Goal: Information Seeking & Learning: Learn about a topic

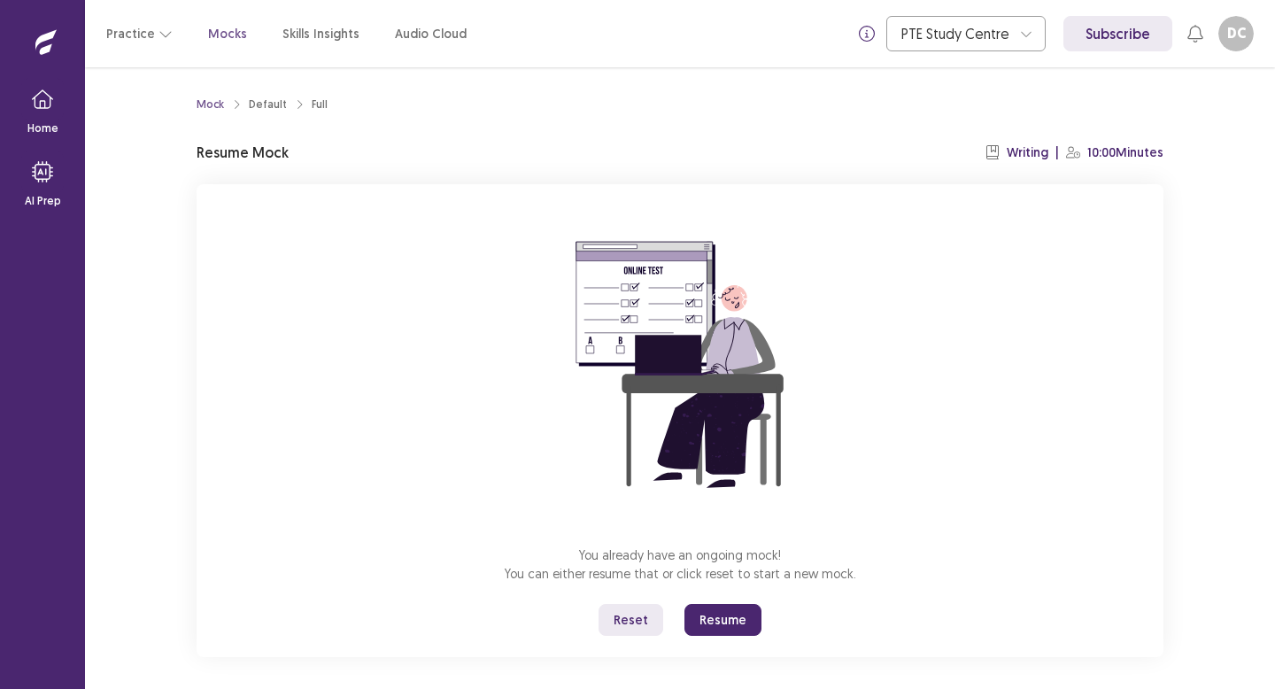
click at [703, 622] on button "Resume" at bounding box center [722, 620] width 77 height 32
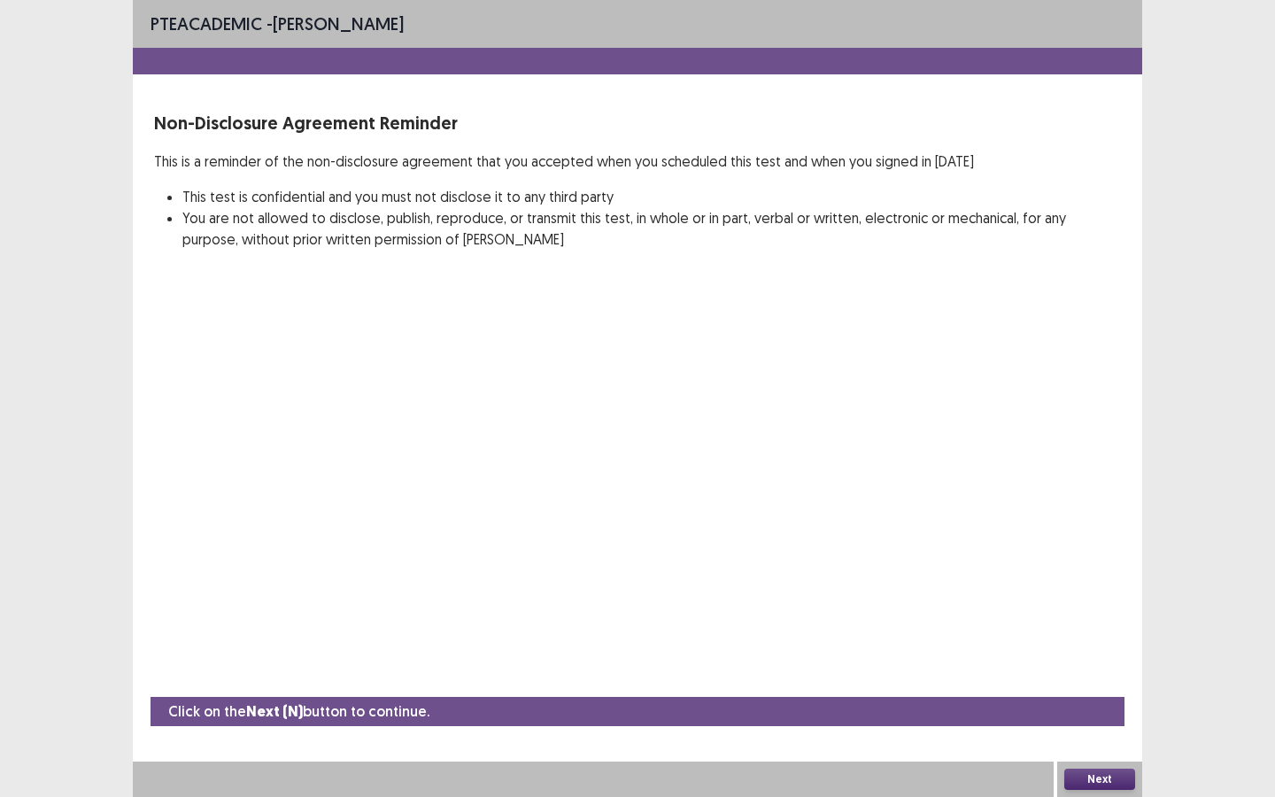
click at [1099, 688] on button "Next" at bounding box center [1099, 778] width 71 height 21
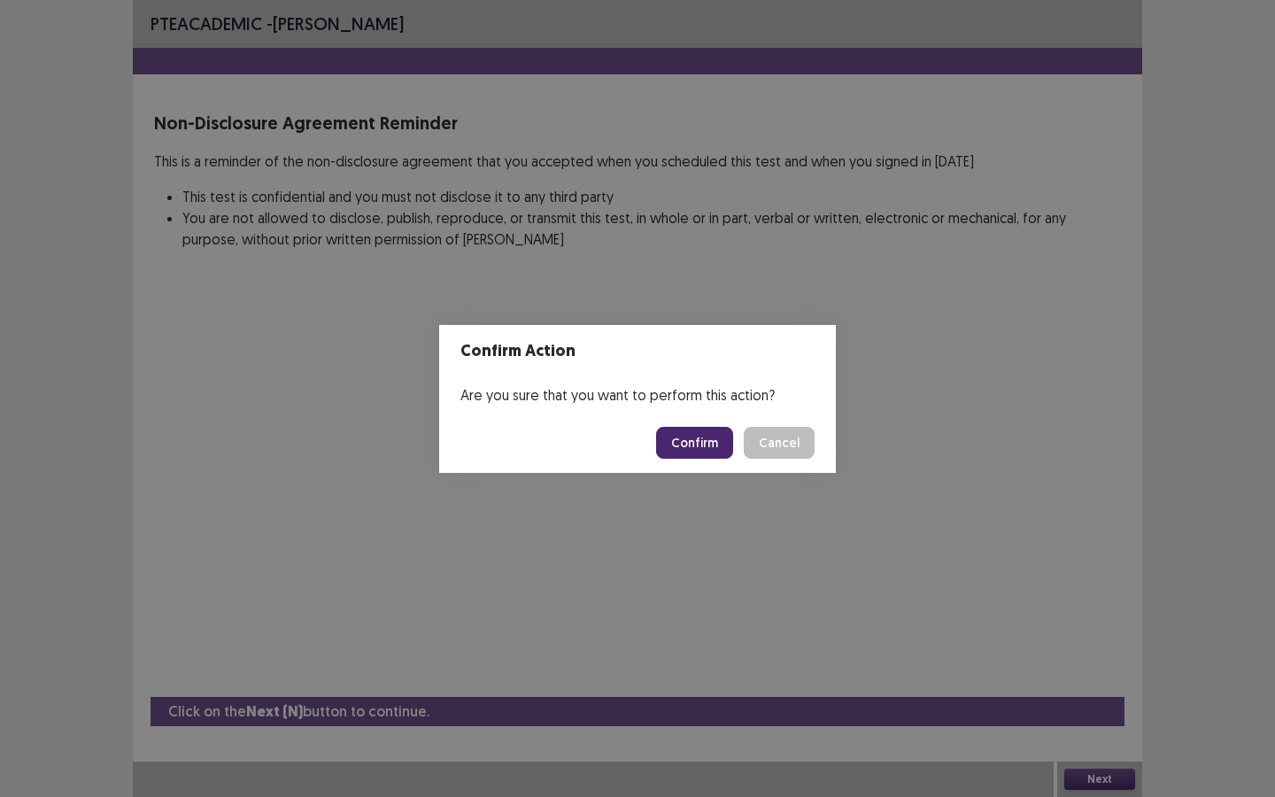
click at [694, 450] on button "Confirm" at bounding box center [694, 443] width 77 height 32
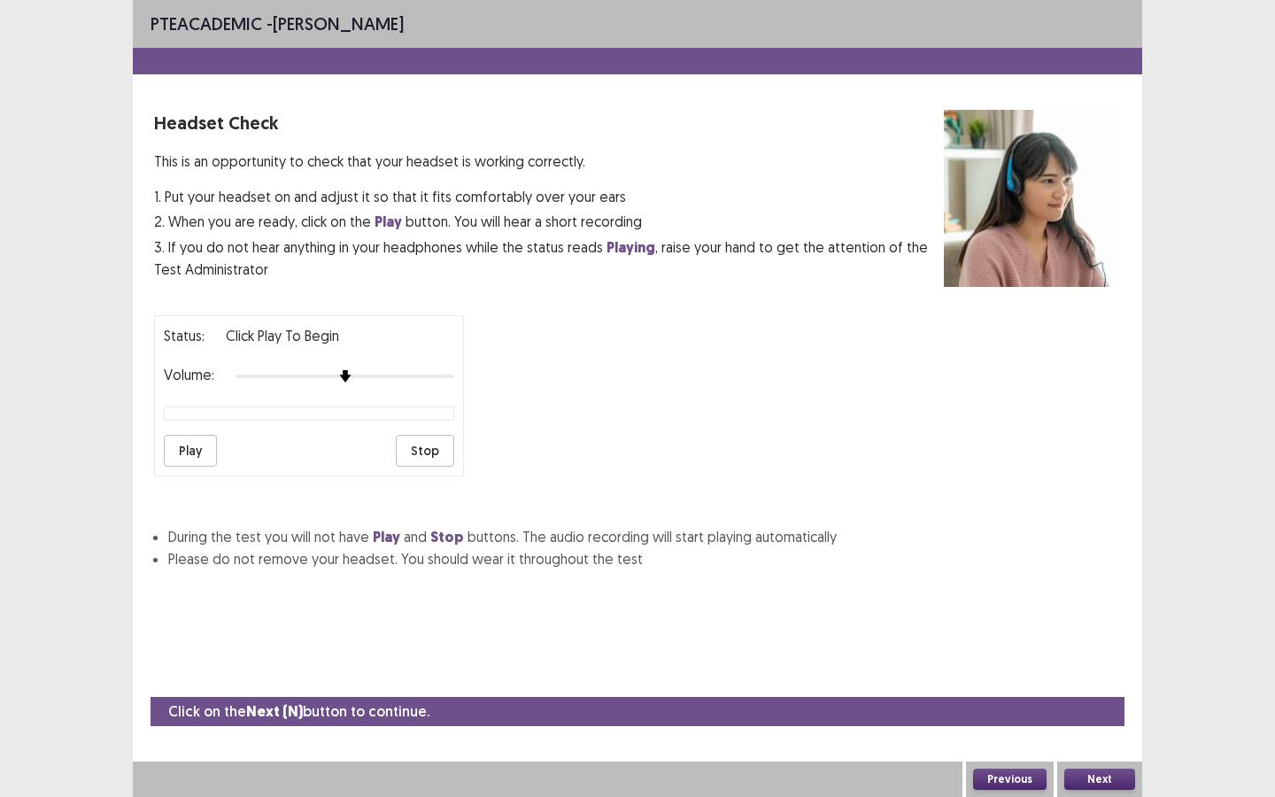
click at [200, 436] on button "Play" at bounding box center [190, 451] width 53 height 32
click at [1116, 688] on button "Next" at bounding box center [1099, 778] width 71 height 21
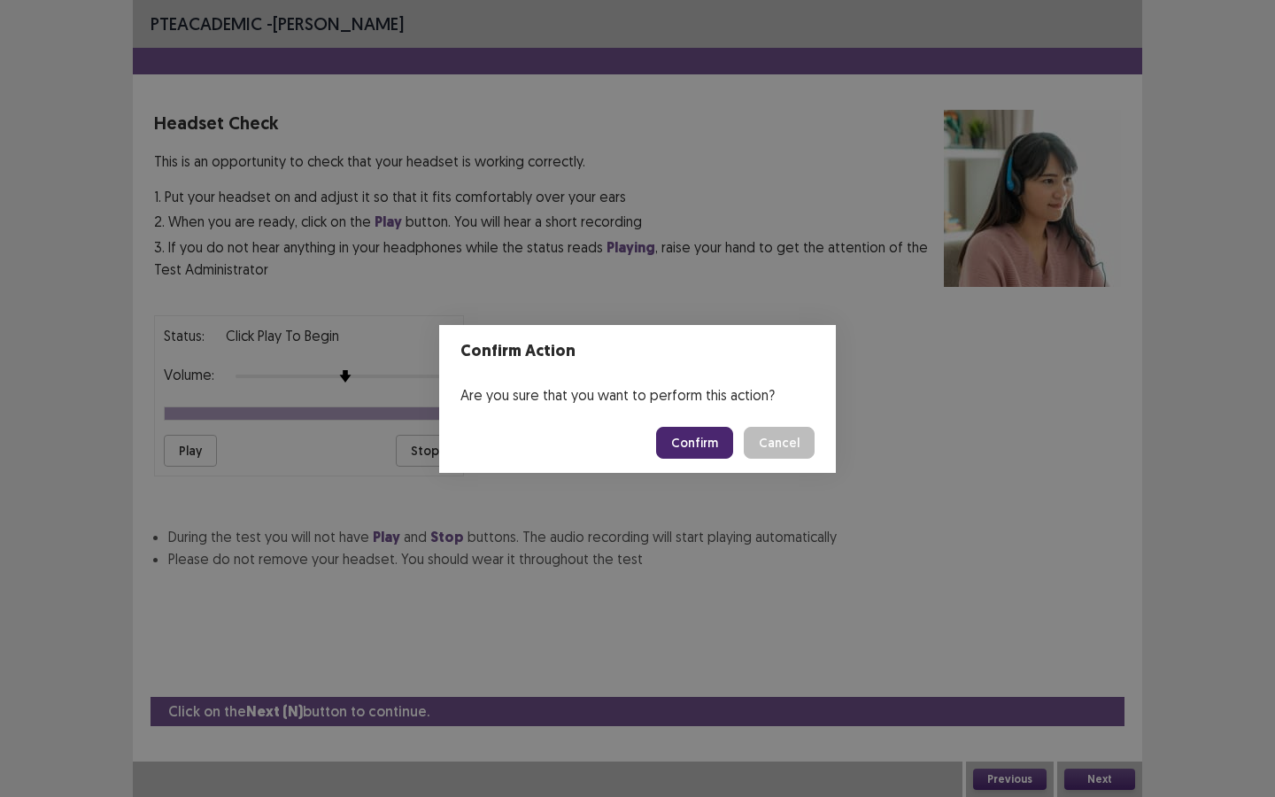
click at [689, 438] on button "Confirm" at bounding box center [694, 443] width 77 height 32
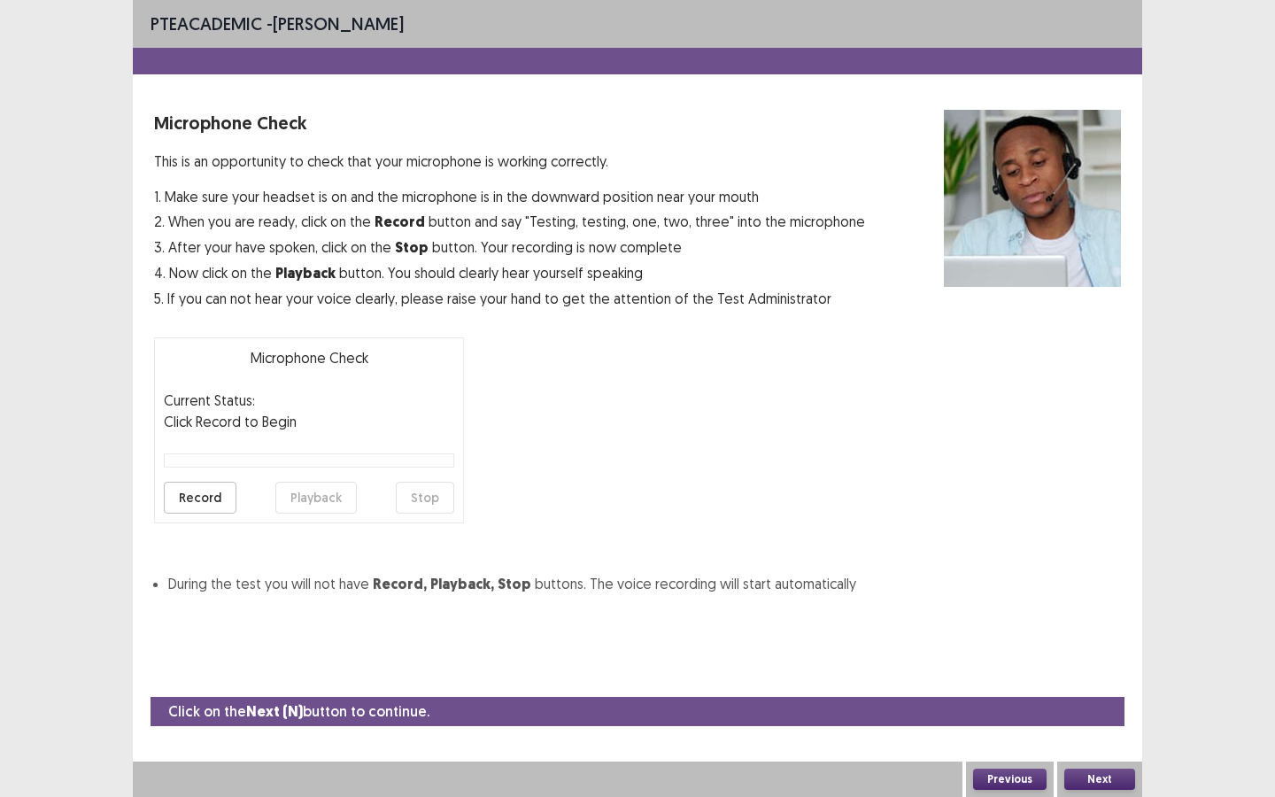
click at [223, 499] on button "Record" at bounding box center [200, 498] width 73 height 32
click at [407, 497] on button "Stop" at bounding box center [425, 498] width 58 height 32
drag, startPoint x: 320, startPoint y: 494, endPoint x: 343, endPoint y: 496, distance: 22.2
click at [320, 494] on button "Playback" at bounding box center [315, 498] width 81 height 32
click at [1082, 688] on button "Next" at bounding box center [1099, 778] width 71 height 21
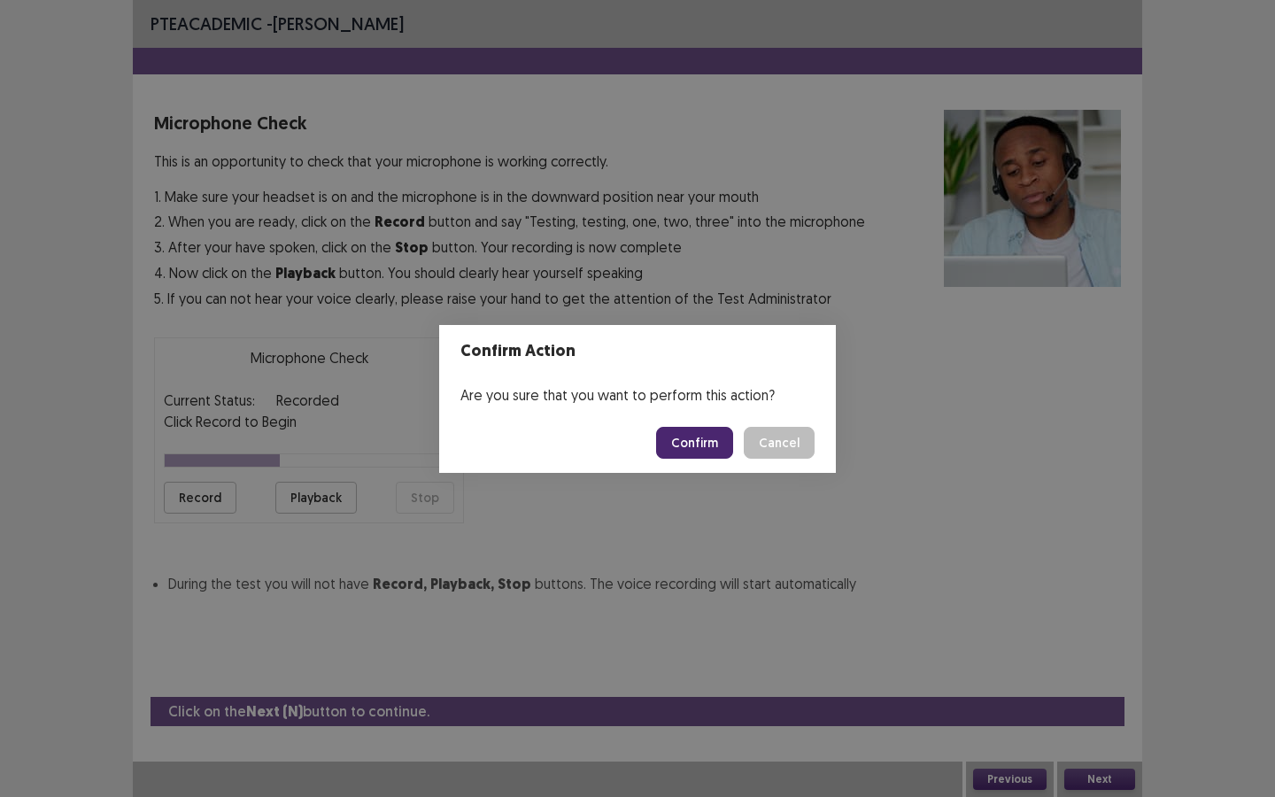
click at [717, 431] on button "Confirm" at bounding box center [694, 443] width 77 height 32
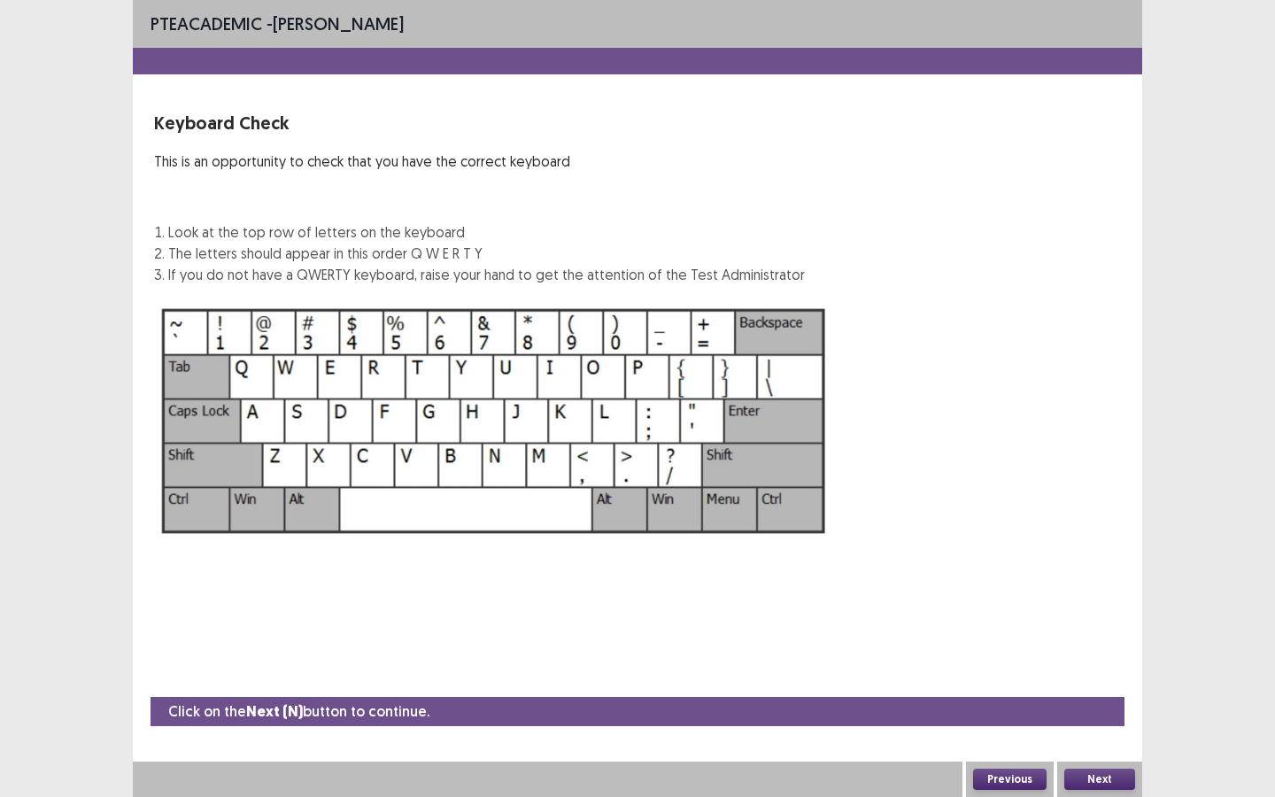
click at [1106, 688] on button "Next" at bounding box center [1099, 778] width 71 height 21
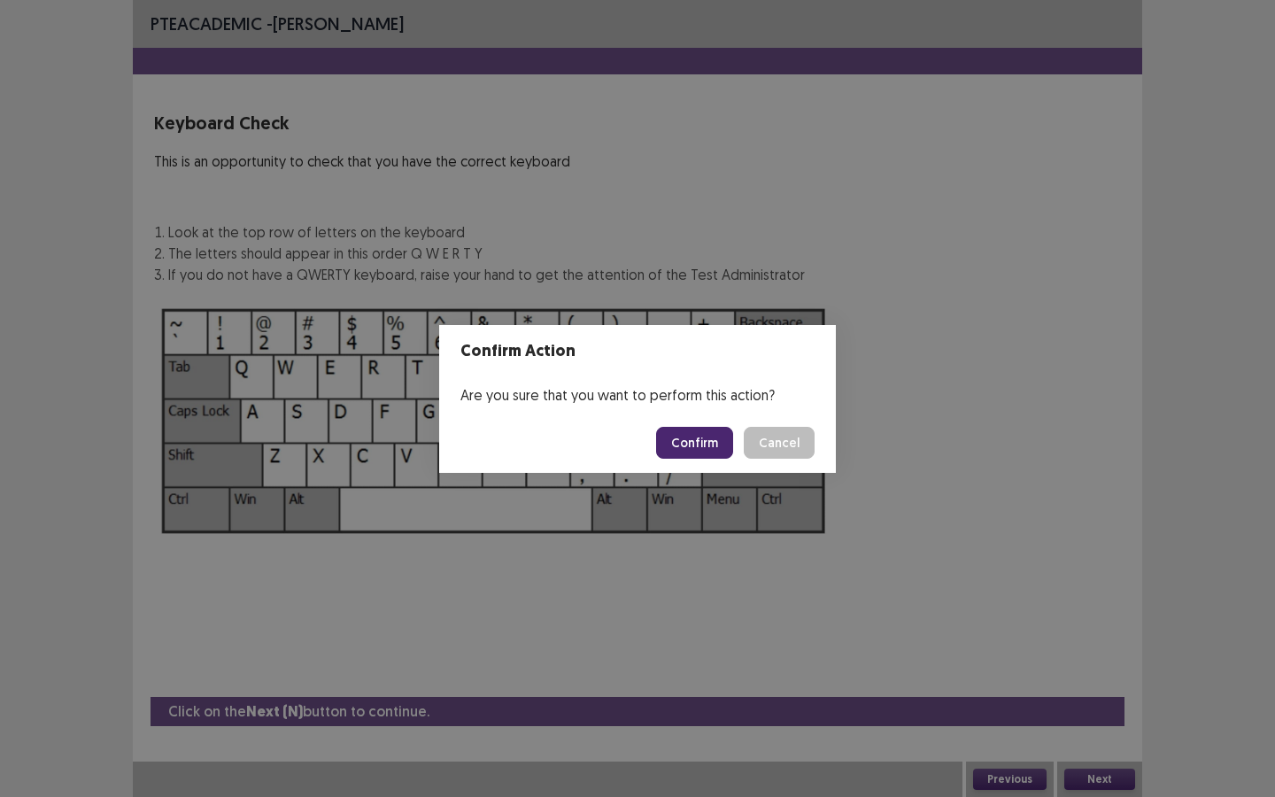
click at [683, 457] on button "Confirm" at bounding box center [694, 443] width 77 height 32
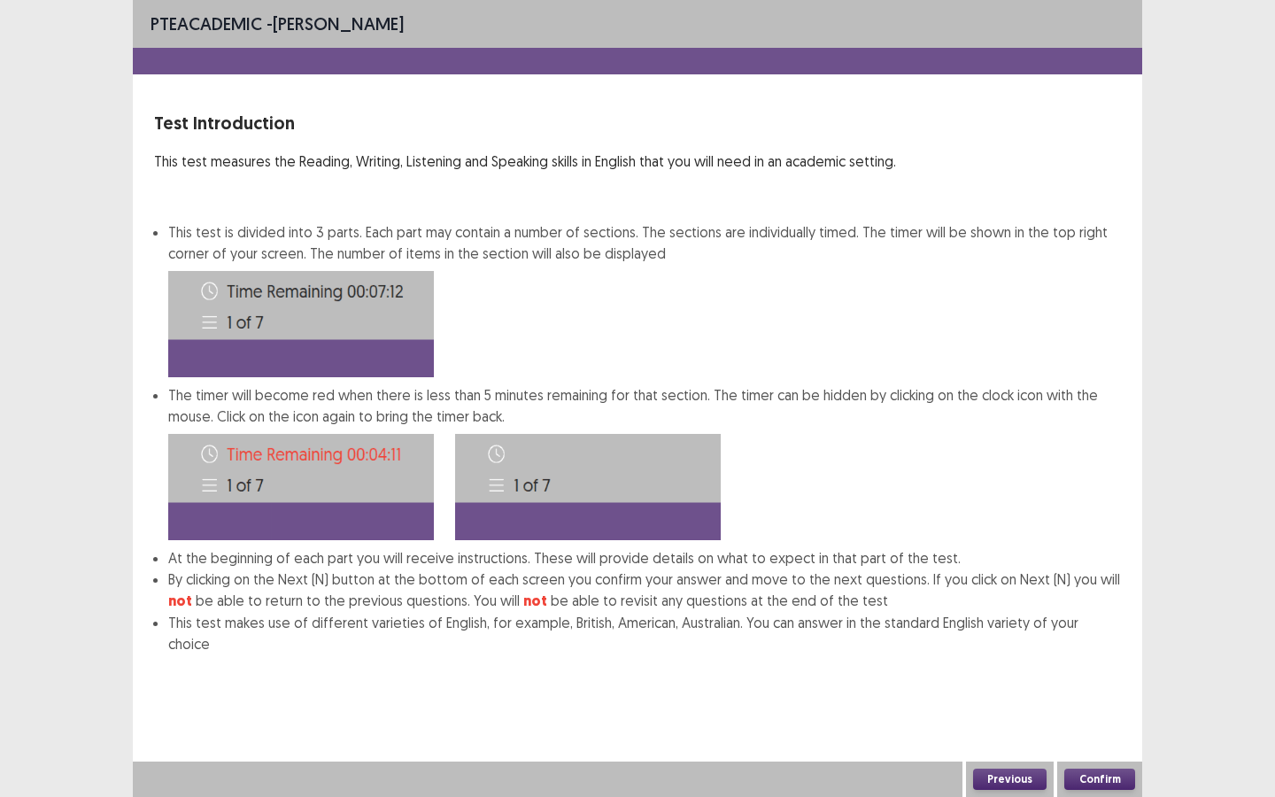
click at [1102, 688] on button "Confirm" at bounding box center [1099, 778] width 71 height 21
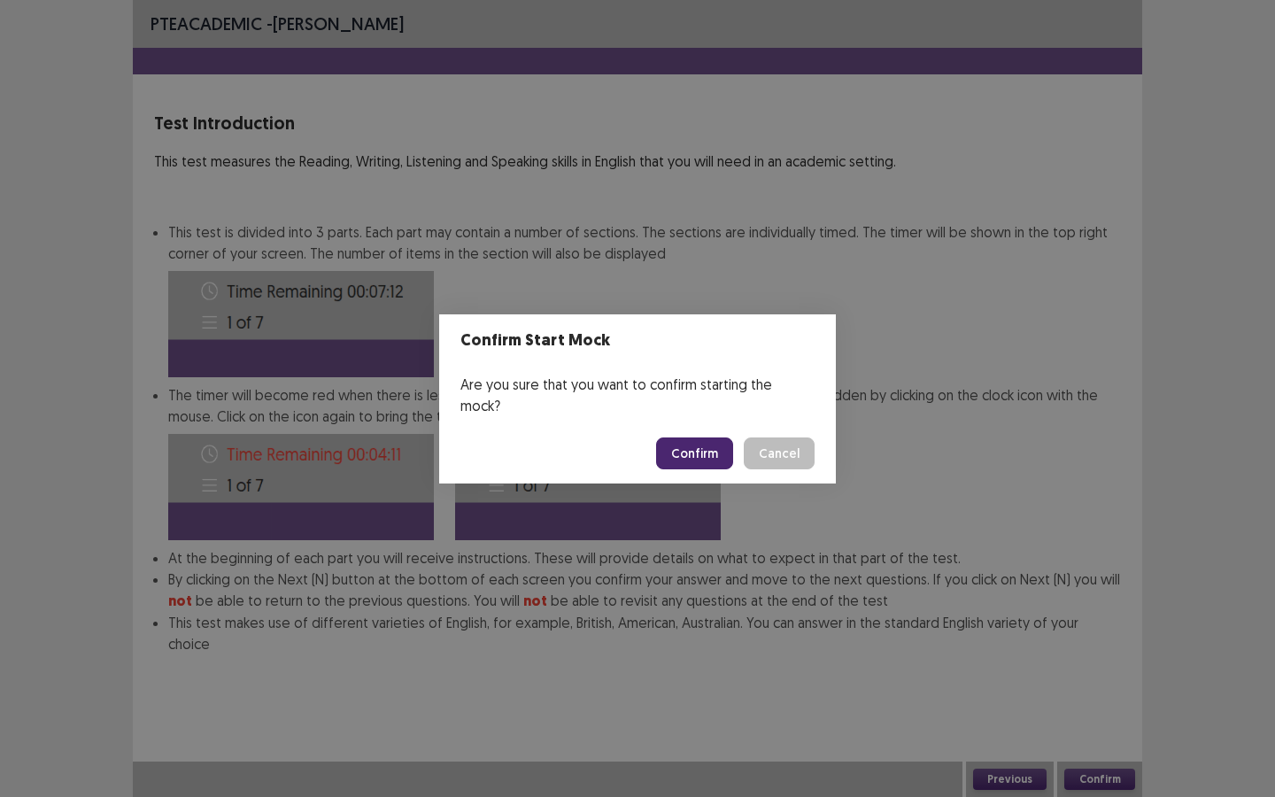
click at [710, 440] on button "Confirm" at bounding box center [694, 453] width 77 height 32
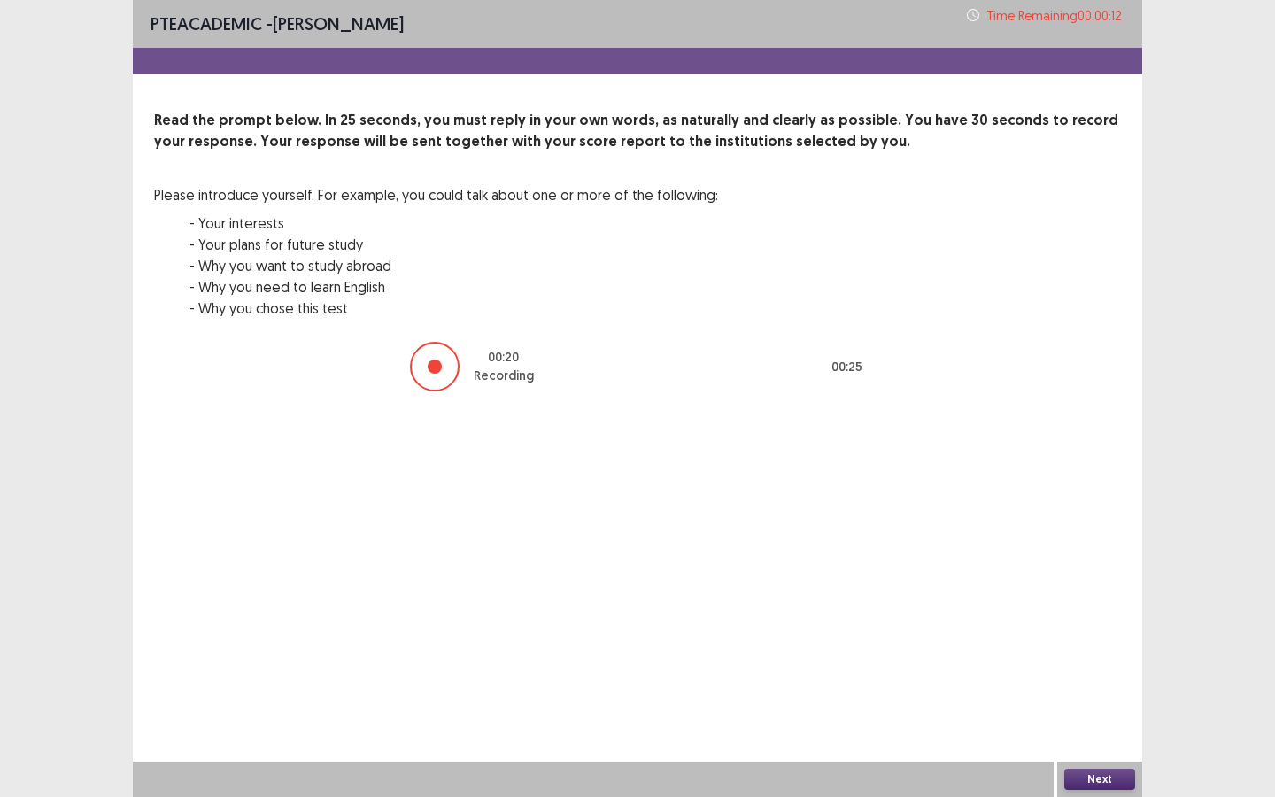
click at [1103, 688] on button "Next" at bounding box center [1099, 778] width 71 height 21
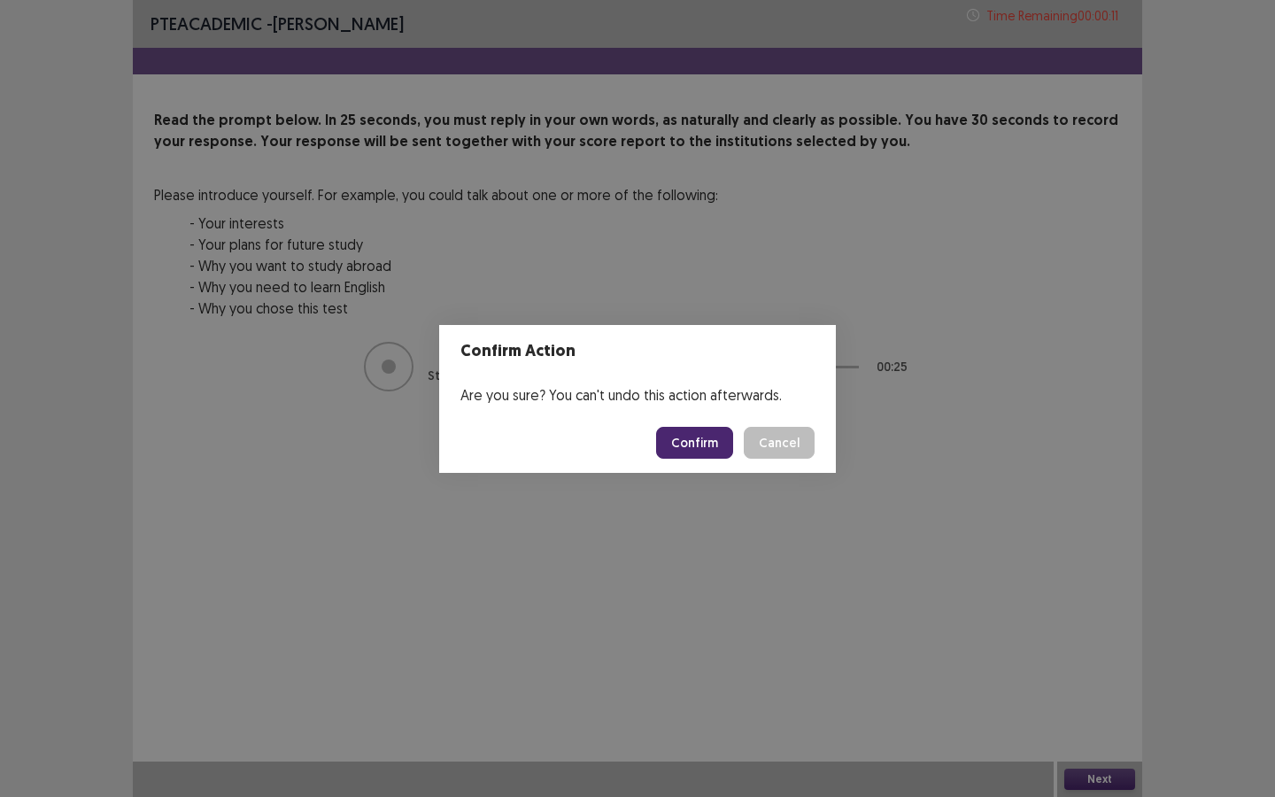
click at [714, 437] on button "Confirm" at bounding box center [694, 443] width 77 height 32
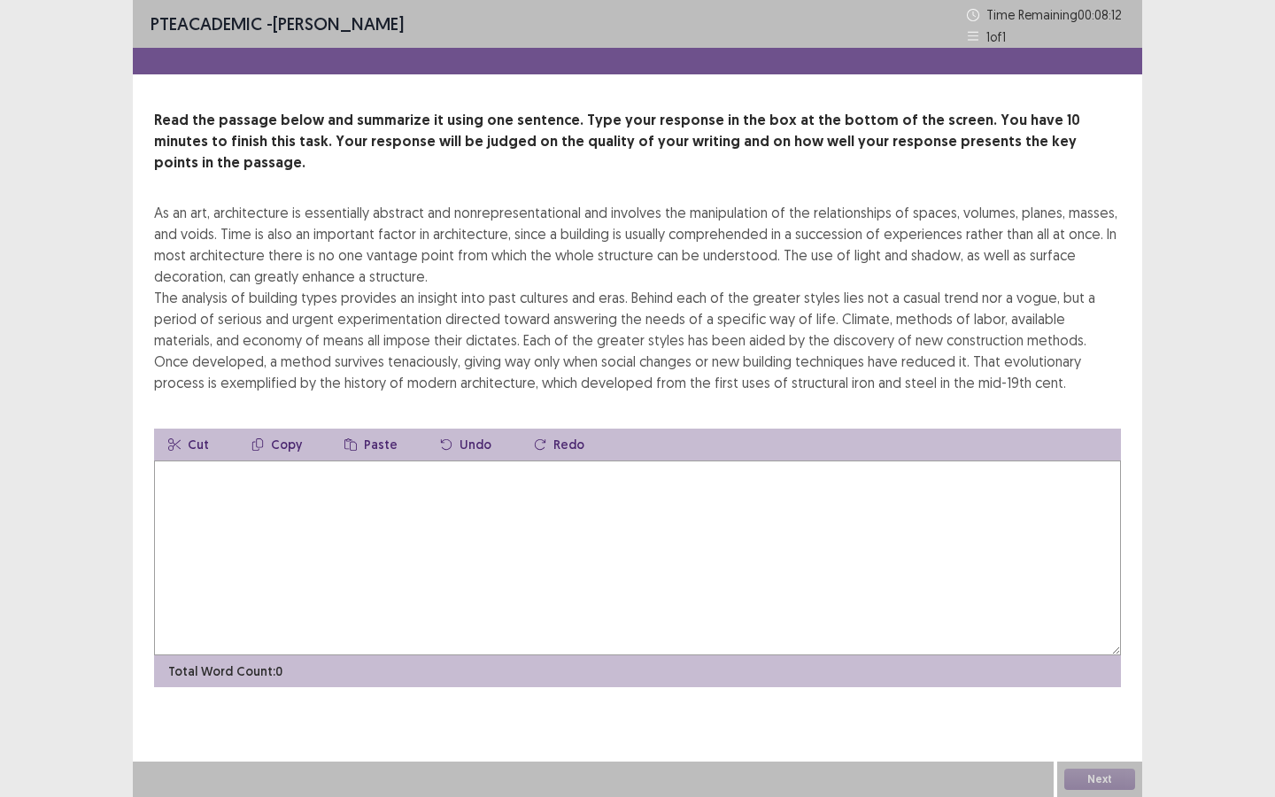
click at [706, 463] on textarea at bounding box center [637, 557] width 967 height 195
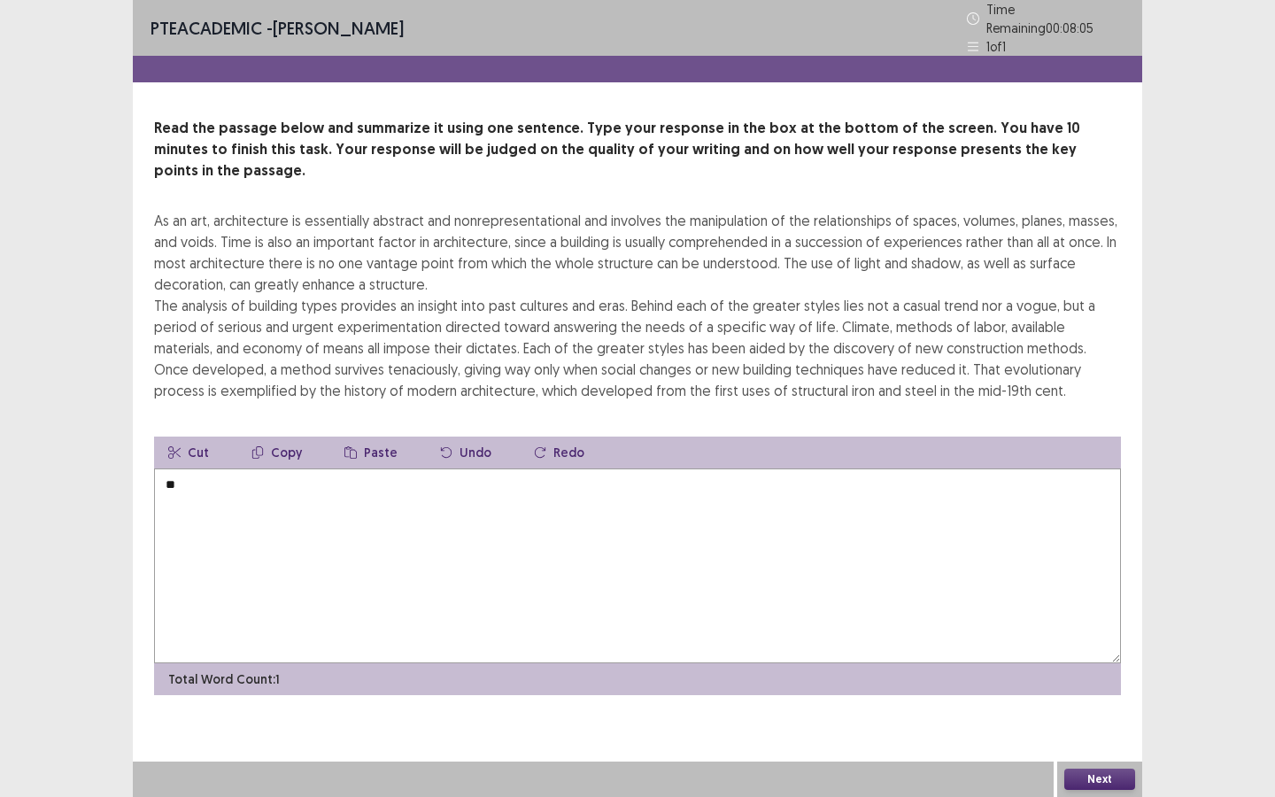
type textarea "*"
type textarea "**********"
click at [1115, 688] on button "Next" at bounding box center [1099, 778] width 71 height 21
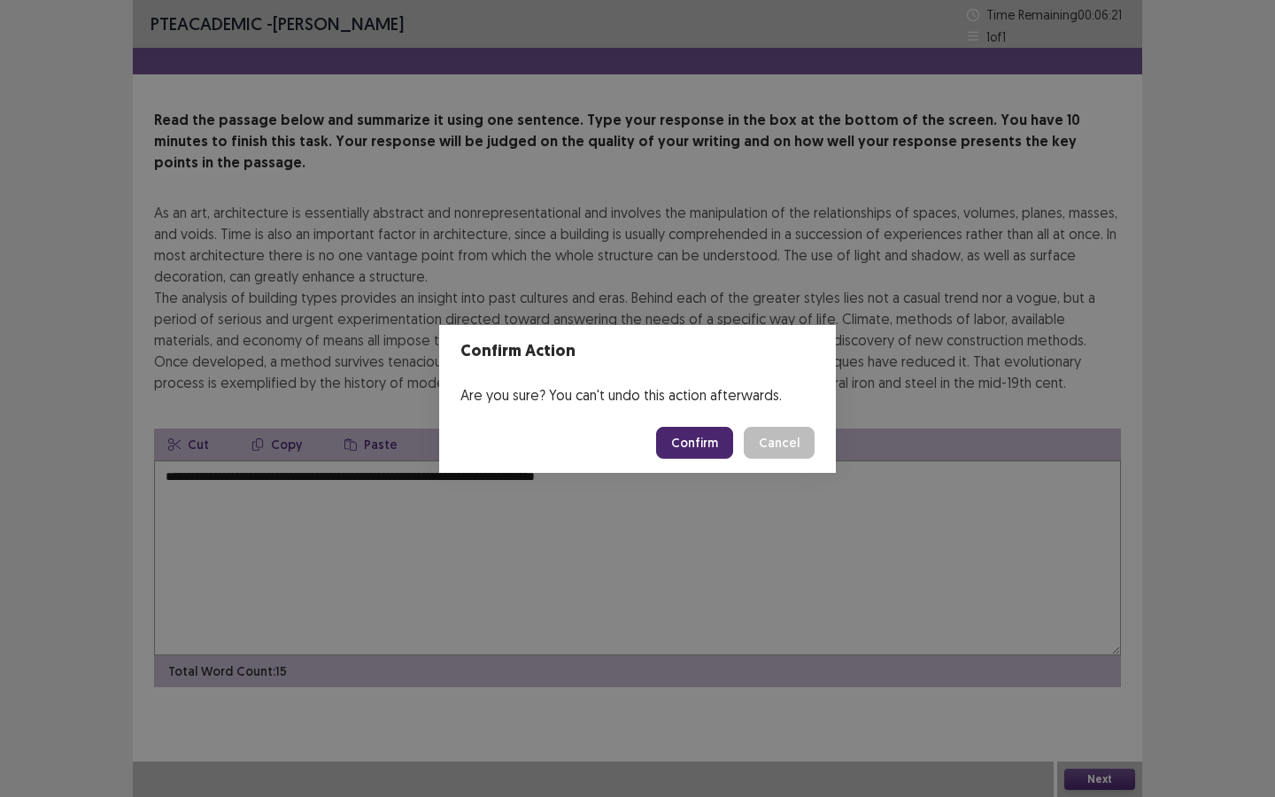
click at [714, 450] on button "Confirm" at bounding box center [694, 443] width 77 height 32
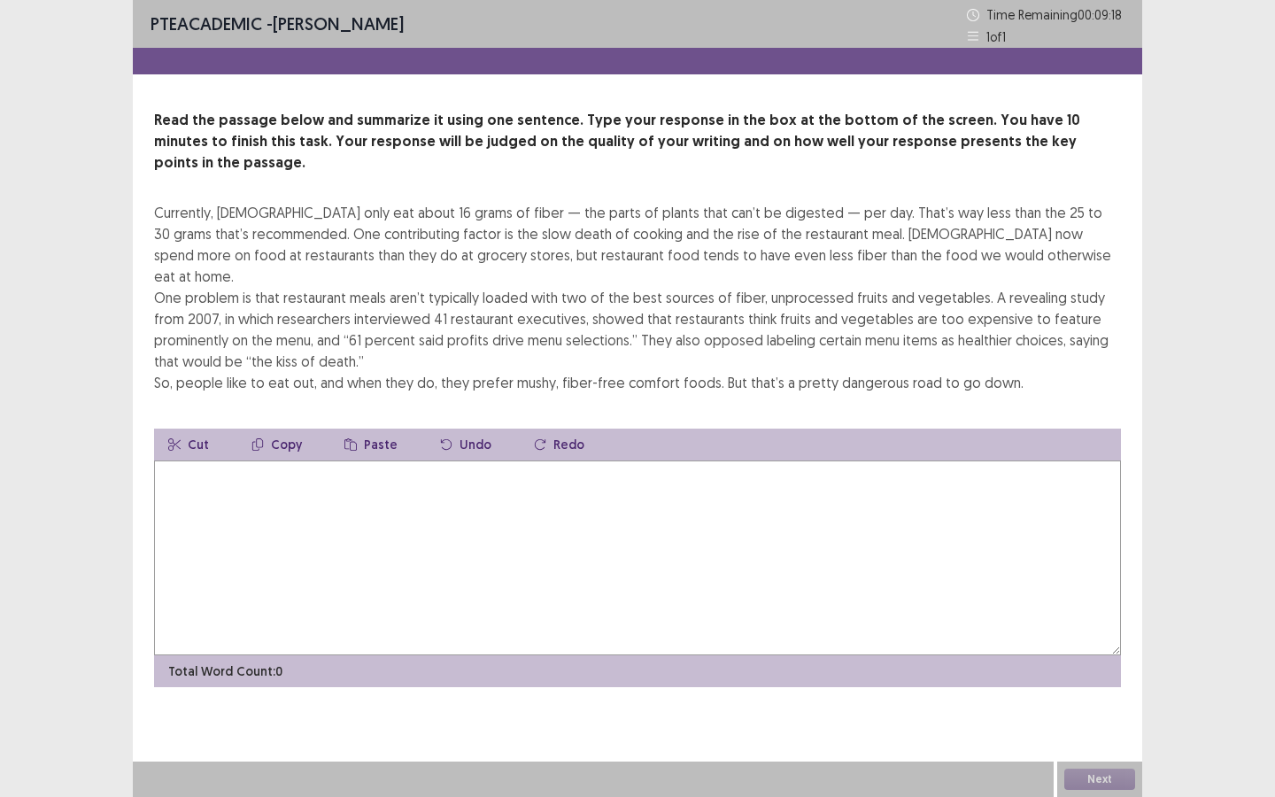
click at [721, 460] on textarea at bounding box center [637, 557] width 967 height 195
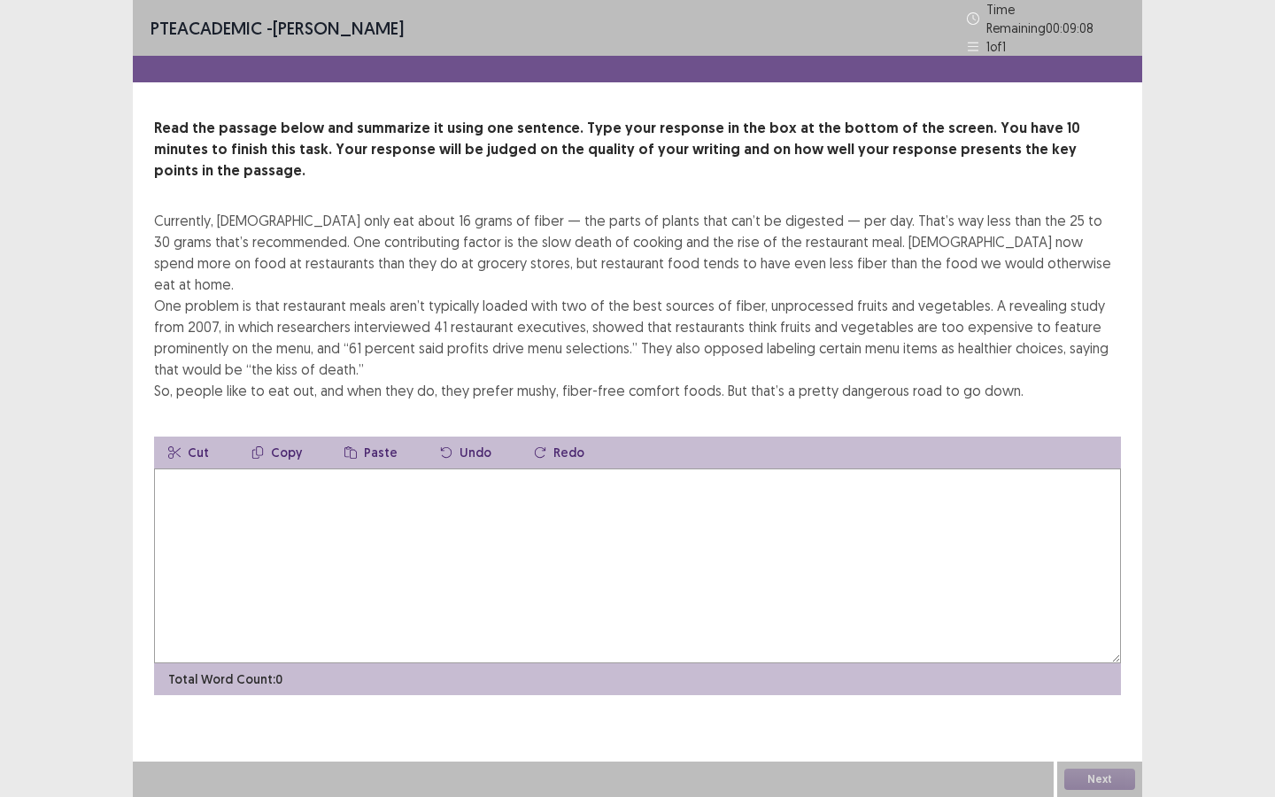
type textarea "*"
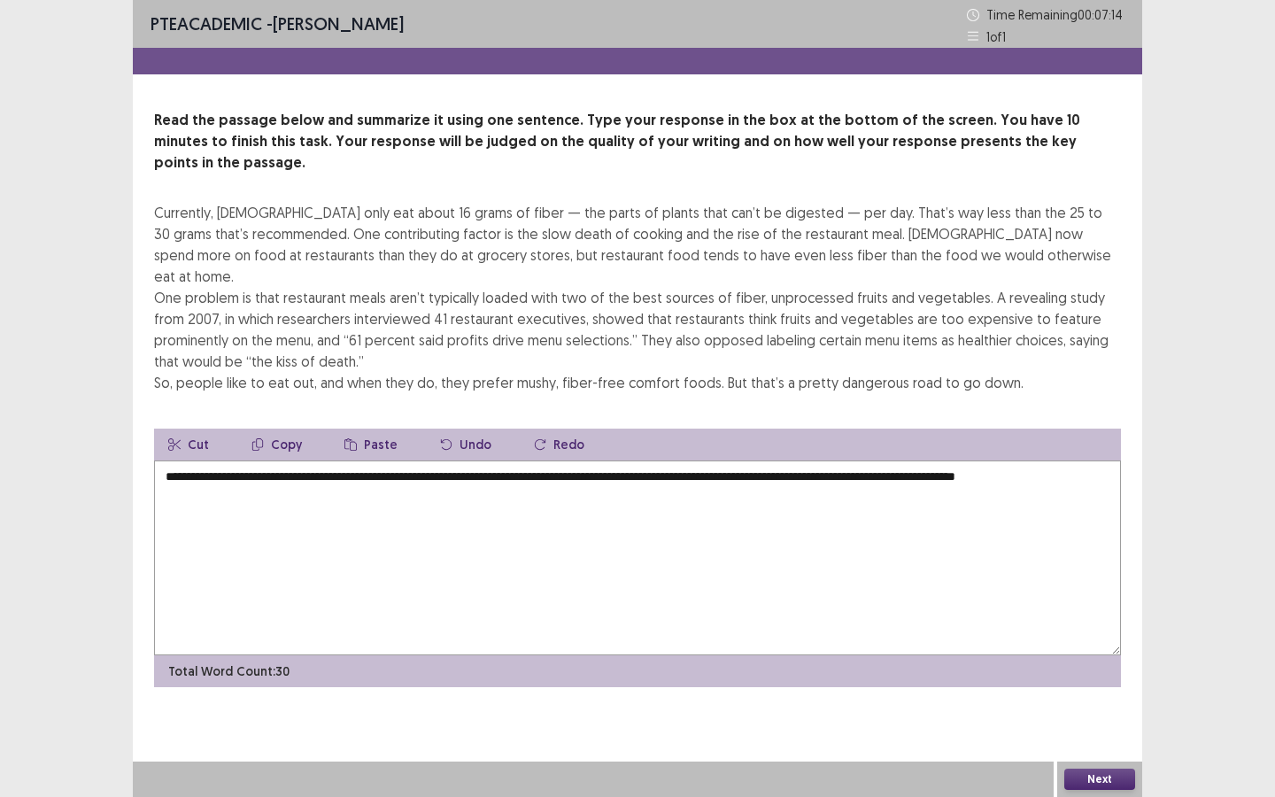
type textarea "**********"
click at [1103, 688] on button "Next" at bounding box center [1099, 778] width 71 height 21
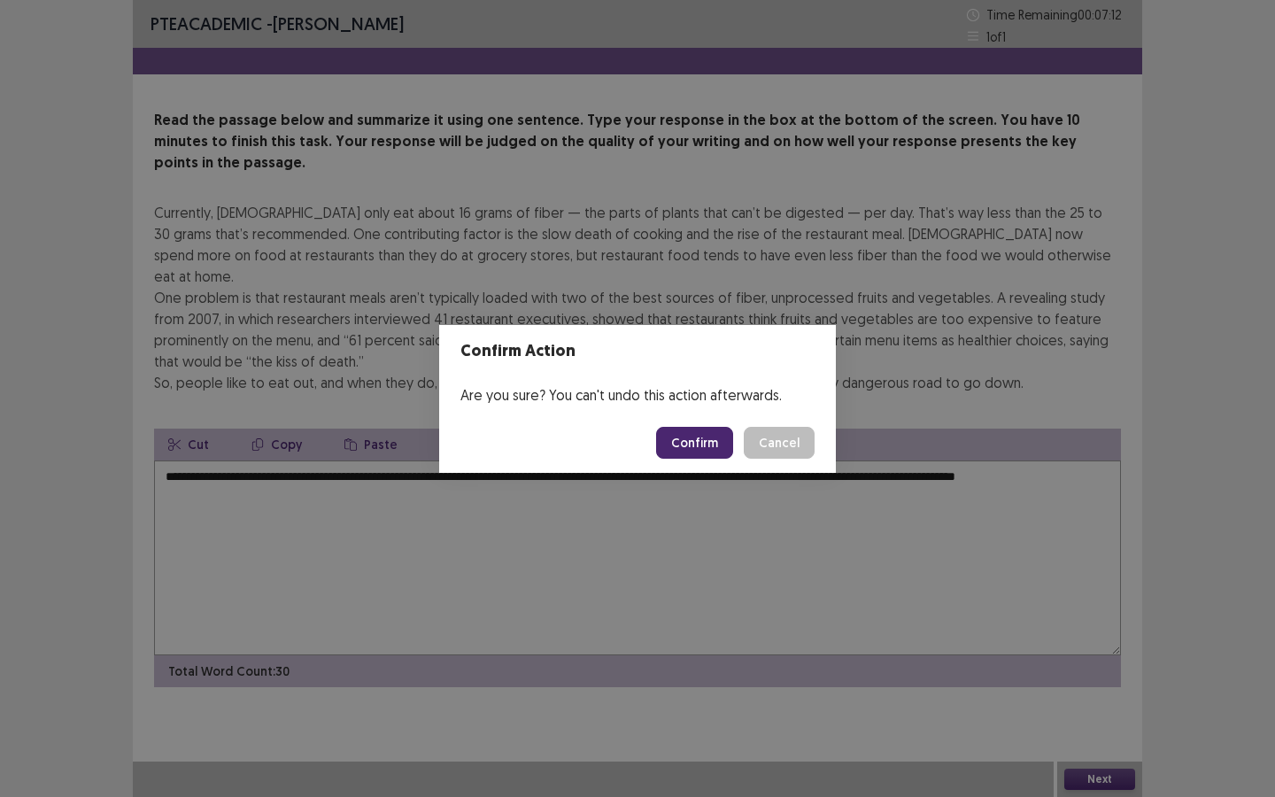
click at [694, 449] on button "Confirm" at bounding box center [694, 443] width 77 height 32
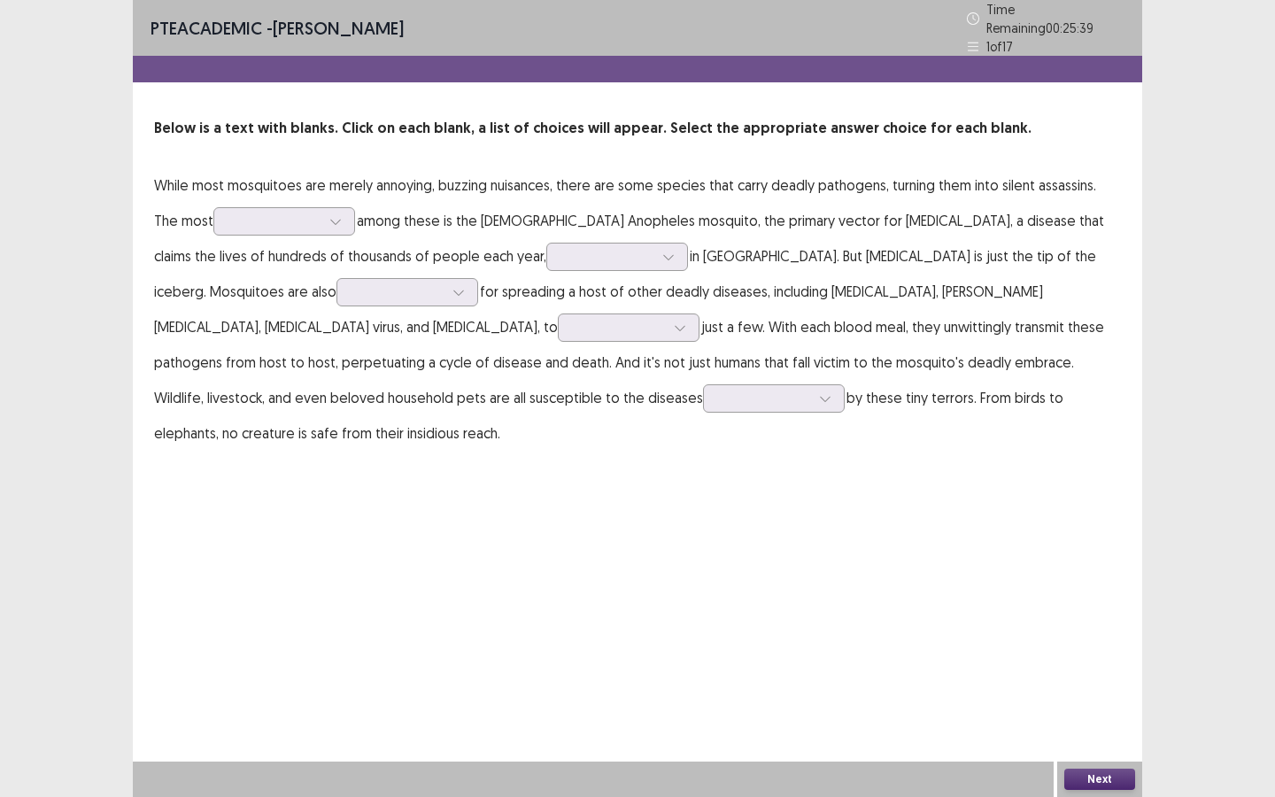
drag, startPoint x: 359, startPoint y: 220, endPoint x: 473, endPoint y: 219, distance: 114.2
click at [473, 219] on p "While most mosquitoes are merely annoying, buzzing nuisances, there are some sp…" at bounding box center [637, 308] width 967 height 283
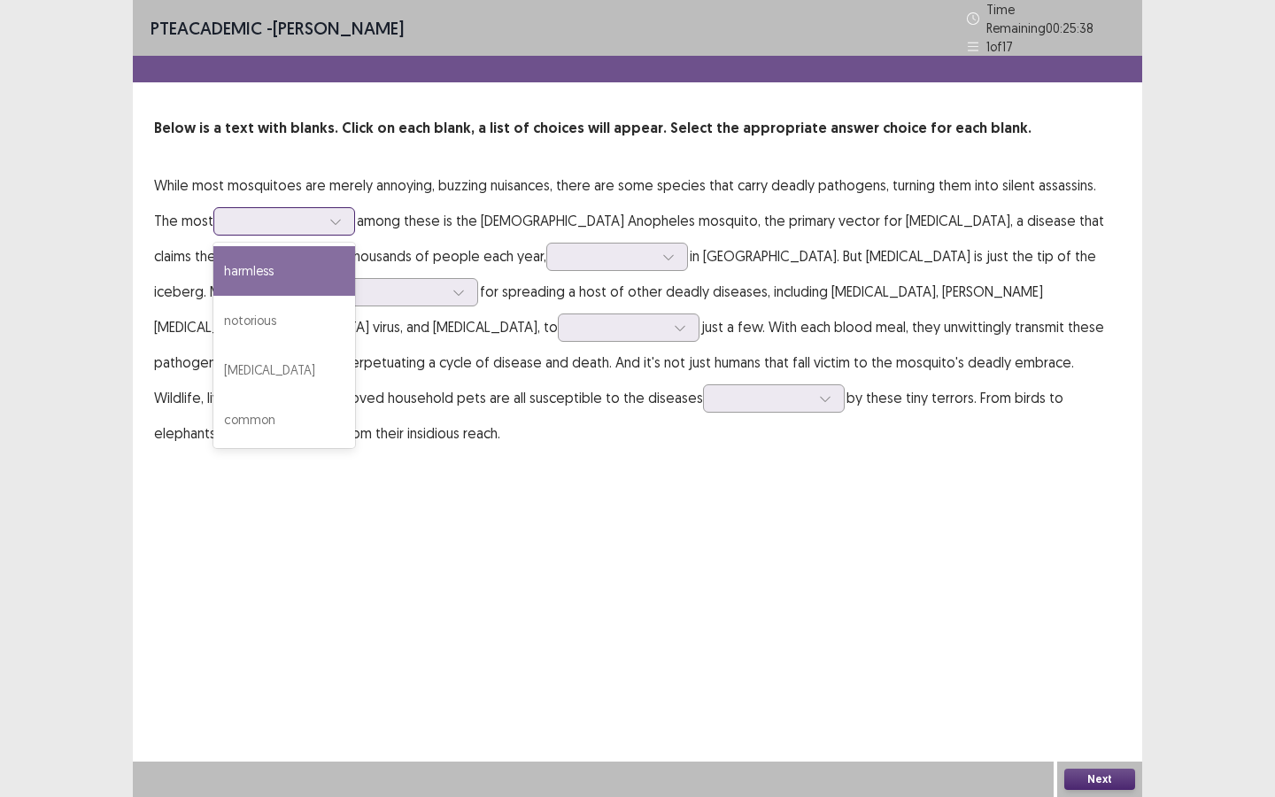
click at [329, 215] on icon at bounding box center [335, 221] width 12 height 12
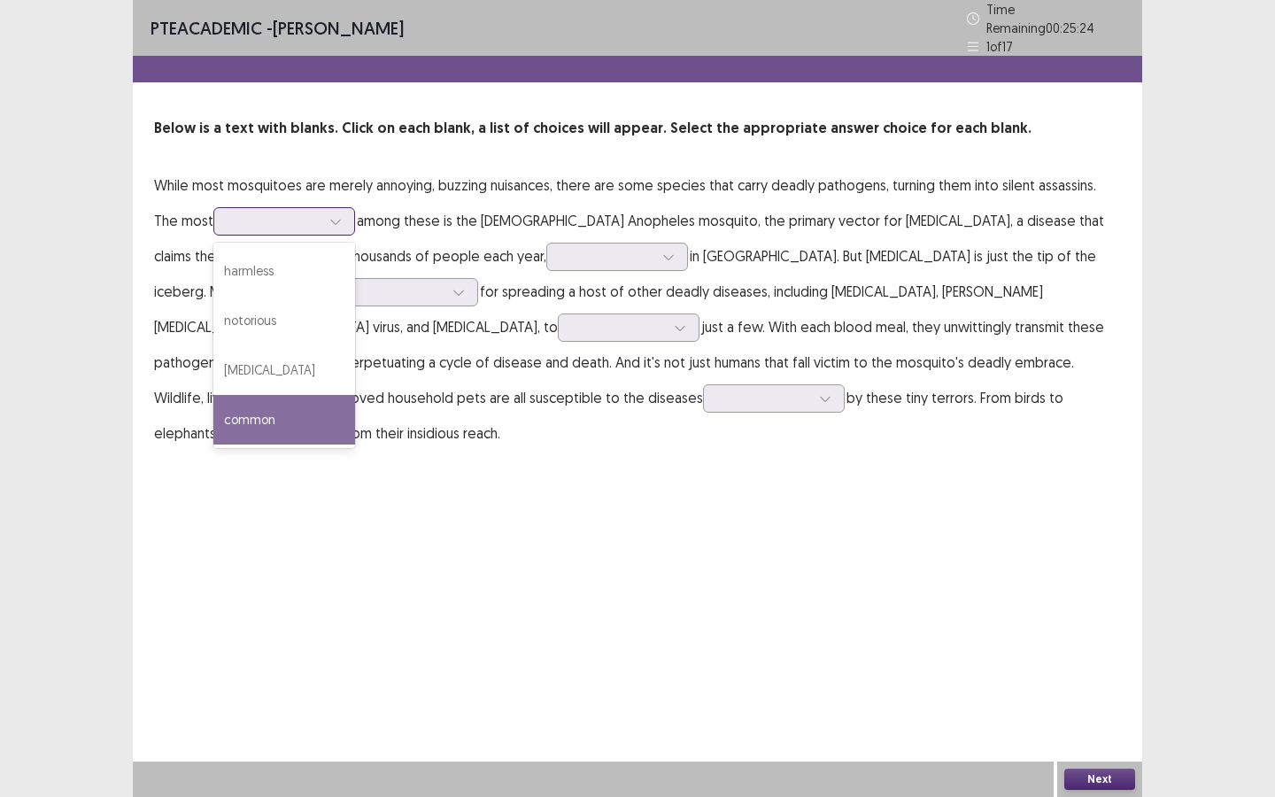
click at [297, 399] on div "common" at bounding box center [284, 420] width 142 height 50
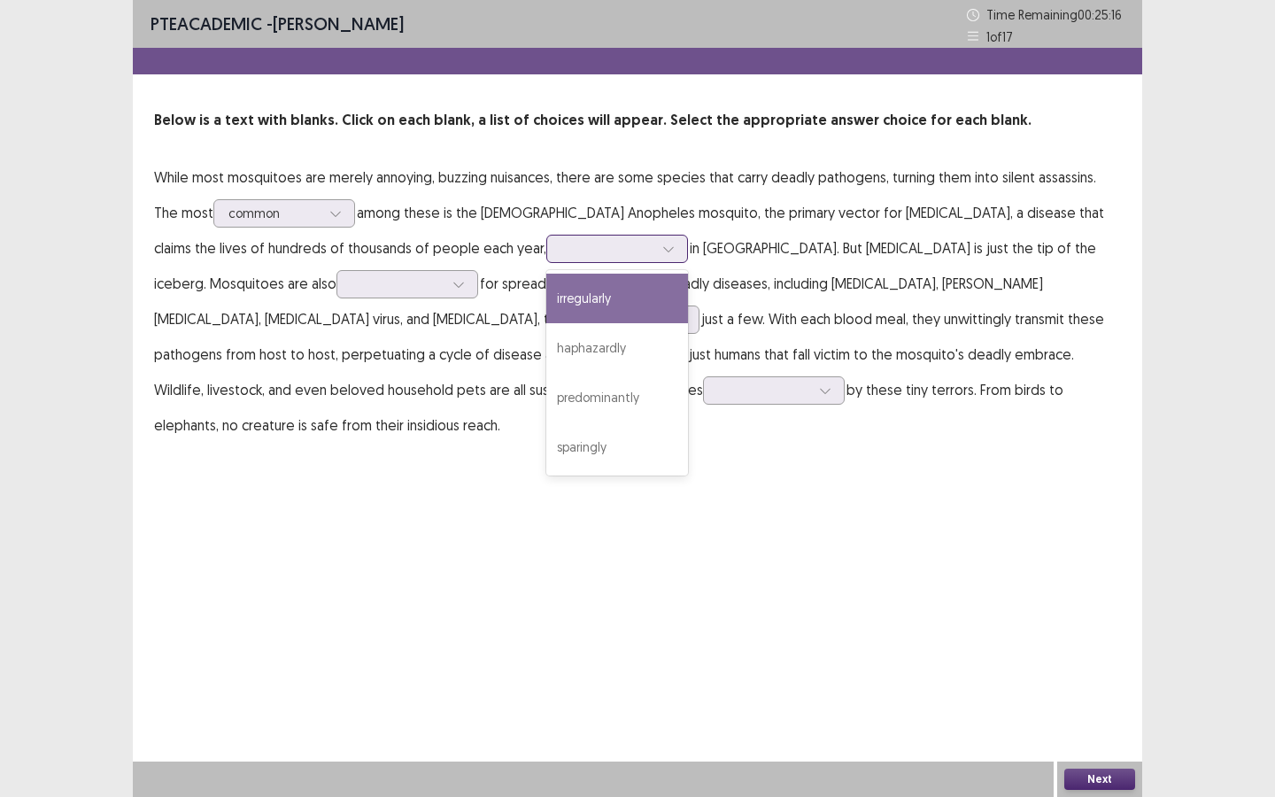
click at [655, 246] on div at bounding box center [668, 248] width 27 height 27
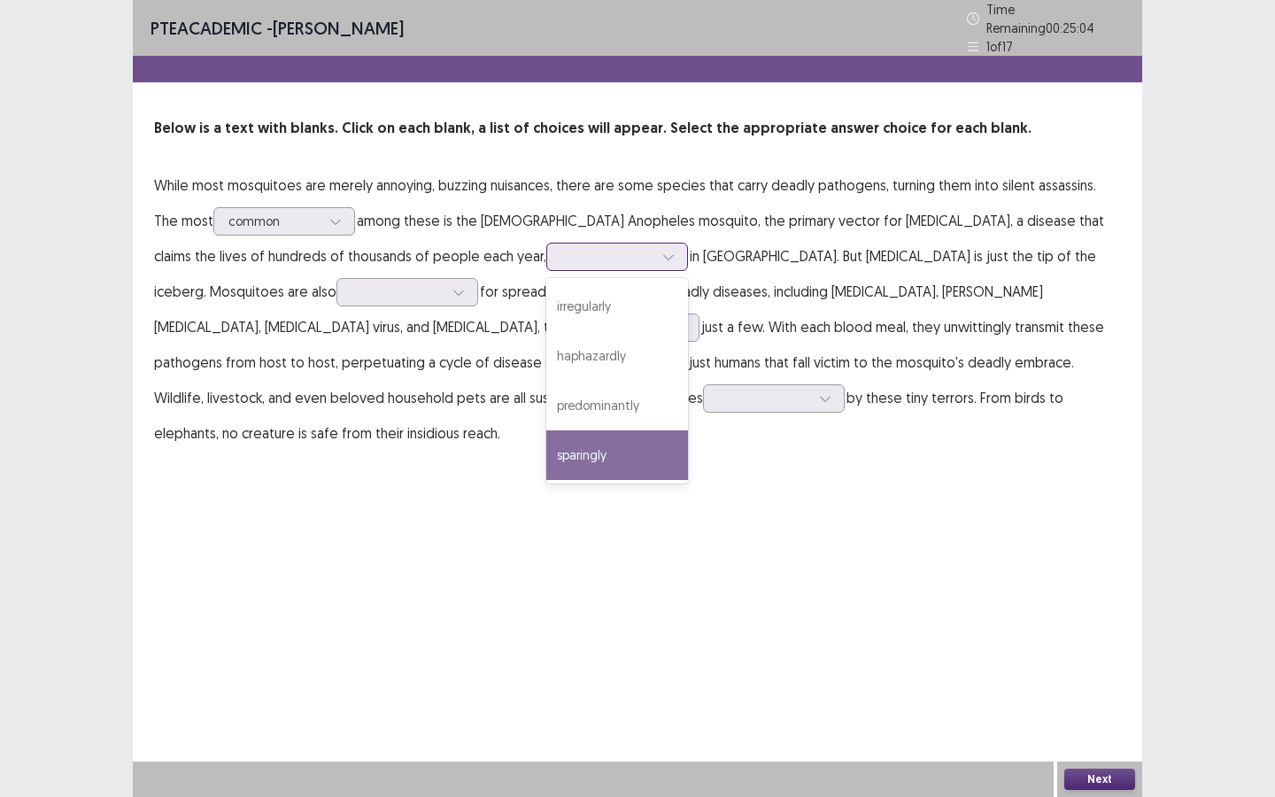
click at [546, 433] on div "sparingly" at bounding box center [617, 455] width 142 height 50
click at [655, 243] on div at bounding box center [668, 256] width 27 height 27
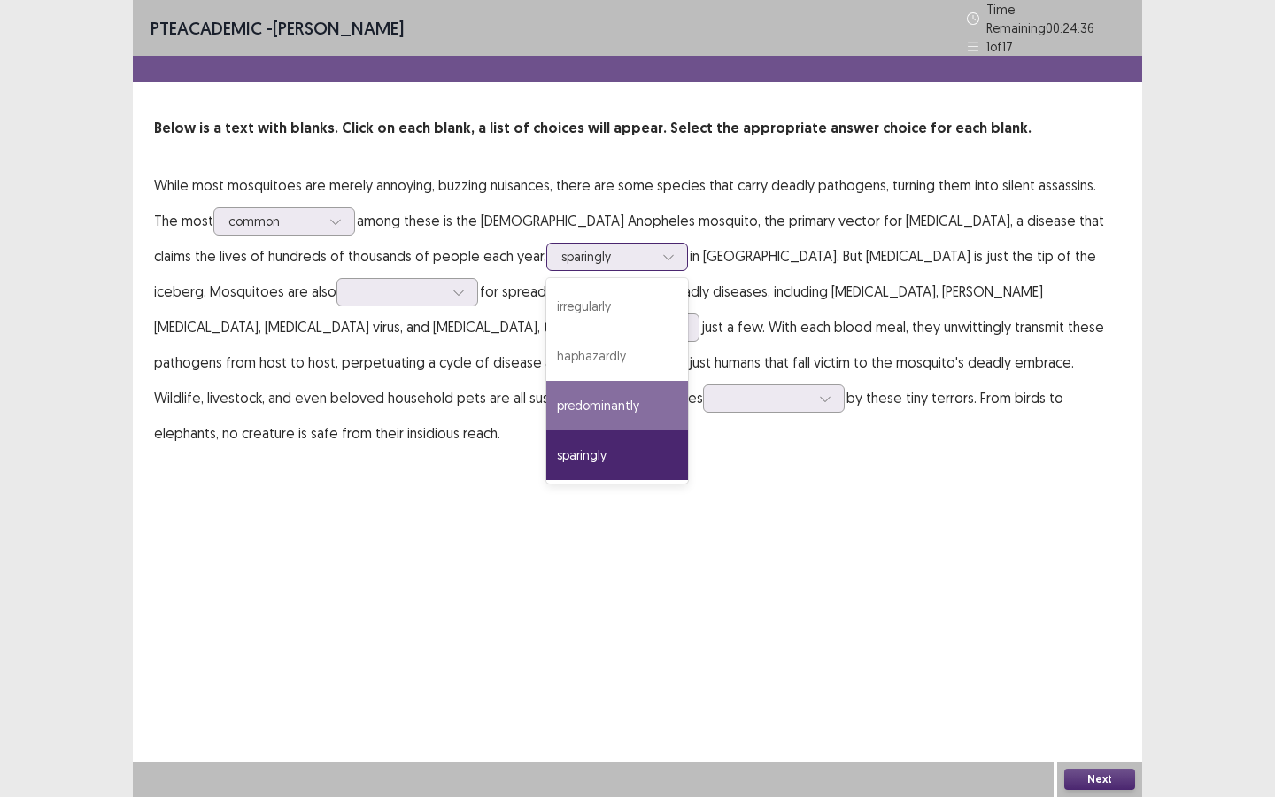
click at [546, 405] on div "predominantly" at bounding box center [617, 406] width 142 height 50
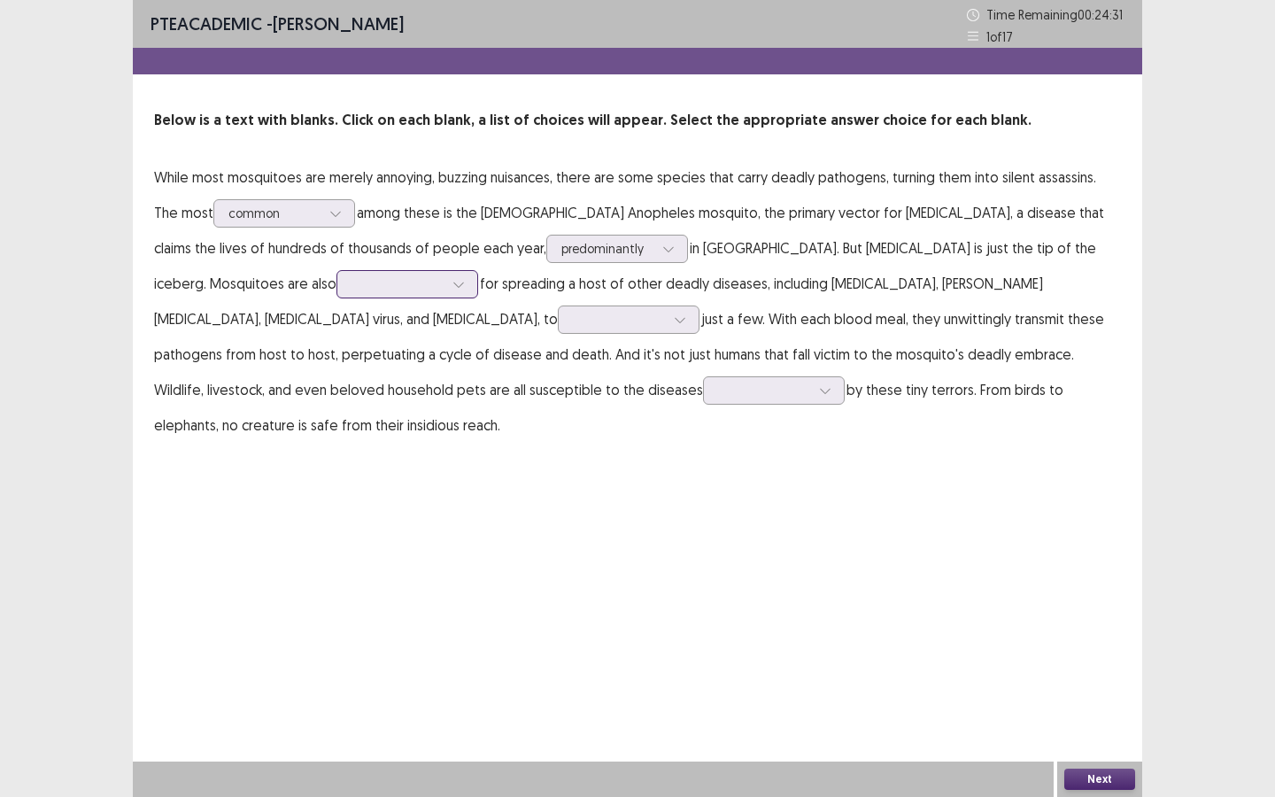
click at [445, 284] on div at bounding box center [458, 284] width 27 height 27
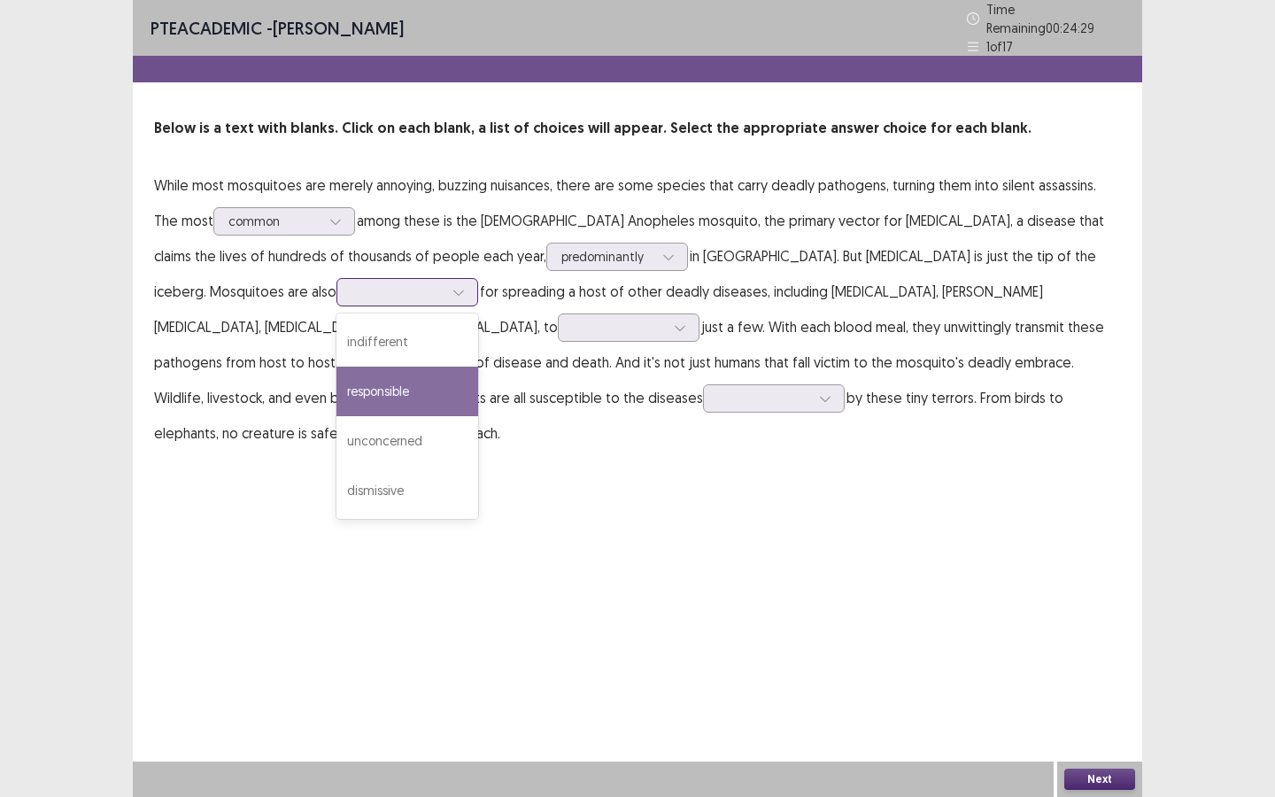
click at [336, 381] on div "responsible" at bounding box center [407, 391] width 142 height 50
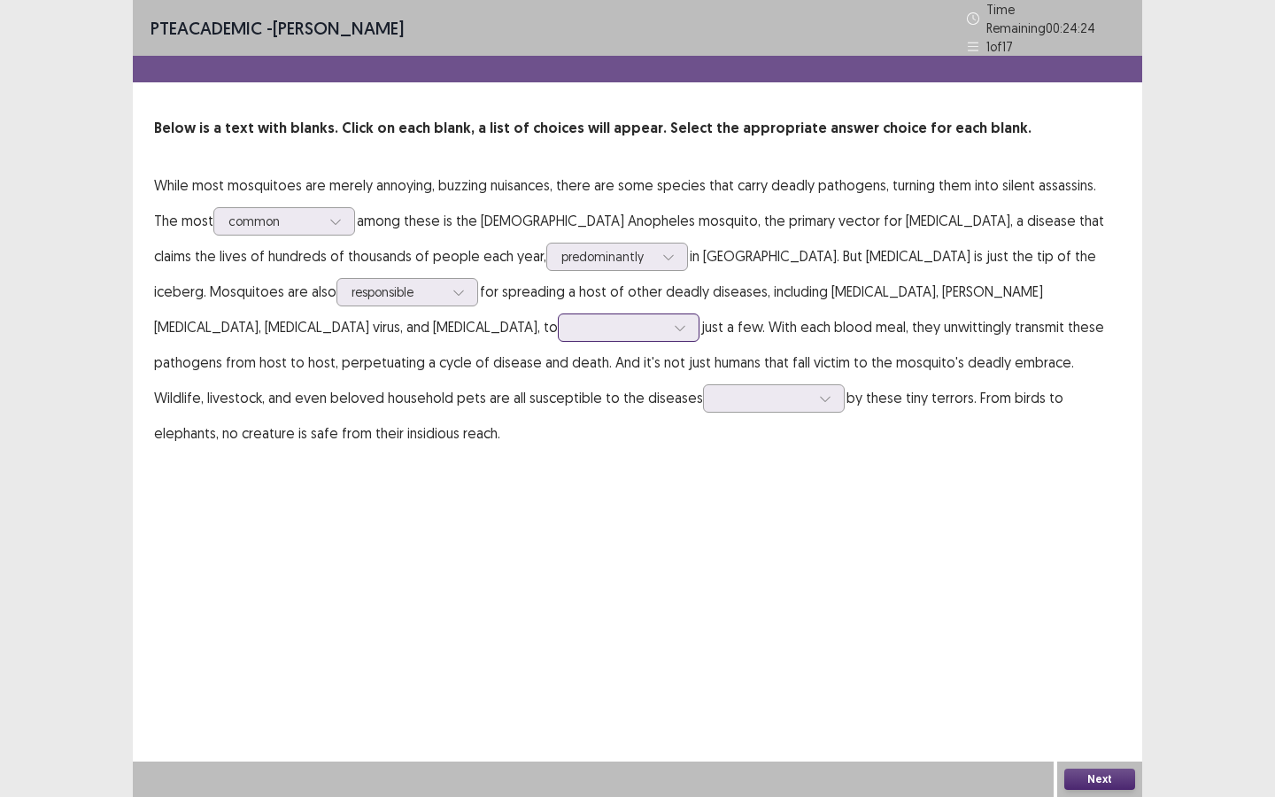
click at [667, 321] on div at bounding box center [680, 327] width 27 height 27
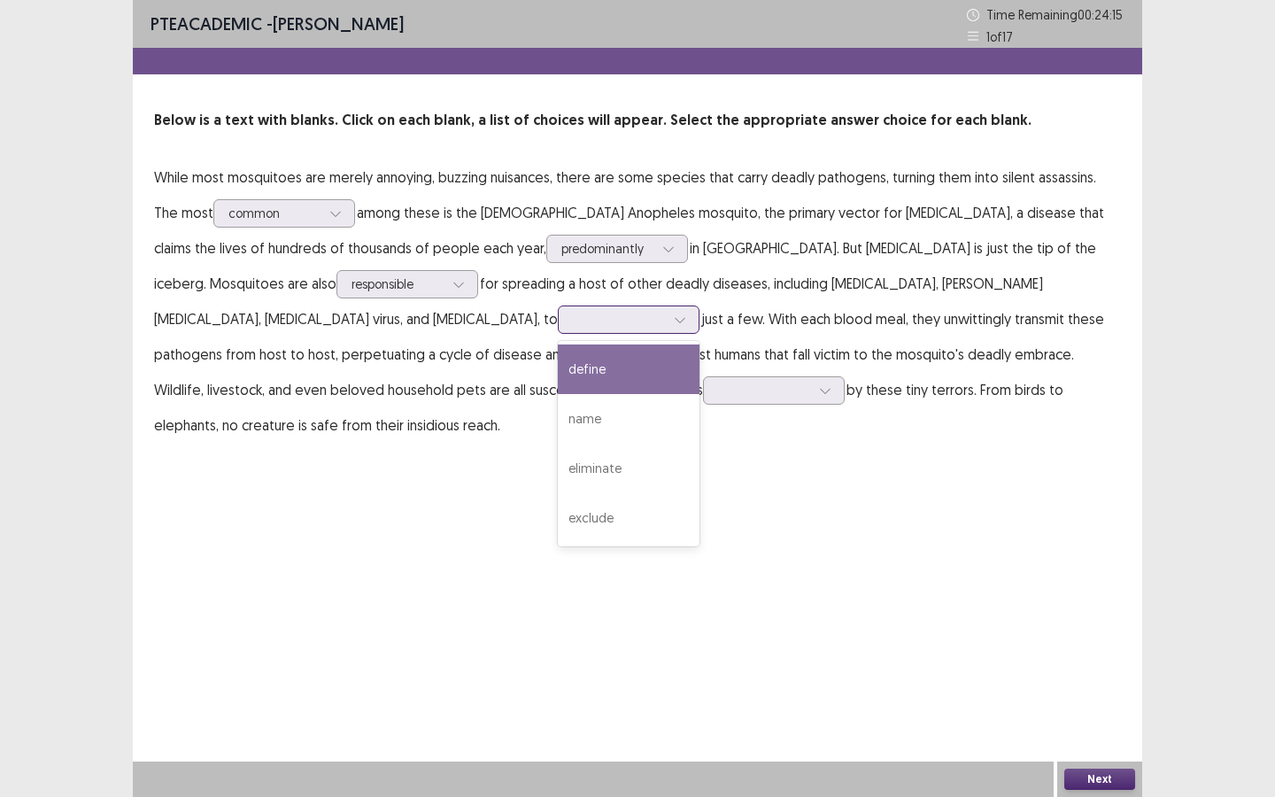
click at [558, 364] on div "define" at bounding box center [629, 369] width 142 height 50
click at [573, 320] on div at bounding box center [619, 319] width 92 height 17
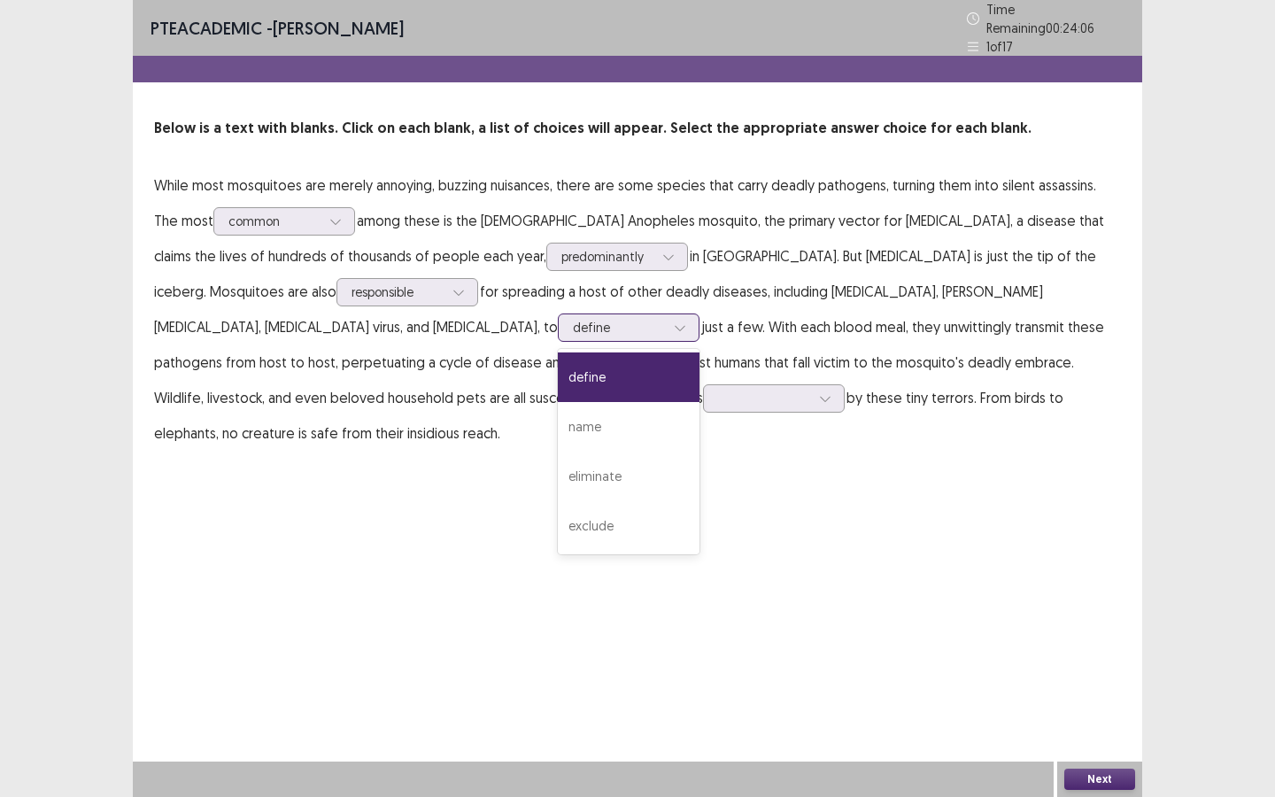
drag, startPoint x: 255, startPoint y: 360, endPoint x: 274, endPoint y: 358, distance: 18.8
click at [558, 360] on div "define" at bounding box center [629, 377] width 142 height 50
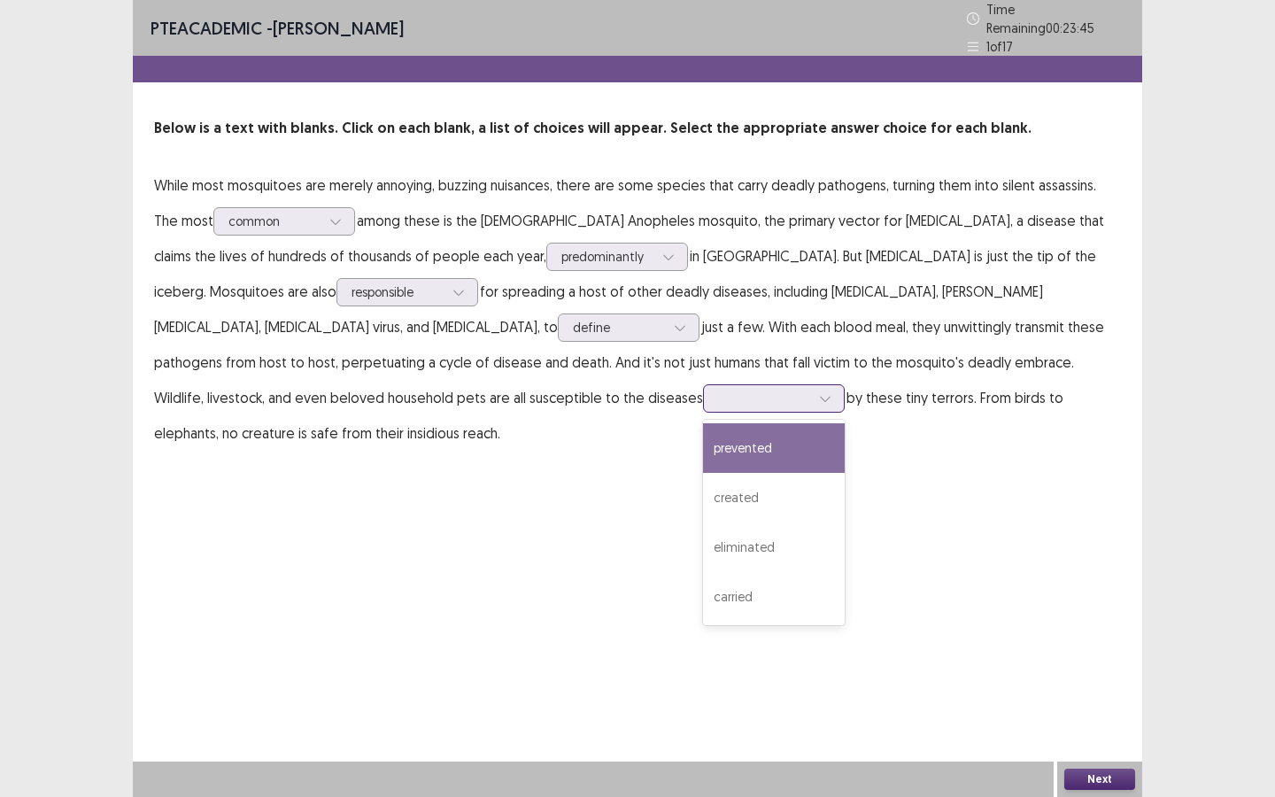
click at [812, 385] on div at bounding box center [825, 398] width 27 height 27
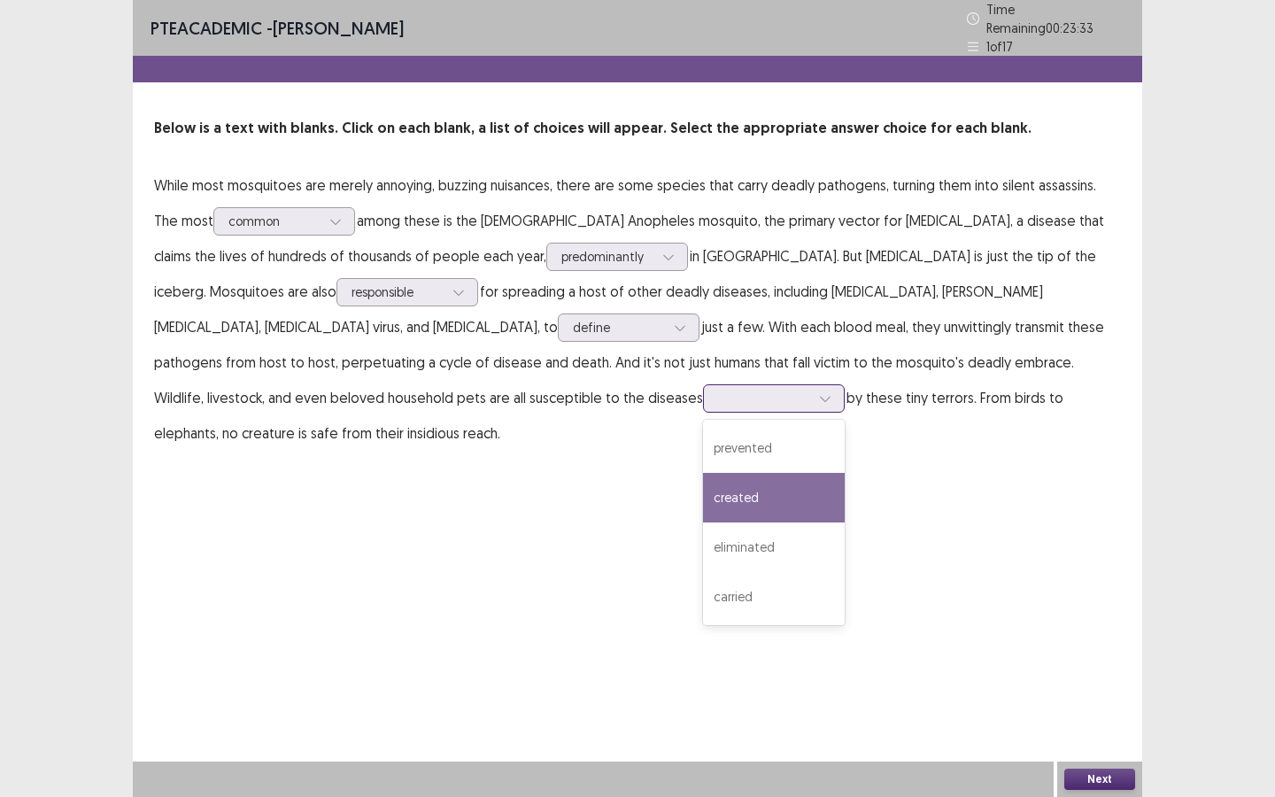
click at [703, 485] on div "created" at bounding box center [774, 498] width 142 height 50
click at [1110, 688] on button "Next" at bounding box center [1099, 778] width 71 height 21
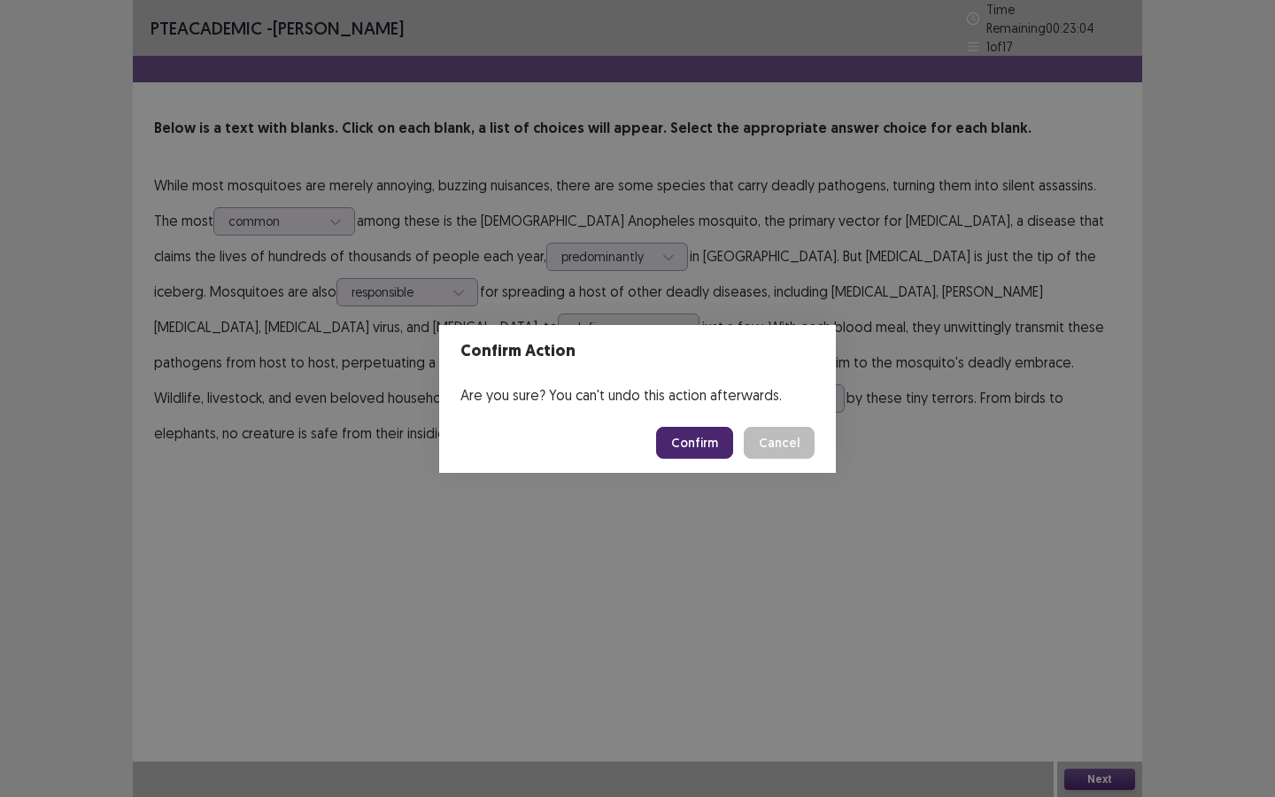
click at [716, 434] on button "Confirm" at bounding box center [694, 443] width 77 height 32
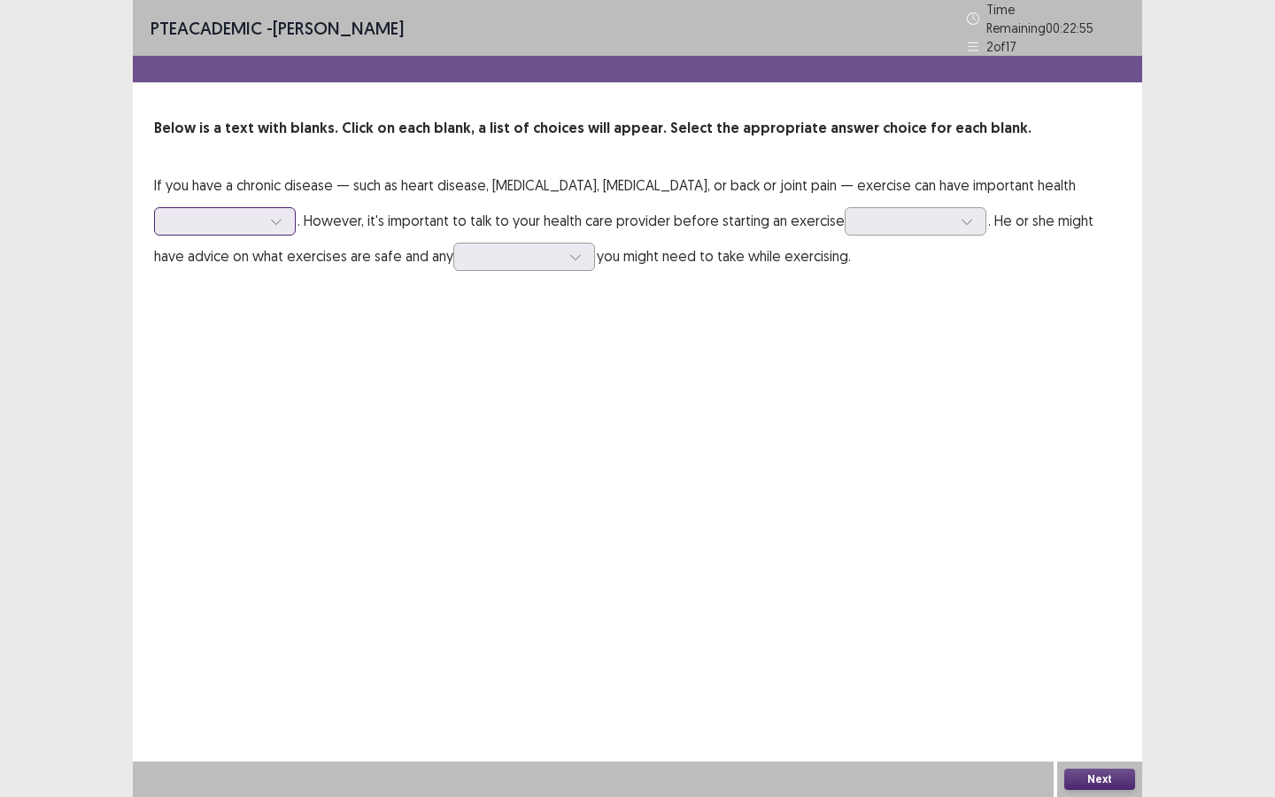
click at [261, 212] on div at bounding box center [215, 220] width 92 height 17
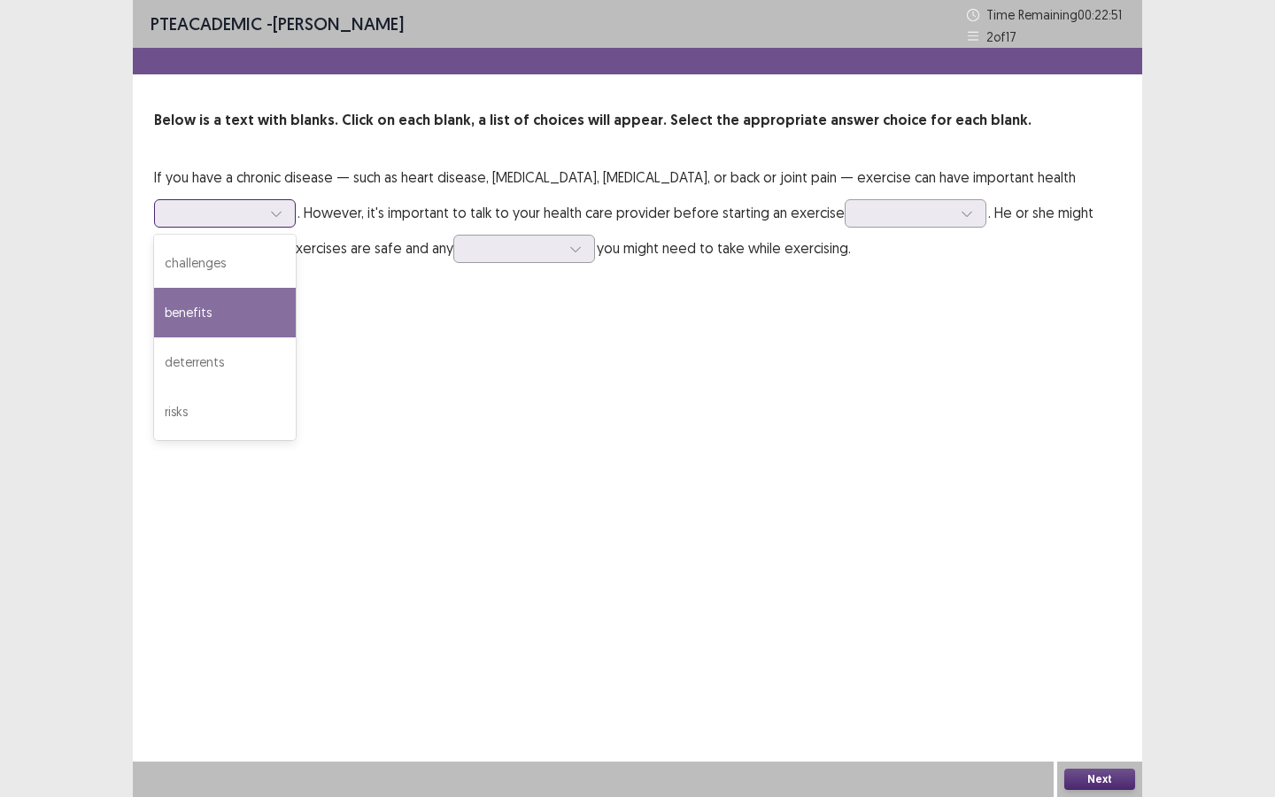
click at [296, 288] on div "benefits" at bounding box center [225, 313] width 142 height 50
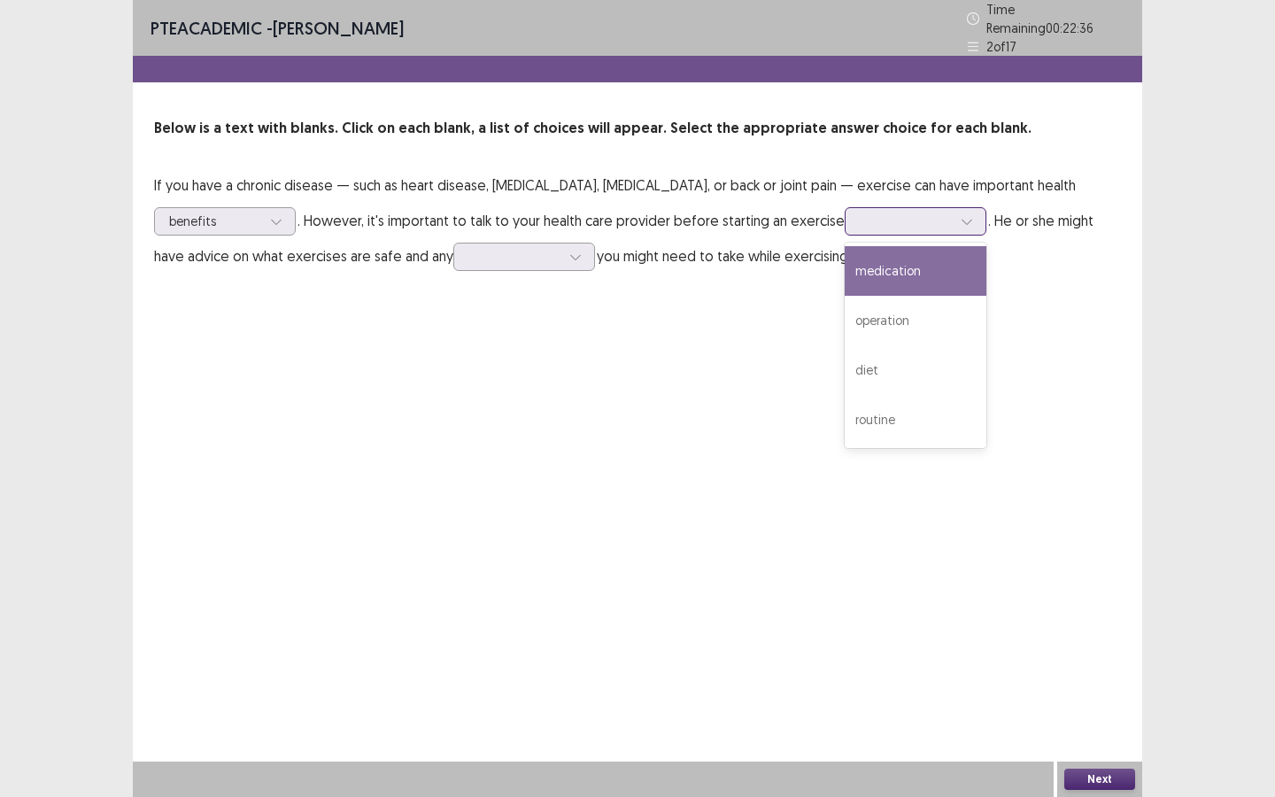
click at [860, 212] on div at bounding box center [906, 220] width 92 height 17
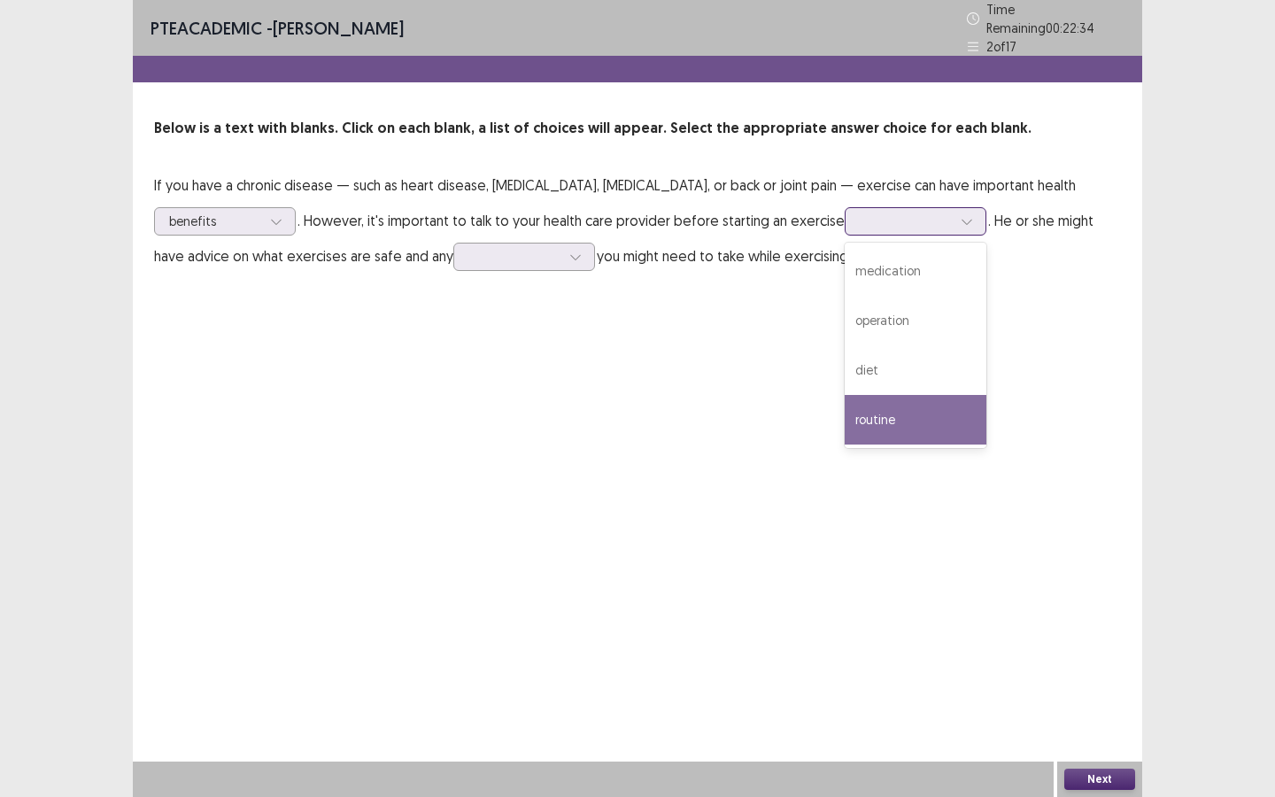
click at [845, 400] on div "routine" at bounding box center [916, 420] width 142 height 50
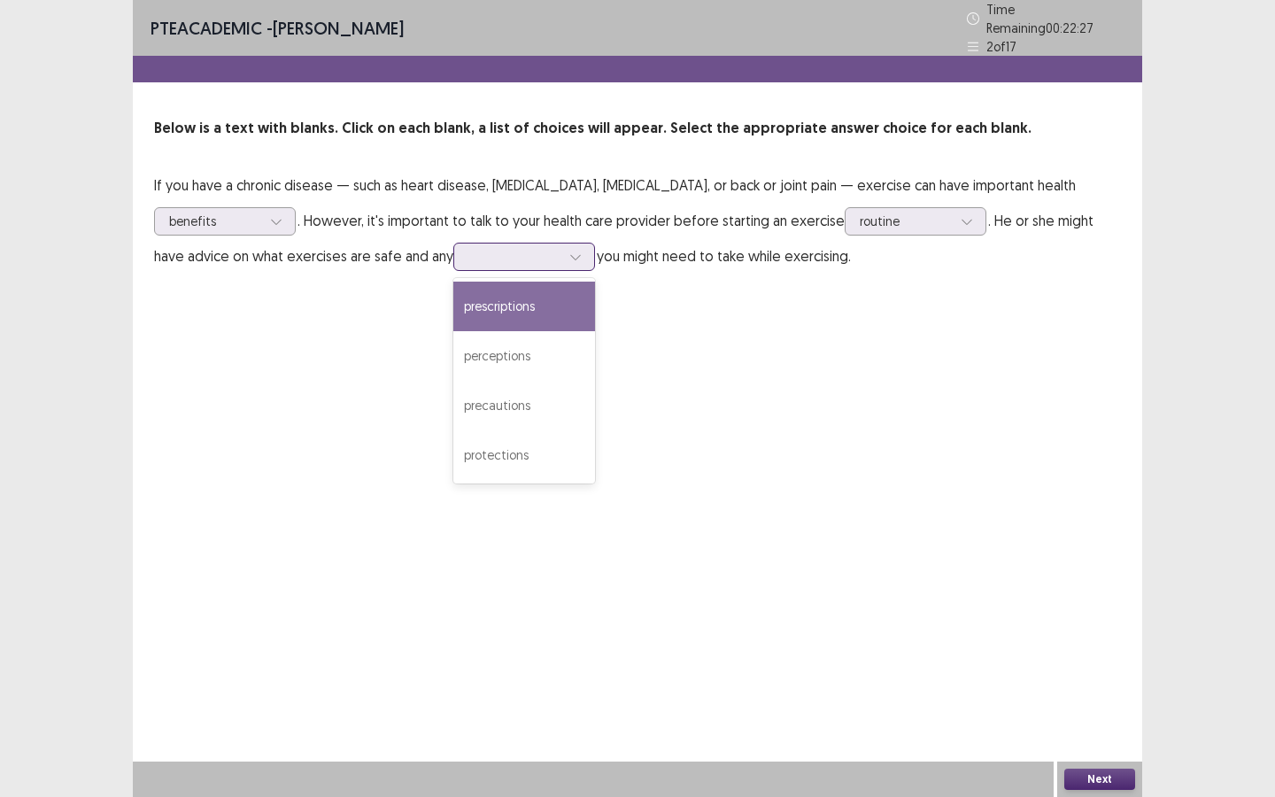
click at [468, 248] on div at bounding box center [514, 256] width 92 height 17
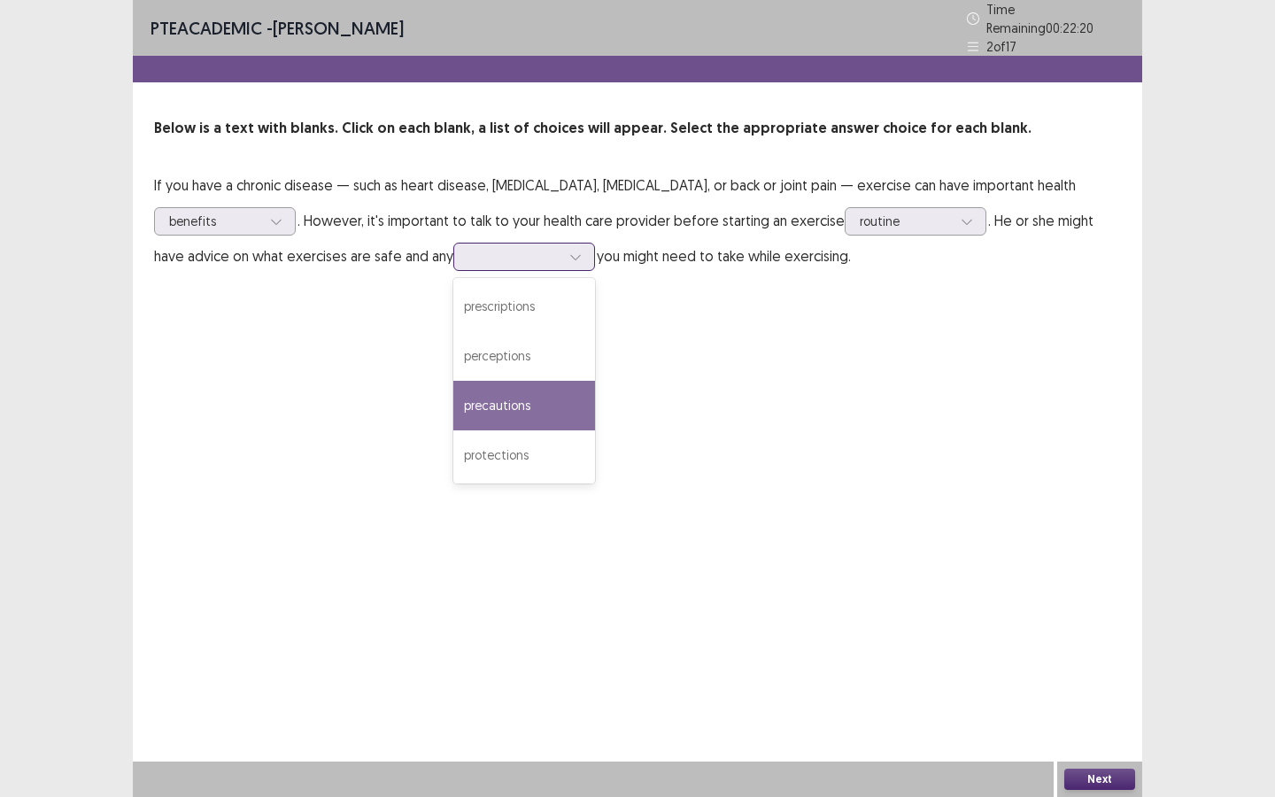
click at [453, 410] on div "precautions" at bounding box center [524, 406] width 142 height 50
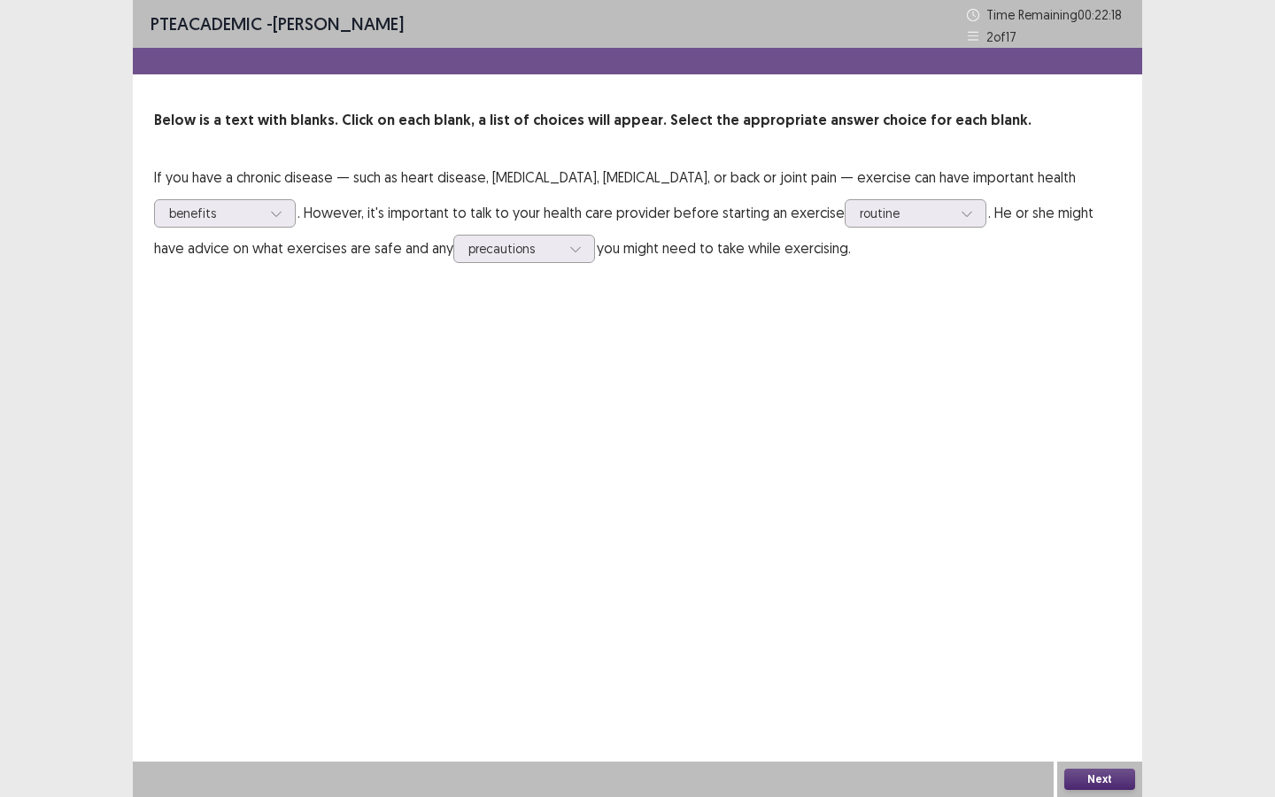
click at [1094, 688] on button "Next" at bounding box center [1099, 778] width 71 height 21
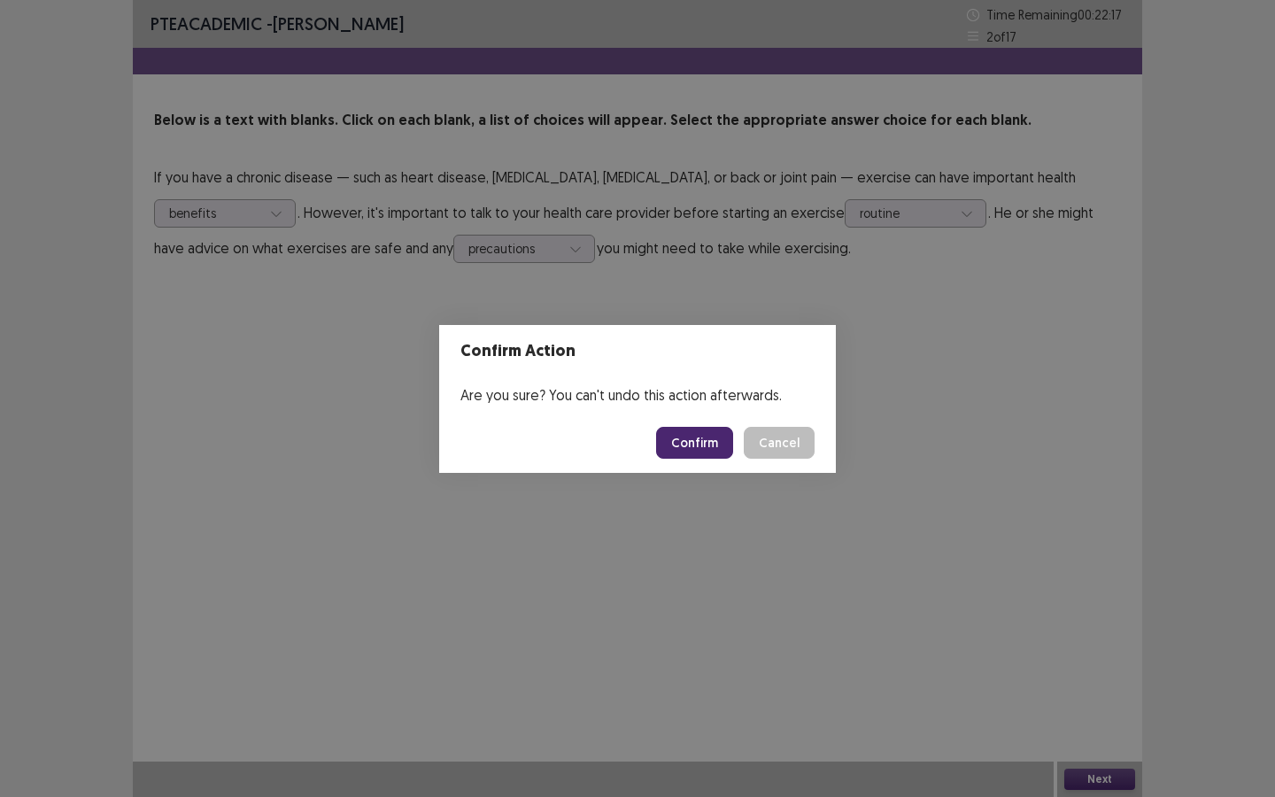
click at [677, 445] on button "Confirm" at bounding box center [694, 443] width 77 height 32
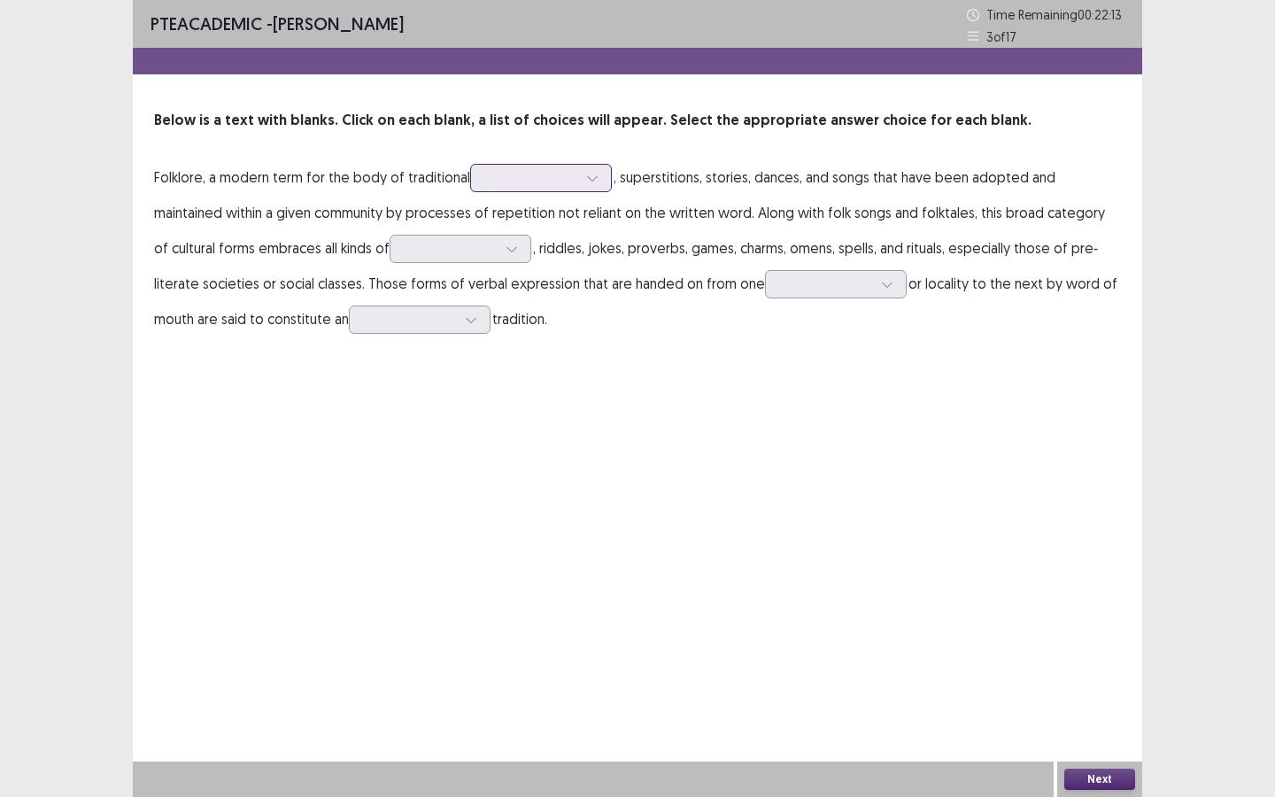
click at [522, 183] on div at bounding box center [531, 177] width 92 height 17
click at [562, 219] on div "customs" at bounding box center [541, 228] width 142 height 50
click at [405, 246] on div at bounding box center [451, 248] width 92 height 17
click at [436, 308] on div "legends" at bounding box center [461, 299] width 142 height 50
click at [430, 244] on div at bounding box center [451, 248] width 92 height 17
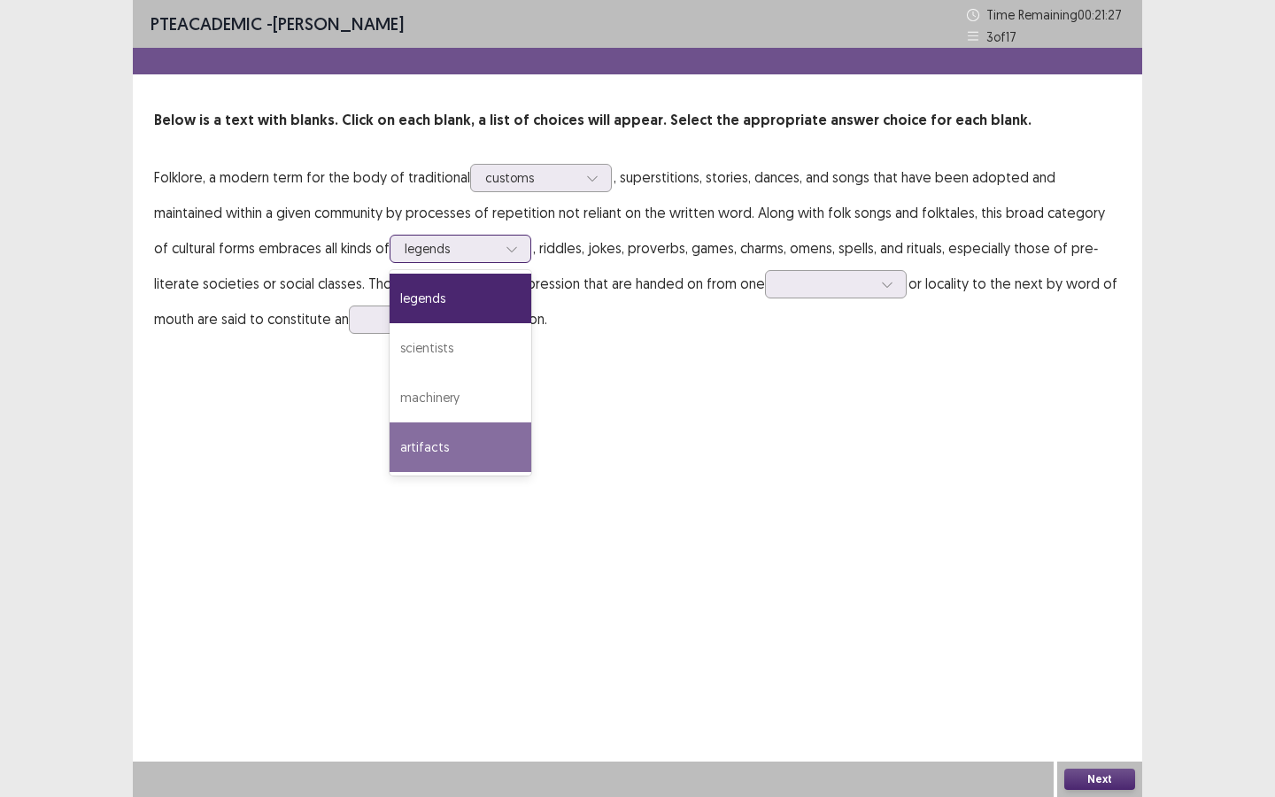
click at [405, 453] on div "artifacts" at bounding box center [461, 447] width 142 height 50
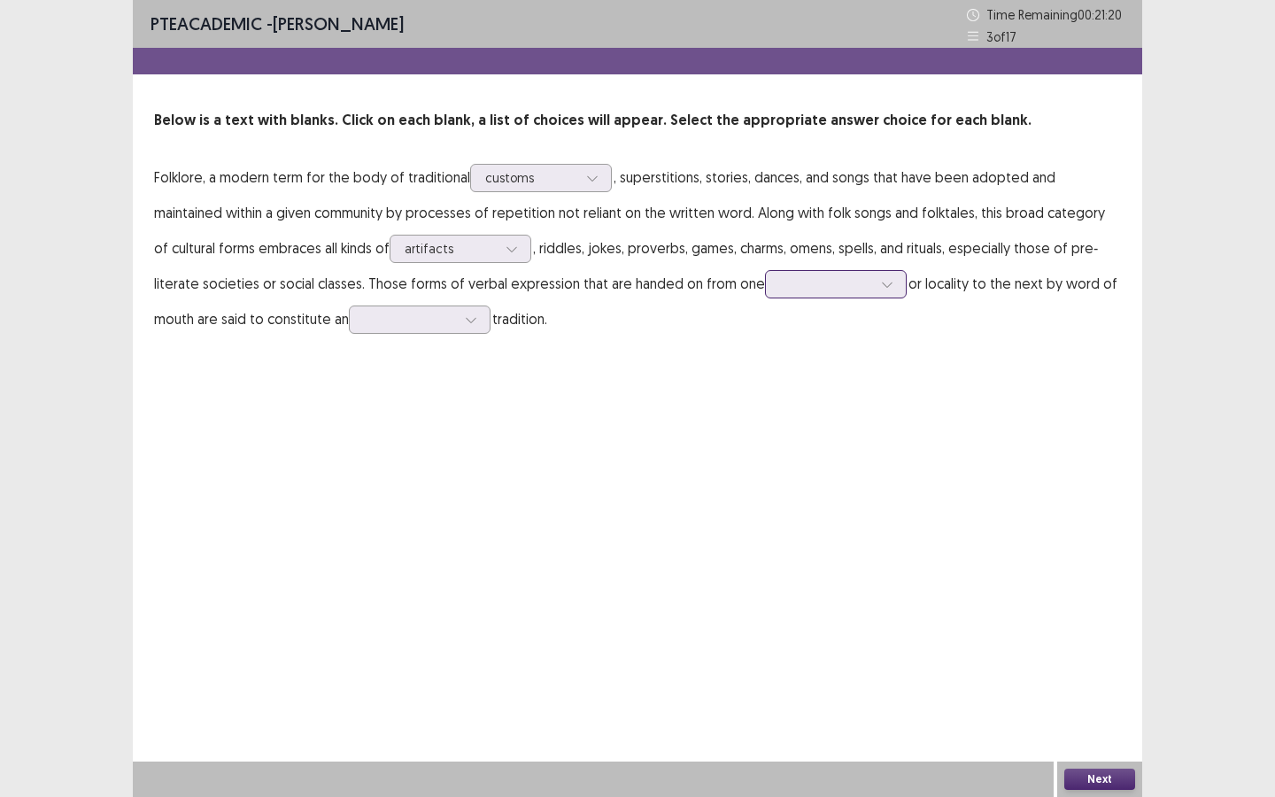
click at [782, 288] on div at bounding box center [826, 283] width 92 height 17
click at [800, 378] on div "generation" at bounding box center [836, 384] width 142 height 50
click at [364, 315] on div at bounding box center [410, 319] width 92 height 17
click at [399, 374] on div "visual" at bounding box center [420, 369] width 142 height 50
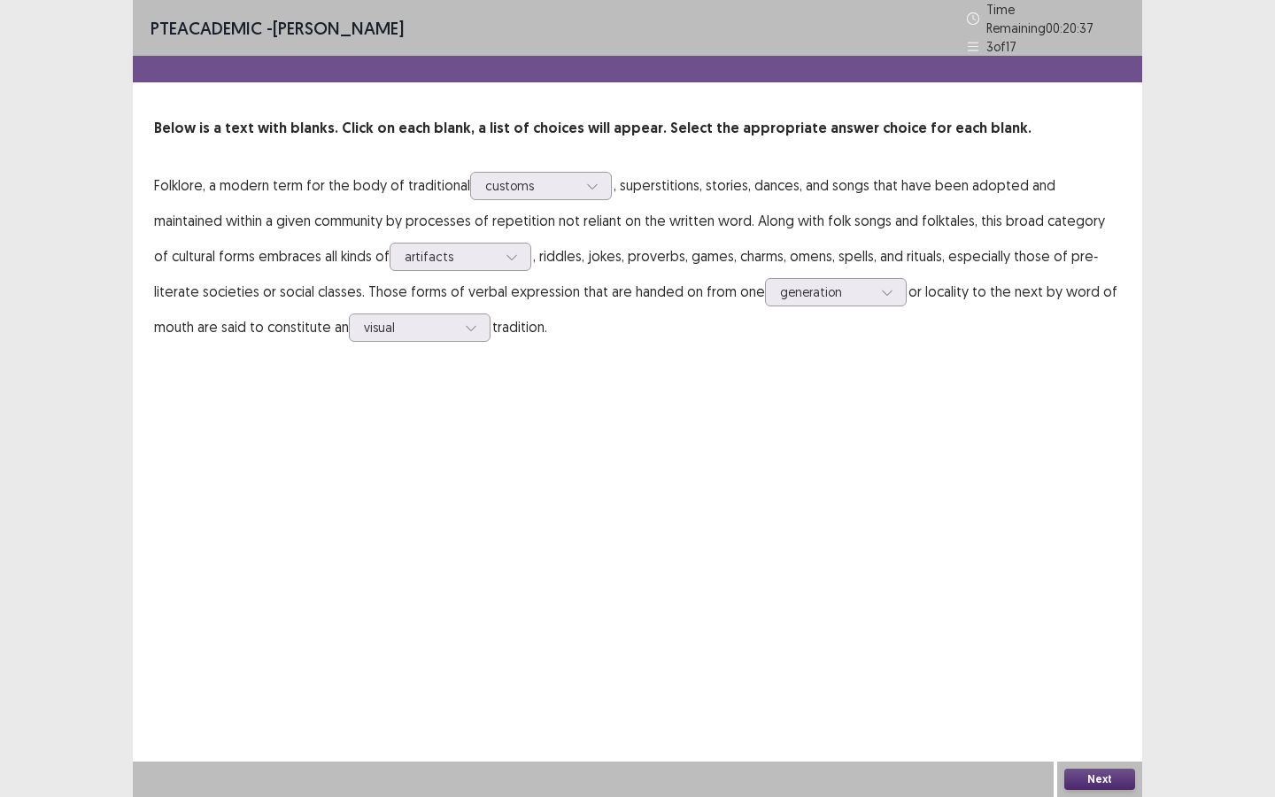
click at [1088, 688] on button "Next" at bounding box center [1099, 778] width 71 height 21
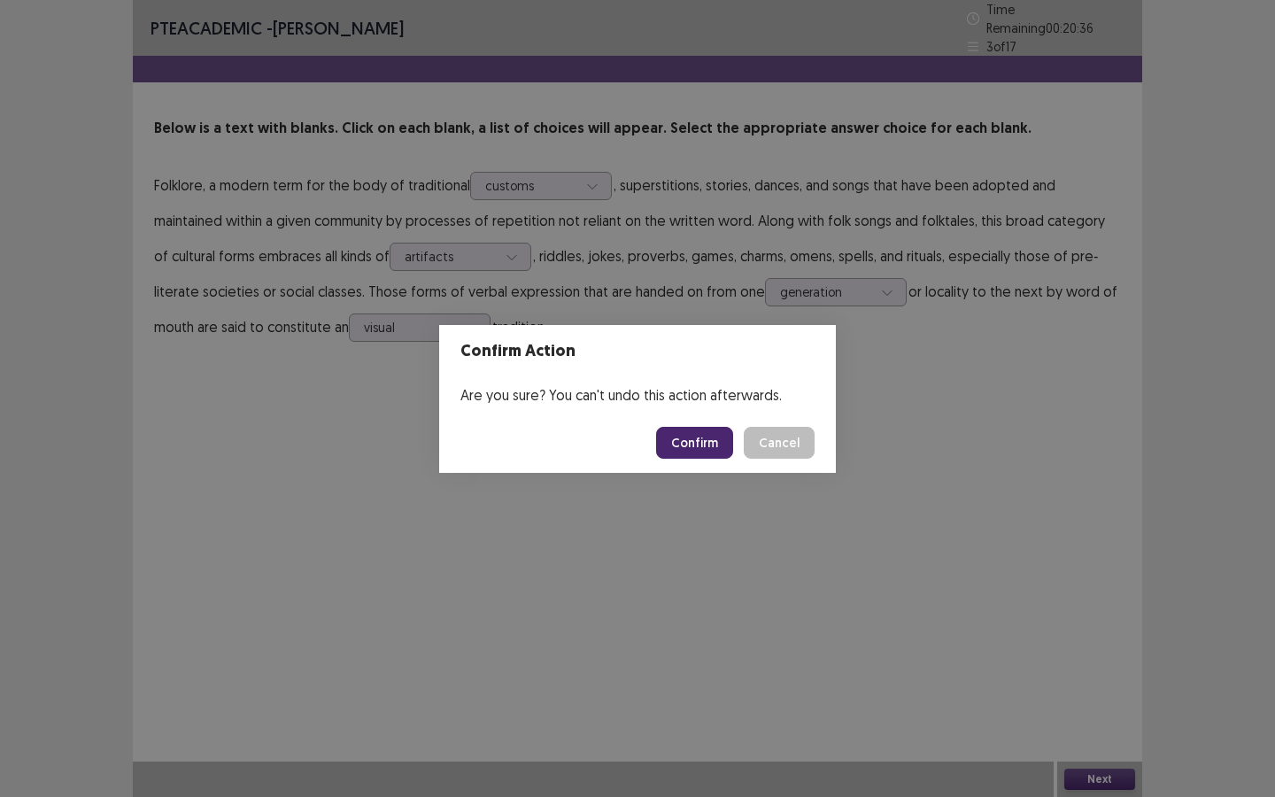
click at [723, 453] on button "Confirm" at bounding box center [694, 443] width 77 height 32
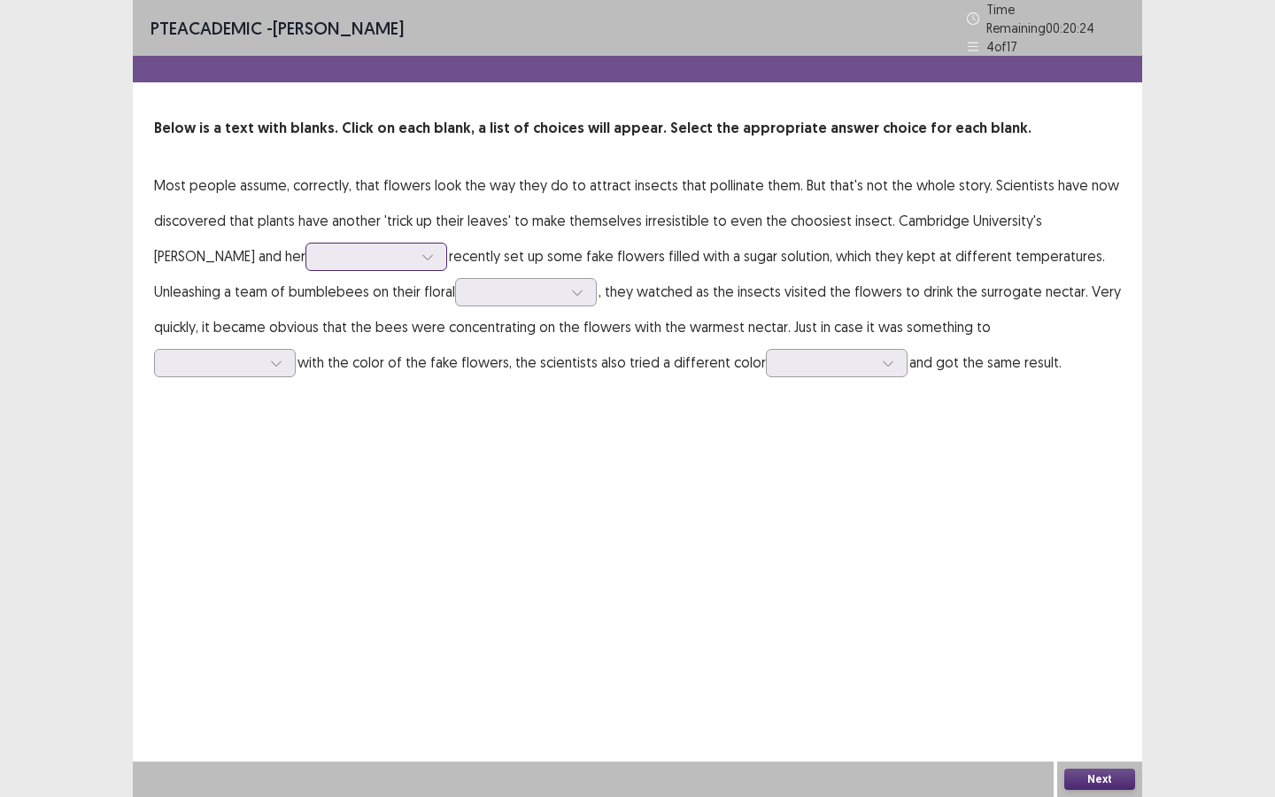
click at [320, 248] on div at bounding box center [366, 256] width 92 height 17
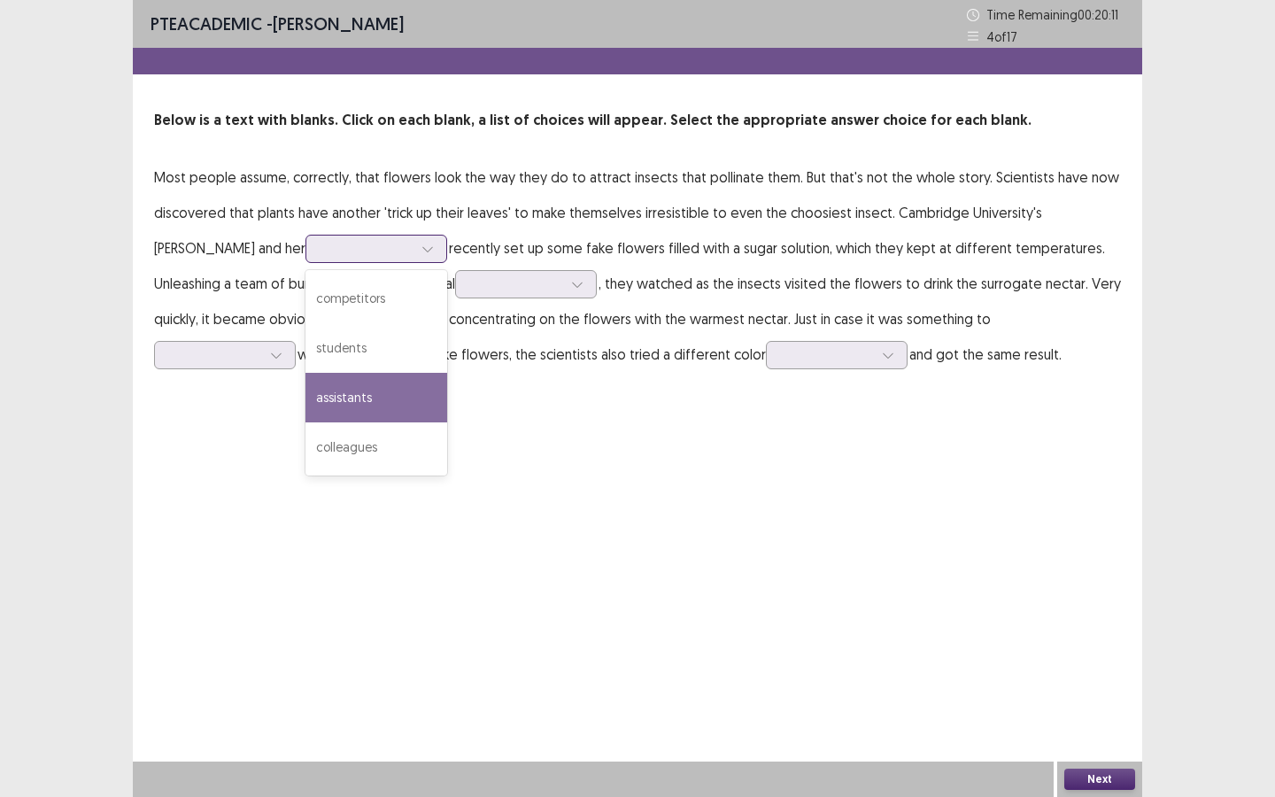
click at [327, 395] on div "assistants" at bounding box center [376, 398] width 142 height 50
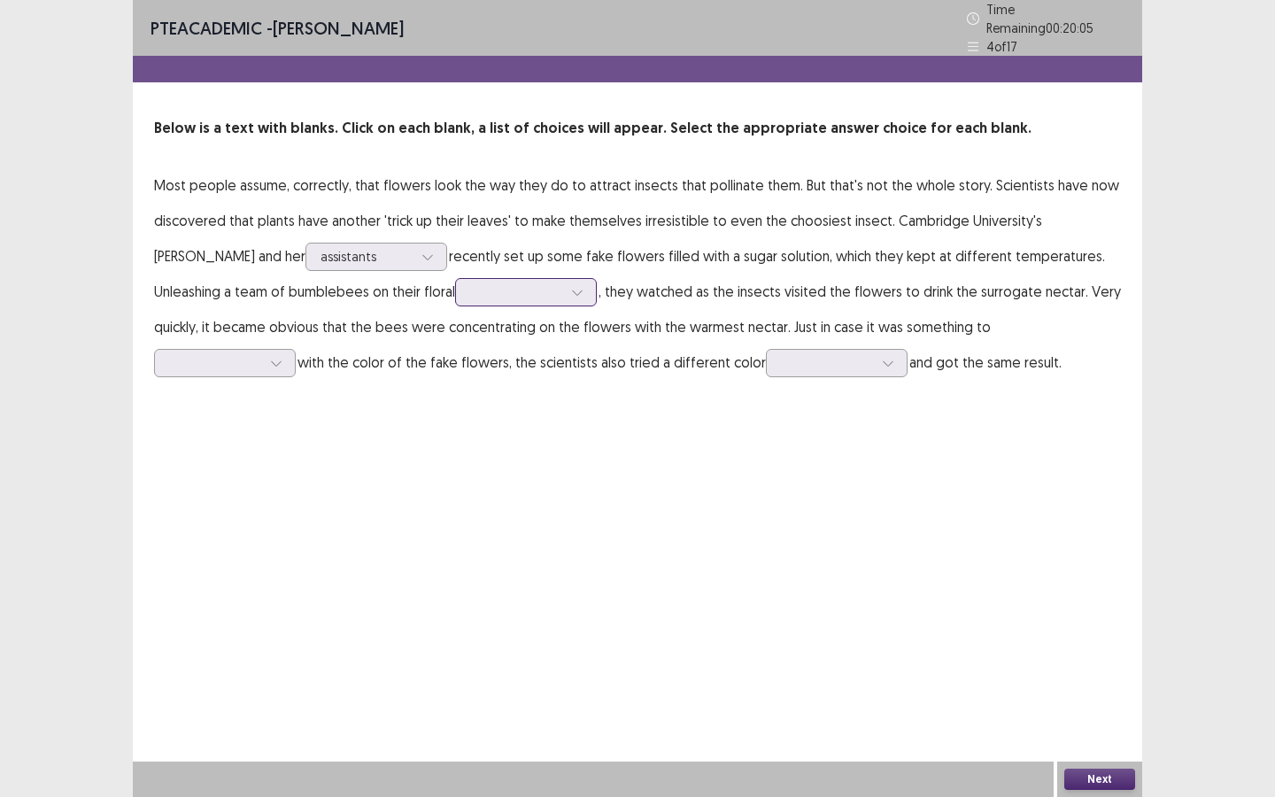
click at [500, 297] on div at bounding box center [526, 292] width 142 height 28
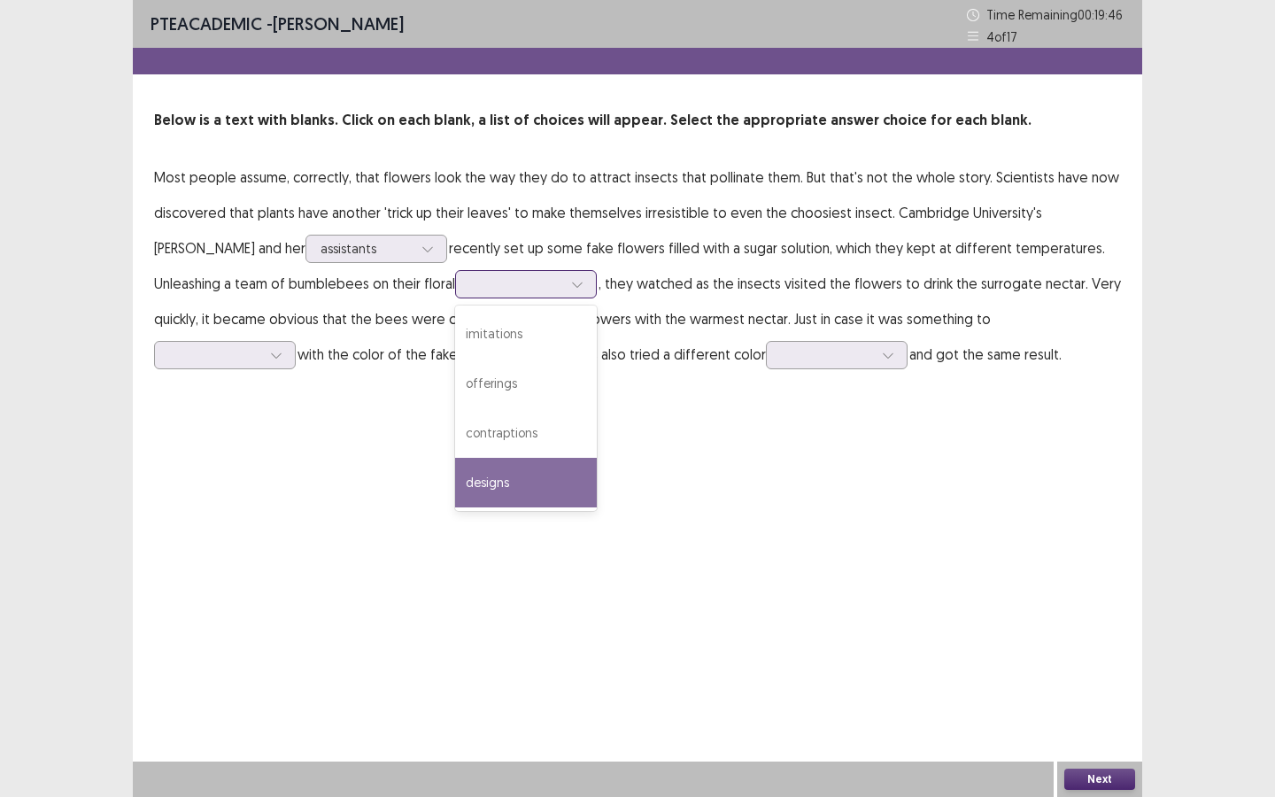
click at [472, 484] on div "designs" at bounding box center [526, 483] width 142 height 50
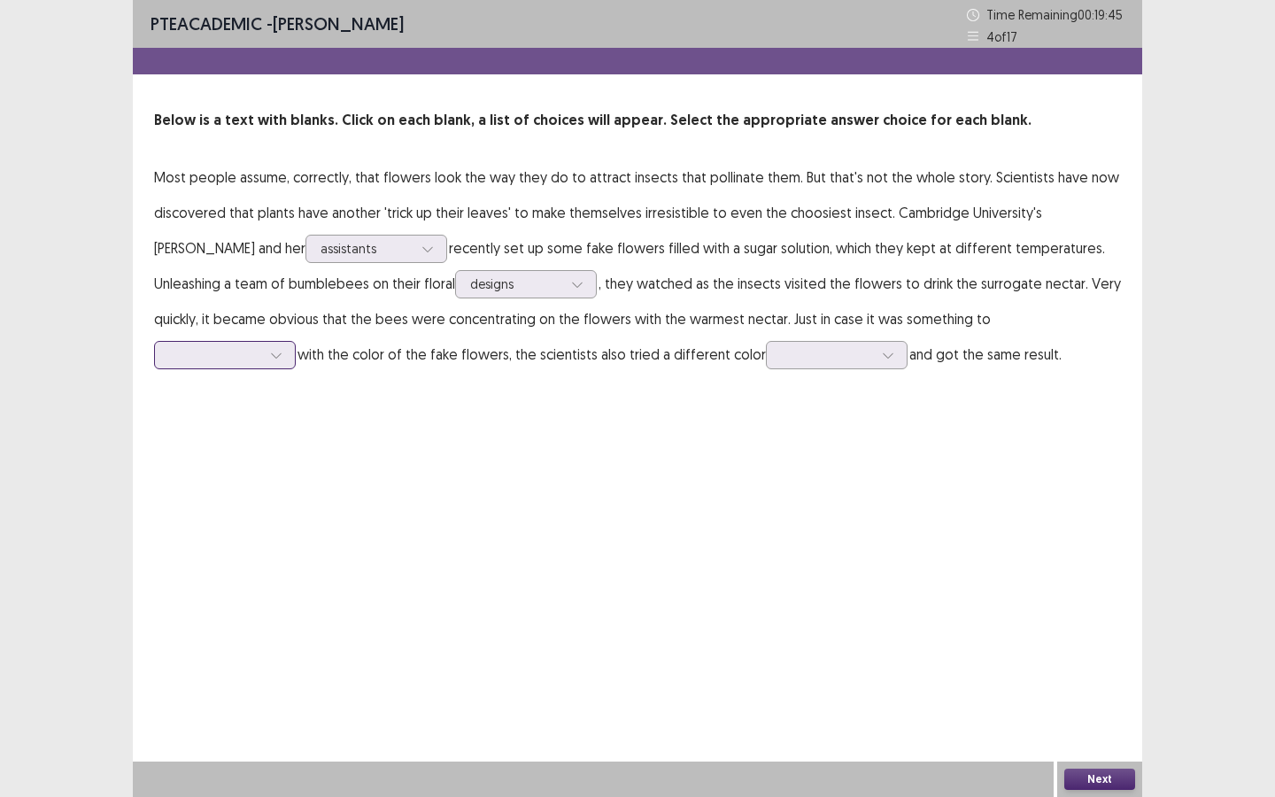
click at [282, 349] on icon at bounding box center [276, 355] width 12 height 12
click at [296, 532] on div "associate" at bounding box center [225, 554] width 142 height 50
click at [781, 356] on div at bounding box center [827, 354] width 92 height 17
click at [766, 554] on div "combination" at bounding box center [837, 554] width 142 height 50
click at [1088, 688] on button "Next" at bounding box center [1099, 778] width 71 height 21
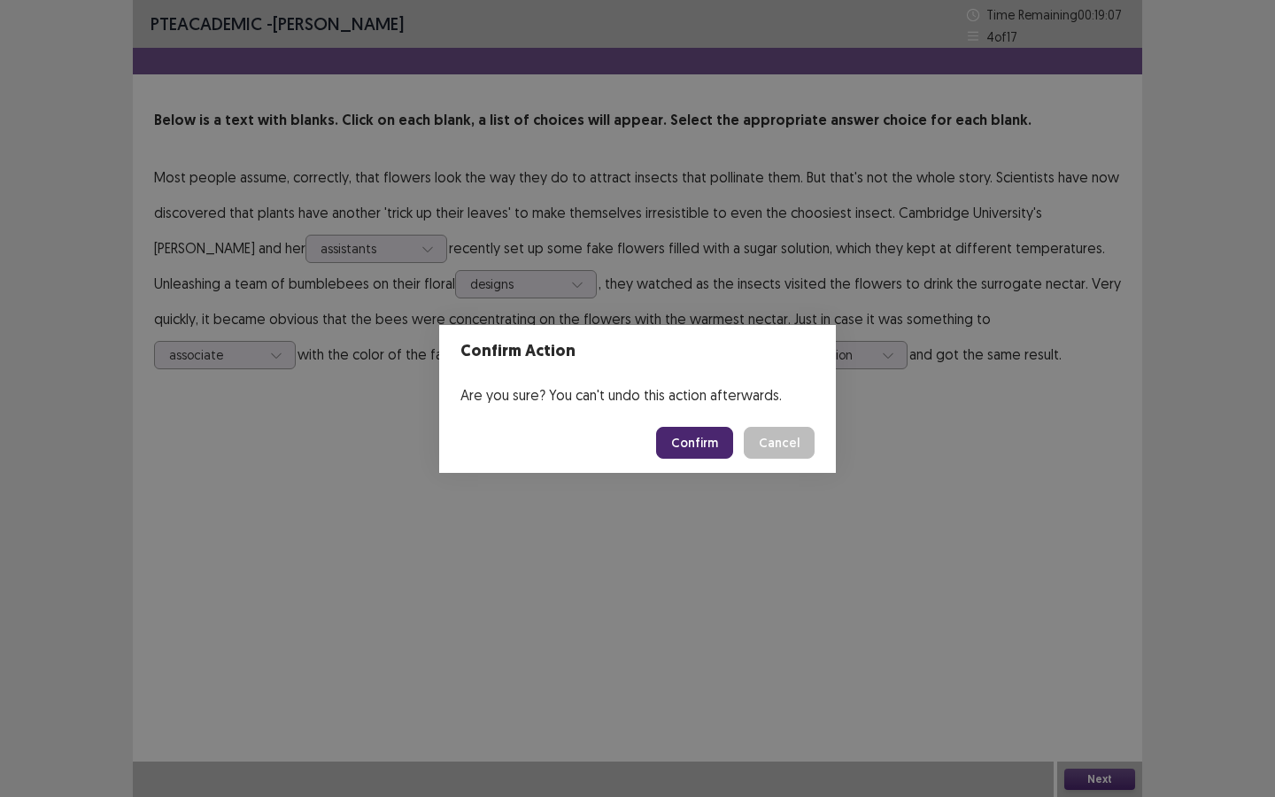
click at [682, 427] on button "Confirm" at bounding box center [694, 443] width 77 height 32
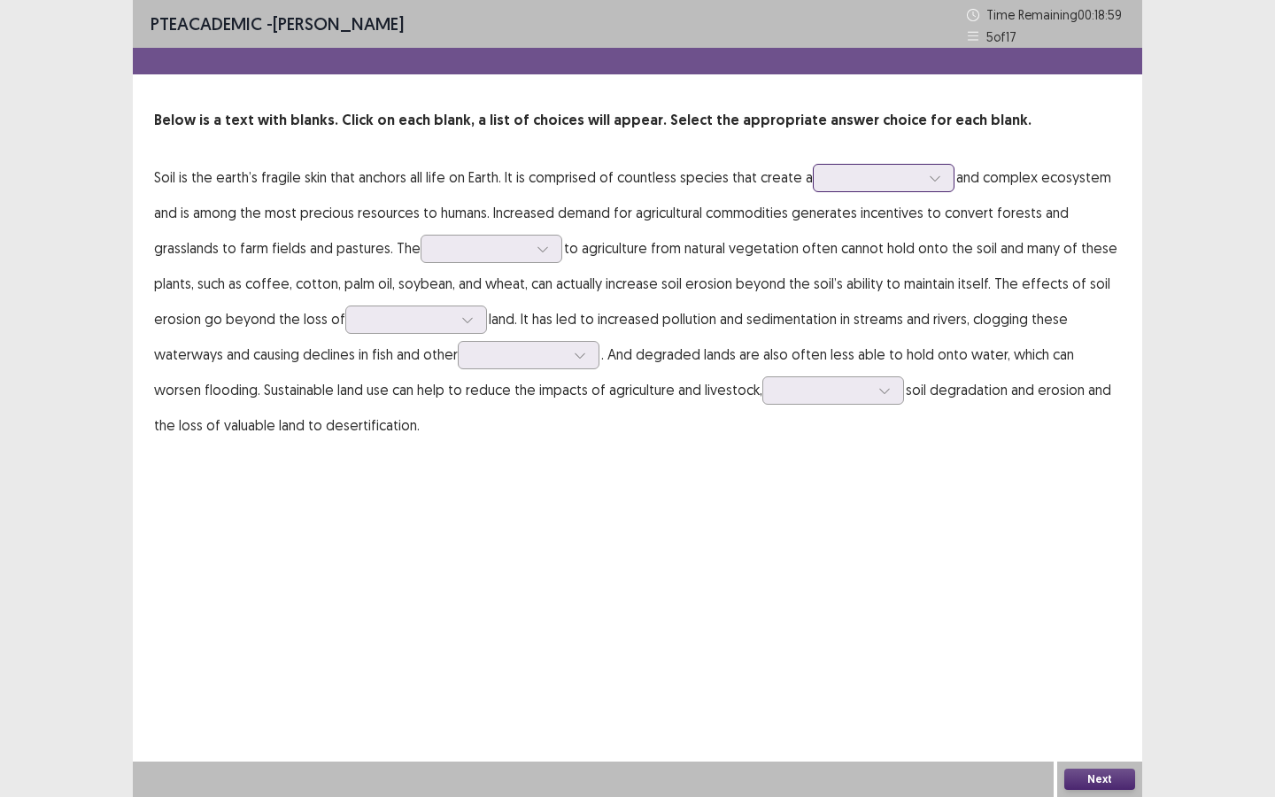
click at [852, 181] on div at bounding box center [874, 177] width 92 height 17
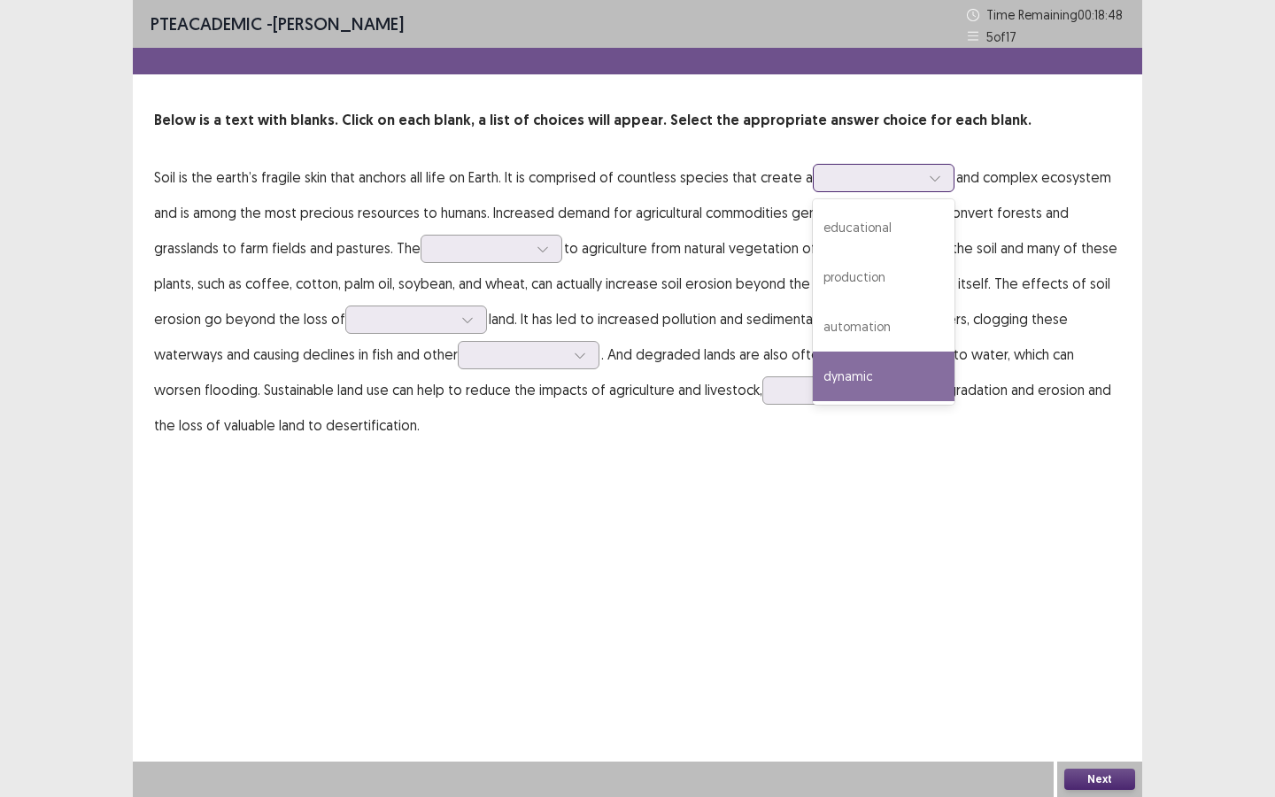
click at [862, 373] on div "dynamic" at bounding box center [884, 376] width 142 height 50
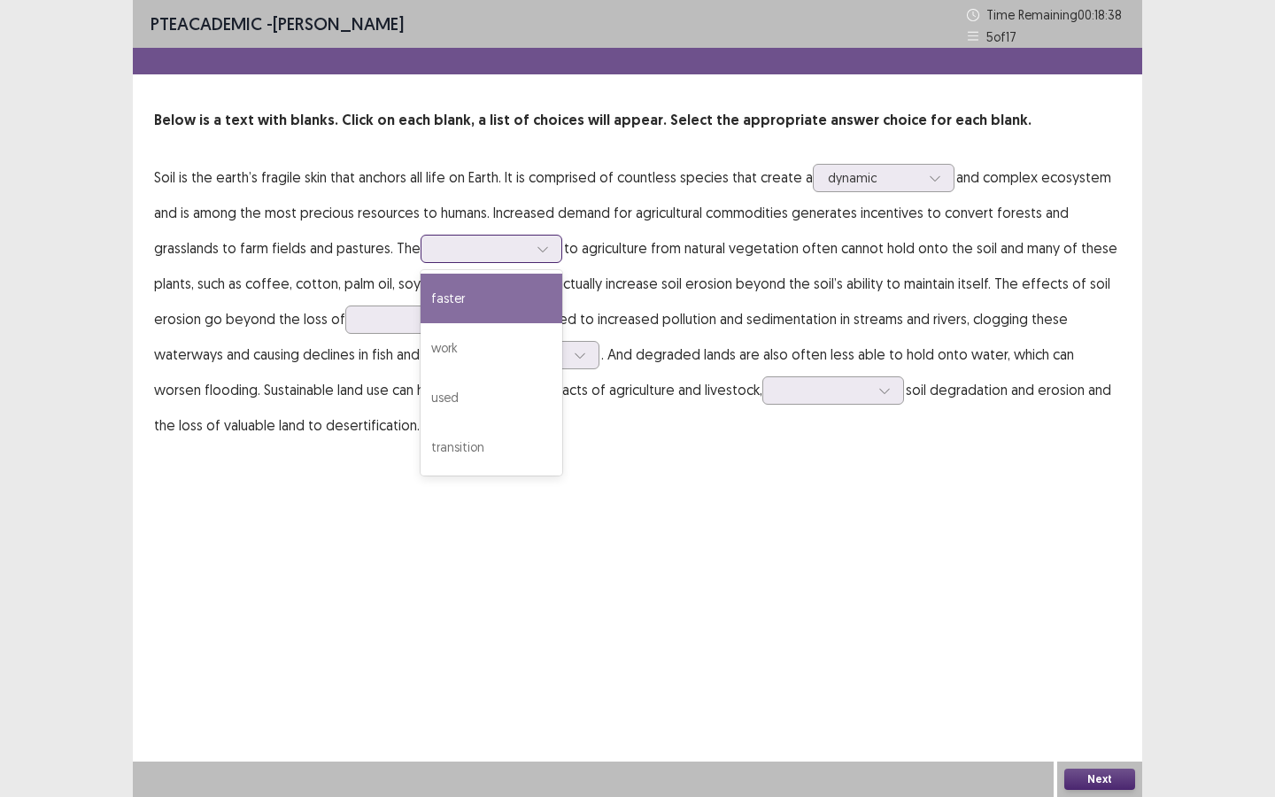
click at [456, 246] on div at bounding box center [482, 248] width 92 height 17
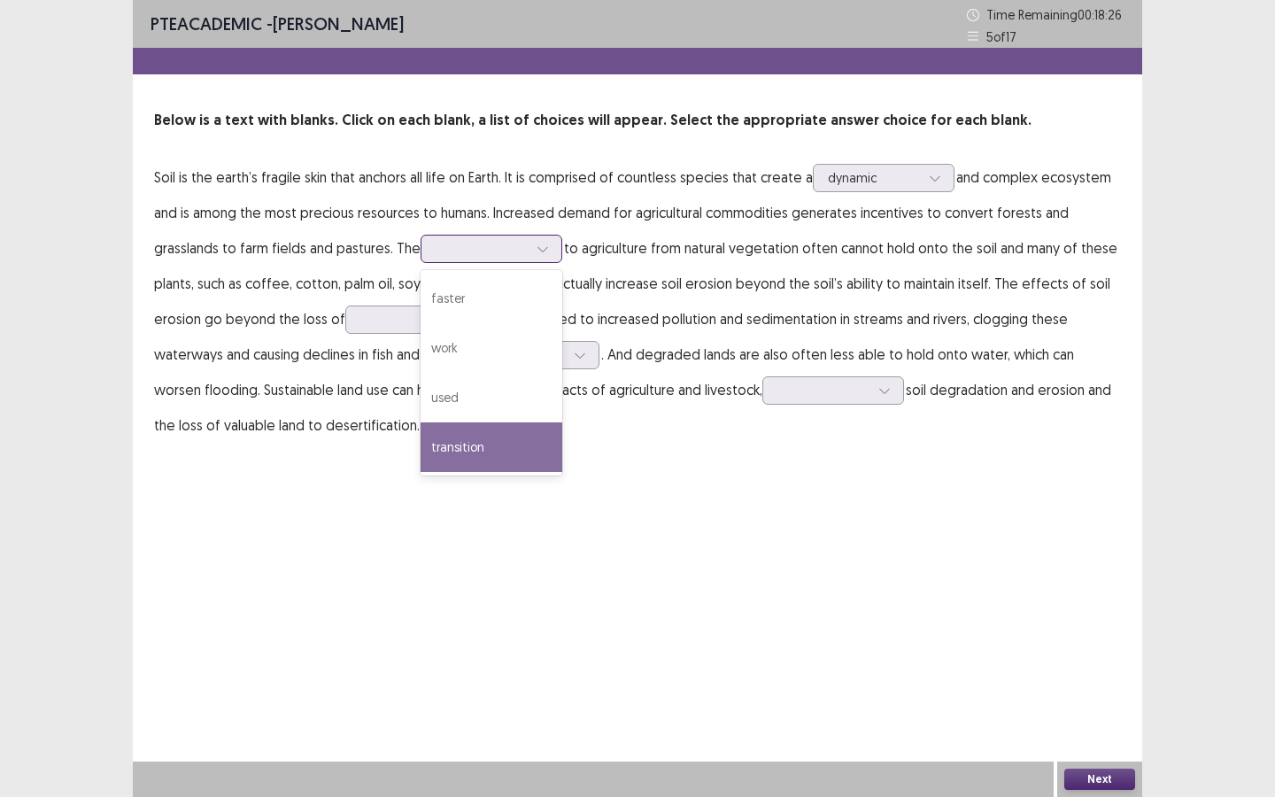
click at [468, 449] on div "transition" at bounding box center [491, 447] width 142 height 50
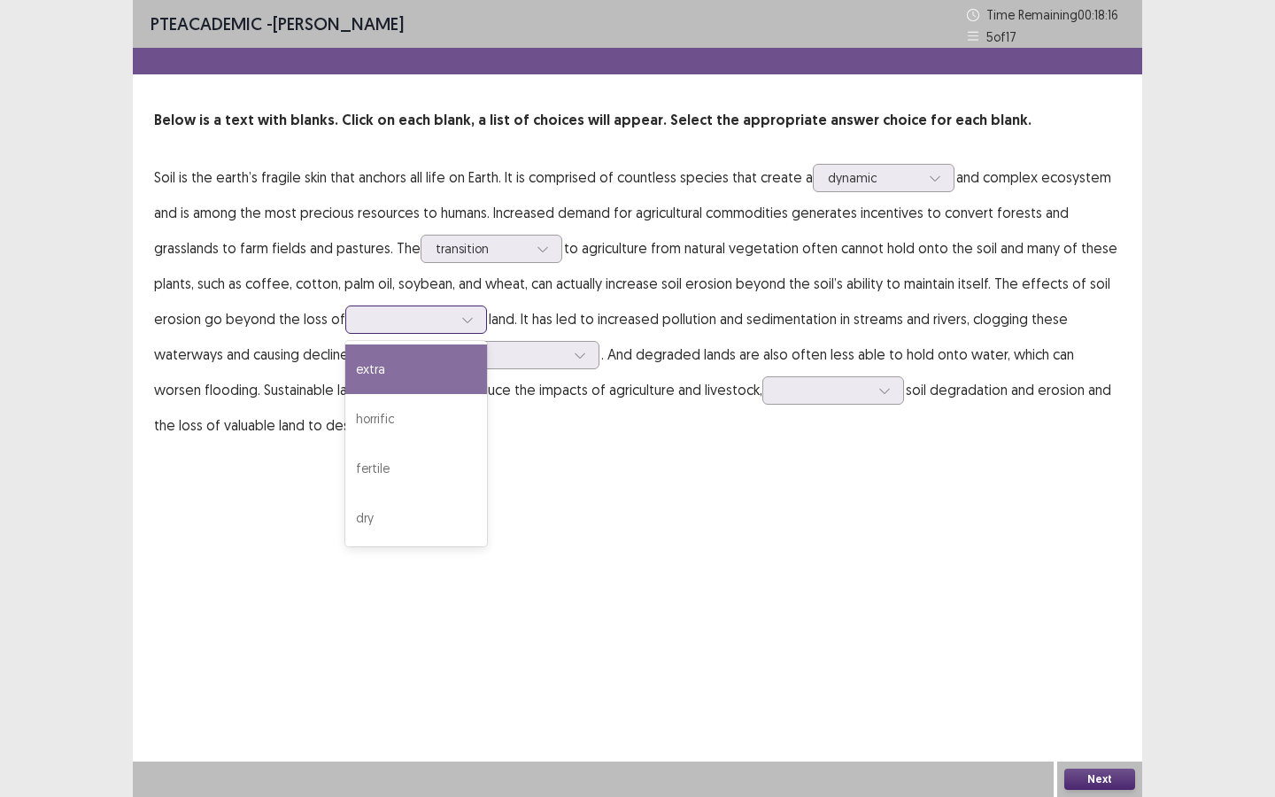
click at [470, 326] on div at bounding box center [467, 319] width 27 height 27
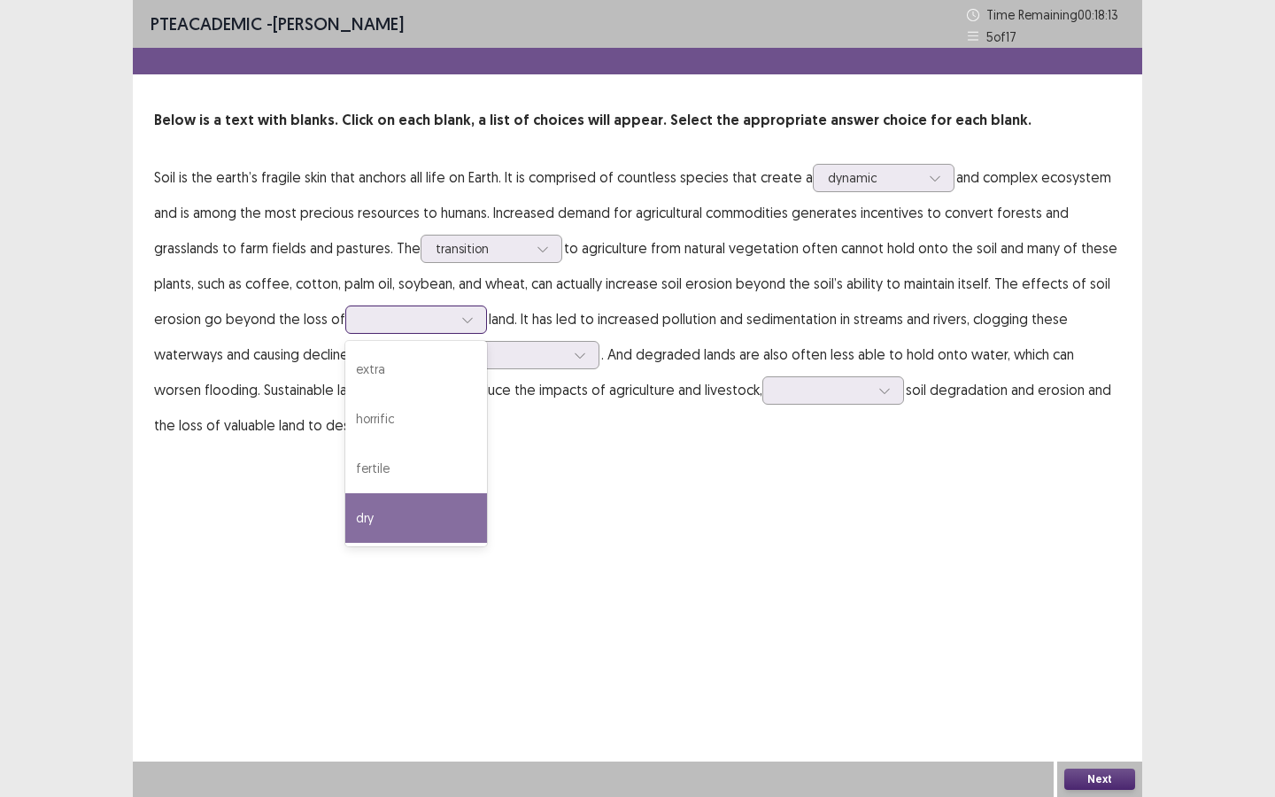
click at [465, 508] on div "dry" at bounding box center [416, 518] width 142 height 50
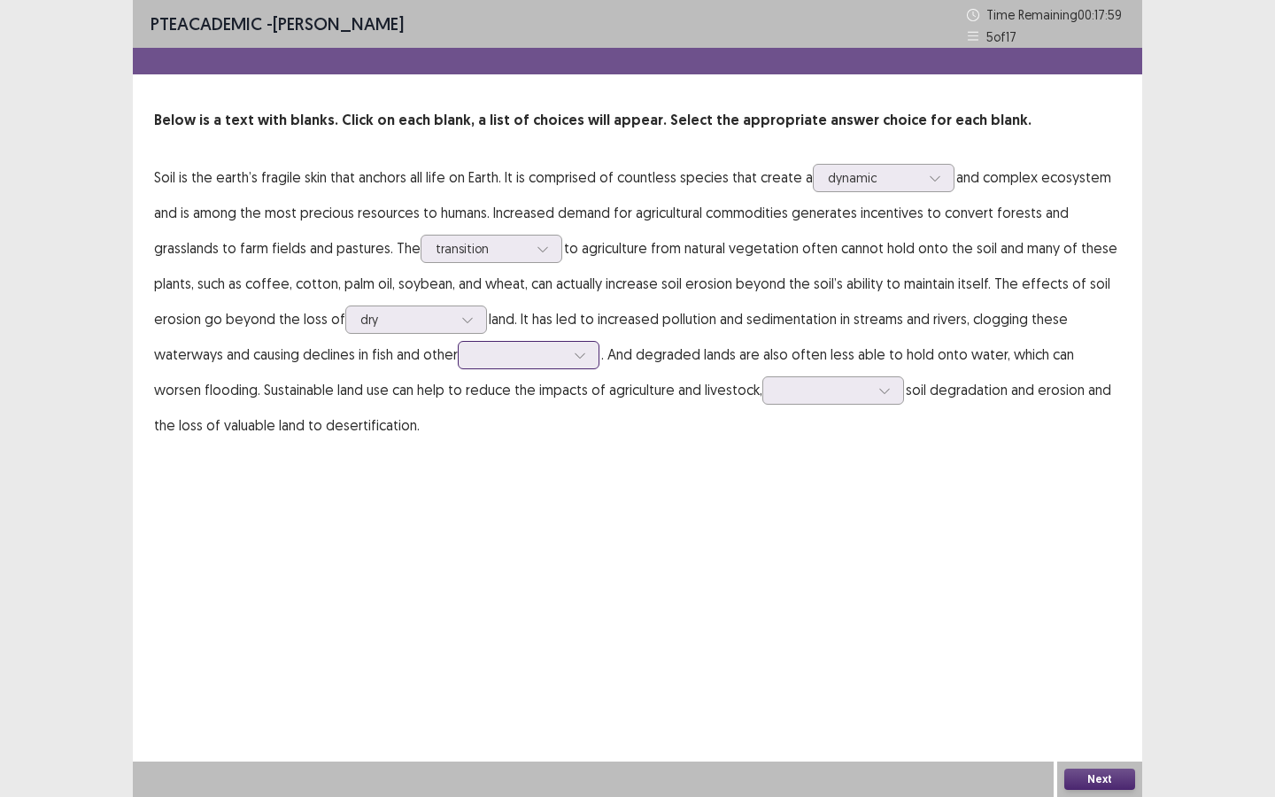
click at [518, 360] on div at bounding box center [519, 354] width 92 height 17
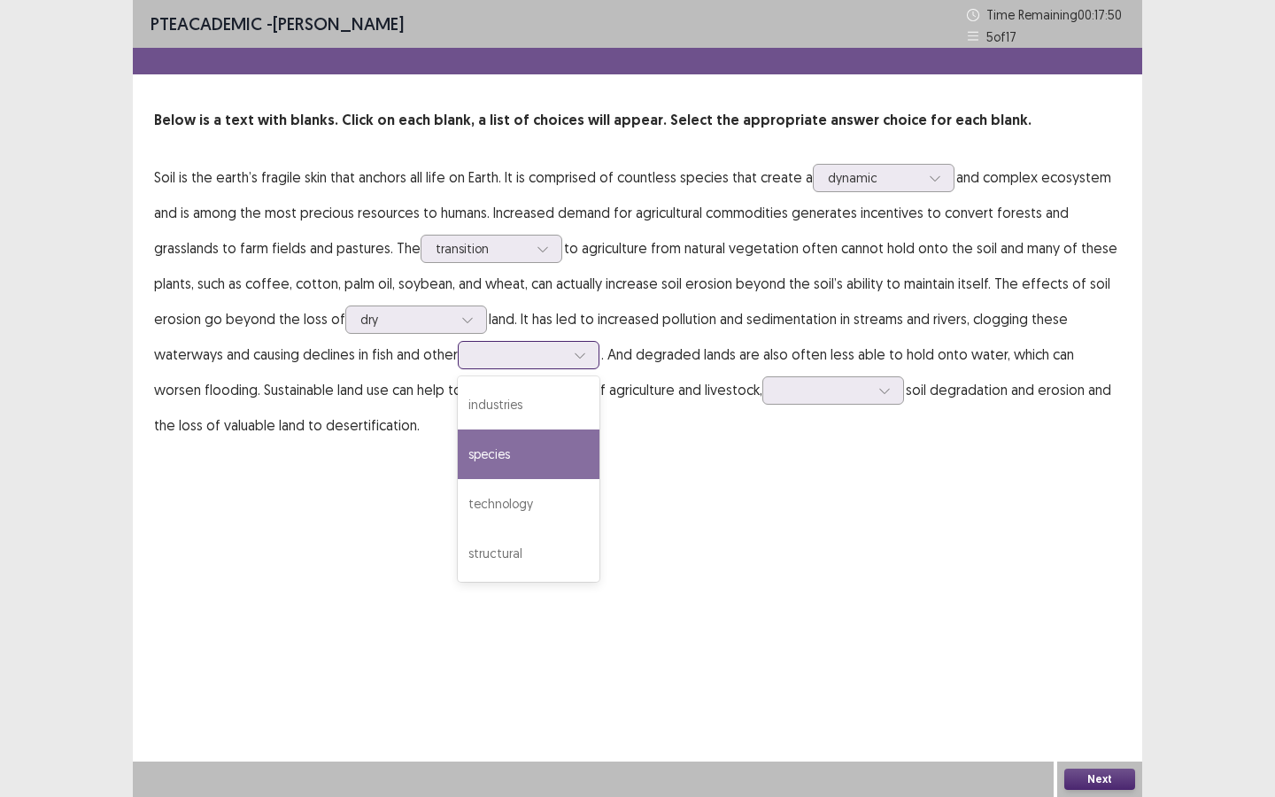
click at [571, 459] on div "species" at bounding box center [529, 454] width 142 height 50
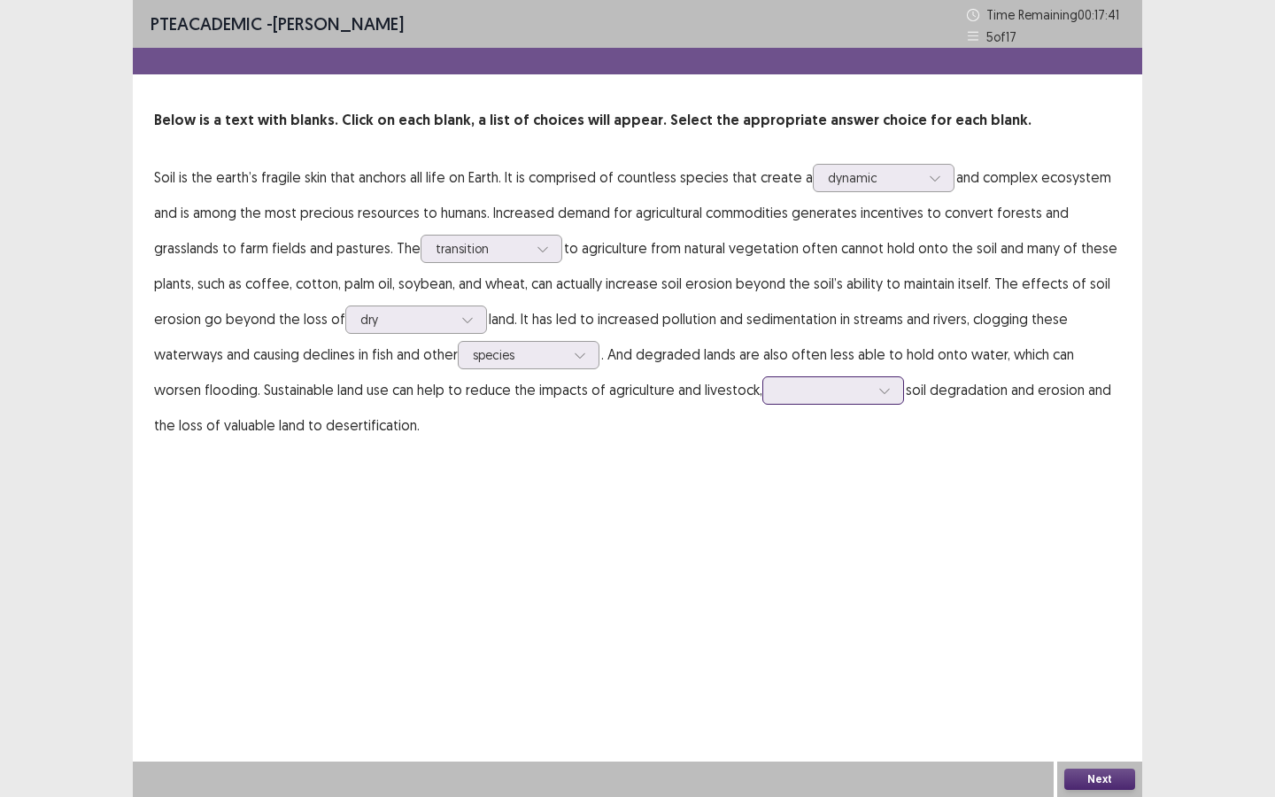
click at [835, 398] on div at bounding box center [823, 390] width 92 height 17
click at [851, 548] on div "erased" at bounding box center [833, 539] width 142 height 50
click at [1095, 688] on button "Next" at bounding box center [1099, 778] width 71 height 21
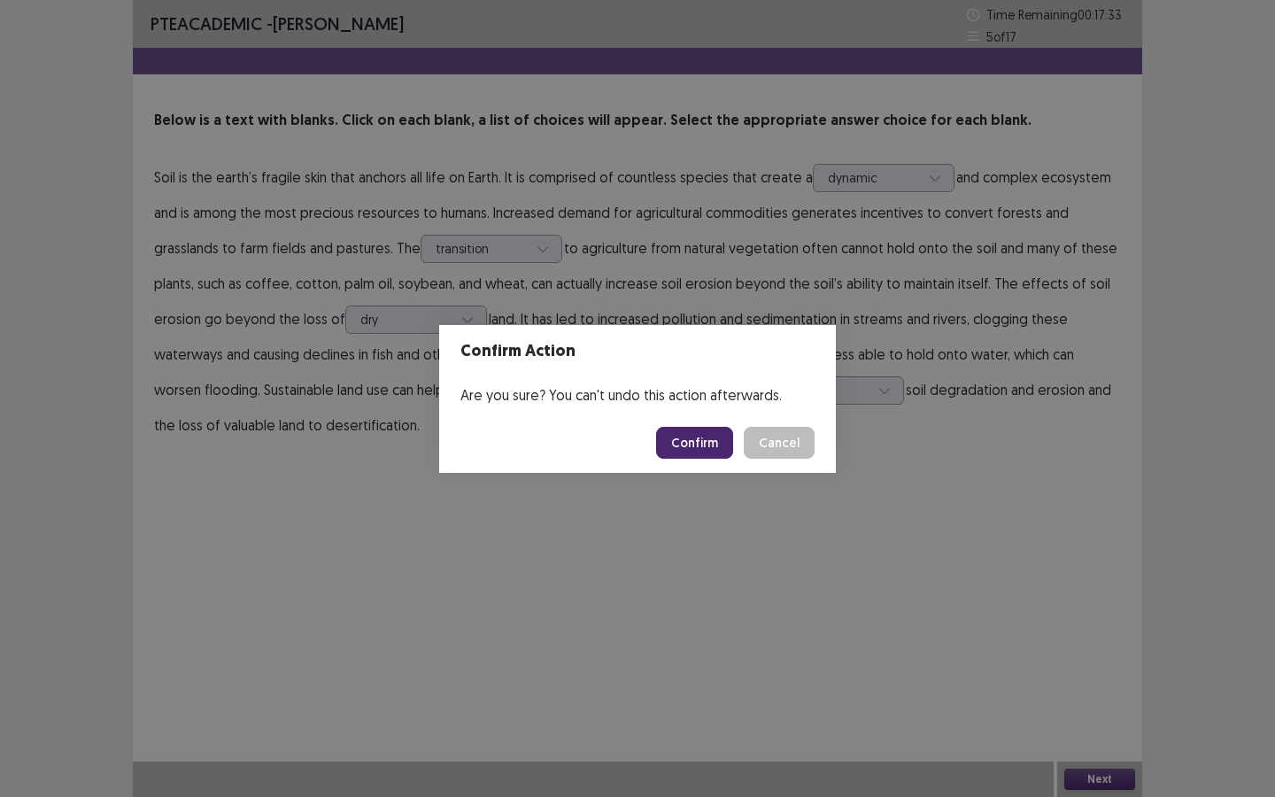
click at [685, 439] on button "Confirm" at bounding box center [694, 443] width 77 height 32
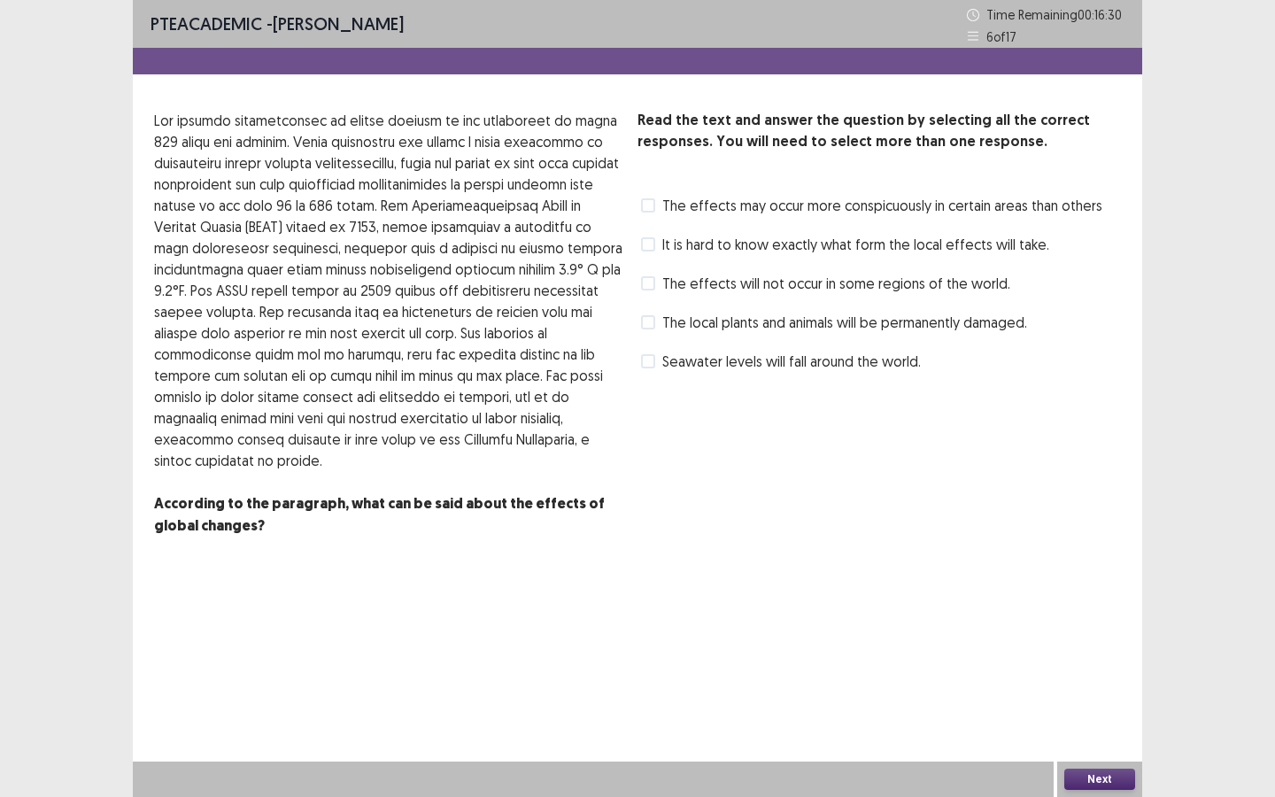
click at [660, 199] on label "The effects may occur more conspicuously in certain areas than others" at bounding box center [871, 205] width 461 height 21
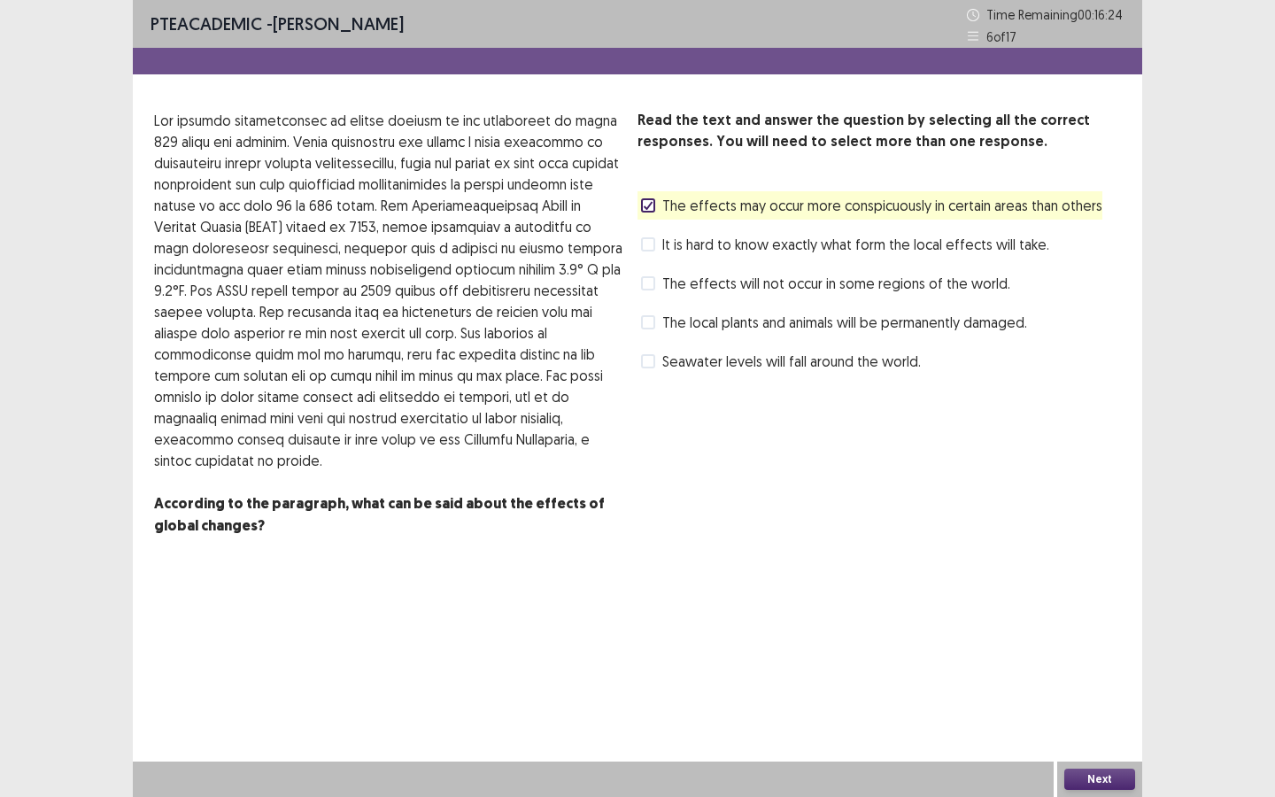
click at [652, 289] on span at bounding box center [648, 283] width 14 height 14
click at [1170, 688] on div "PTE academic - Daniela Ceballos Time Remaining 00 : 16 : 22 6 of 17 Read the te…" at bounding box center [637, 398] width 1275 height 797
click at [1115, 688] on button "Next" at bounding box center [1099, 778] width 71 height 21
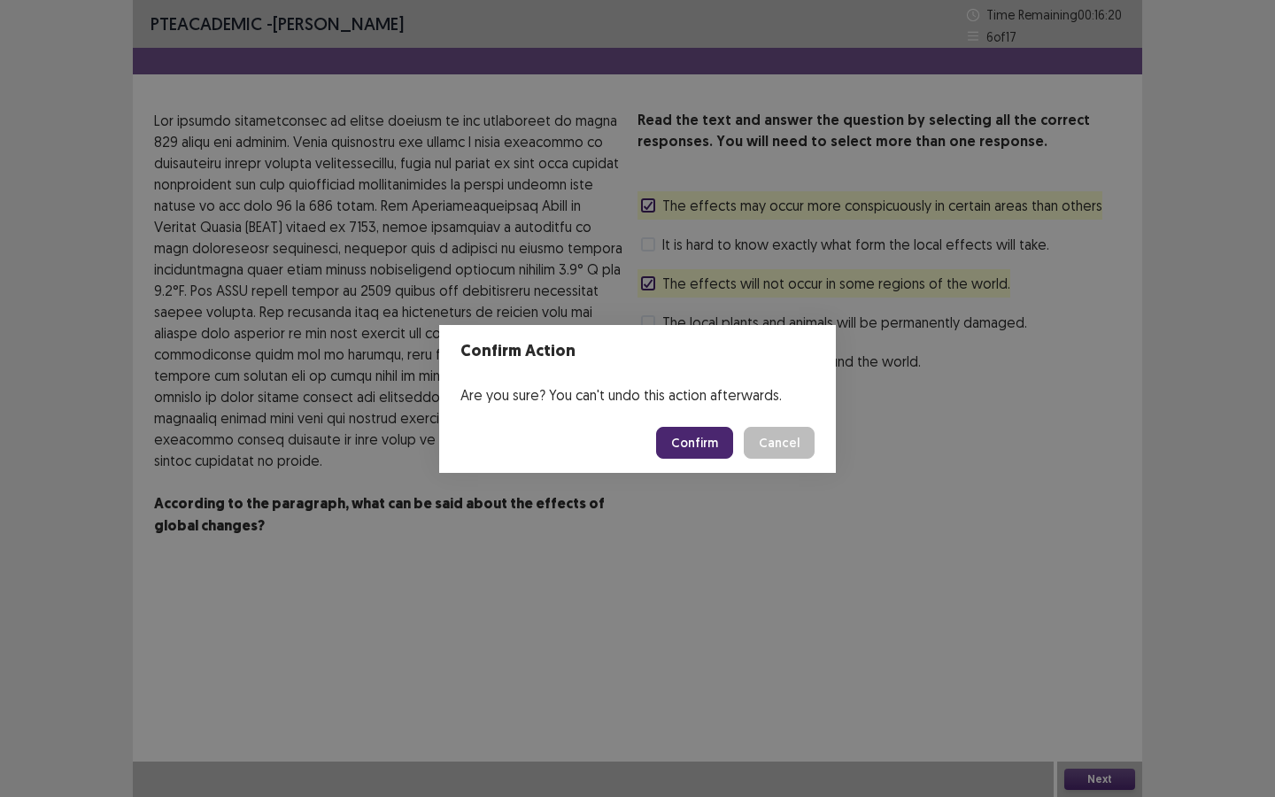
click at [662, 440] on footer "Confirm Cancel" at bounding box center [637, 443] width 397 height 60
click at [665, 440] on button "Confirm" at bounding box center [694, 443] width 77 height 32
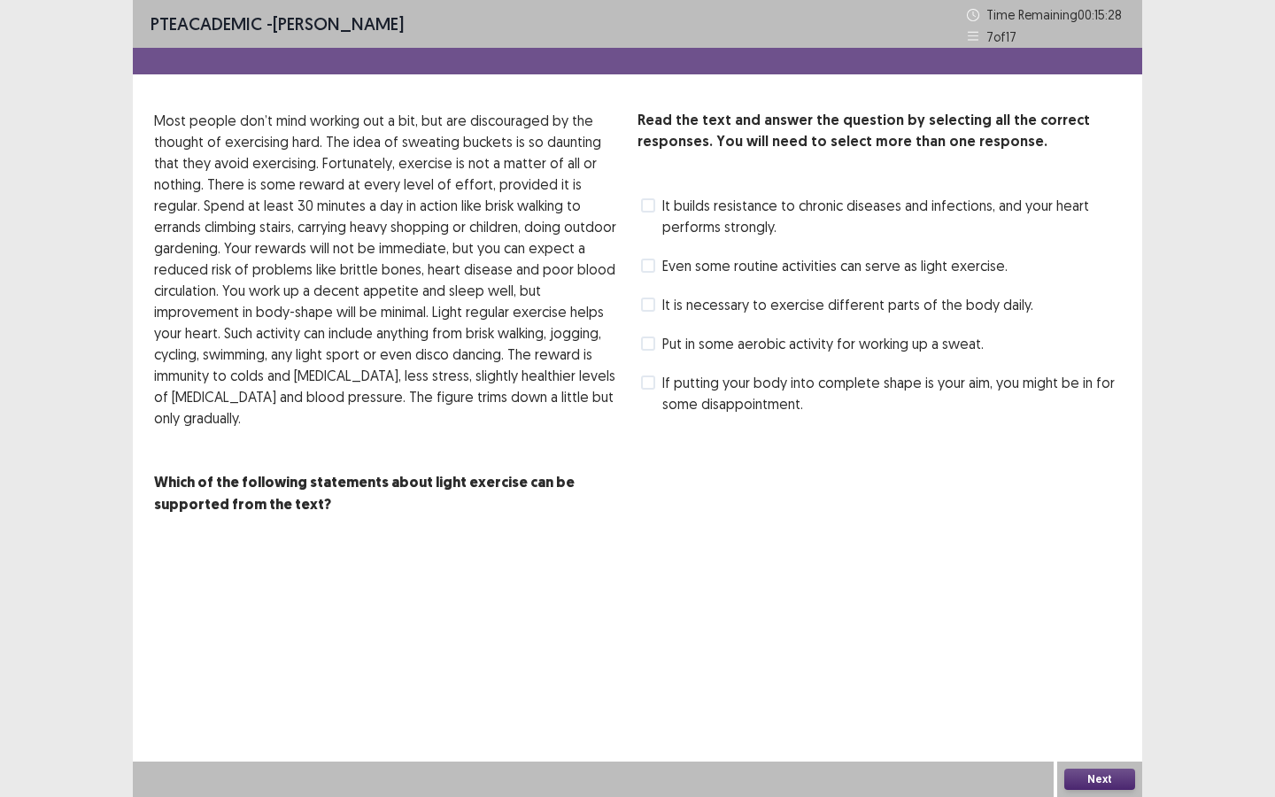
click at [658, 264] on label "Even some routine activities can serve as light exercise." at bounding box center [824, 265] width 366 height 21
click at [649, 386] on span at bounding box center [648, 382] width 14 height 14
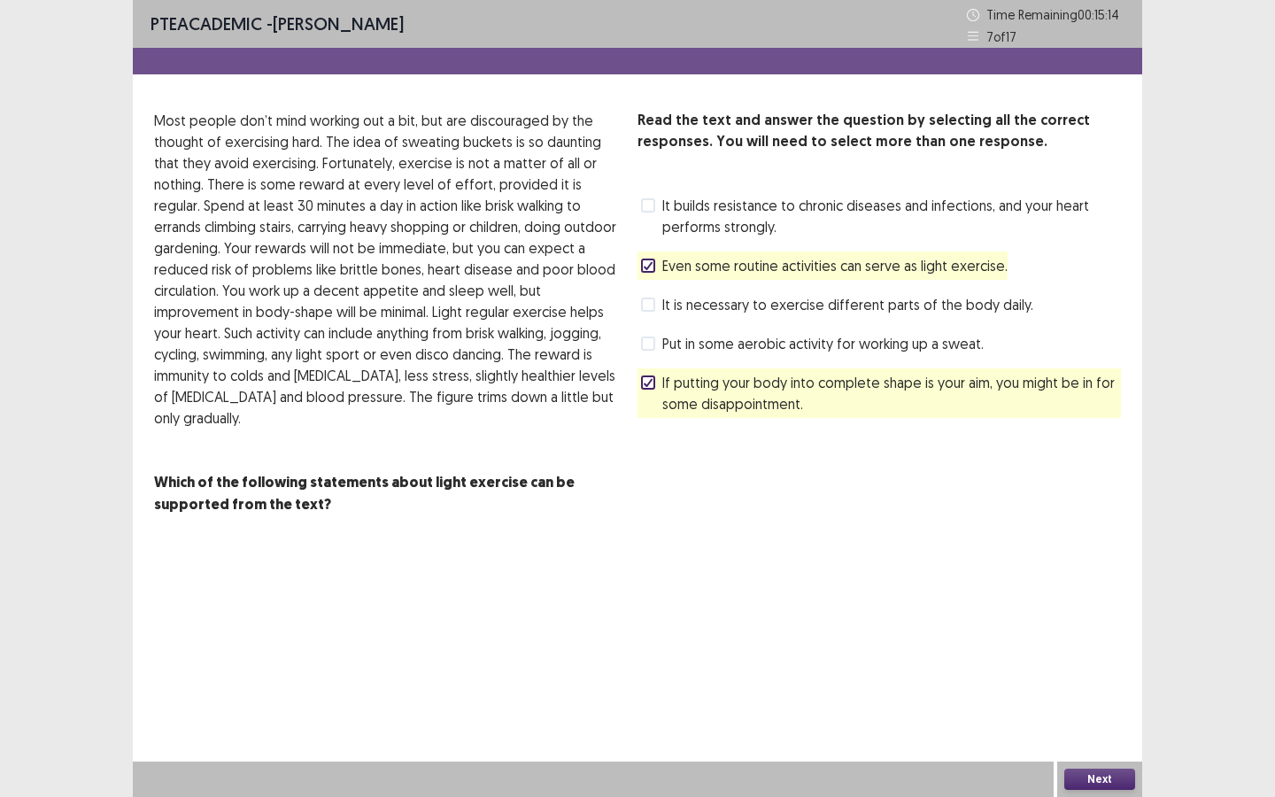
click at [646, 393] on label "If putting your body into complete shape is your aim, you might be in for some …" at bounding box center [881, 393] width 480 height 42
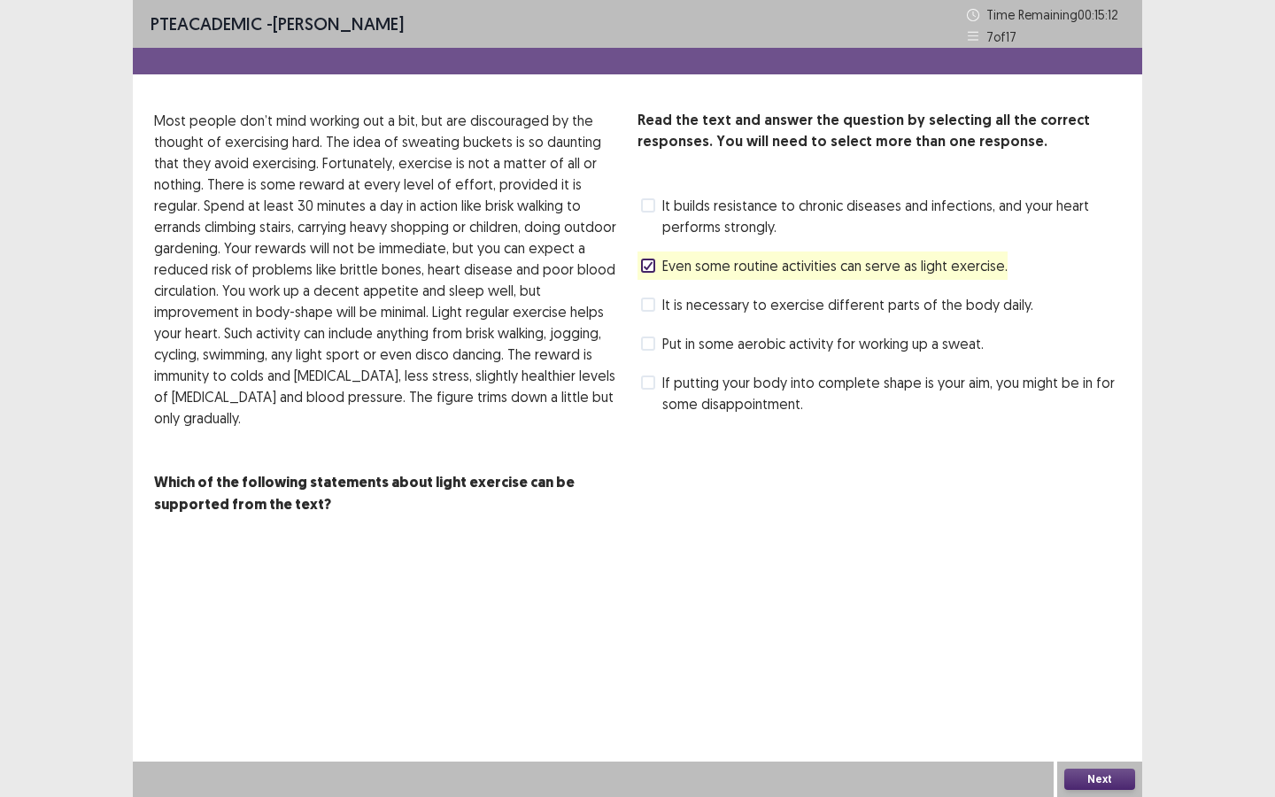
click at [648, 346] on span at bounding box center [648, 343] width 14 height 14
click at [1121, 688] on button "Next" at bounding box center [1099, 778] width 71 height 21
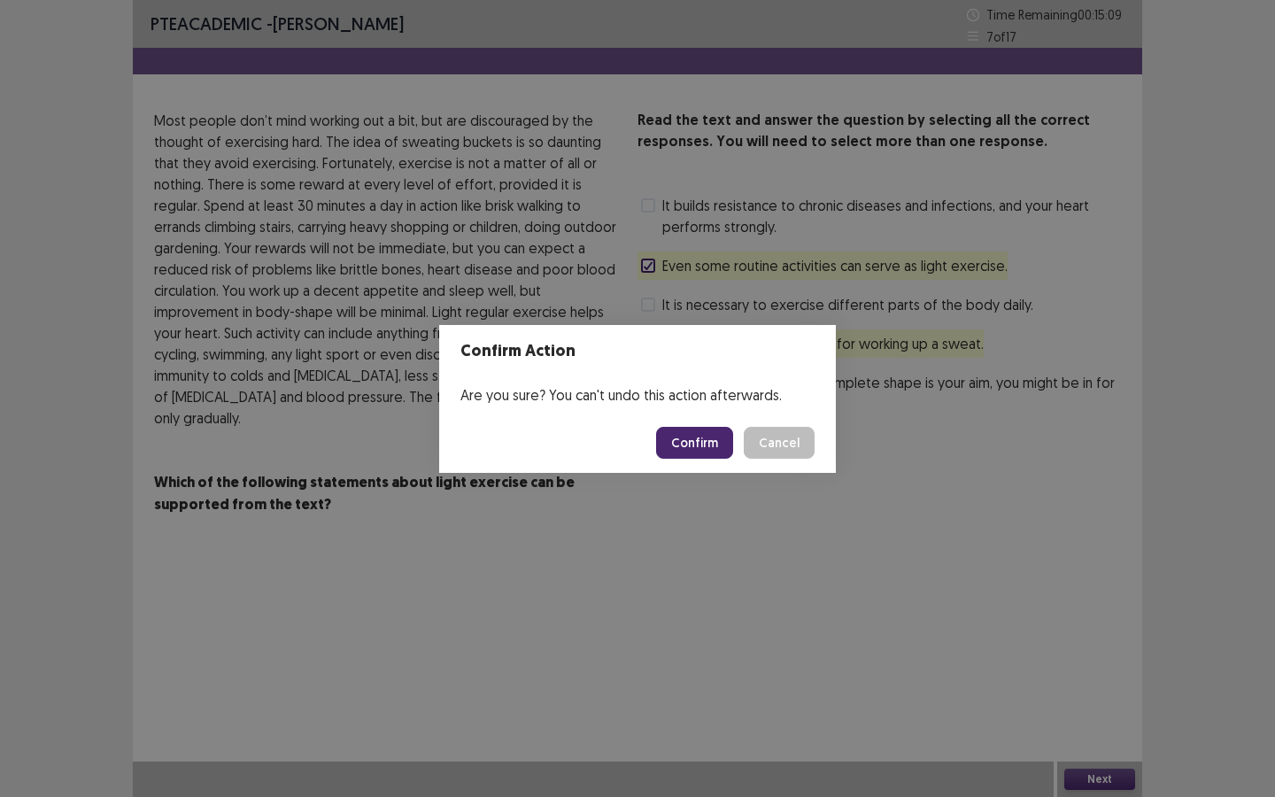
click at [719, 455] on button "Confirm" at bounding box center [694, 443] width 77 height 32
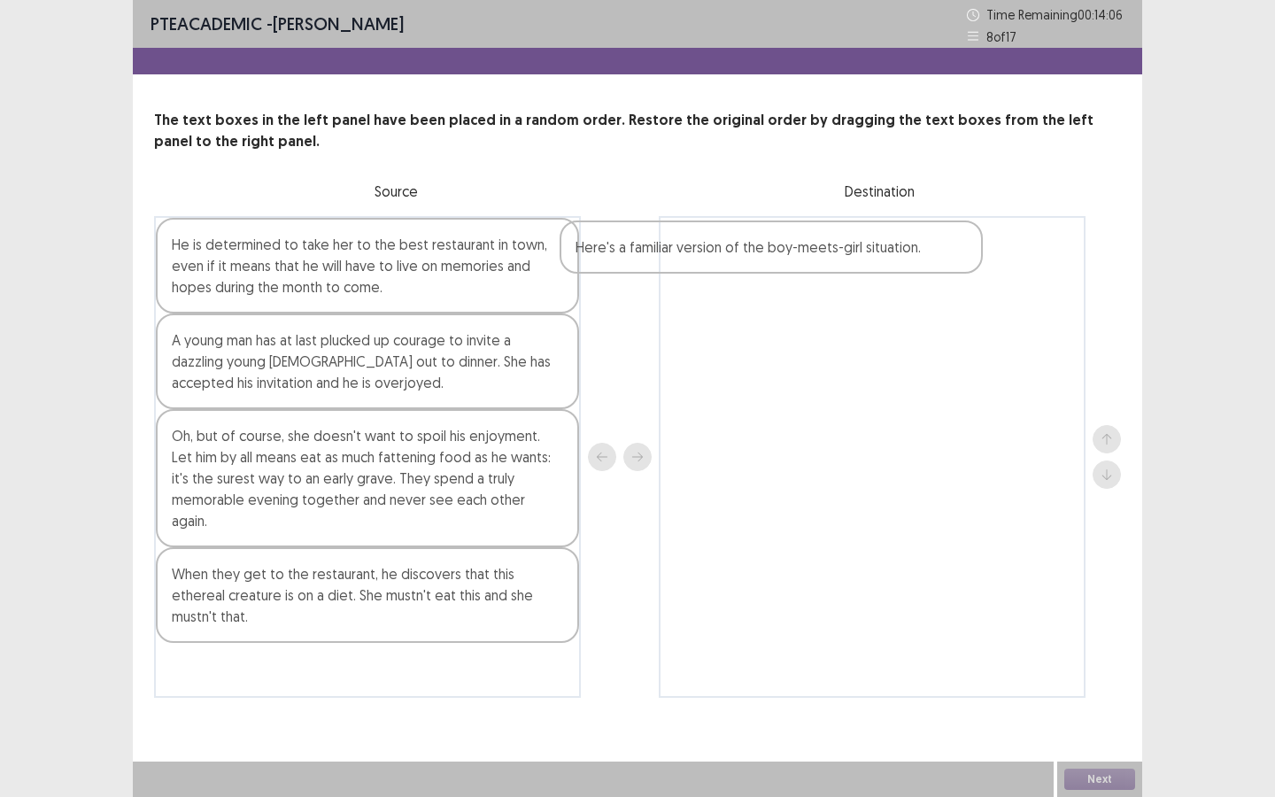
drag, startPoint x: 426, startPoint y: 440, endPoint x: 843, endPoint y: 251, distance: 457.6
click at [843, 251] on div "He is determined to take her to the best restaurant in town, even if it means t…" at bounding box center [637, 457] width 967 height 482
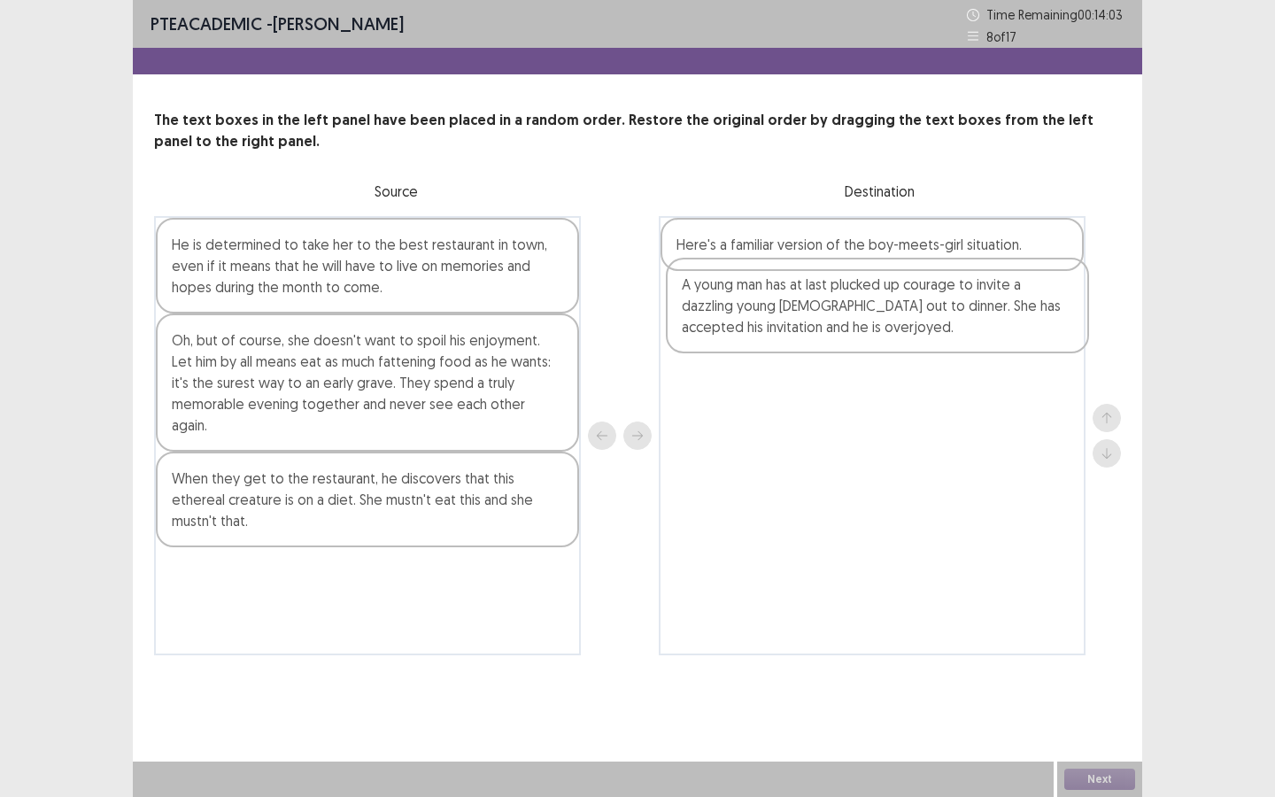
drag, startPoint x: 354, startPoint y: 376, endPoint x: 614, endPoint y: 329, distance: 264.5
click at [872, 322] on div "He is determined to take her to the best restaurant in town, even if it means t…" at bounding box center [637, 435] width 967 height 439
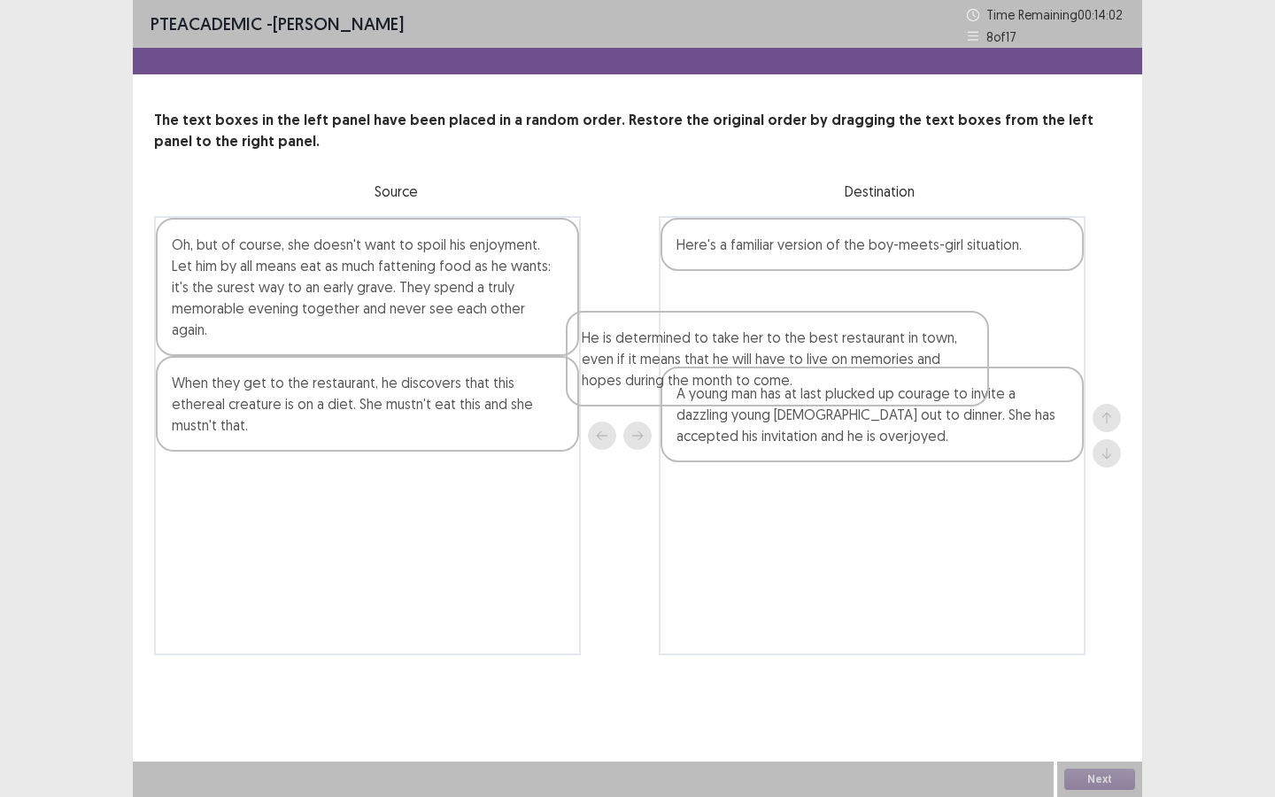
drag, startPoint x: 320, startPoint y: 269, endPoint x: 731, endPoint y: 366, distance: 421.9
click at [737, 366] on div "He is determined to take her to the best restaurant in town, even if it means t…" at bounding box center [637, 435] width 967 height 439
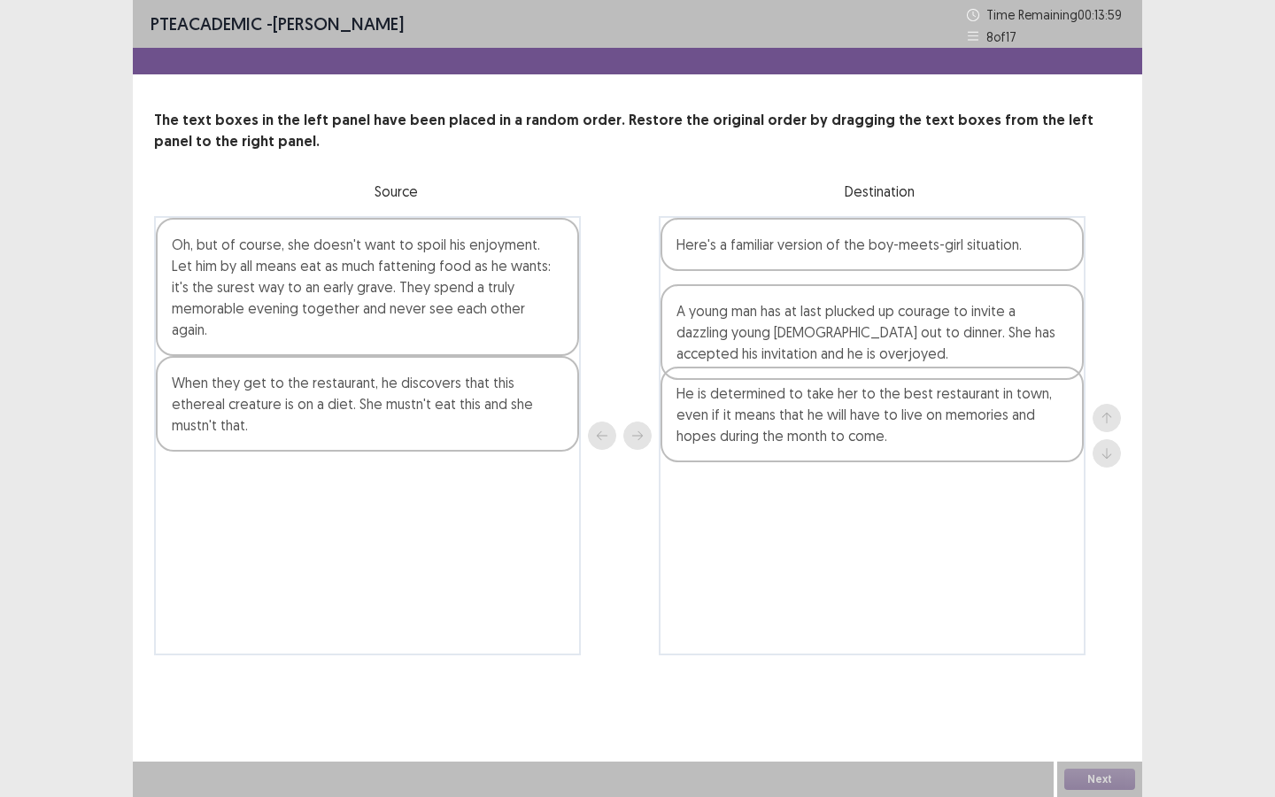
drag, startPoint x: 775, startPoint y: 391, endPoint x: 668, endPoint y: 339, distance: 119.2
click at [775, 293] on div "Here's a familiar version of the boy-meets-girl situation. He is determined to …" at bounding box center [872, 435] width 427 height 439
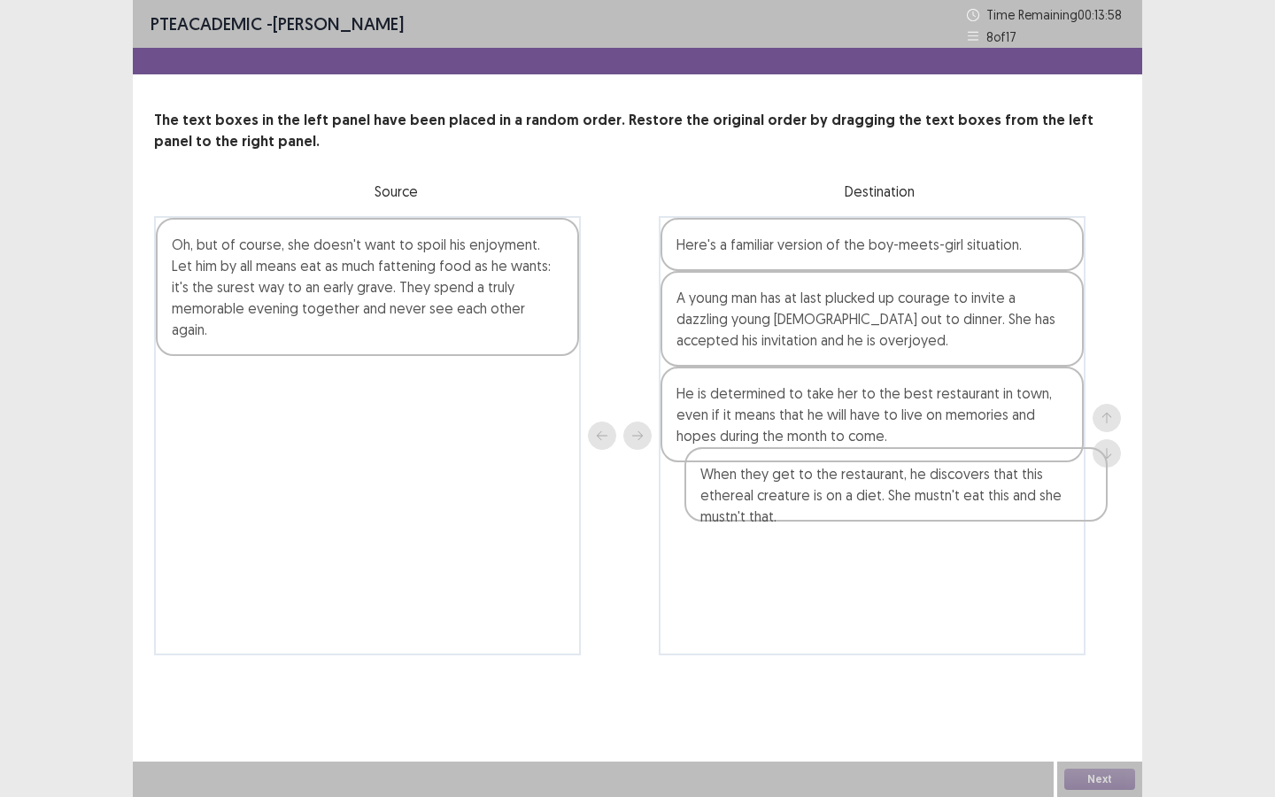
drag, startPoint x: 378, startPoint y: 359, endPoint x: 911, endPoint y: 473, distance: 544.8
click at [911, 473] on div "Oh, but of course, she doesn't want to spoil his enjoyment. Let him by all mean…" at bounding box center [637, 435] width 967 height 439
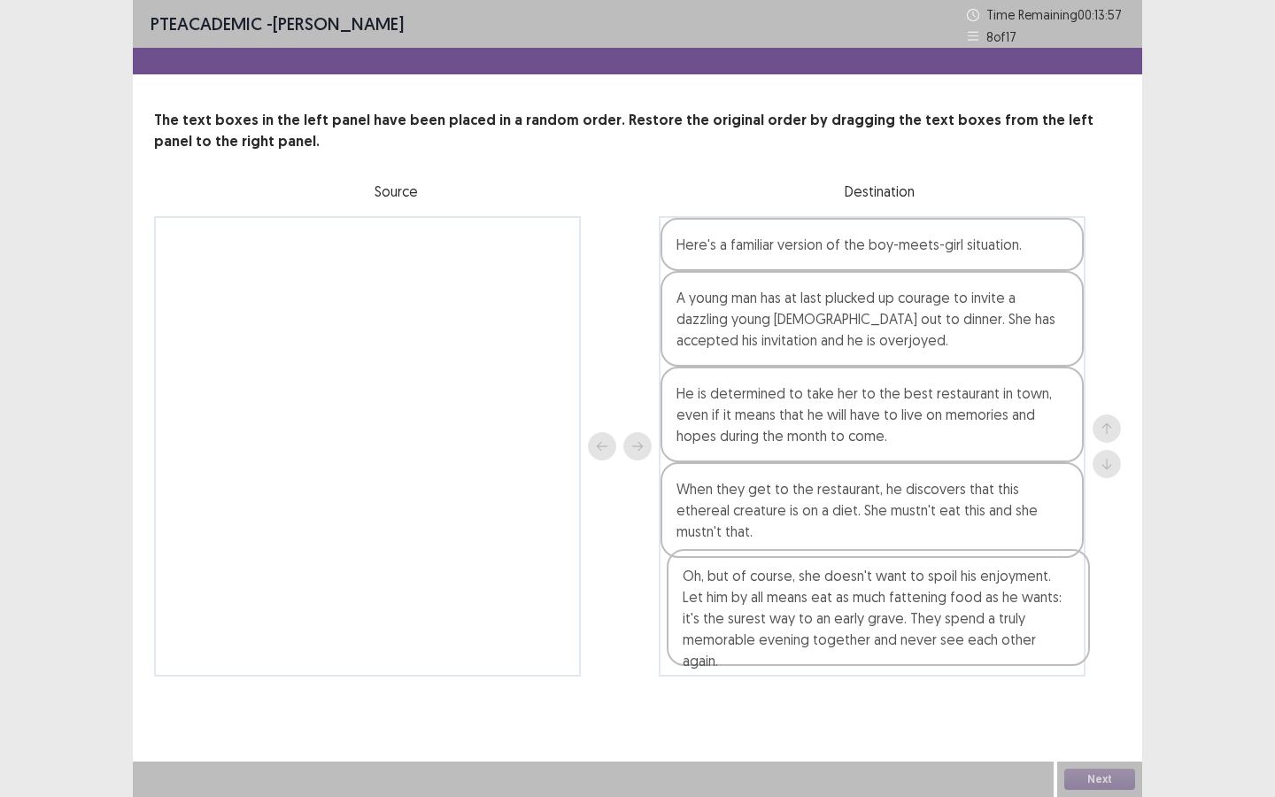
drag, startPoint x: 426, startPoint y: 260, endPoint x: 947, endPoint y: 597, distance: 620.5
click at [947, 597] on div "Oh, but of course, she doesn't want to spoil his enjoyment. Let him by all mean…" at bounding box center [637, 446] width 967 height 460
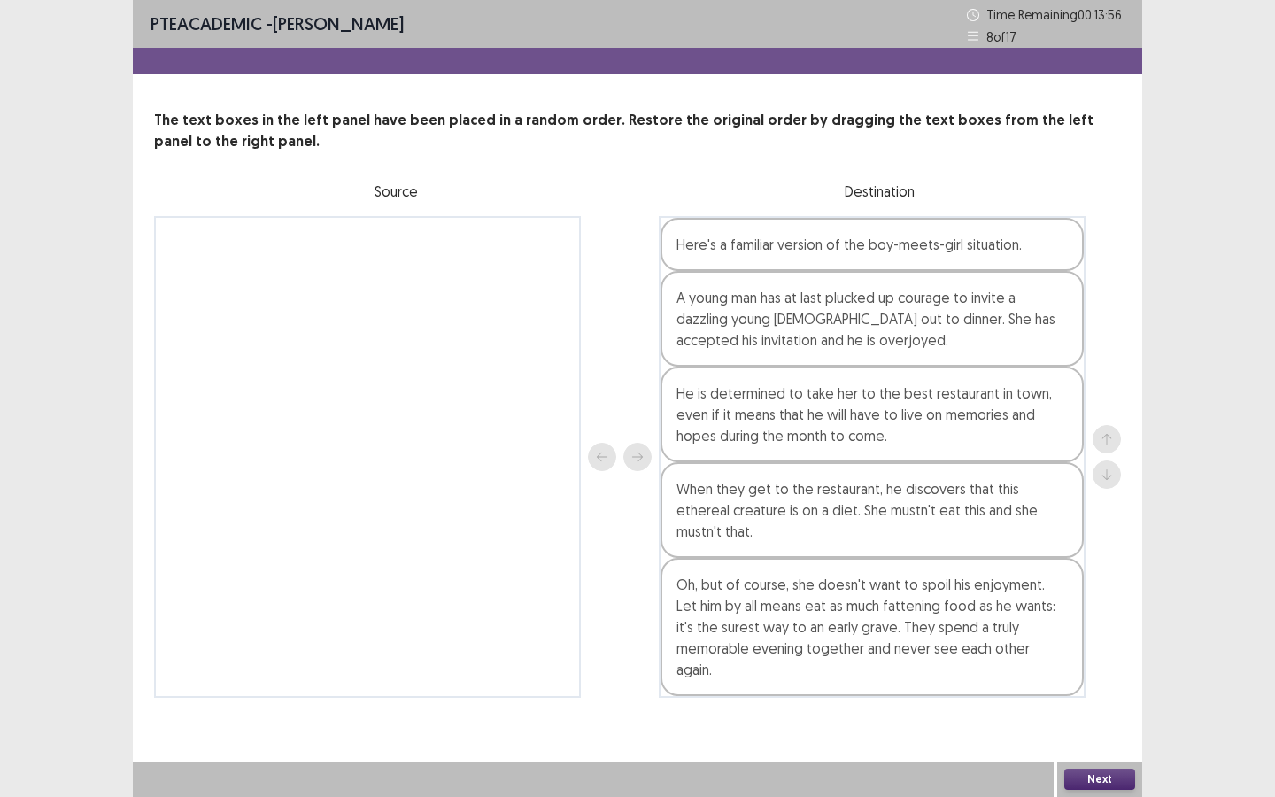
click at [1092, 688] on button "Next" at bounding box center [1099, 778] width 71 height 21
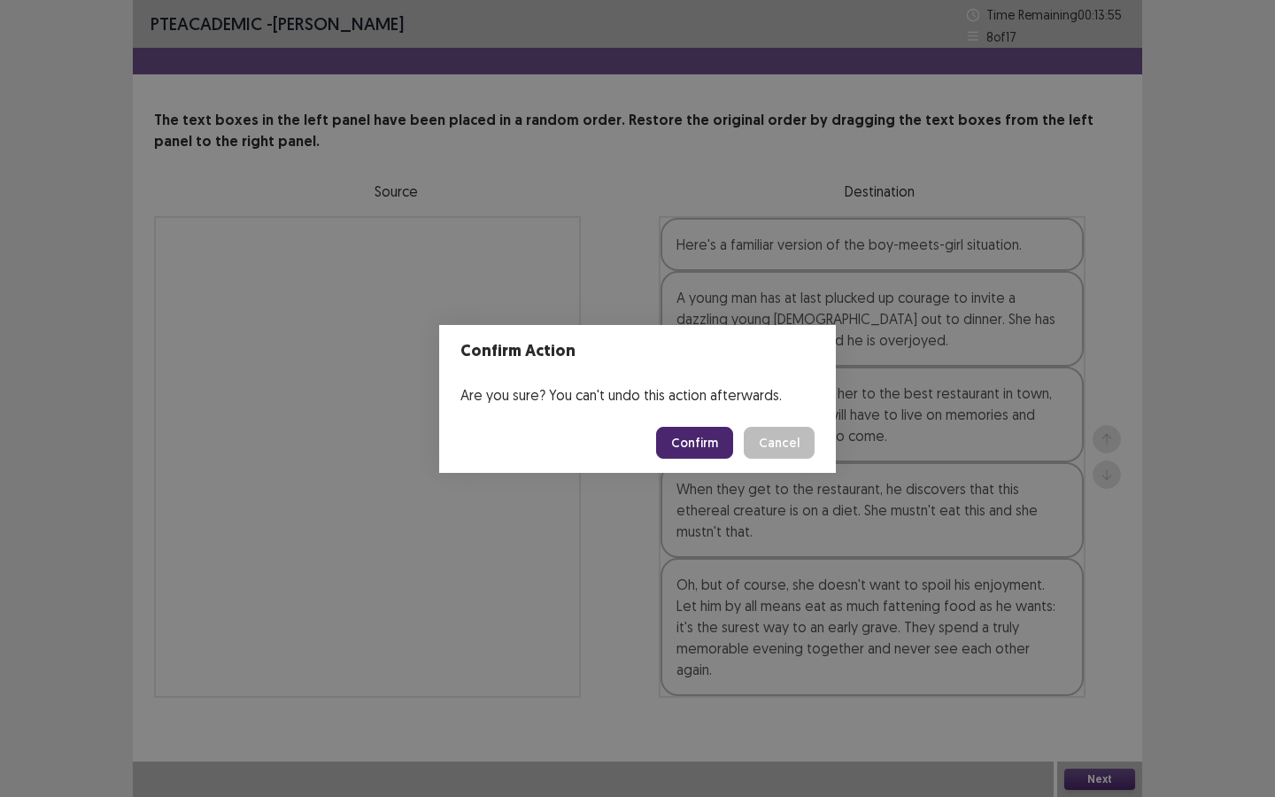
click at [704, 444] on button "Confirm" at bounding box center [694, 443] width 77 height 32
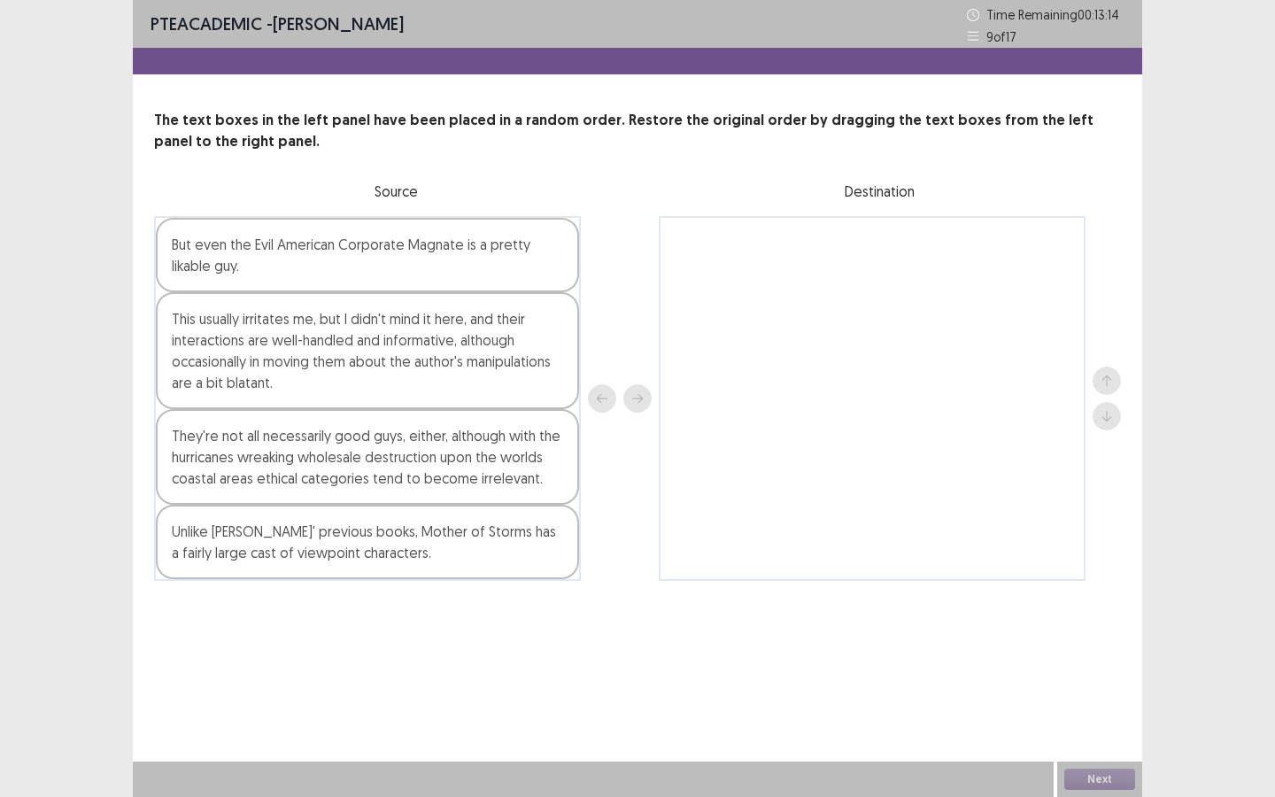
click at [357, 482] on div "They're not all necessarily good guys, either, although with the hurricanes wre…" at bounding box center [367, 457] width 423 height 96
click at [322, 560] on div "Unlike Barnes' previous books, Mother of Storms has a fairly large cast of view…" at bounding box center [367, 542] width 423 height 74
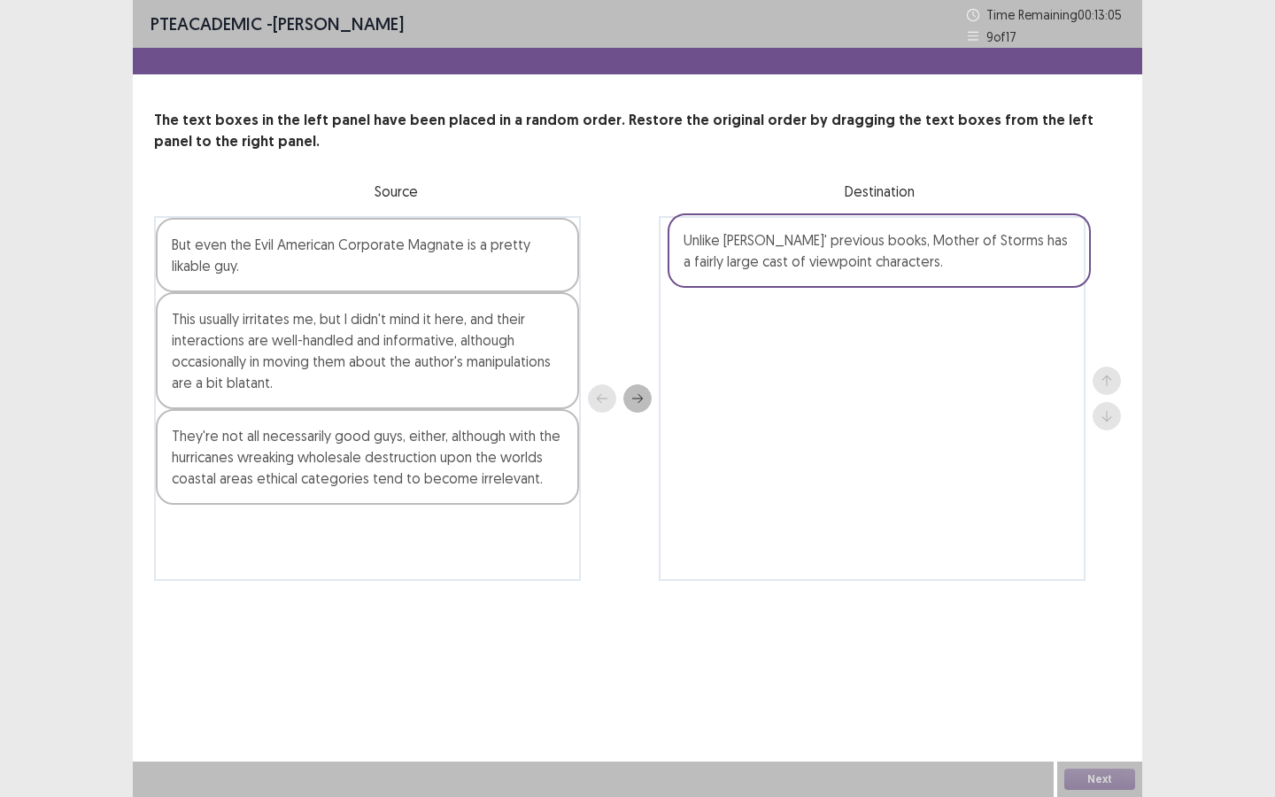
drag, startPoint x: 344, startPoint y: 558, endPoint x: 853, endPoint y: 267, distance: 585.3
click at [856, 266] on div "But even the Evil American Corporate Magnate is a pretty likable guy. This usua…" at bounding box center [637, 398] width 967 height 365
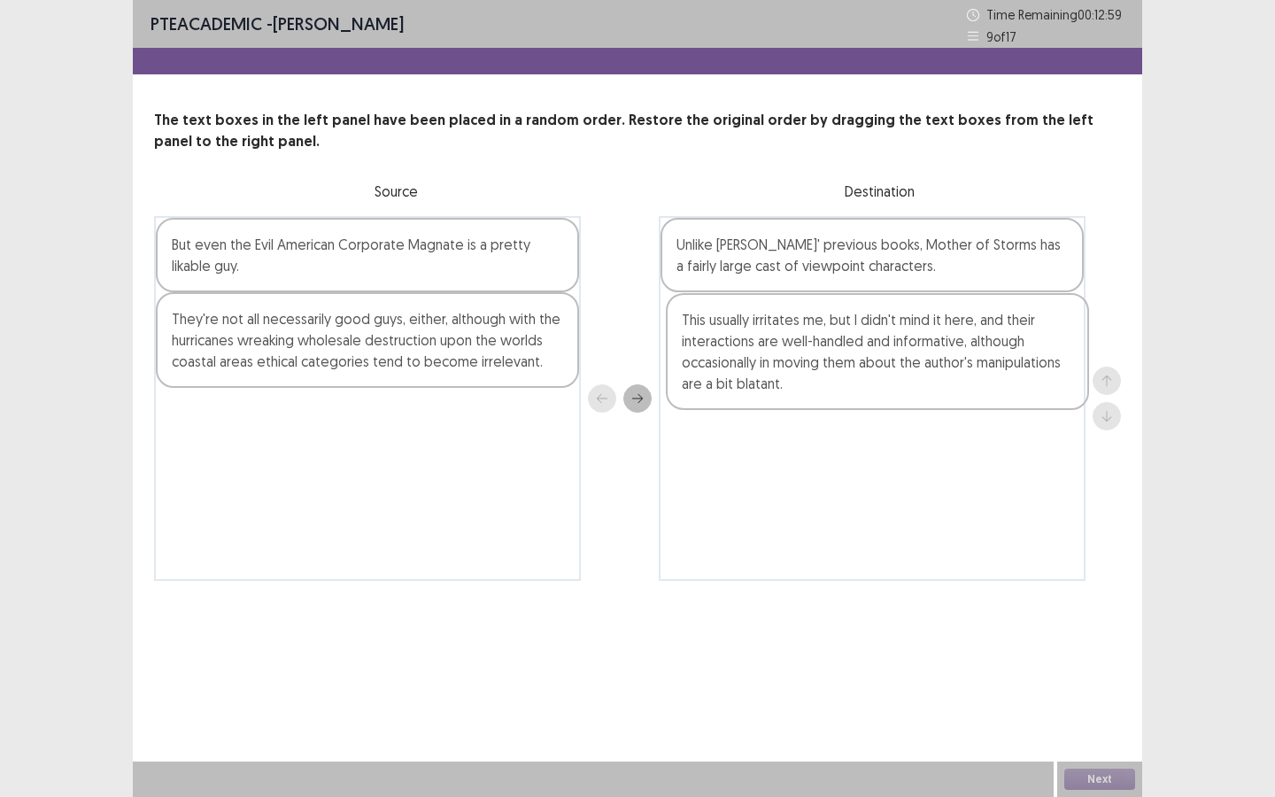
drag, startPoint x: 338, startPoint y: 346, endPoint x: 853, endPoint y: 350, distance: 514.3
click at [853, 350] on div "But even the Evil American Corporate Magnate is a pretty likable guy. This usua…" at bounding box center [637, 398] width 967 height 365
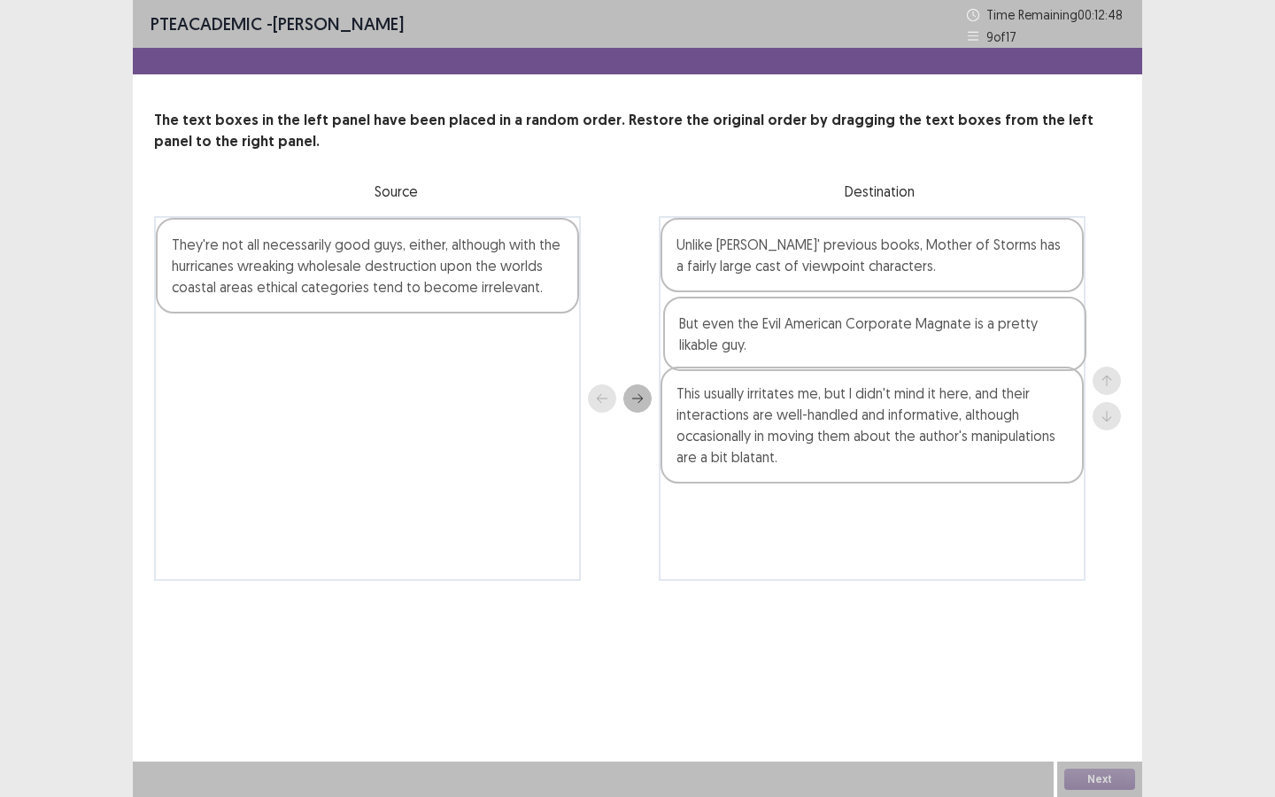
drag, startPoint x: 272, startPoint y: 266, endPoint x: 791, endPoint y: 351, distance: 525.5
click at [791, 351] on div "But even the Evil American Corporate Magnate is a pretty likable guy. They're n…" at bounding box center [637, 398] width 967 height 365
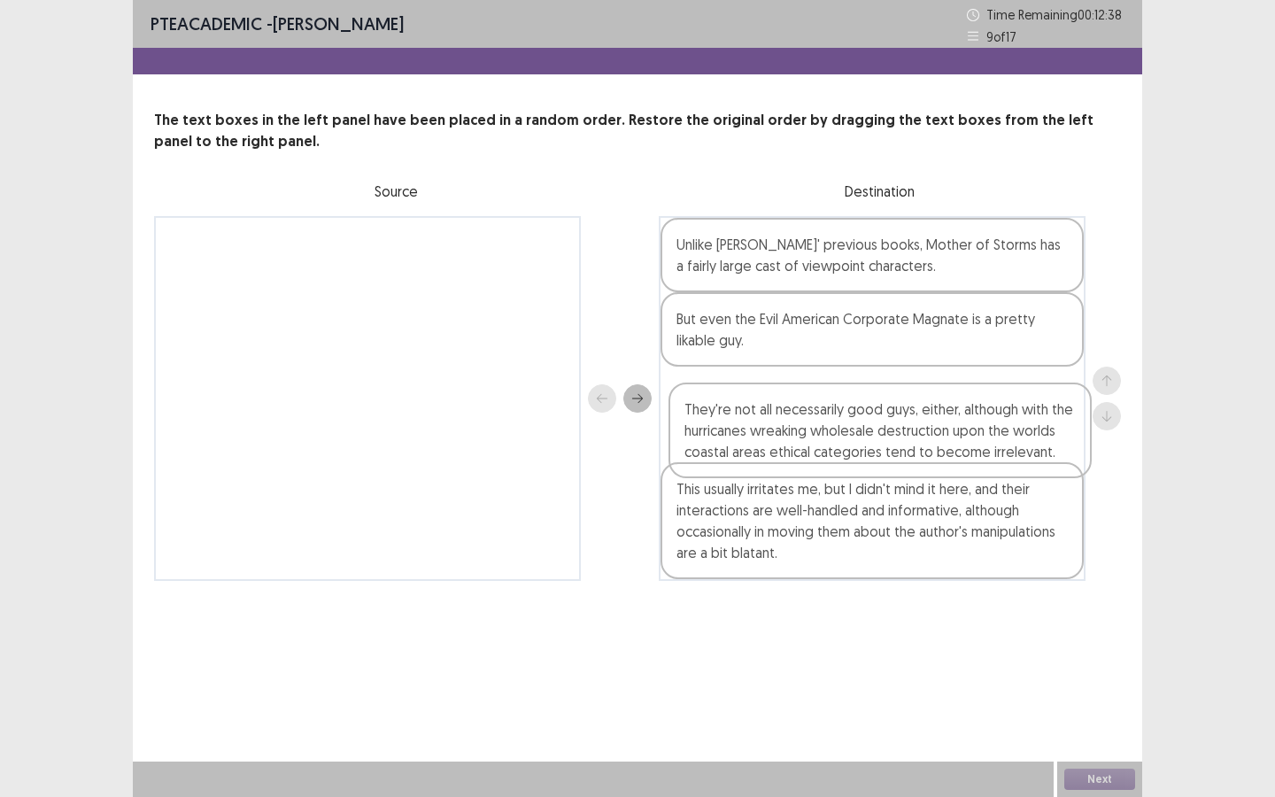
drag, startPoint x: 413, startPoint y: 277, endPoint x: 929, endPoint y: 444, distance: 542.6
click at [930, 444] on div "They're not all necessarily good guys, either, although with the hurricanes wre…" at bounding box center [637, 398] width 967 height 365
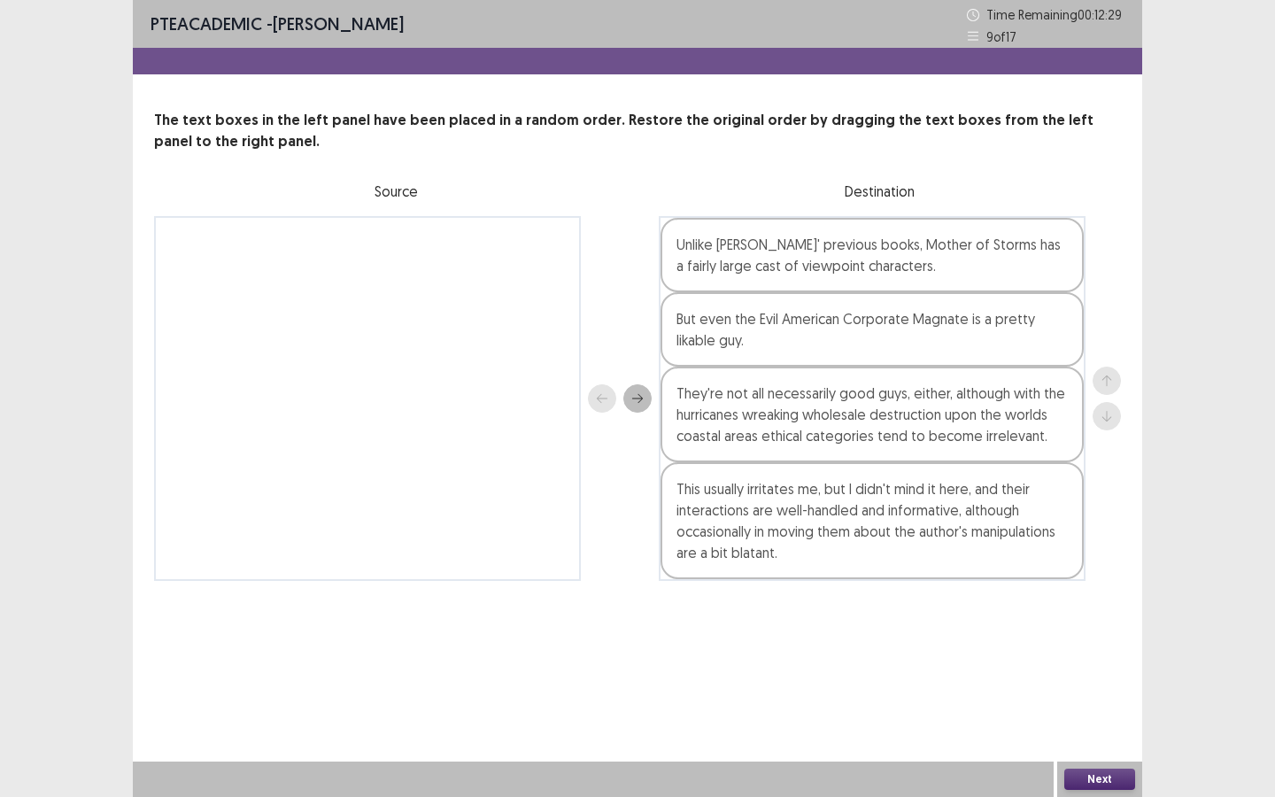
click at [1091, 688] on button "Next" at bounding box center [1099, 778] width 71 height 21
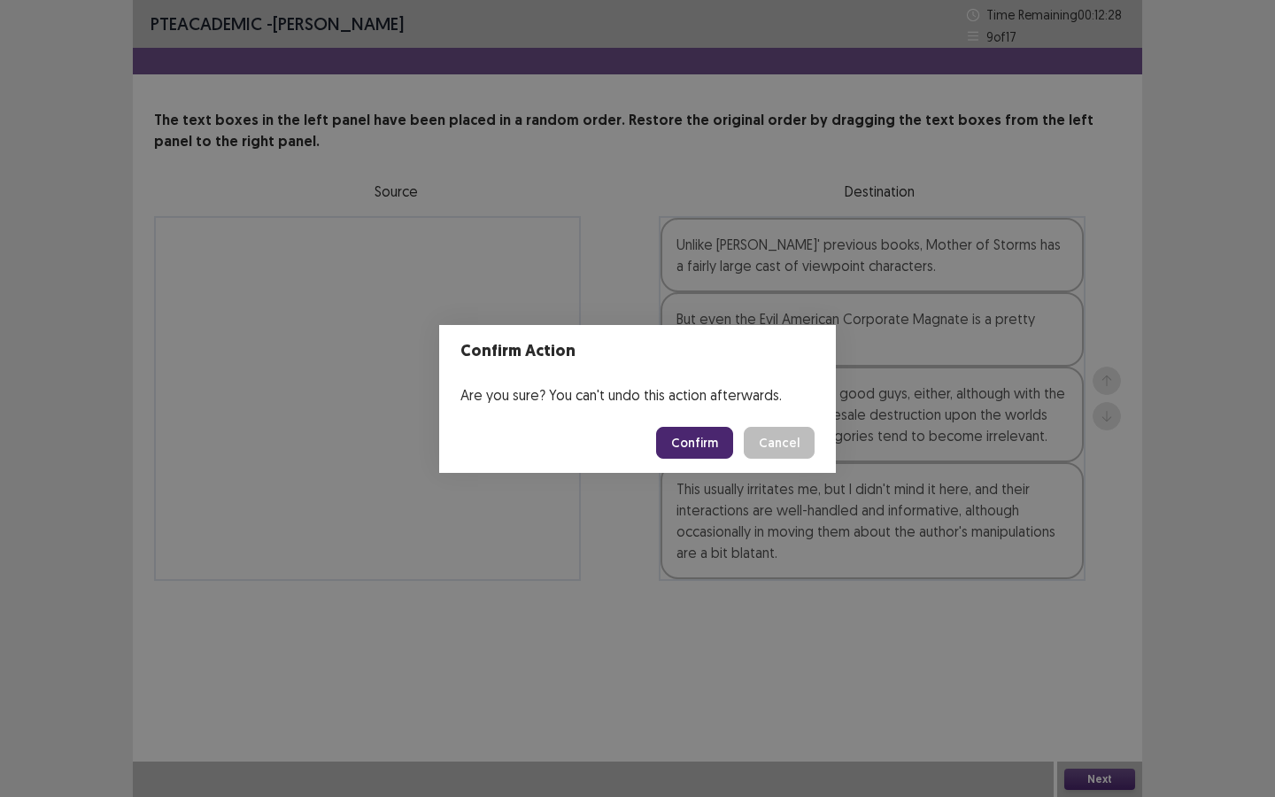
click at [703, 438] on button "Confirm" at bounding box center [694, 443] width 77 height 32
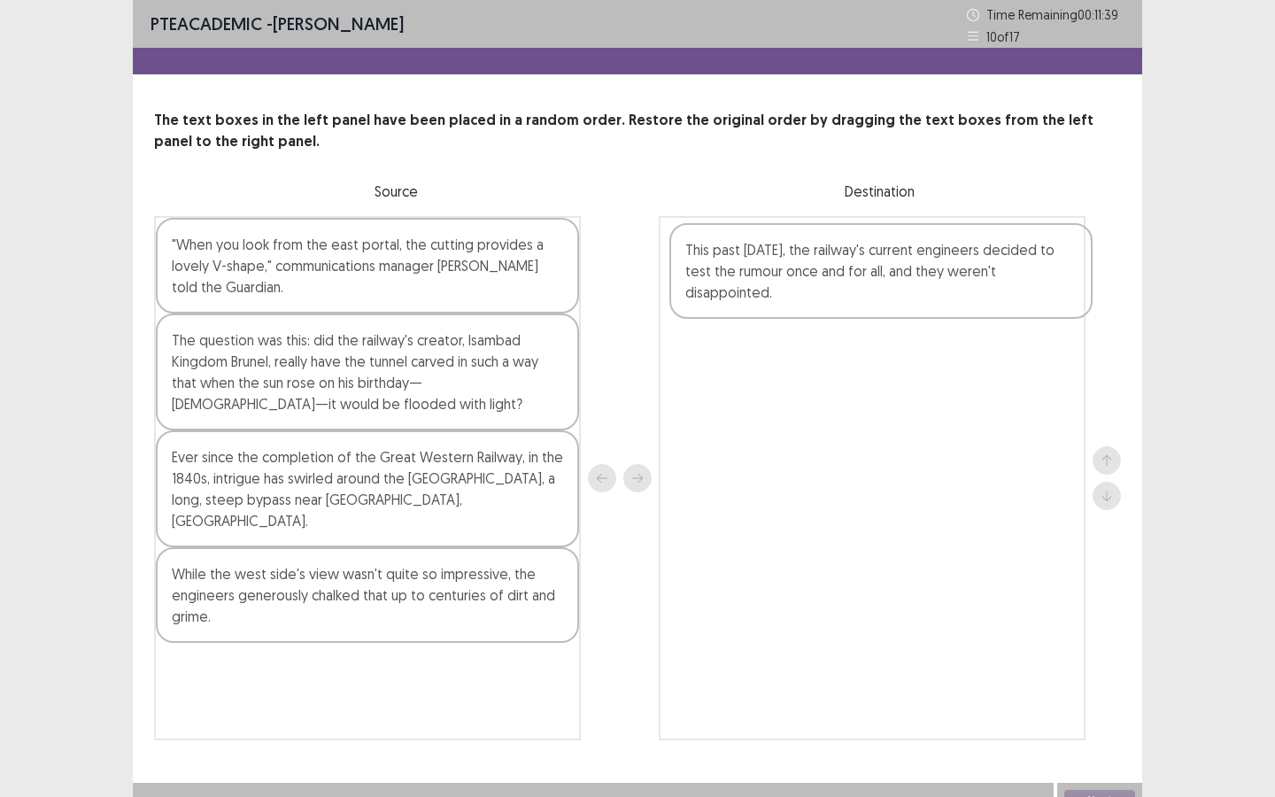
drag, startPoint x: 339, startPoint y: 465, endPoint x: 855, endPoint y: 252, distance: 558.1
click at [855, 253] on div ""When you look from the east portal, the cutting provides a lovely V-shape," co…" at bounding box center [637, 478] width 967 height 524
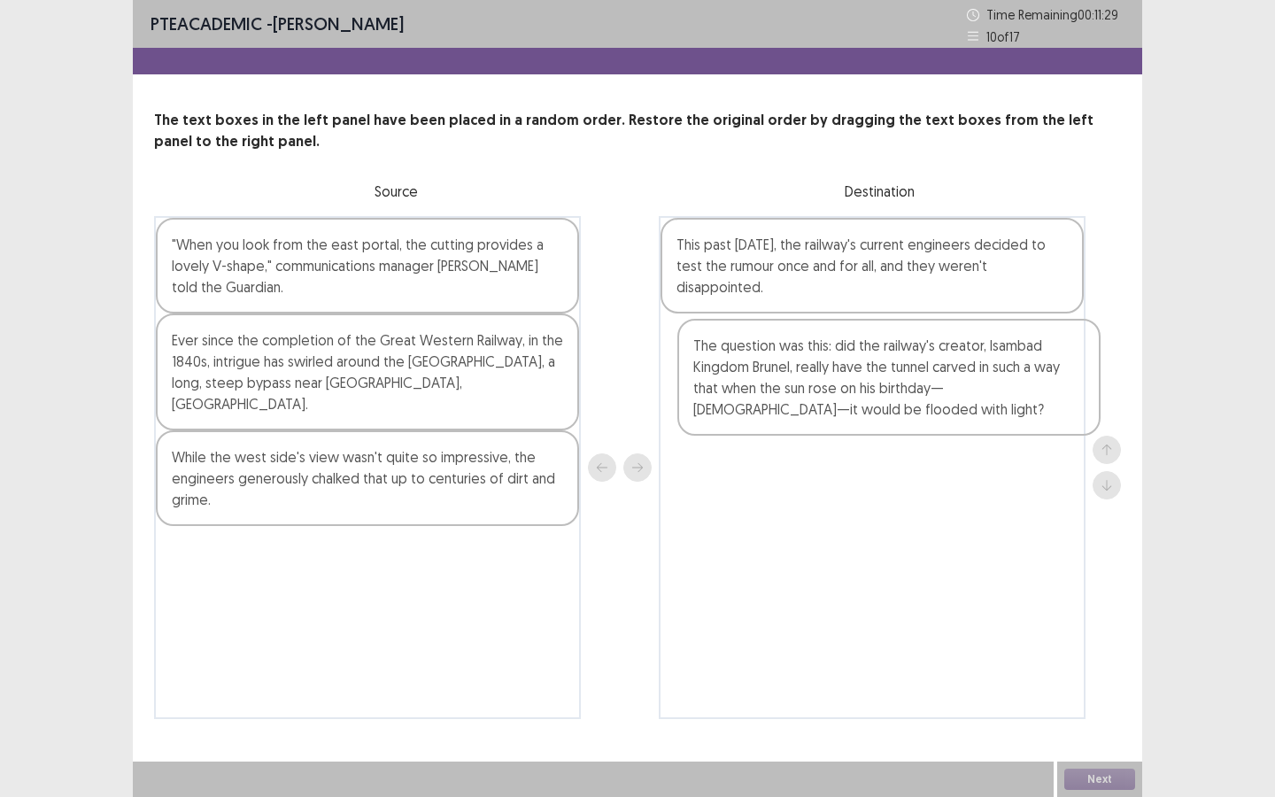
drag, startPoint x: 299, startPoint y: 381, endPoint x: 830, endPoint y: 387, distance: 531.2
click at [830, 387] on div ""When you look from the east portal, the cutting provides a lovely V-shape," co…" at bounding box center [637, 467] width 967 height 503
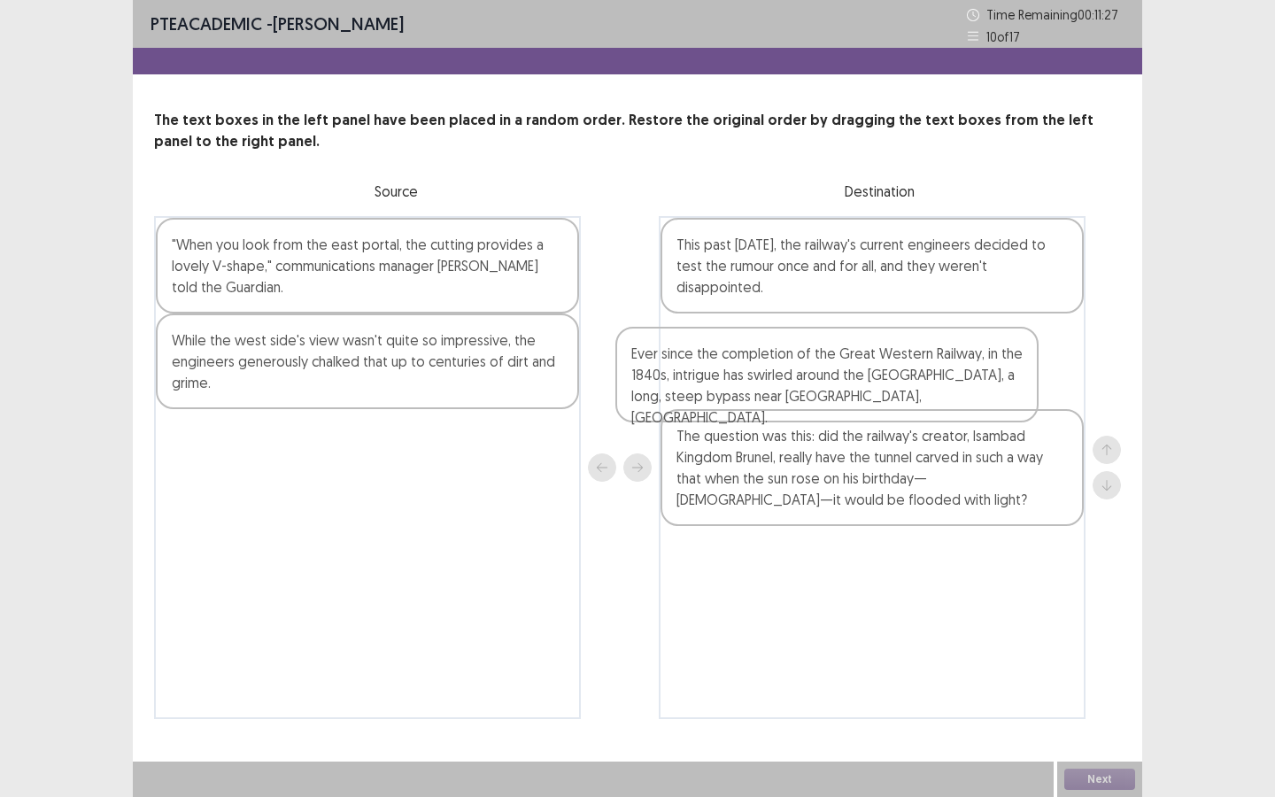
drag, startPoint x: 464, startPoint y: 362, endPoint x: 931, endPoint y: 375, distance: 467.6
click at [931, 375] on div ""When you look from the east portal, the cutting provides a lovely V-shape," co…" at bounding box center [637, 467] width 967 height 503
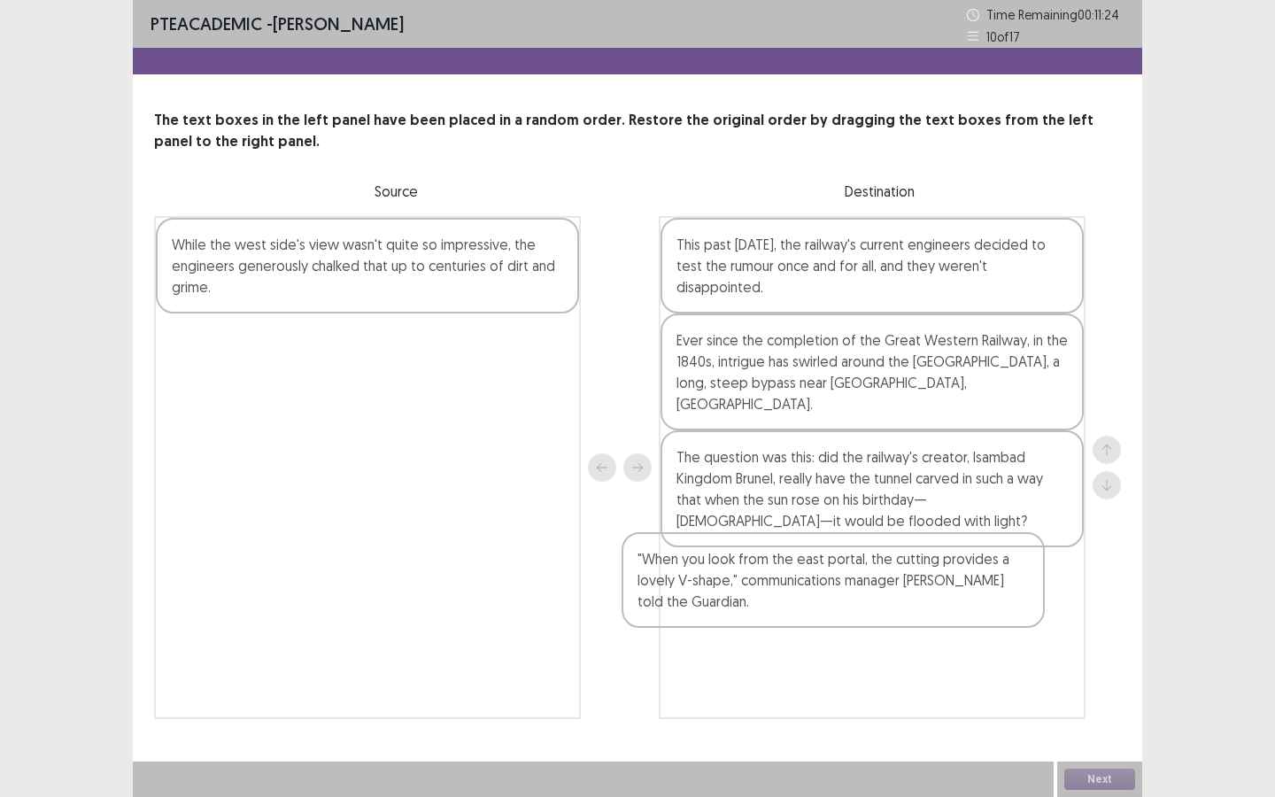
drag, startPoint x: 457, startPoint y: 303, endPoint x: 928, endPoint y: 621, distance: 568.2
click at [928, 621] on div ""When you look from the east portal, the cutting provides a lovely V-shape," co…" at bounding box center [637, 467] width 967 height 503
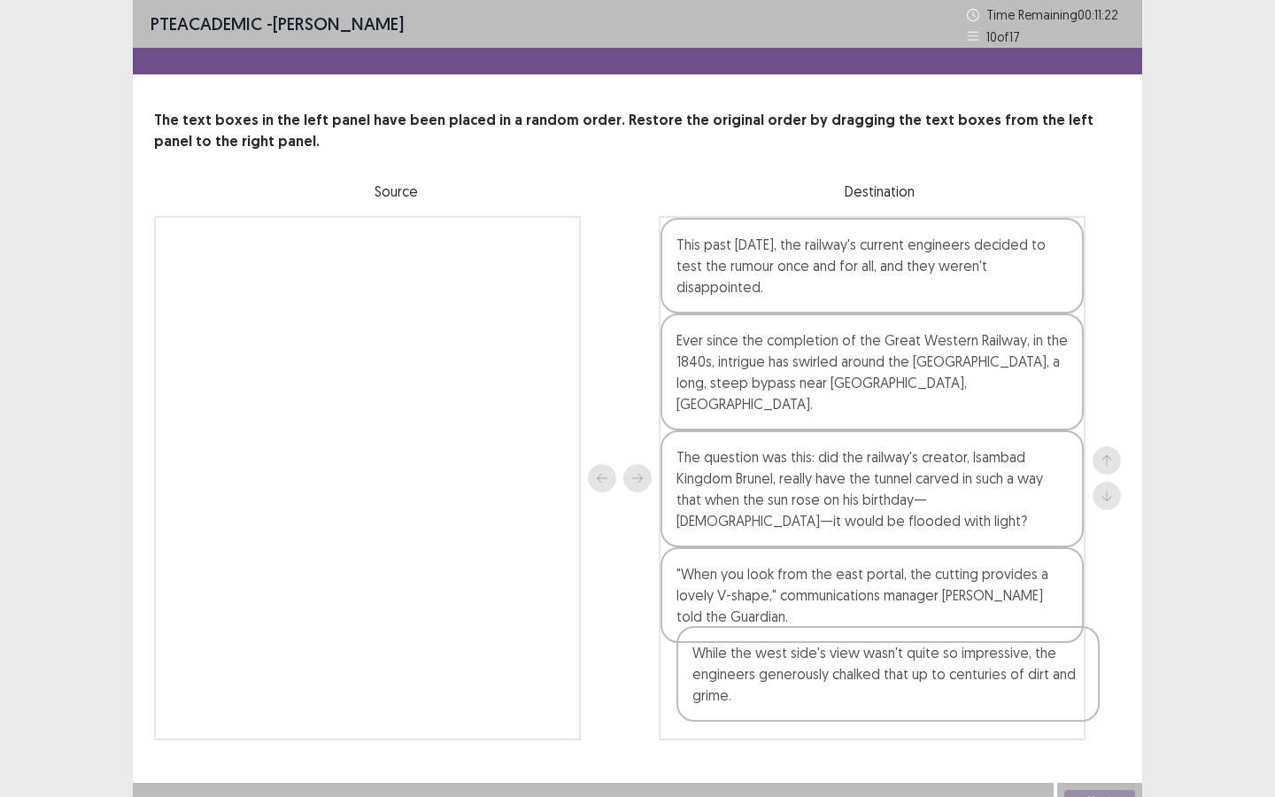
drag, startPoint x: 415, startPoint y: 288, endPoint x: 942, endPoint y: 691, distance: 663.6
click at [945, 688] on div "While the west side's view wasn't quite so impressive, the engineers generously…" at bounding box center [637, 478] width 967 height 524
click at [1123, 688] on button "Next" at bounding box center [1099, 800] width 71 height 21
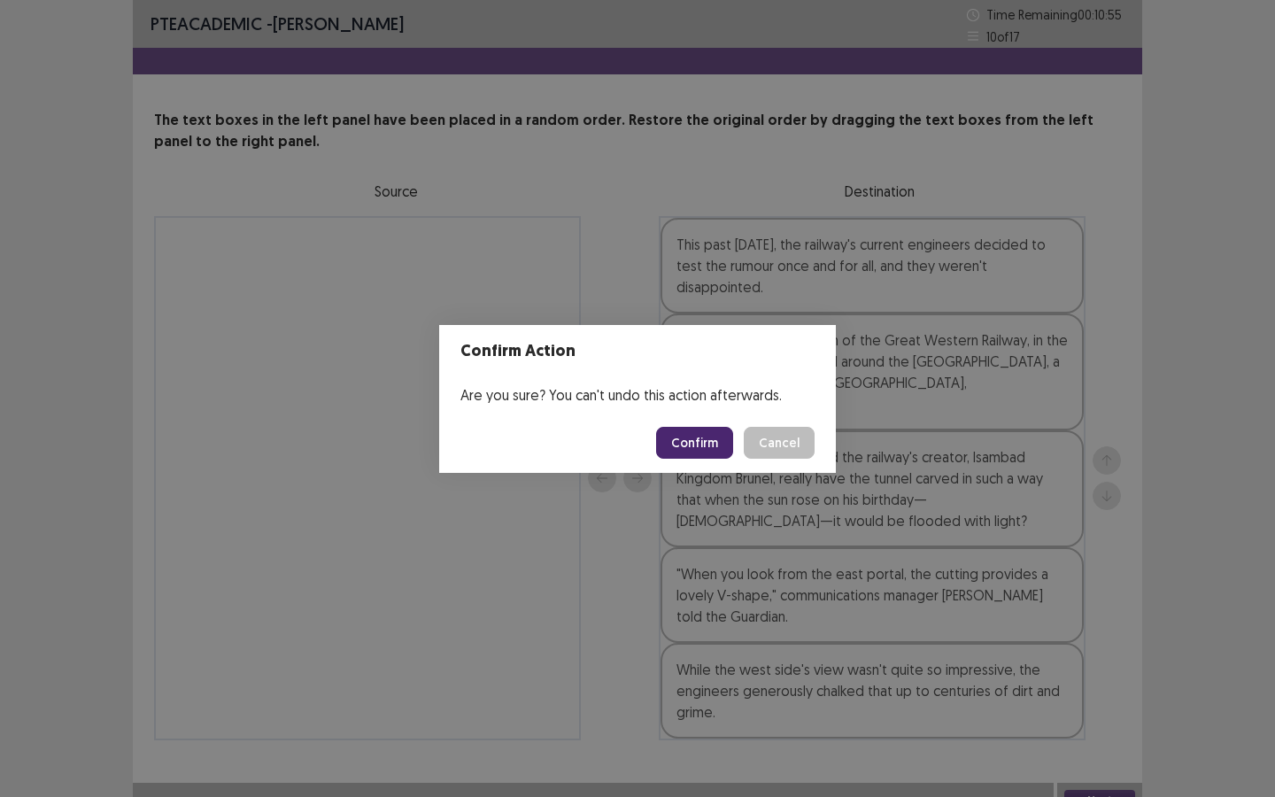
click at [727, 450] on button "Confirm" at bounding box center [694, 443] width 77 height 32
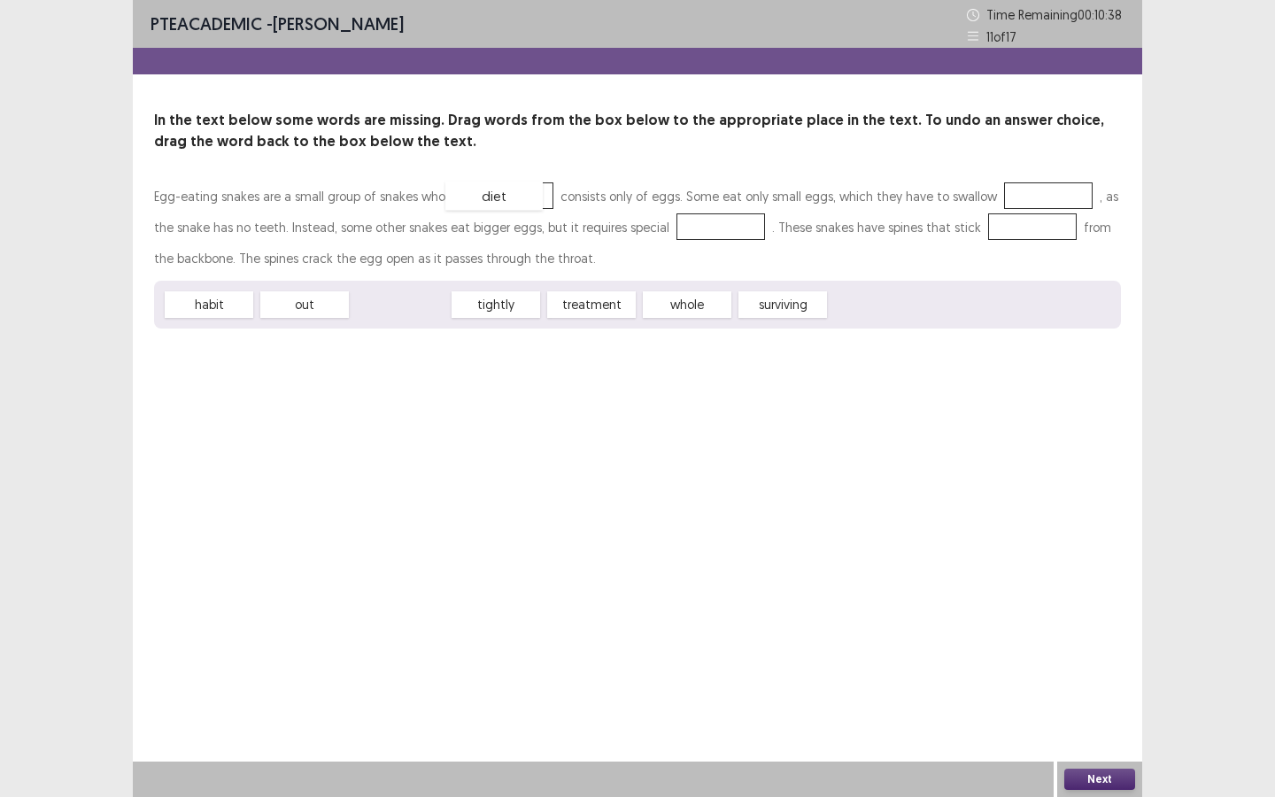
drag, startPoint x: 411, startPoint y: 300, endPoint x: 502, endPoint y: 199, distance: 136.0
click at [575, 308] on span "whole" at bounding box center [591, 304] width 97 height 29
drag, startPoint x: 331, startPoint y: 302, endPoint x: 1053, endPoint y: 189, distance: 731.1
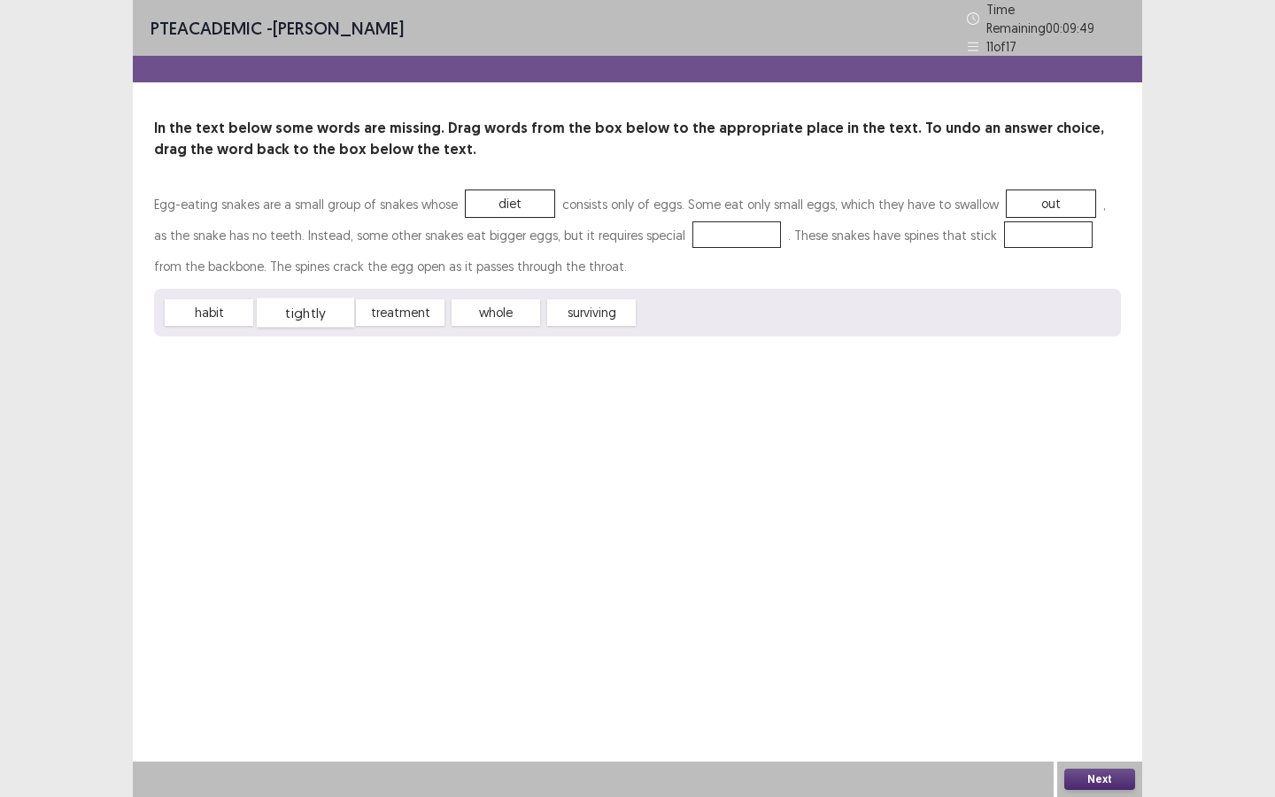
click at [301, 307] on span "tightly" at bounding box center [305, 312] width 97 height 29
drag, startPoint x: 398, startPoint y: 308, endPoint x: 684, endPoint y: 234, distance: 295.5
drag, startPoint x: 312, startPoint y: 309, endPoint x: 983, endPoint y: 240, distance: 673.7
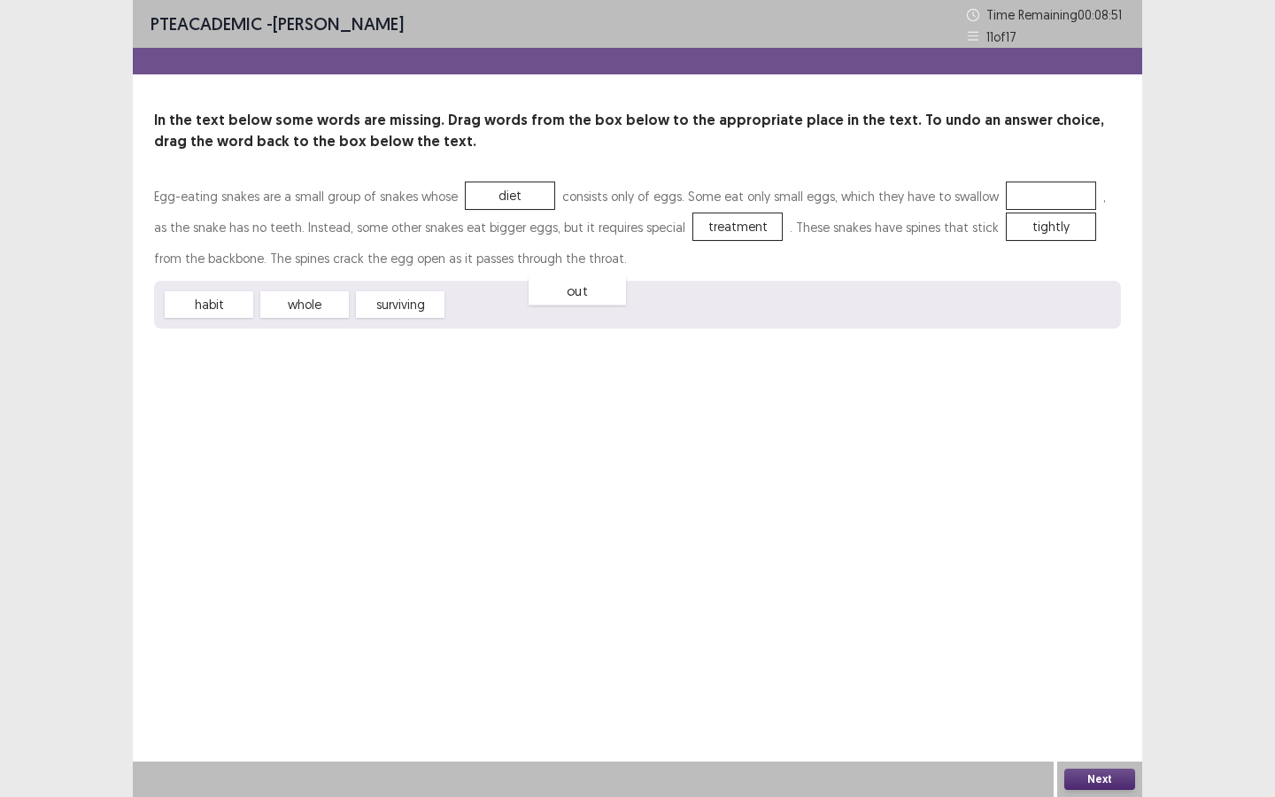
drag, startPoint x: 1022, startPoint y: 197, endPoint x: 548, endPoint y: 292, distance: 483.0
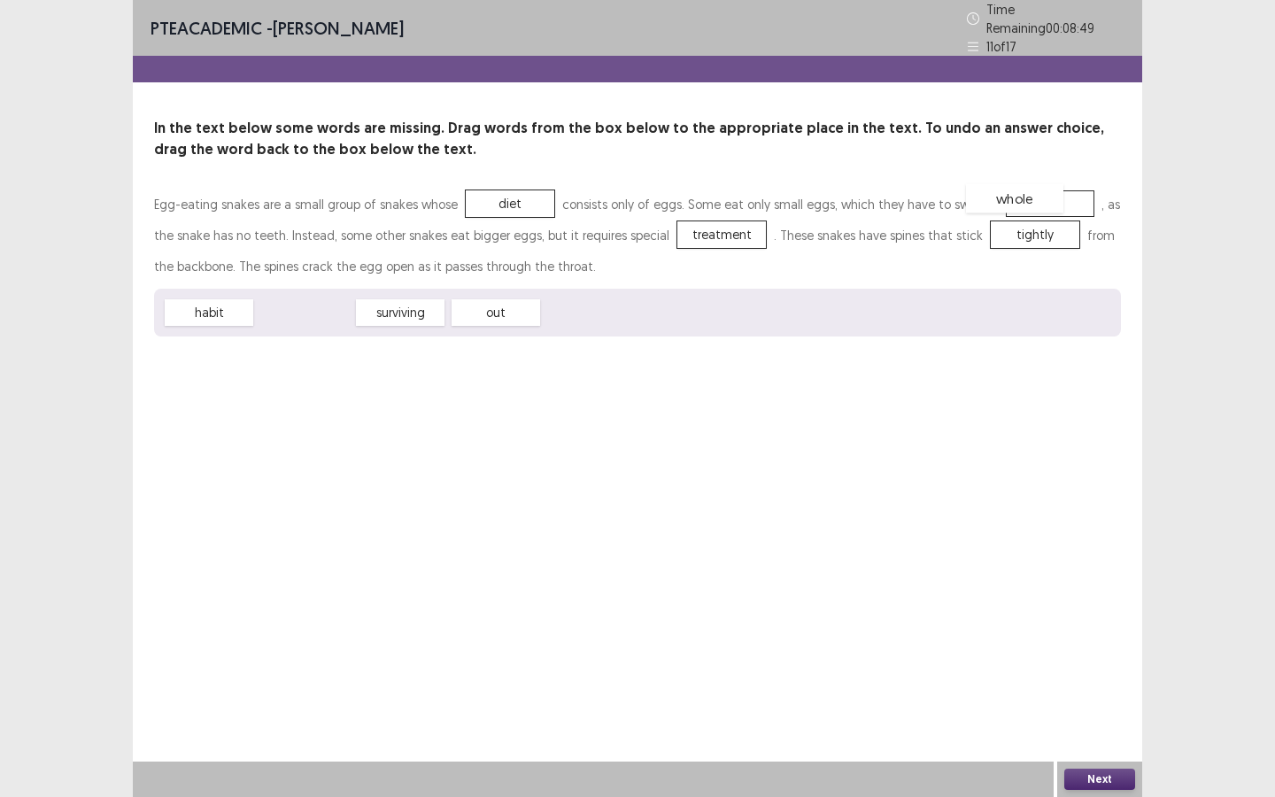
drag, startPoint x: 303, startPoint y: 304, endPoint x: 1004, endPoint y: 190, distance: 710.2
click at [1104, 688] on button "Next" at bounding box center [1099, 778] width 71 height 21
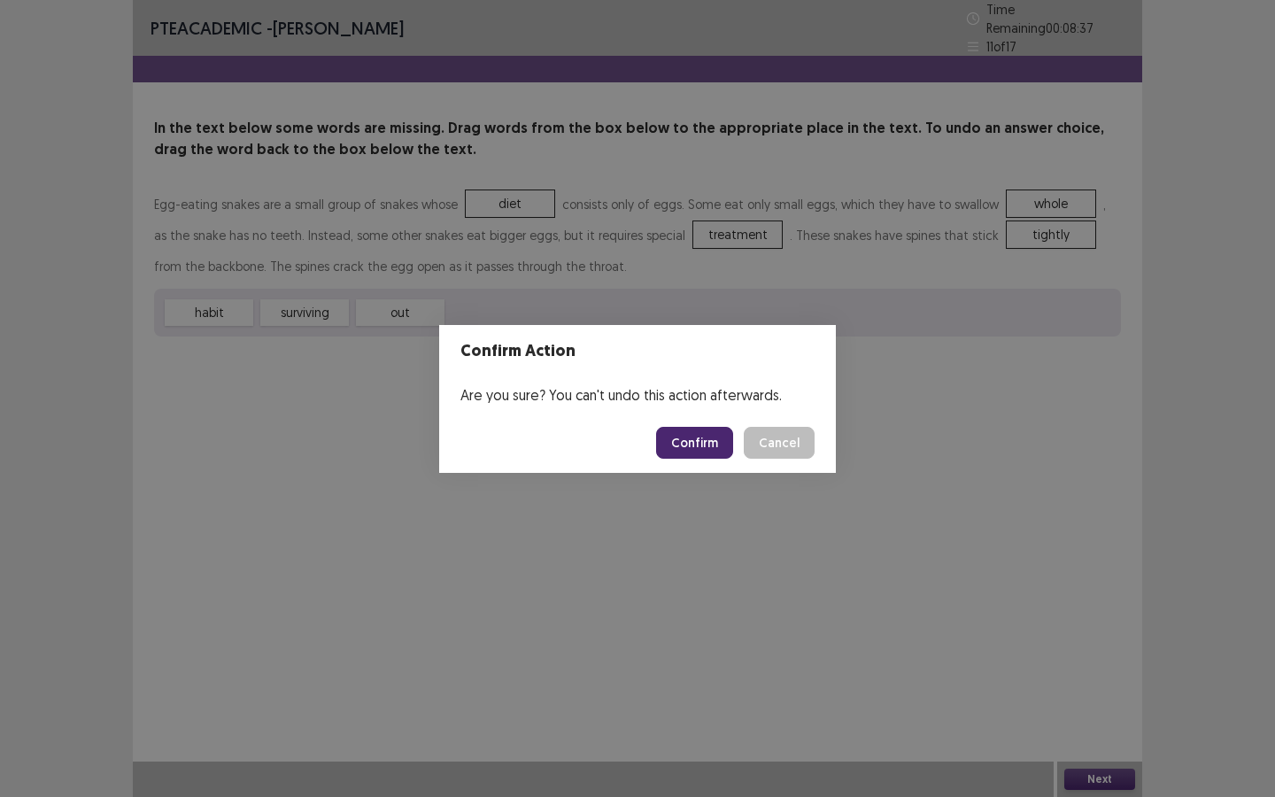
click at [681, 428] on button "Confirm" at bounding box center [694, 443] width 77 height 32
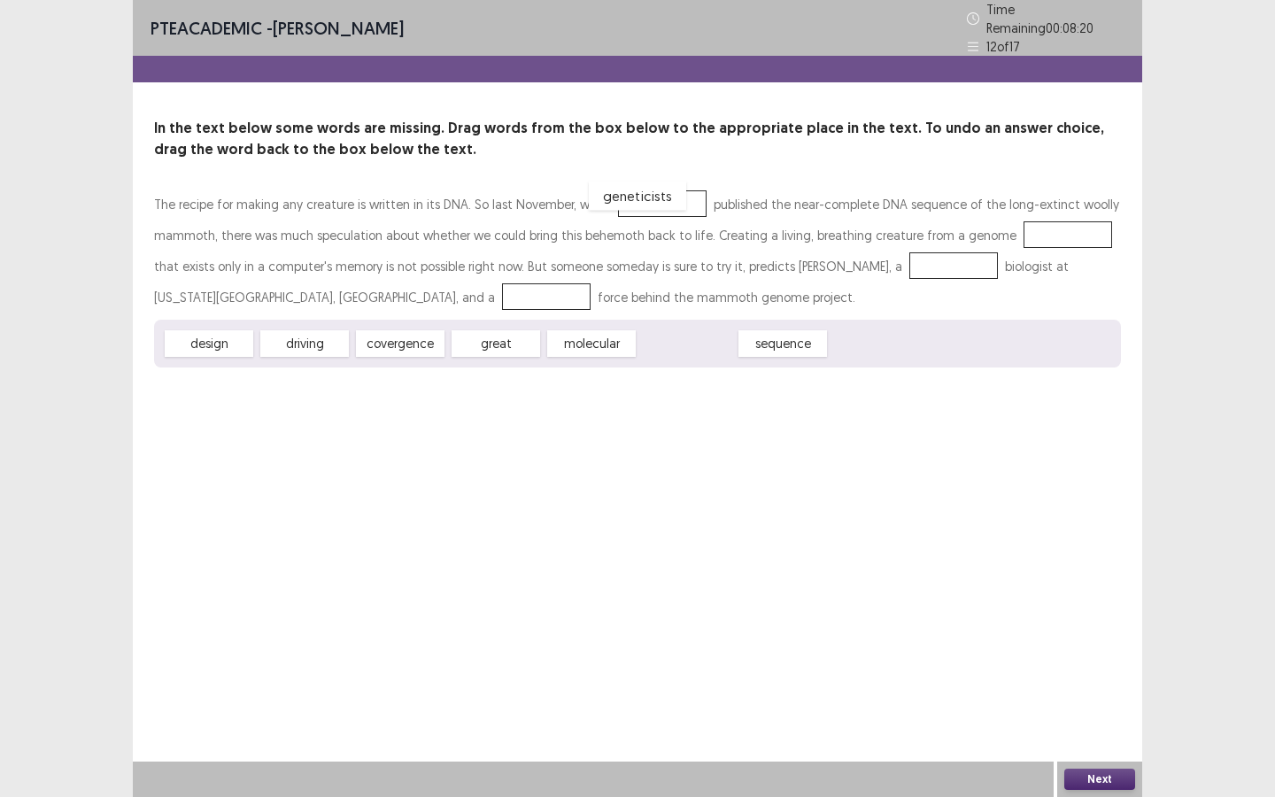
drag, startPoint x: 702, startPoint y: 339, endPoint x: 652, endPoint y: 191, distance: 155.9
drag, startPoint x: 689, startPoint y: 340, endPoint x: 698, endPoint y: 339, distance: 8.9
click at [698, 339] on span "sequence" at bounding box center [695, 342] width 97 height 29
drag, startPoint x: 613, startPoint y: 339, endPoint x: 1045, endPoint y: 232, distance: 445.1
drag, startPoint x: 208, startPoint y: 337, endPoint x: 1026, endPoint y: 230, distance: 825.0
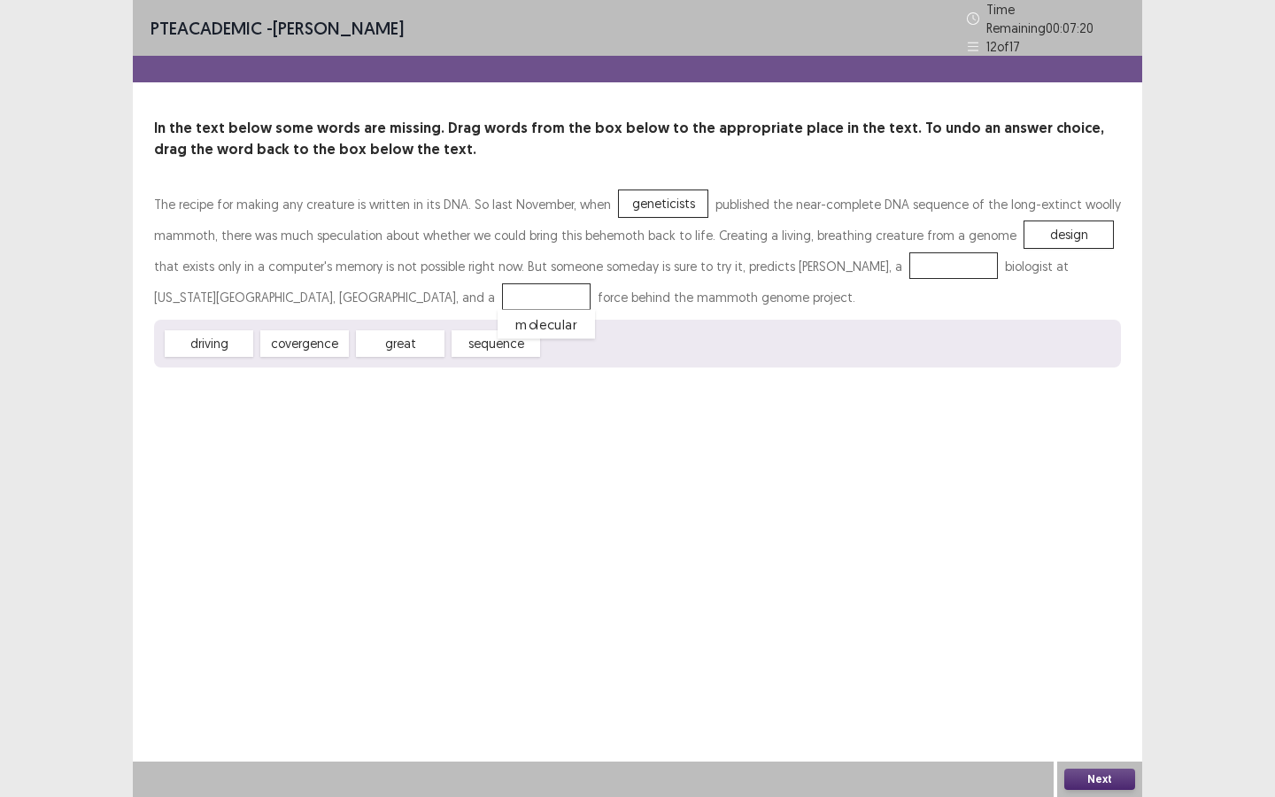
drag, startPoint x: 589, startPoint y: 343, endPoint x: 590, endPoint y: 331, distance: 11.5
click at [546, 323] on span "molecular" at bounding box center [546, 324] width 97 height 29
click at [647, 196] on span "geneticists" at bounding box center [662, 203] width 97 height 29
drag, startPoint x: 610, startPoint y: 333, endPoint x: 936, endPoint y: 261, distance: 333.6
drag, startPoint x: 305, startPoint y: 341, endPoint x: 420, endPoint y: 297, distance: 123.3
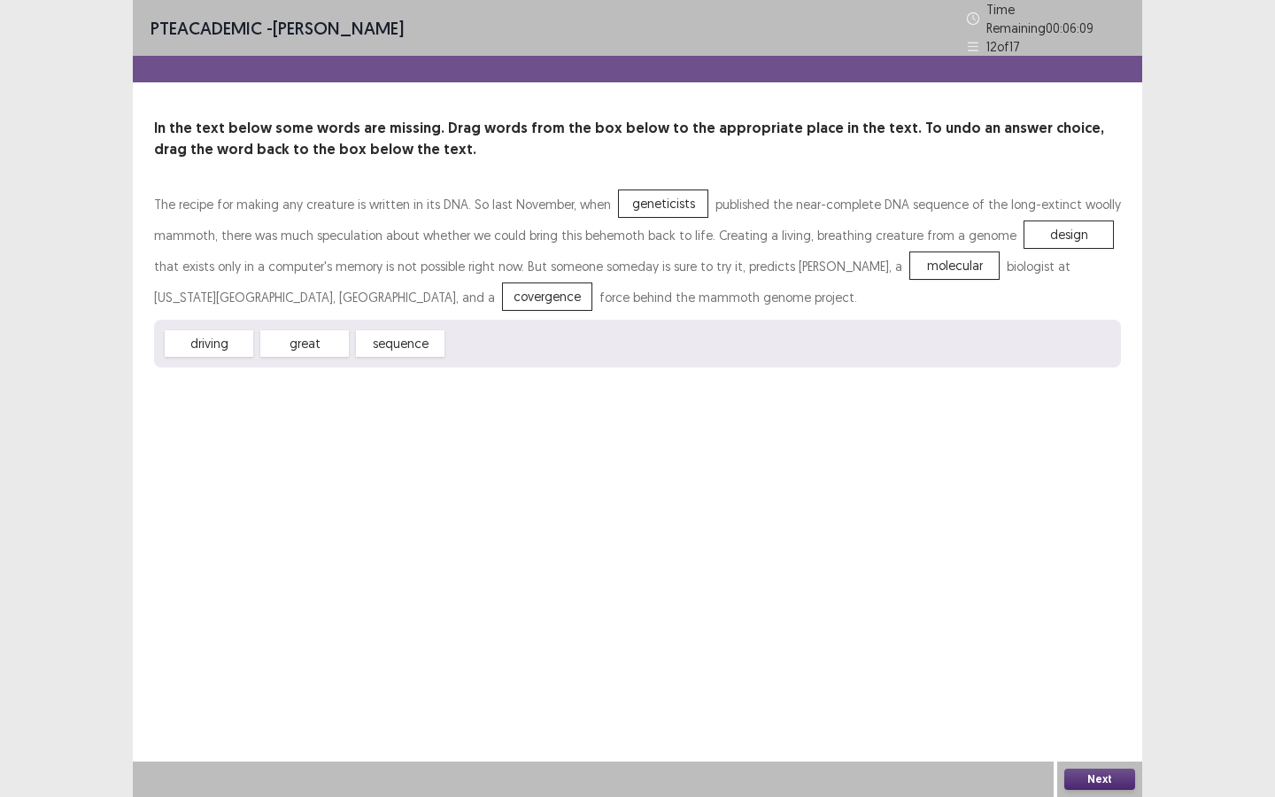
drag, startPoint x: 1109, startPoint y: 790, endPoint x: 1101, endPoint y: 783, distance: 10.1
click at [1104, 688] on div "Next" at bounding box center [1099, 778] width 85 height 35
click at [1101, 688] on button "Next" at bounding box center [1099, 778] width 71 height 21
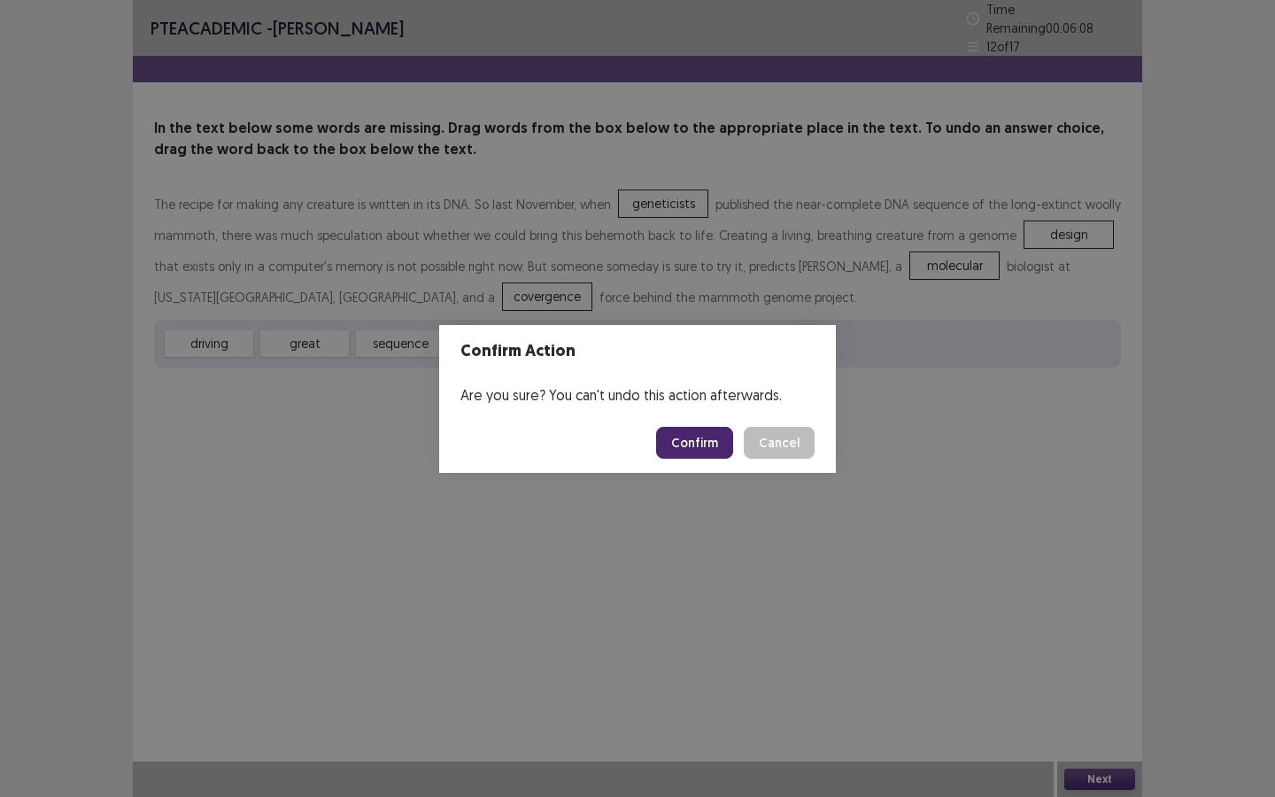
click at [684, 434] on button "Confirm" at bounding box center [694, 443] width 77 height 32
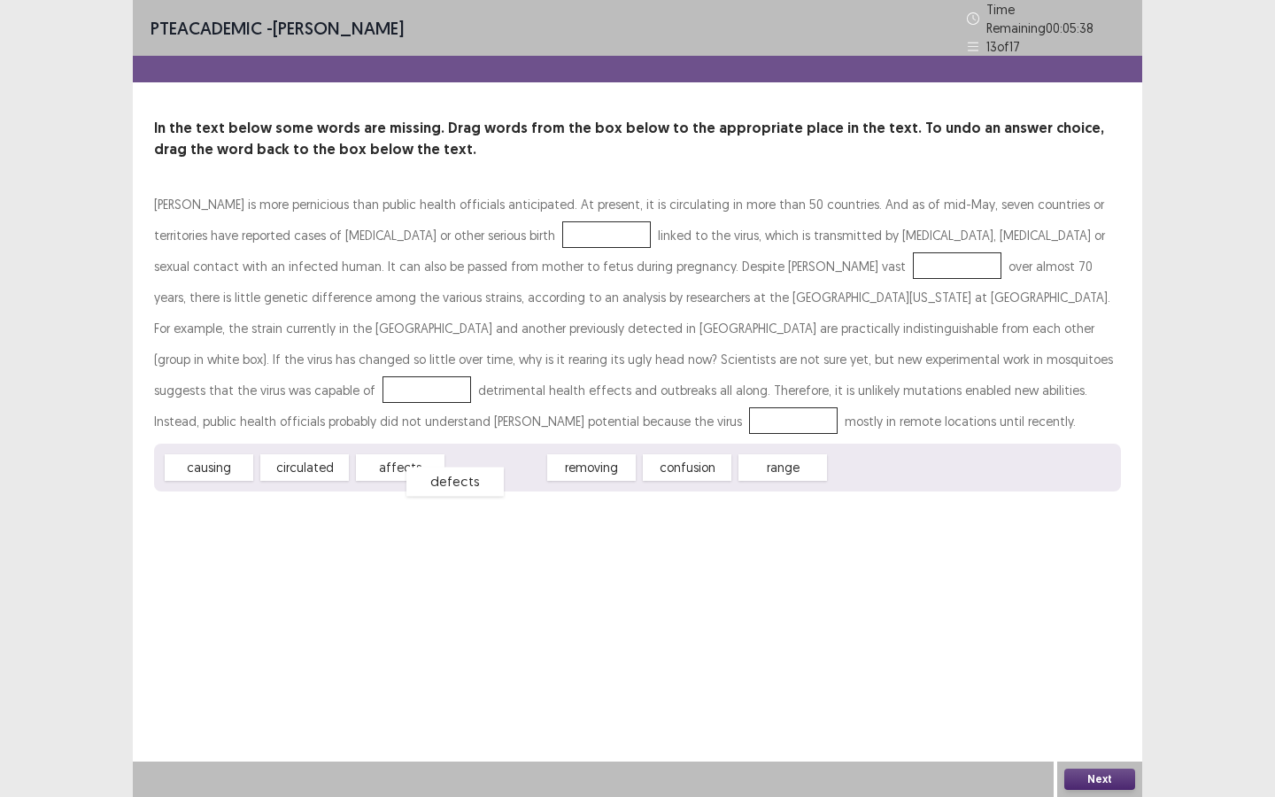
drag, startPoint x: 492, startPoint y: 459, endPoint x: 451, endPoint y: 474, distance: 43.1
click at [451, 474] on span "defects" at bounding box center [454, 481] width 97 height 29
click at [417, 468] on span "affects" at bounding box center [400, 467] width 89 height 27
drag, startPoint x: 418, startPoint y: 466, endPoint x: 467, endPoint y: 230, distance: 240.5
click at [335, 235] on p "Zika is more pernicious than public health officials anticipated. At present, i…" at bounding box center [637, 313] width 967 height 248
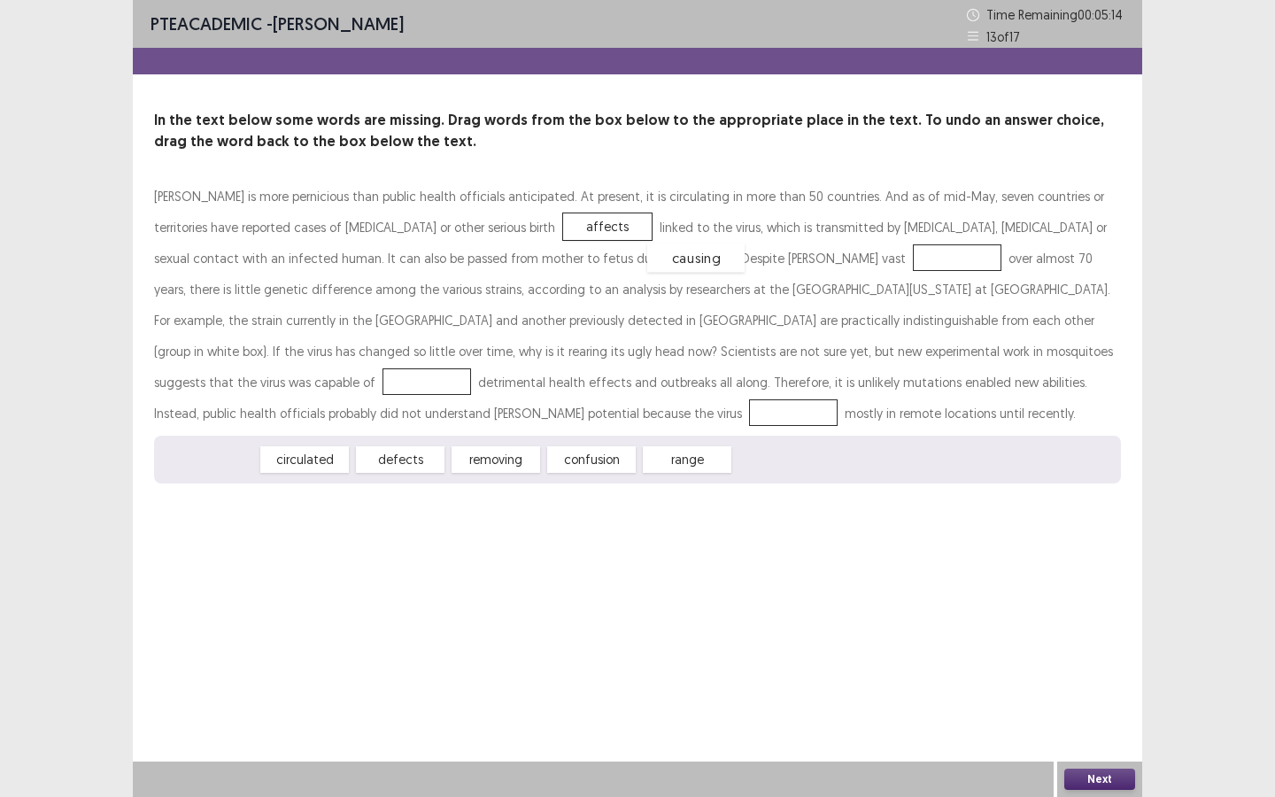
drag, startPoint x: 242, startPoint y: 465, endPoint x: 728, endPoint y: 263, distance: 526.3
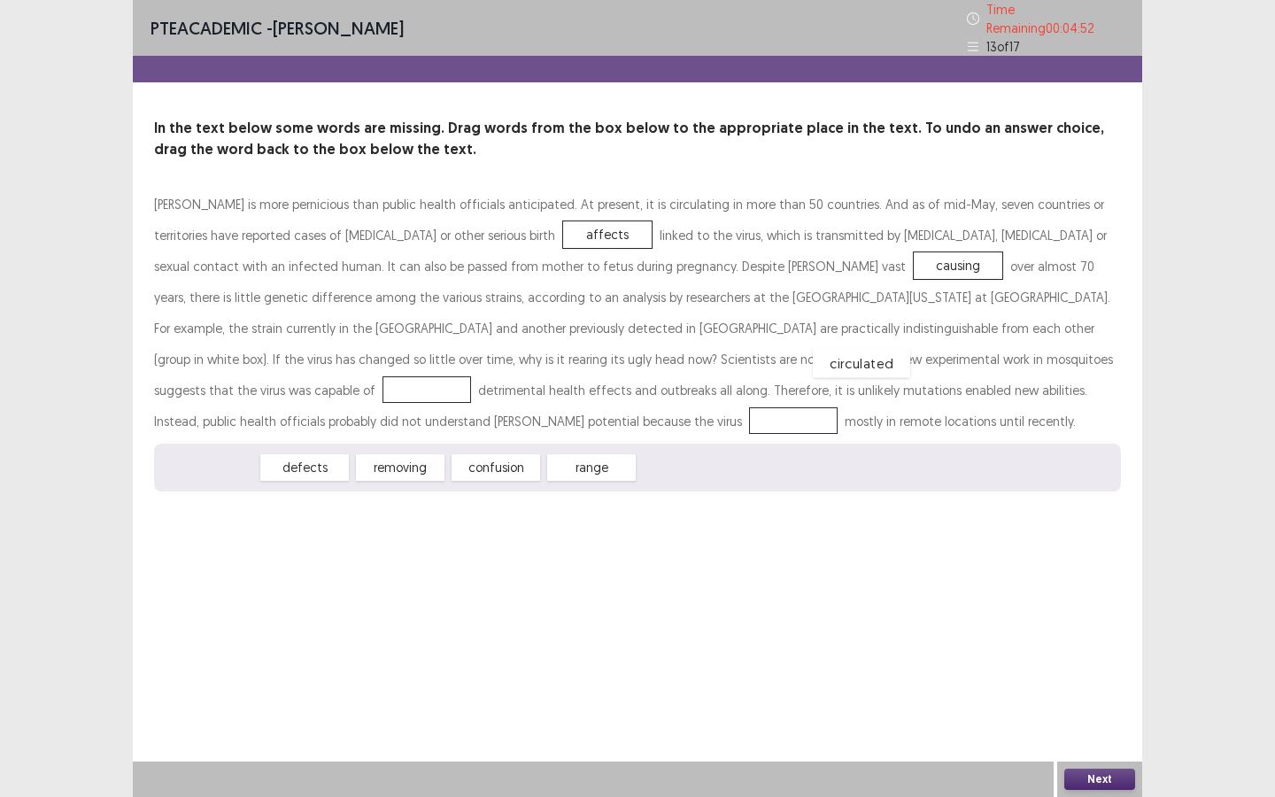
drag, startPoint x: 228, startPoint y: 464, endPoint x: 880, endPoint y: 359, distance: 660.7
drag, startPoint x: 856, startPoint y: 350, endPoint x: 222, endPoint y: 418, distance: 637.5
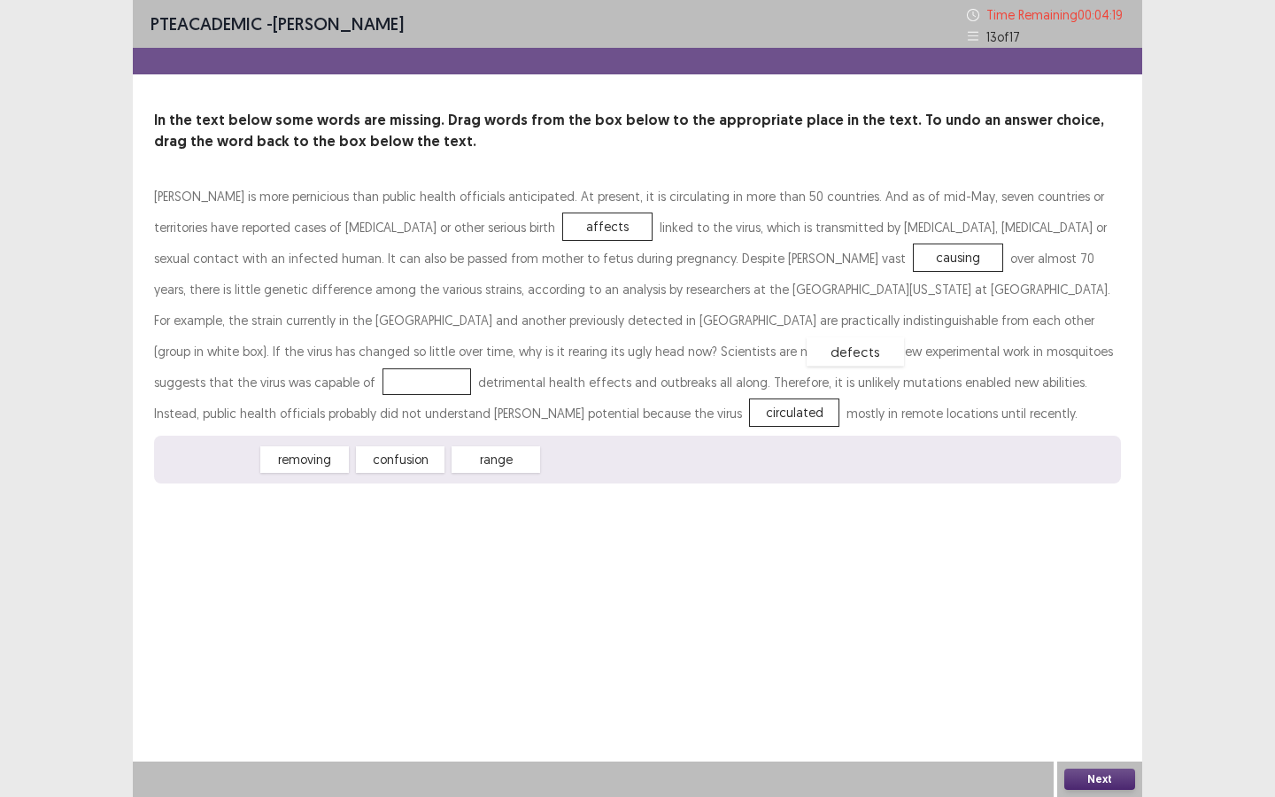
drag, startPoint x: 293, startPoint y: 447, endPoint x: 852, endPoint y: 358, distance: 565.7
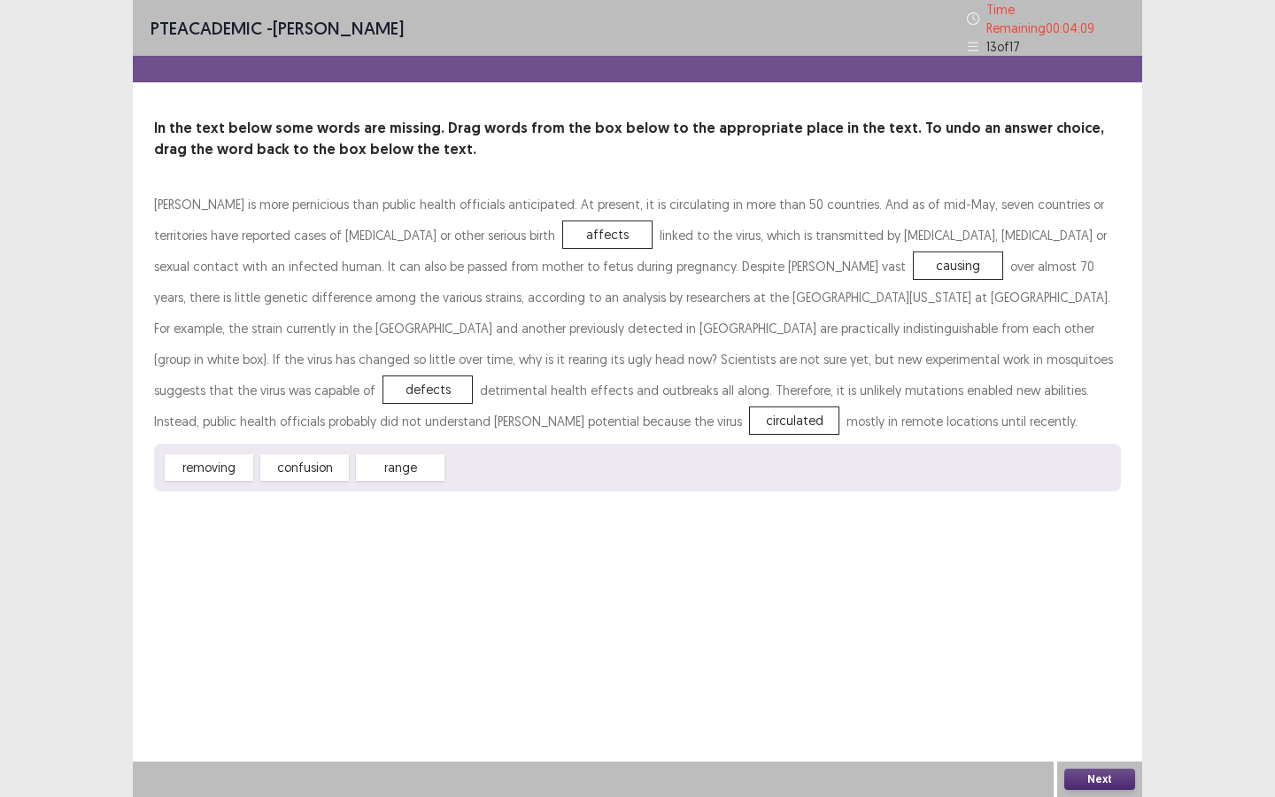
click at [1123, 688] on button "Next" at bounding box center [1099, 778] width 71 height 21
click at [1093, 688] on div "PTE academic - Daniela Ceballos Time Remaining 00 : 04 : 08 13 of 17 In the tex…" at bounding box center [637, 398] width 1009 height 797
click at [1097, 688] on div "Next" at bounding box center [1099, 778] width 85 height 35
click at [1093, 688] on button "Next" at bounding box center [1099, 778] width 71 height 21
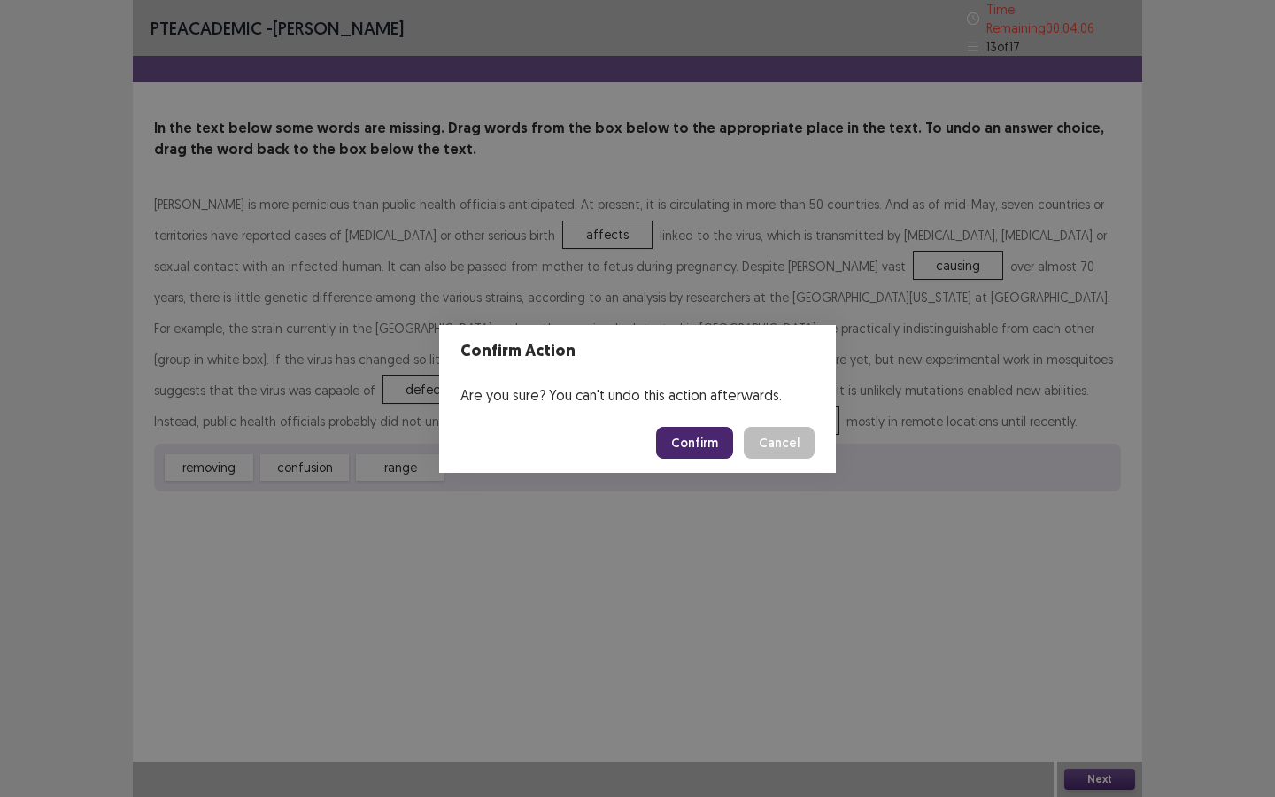
click at [721, 442] on button "Confirm" at bounding box center [694, 443] width 77 height 32
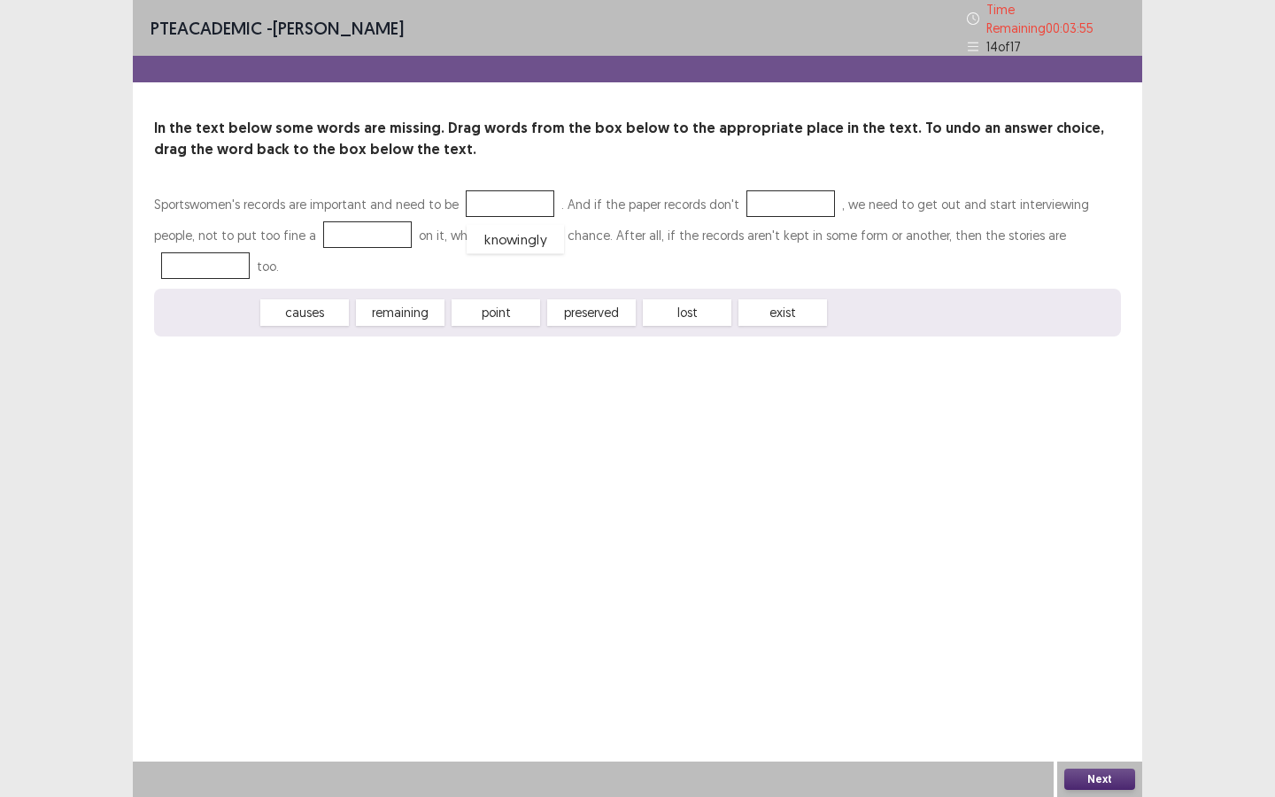
drag, startPoint x: 224, startPoint y: 282, endPoint x: 530, endPoint y: 209, distance: 315.0
drag, startPoint x: 491, startPoint y: 274, endPoint x: 774, endPoint y: 198, distance: 292.5
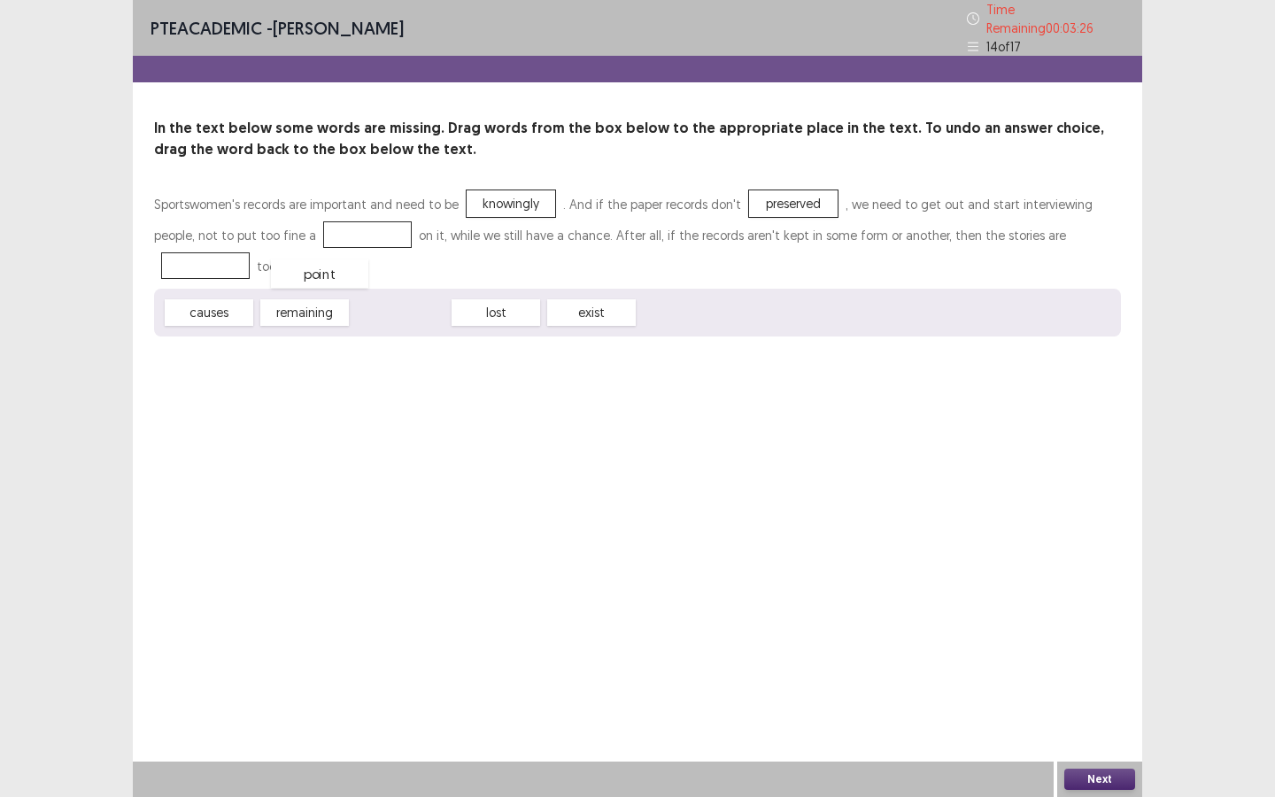
drag, startPoint x: 391, startPoint y: 274, endPoint x: 311, endPoint y: 235, distance: 89.5
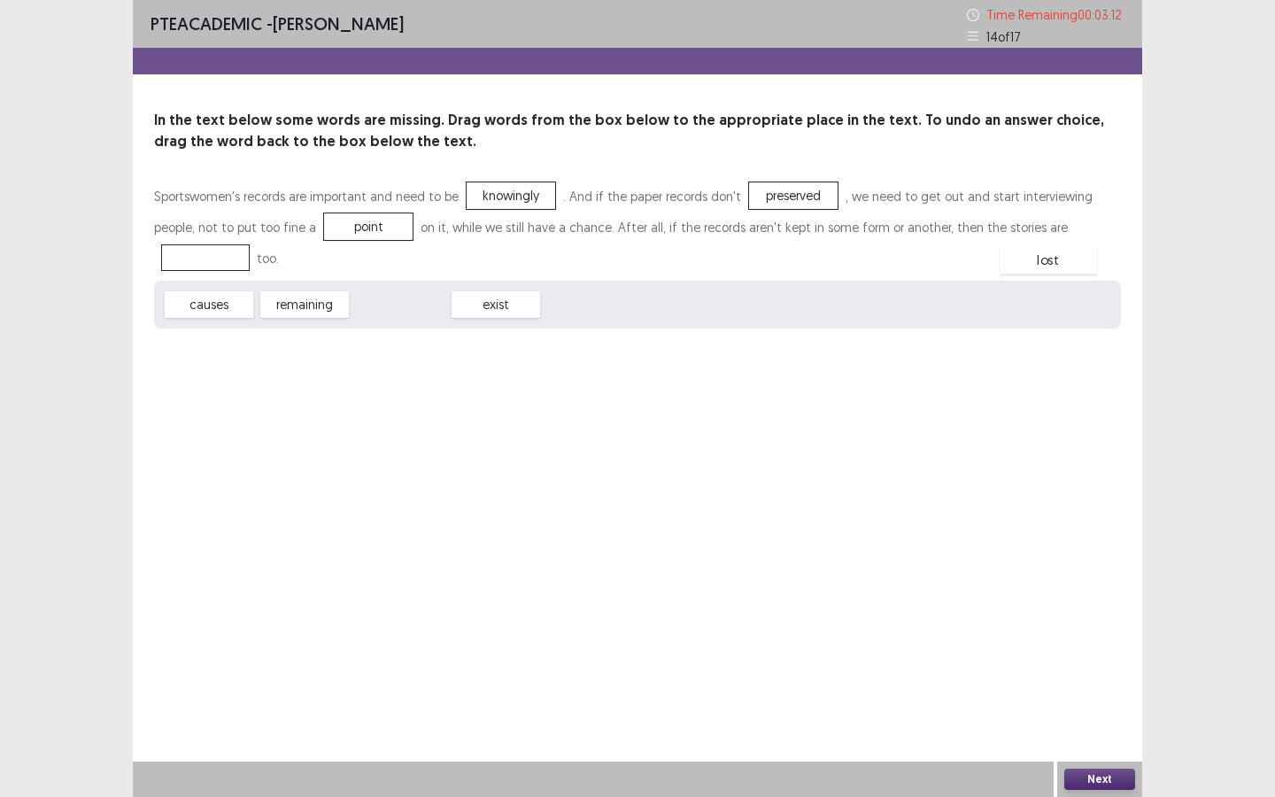
drag, startPoint x: 383, startPoint y: 274, endPoint x: 1031, endPoint y: 228, distance: 649.6
drag, startPoint x: 325, startPoint y: 280, endPoint x: 517, endPoint y: 205, distance: 206.0
click at [1104, 688] on button "Next" at bounding box center [1099, 778] width 71 height 21
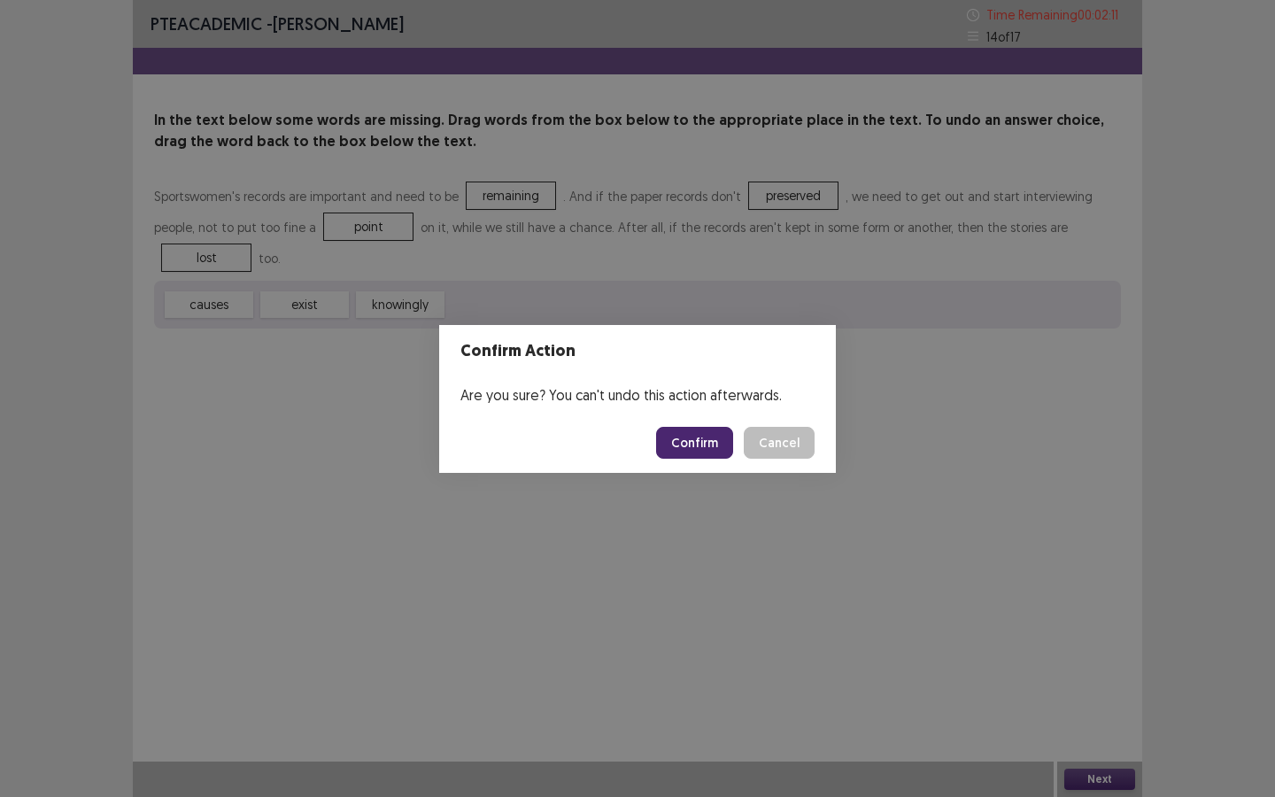
click at [714, 448] on button "Confirm" at bounding box center [694, 443] width 77 height 32
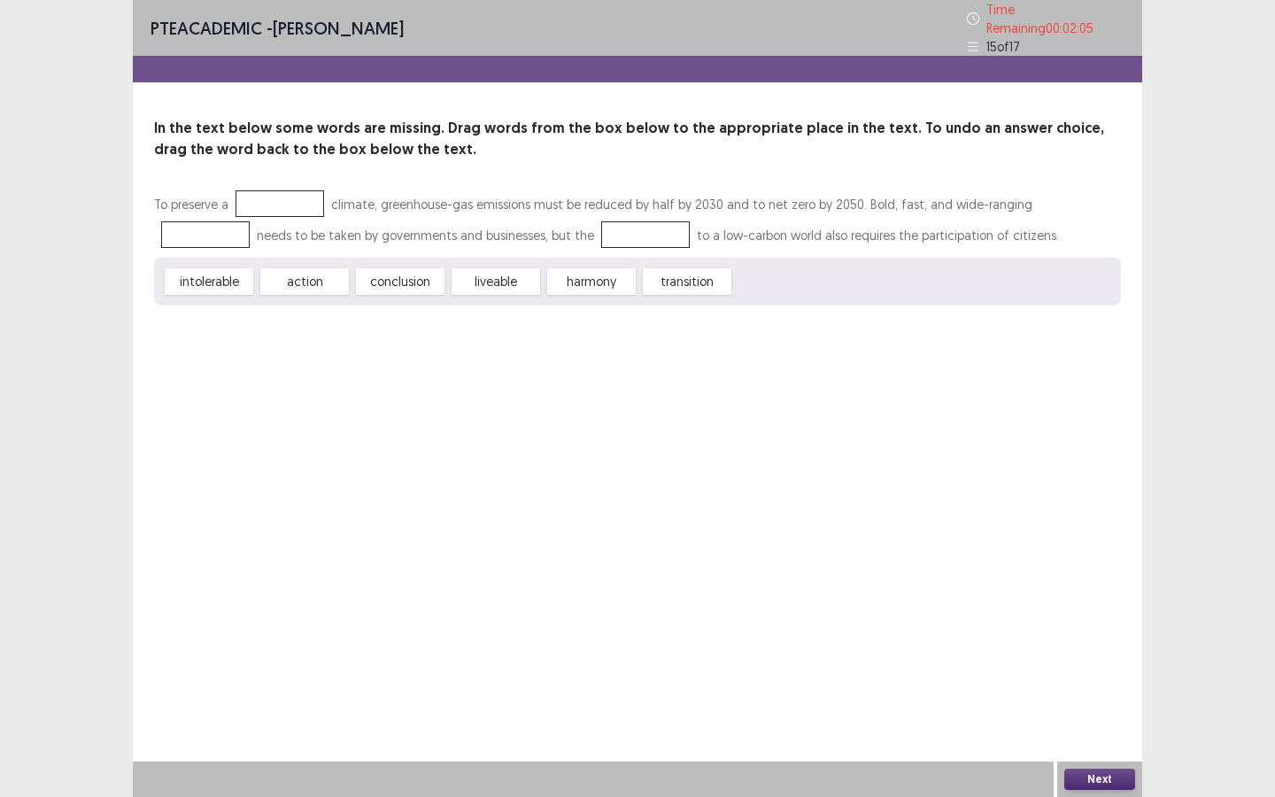
drag, startPoint x: 517, startPoint y: 247, endPoint x: 549, endPoint y: 284, distance: 49.0
click at [344, 212] on div "To preserve a climate, greenhouse-gas emissions must be reduced by half by 2030…" at bounding box center [637, 247] width 967 height 117
drag, startPoint x: 606, startPoint y: 279, endPoint x: 285, endPoint y: 196, distance: 331.1
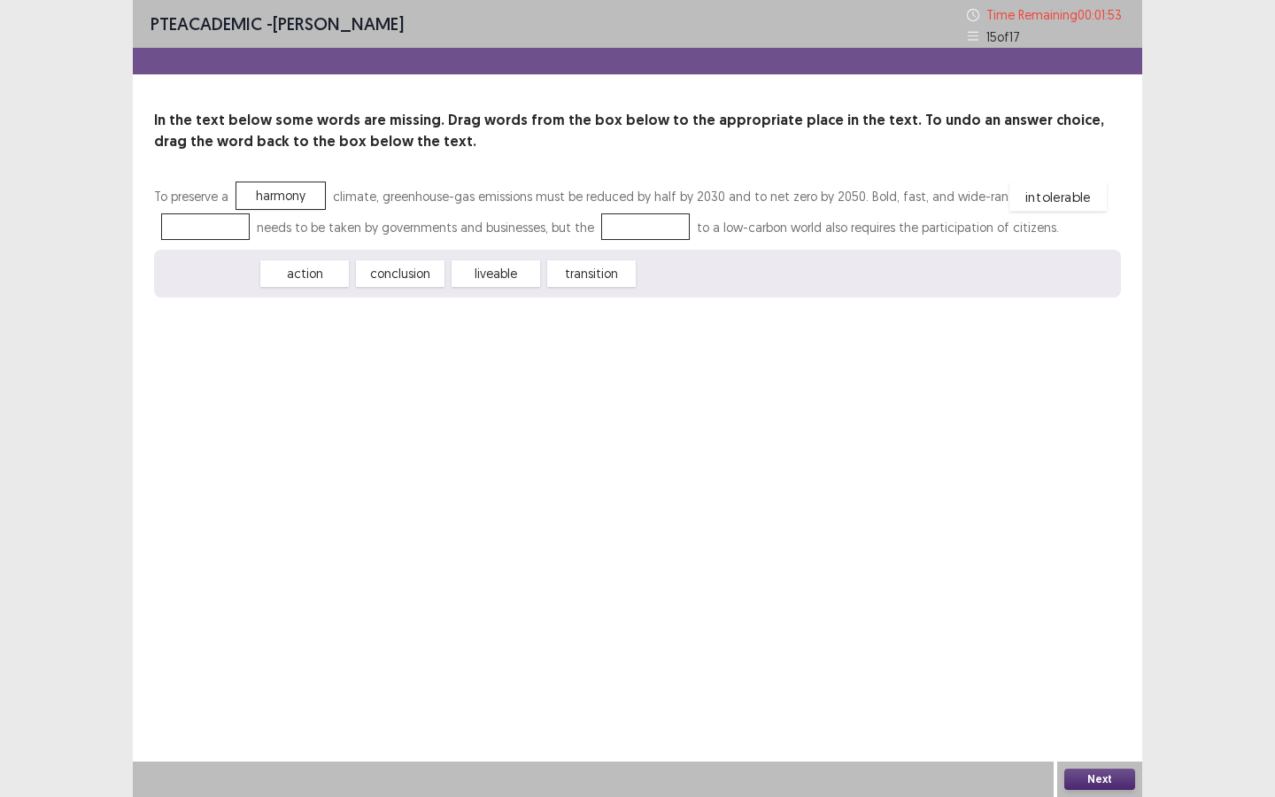
drag, startPoint x: 228, startPoint y: 278, endPoint x: 1077, endPoint y: 201, distance: 852.5
drag, startPoint x: 492, startPoint y: 281, endPoint x: 522, endPoint y: 228, distance: 60.3
click at [1077, 688] on button "Next" at bounding box center [1099, 778] width 71 height 21
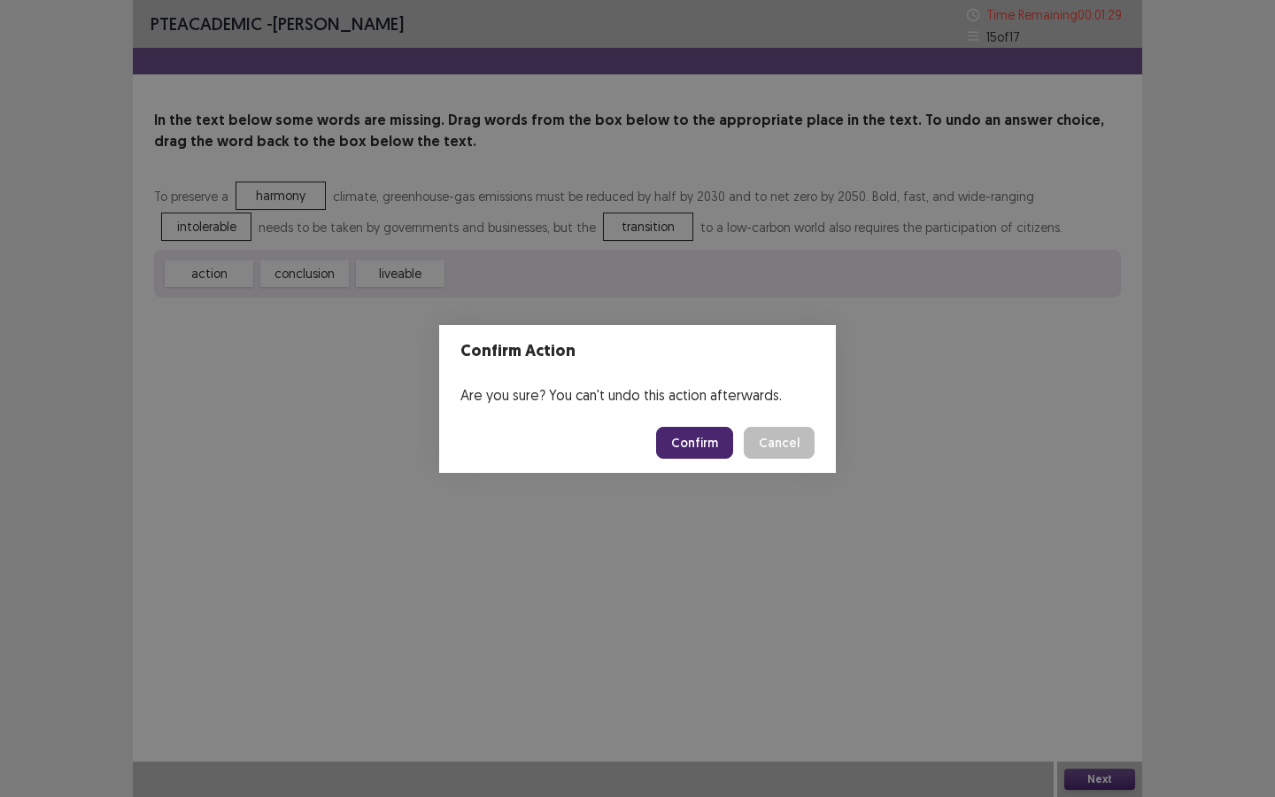
drag, startPoint x: 683, startPoint y: 426, endPoint x: 680, endPoint y: 459, distance: 32.9
click at [682, 426] on footer "Confirm Cancel" at bounding box center [637, 443] width 397 height 60
drag, startPoint x: 680, startPoint y: 457, endPoint x: 681, endPoint y: 447, distance: 9.8
click at [682, 451] on footer "Confirm Cancel" at bounding box center [637, 443] width 397 height 60
click at [681, 447] on button "Confirm" at bounding box center [694, 443] width 77 height 32
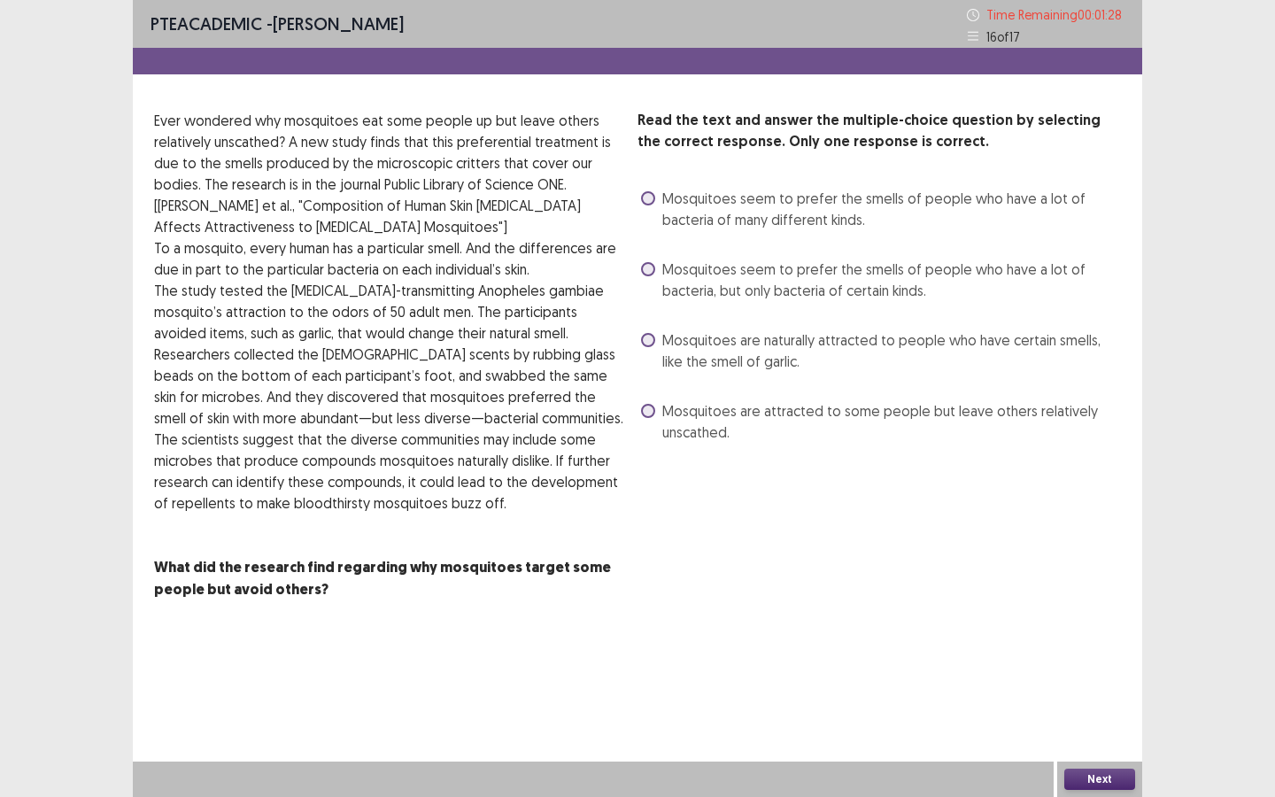
drag, startPoint x: 648, startPoint y: 275, endPoint x: 649, endPoint y: 289, distance: 13.3
click at [648, 275] on span at bounding box center [648, 269] width 14 height 14
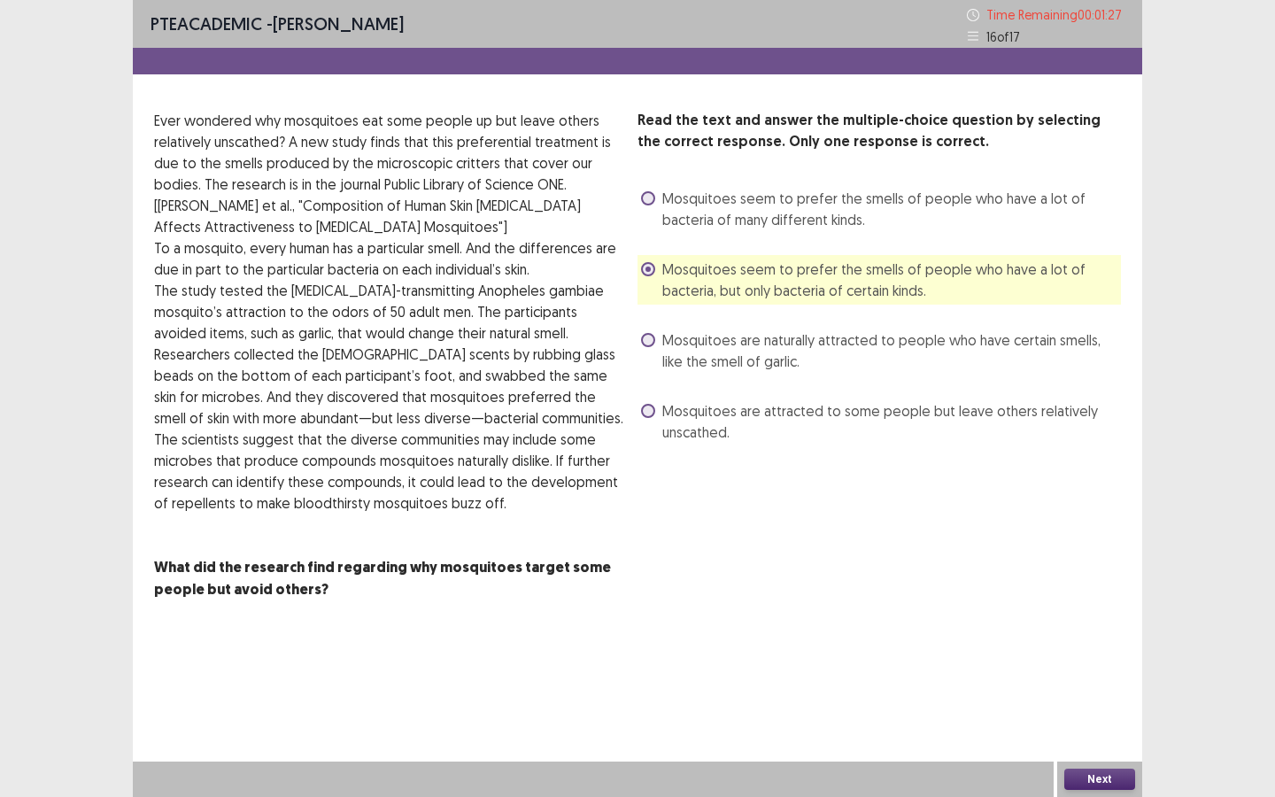
click at [645, 417] on span at bounding box center [648, 411] width 14 height 14
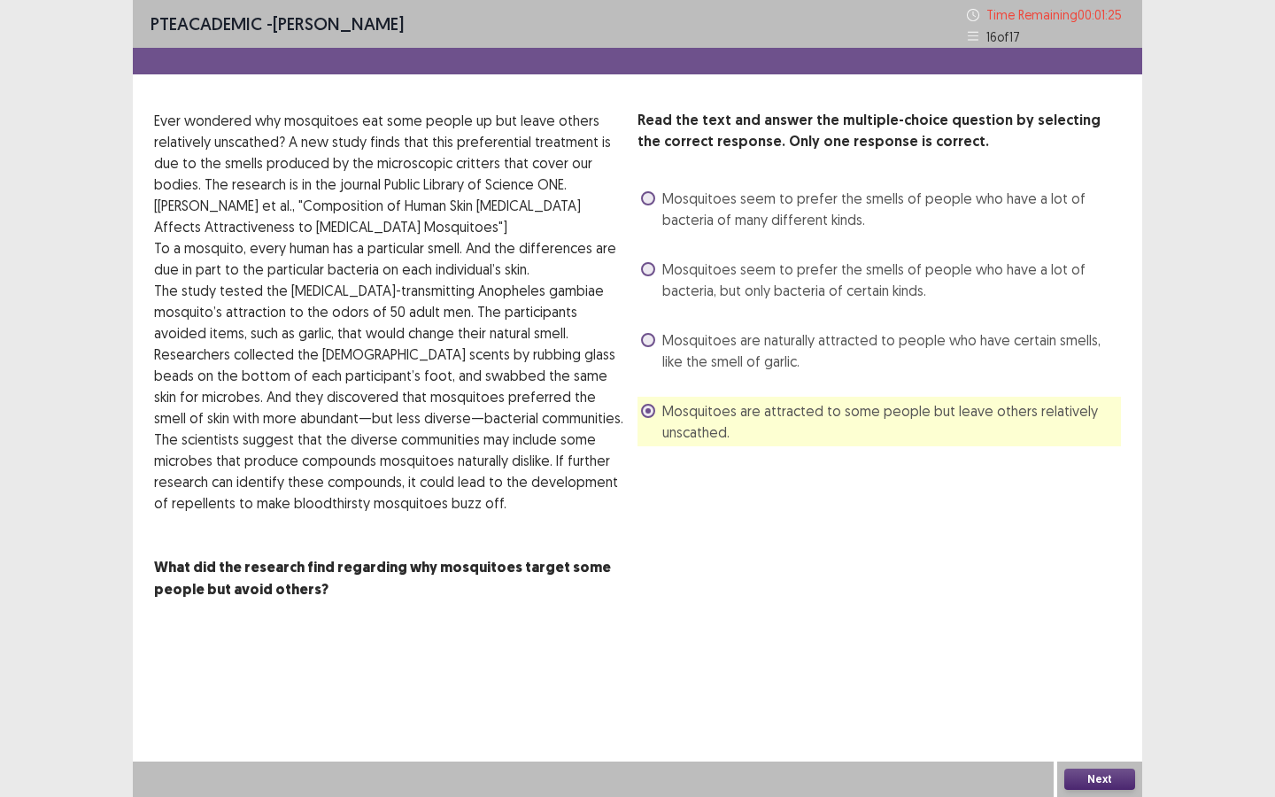
click at [649, 270] on span at bounding box center [648, 269] width 14 height 14
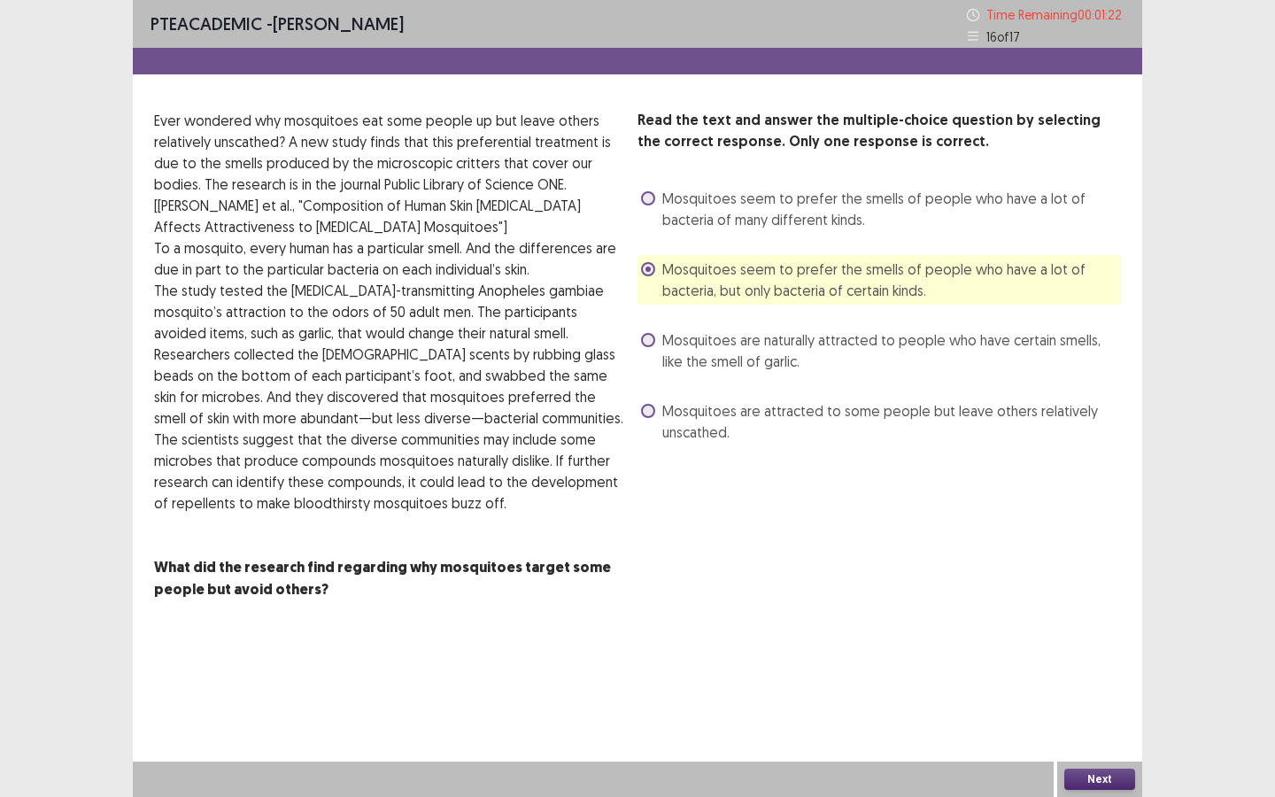
click at [1079, 688] on button "Next" at bounding box center [1099, 778] width 71 height 21
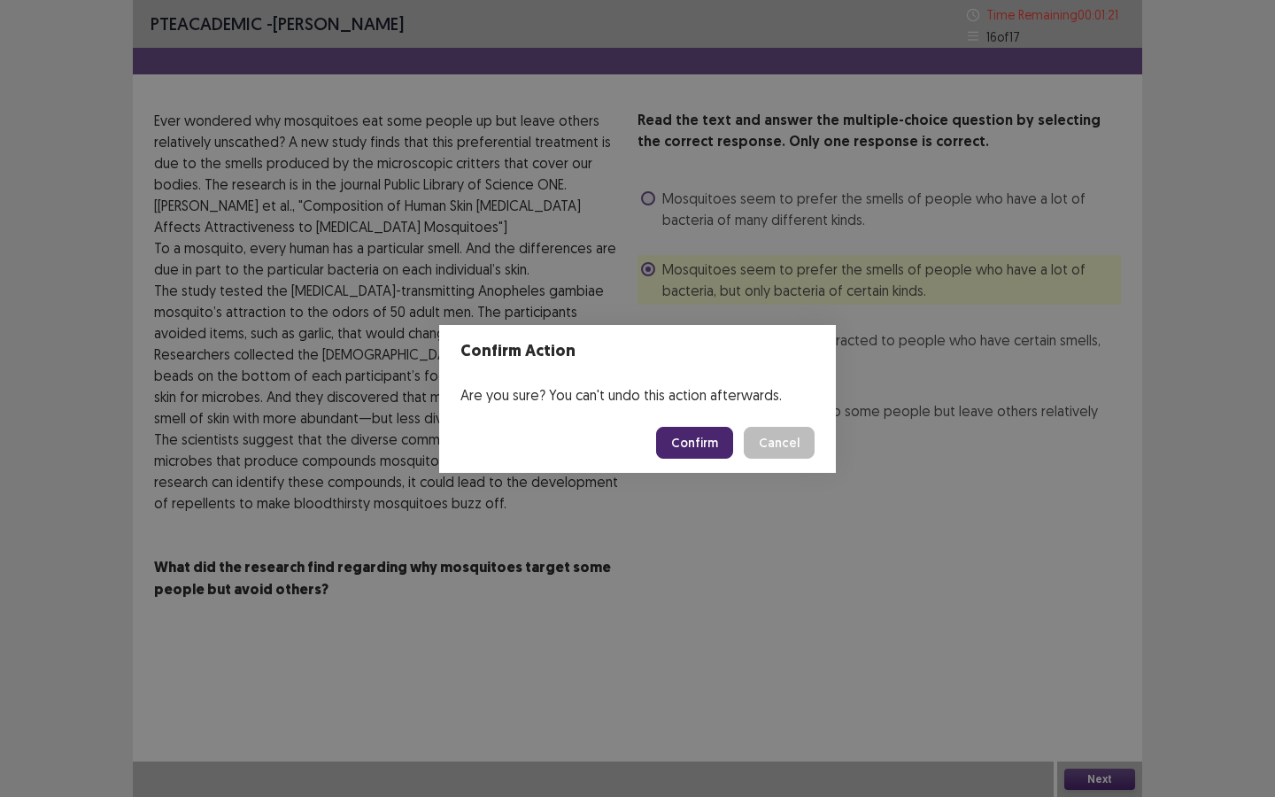
click at [710, 445] on button "Confirm" at bounding box center [694, 443] width 77 height 32
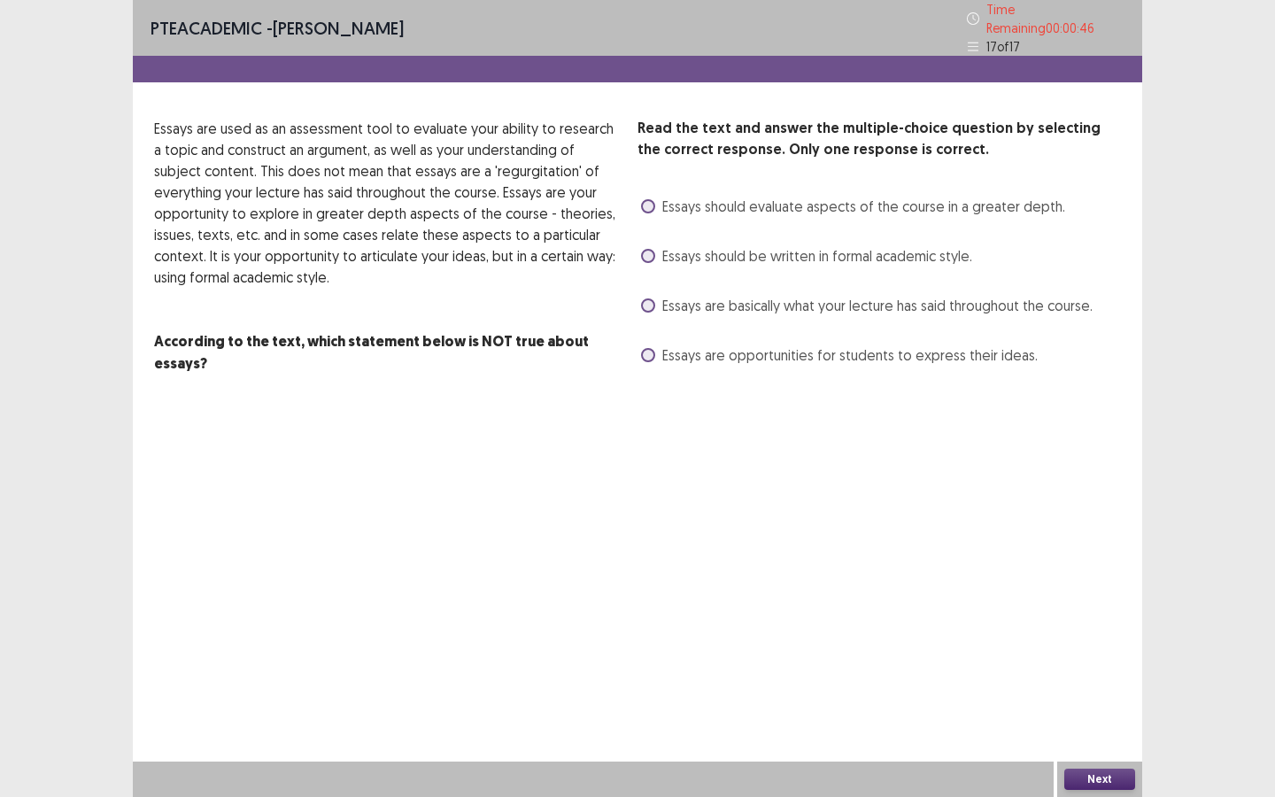
click at [654, 352] on label "Essays are opportunities for students to express their ideas." at bounding box center [839, 354] width 397 height 21
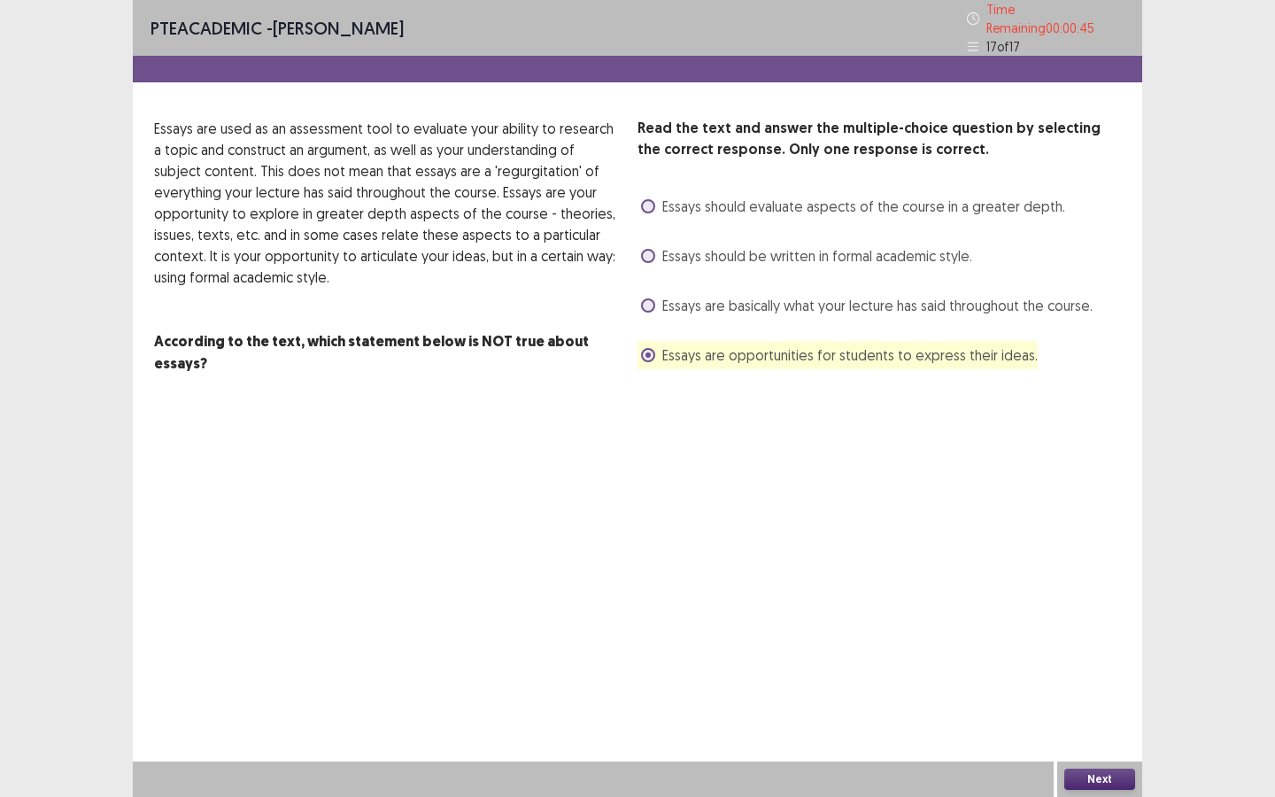
click at [1114, 688] on button "Next" at bounding box center [1099, 778] width 71 height 21
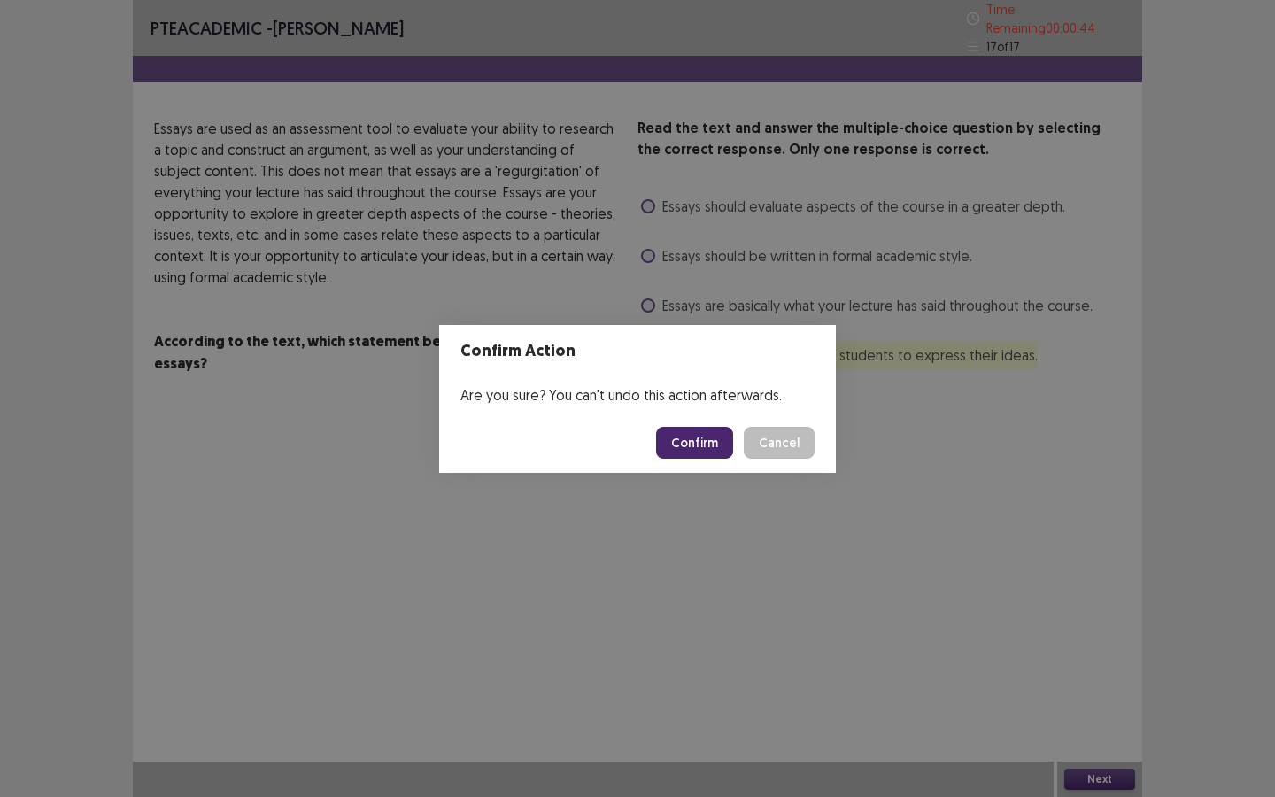
click at [674, 443] on button "Confirm" at bounding box center [694, 443] width 77 height 32
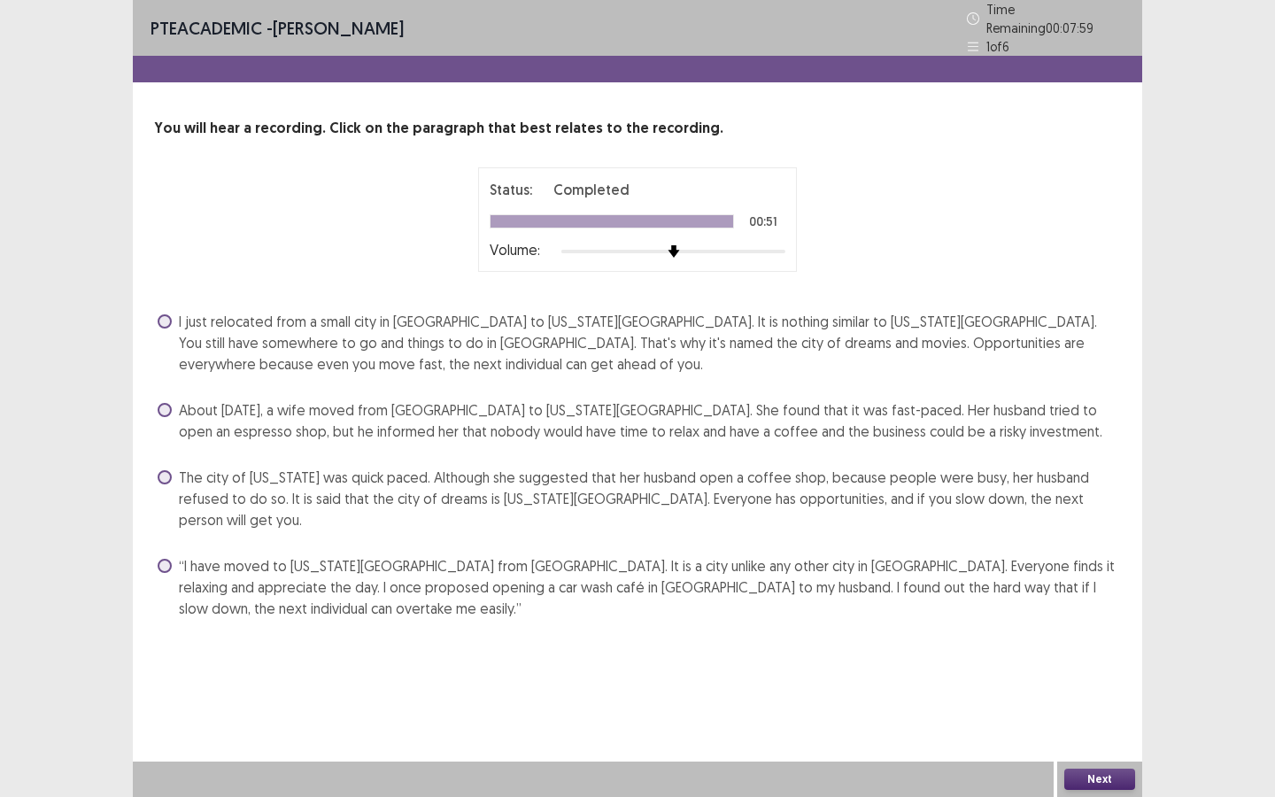
click at [170, 474] on label "The city of New York was quick paced. Although she suggested that her husband o…" at bounding box center [639, 499] width 963 height 64
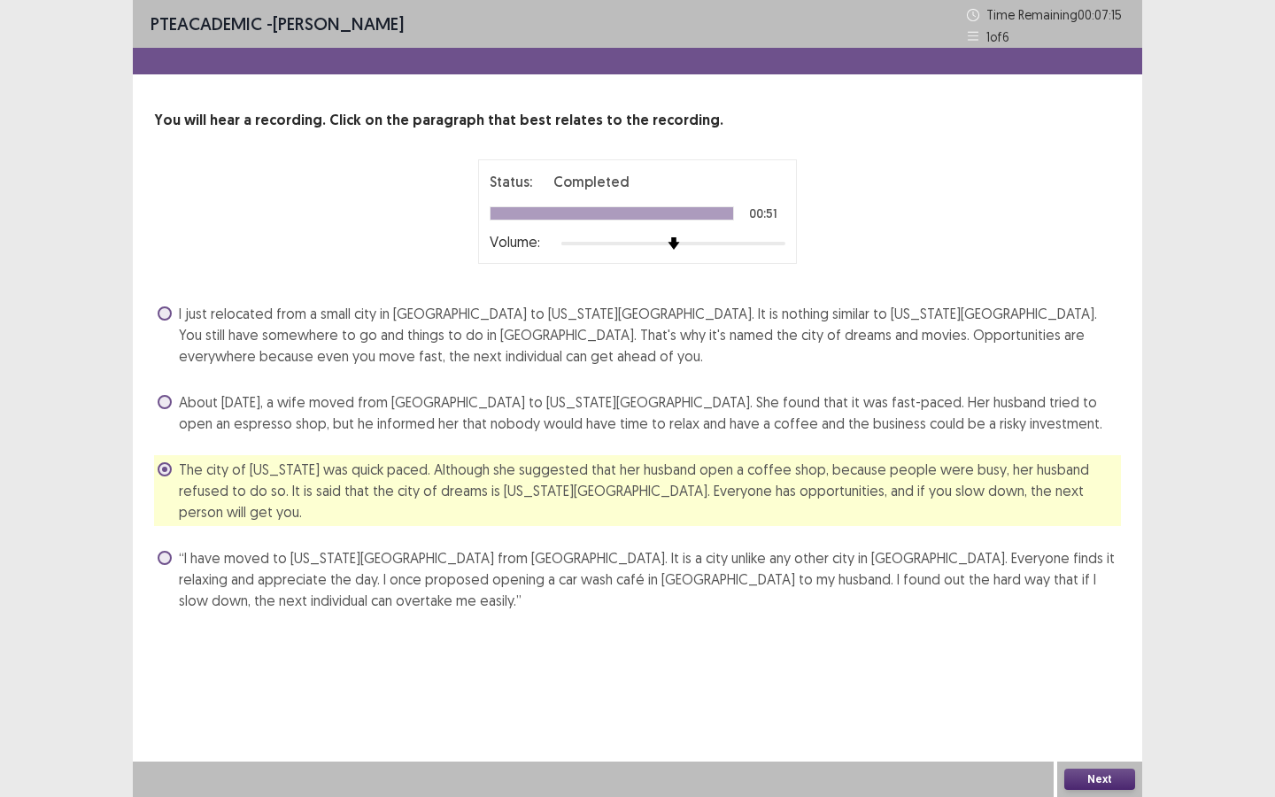
drag, startPoint x: 1107, startPoint y: 779, endPoint x: 910, endPoint y: 706, distance: 209.8
click at [912, 688] on div "PTE academic - Daniela Ceballos Time Remaining 00 : 07 : 15 1 of 6 You will hea…" at bounding box center [637, 398] width 1009 height 797
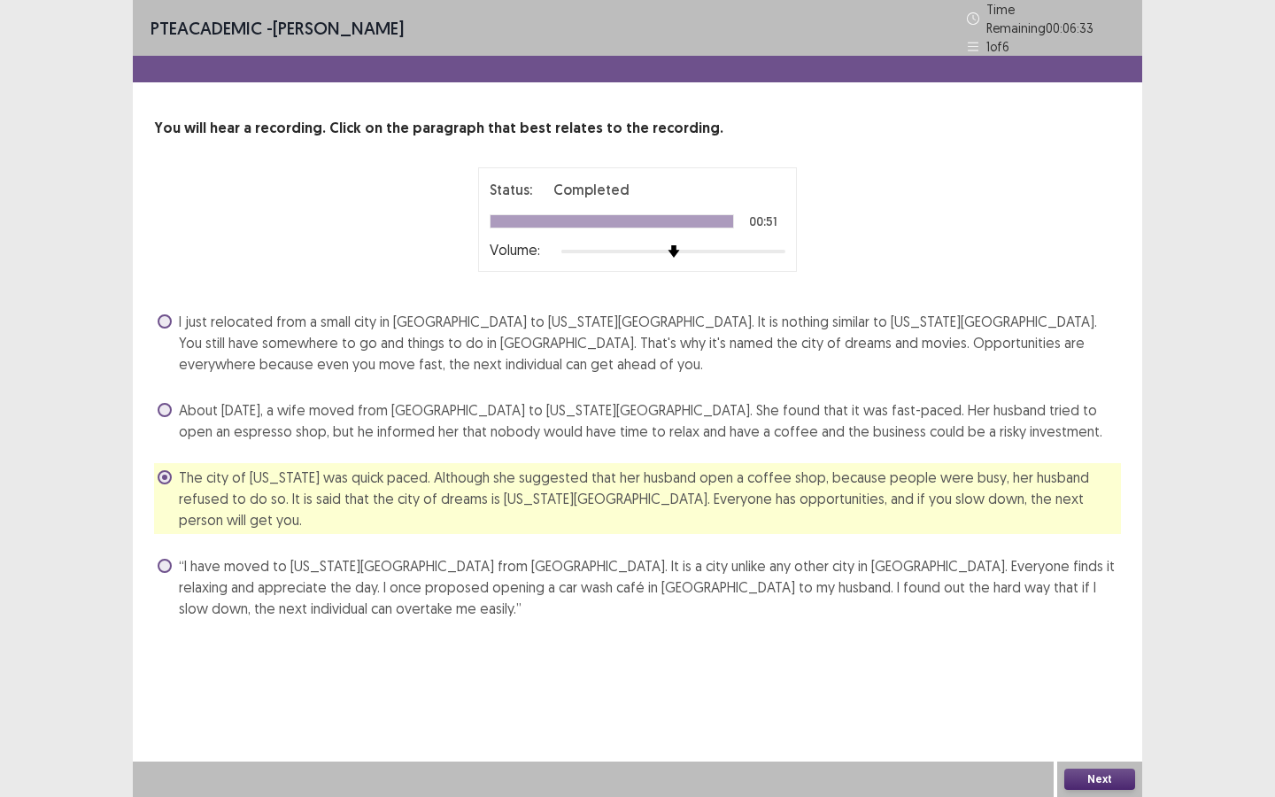
click at [1093, 688] on button "Next" at bounding box center [1099, 778] width 71 height 21
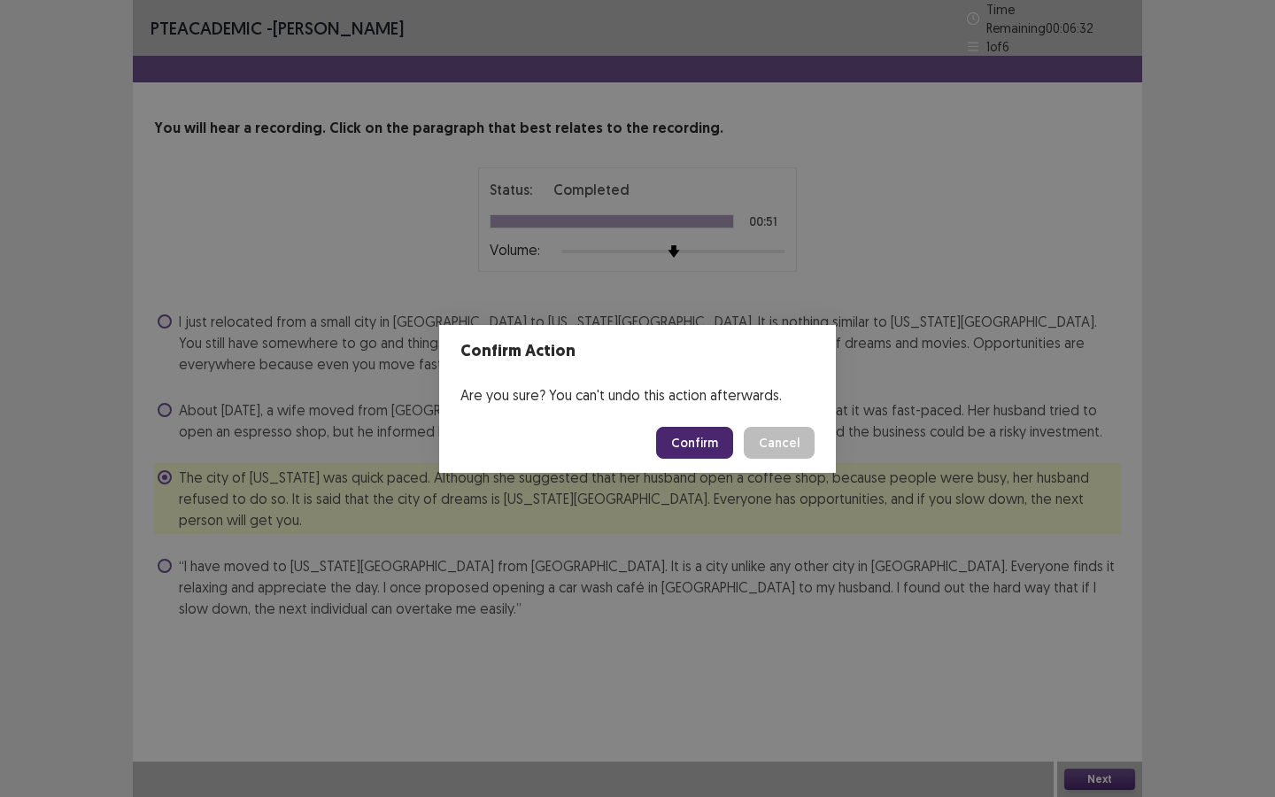
click at [720, 458] on footer "Confirm Cancel" at bounding box center [637, 443] width 397 height 60
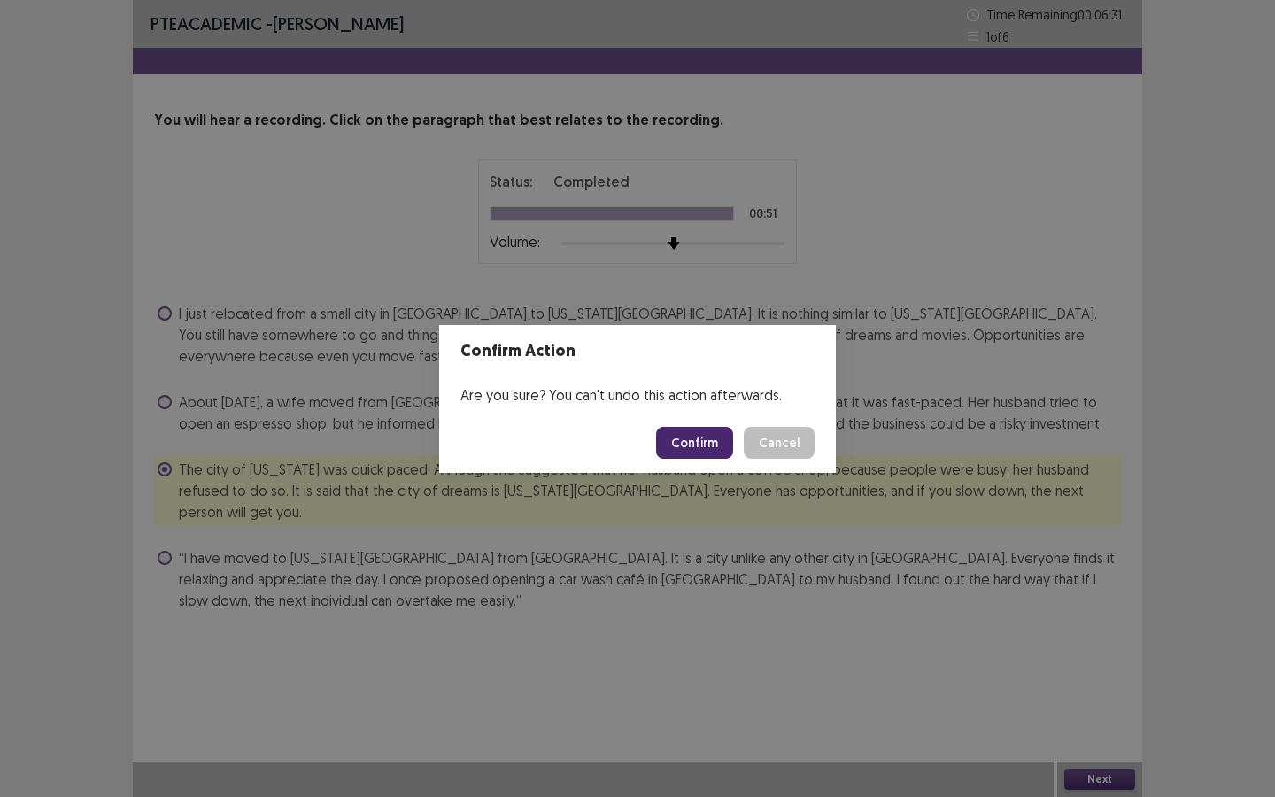
click at [718, 446] on button "Confirm" at bounding box center [694, 443] width 77 height 32
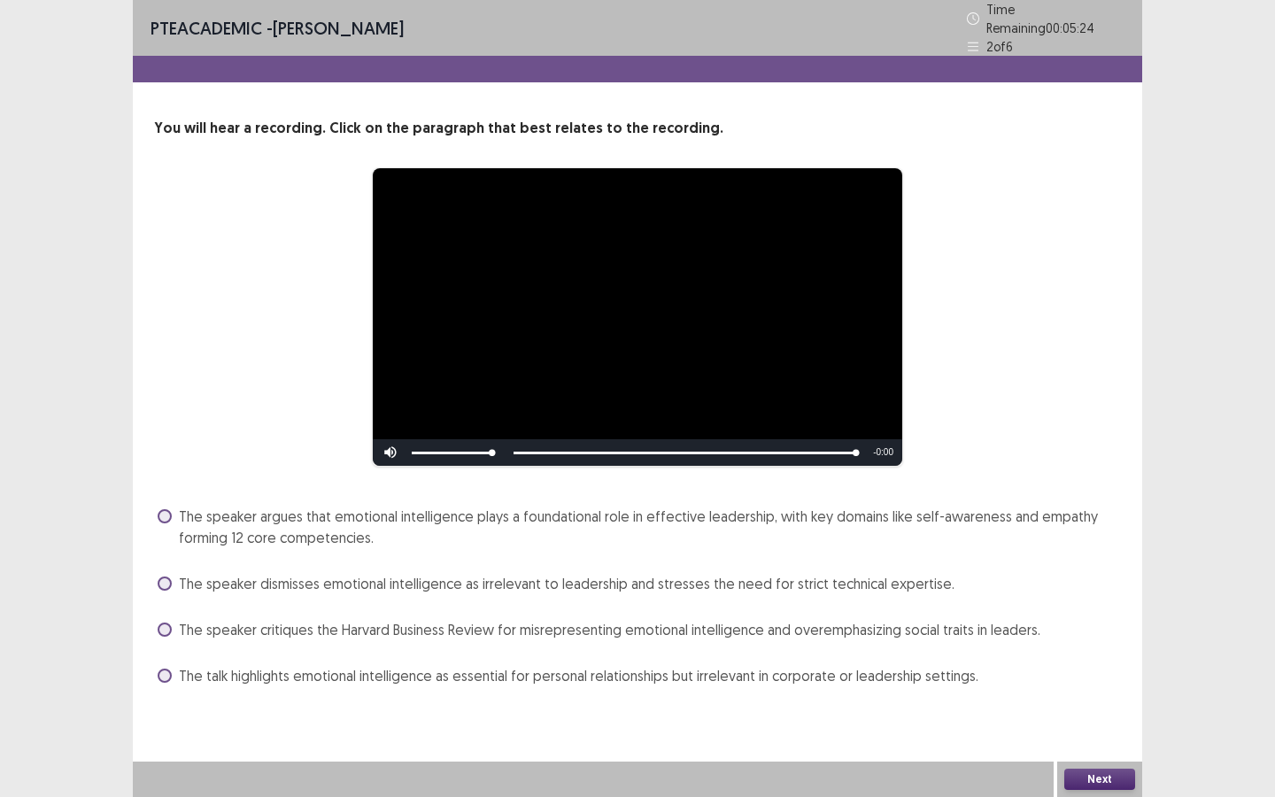
click at [718, 446] on div "Skip Backward Skip Forward Mute Current Time 0:44 / Duration 0:44 Loaded : 100.…" at bounding box center [637, 452] width 529 height 27
click at [165, 513] on span at bounding box center [165, 516] width 14 height 14
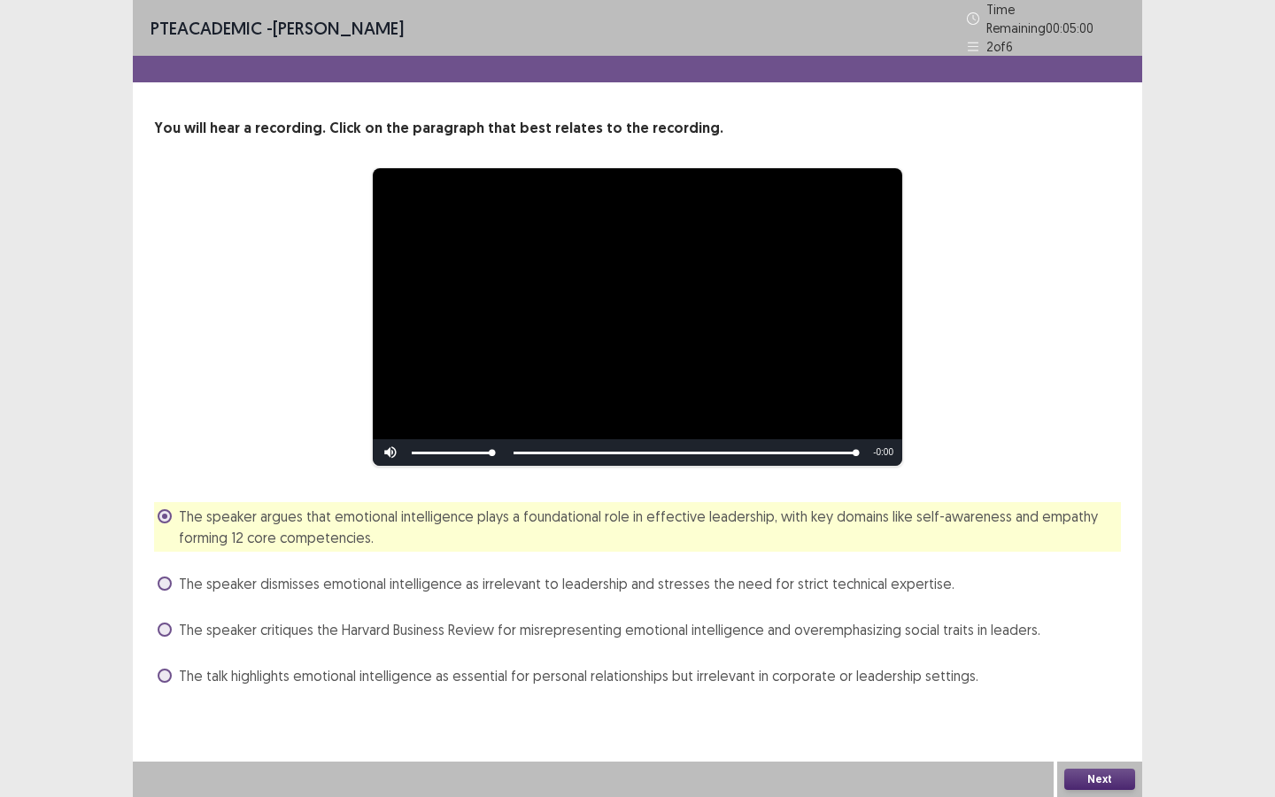
click at [1083, 688] on button "Next" at bounding box center [1099, 778] width 71 height 21
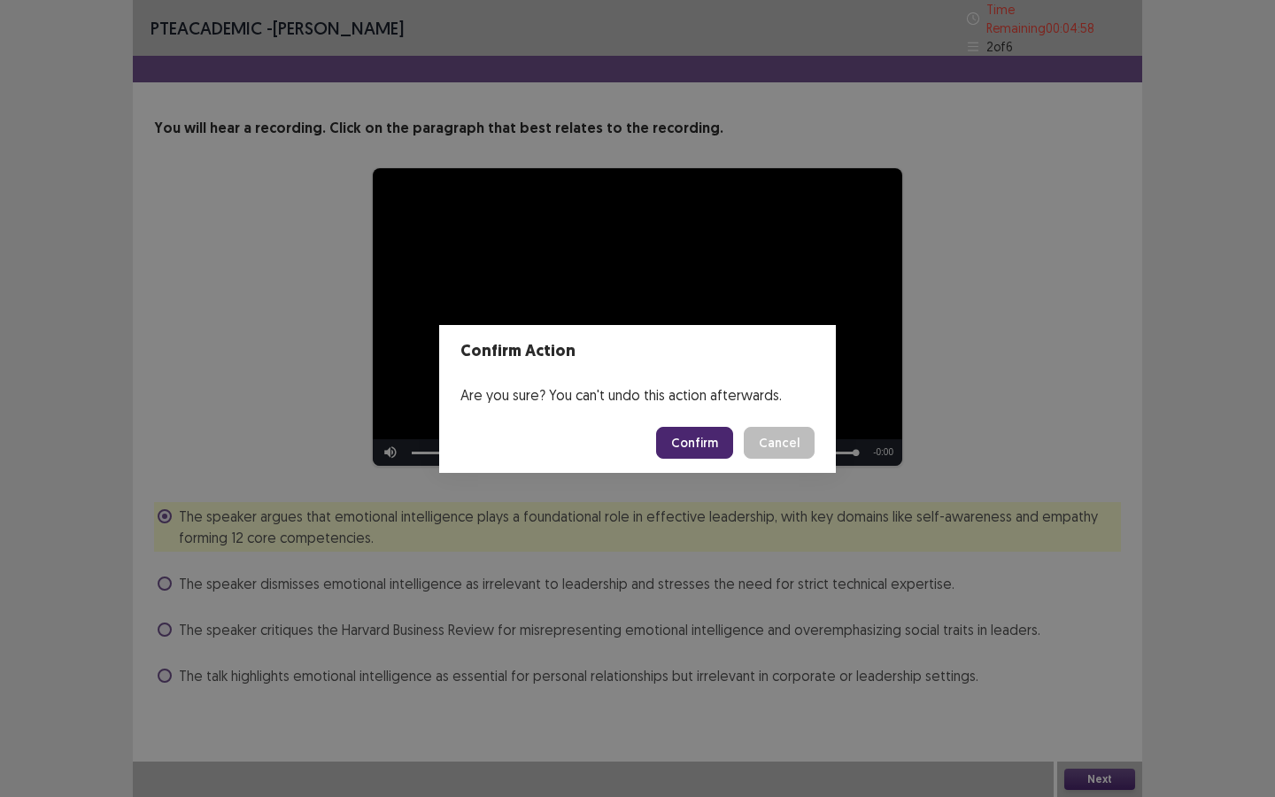
click at [711, 451] on button "Confirm" at bounding box center [694, 443] width 77 height 32
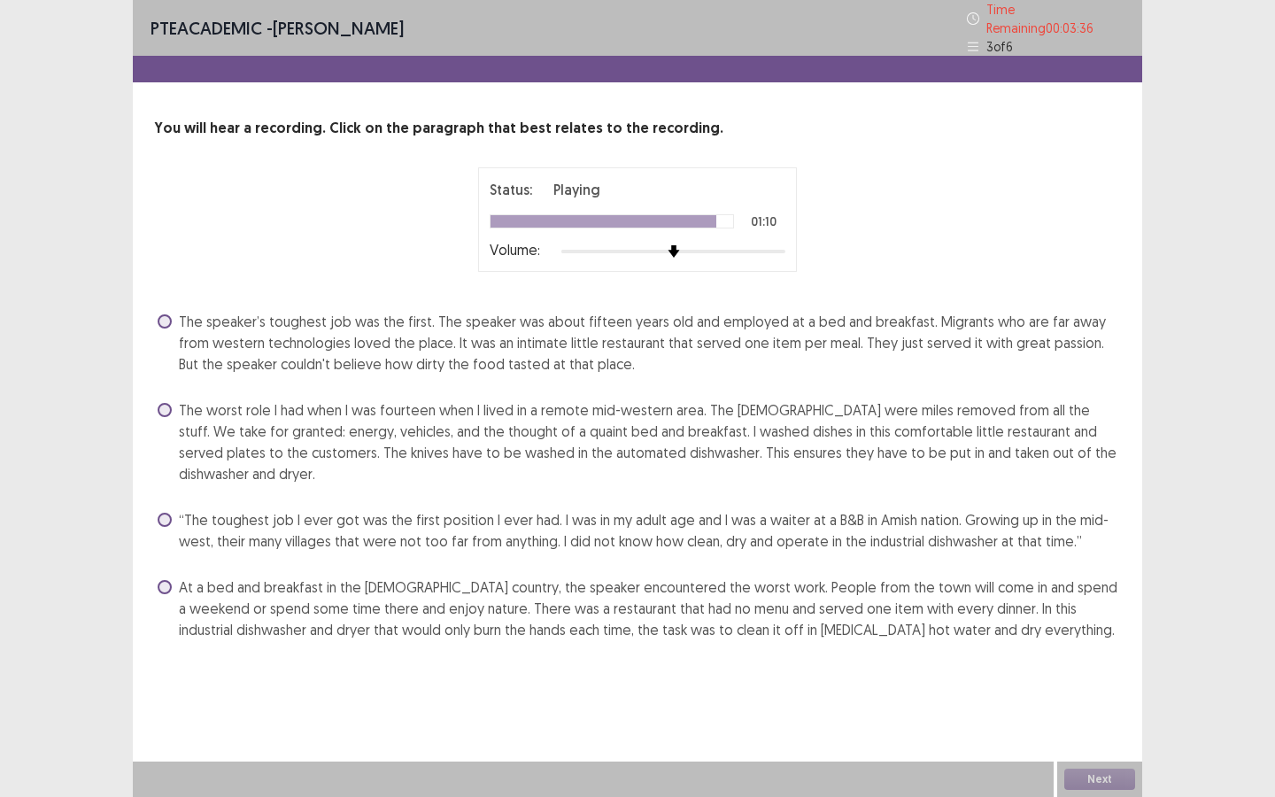
click at [181, 409] on span "The worst role I had when I was fourteen when I lived in a remote mid-western a…" at bounding box center [650, 441] width 942 height 85
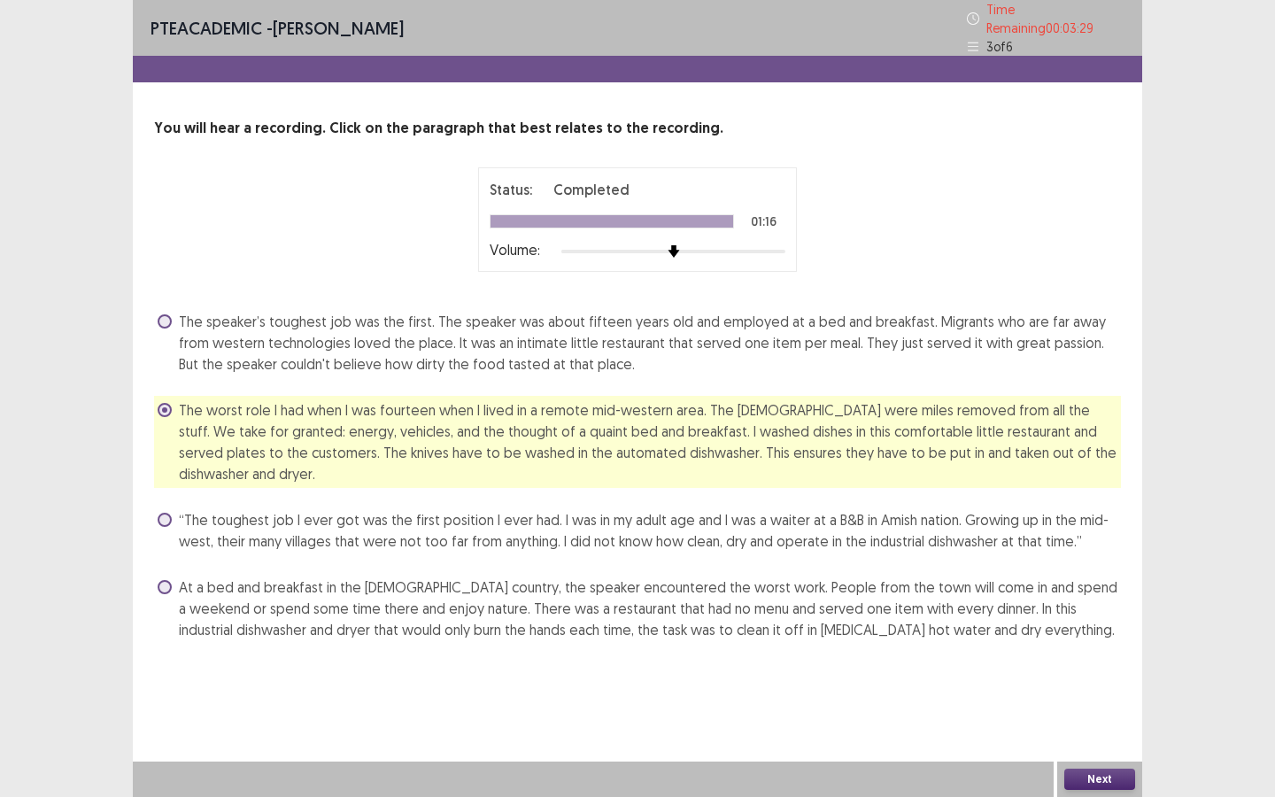
click at [163, 509] on label "“The toughest job I ever got was the first position I ever had. I was in my adu…" at bounding box center [639, 530] width 963 height 42
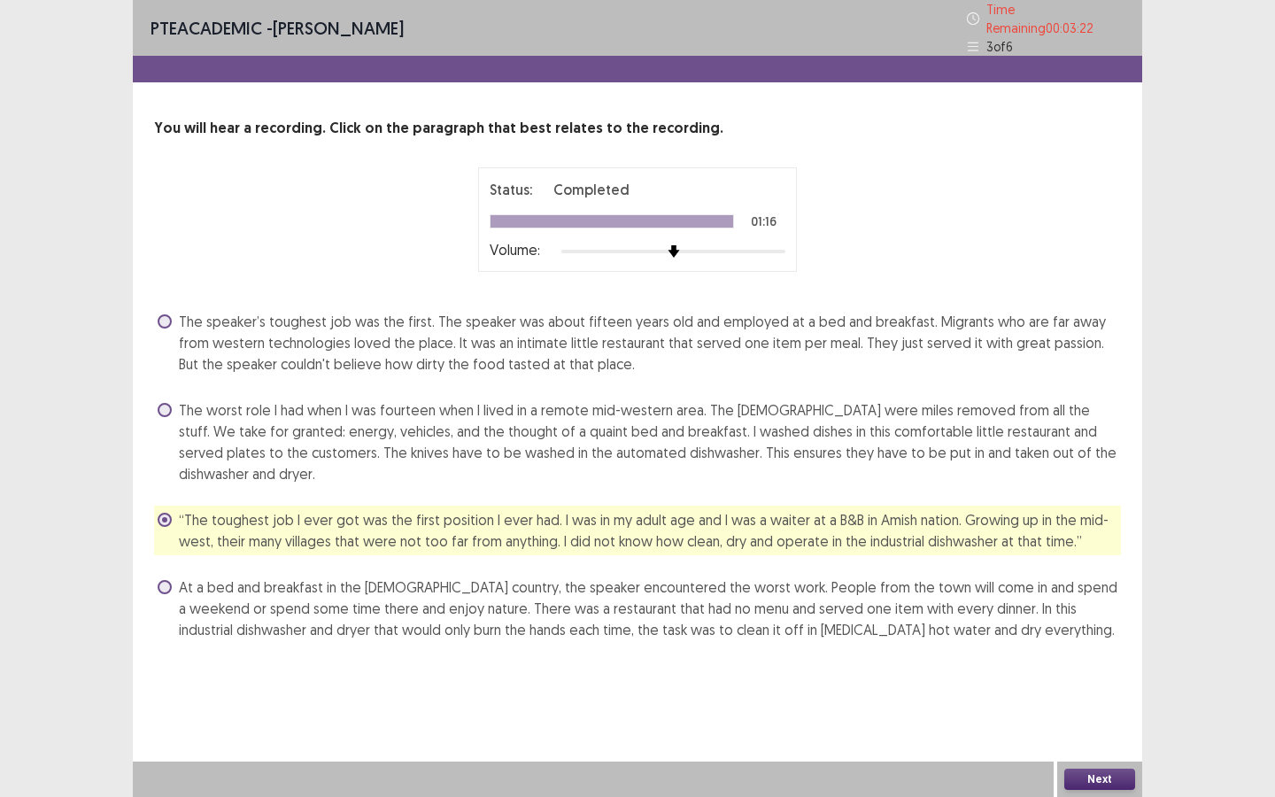
click at [165, 576] on label "At a bed and breakfast in the Amish country, the speaker encountered the worst …" at bounding box center [639, 608] width 963 height 64
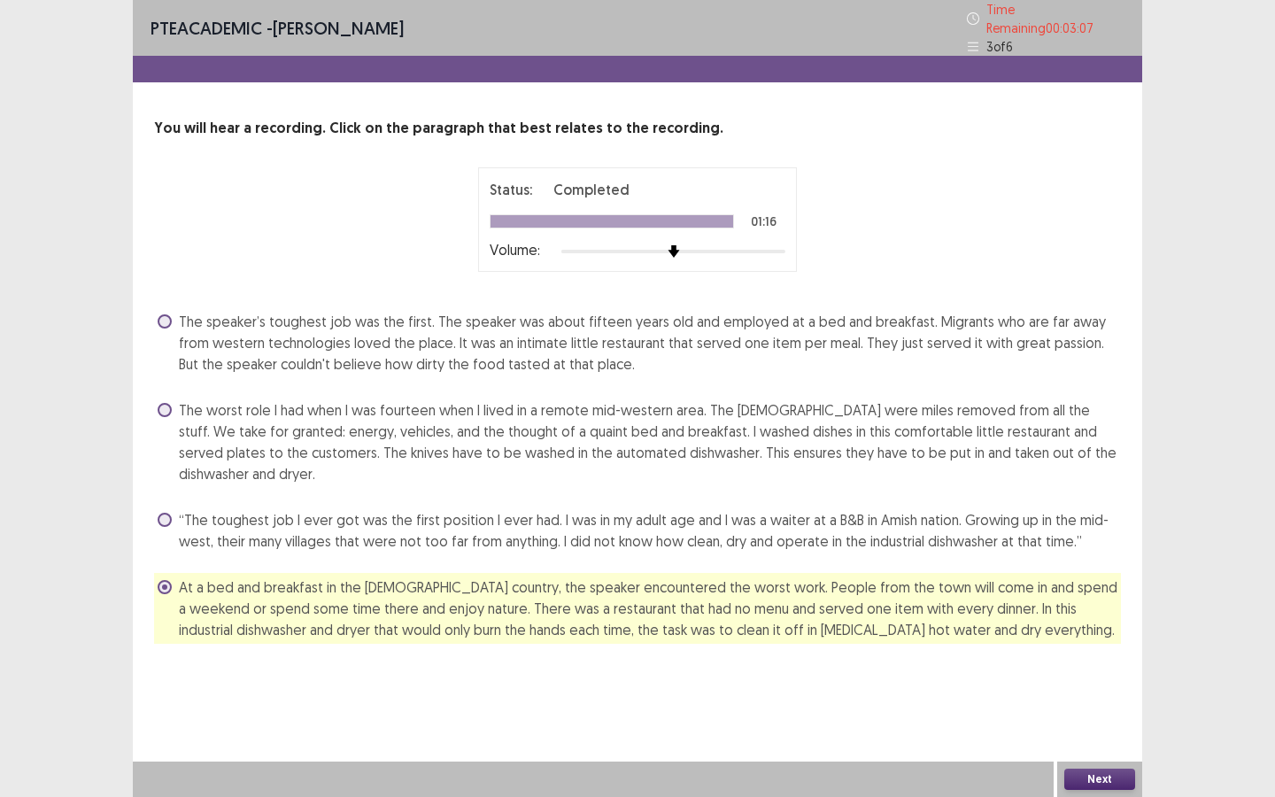
click at [1092, 688] on button "Next" at bounding box center [1099, 778] width 71 height 21
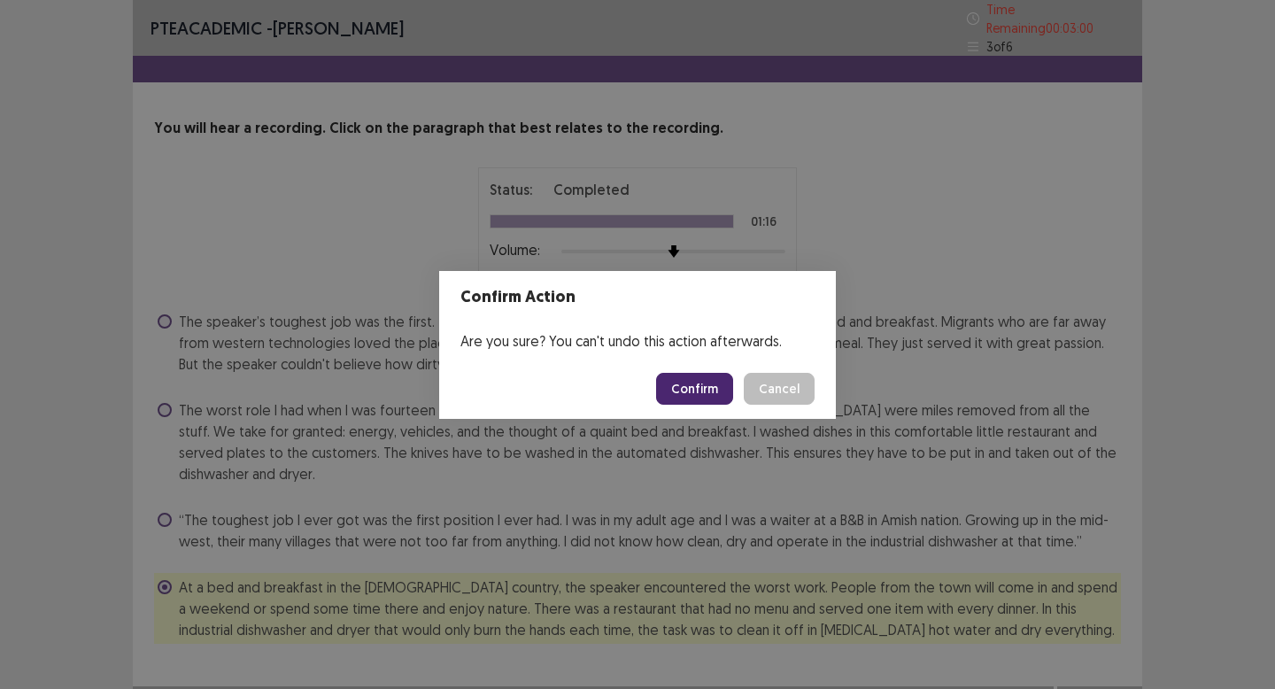
click at [790, 398] on button "Cancel" at bounding box center [779, 389] width 71 height 32
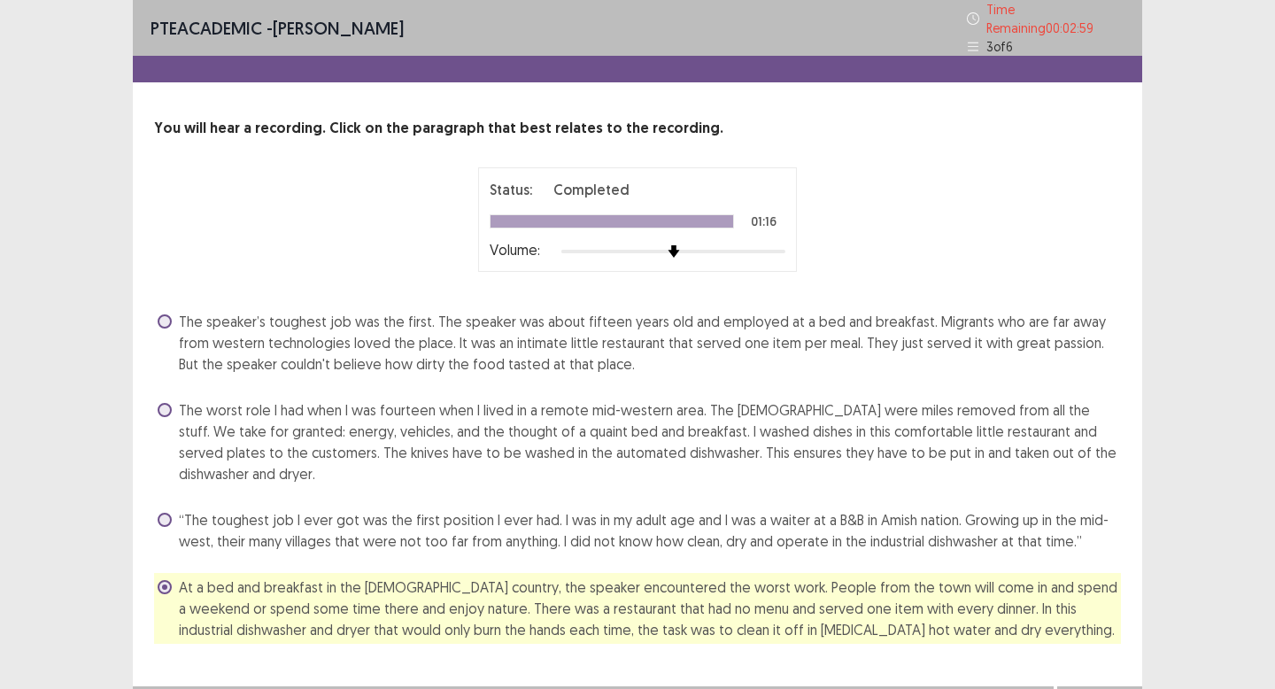
click at [771, 447] on span "The worst role I had when I was fourteen when I lived in a remote mid-western a…" at bounding box center [650, 441] width 942 height 85
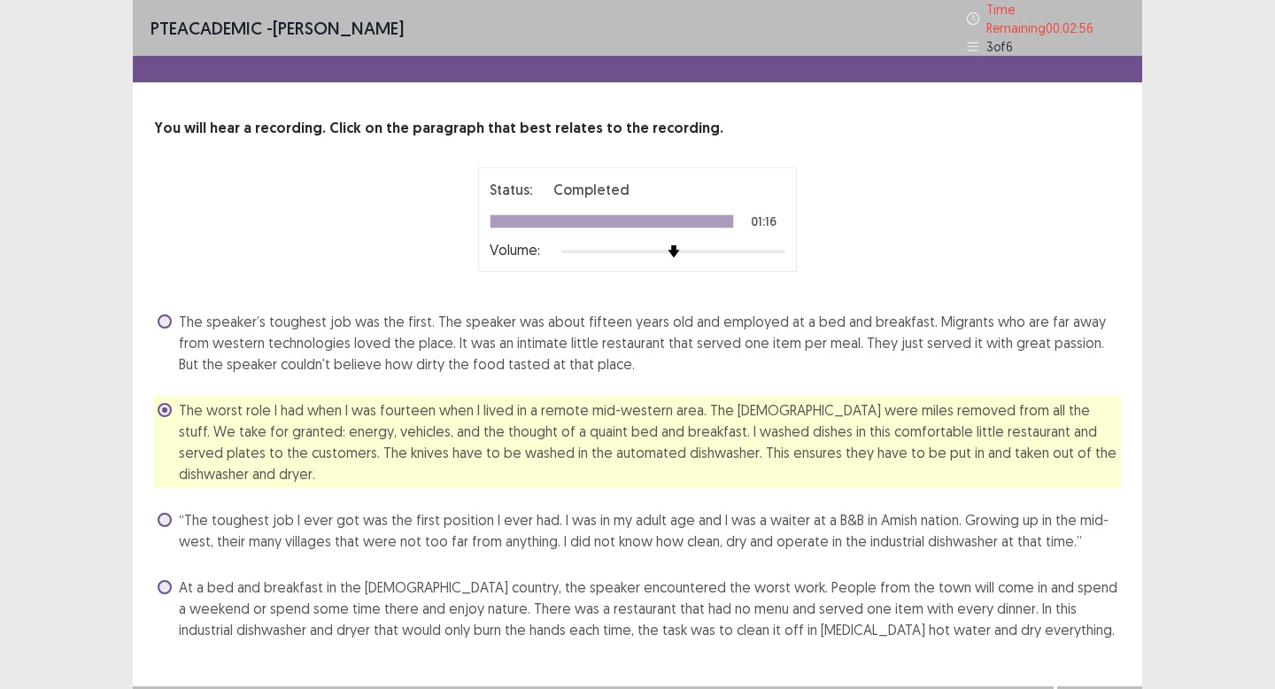
click at [746, 316] on span "The speaker’s toughest job was the first. The speaker was about fifteen years o…" at bounding box center [650, 343] width 942 height 64
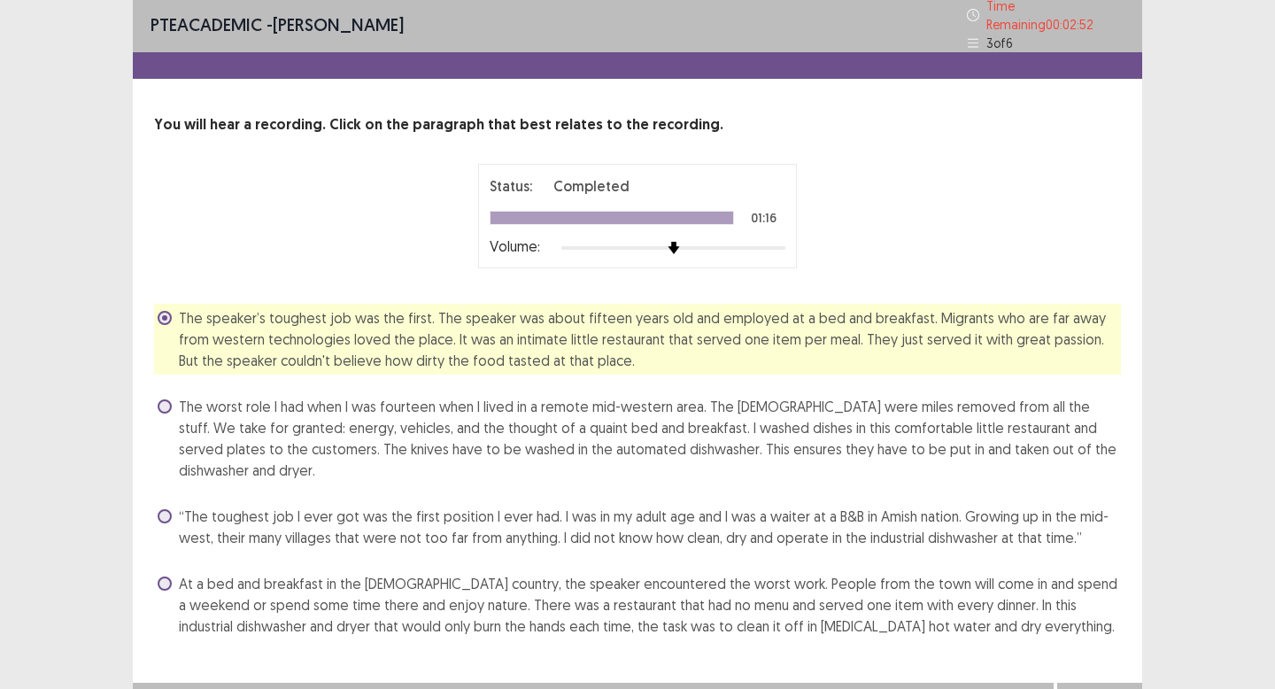
scroll to position [3, 0]
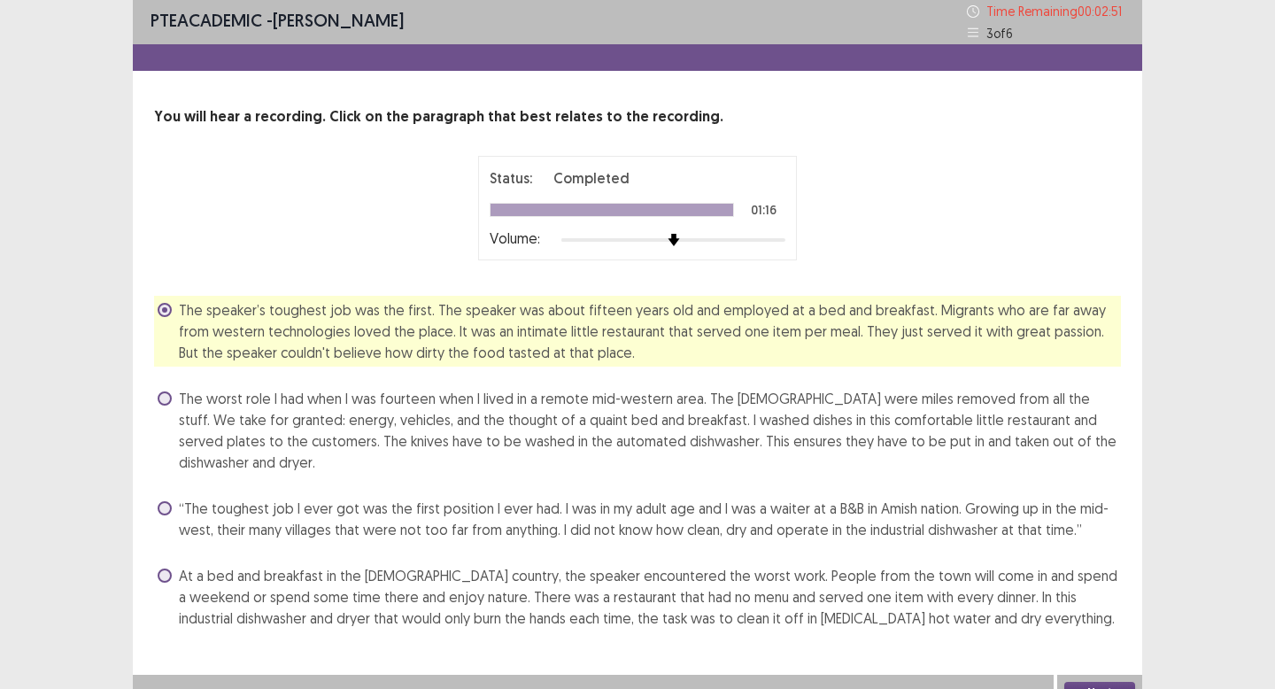
click at [880, 594] on span "At a bed and breakfast in the Amish country, the speaker encountered the worst …" at bounding box center [650, 597] width 942 height 64
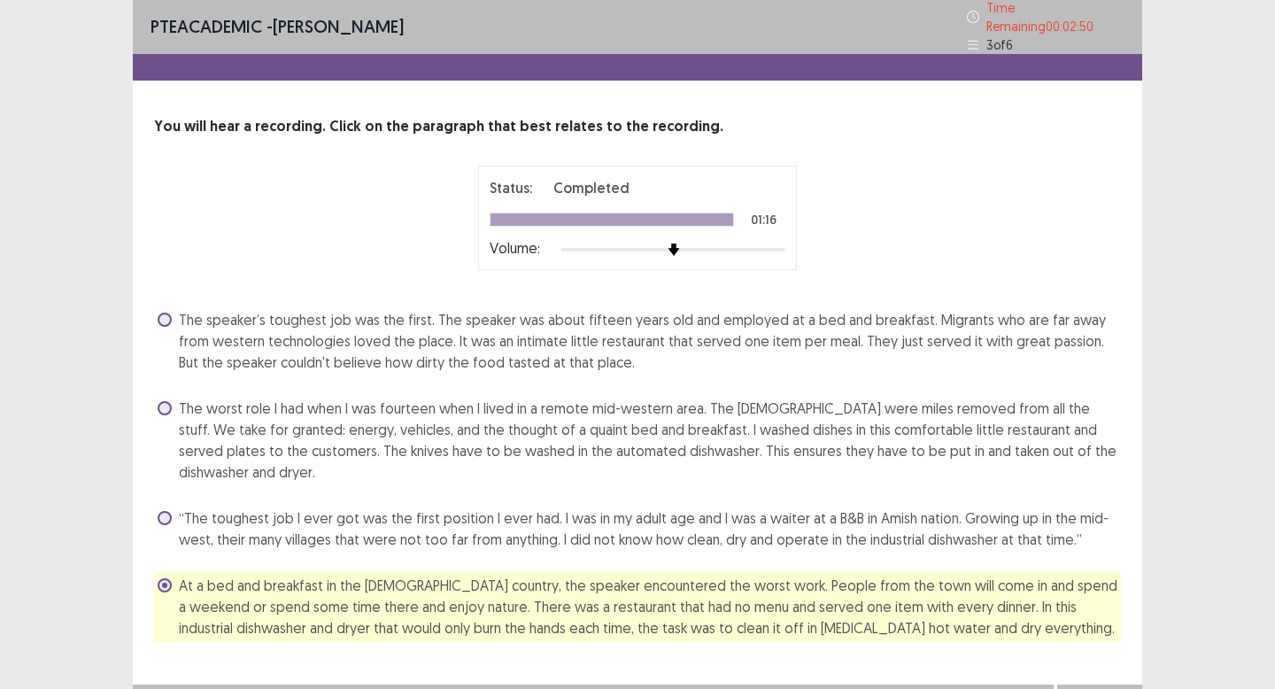
scroll to position [1, 0]
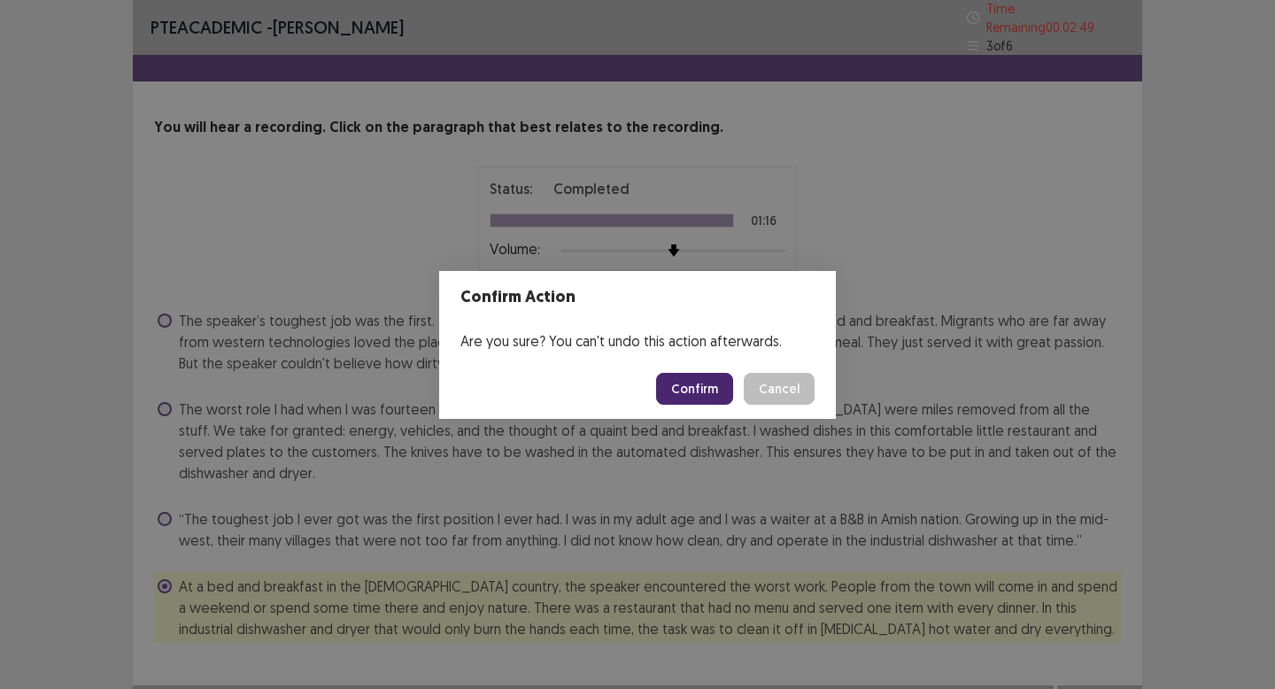
click at [681, 390] on button "Confirm" at bounding box center [694, 389] width 77 height 32
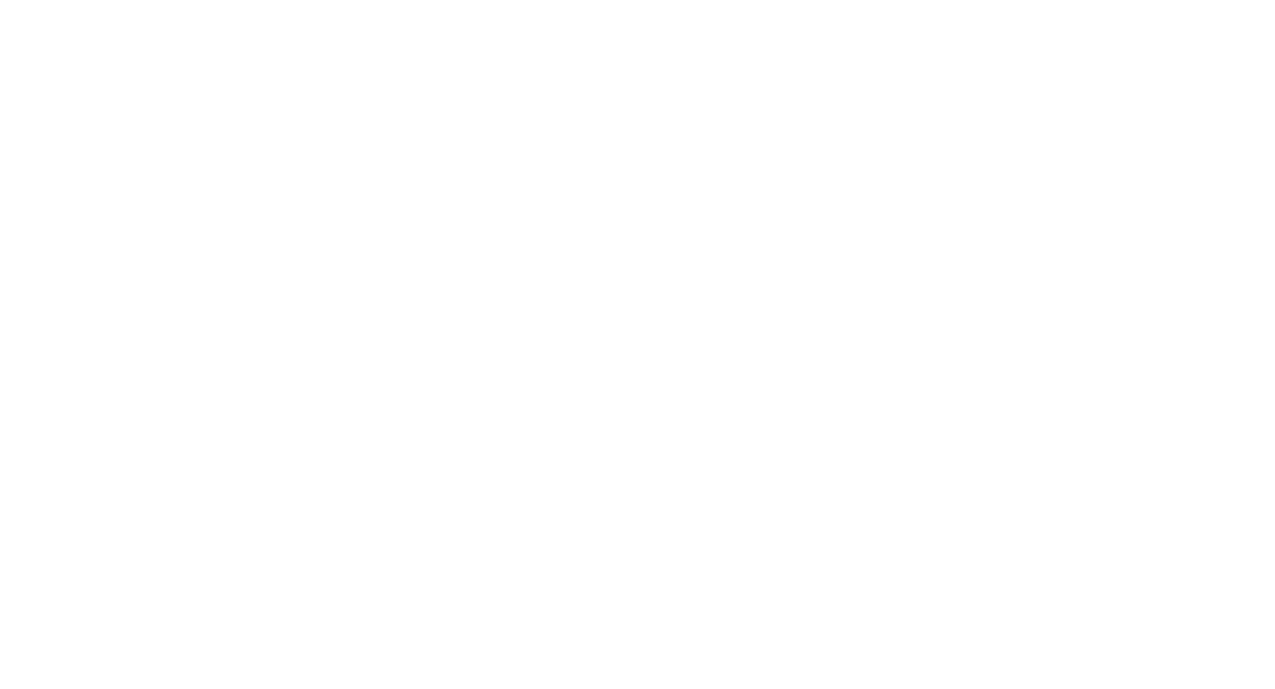
scroll to position [0, 0]
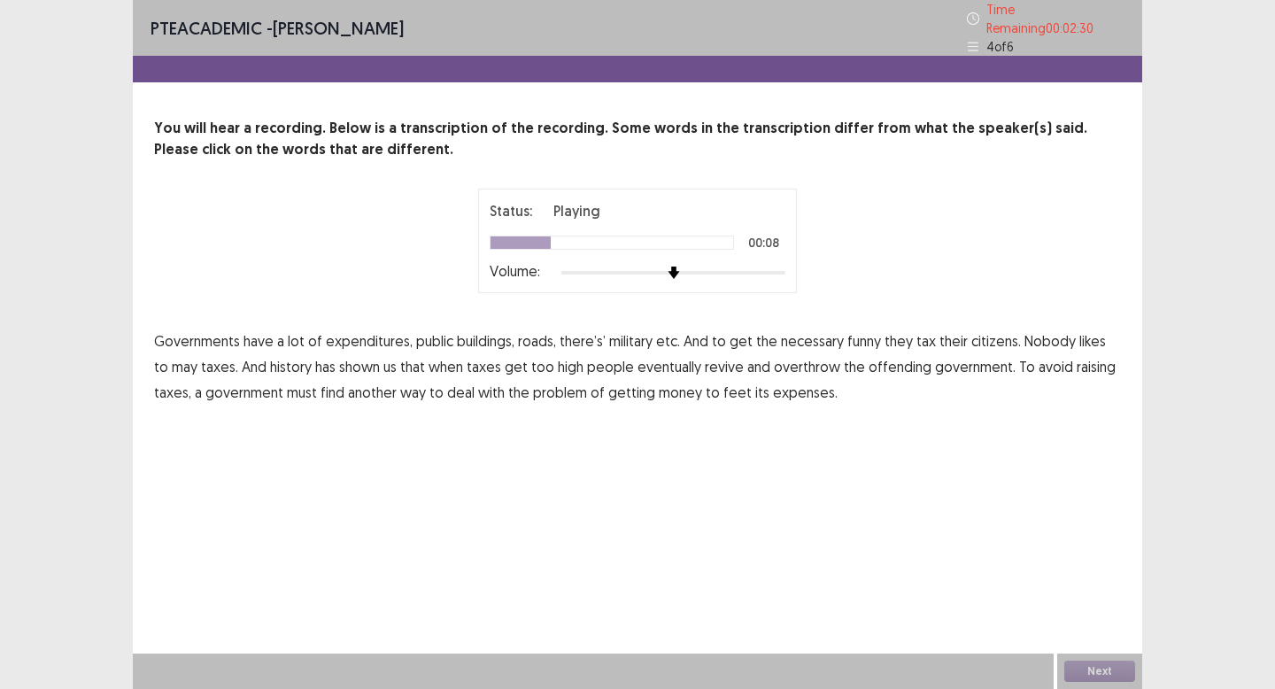
click at [590, 337] on span "there’s’" at bounding box center [582, 340] width 46 height 21
drag, startPoint x: 865, startPoint y: 336, endPoint x: 875, endPoint y: 335, distance: 9.8
click at [865, 336] on span "funny" at bounding box center [864, 340] width 34 height 21
click at [725, 389] on span "feet" at bounding box center [737, 392] width 28 height 21
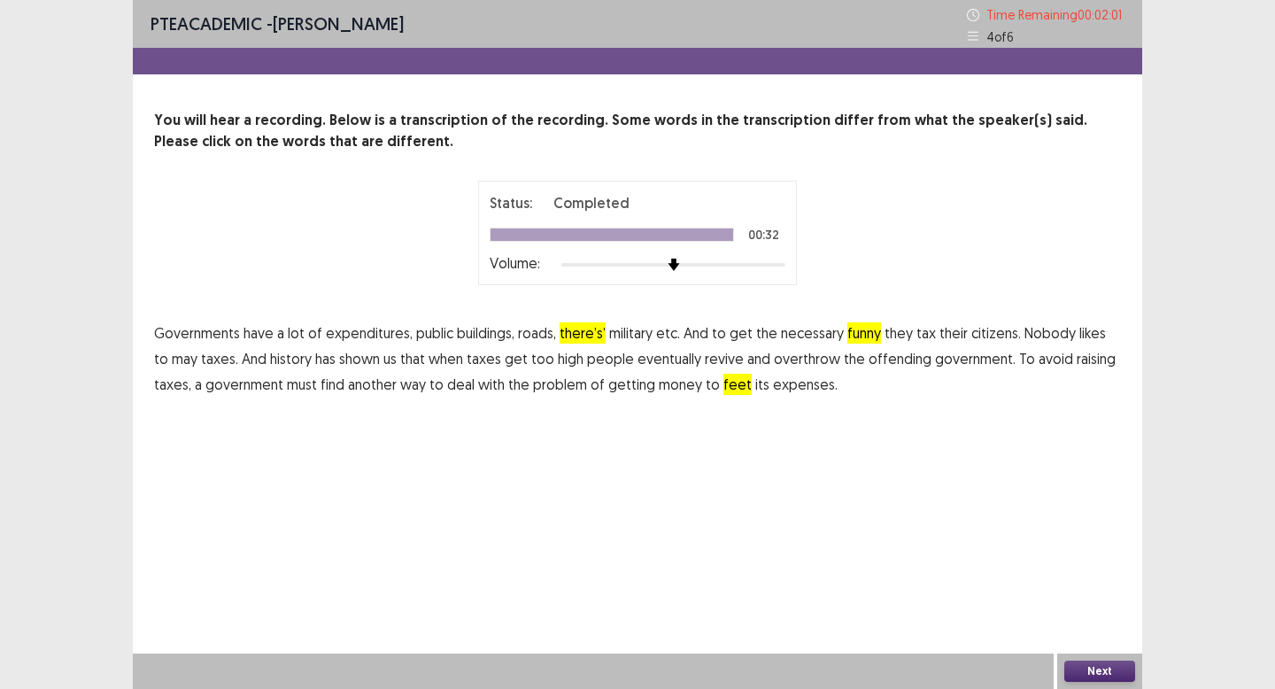
click at [1089, 671] on button "Next" at bounding box center [1099, 670] width 71 height 21
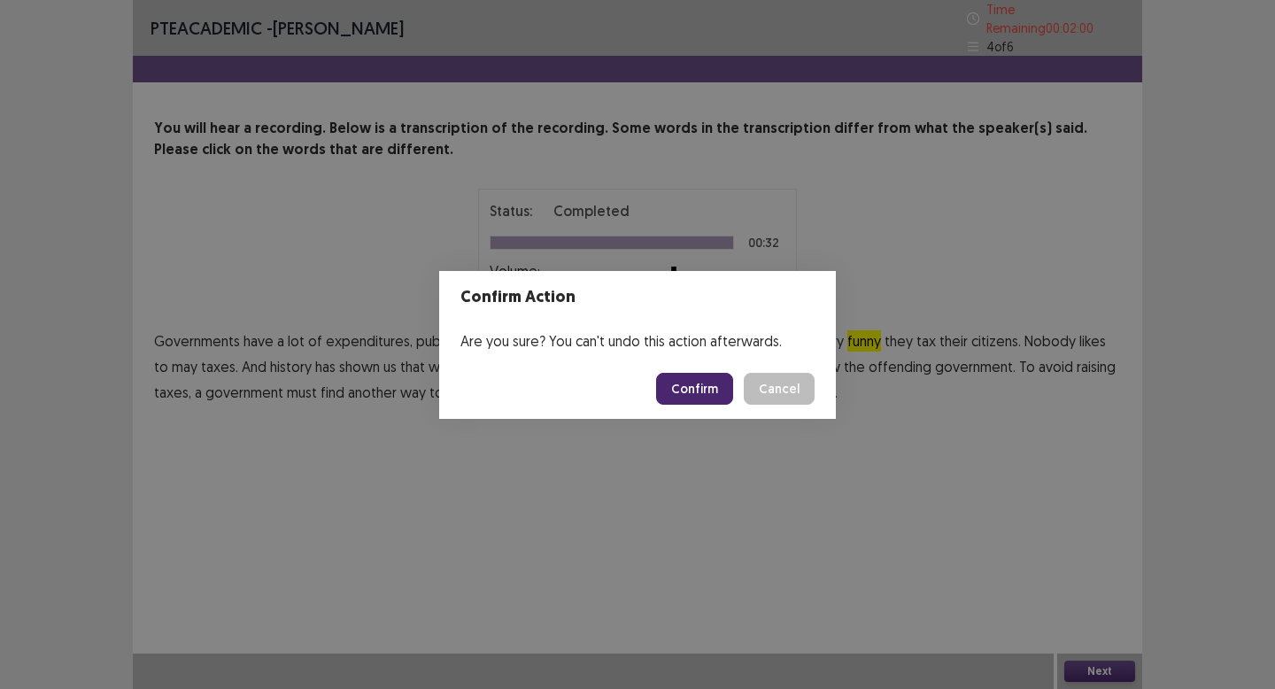
click at [721, 391] on button "Confirm" at bounding box center [694, 389] width 77 height 32
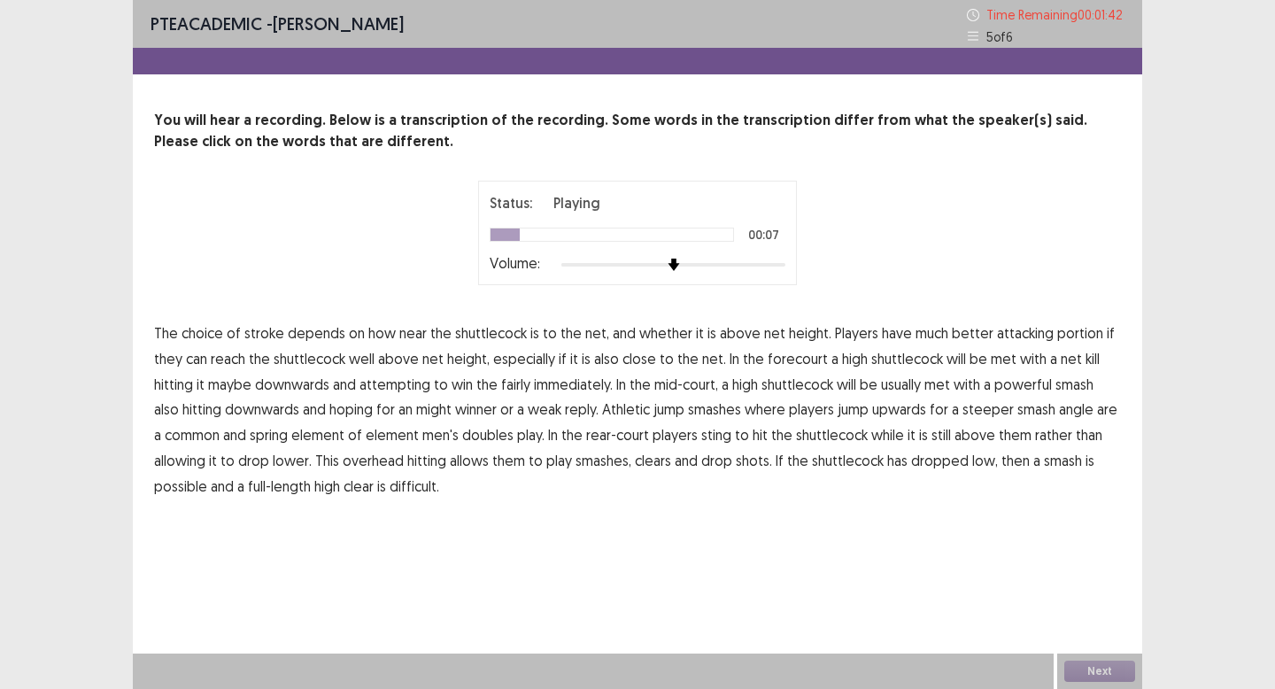
click at [543, 336] on span "to" at bounding box center [550, 332] width 14 height 21
click at [1067, 335] on span "portion" at bounding box center [1080, 332] width 46 height 21
click at [244, 393] on p "The choice of stroke depends on how near the shuttlecock is to the net, and whe…" at bounding box center [637, 409] width 967 height 179
click at [240, 388] on span "maybe" at bounding box center [229, 384] width 43 height 21
drag, startPoint x: 510, startPoint y: 389, endPoint x: 583, endPoint y: 389, distance: 73.5
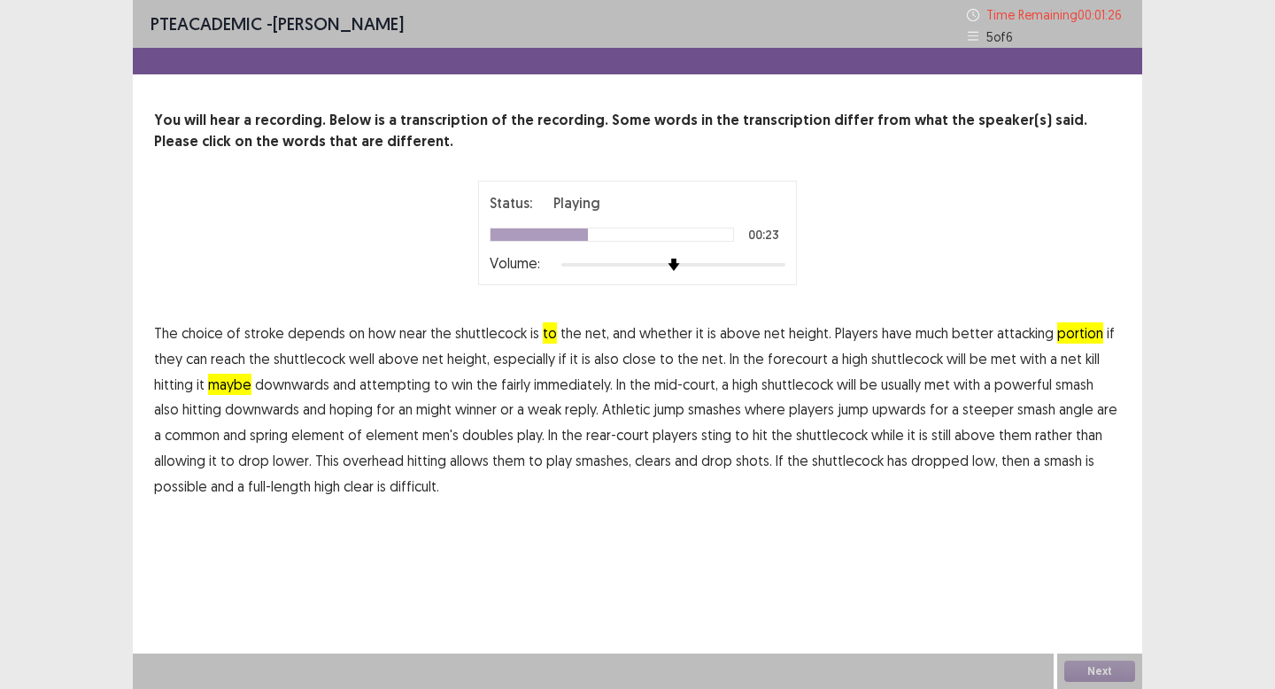
click at [512, 389] on span "fairly" at bounding box center [515, 384] width 29 height 21
click at [1059, 414] on span "angle" at bounding box center [1076, 408] width 35 height 21
drag, startPoint x: 1038, startPoint y: 413, endPoint x: 836, endPoint y: 463, distance: 207.8
click at [1059, 413] on span "angle" at bounding box center [1076, 408] width 35 height 21
drag, startPoint x: 257, startPoint y: 464, endPoint x: 266, endPoint y: 464, distance: 9.7
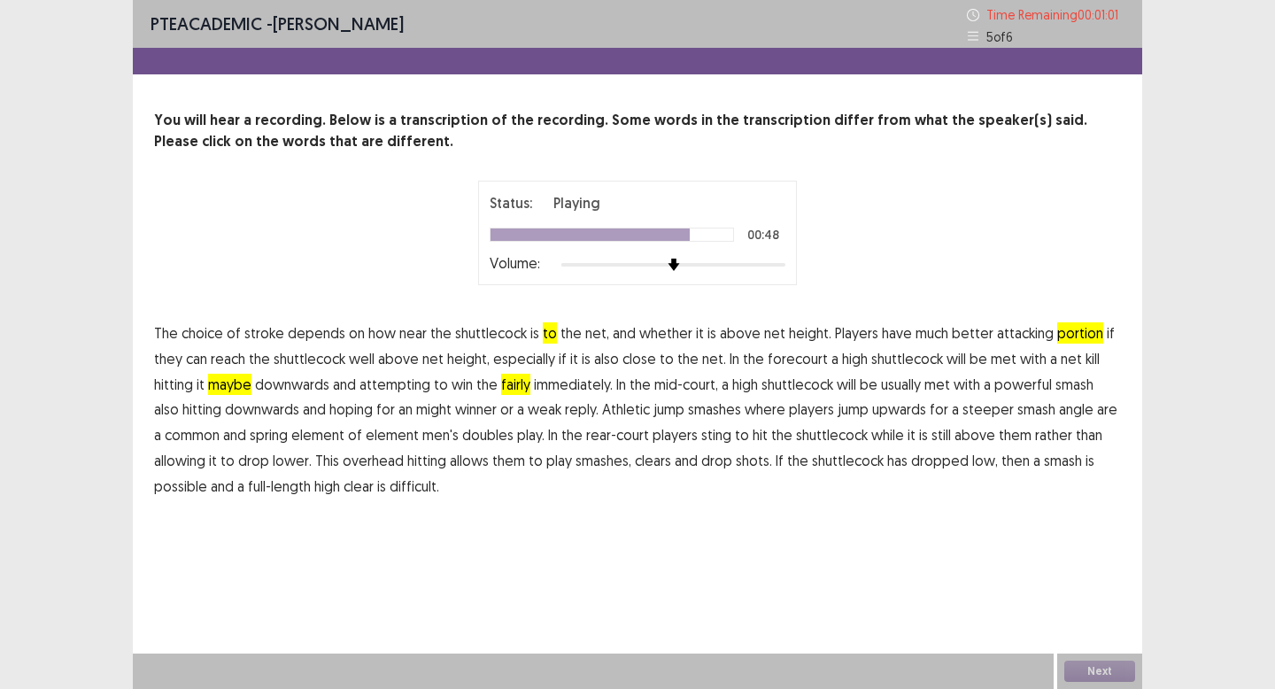
click at [257, 464] on span "drop" at bounding box center [253, 460] width 31 height 21
click at [264, 464] on span "drop" at bounding box center [253, 460] width 31 height 21
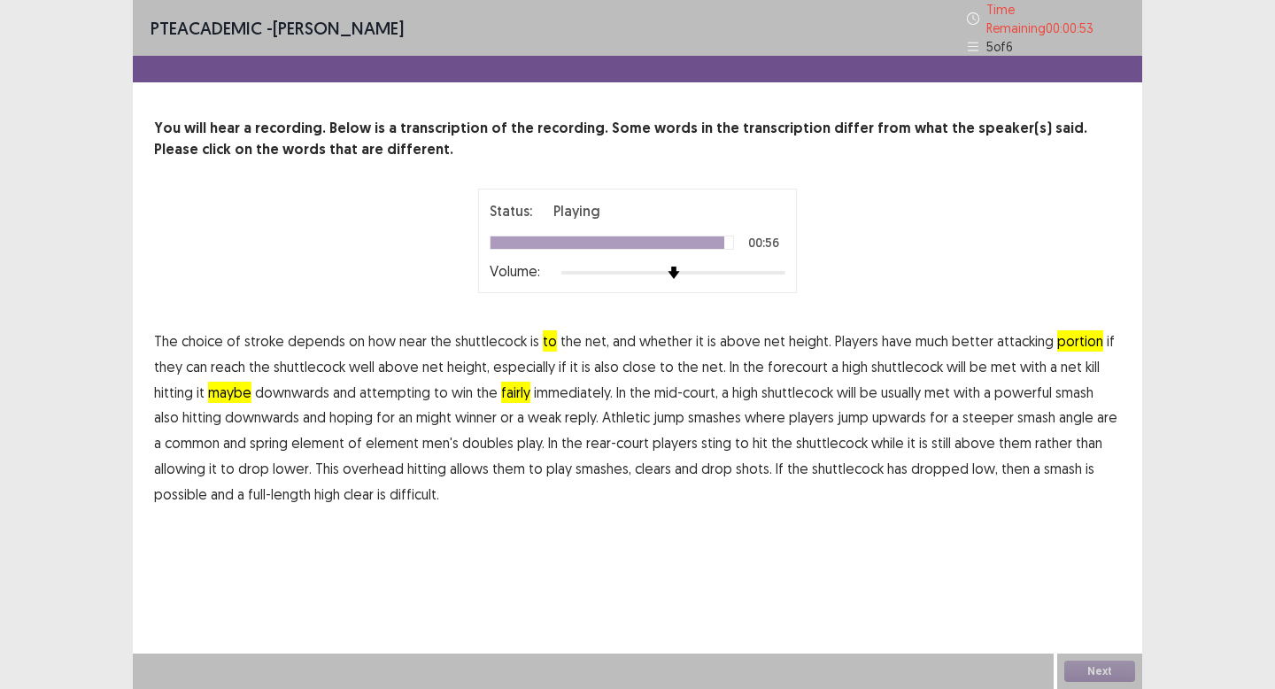
click at [194, 493] on span "possible" at bounding box center [180, 493] width 53 height 21
click at [1103, 671] on button "Next" at bounding box center [1099, 670] width 71 height 21
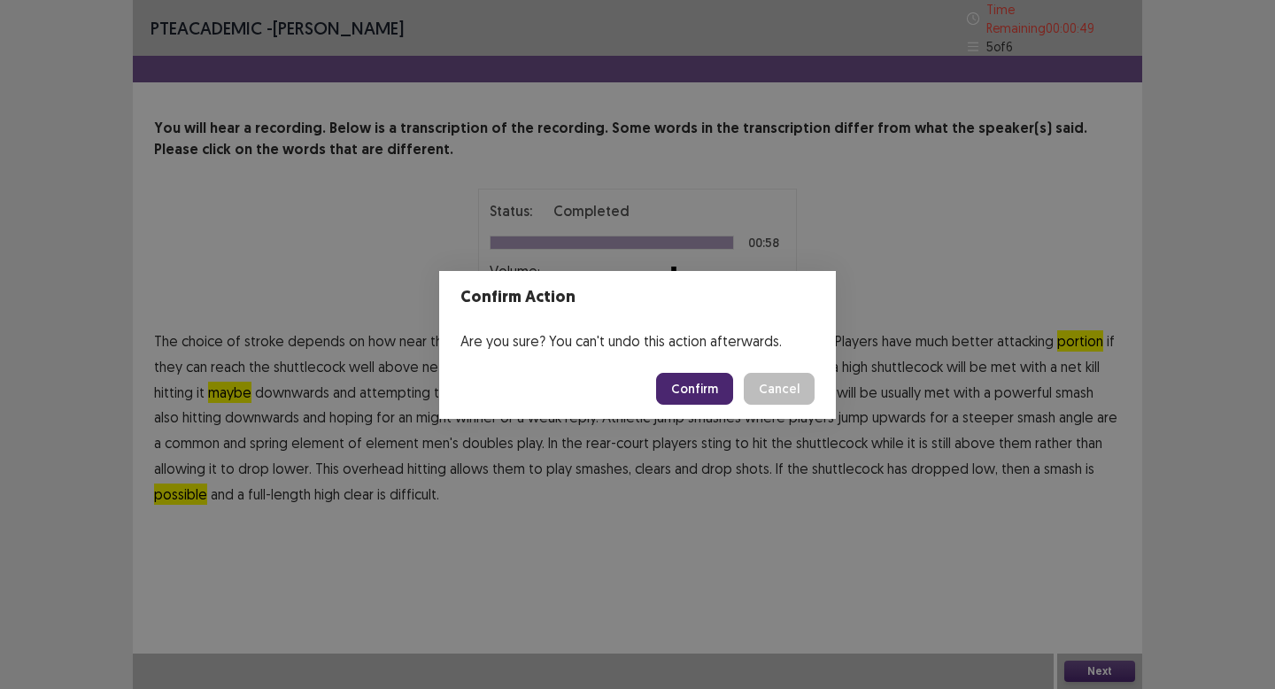
click at [703, 395] on button "Confirm" at bounding box center [694, 389] width 77 height 32
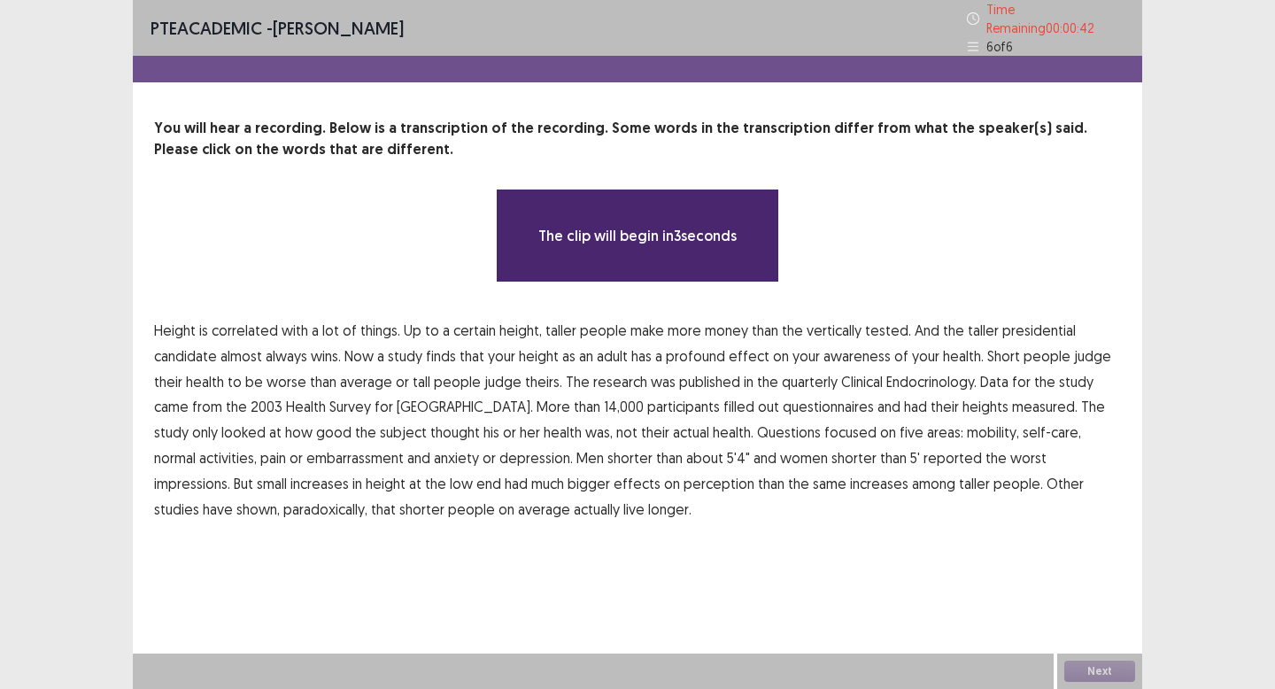
drag, startPoint x: 607, startPoint y: 181, endPoint x: 606, endPoint y: 199, distance: 17.8
click at [606, 198] on div "The clip will begin in 3 seconds" at bounding box center [637, 236] width 283 height 94
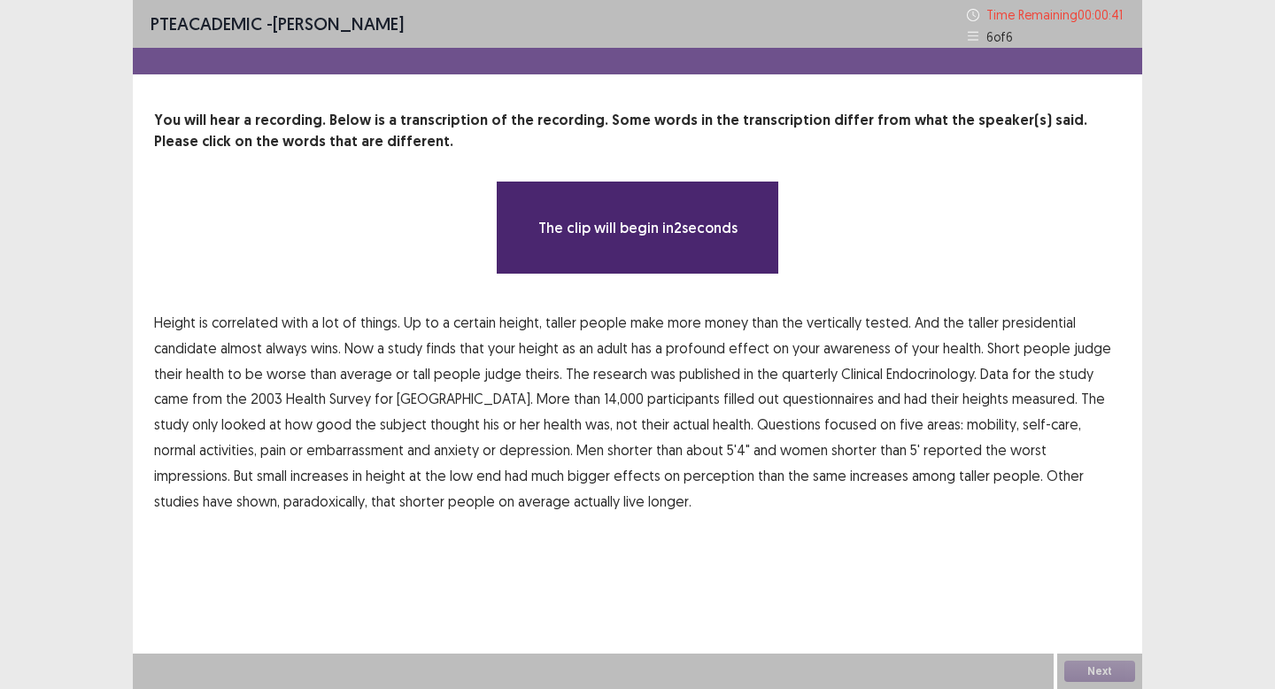
click at [612, 240] on div "The clip will begin in 2 seconds" at bounding box center [637, 228] width 283 height 94
click at [621, 235] on p "The clip will begin in 2 seconds" at bounding box center [637, 227] width 199 height 21
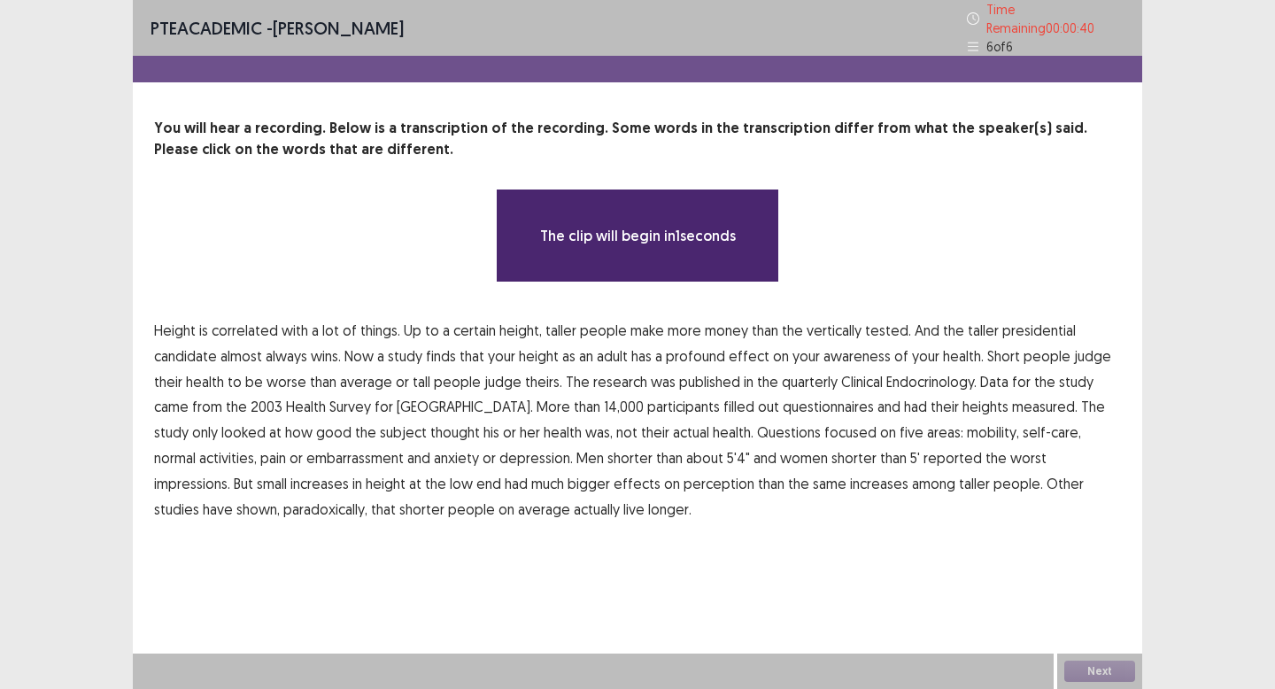
click at [696, 232] on p "The clip will begin in 1 seconds" at bounding box center [638, 235] width 196 height 21
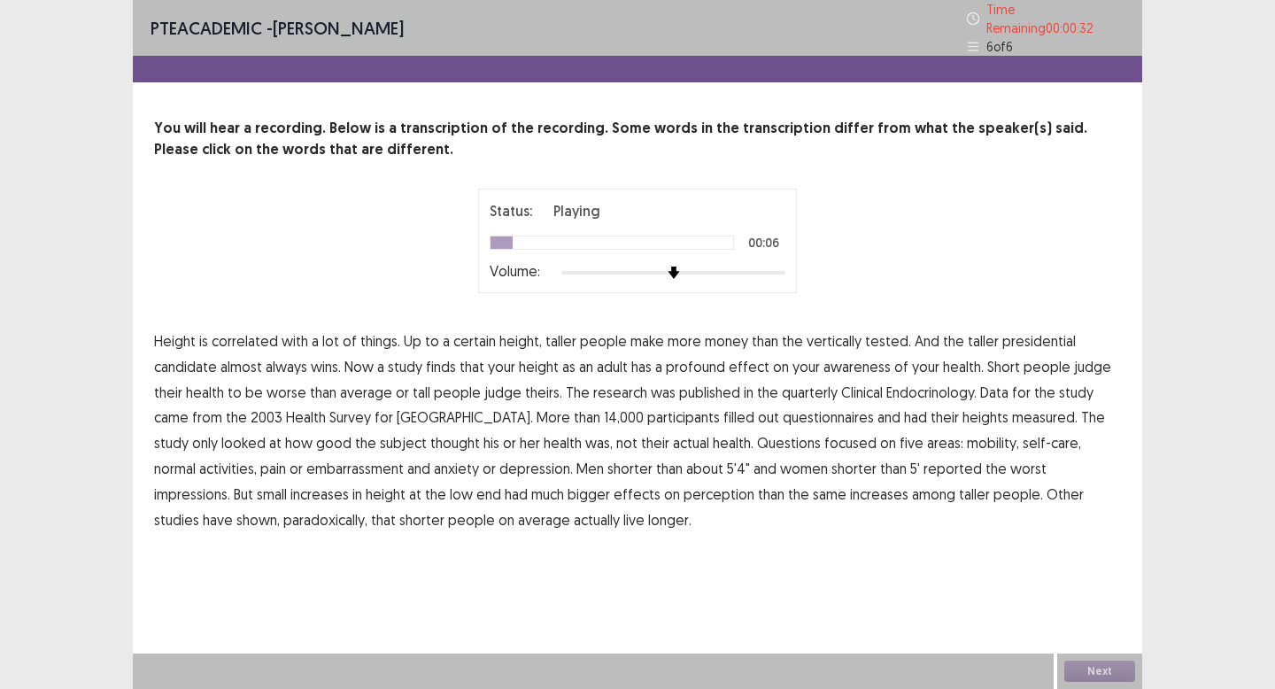
click at [881, 331] on span "tested." at bounding box center [888, 340] width 46 height 21
drag, startPoint x: 850, startPoint y: 365, endPoint x: 872, endPoint y: 365, distance: 22.1
click at [854, 365] on span "awareness" at bounding box center [856, 366] width 67 height 21
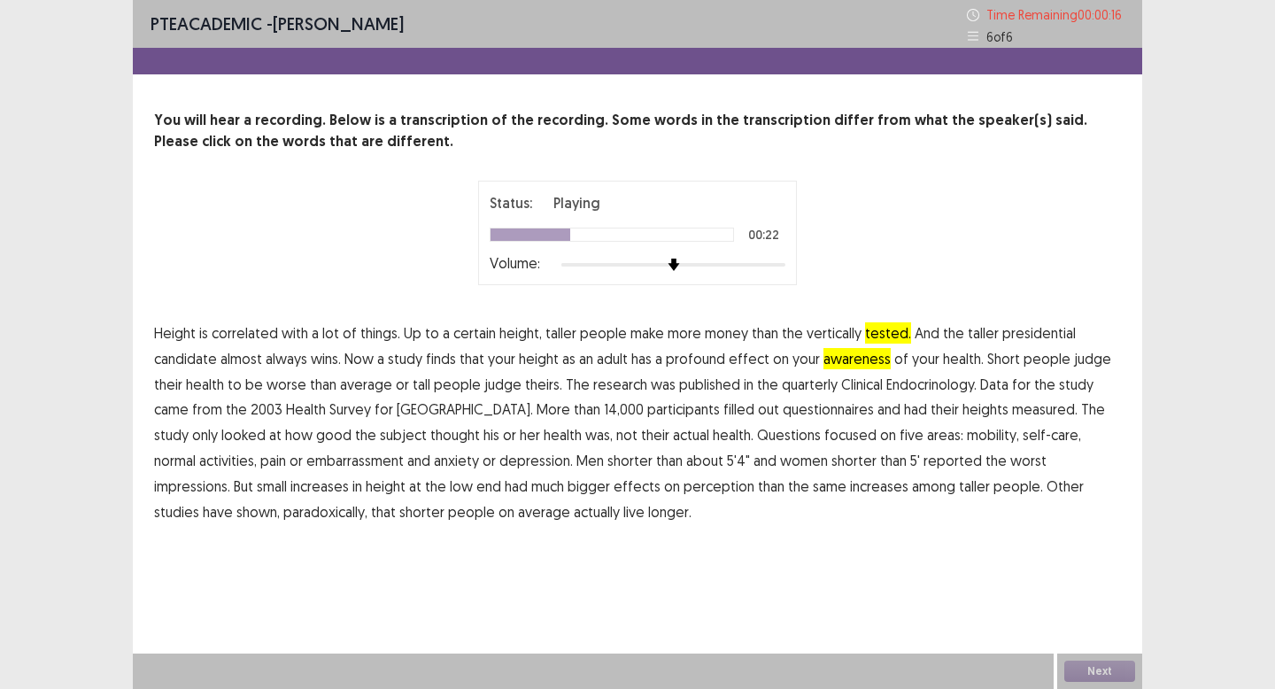
click at [816, 388] on span "quarterly" at bounding box center [810, 384] width 56 height 21
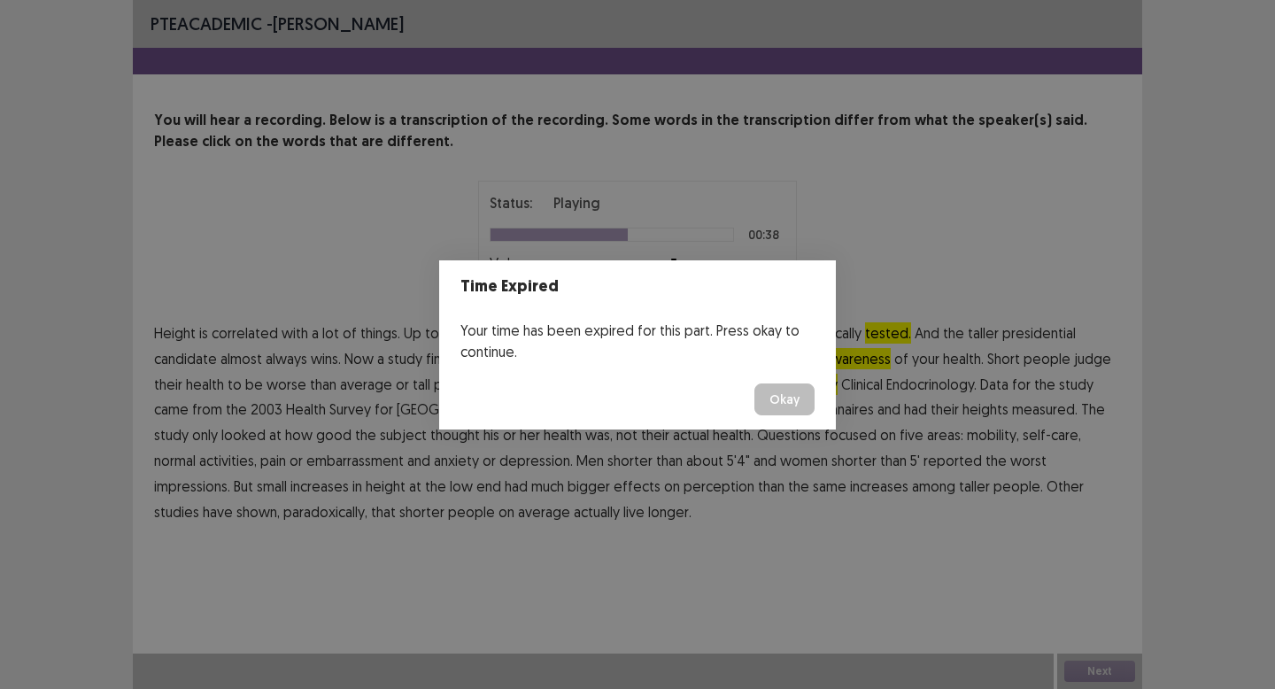
click at [802, 398] on button "Okay" at bounding box center [784, 399] width 60 height 32
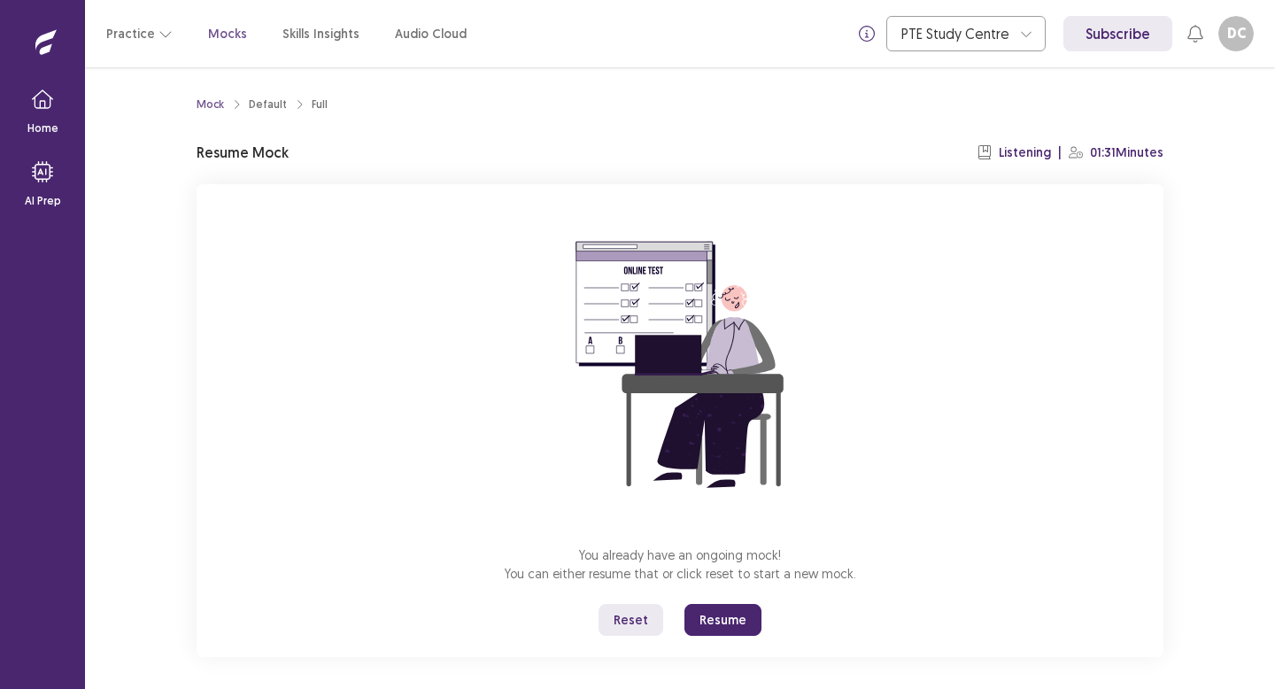
click at [706, 623] on button "Resume" at bounding box center [722, 620] width 77 height 32
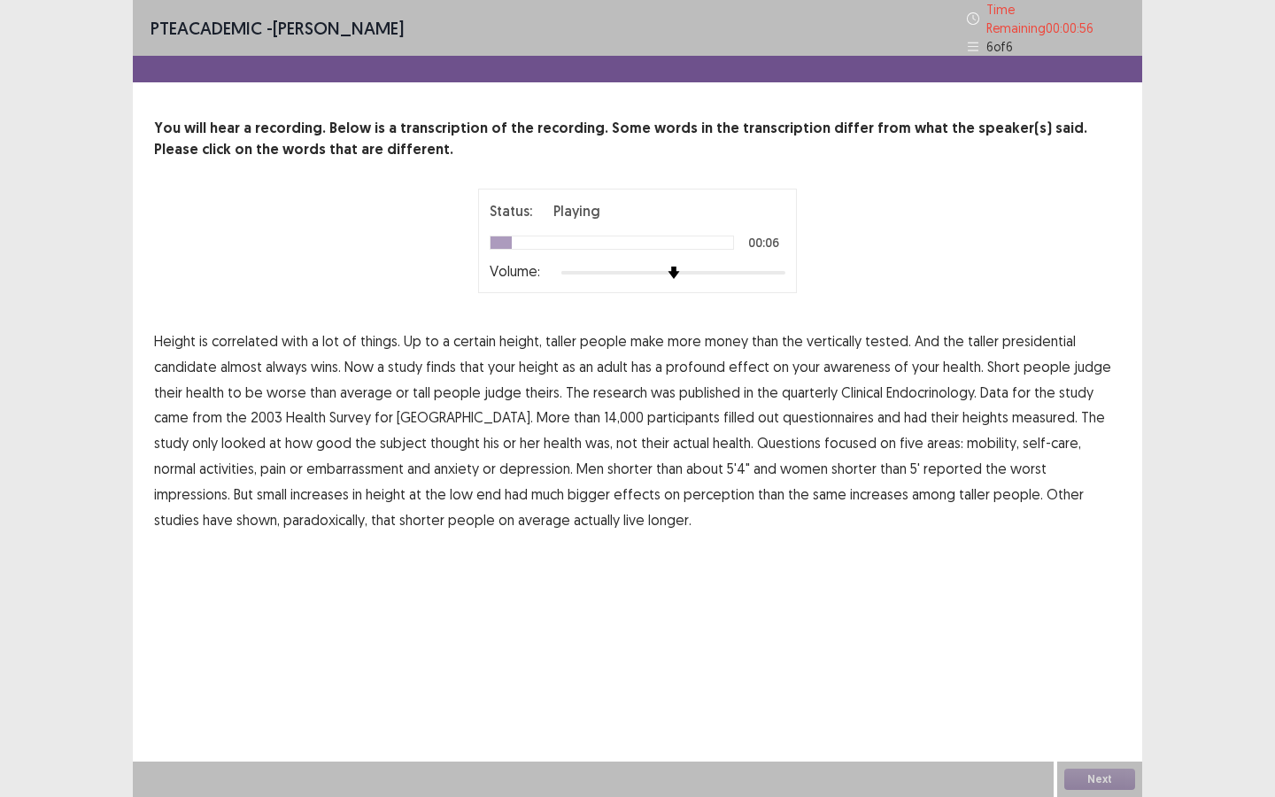
click at [882, 337] on span "tested." at bounding box center [888, 340] width 46 height 21
click at [853, 363] on span "awareness" at bounding box center [856, 366] width 67 height 21
click at [809, 382] on span "quarterly" at bounding box center [810, 392] width 56 height 21
click at [430, 441] on span "thought" at bounding box center [455, 442] width 50 height 21
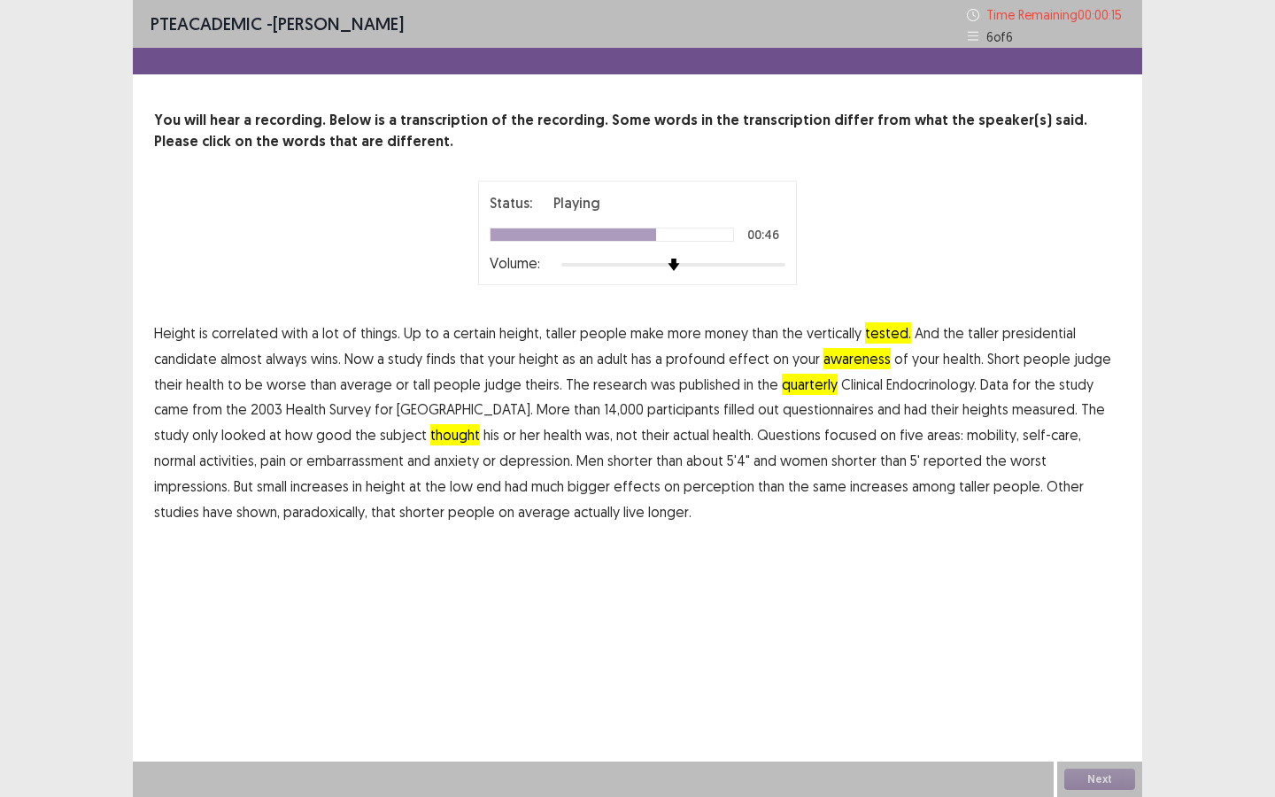
click at [306, 465] on span "embarrassment" at bounding box center [354, 460] width 97 height 21
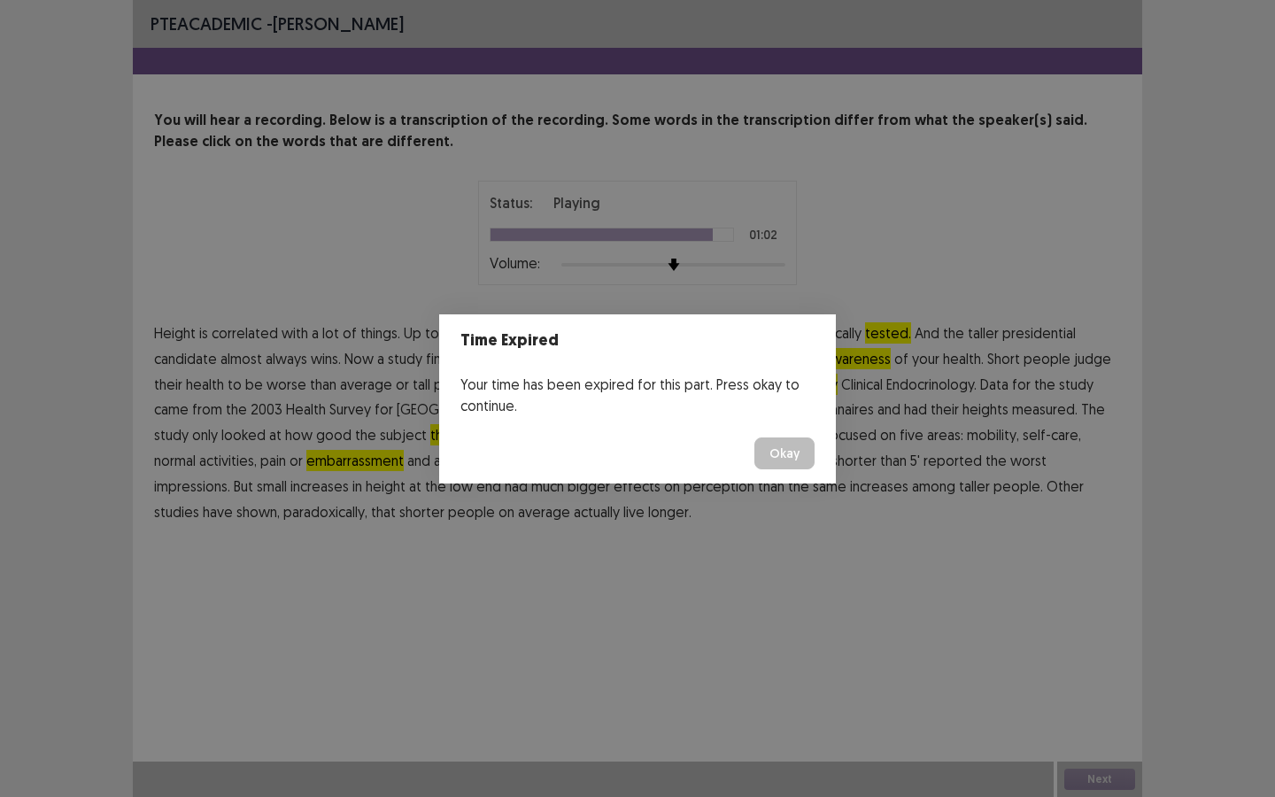
click at [800, 454] on button "Okay" at bounding box center [784, 453] width 60 height 32
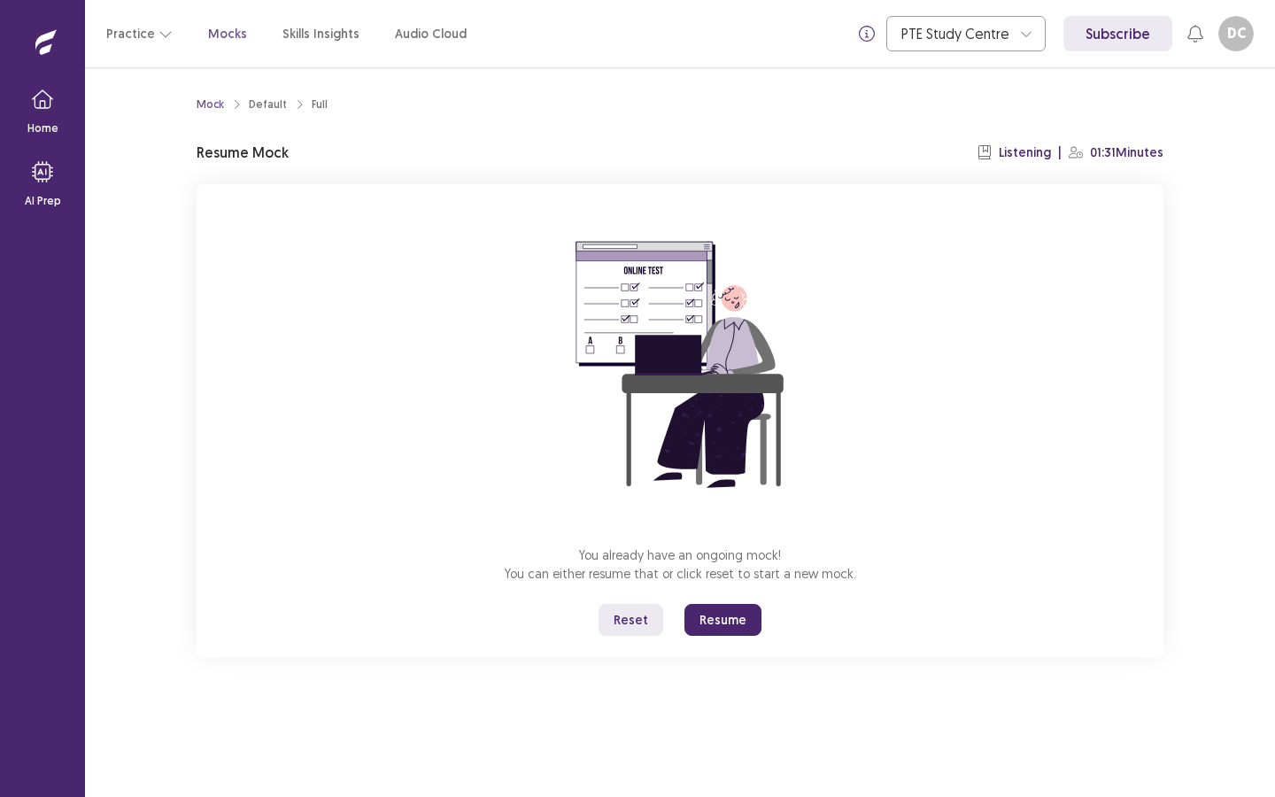
click at [641, 630] on button "Reset" at bounding box center [630, 620] width 65 height 32
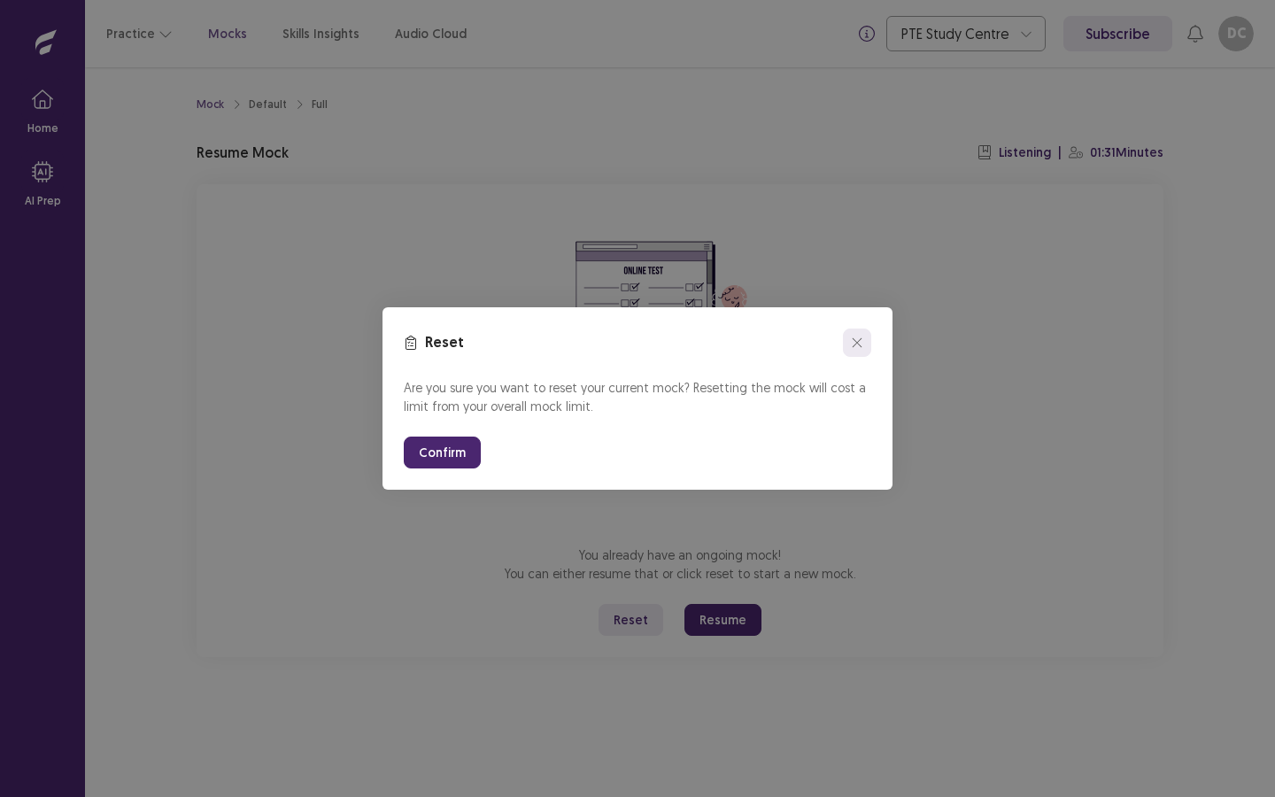
click at [865, 346] on button "close" at bounding box center [857, 342] width 28 height 28
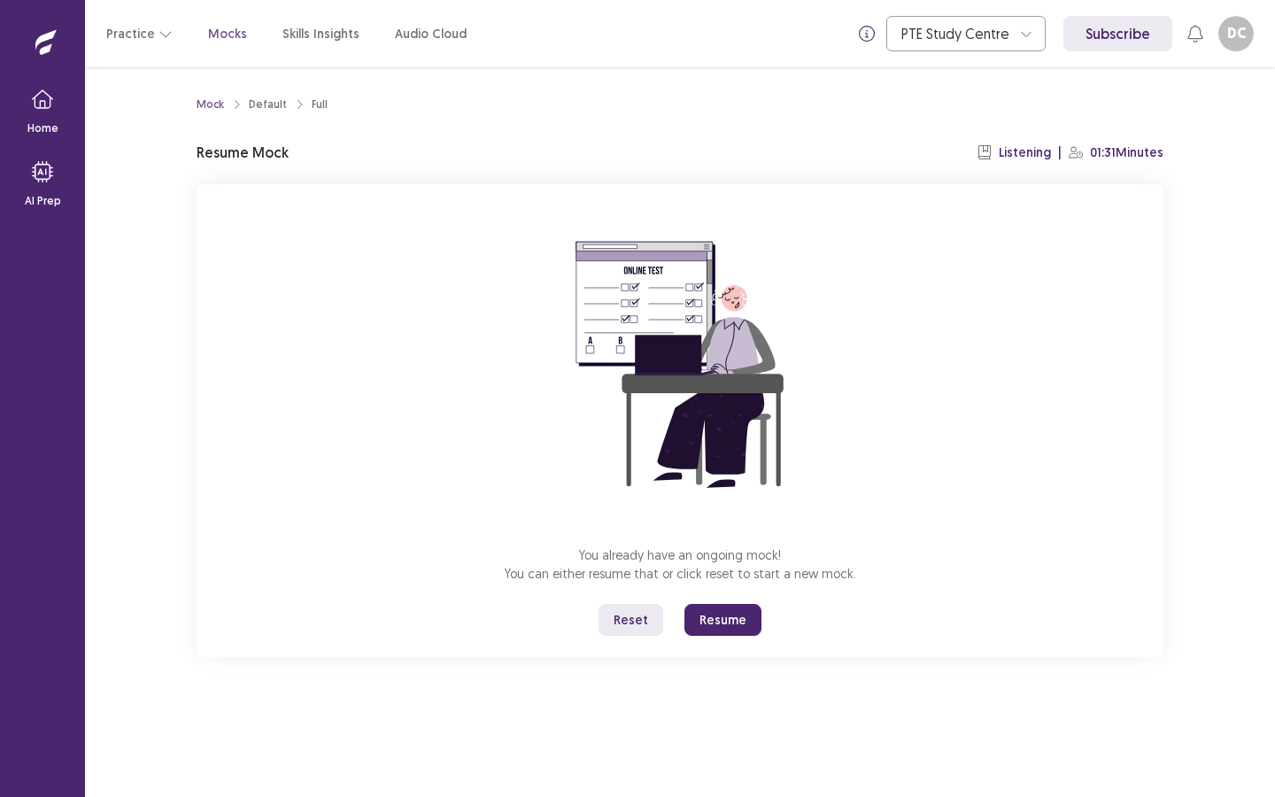
click at [732, 634] on button "Resume" at bounding box center [722, 620] width 77 height 32
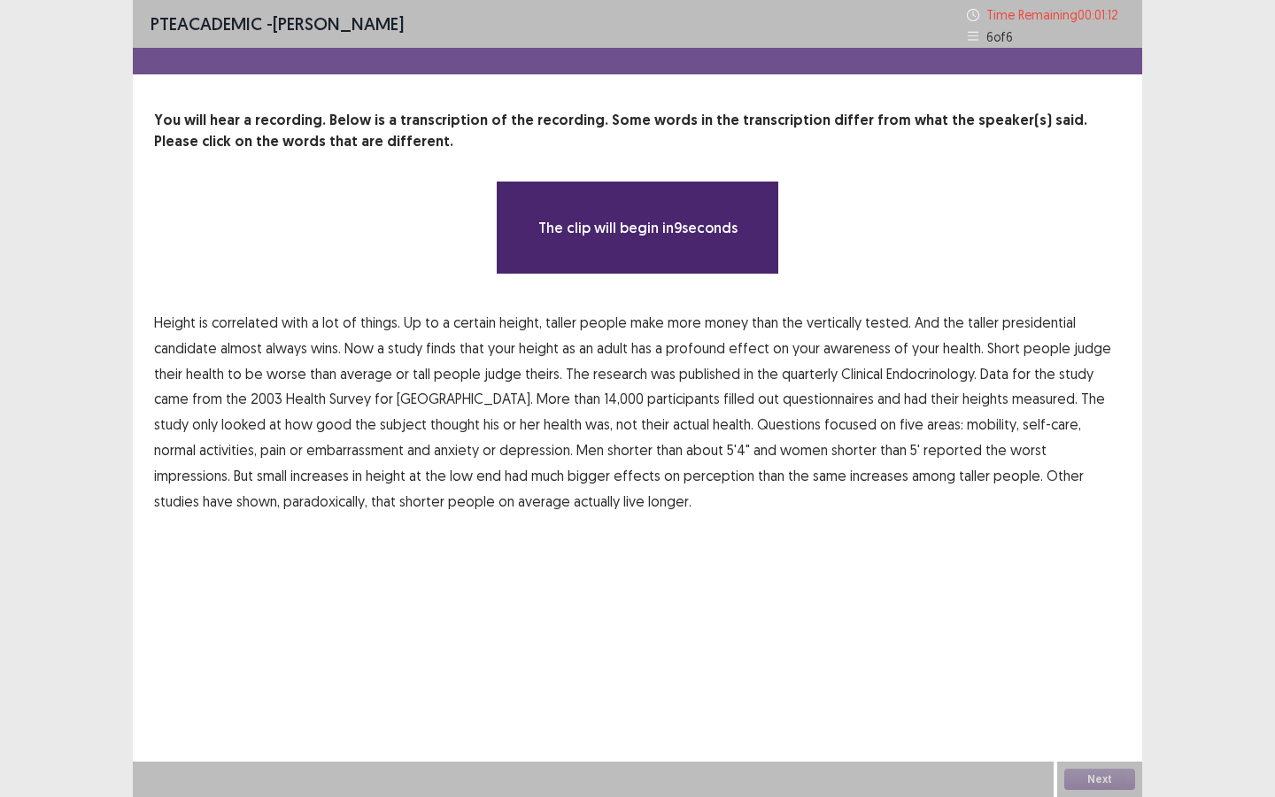
drag, startPoint x: 691, startPoint y: 231, endPoint x: 672, endPoint y: 226, distance: 19.3
click at [675, 227] on p "The clip will begin in 9 seconds" at bounding box center [637, 227] width 199 height 21
click at [646, 225] on p "The clip will begin in 9 seconds" at bounding box center [637, 227] width 199 height 21
drag, startPoint x: 646, startPoint y: 225, endPoint x: 559, endPoint y: 220, distance: 87.8
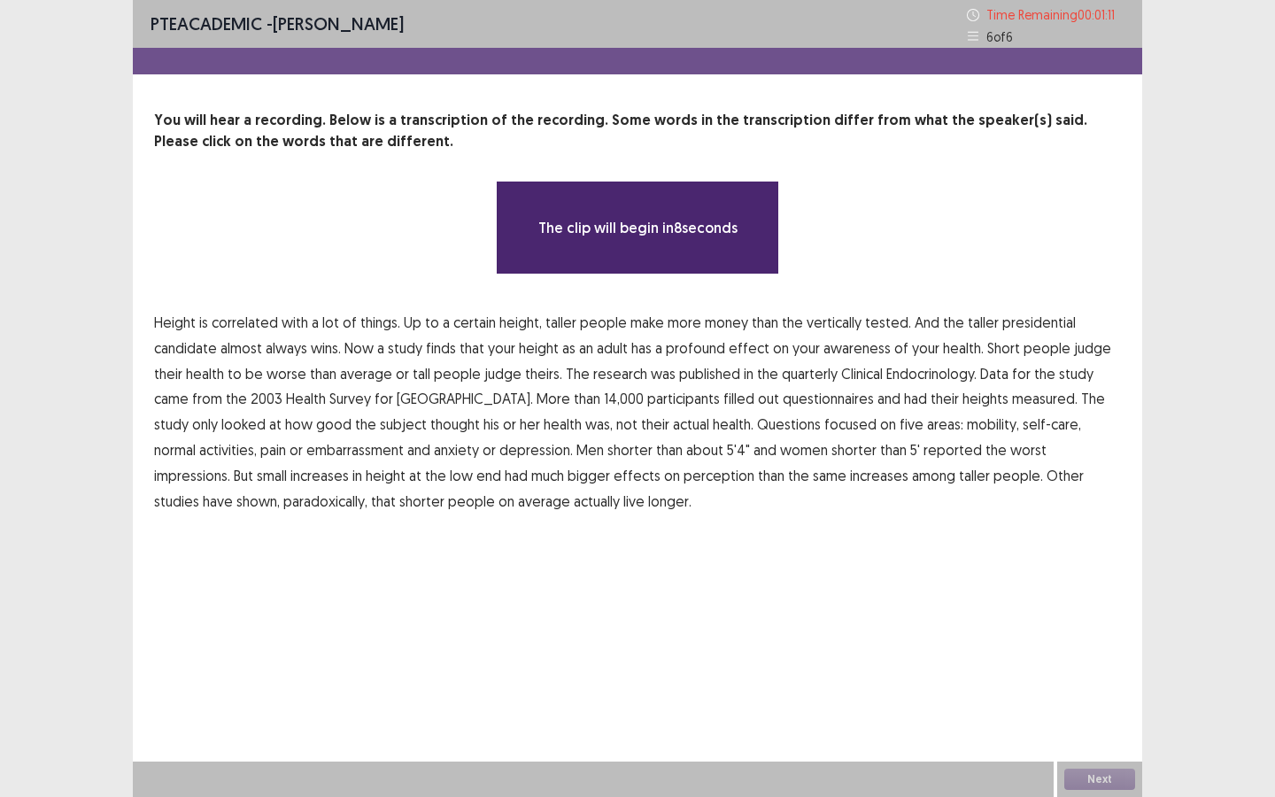
click at [598, 225] on p "The clip will begin in 8 seconds" at bounding box center [637, 227] width 199 height 21
click at [558, 220] on p "The clip will begin in 8 seconds" at bounding box center [637, 227] width 199 height 21
drag, startPoint x: 563, startPoint y: 220, endPoint x: 665, endPoint y: 218, distance: 101.8
click at [640, 218] on p "The clip will begin in 8 seconds" at bounding box center [637, 227] width 199 height 21
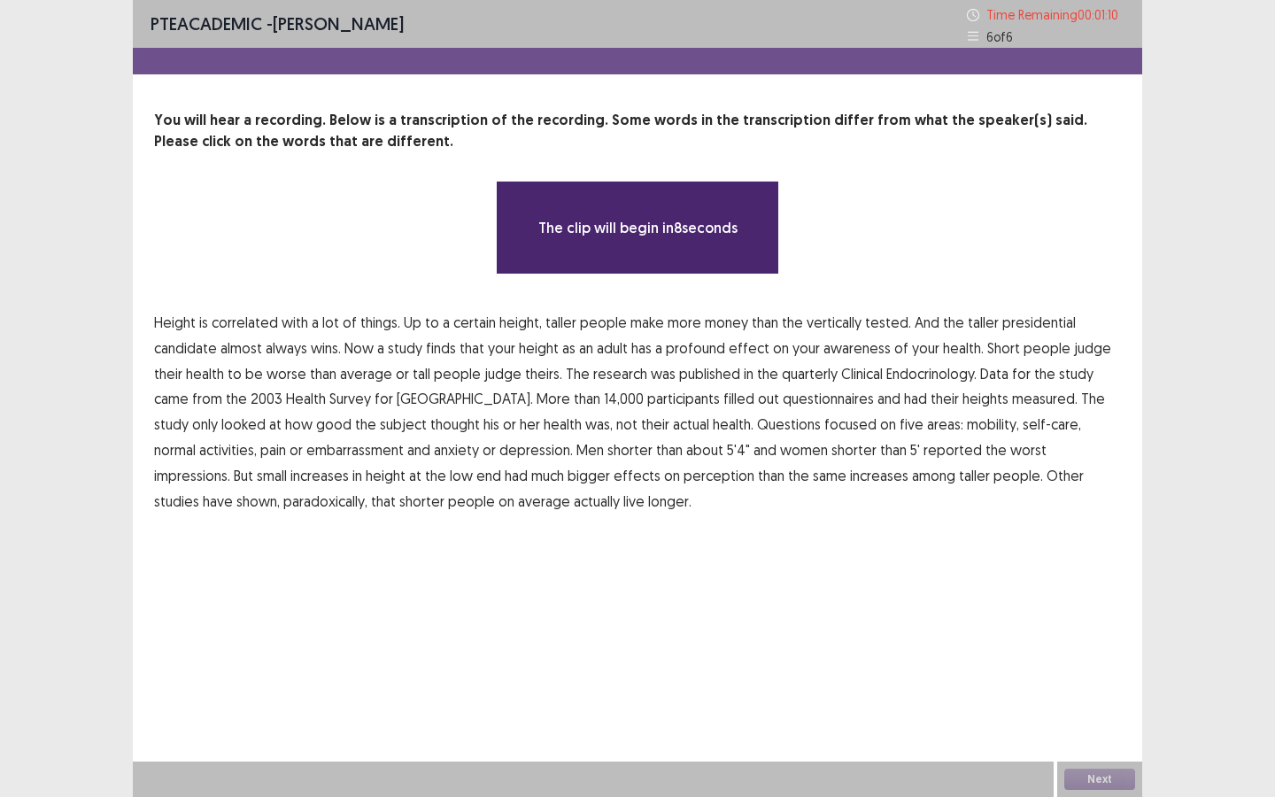
drag, startPoint x: 665, startPoint y: 218, endPoint x: 700, endPoint y: 214, distance: 35.6
click at [693, 215] on div "The clip will begin in 8 seconds" at bounding box center [637, 228] width 283 height 94
drag, startPoint x: 709, startPoint y: 215, endPoint x: 722, endPoint y: 214, distance: 13.3
click at [720, 214] on div "The clip will begin in 8 seconds" at bounding box center [637, 228] width 283 height 94
drag, startPoint x: 722, startPoint y: 214, endPoint x: 732, endPoint y: 213, distance: 9.8
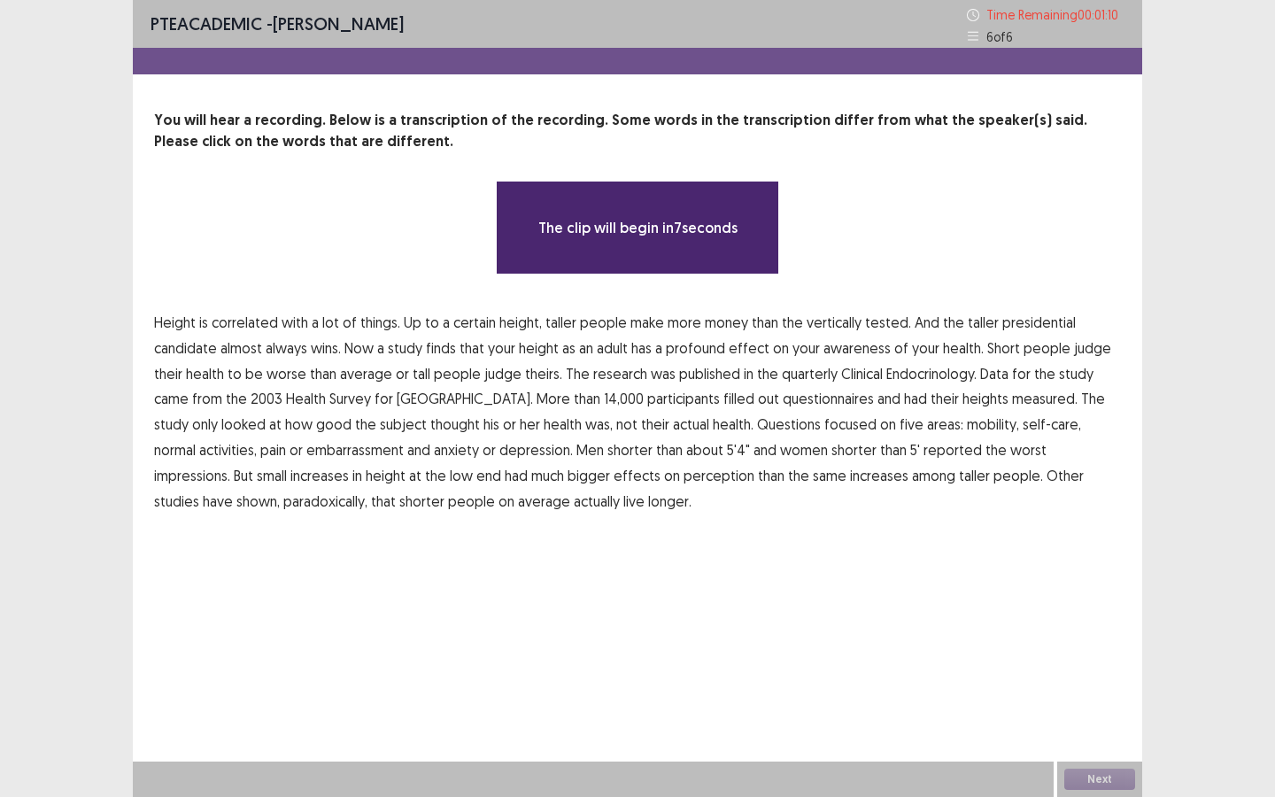
click at [730, 213] on div "The clip will begin in 7 seconds" at bounding box center [637, 228] width 283 height 94
click at [733, 213] on div "The clip will begin in 7 seconds" at bounding box center [637, 228] width 283 height 94
click at [734, 214] on div "The clip will begin in 7 seconds" at bounding box center [637, 228] width 283 height 94
click at [735, 214] on div "The clip will begin in 7 seconds" at bounding box center [637, 228] width 283 height 94
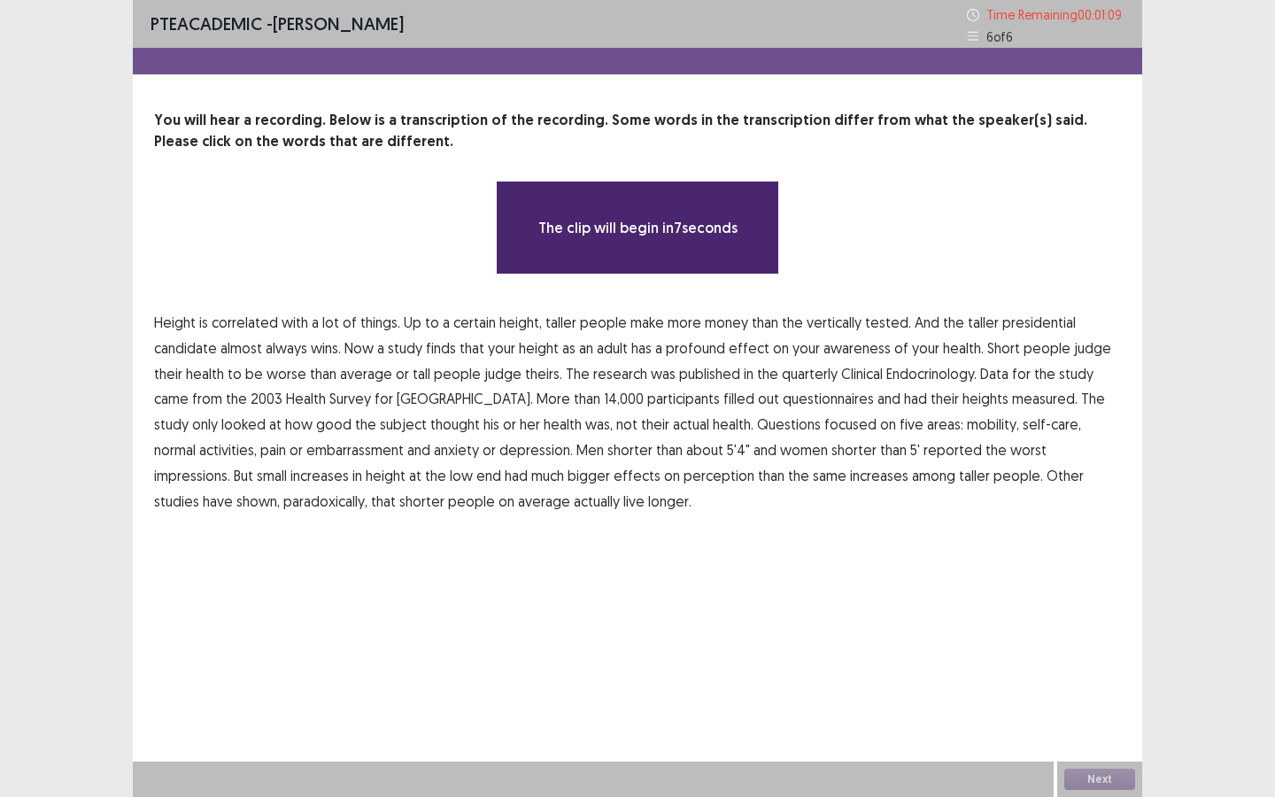
click at [735, 214] on div "The clip will begin in 7 seconds" at bounding box center [637, 228] width 283 height 94
click at [736, 213] on div "The clip will begin in 6 seconds" at bounding box center [637, 228] width 283 height 94
click at [737, 213] on div "The clip will begin in 6 seconds" at bounding box center [637, 228] width 283 height 94
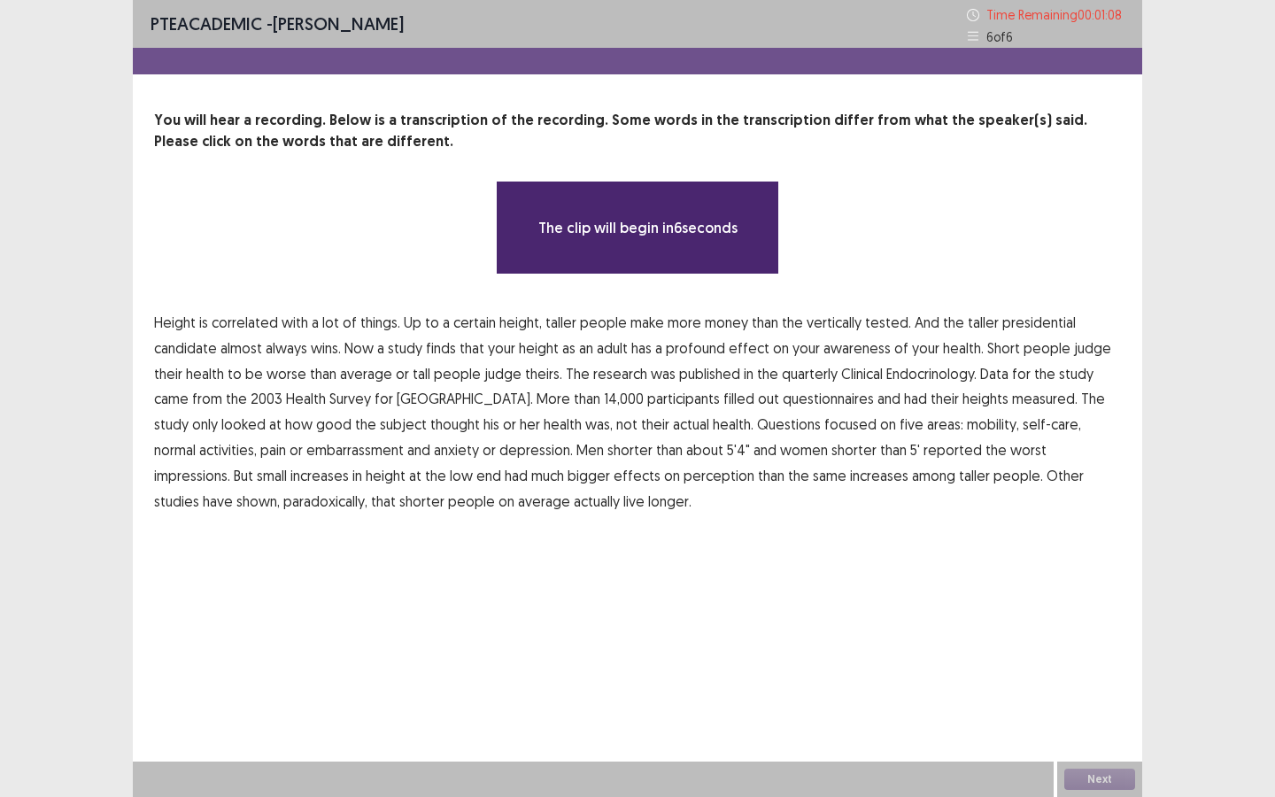
click at [737, 213] on div "The clip will begin in 6 seconds" at bounding box center [637, 228] width 283 height 94
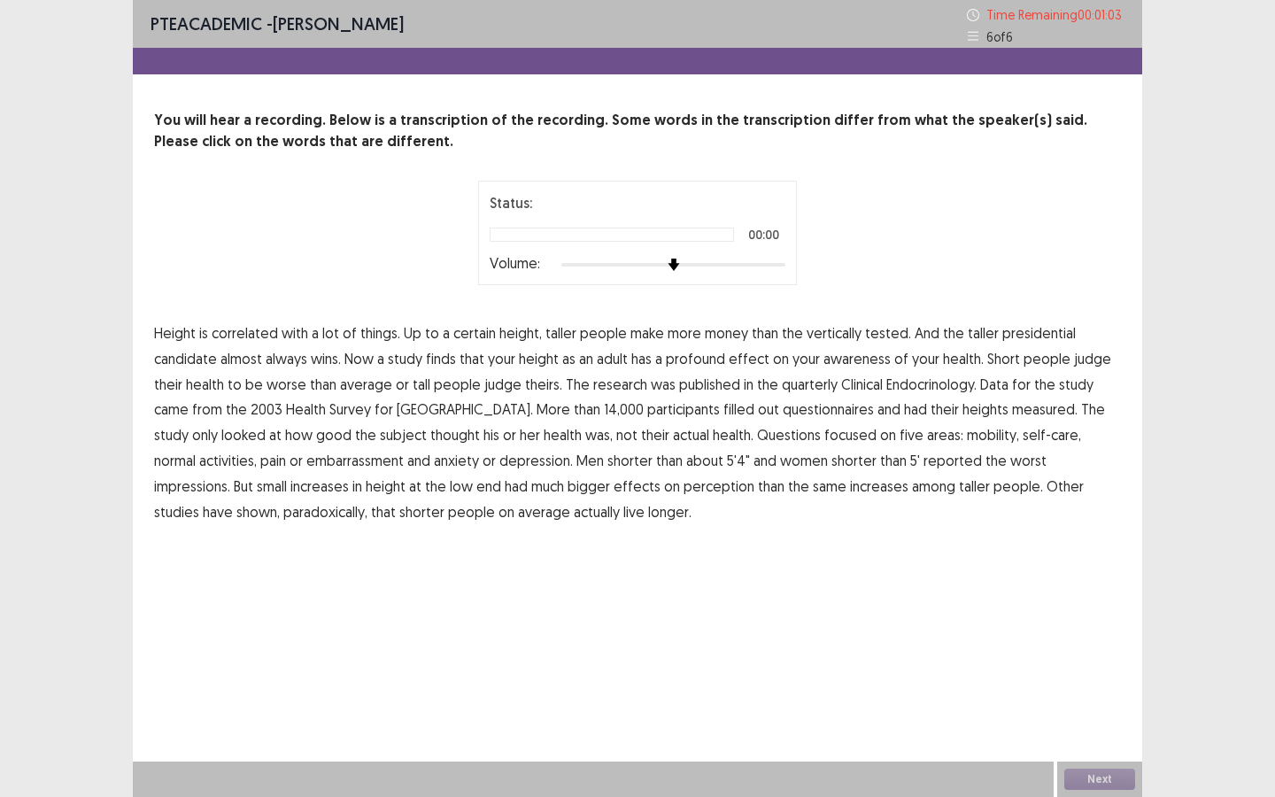
click at [1088, 688] on div "Next" at bounding box center [1099, 778] width 85 height 35
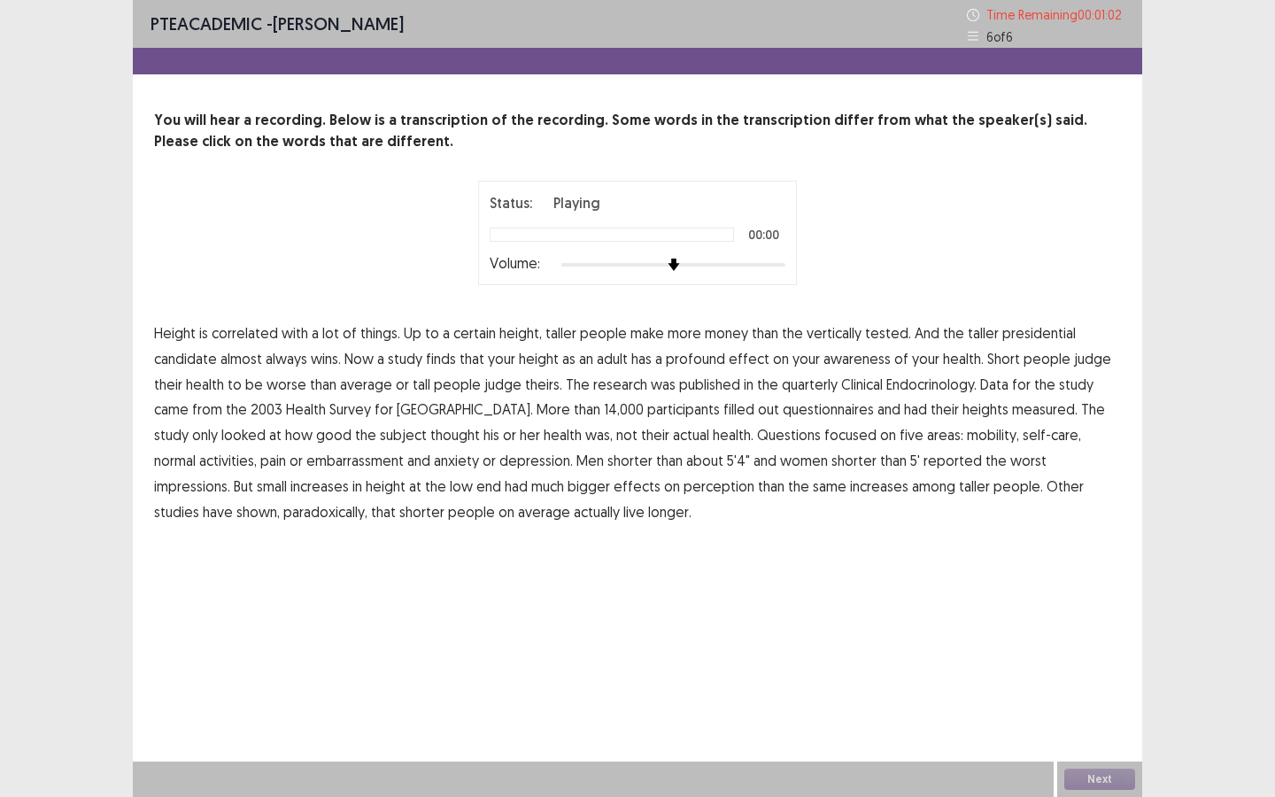
click at [1089, 688] on div "Next" at bounding box center [1099, 778] width 85 height 35
click at [1092, 688] on div "Next" at bounding box center [1099, 778] width 85 height 35
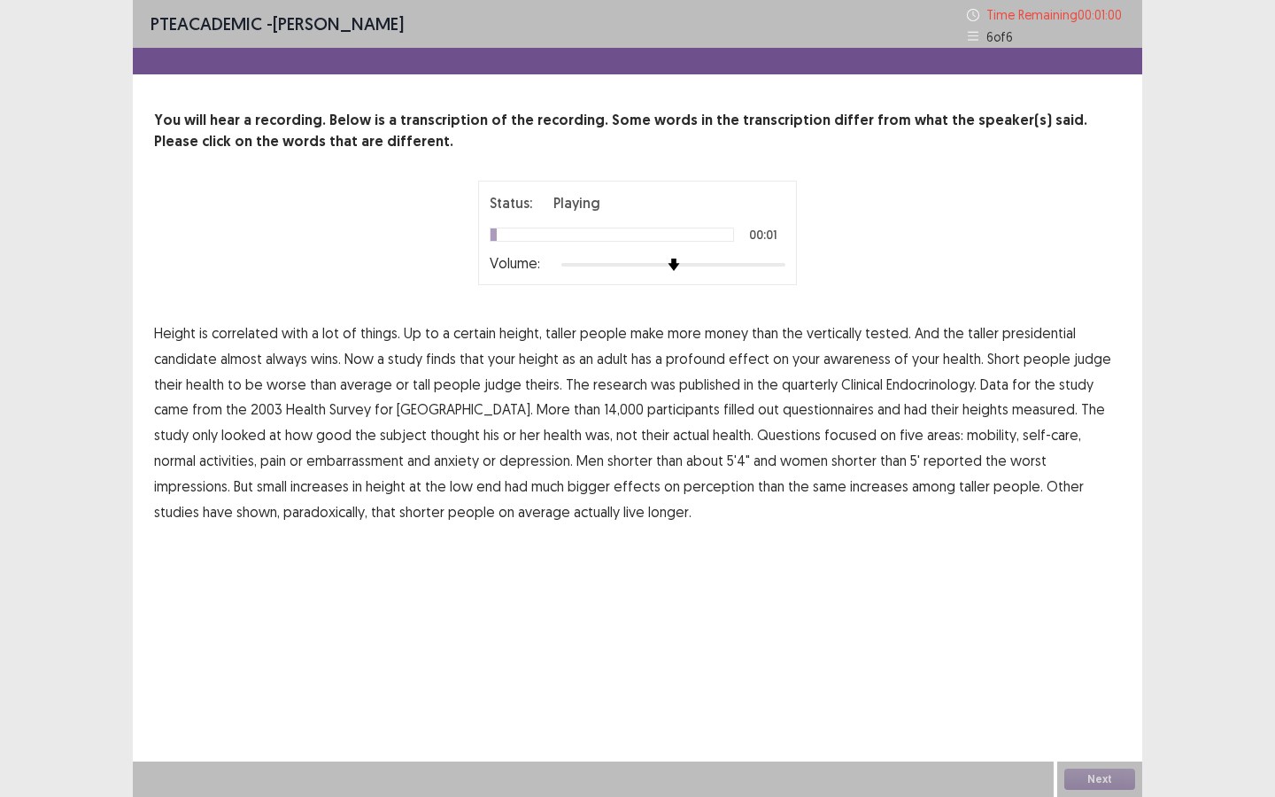
drag, startPoint x: 774, startPoint y: 224, endPoint x: 731, endPoint y: 242, distance: 46.0
click at [774, 224] on div "Status: Playing 00:01 Volume:" at bounding box center [638, 232] width 296 height 81
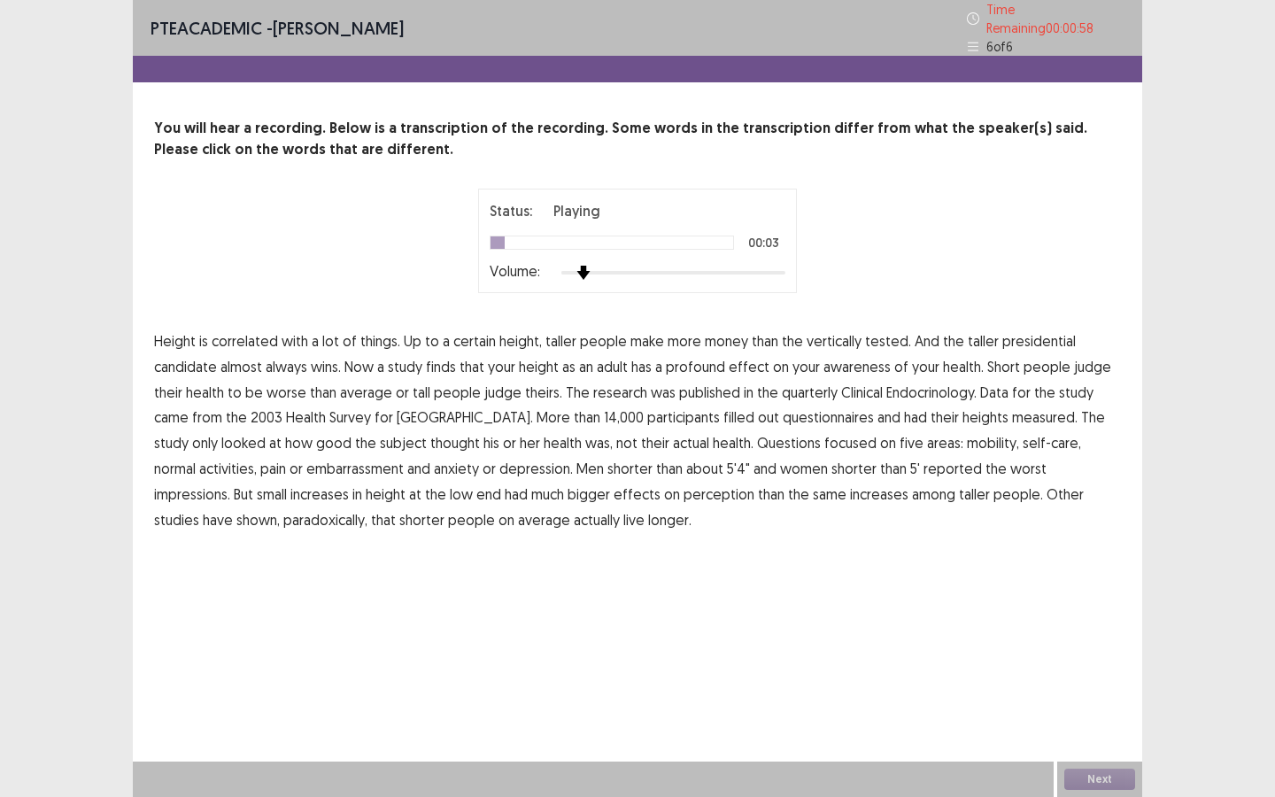
click at [581, 266] on img at bounding box center [583, 273] width 14 height 14
drag, startPoint x: 1026, startPoint y: 96, endPoint x: 1010, endPoint y: 96, distance: 15.9
click at [1019, 96] on div "PTE academic - Daniela Ceballos Time Remaining 00 : 00 : 57 6 of 6 You will hea…" at bounding box center [637, 283] width 1009 height 567
click at [978, 23] on div "Time Remaining 00 : 00 : 56" at bounding box center [1046, 18] width 158 height 37
click at [976, 42] on icon at bounding box center [973, 46] width 11 height 9
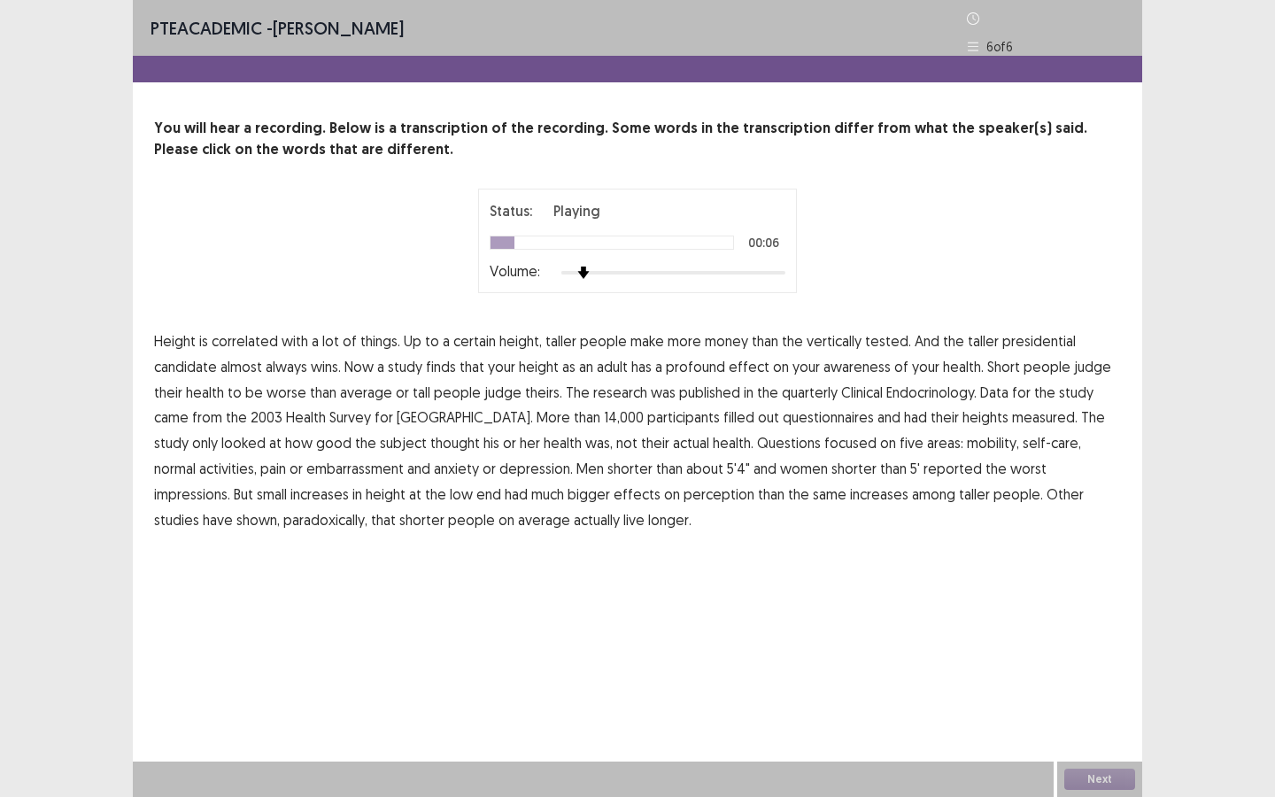
drag, startPoint x: 975, startPoint y: 30, endPoint x: 970, endPoint y: 12, distance: 19.1
click at [971, 16] on div "Time Remaining 00 : 00 : 55 6 of 6" at bounding box center [1046, 28] width 158 height 56
click at [970, 12] on icon at bounding box center [973, 18] width 12 height 12
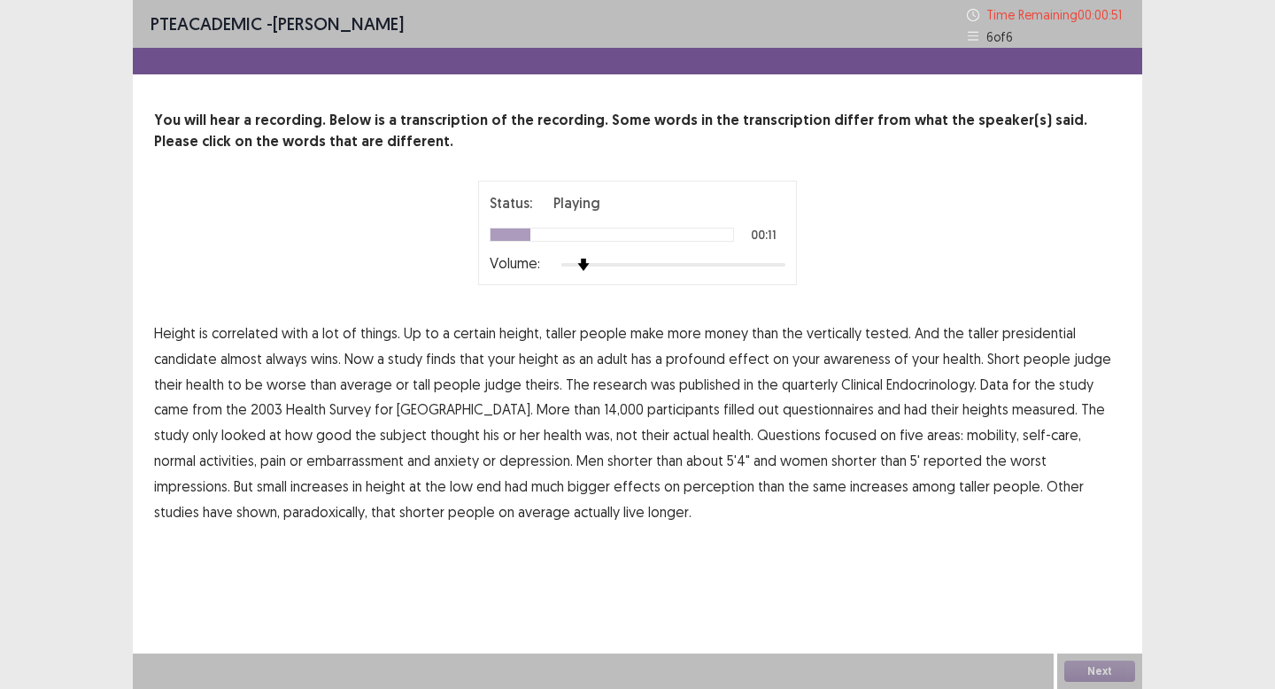
click at [795, 141] on p "You will hear a recording. Below is a transcription of the recording. Some word…" at bounding box center [637, 131] width 967 height 42
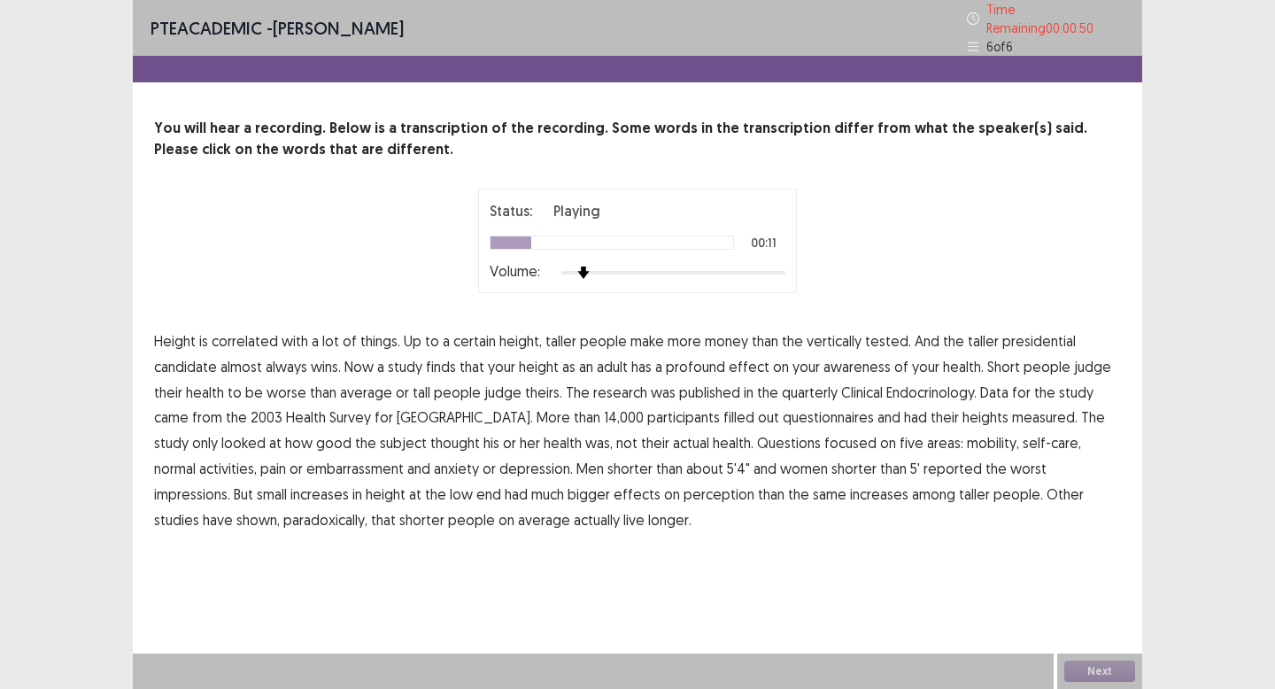
click at [916, 147] on p "You will hear a recording. Below is a transcription of the recording. Some word…" at bounding box center [637, 139] width 967 height 42
click at [1083, 660] on div "Next" at bounding box center [1099, 670] width 85 height 35
click at [1084, 657] on div "Next" at bounding box center [1099, 670] width 85 height 35
click at [1085, 656] on div "Next" at bounding box center [1099, 670] width 85 height 35
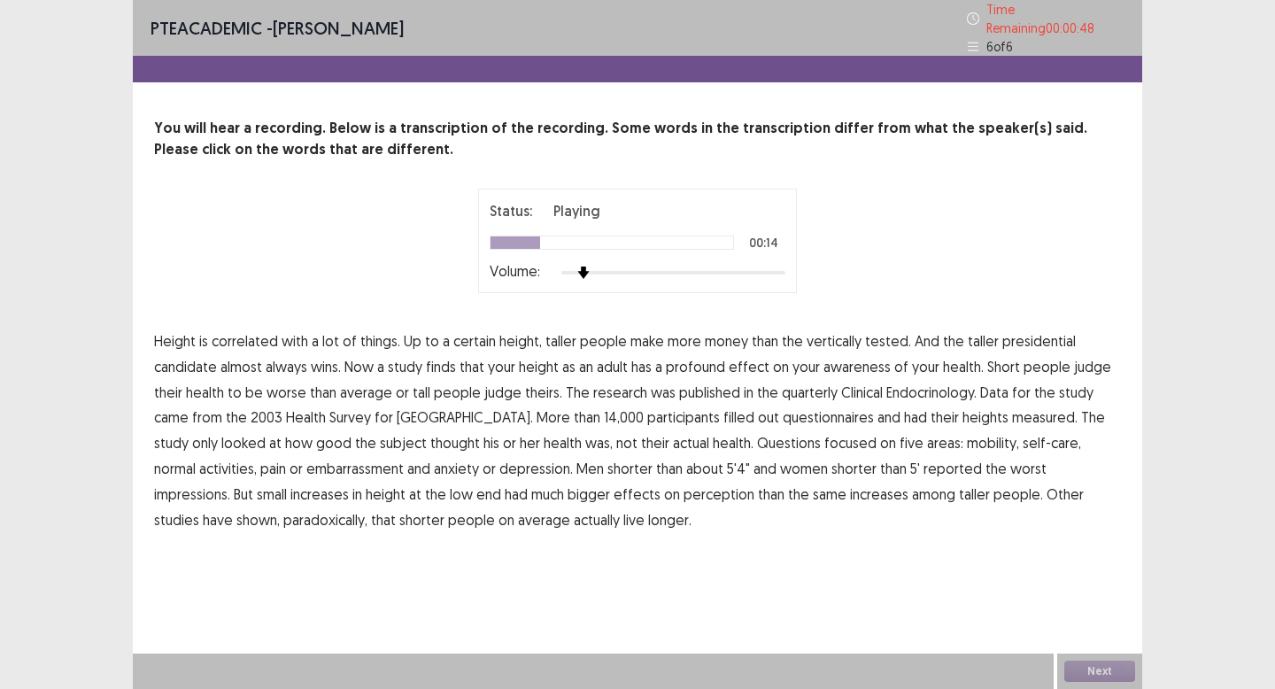
drag, startPoint x: 1084, startPoint y: 656, endPoint x: 879, endPoint y: 465, distance: 280.6
click at [1066, 636] on div "PTE academic - Daniela Ceballos Time Remaining 00 : 00 : 48 6 of 6 You will hea…" at bounding box center [637, 344] width 1009 height 689
click at [845, 437] on p "Height is correlated with a lot of things. Up to a certain height, taller peopl…" at bounding box center [637, 430] width 967 height 204
click at [846, 437] on p "Height is correlated with a lot of things. Up to a certain height, taller peopl…" at bounding box center [637, 430] width 967 height 204
drag, startPoint x: 846, startPoint y: 437, endPoint x: 829, endPoint y: 425, distance: 20.9
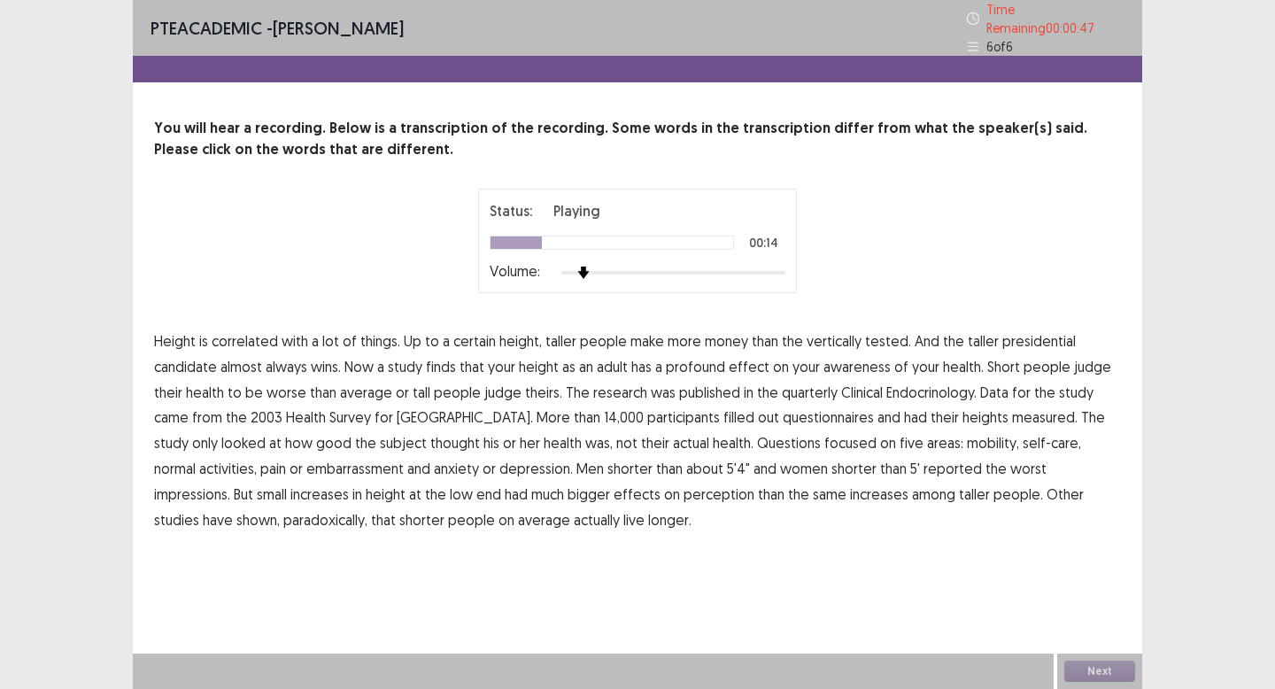
click at [846, 437] on p "Height is correlated with a lot of things. Up to a certain height, taller peopl…" at bounding box center [637, 430] width 967 height 204
click at [904, 413] on span "had" at bounding box center [915, 416] width 23 height 21
click at [904, 406] on span "had" at bounding box center [915, 416] width 23 height 21
drag, startPoint x: 831, startPoint y: 396, endPoint x: 789, endPoint y: 375, distance: 47.1
click at [810, 384] on p "Height is correlated with a lot of things. Up to a certain height, taller peopl…" at bounding box center [637, 430] width 967 height 204
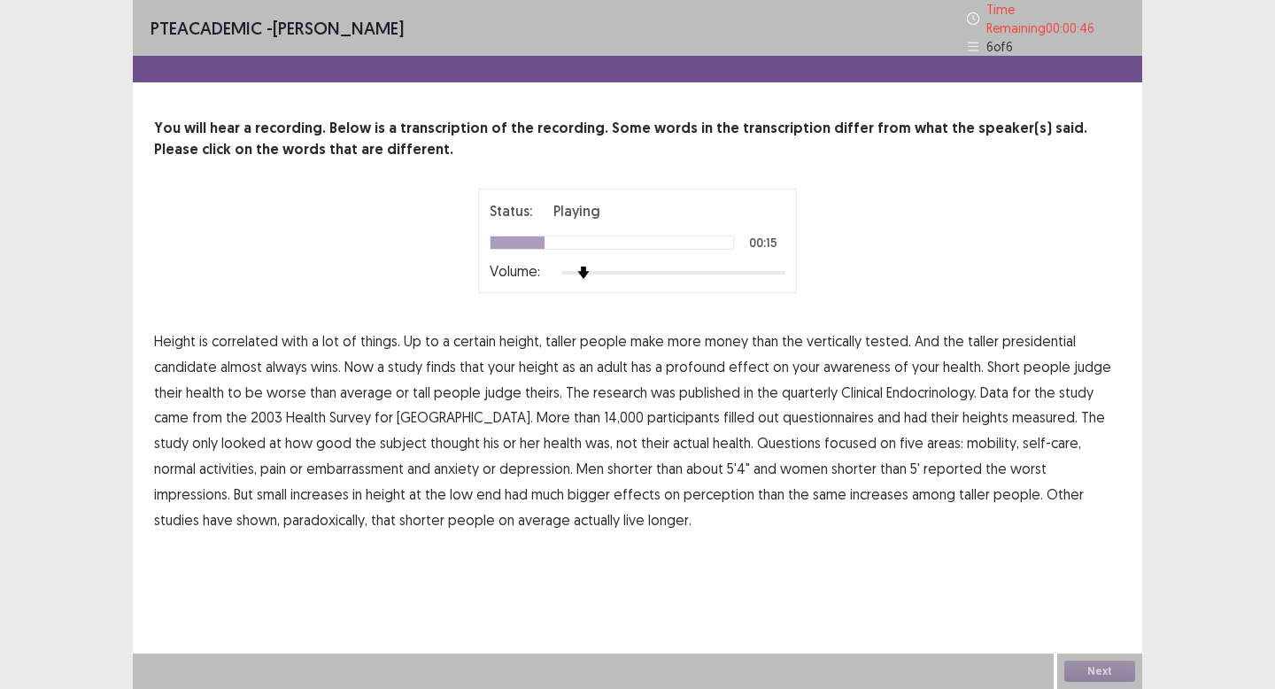
drag, startPoint x: 789, startPoint y: 375, endPoint x: 751, endPoint y: 365, distance: 39.5
click at [762, 368] on p "Height is correlated with a lot of things. Up to a certain height, taller peopl…" at bounding box center [637, 430] width 967 height 204
drag, startPoint x: 706, startPoint y: 356, endPoint x: 667, endPoint y: 343, distance: 42.0
click at [688, 350] on p "Height is correlated with a lot of things. Up to a certain height, taller peopl…" at bounding box center [637, 430] width 967 height 204
drag, startPoint x: 306, startPoint y: 263, endPoint x: 251, endPoint y: 284, distance: 58.9
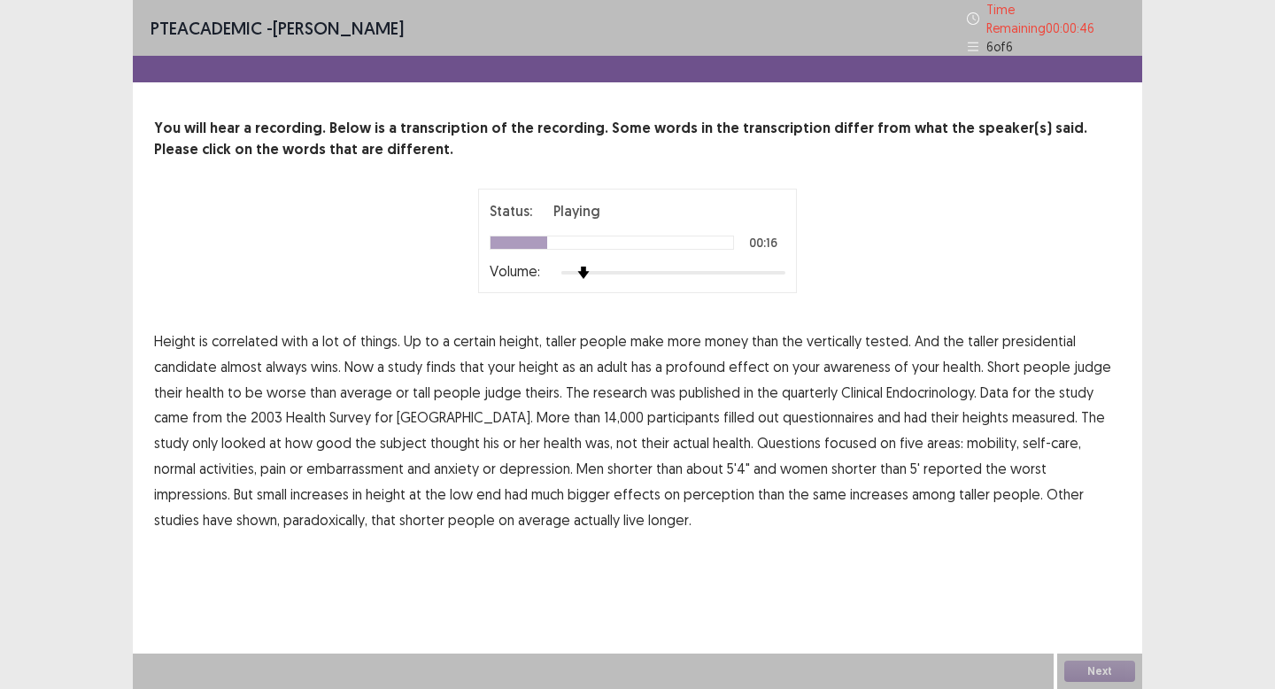
click at [297, 268] on div "Status: Playing 00:16 Volume:" at bounding box center [637, 241] width 967 height 104
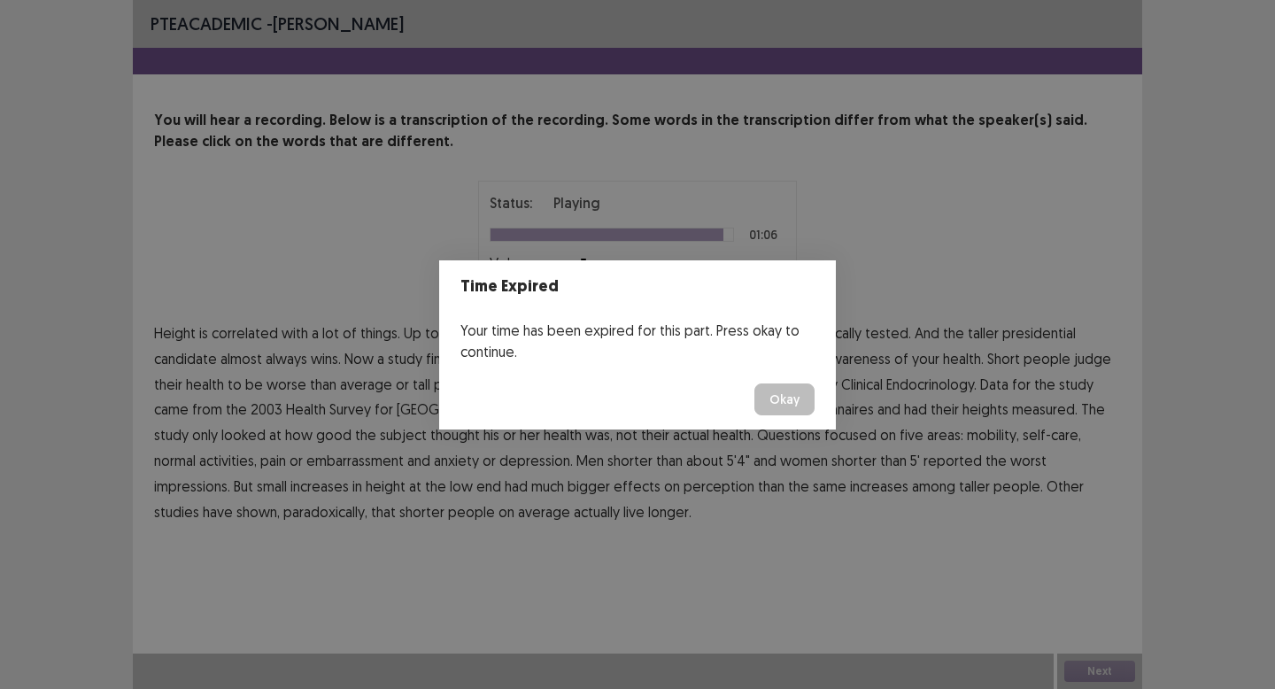
click at [792, 395] on button "Okay" at bounding box center [784, 399] width 60 height 32
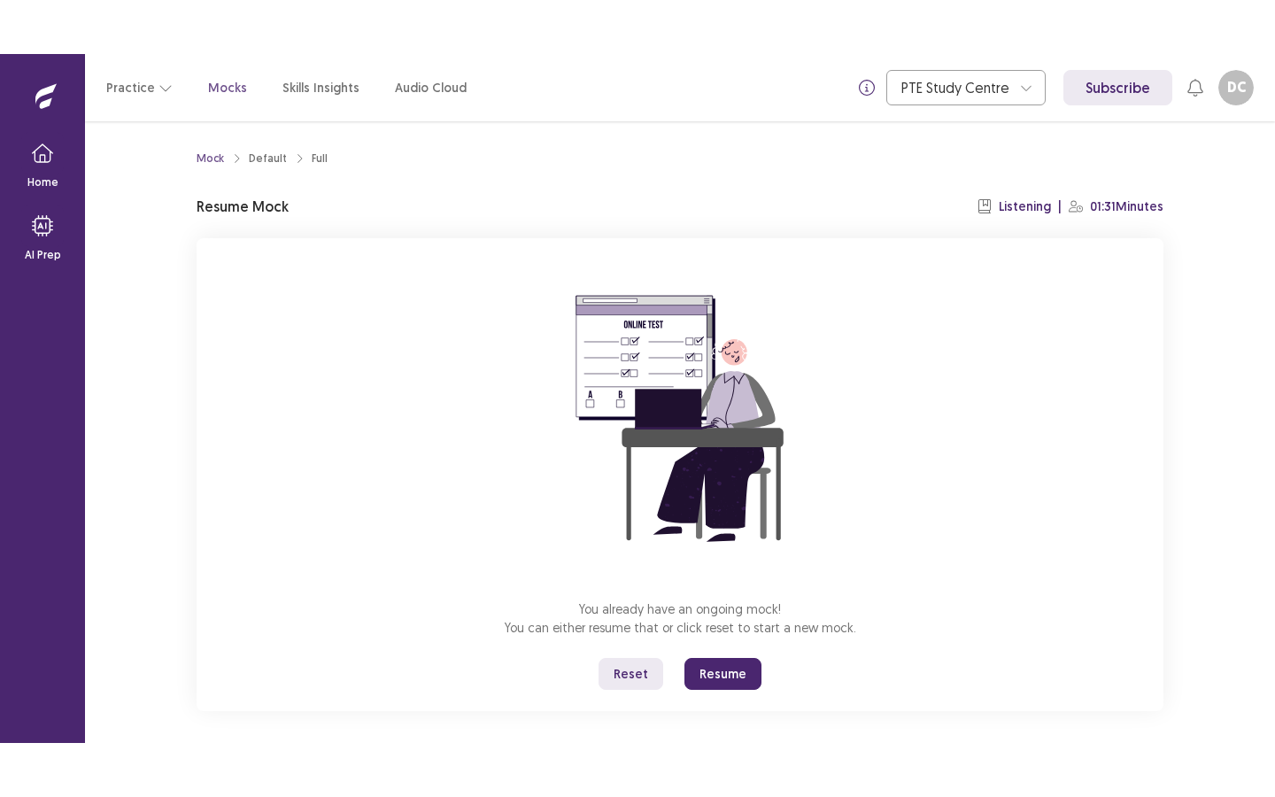
scroll to position [11, 0]
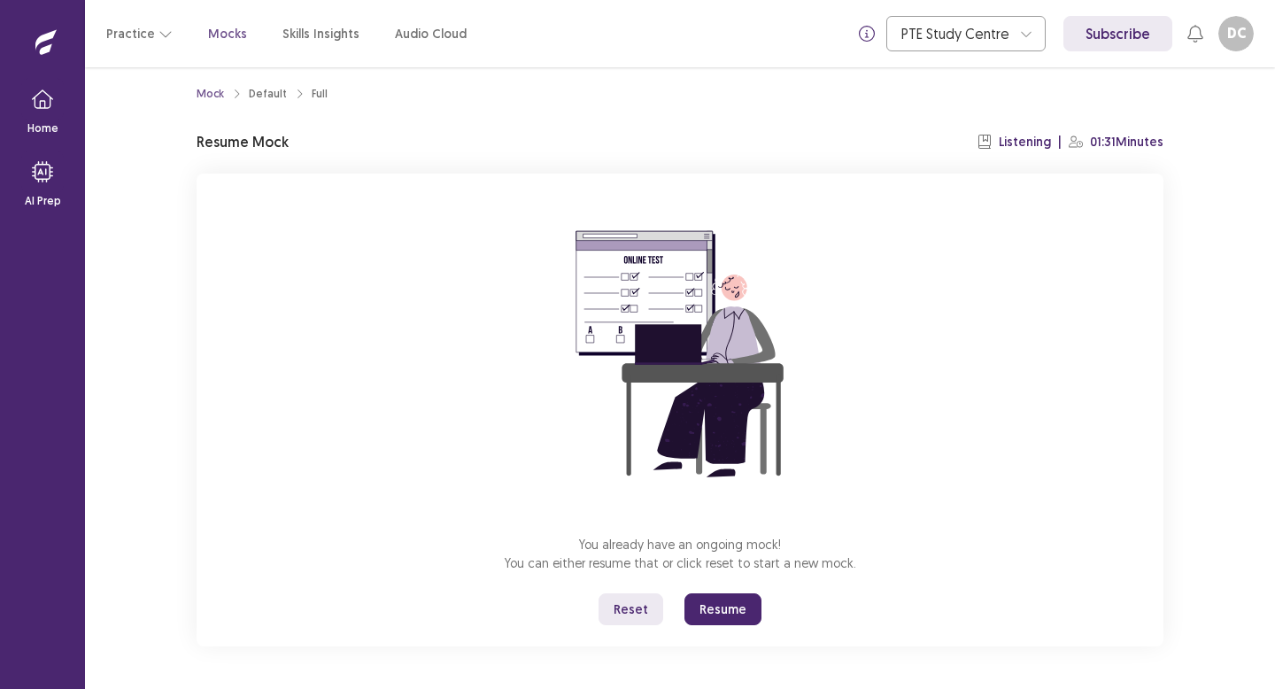
click at [636, 613] on button "Reset" at bounding box center [630, 609] width 65 height 32
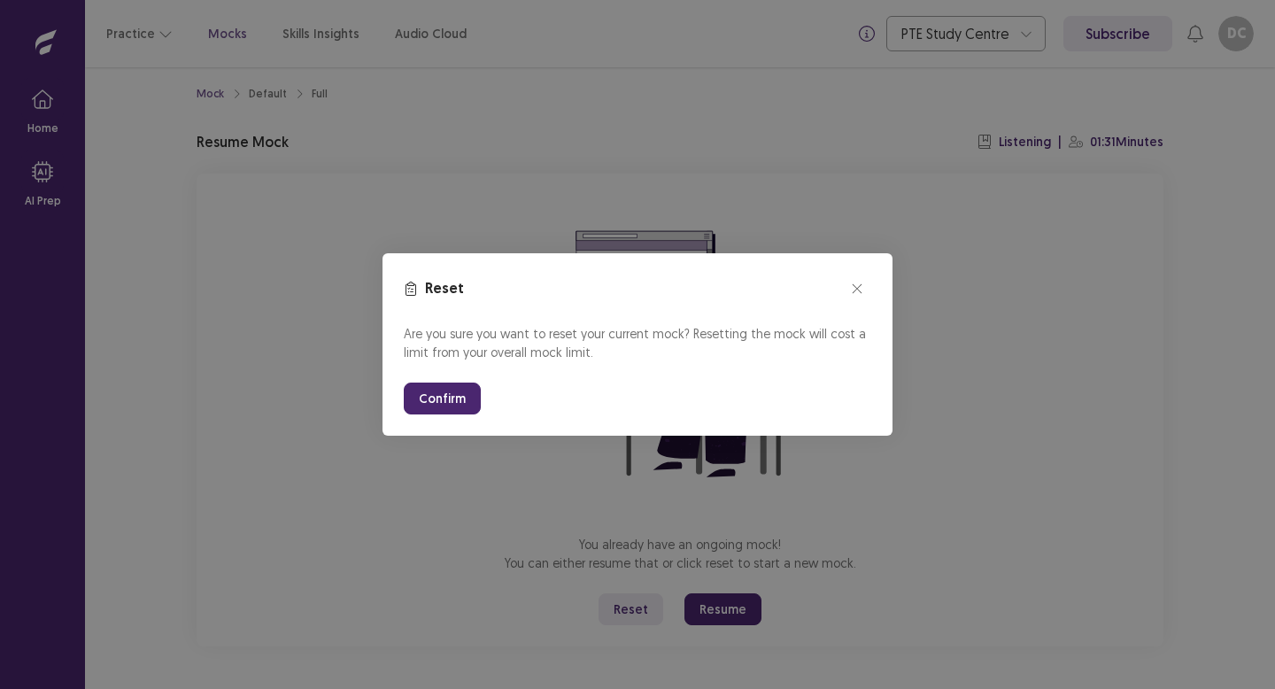
click at [436, 397] on button "Confirm" at bounding box center [442, 398] width 77 height 32
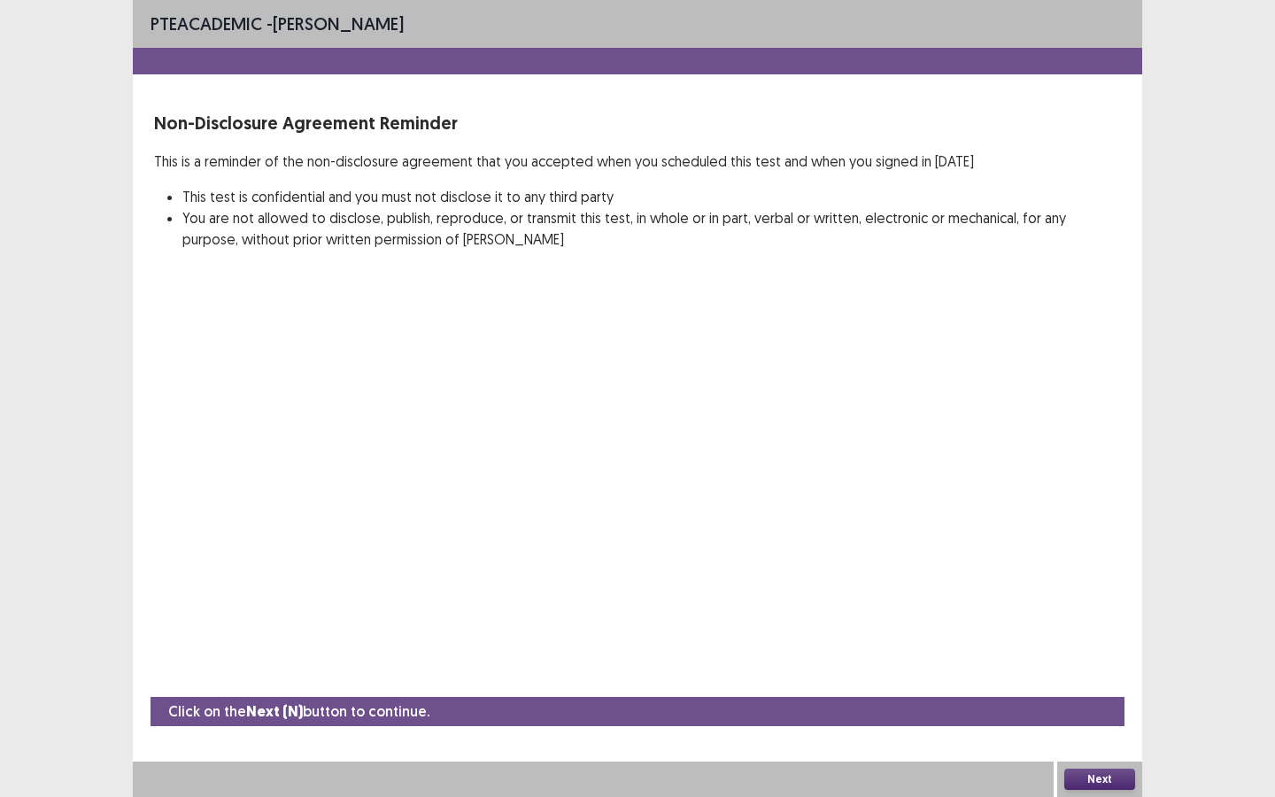
click at [1122, 688] on button "Next" at bounding box center [1099, 778] width 71 height 21
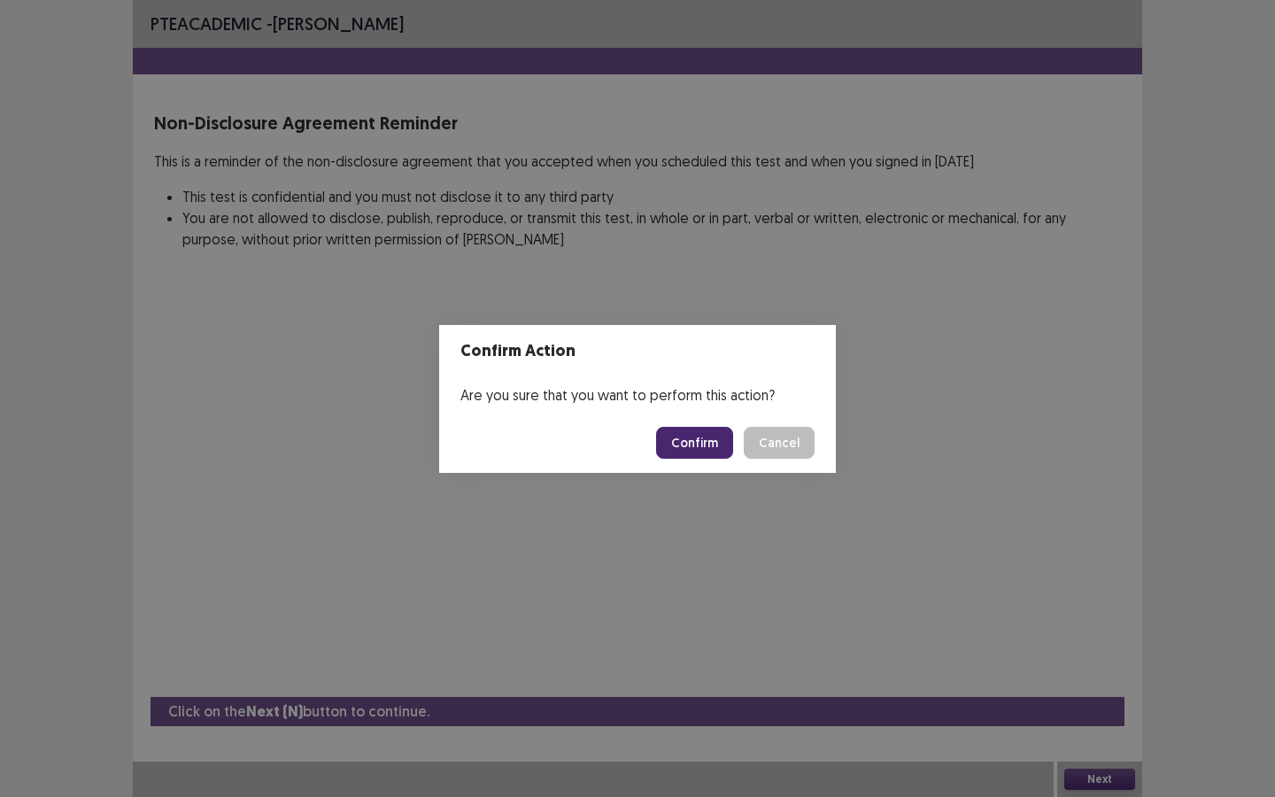
click at [703, 439] on button "Confirm" at bounding box center [694, 443] width 77 height 32
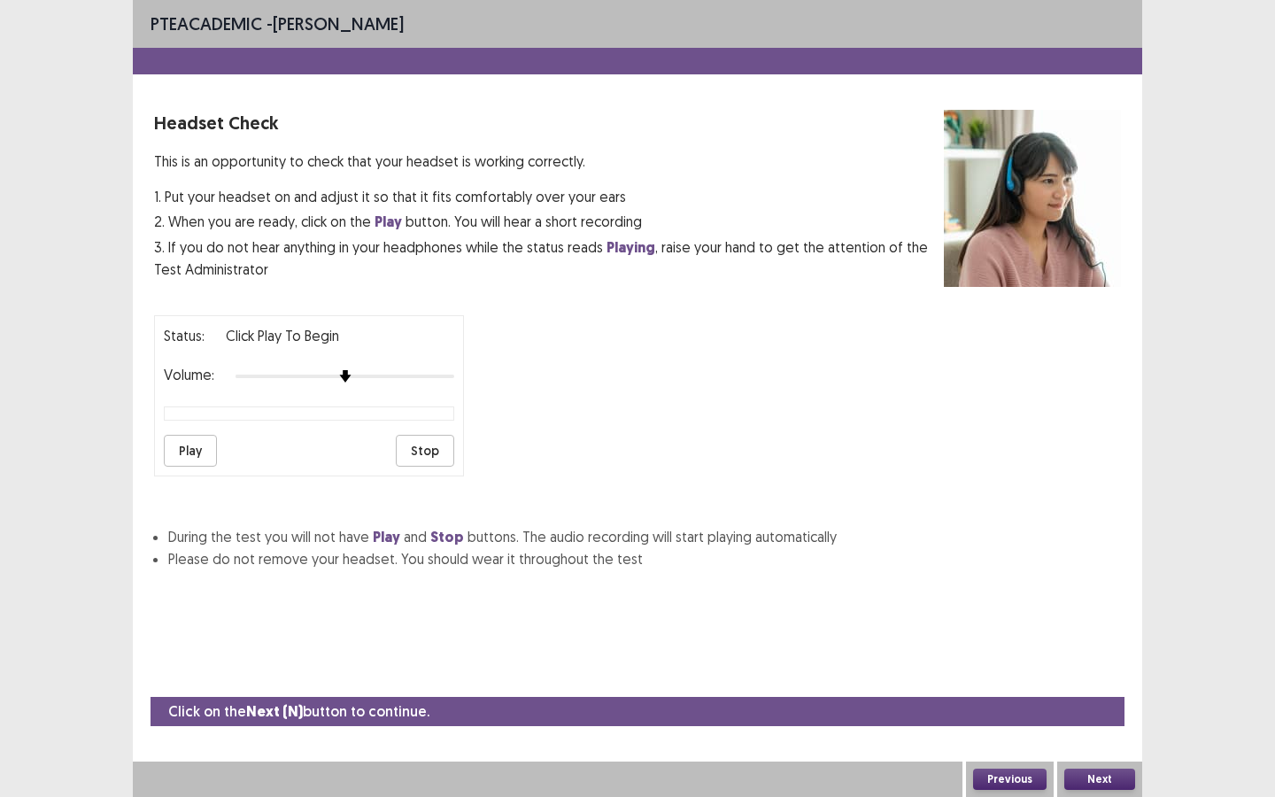
click at [1080, 688] on button "Next" at bounding box center [1099, 778] width 71 height 21
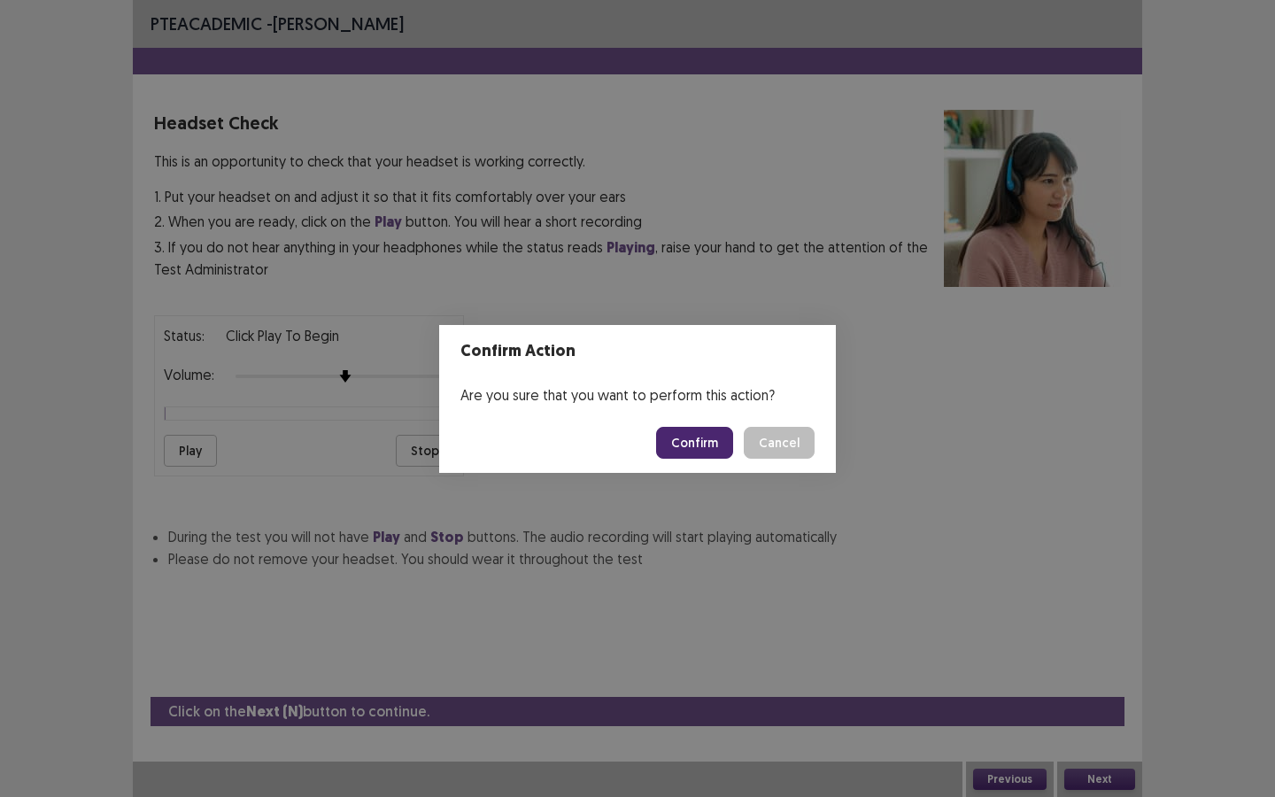
drag, startPoint x: 690, startPoint y: 446, endPoint x: 760, endPoint y: 483, distance: 80.0
click at [695, 452] on button "Confirm" at bounding box center [694, 443] width 77 height 32
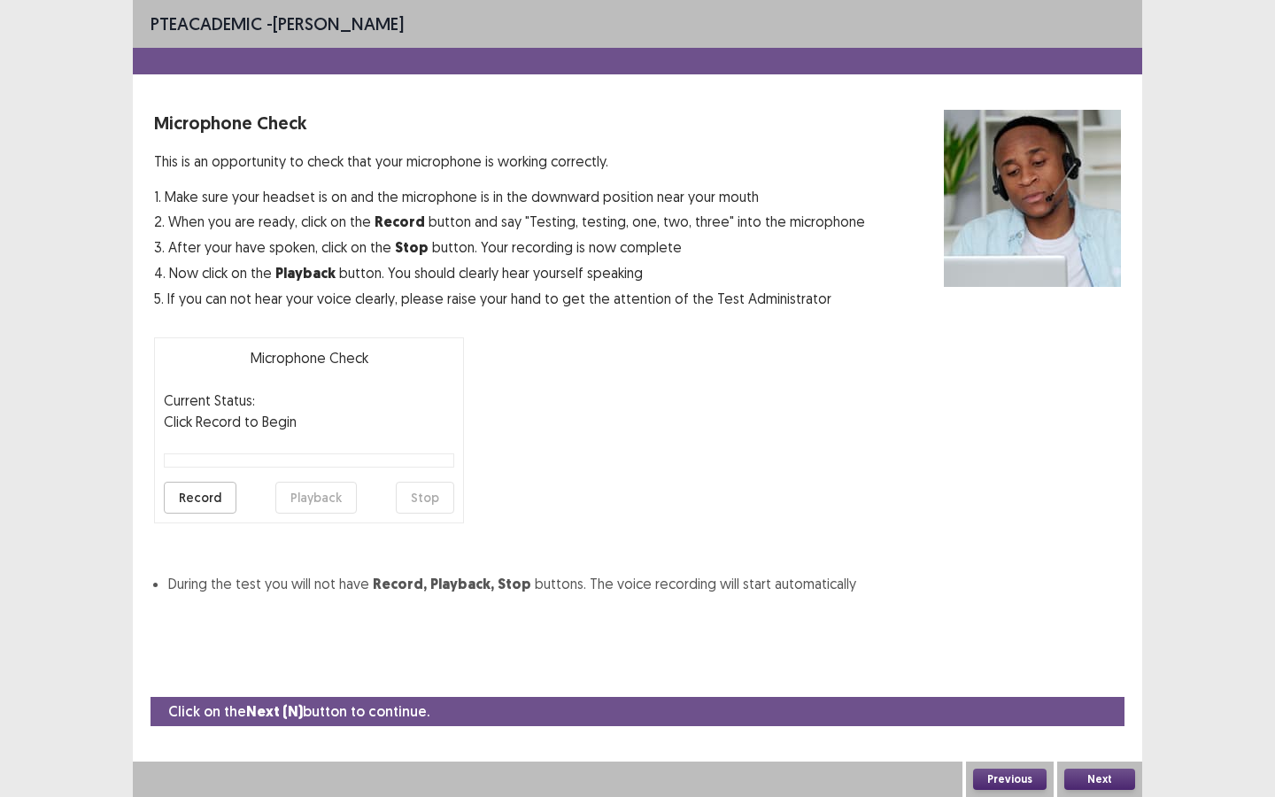
click at [1090, 688] on button "Next" at bounding box center [1099, 778] width 71 height 21
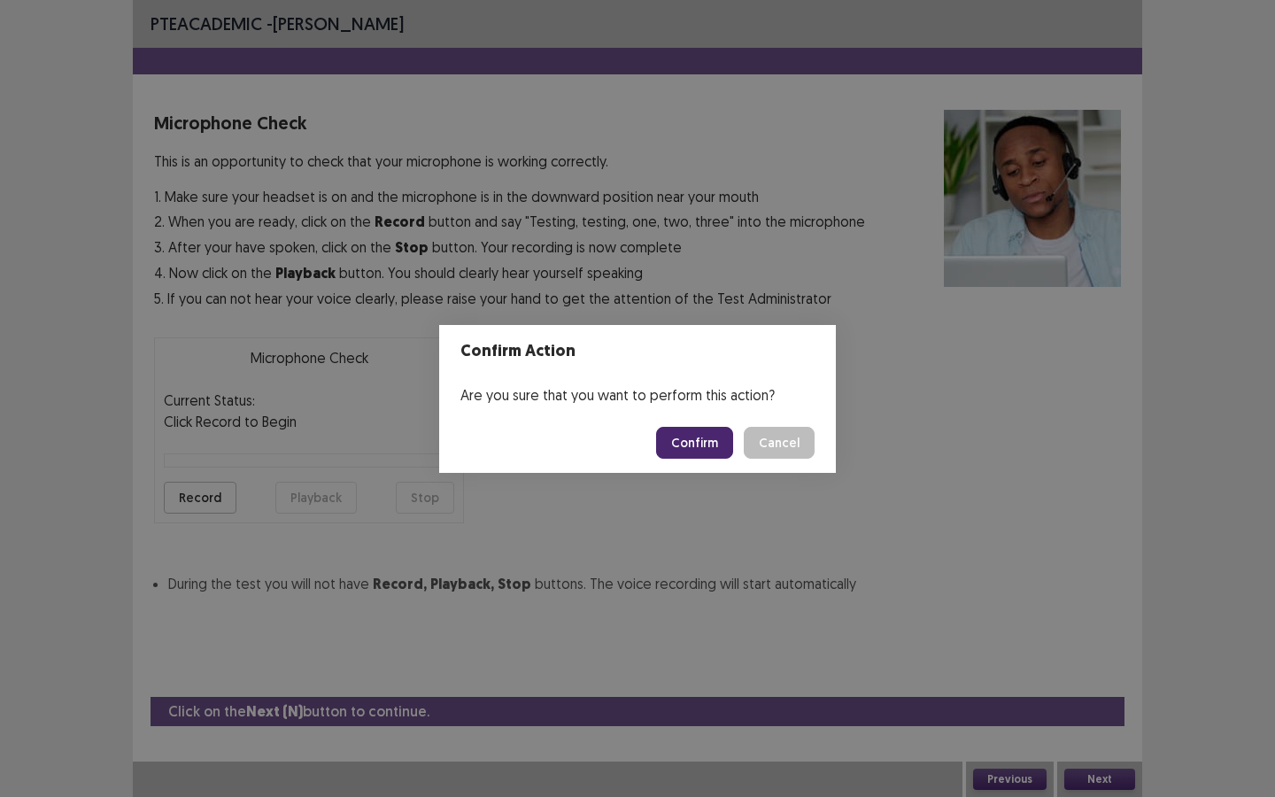
drag, startPoint x: 694, startPoint y: 421, endPoint x: 705, endPoint y: 428, distance: 12.8
click at [699, 423] on footer "Confirm Cancel" at bounding box center [637, 443] width 397 height 60
click at [705, 433] on button "Confirm" at bounding box center [694, 443] width 77 height 32
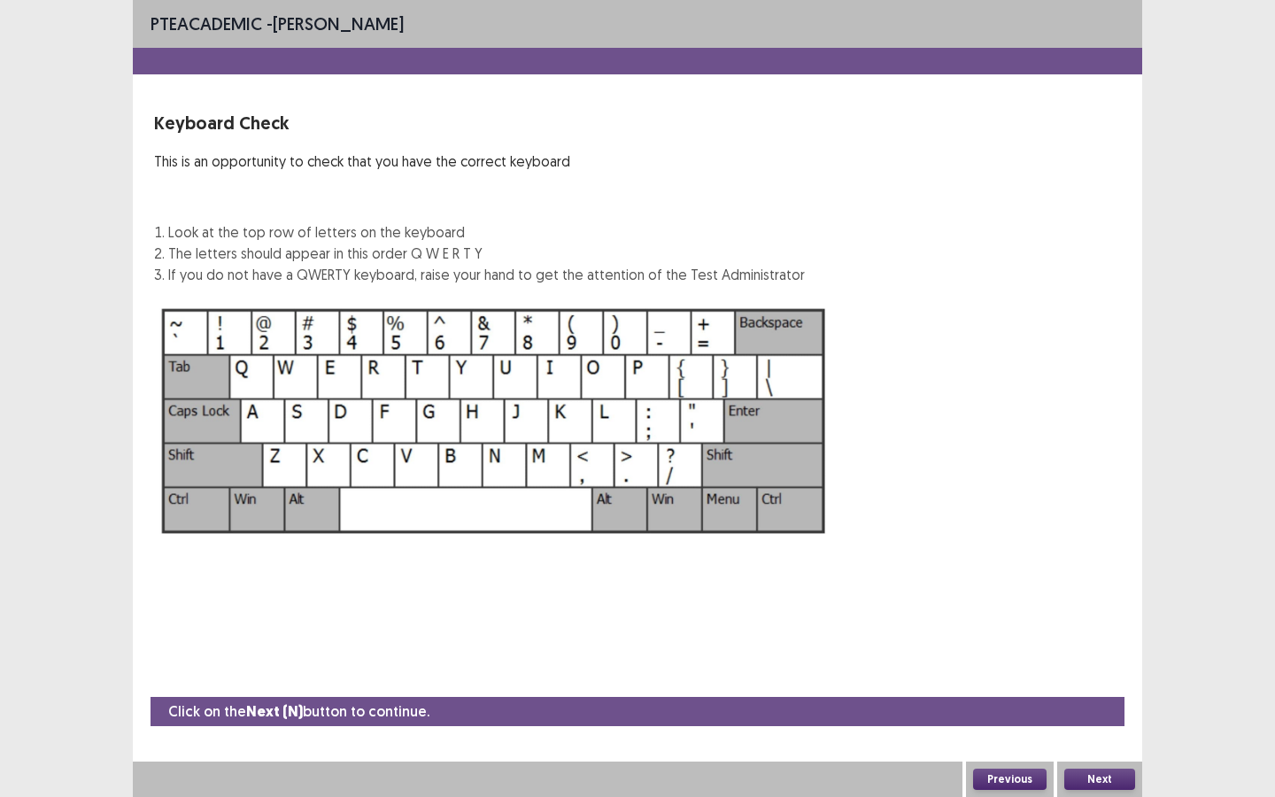
click at [1123, 688] on button "Next" at bounding box center [1099, 778] width 71 height 21
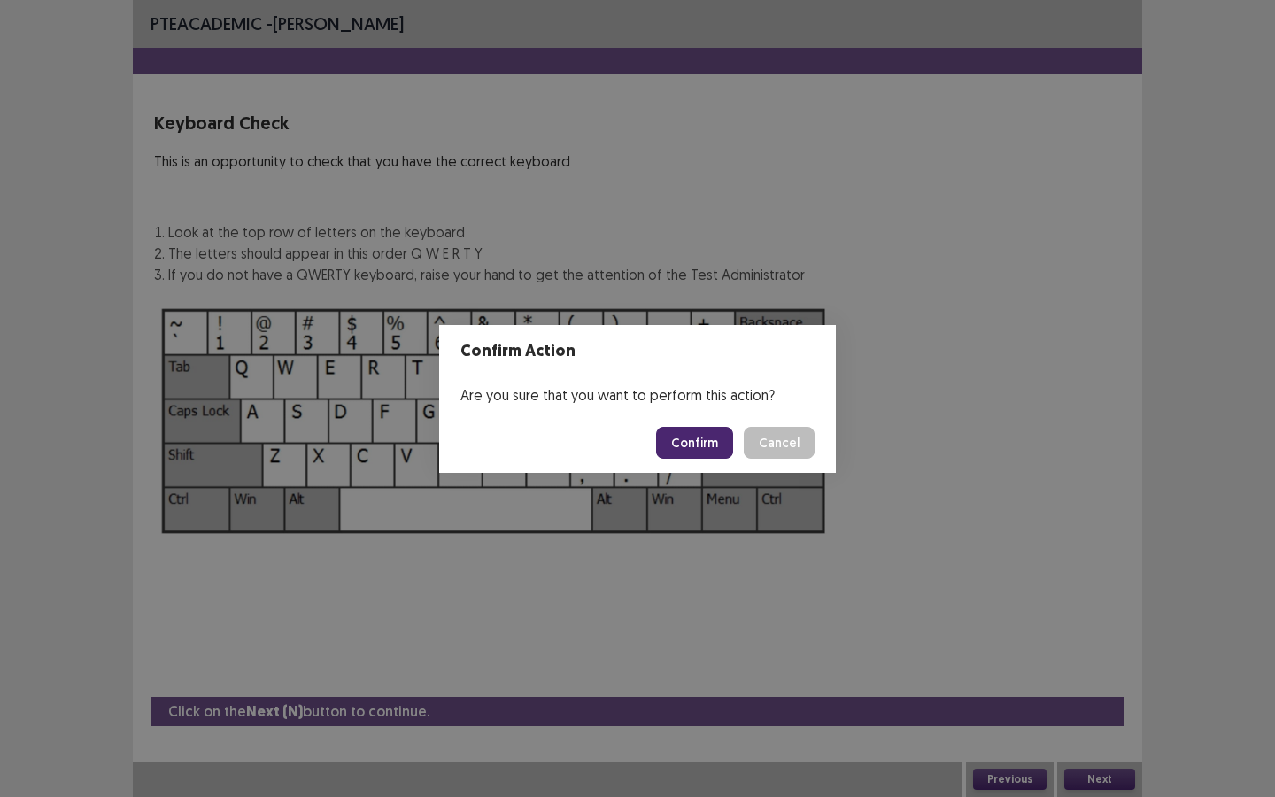
drag, startPoint x: 677, startPoint y: 438, endPoint x: 788, endPoint y: 477, distance: 117.3
click at [680, 438] on button "Confirm" at bounding box center [694, 443] width 77 height 32
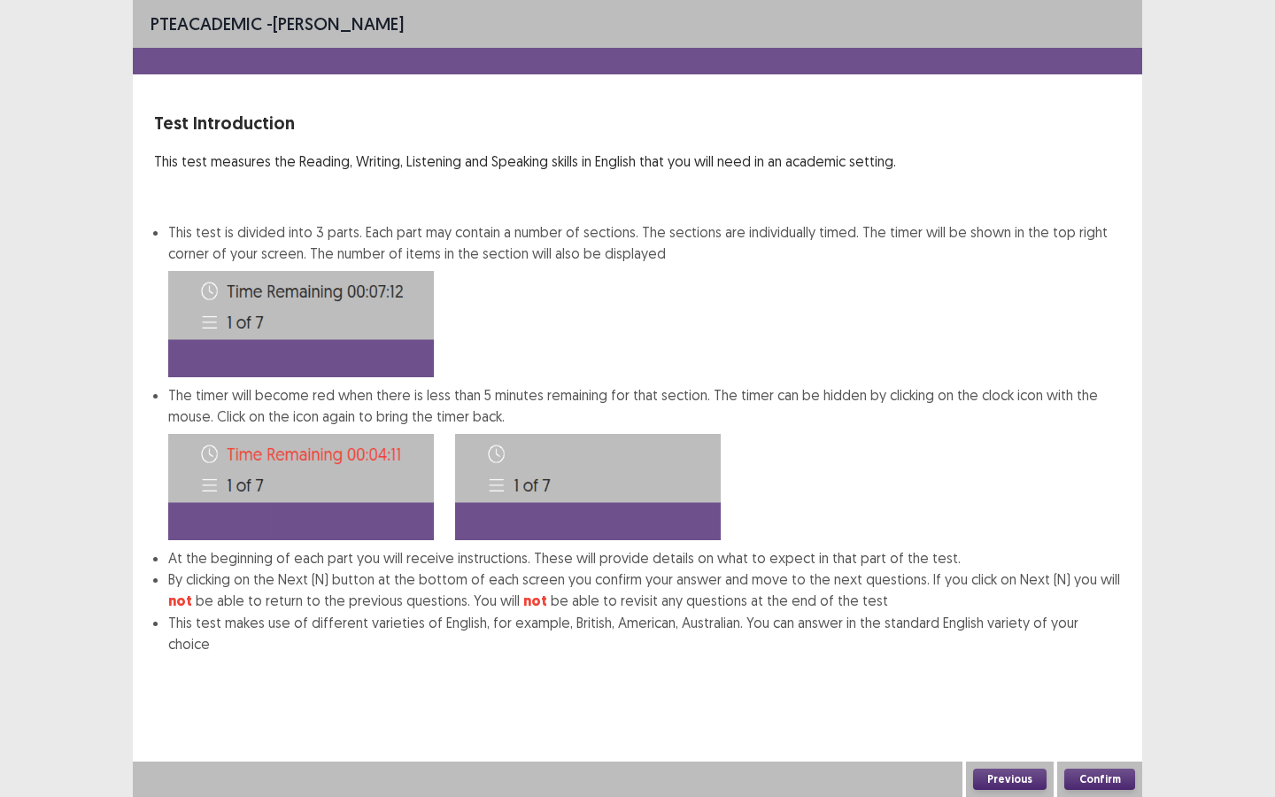
click at [1093, 688] on button "Confirm" at bounding box center [1099, 778] width 71 height 21
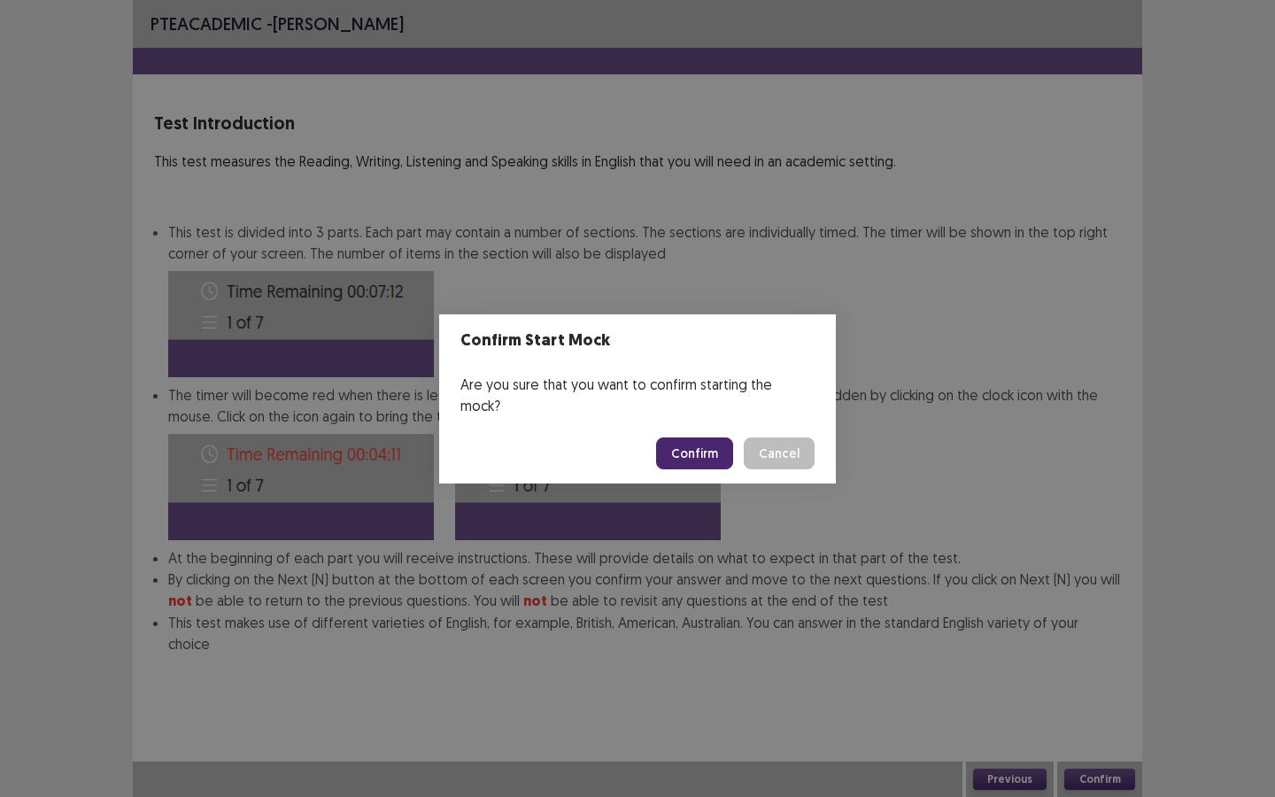
click at [696, 453] on button "Confirm" at bounding box center [694, 453] width 77 height 32
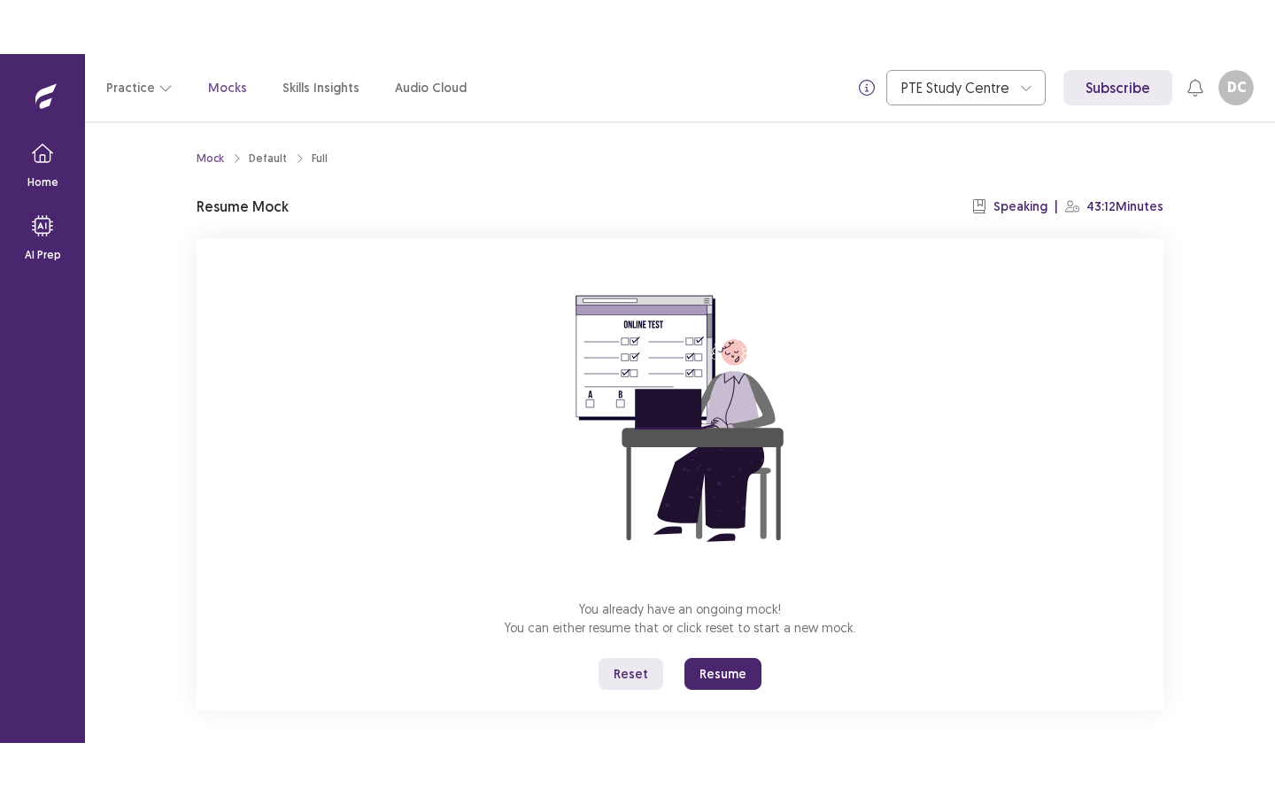
scroll to position [11, 0]
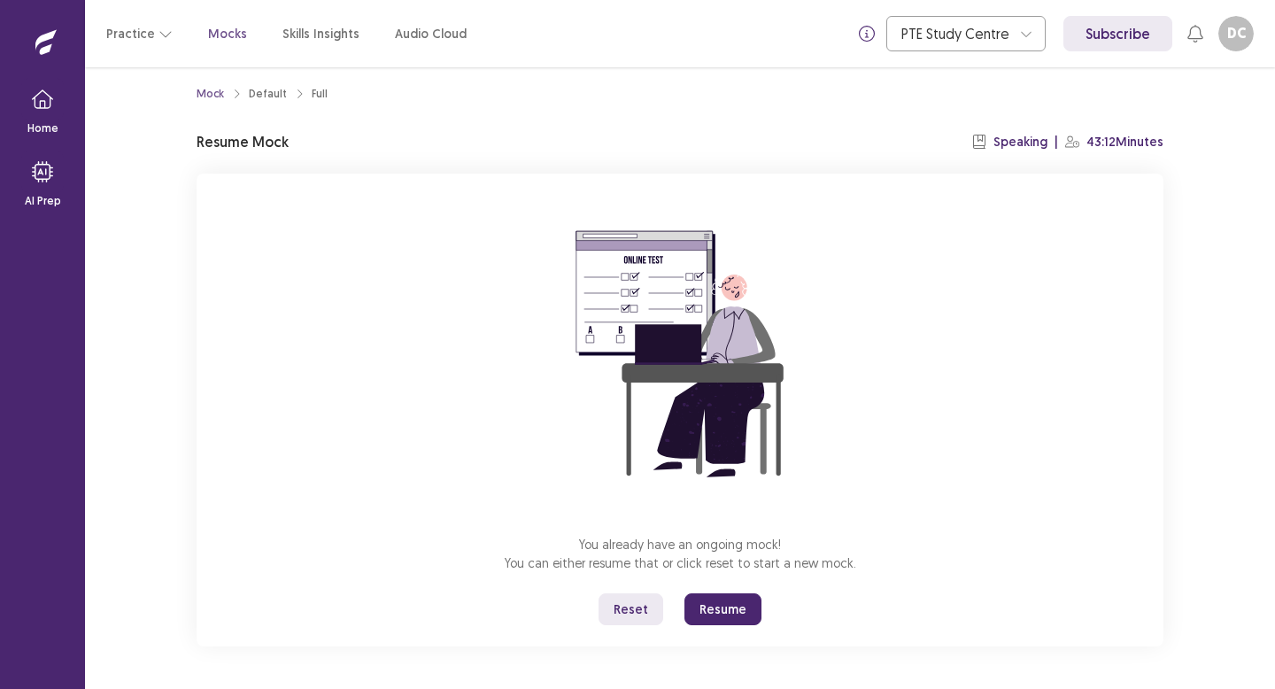
click at [635, 616] on button "Reset" at bounding box center [630, 609] width 65 height 32
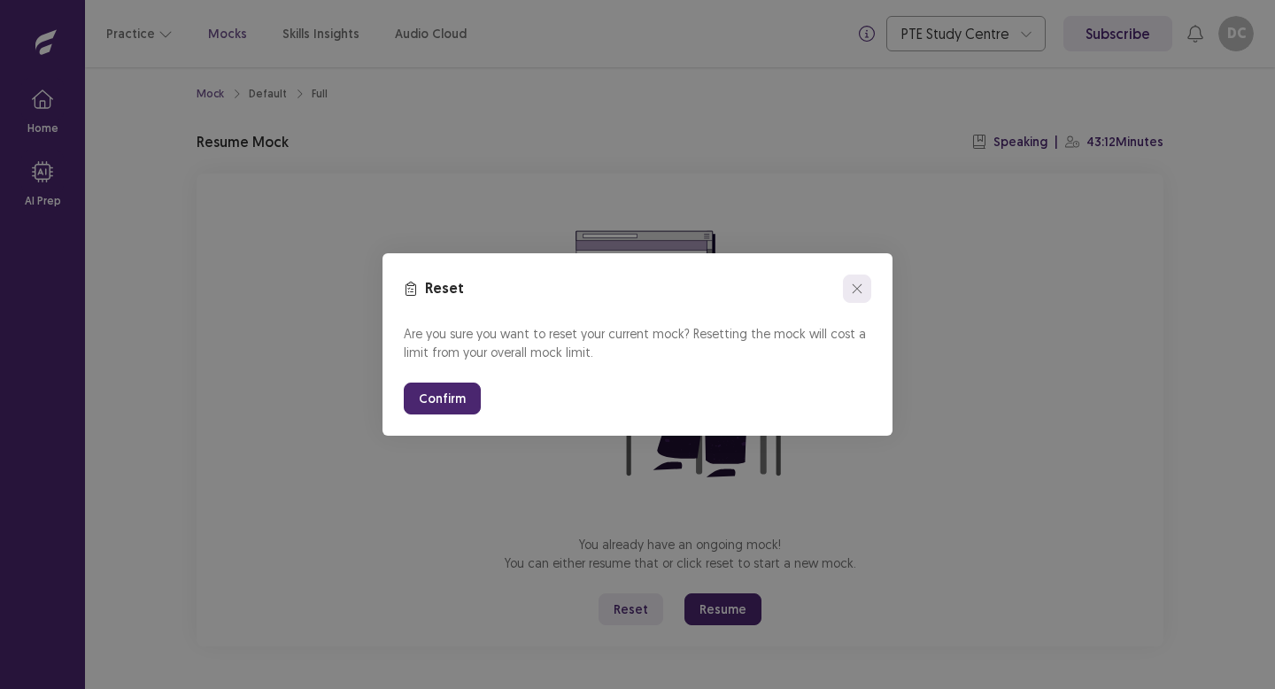
click at [853, 289] on icon "close" at bounding box center [857, 288] width 11 height 11
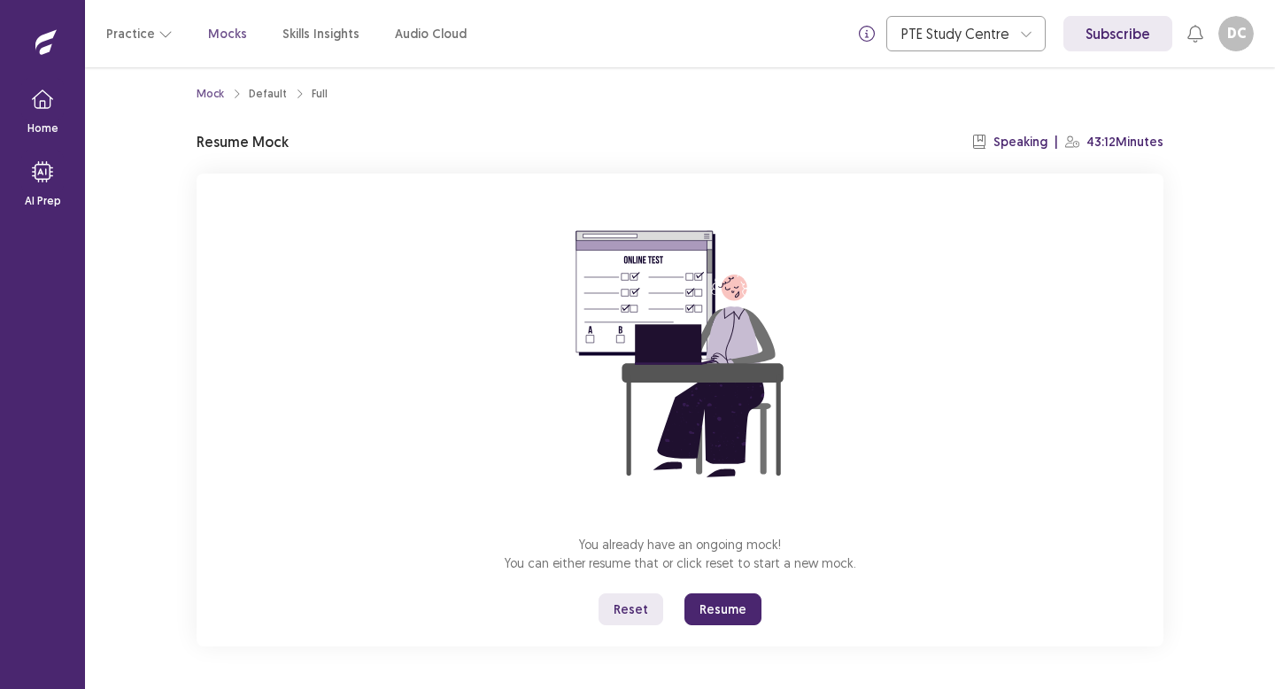
drag, startPoint x: 724, startPoint y: 607, endPoint x: 724, endPoint y: 715, distance: 108.0
click at [724, 607] on button "Resume" at bounding box center [722, 609] width 77 height 32
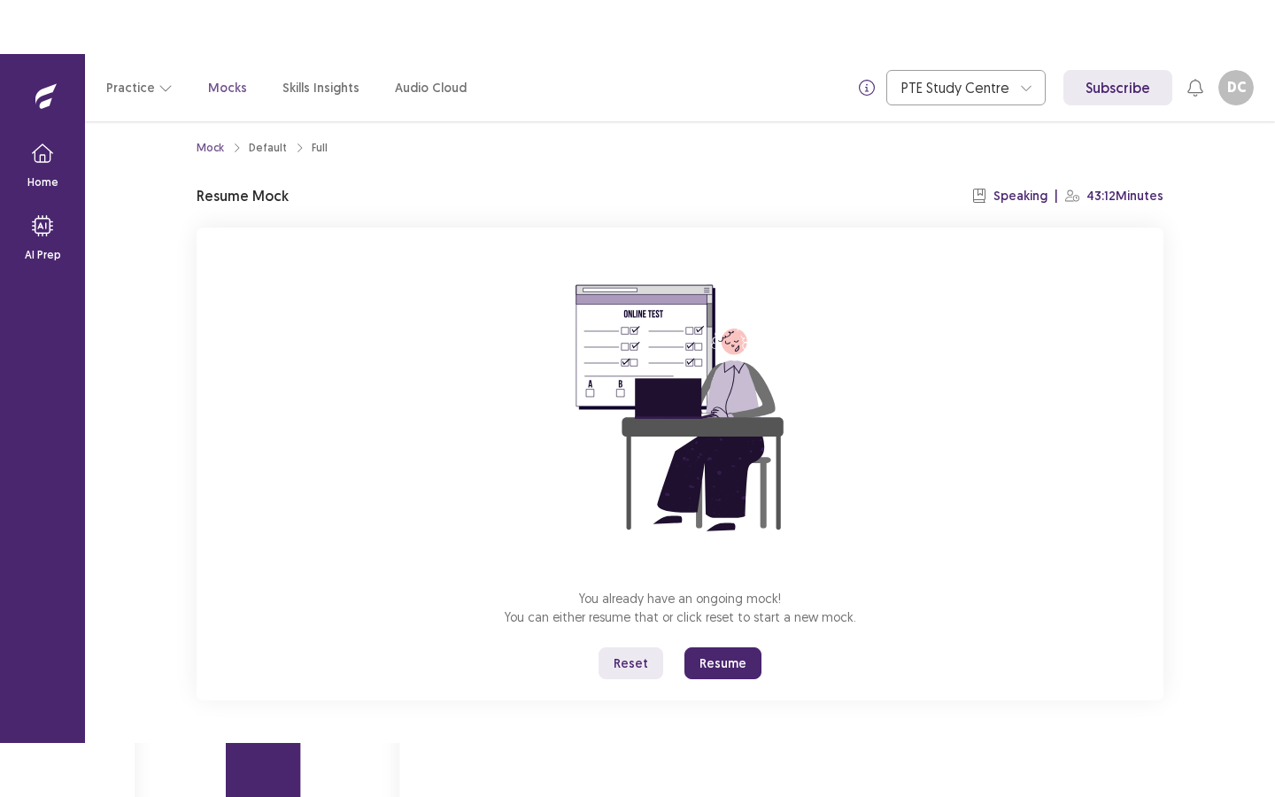
scroll to position [0, 0]
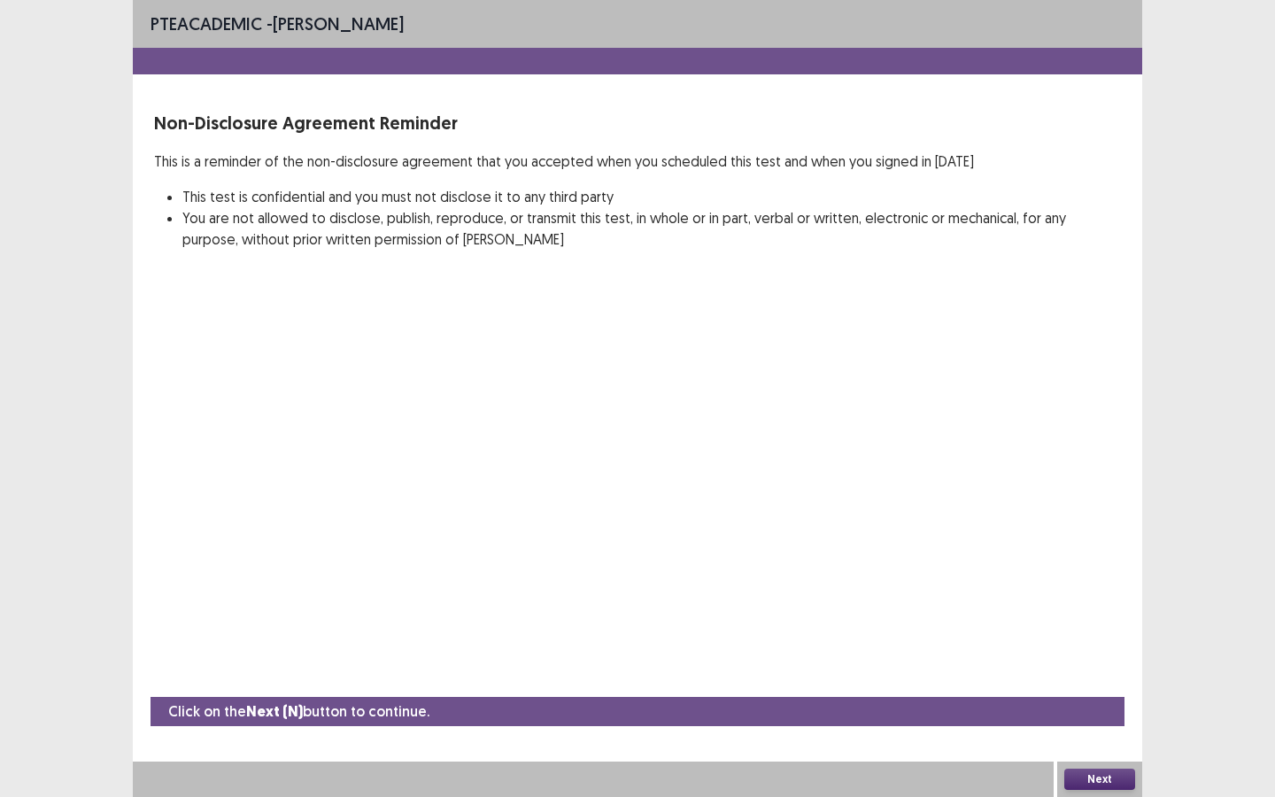
click at [1102, 688] on button "Next" at bounding box center [1099, 778] width 71 height 21
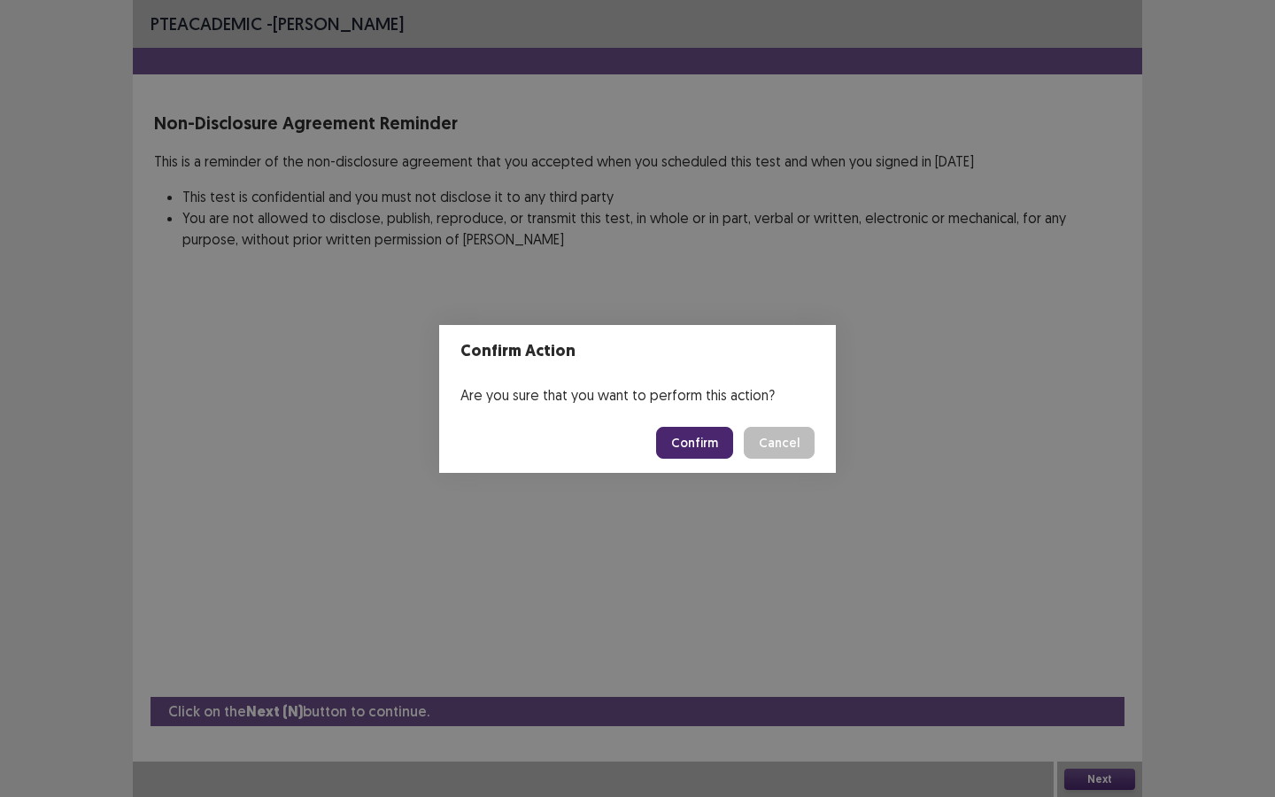
click at [691, 448] on button "Confirm" at bounding box center [694, 443] width 77 height 32
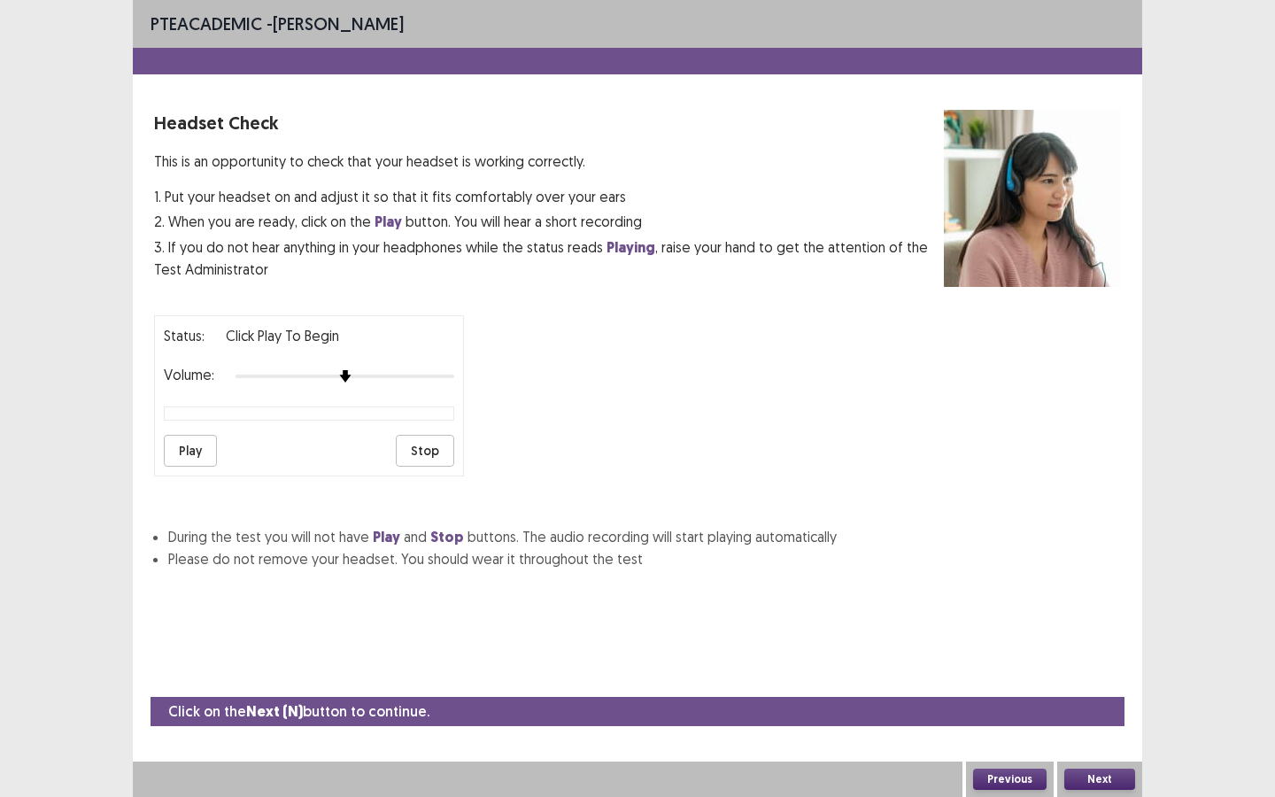
click at [1087, 688] on button "Next" at bounding box center [1099, 778] width 71 height 21
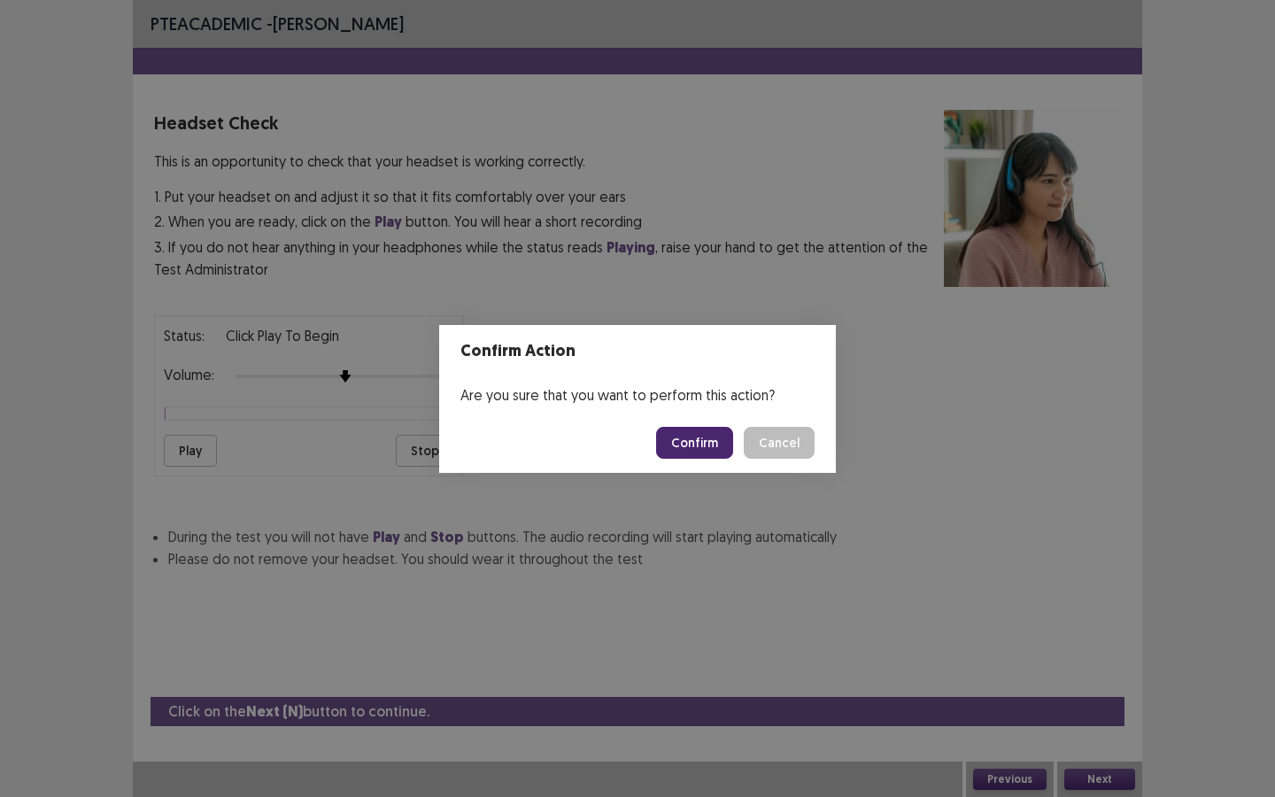
drag, startPoint x: 702, startPoint y: 450, endPoint x: 775, endPoint y: 471, distance: 76.5
click at [703, 450] on button "Confirm" at bounding box center [694, 443] width 77 height 32
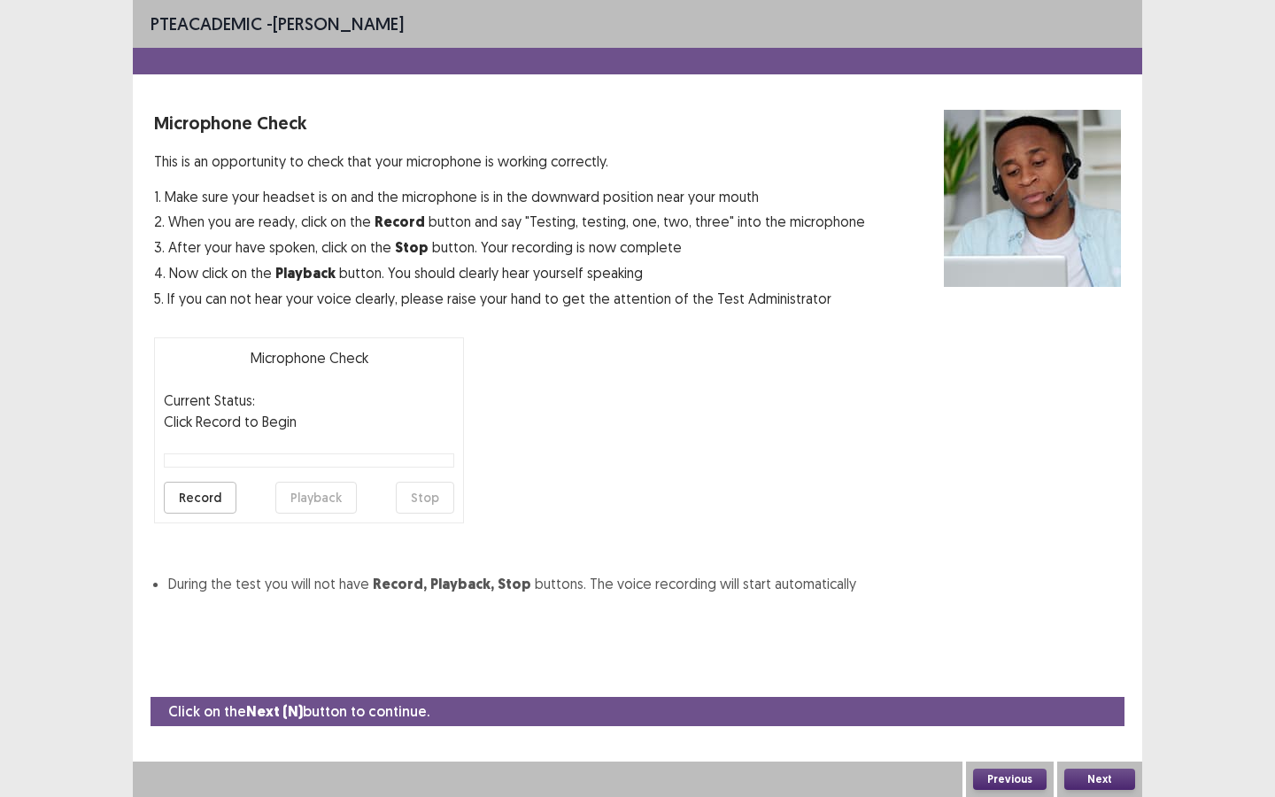
click at [1080, 688] on button "Next" at bounding box center [1099, 778] width 71 height 21
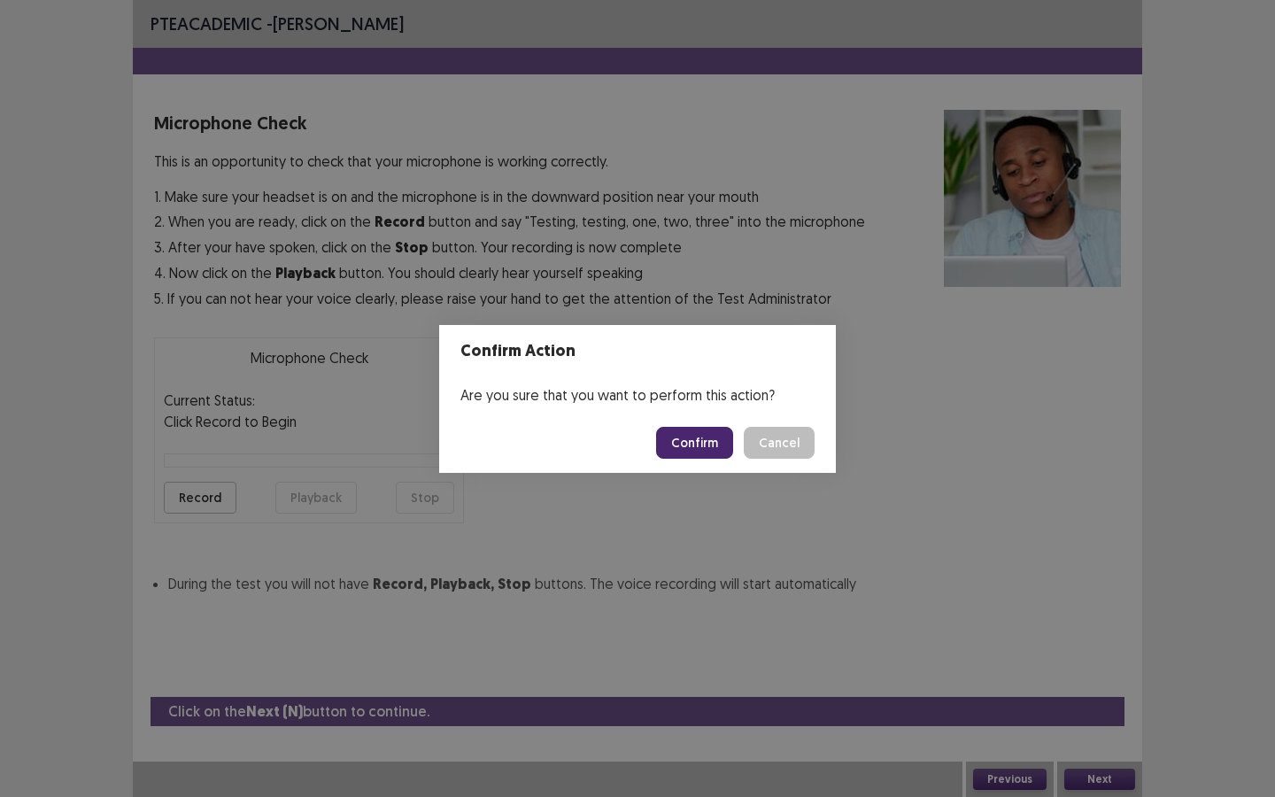
drag, startPoint x: 669, startPoint y: 439, endPoint x: 822, endPoint y: 482, distance: 158.3
click at [691, 444] on button "Confirm" at bounding box center [694, 443] width 77 height 32
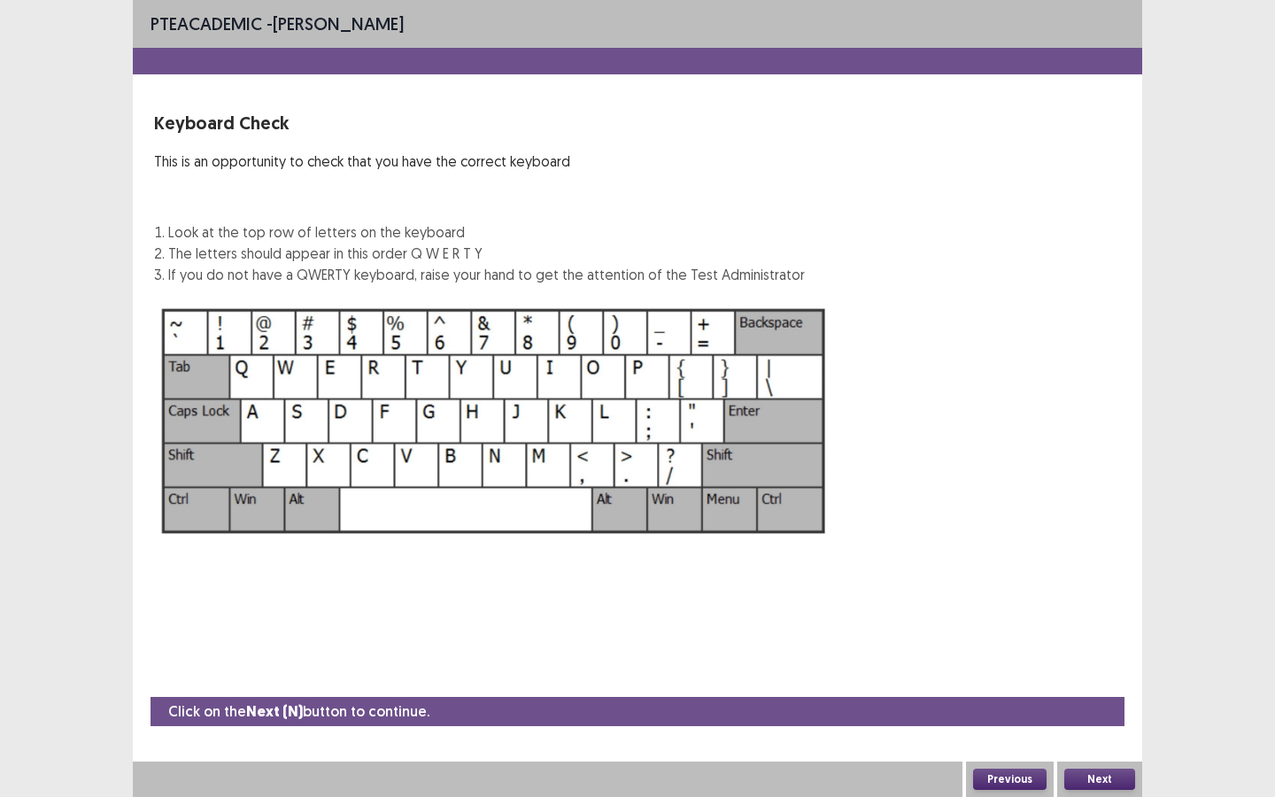
click at [1098, 688] on button "Next" at bounding box center [1099, 778] width 71 height 21
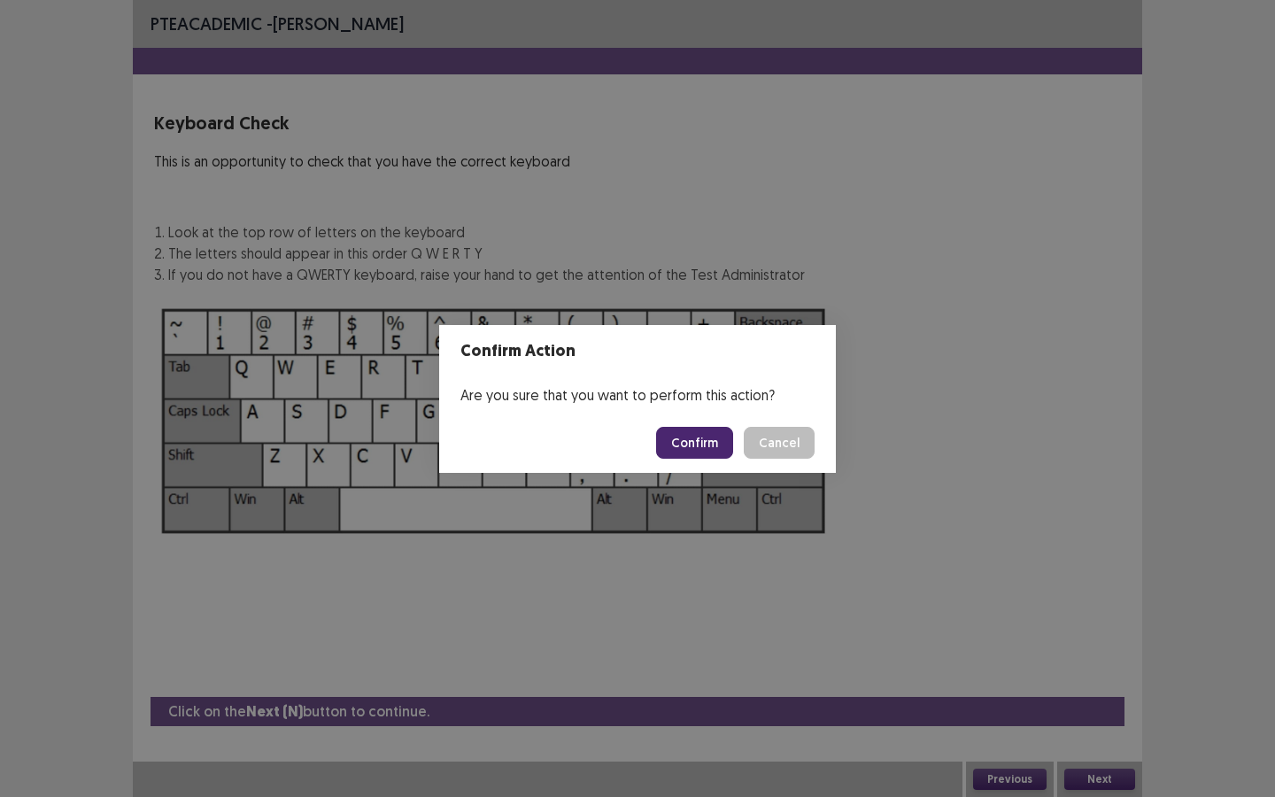
click at [697, 443] on button "Confirm" at bounding box center [694, 443] width 77 height 32
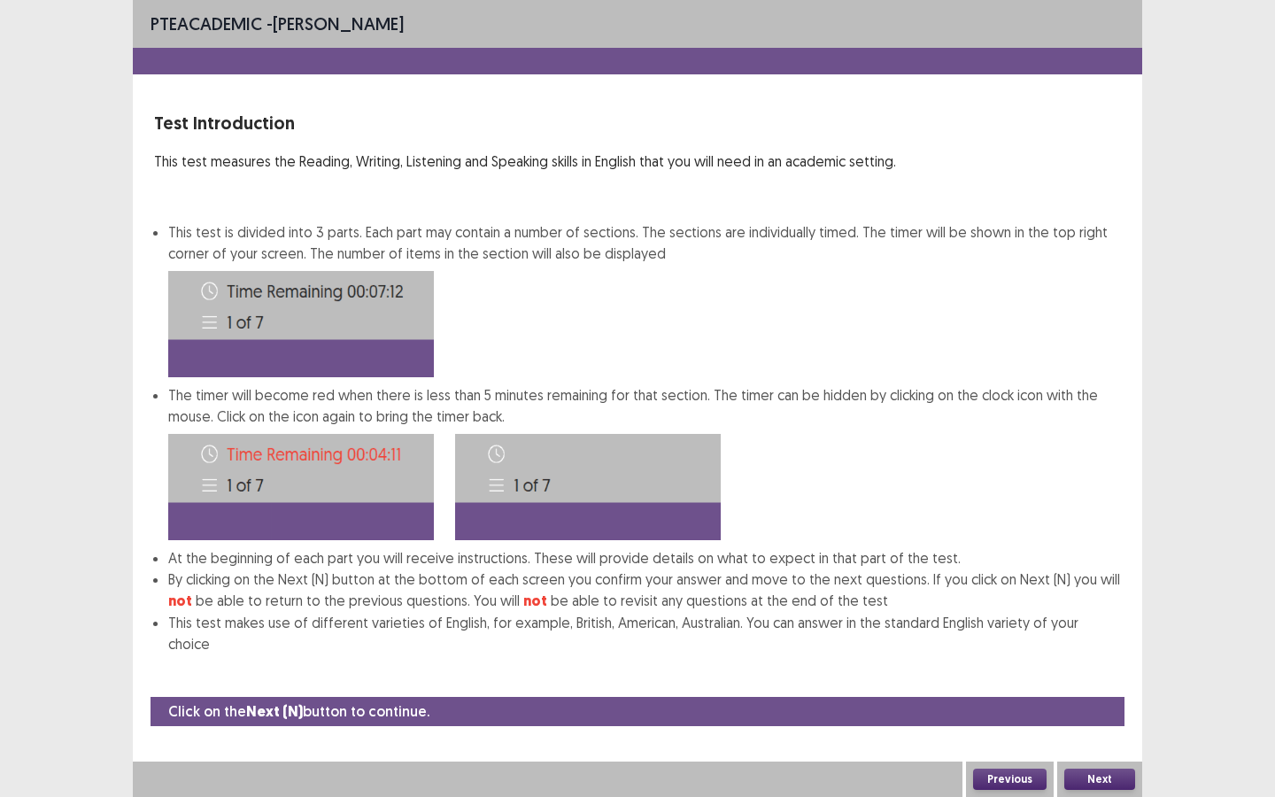
click at [1099, 688] on button "Next" at bounding box center [1099, 778] width 71 height 21
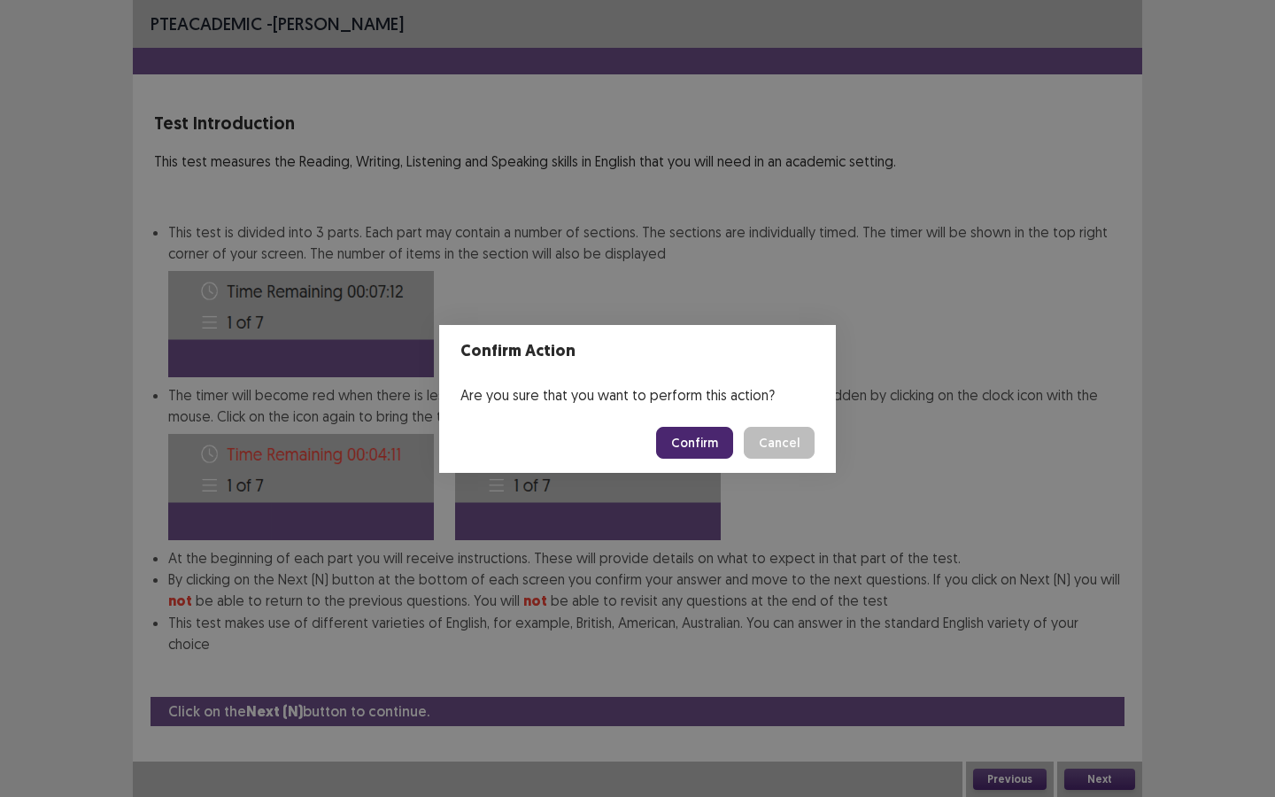
drag, startPoint x: 721, startPoint y: 442, endPoint x: 837, endPoint y: 535, distance: 148.6
click at [721, 442] on button "Confirm" at bounding box center [694, 443] width 77 height 32
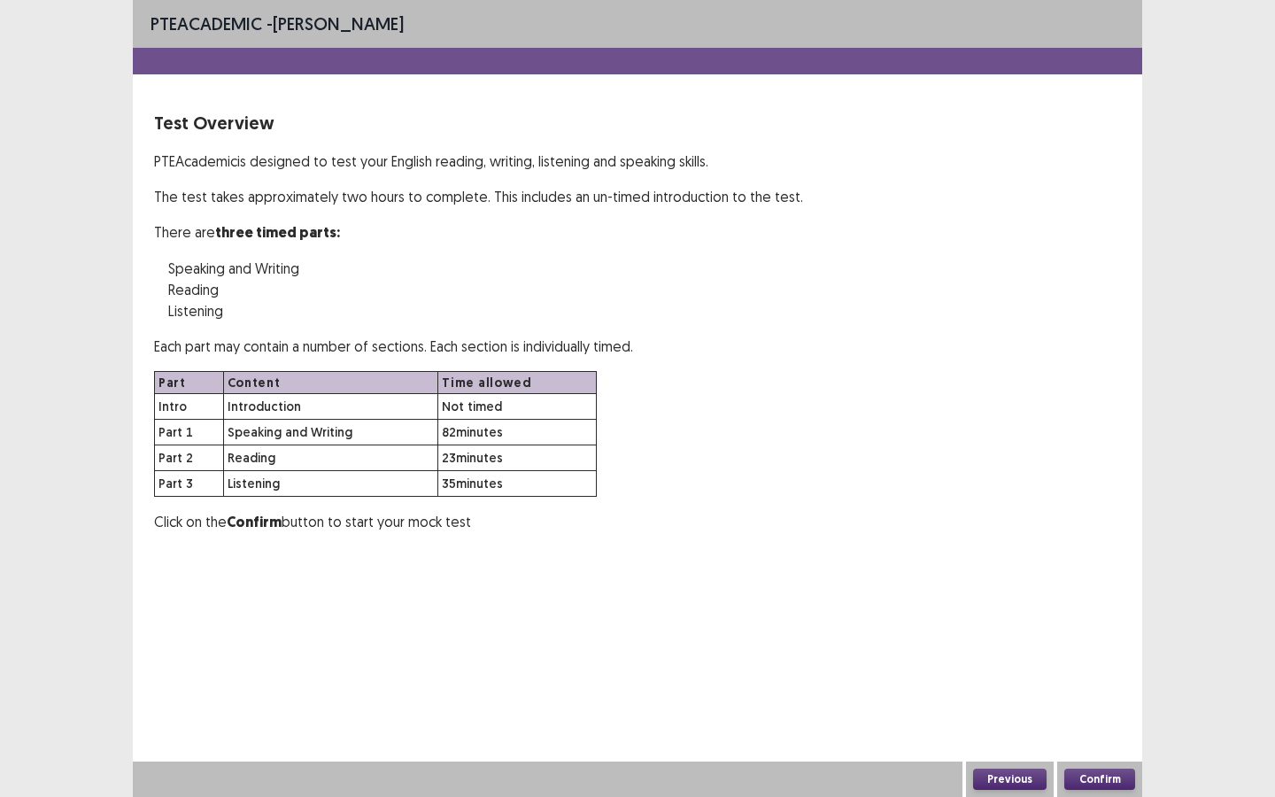
drag, startPoint x: 503, startPoint y: 429, endPoint x: 492, endPoint y: 440, distance: 15.0
click at [411, 429] on tr "Part 1 Speaking and Writing 82 minutes" at bounding box center [376, 433] width 442 height 26
drag, startPoint x: 498, startPoint y: 451, endPoint x: 473, endPoint y: 456, distance: 25.2
click at [471, 454] on td "23 minutes" at bounding box center [517, 458] width 158 height 26
drag, startPoint x: 476, startPoint y: 489, endPoint x: 461, endPoint y: 485, distance: 15.5
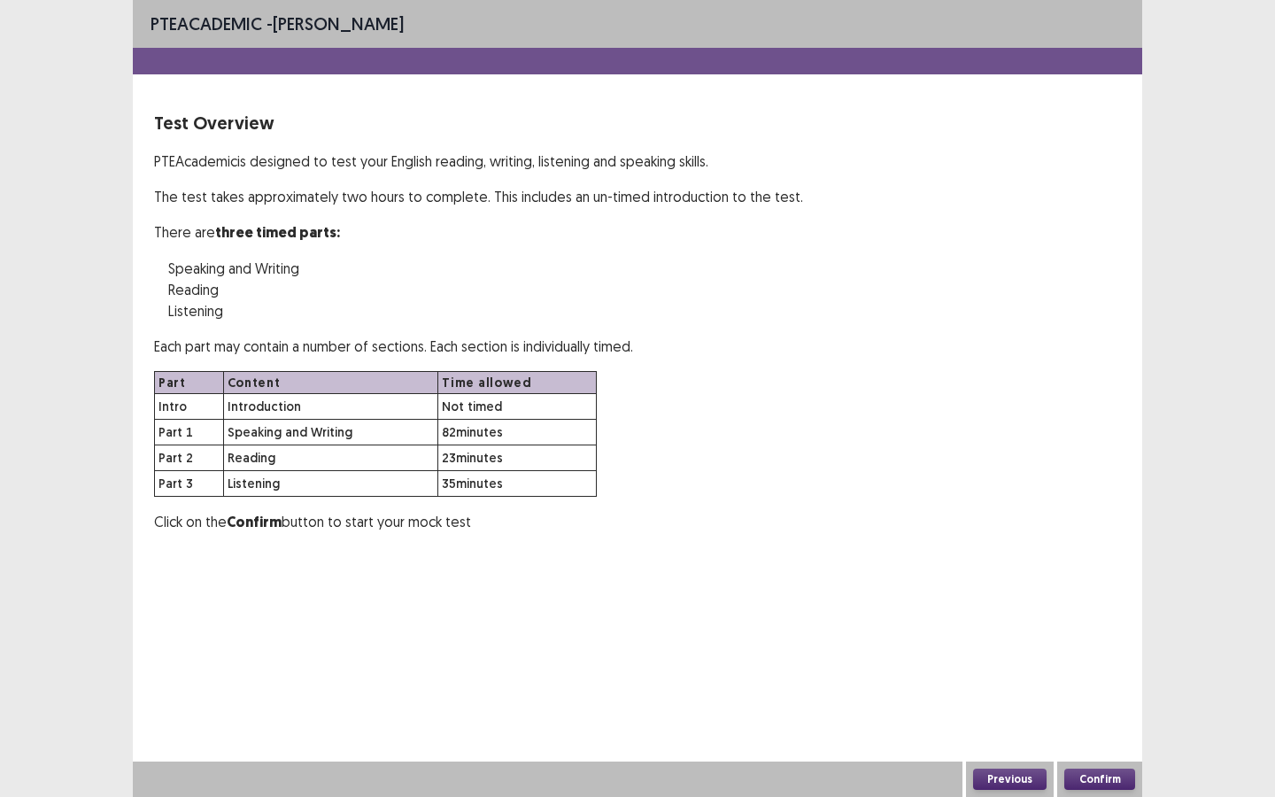
click at [461, 489] on td "35 minutes" at bounding box center [517, 484] width 158 height 26
click at [1086, 688] on button "Confirm" at bounding box center [1099, 778] width 71 height 21
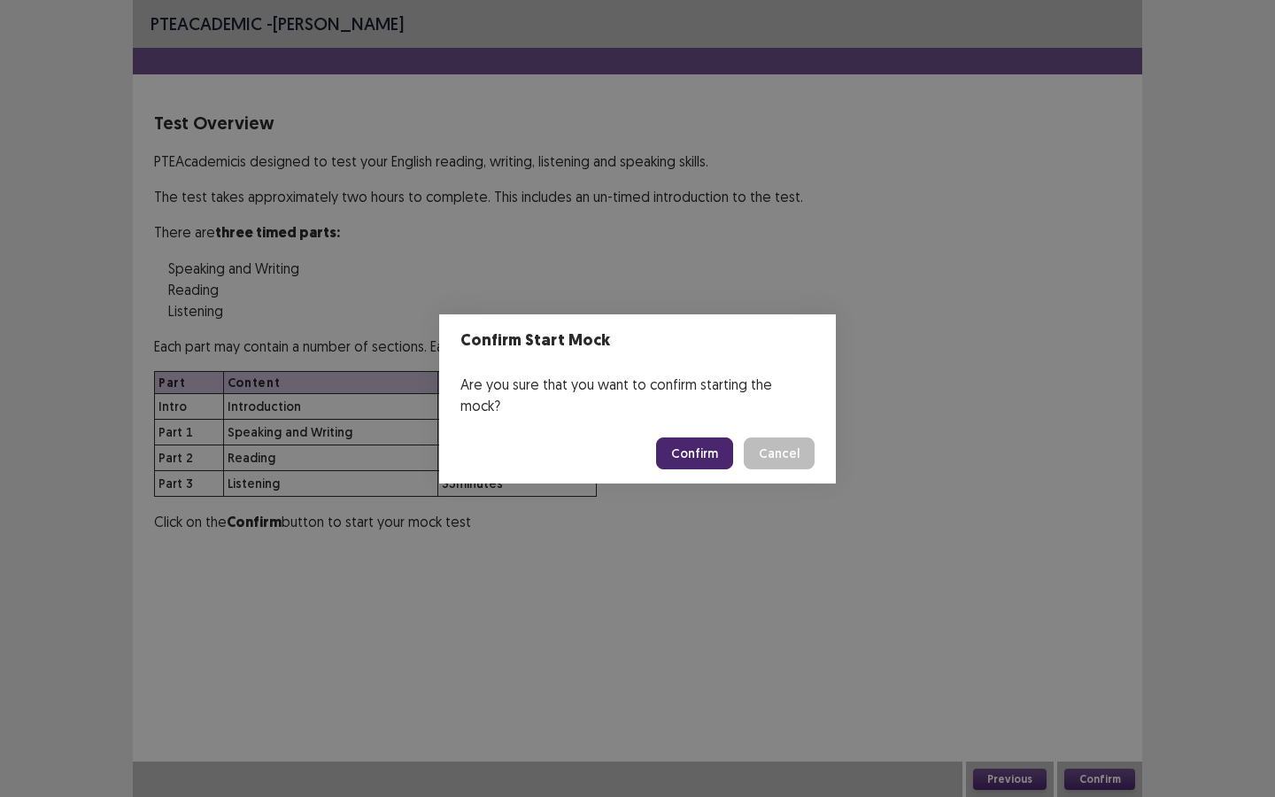
click at [700, 437] on button "Confirm" at bounding box center [694, 453] width 77 height 32
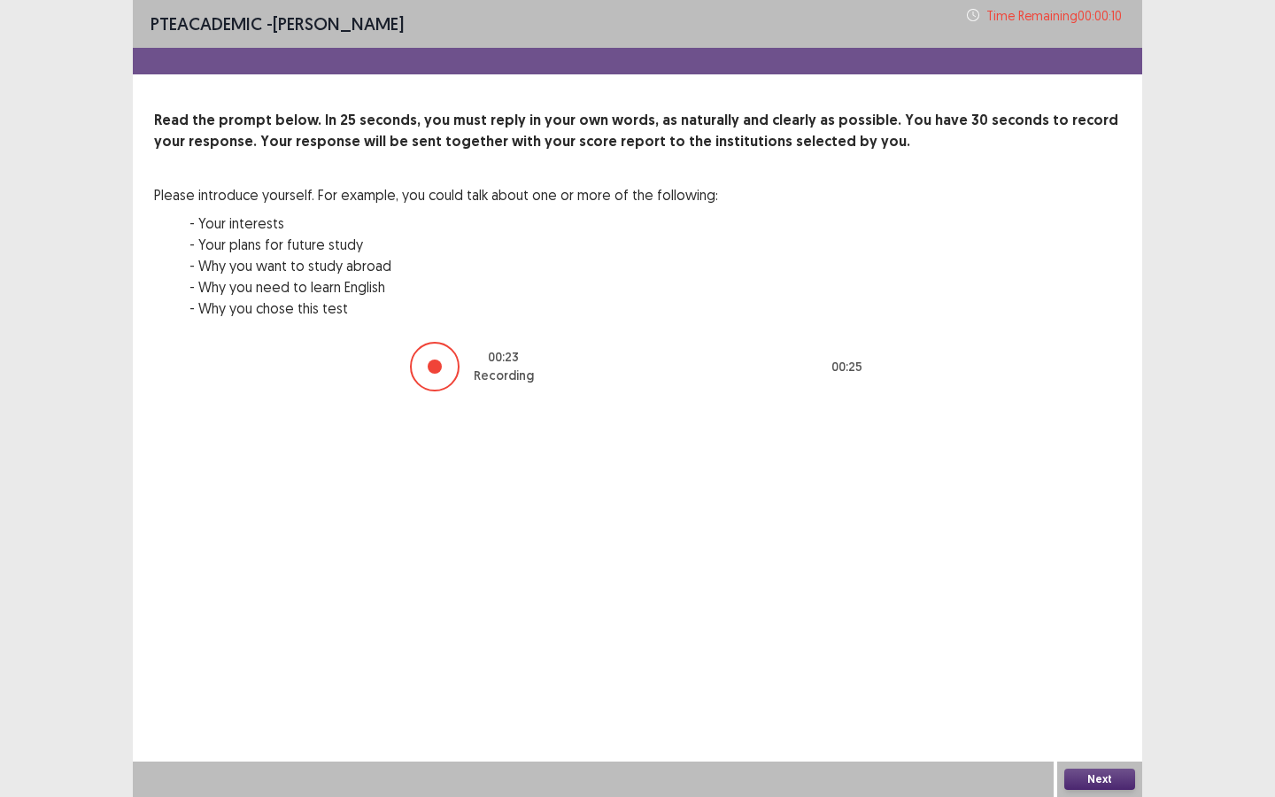
click at [1118, 688] on button "Next" at bounding box center [1099, 778] width 71 height 21
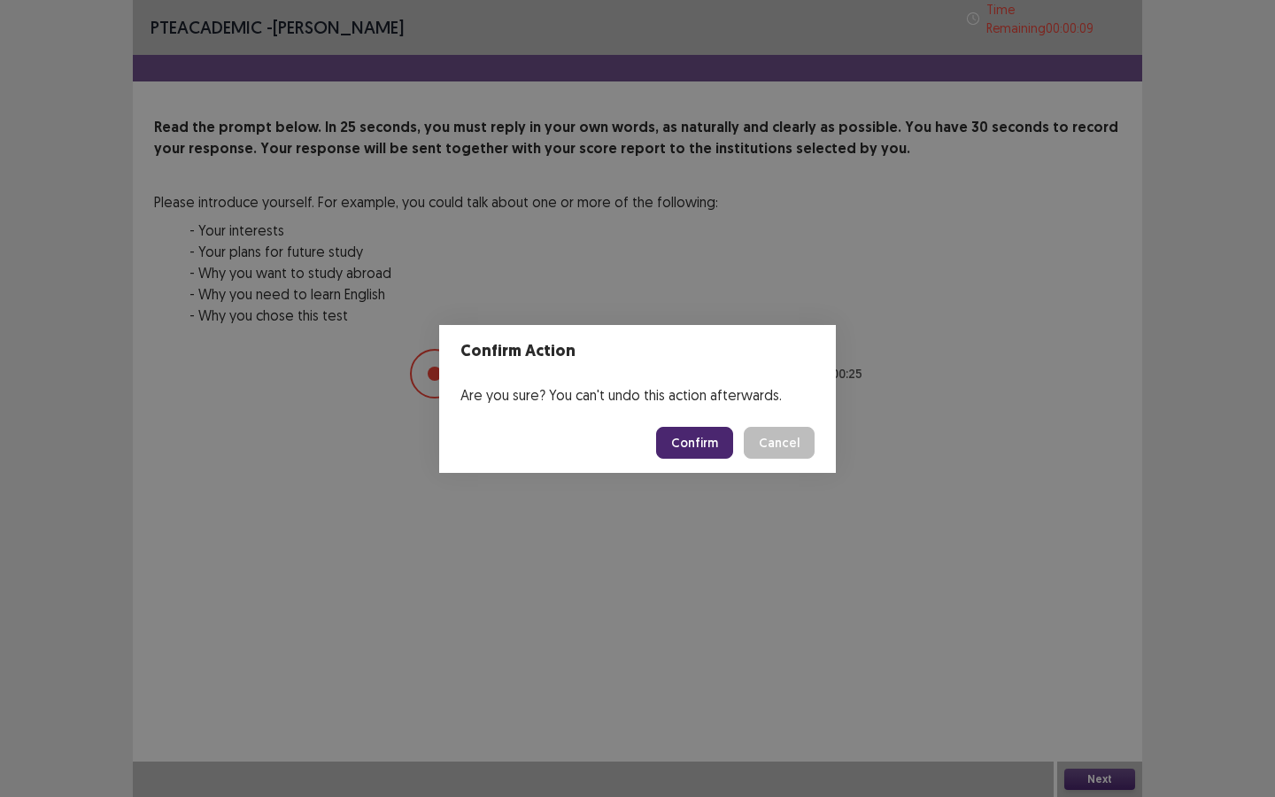
click at [728, 444] on button "Confirm" at bounding box center [694, 443] width 77 height 32
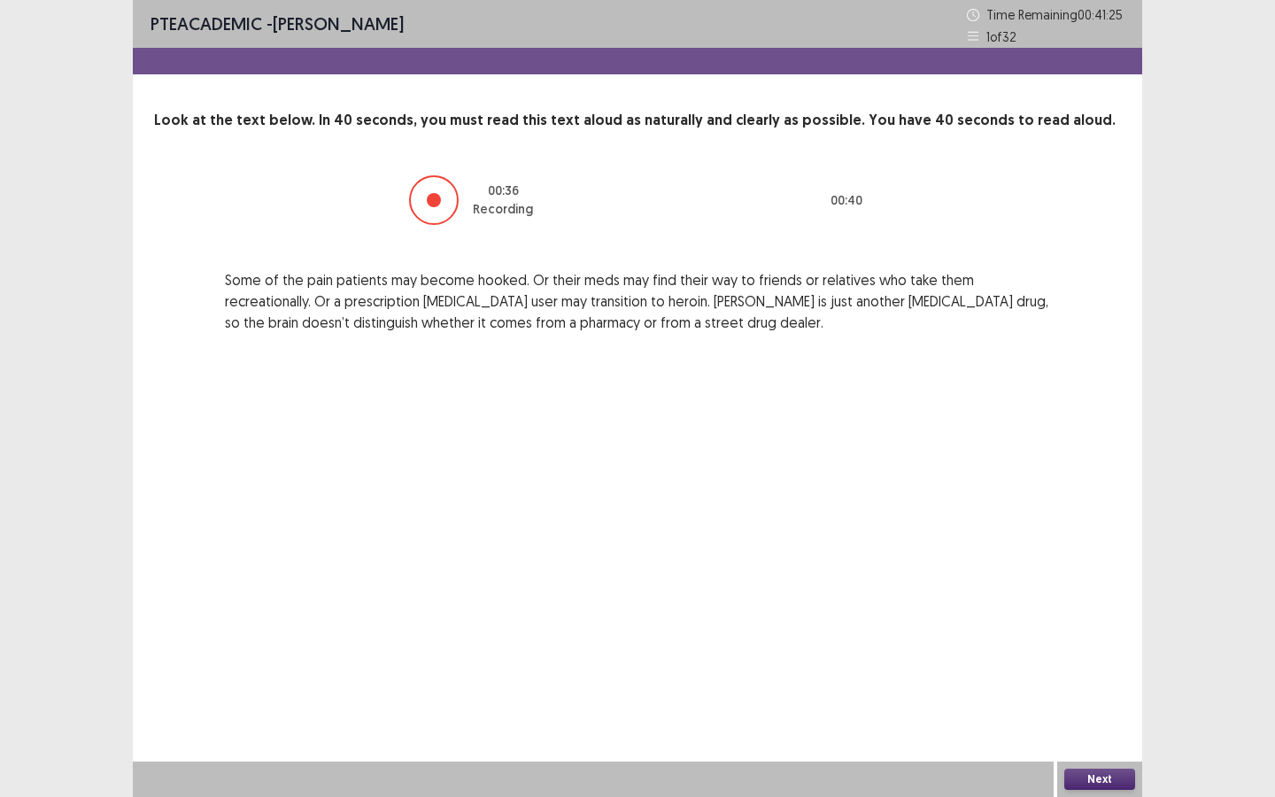
click at [1107, 688] on button "Next" at bounding box center [1099, 778] width 71 height 21
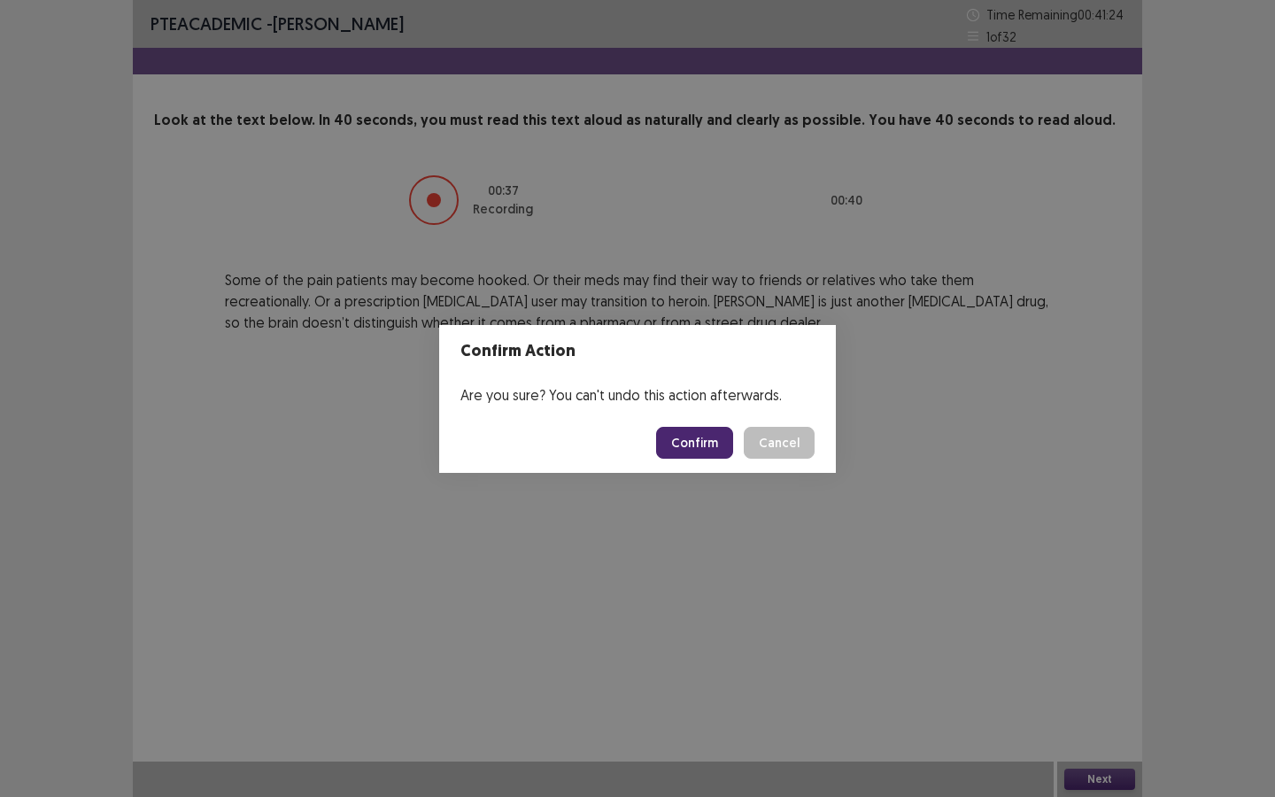
click at [709, 443] on button "Confirm" at bounding box center [694, 443] width 77 height 32
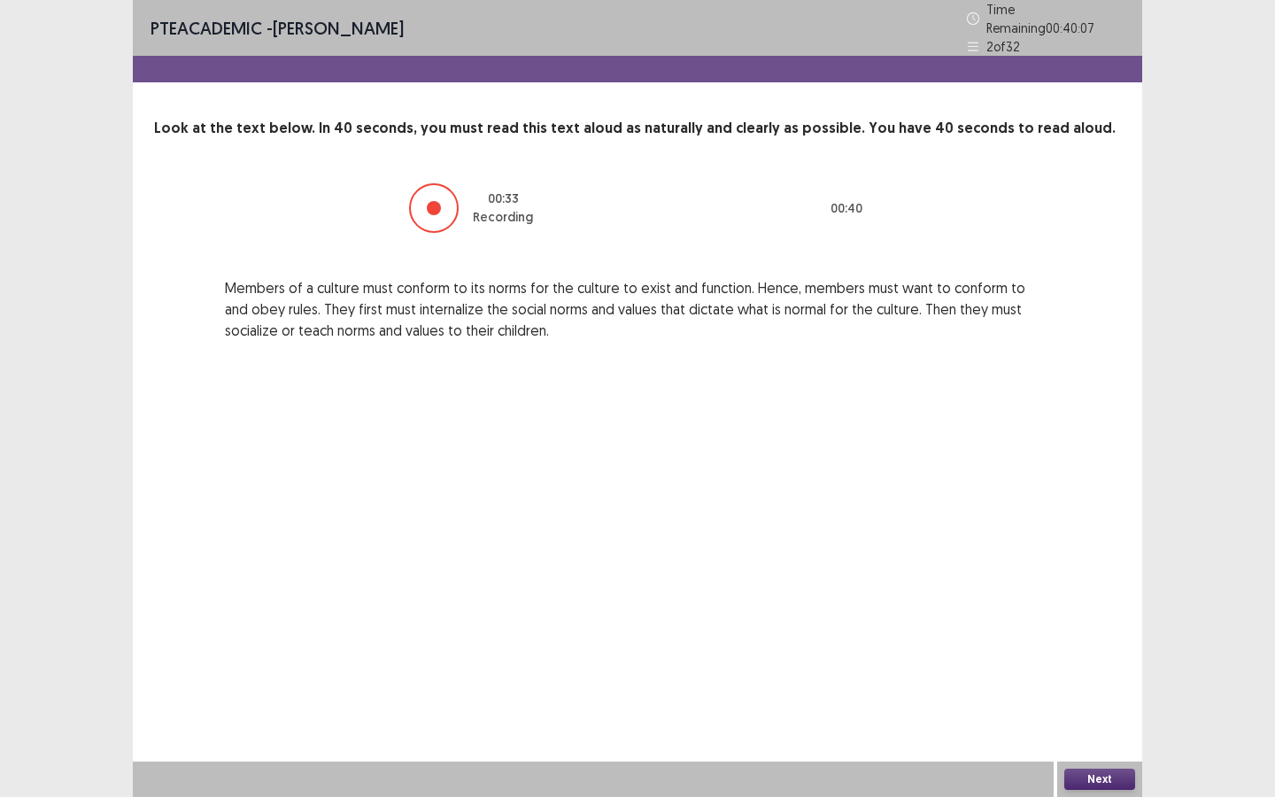
click at [1081, 688] on button "Next" at bounding box center [1099, 778] width 71 height 21
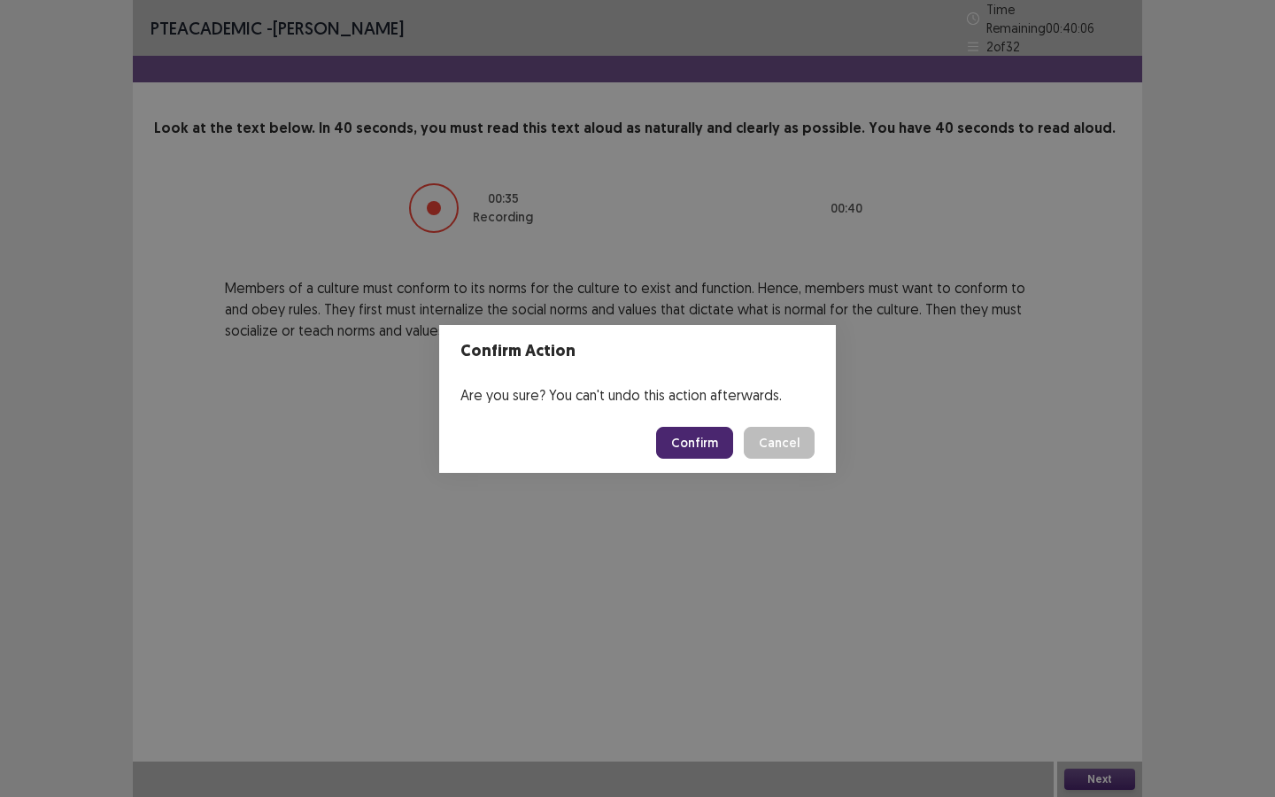
click at [710, 450] on button "Confirm" at bounding box center [694, 443] width 77 height 32
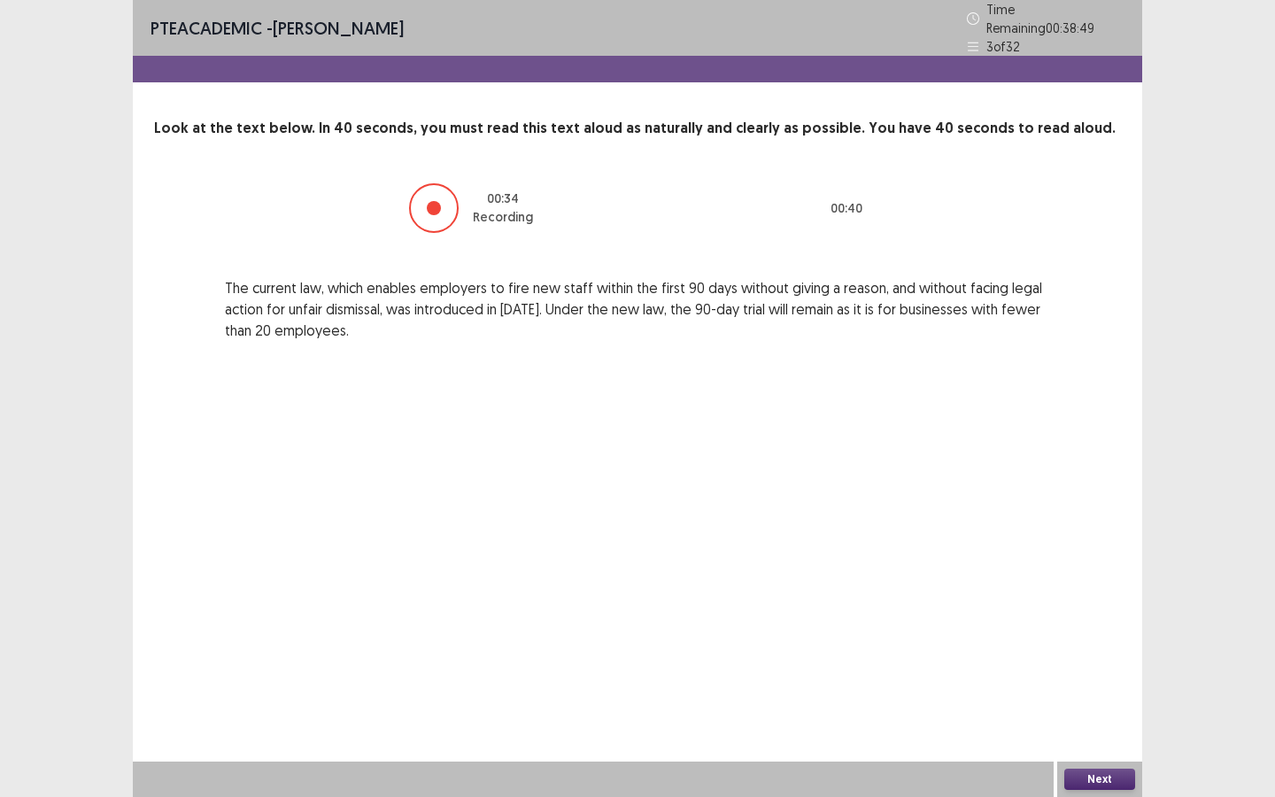
click at [1087, 688] on button "Next" at bounding box center [1099, 778] width 71 height 21
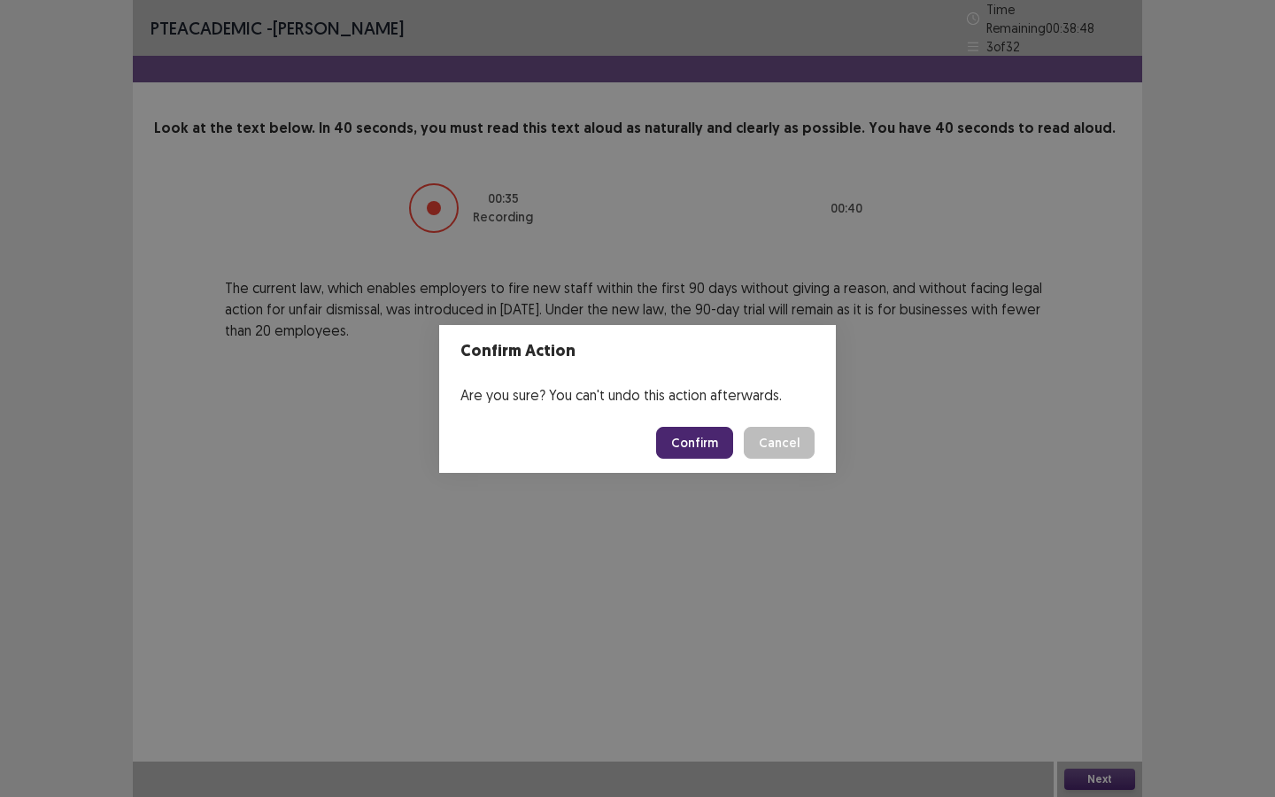
click at [698, 439] on button "Confirm" at bounding box center [694, 443] width 77 height 32
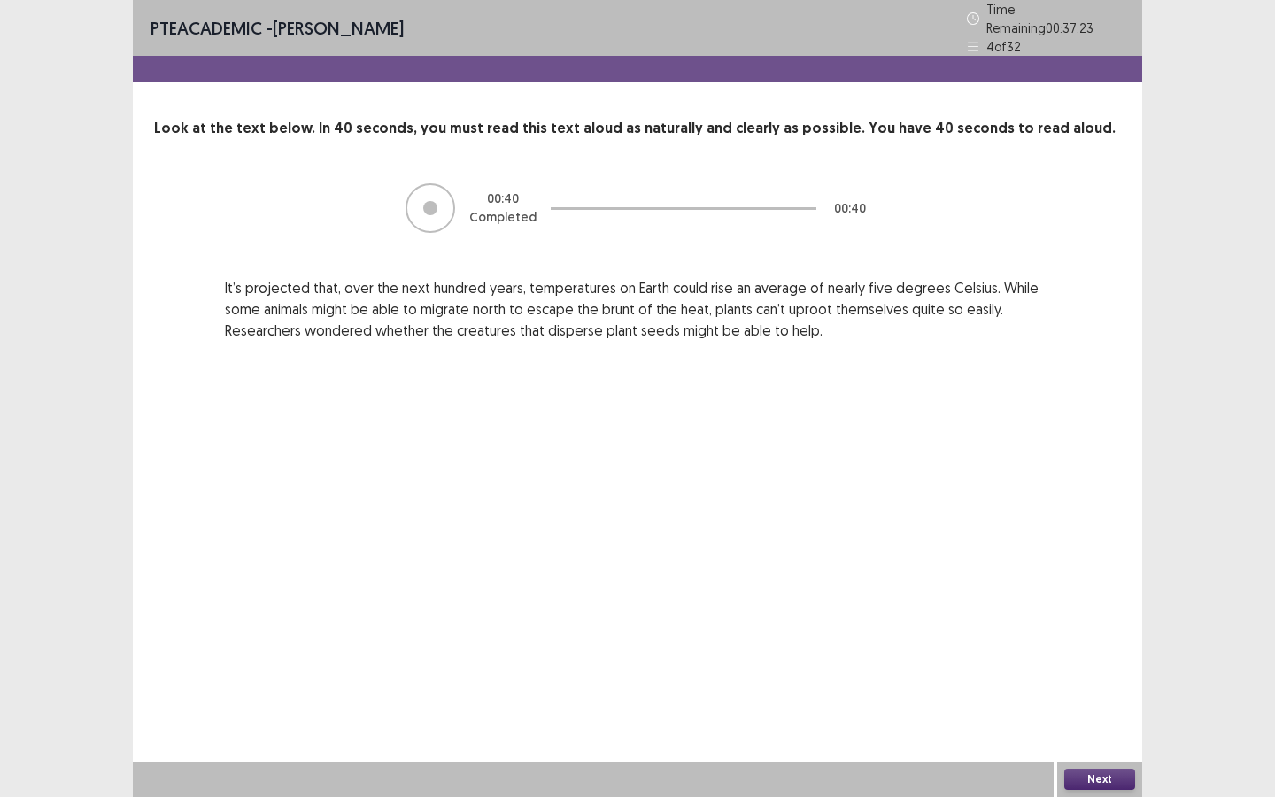
click at [1101, 688] on button "Next" at bounding box center [1099, 778] width 71 height 21
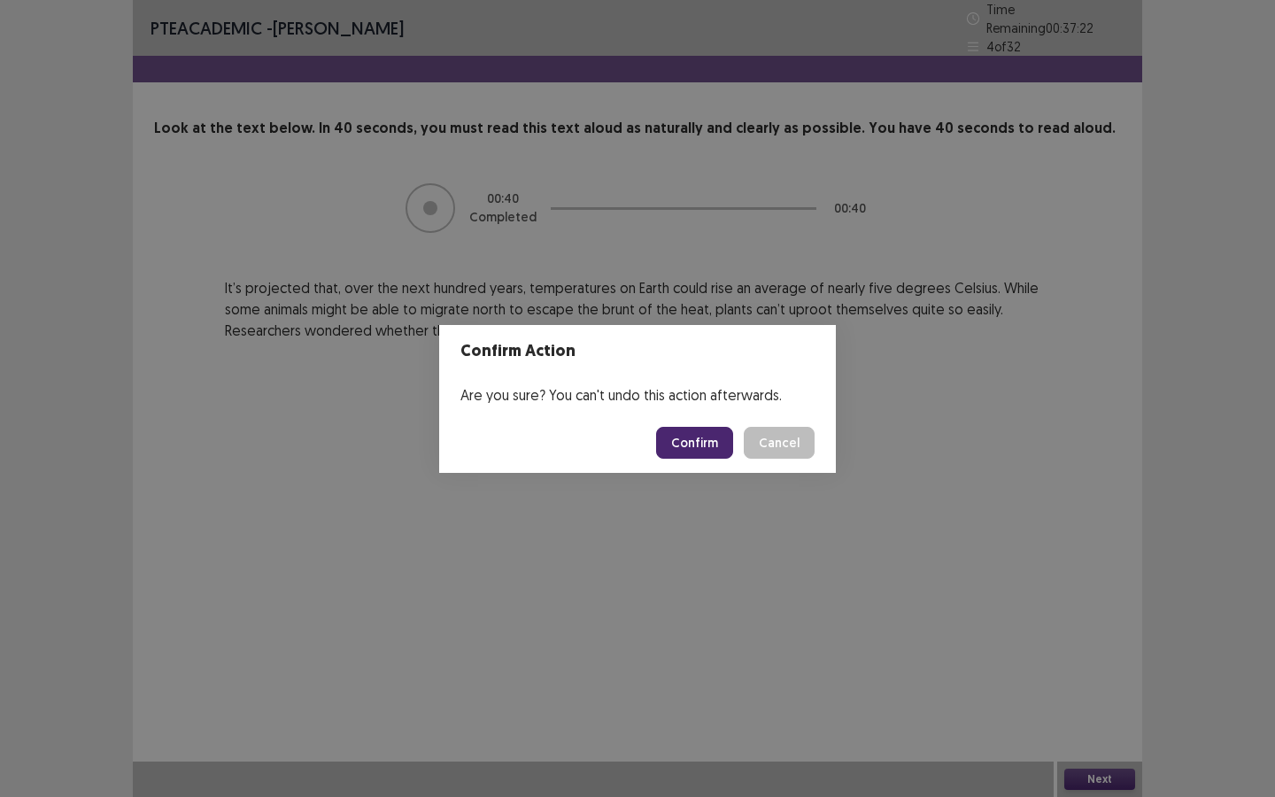
click at [697, 428] on button "Confirm" at bounding box center [694, 443] width 77 height 32
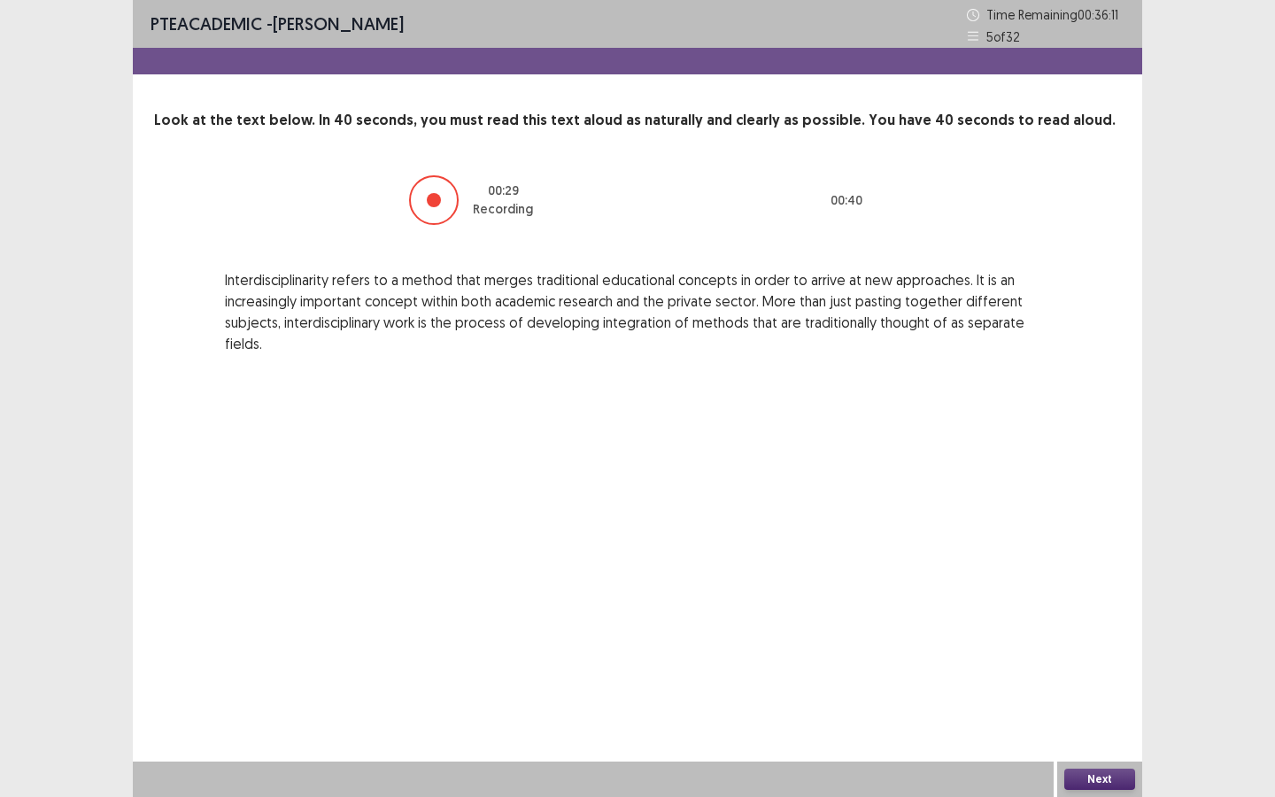
click at [1085, 688] on button "Next" at bounding box center [1099, 778] width 71 height 21
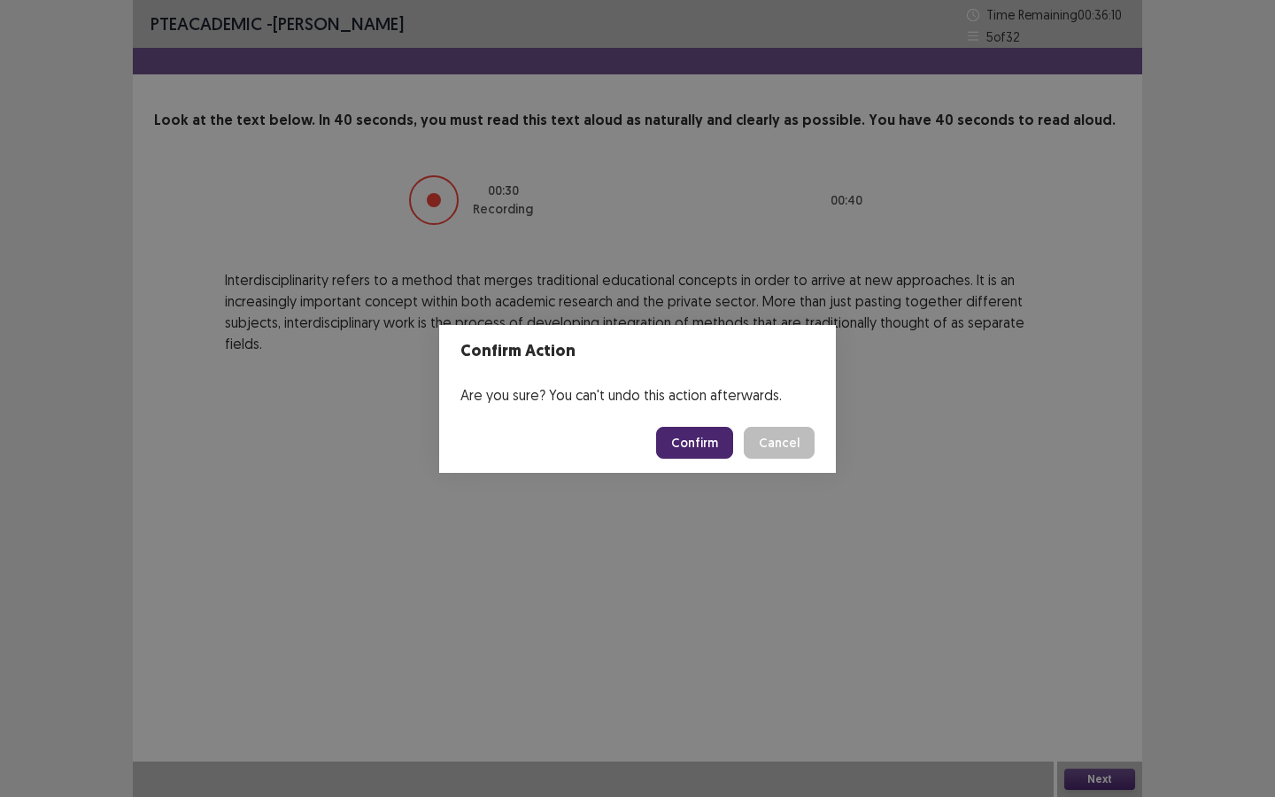
click at [716, 442] on button "Confirm" at bounding box center [694, 443] width 77 height 32
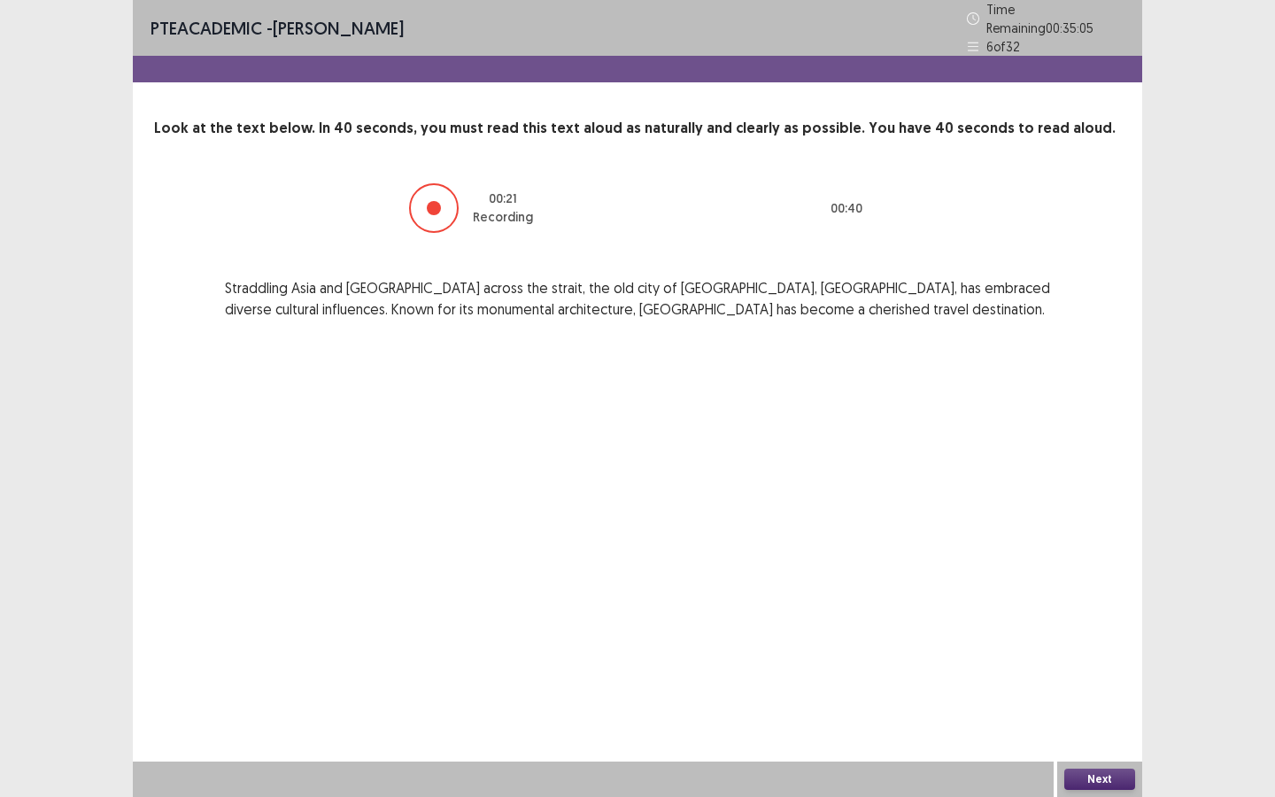
click at [1091, 688] on button "Next" at bounding box center [1099, 778] width 71 height 21
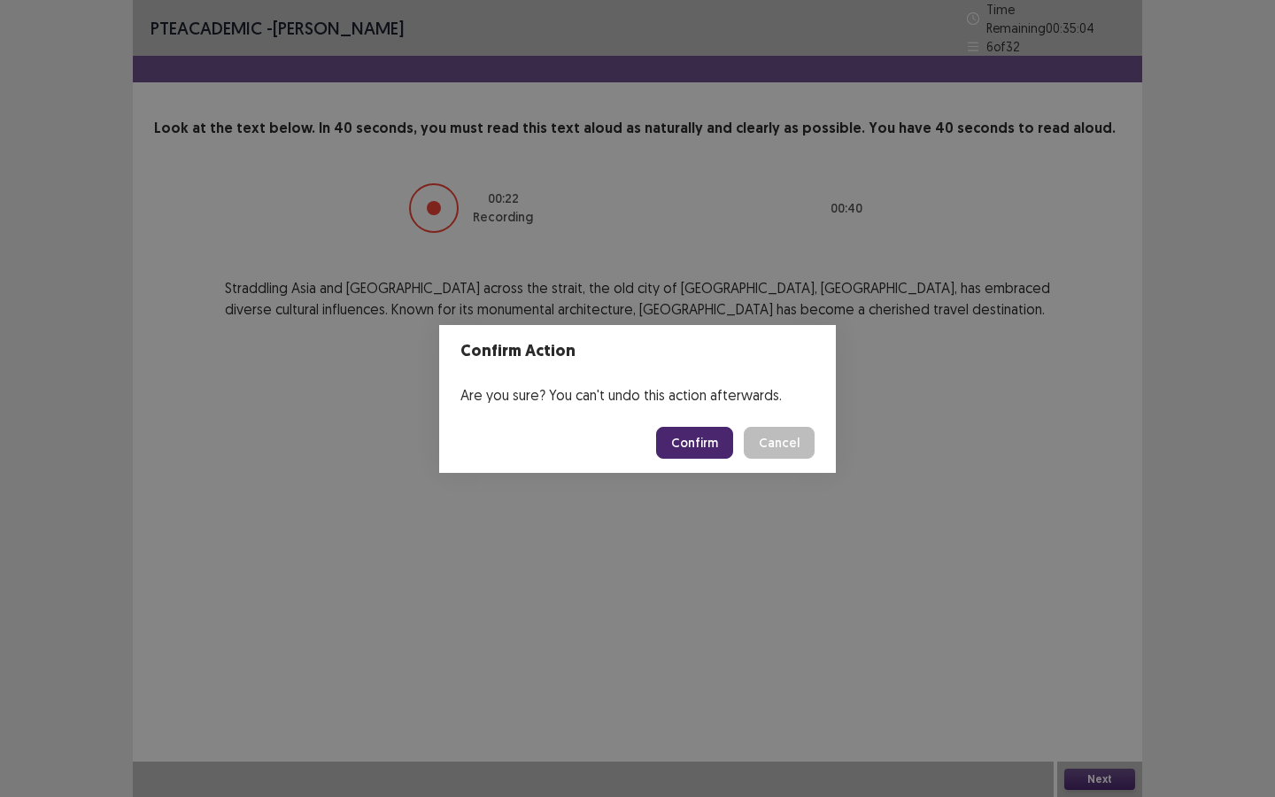
click at [701, 442] on button "Confirm" at bounding box center [694, 443] width 77 height 32
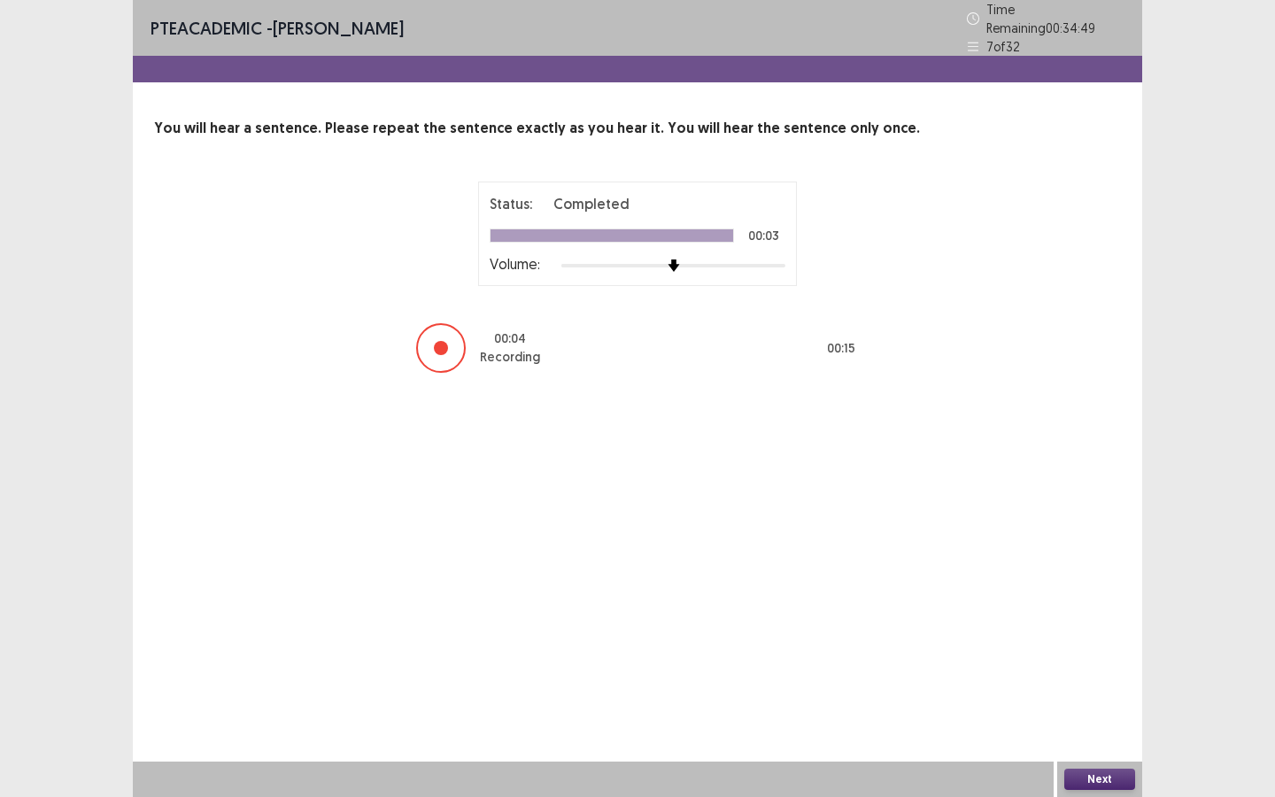
click at [1124, 688] on button "Next" at bounding box center [1099, 778] width 71 height 21
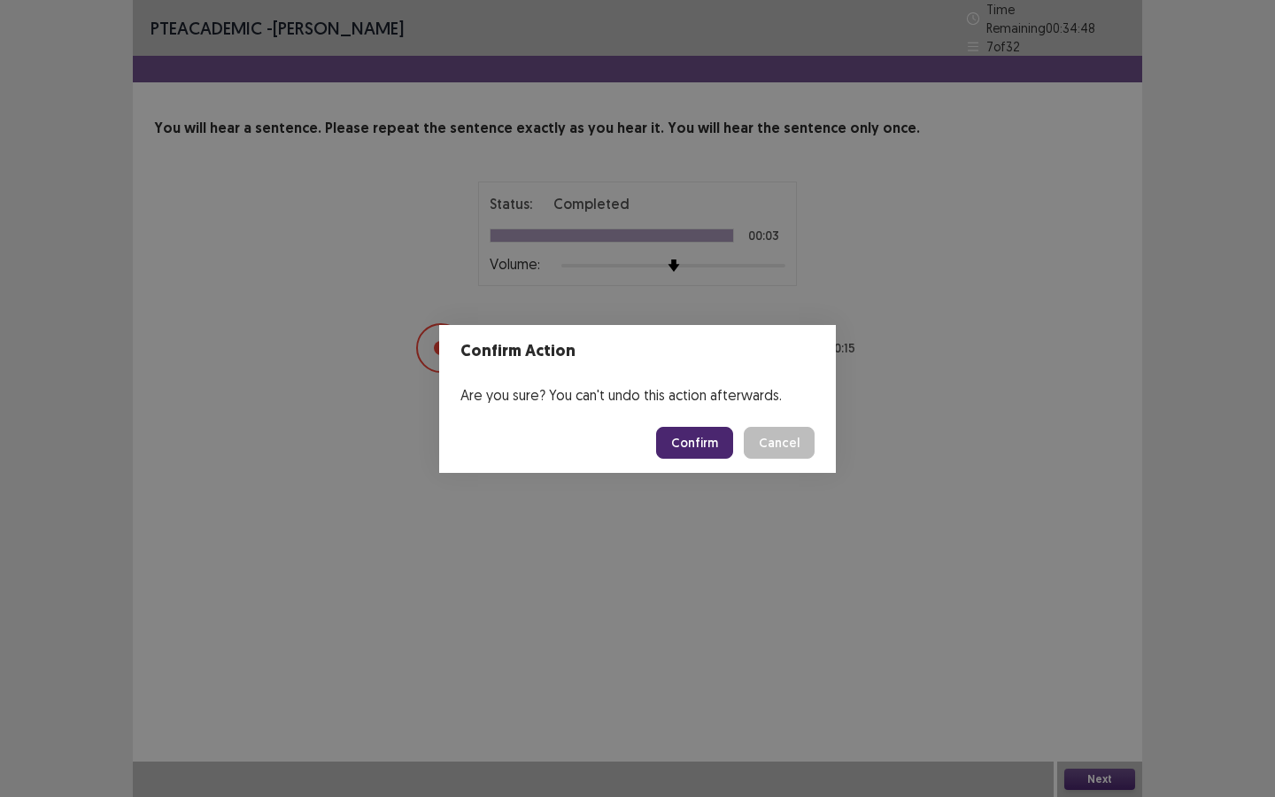
click at [710, 450] on button "Confirm" at bounding box center [694, 443] width 77 height 32
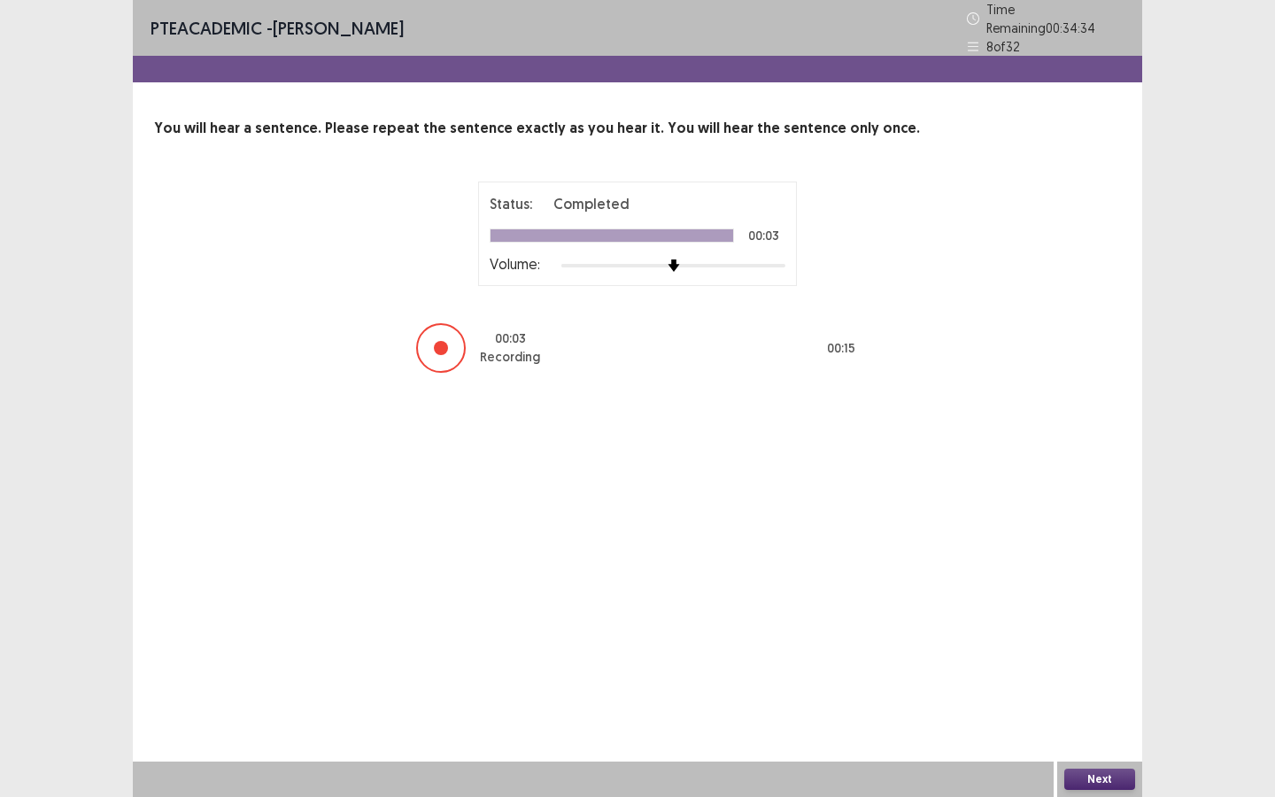
click at [1101, 688] on button "Next" at bounding box center [1099, 778] width 71 height 21
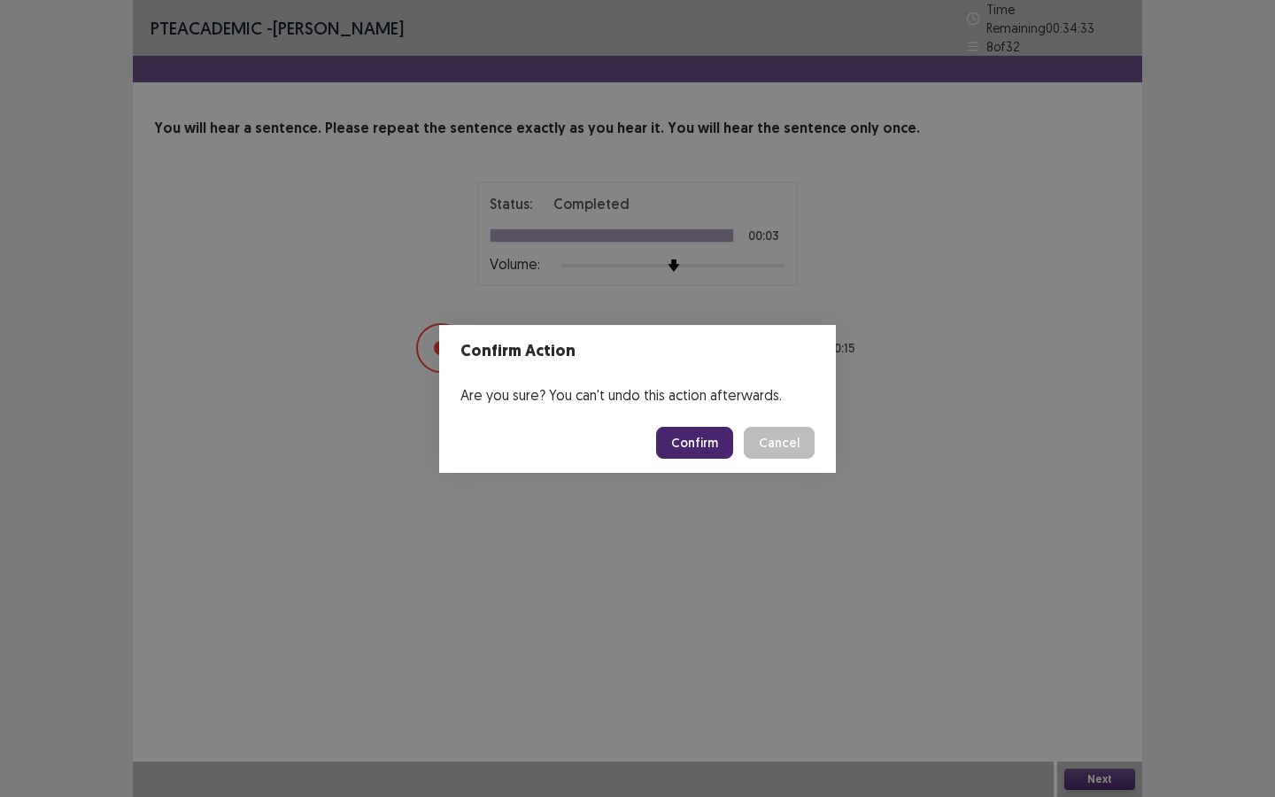
click at [690, 450] on button "Confirm" at bounding box center [694, 443] width 77 height 32
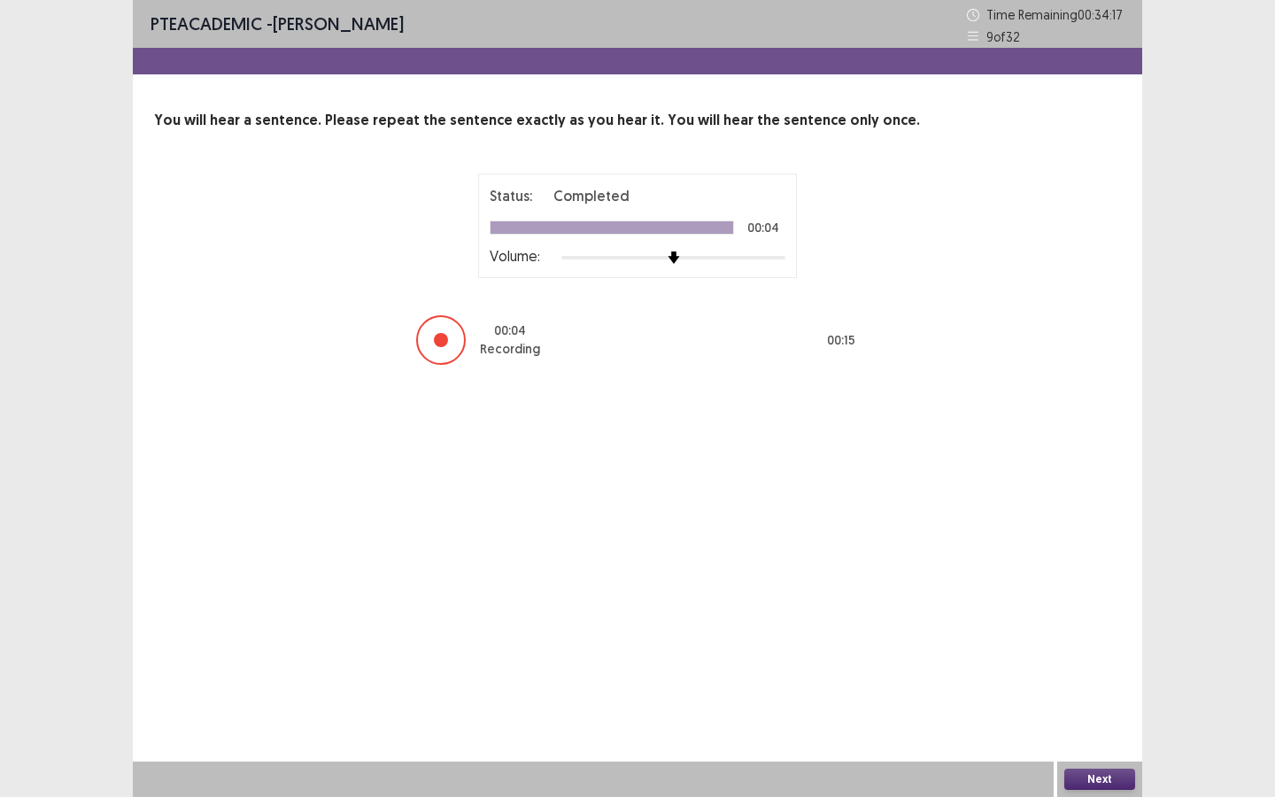
click at [1105, 688] on button "Next" at bounding box center [1099, 778] width 71 height 21
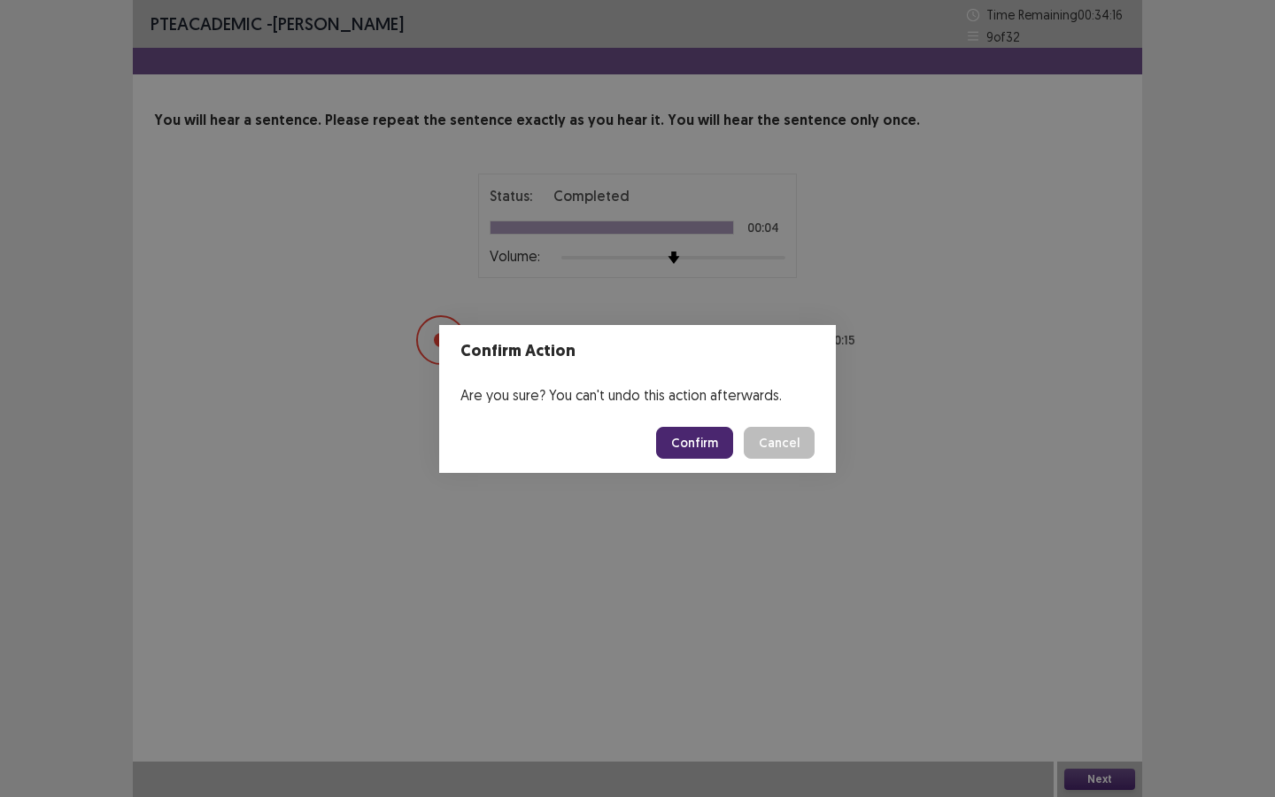
click at [714, 452] on button "Confirm" at bounding box center [694, 443] width 77 height 32
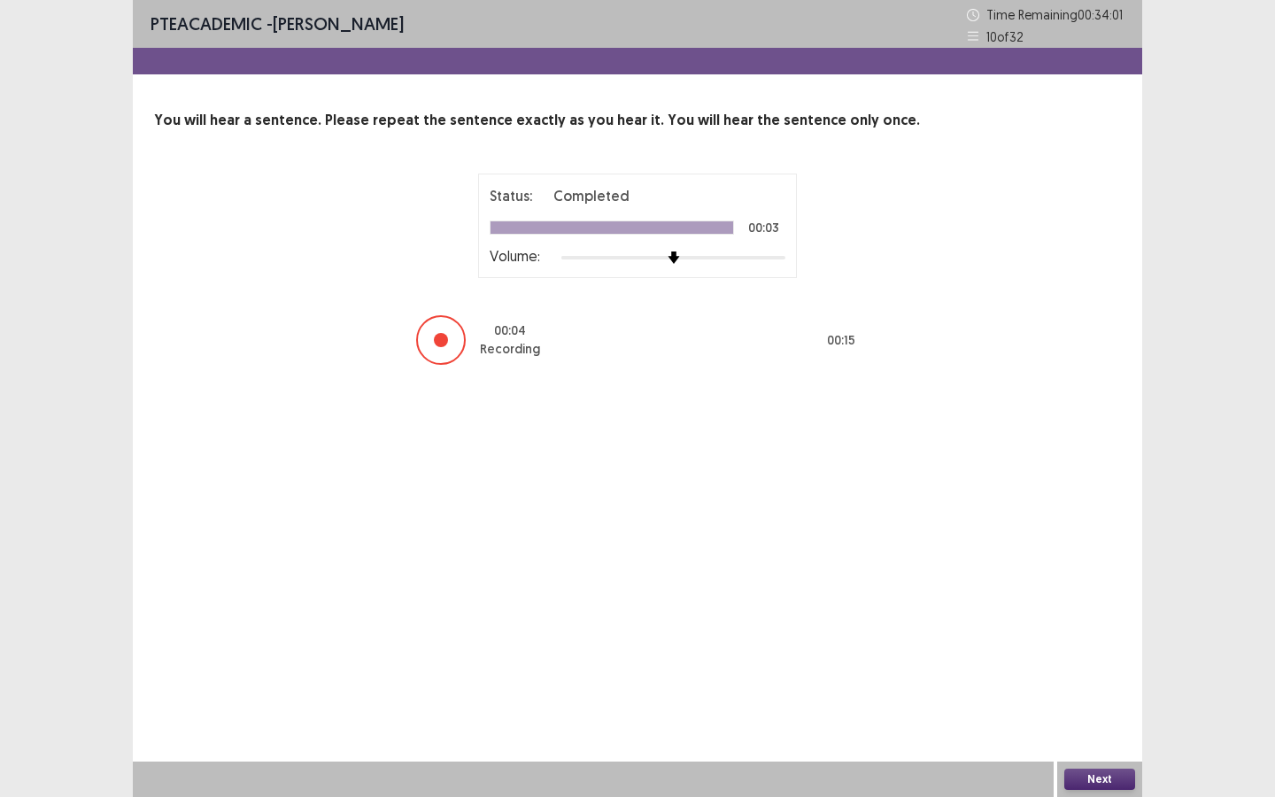
click at [1114, 688] on div "Next" at bounding box center [1099, 778] width 85 height 35
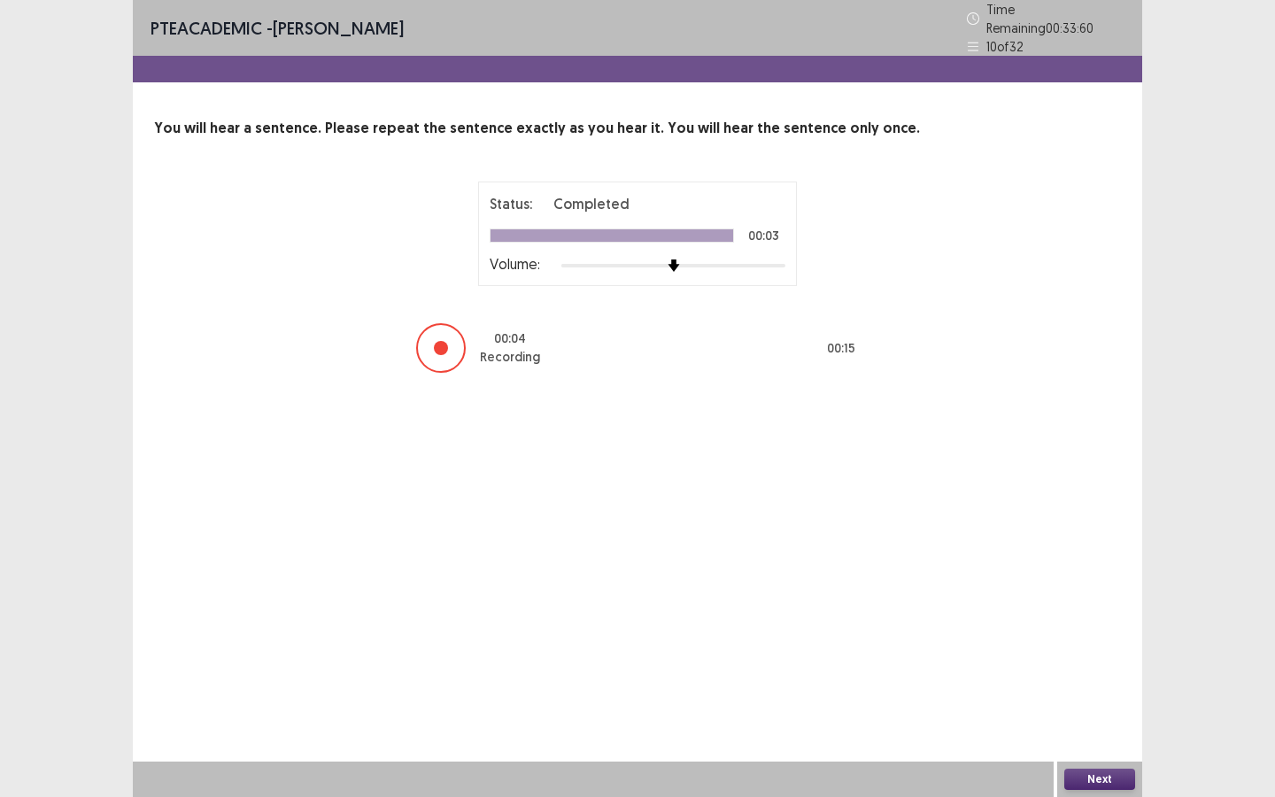
click at [1112, 688] on button "Next" at bounding box center [1099, 778] width 71 height 21
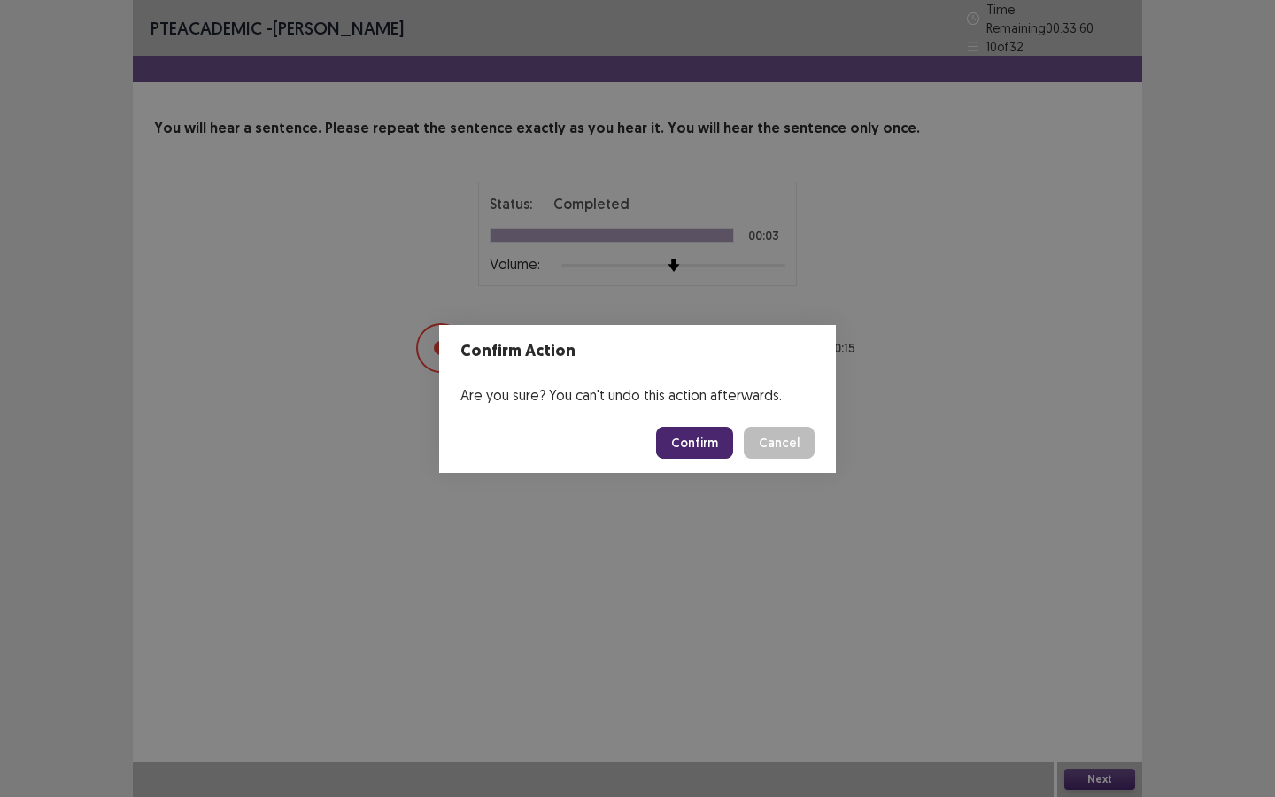
click at [708, 445] on button "Confirm" at bounding box center [694, 443] width 77 height 32
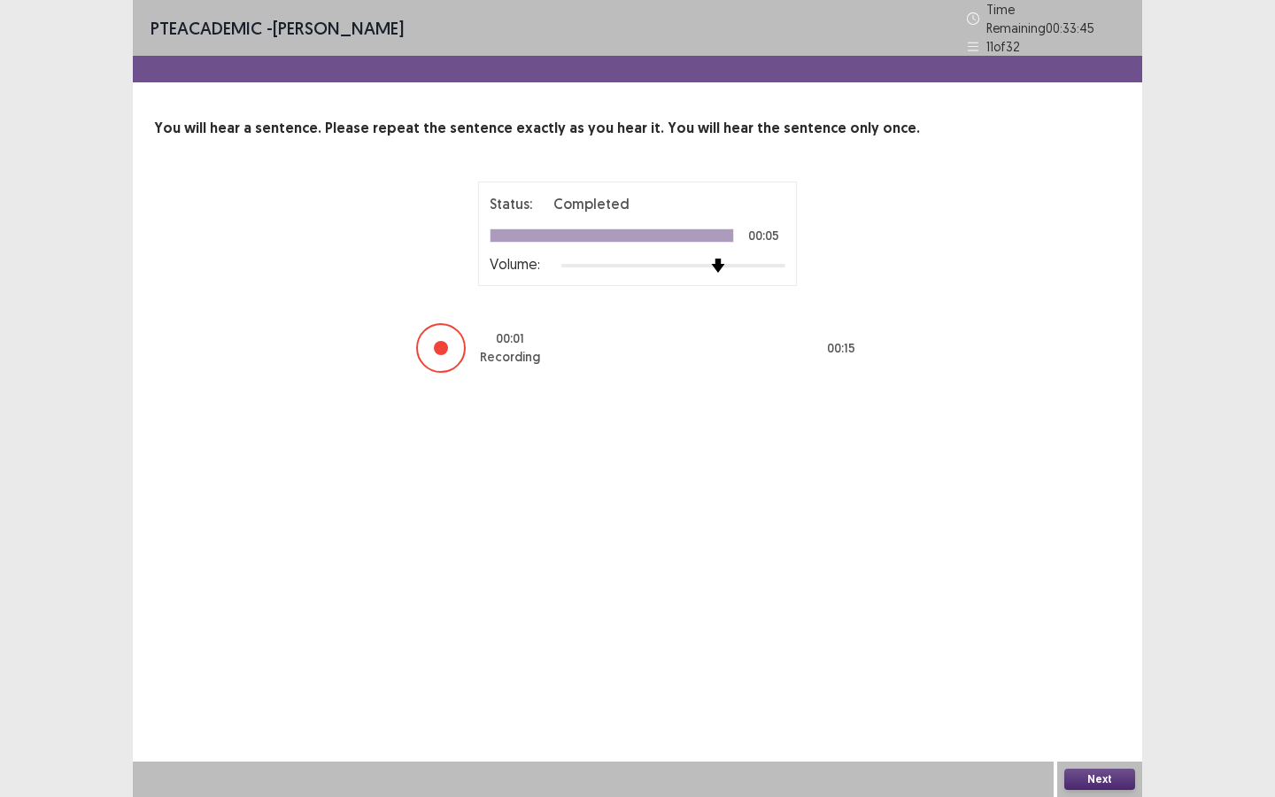
click at [707, 258] on div at bounding box center [673, 265] width 224 height 14
click at [1103, 688] on button "Next" at bounding box center [1099, 778] width 71 height 21
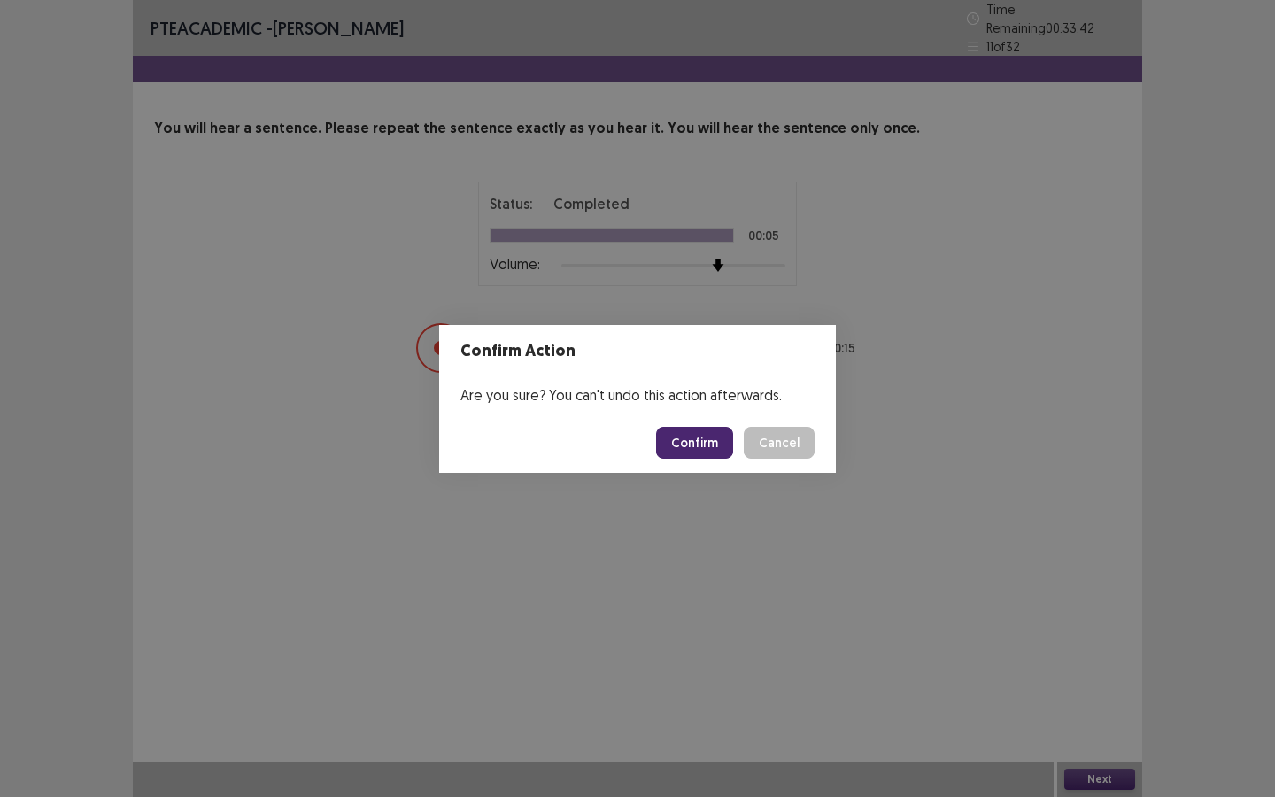
click at [714, 445] on button "Confirm" at bounding box center [694, 443] width 77 height 32
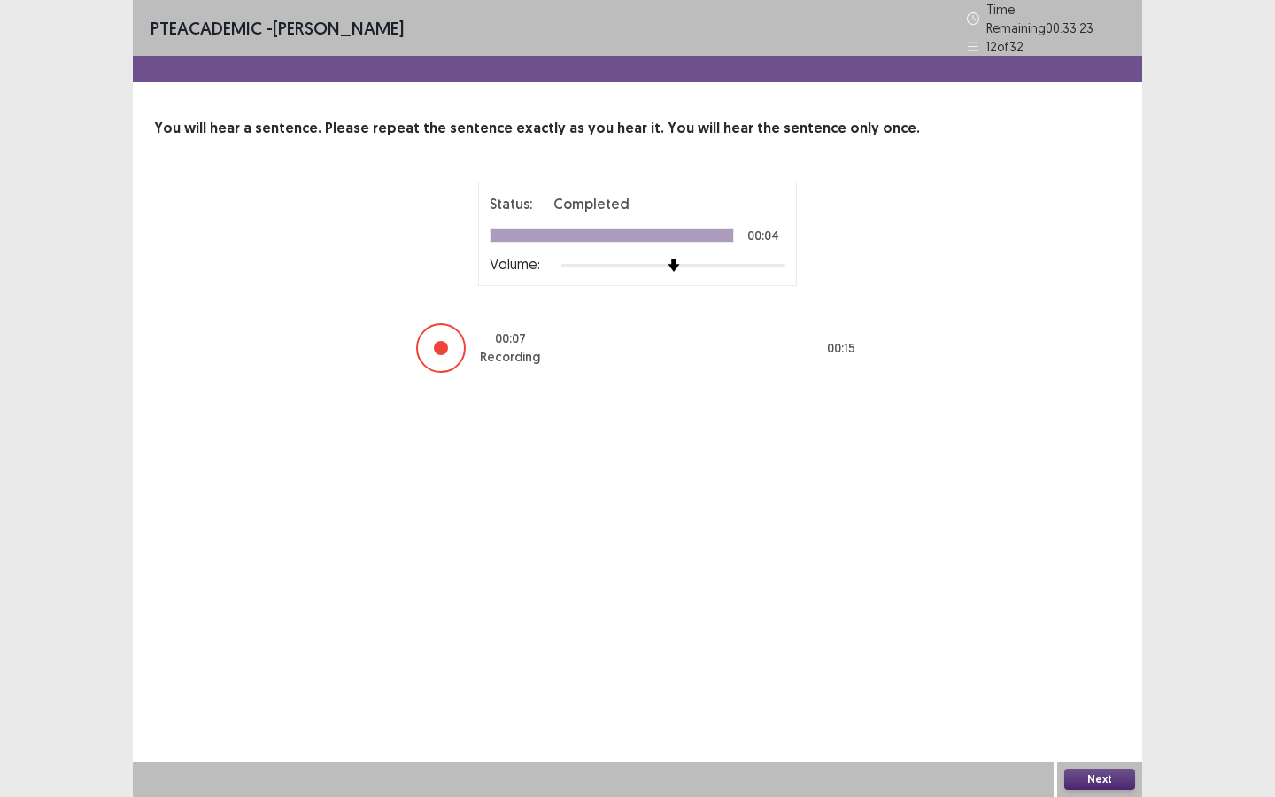
click at [1115, 688] on button "Next" at bounding box center [1099, 778] width 71 height 21
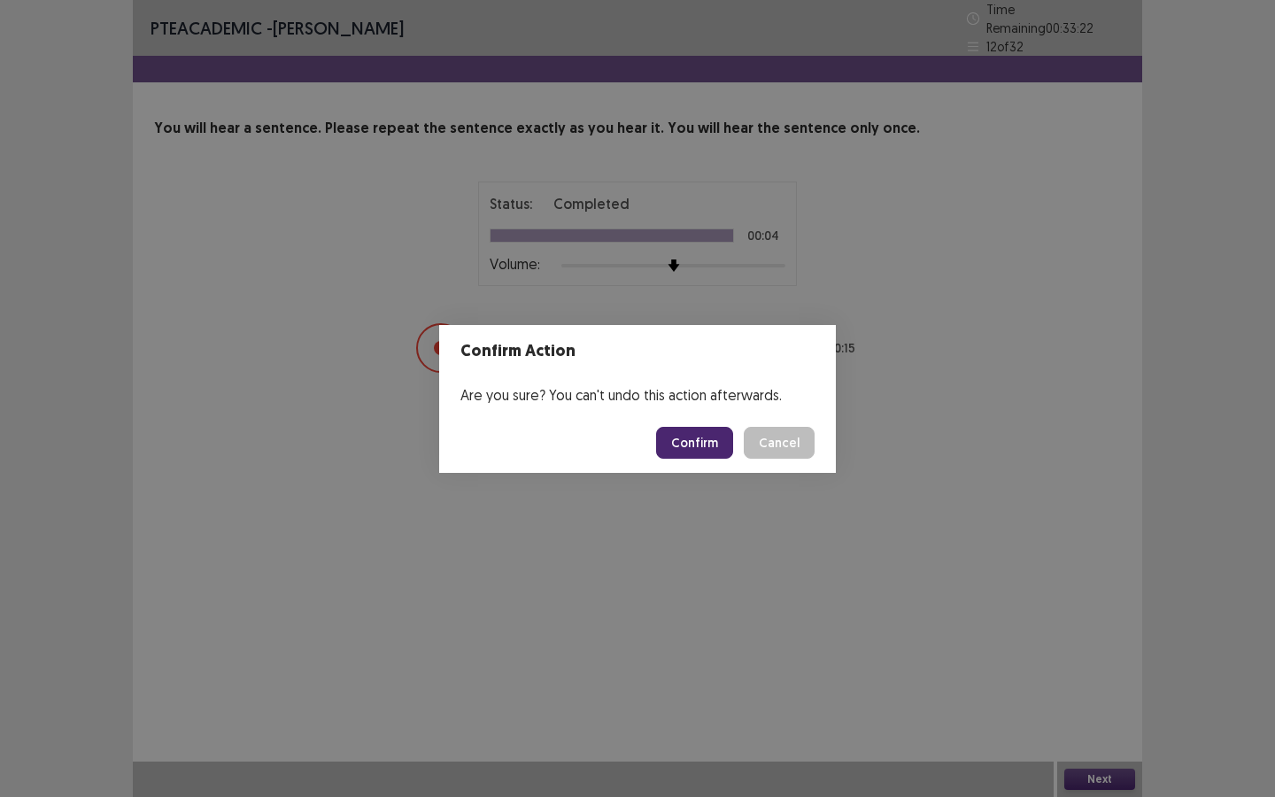
click at [717, 439] on button "Confirm" at bounding box center [694, 443] width 77 height 32
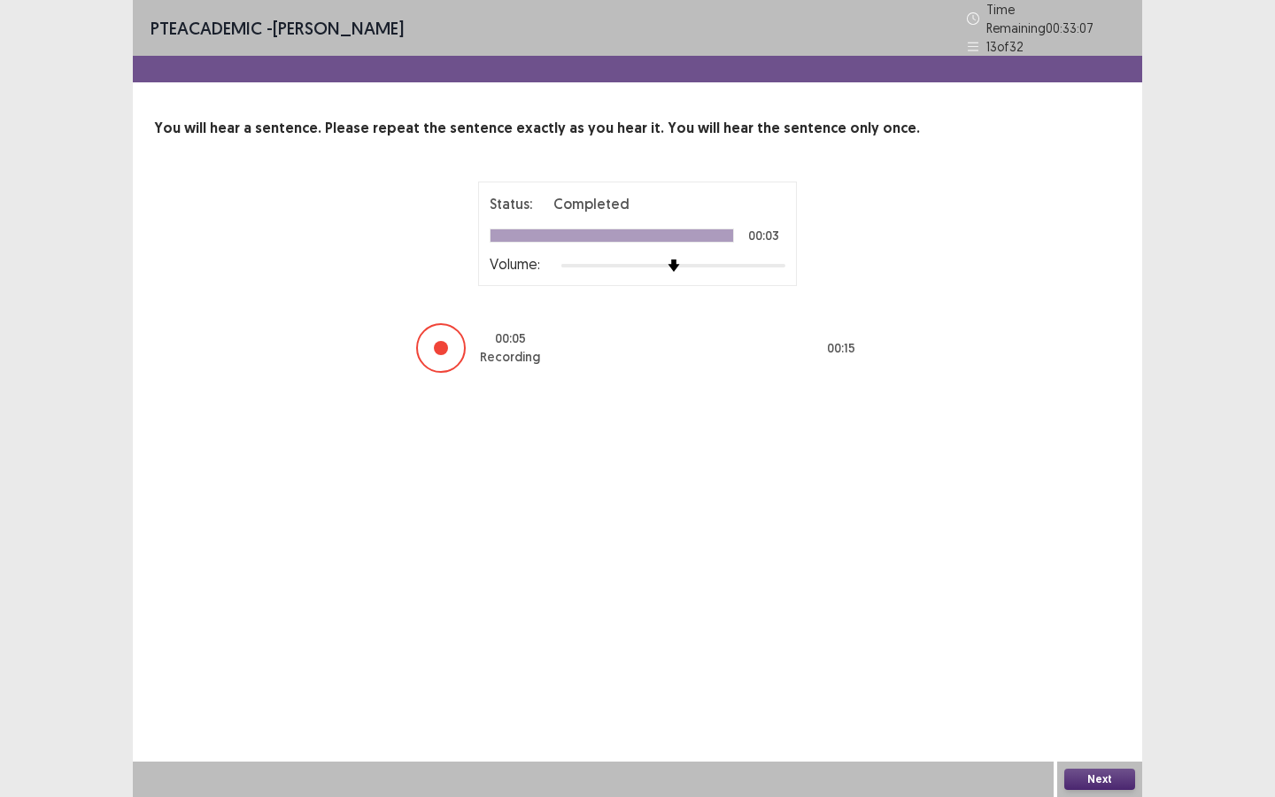
click at [1085, 688] on button "Next" at bounding box center [1099, 778] width 71 height 21
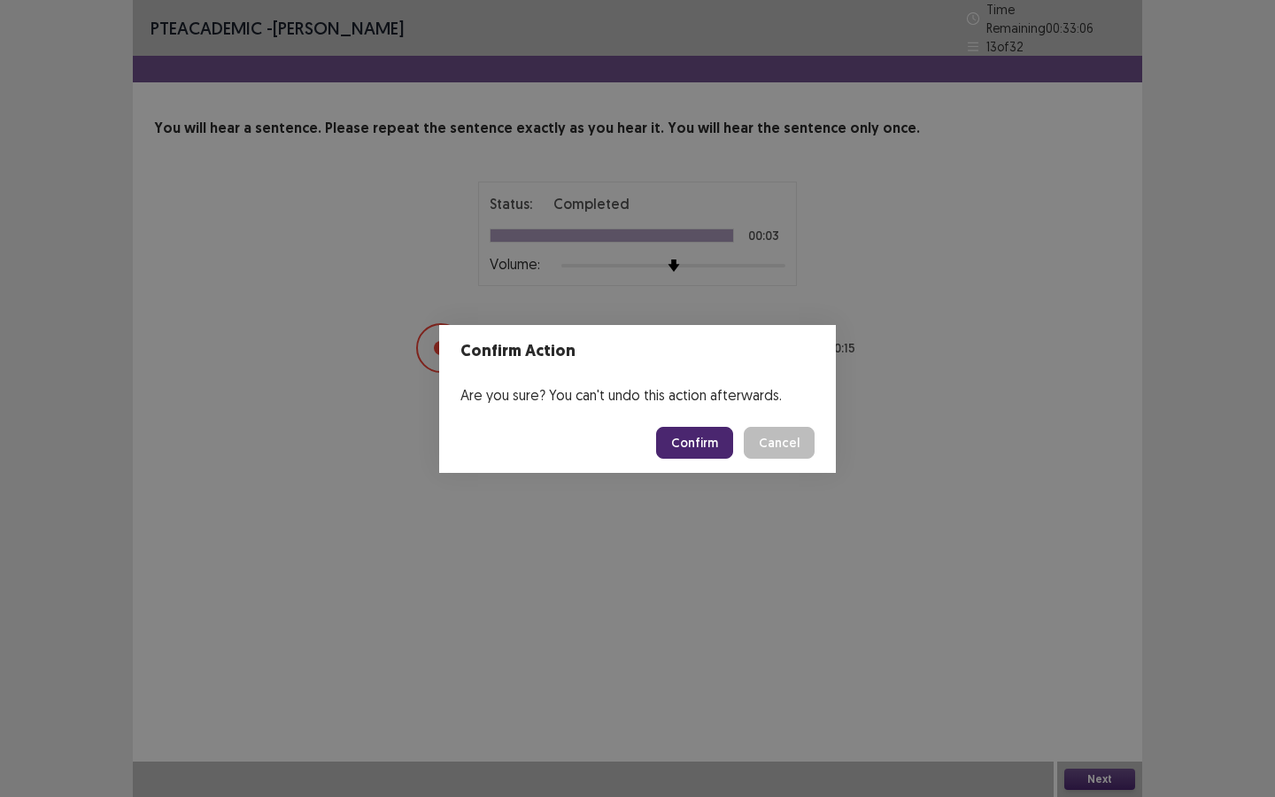
click at [702, 435] on button "Confirm" at bounding box center [694, 443] width 77 height 32
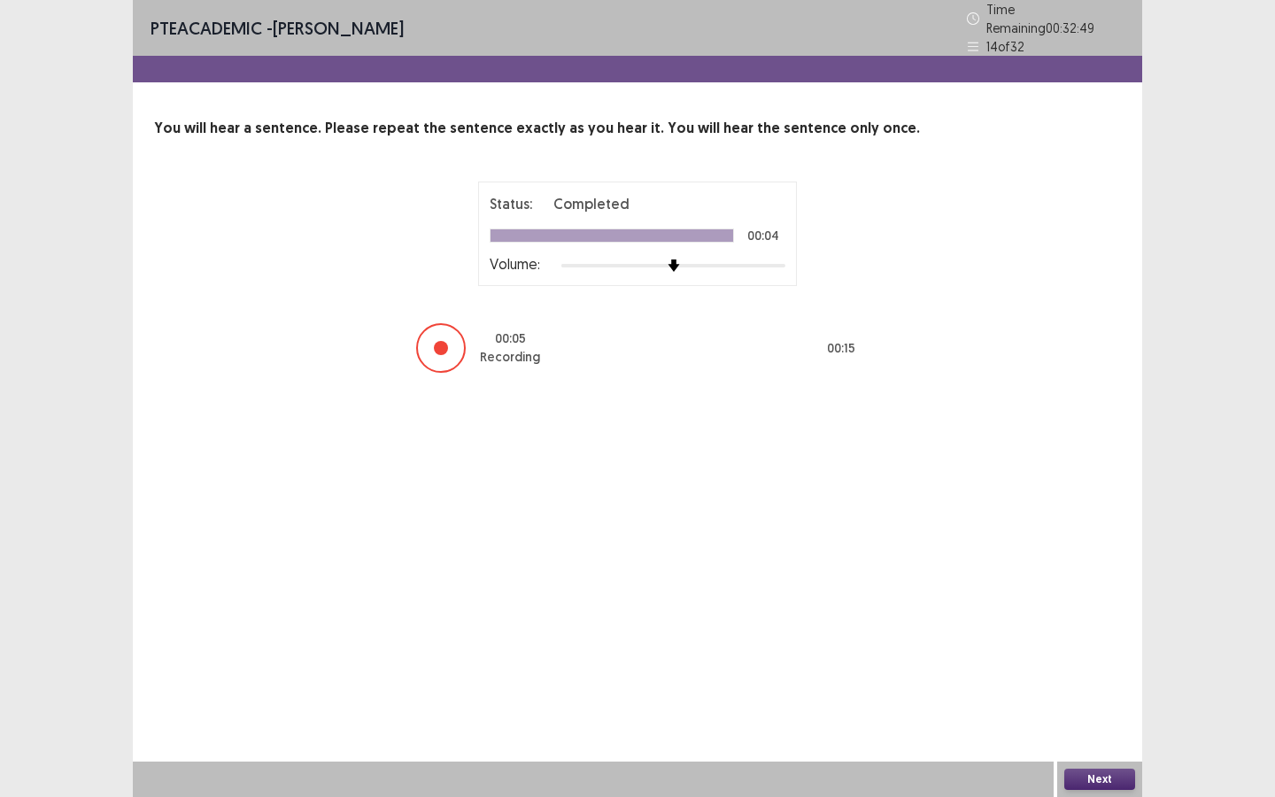
click at [1118, 688] on button "Next" at bounding box center [1099, 778] width 71 height 21
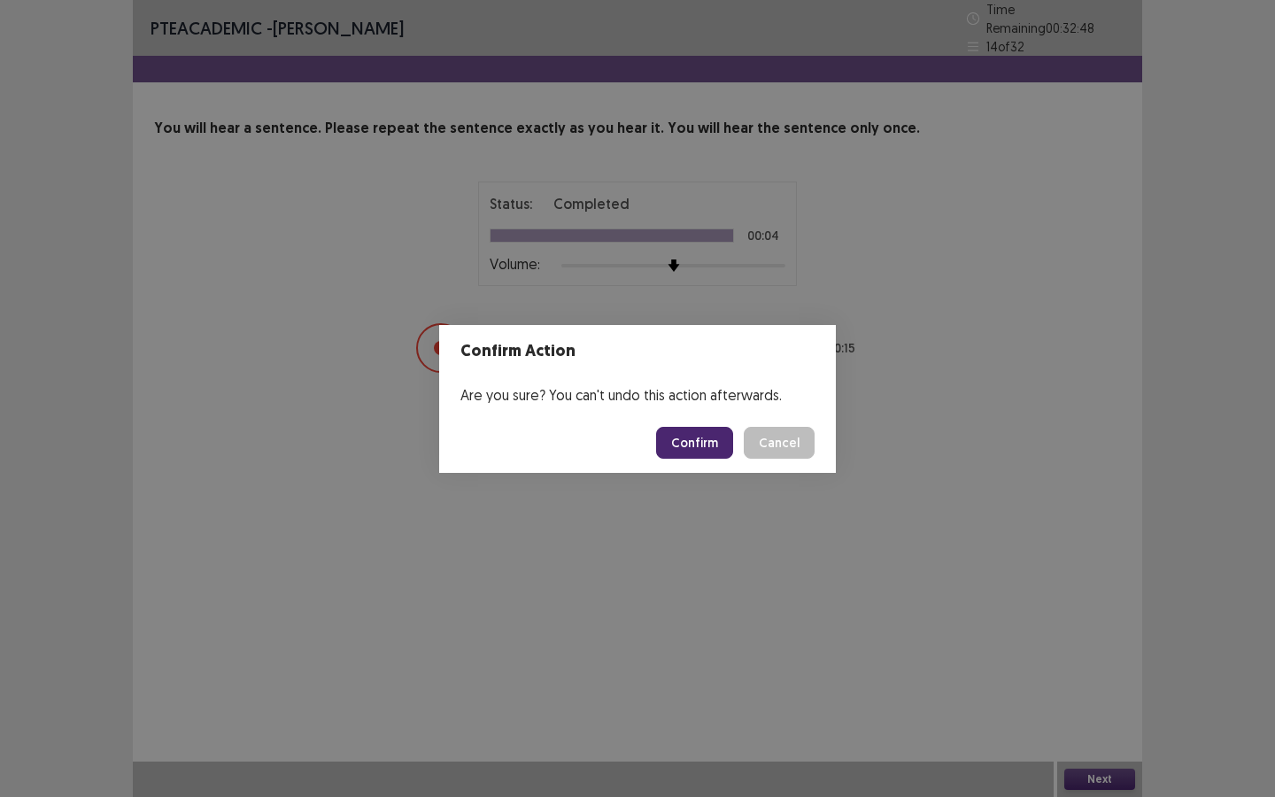
click at [731, 442] on button "Confirm" at bounding box center [694, 443] width 77 height 32
click at [732, 263] on div "Confirm Action Are you sure? You can't undo this action afterwards. Loading... …" at bounding box center [637, 398] width 1275 height 797
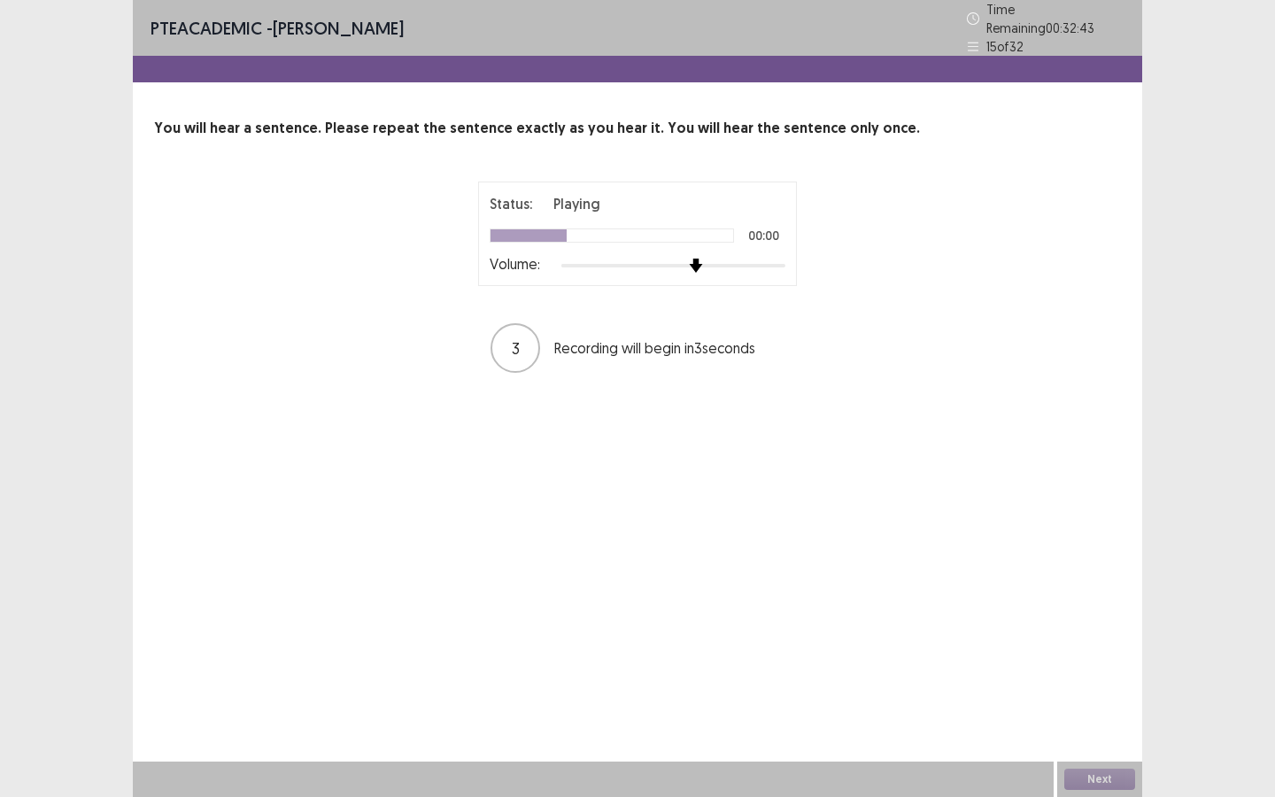
click at [701, 258] on div at bounding box center [673, 265] width 224 height 14
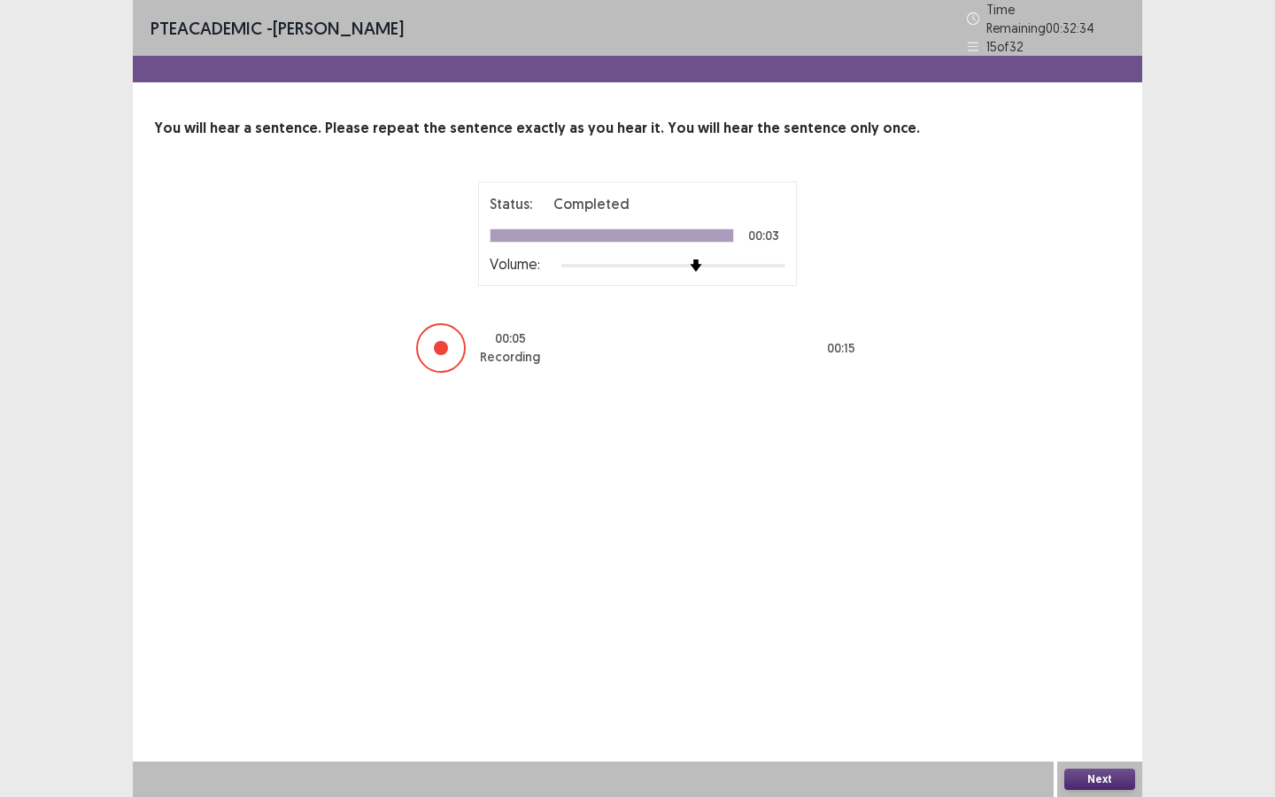
click at [1093, 688] on button "Next" at bounding box center [1099, 778] width 71 height 21
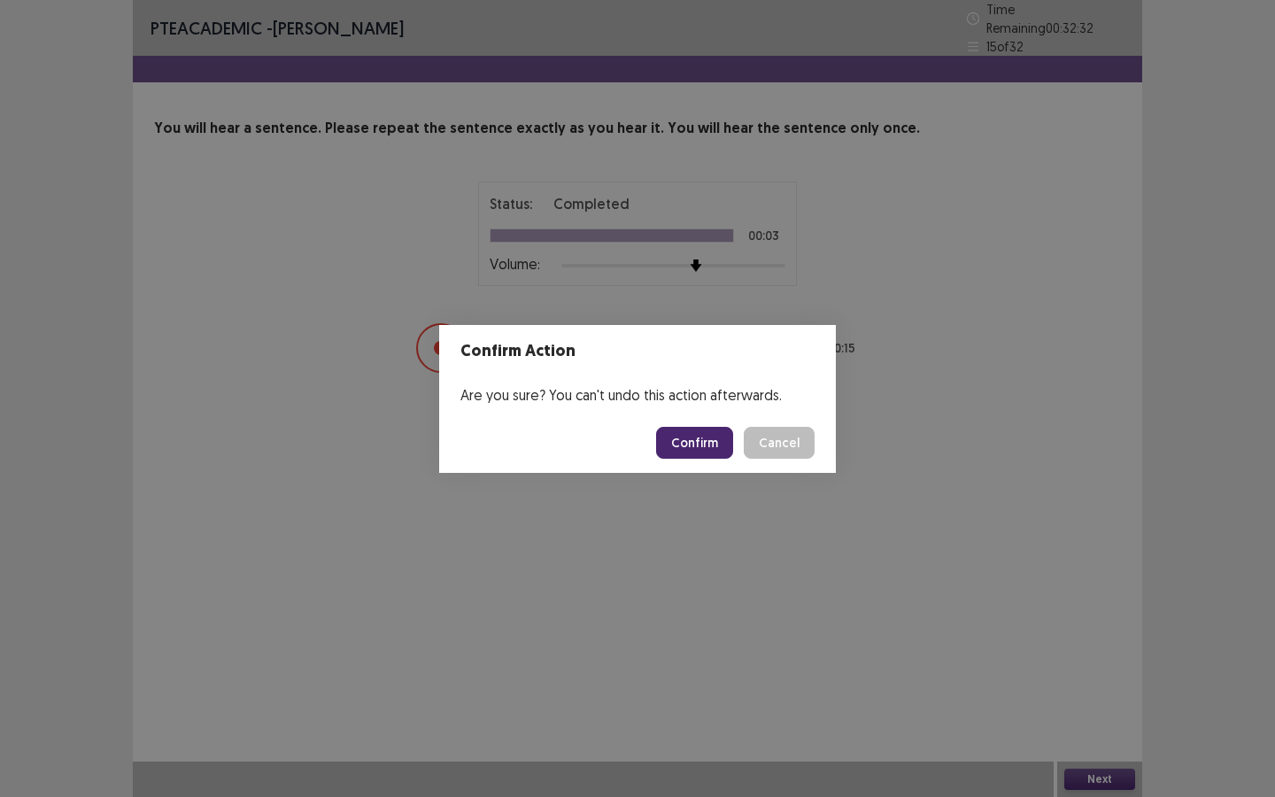
click at [677, 441] on button "Confirm" at bounding box center [694, 443] width 77 height 32
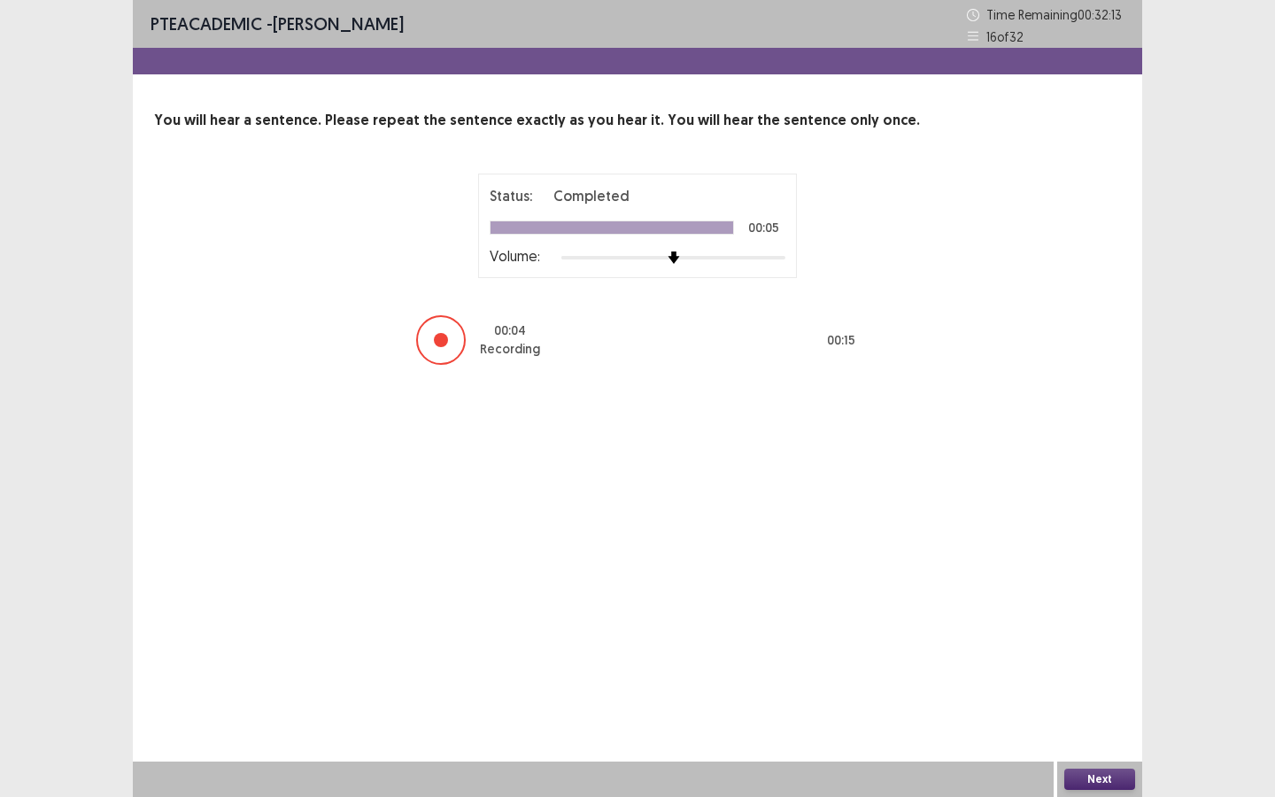
click at [1090, 688] on button "Next" at bounding box center [1099, 778] width 71 height 21
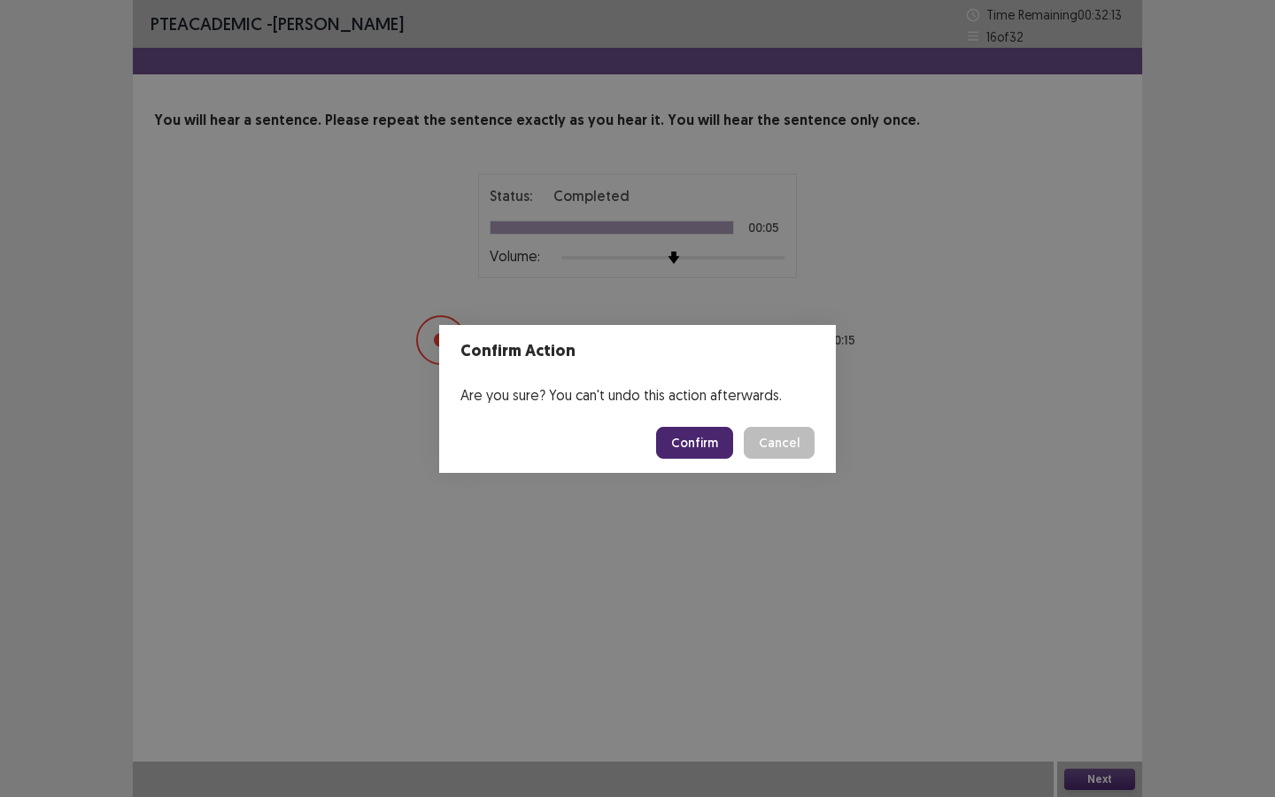
click at [715, 443] on button "Confirm" at bounding box center [694, 443] width 77 height 32
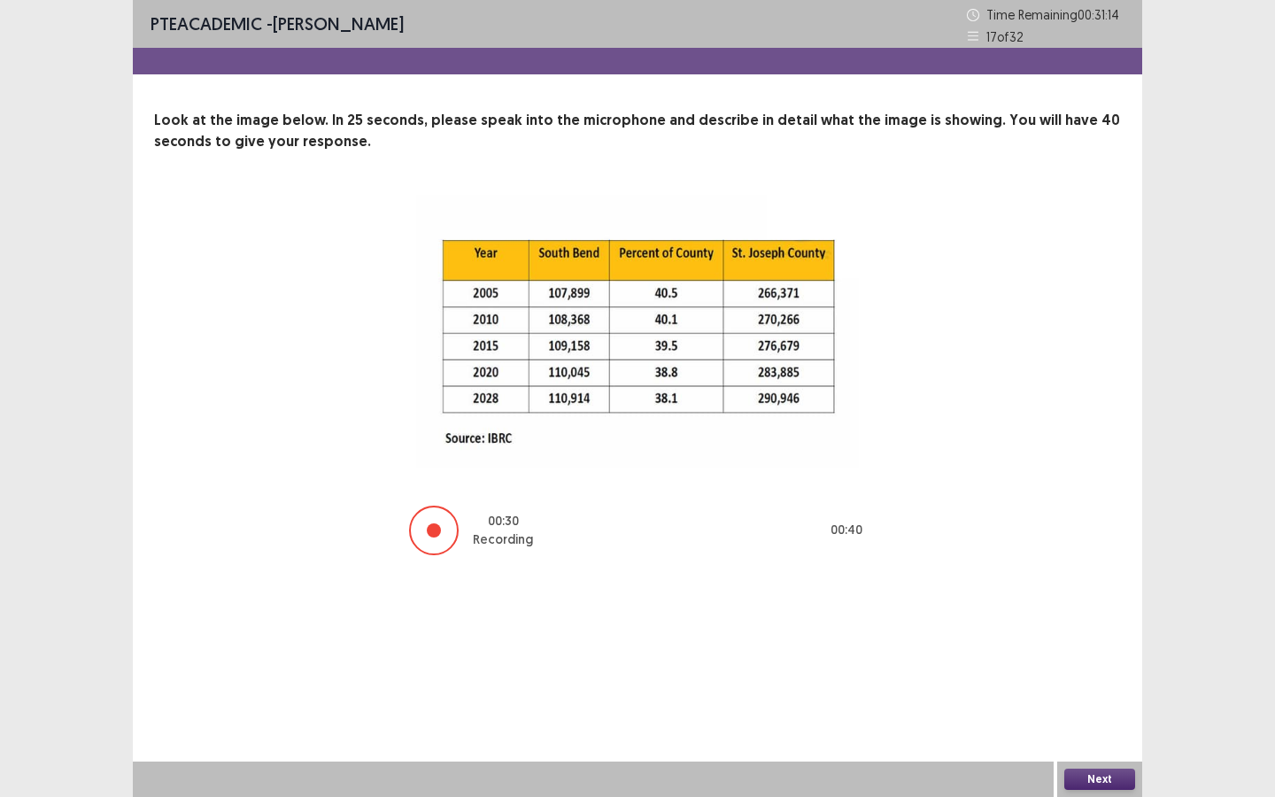
click at [1106, 688] on button "Next" at bounding box center [1099, 778] width 71 height 21
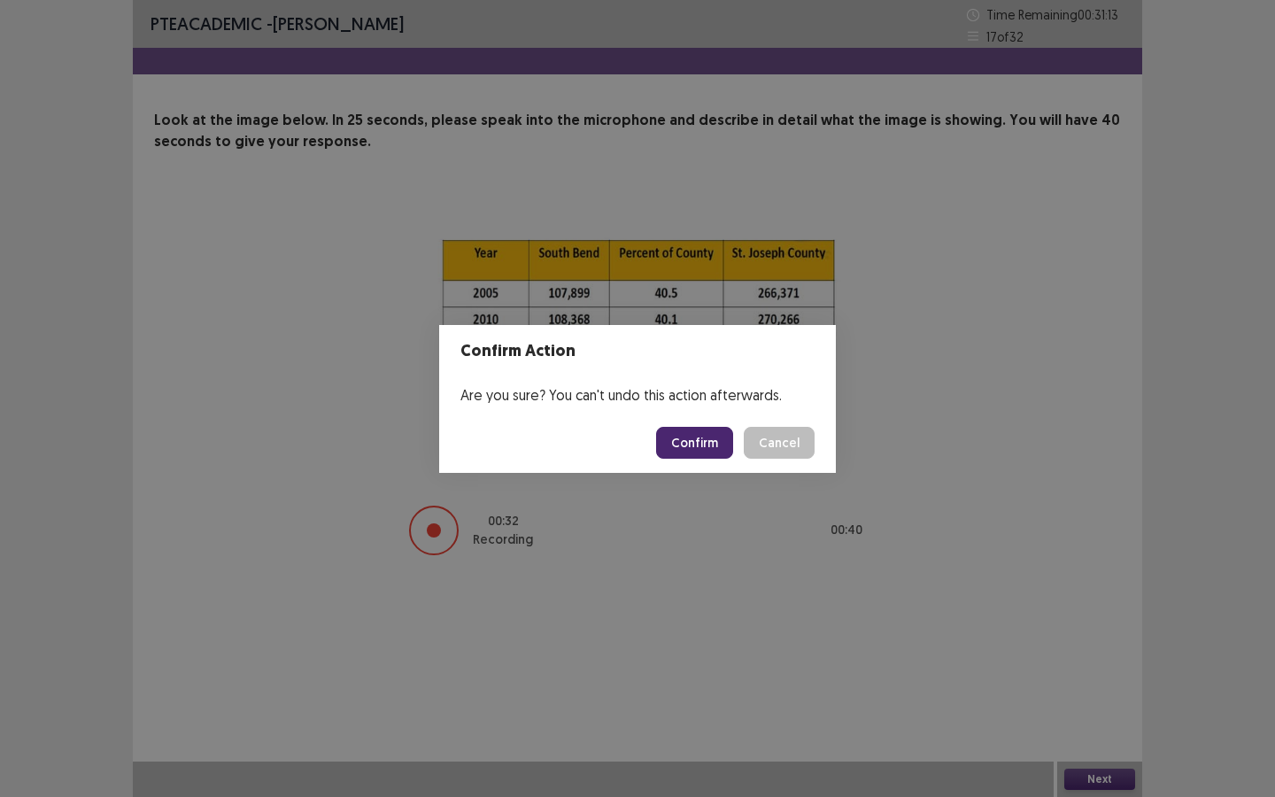
click at [707, 438] on button "Confirm" at bounding box center [694, 443] width 77 height 32
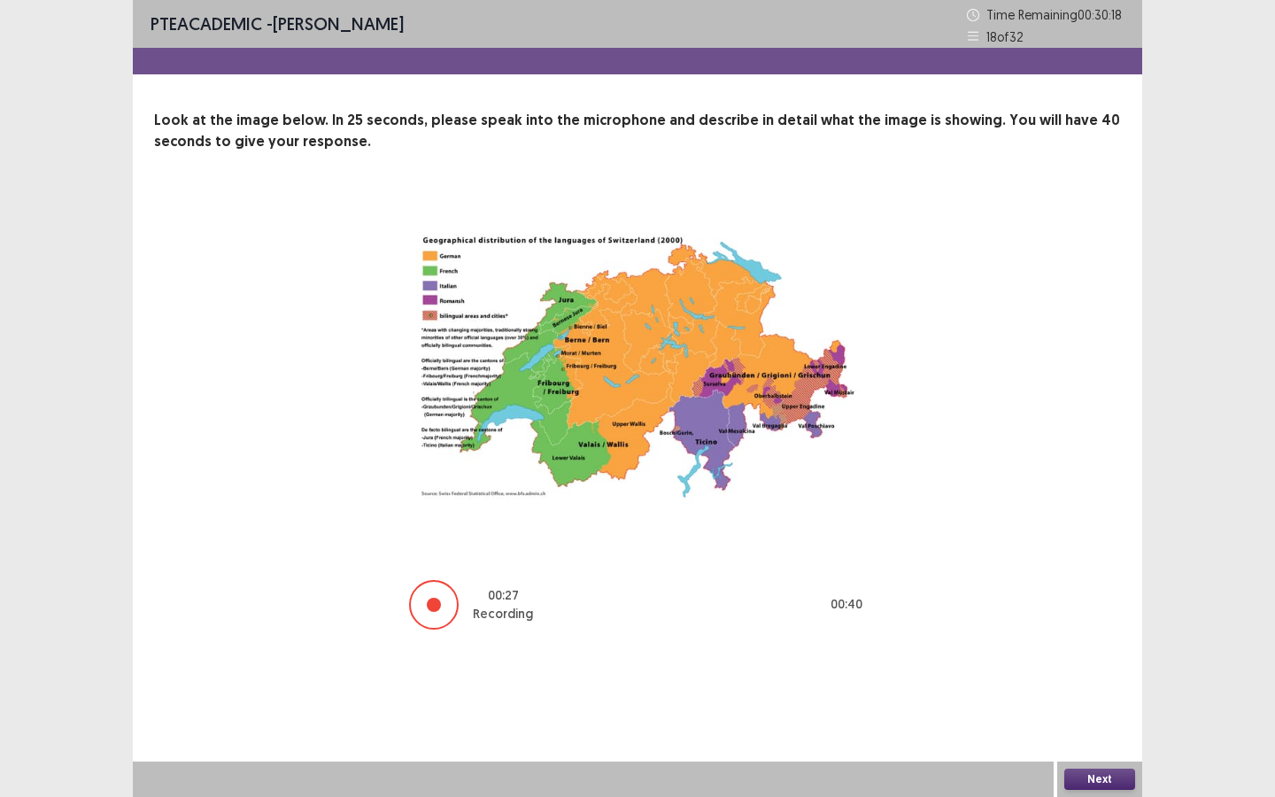
click at [1080, 688] on button "Next" at bounding box center [1099, 778] width 71 height 21
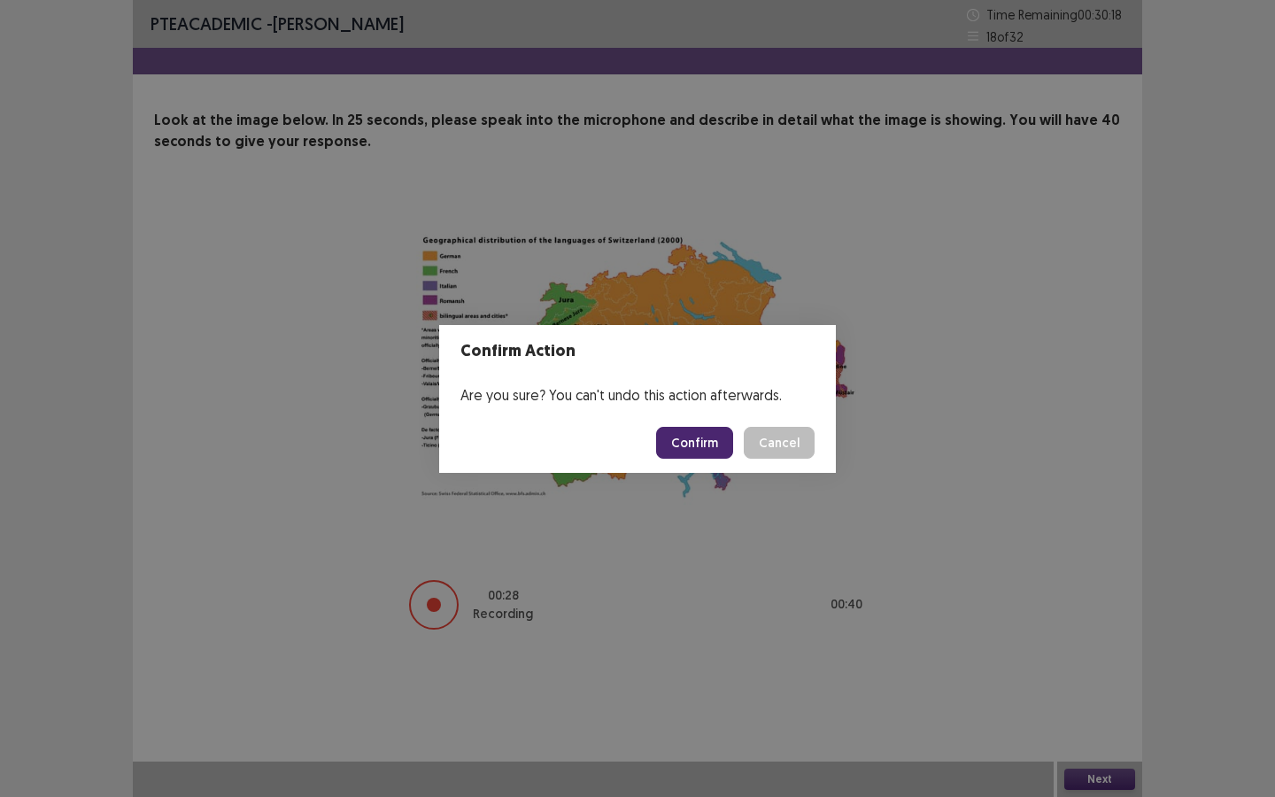
click at [695, 437] on button "Confirm" at bounding box center [694, 443] width 77 height 32
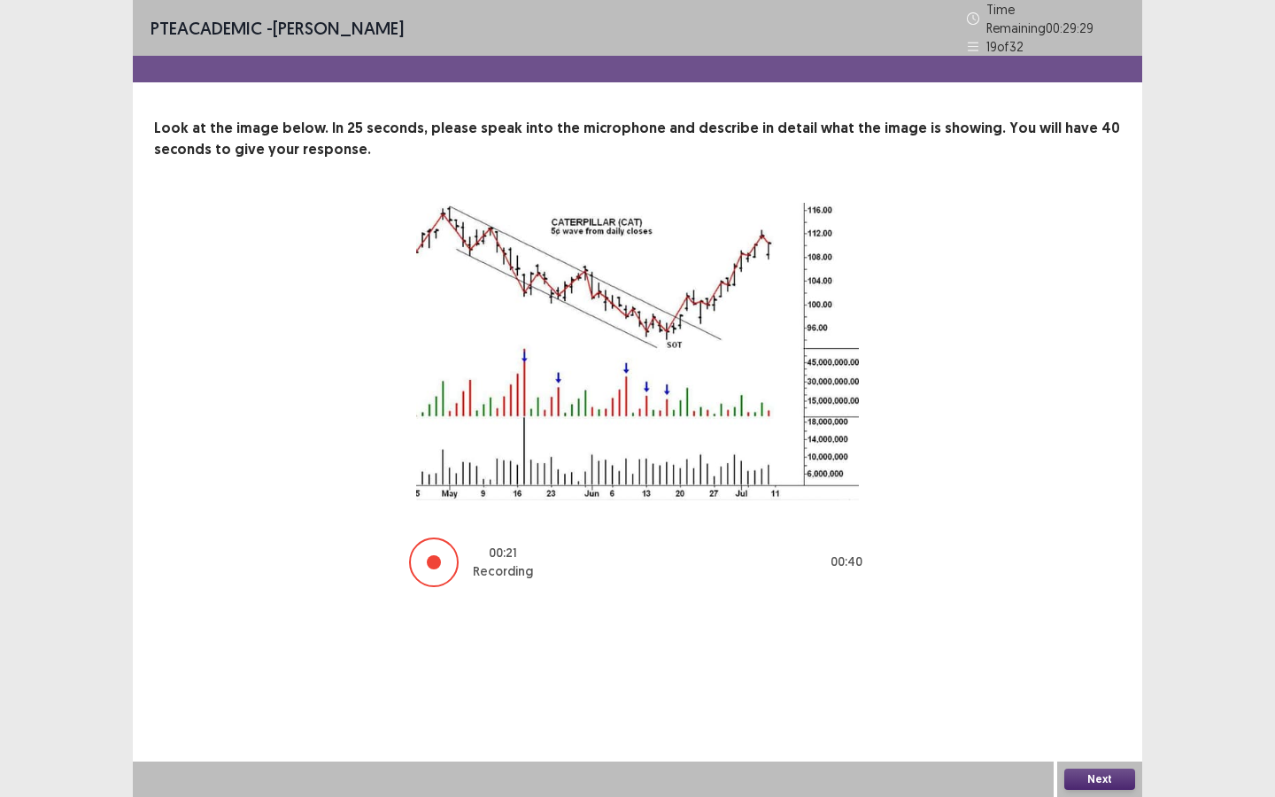
click at [1080, 688] on button "Next" at bounding box center [1099, 778] width 71 height 21
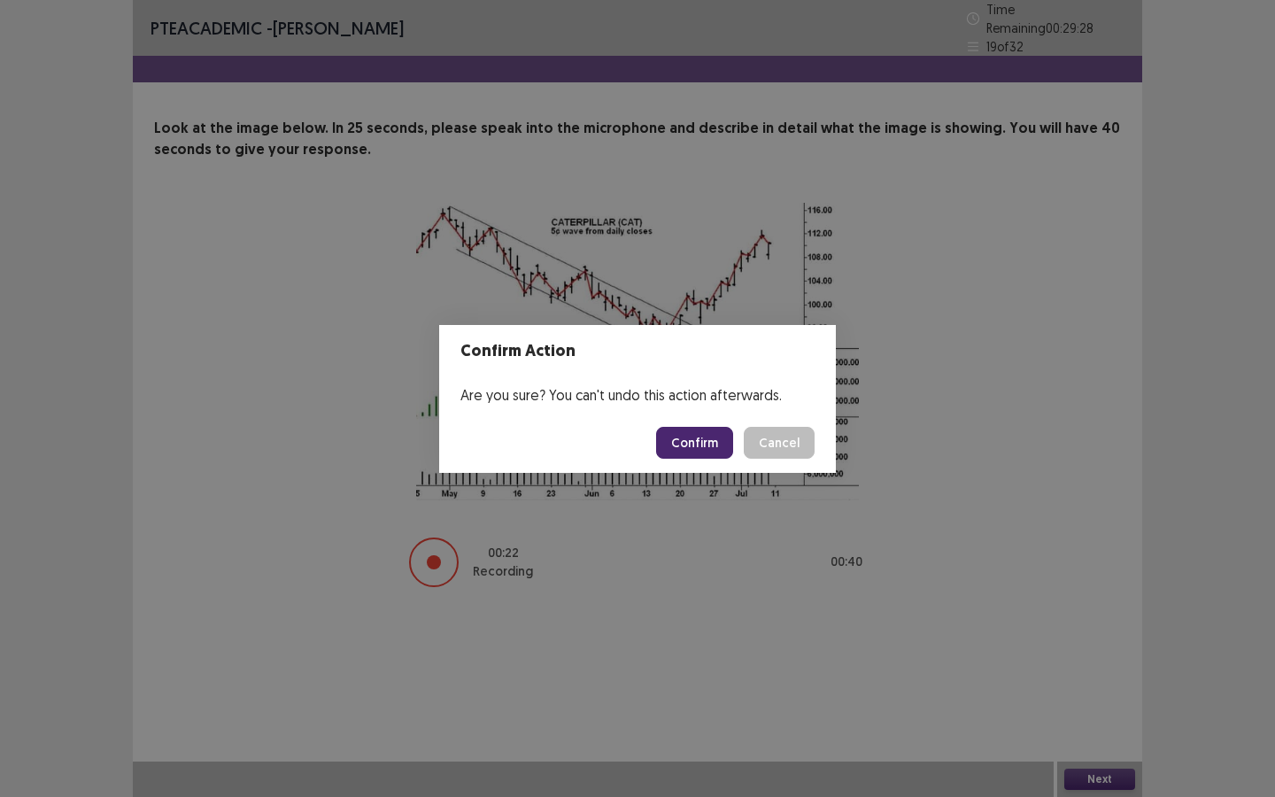
click at [701, 444] on button "Confirm" at bounding box center [694, 443] width 77 height 32
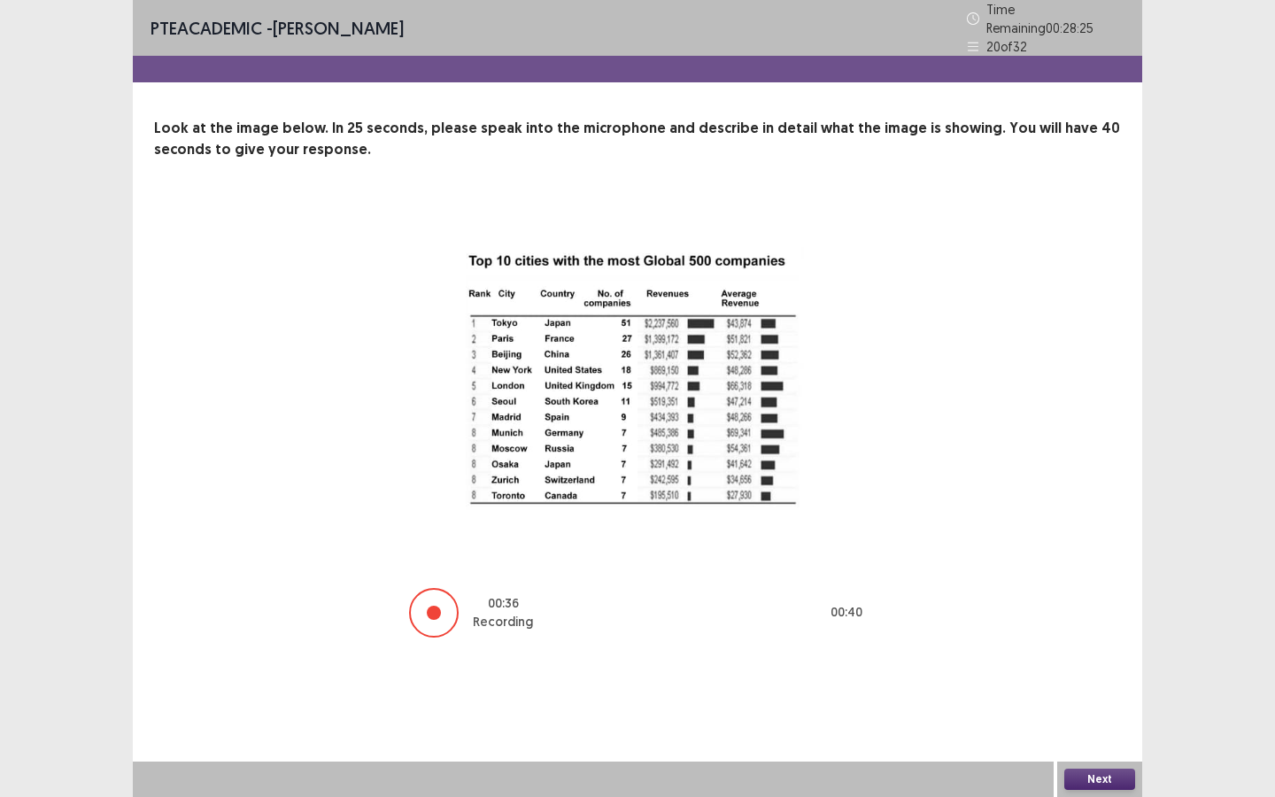
click at [1091, 688] on button "Next" at bounding box center [1099, 778] width 71 height 21
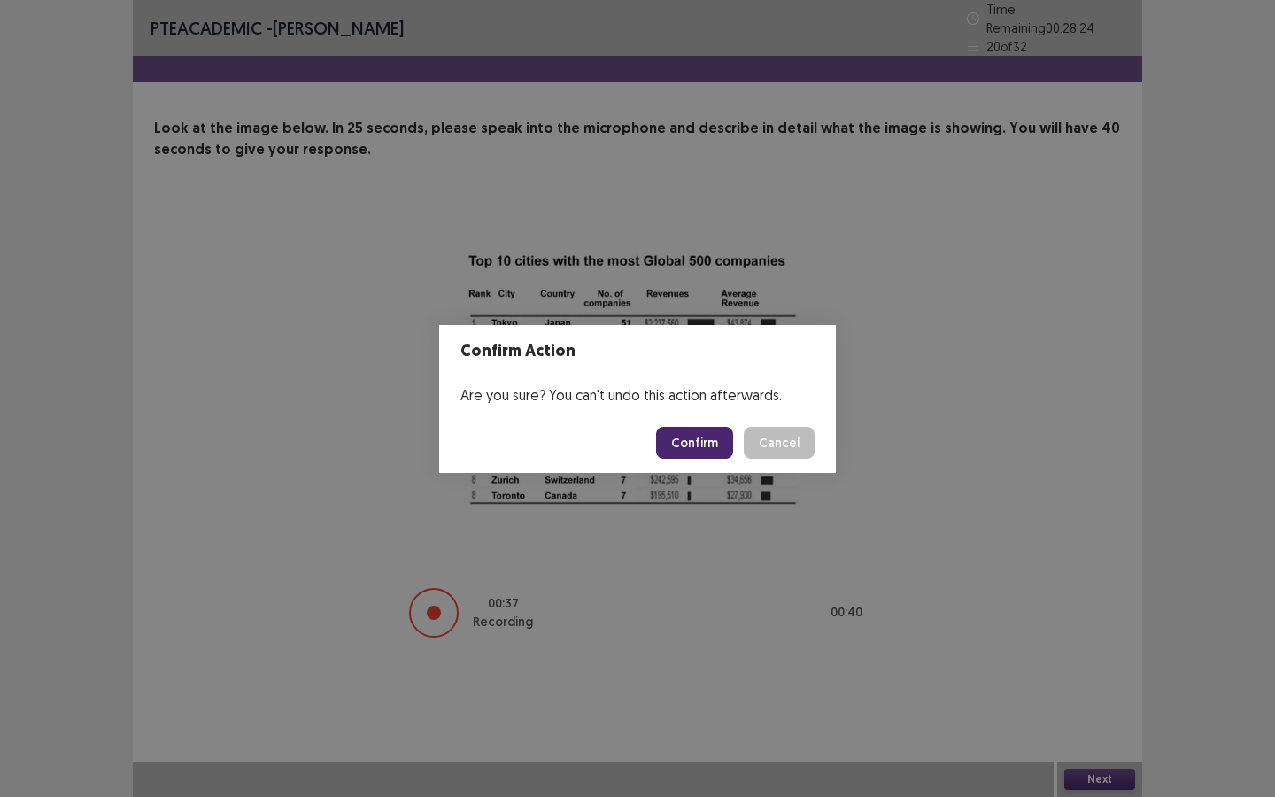
click at [705, 436] on button "Confirm" at bounding box center [694, 443] width 77 height 32
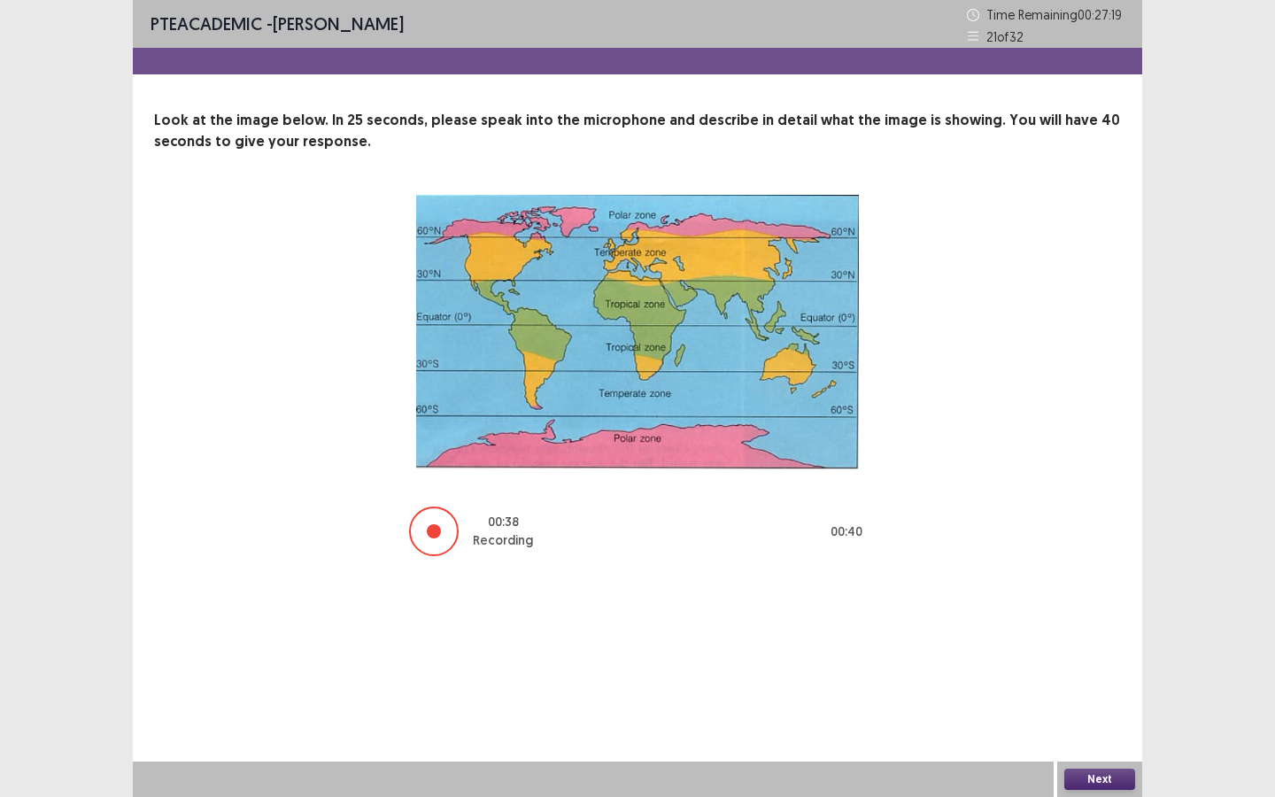
click at [1115, 688] on button "Next" at bounding box center [1099, 778] width 71 height 21
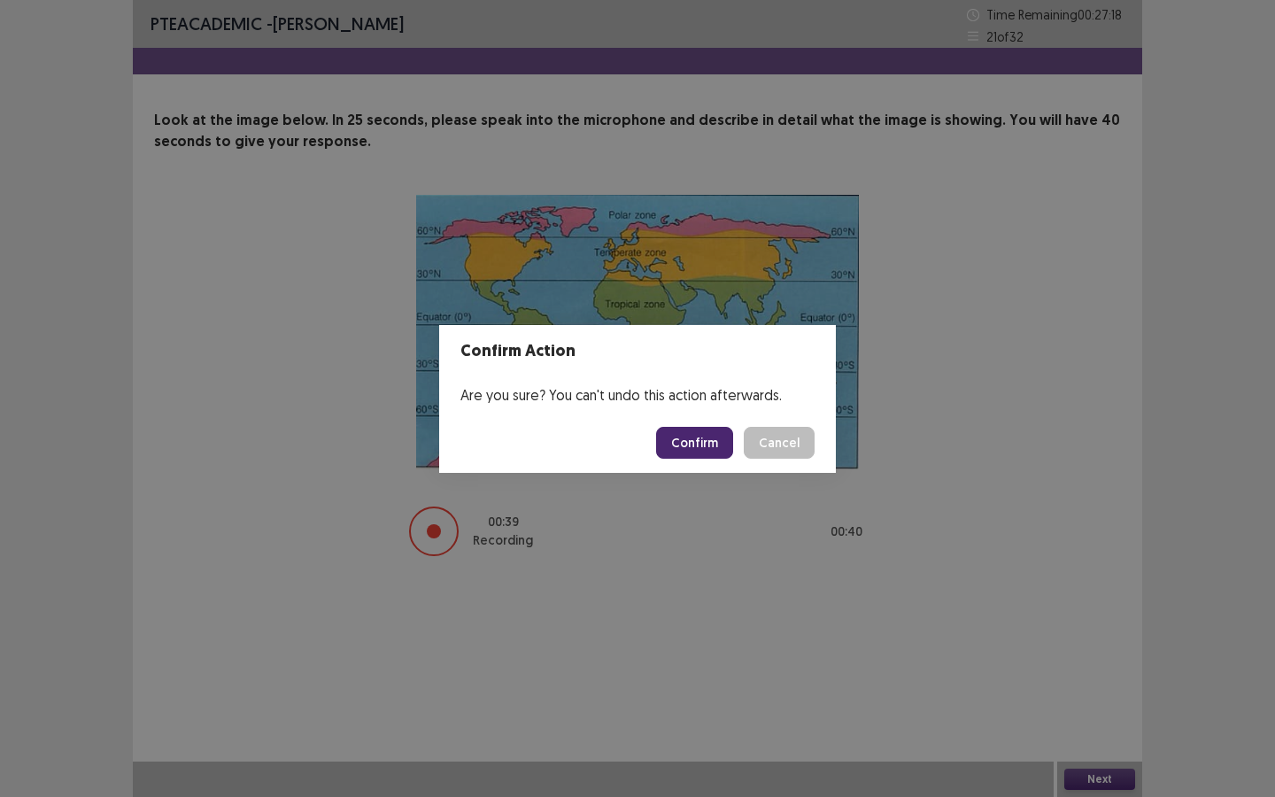
click at [715, 436] on button "Confirm" at bounding box center [694, 443] width 77 height 32
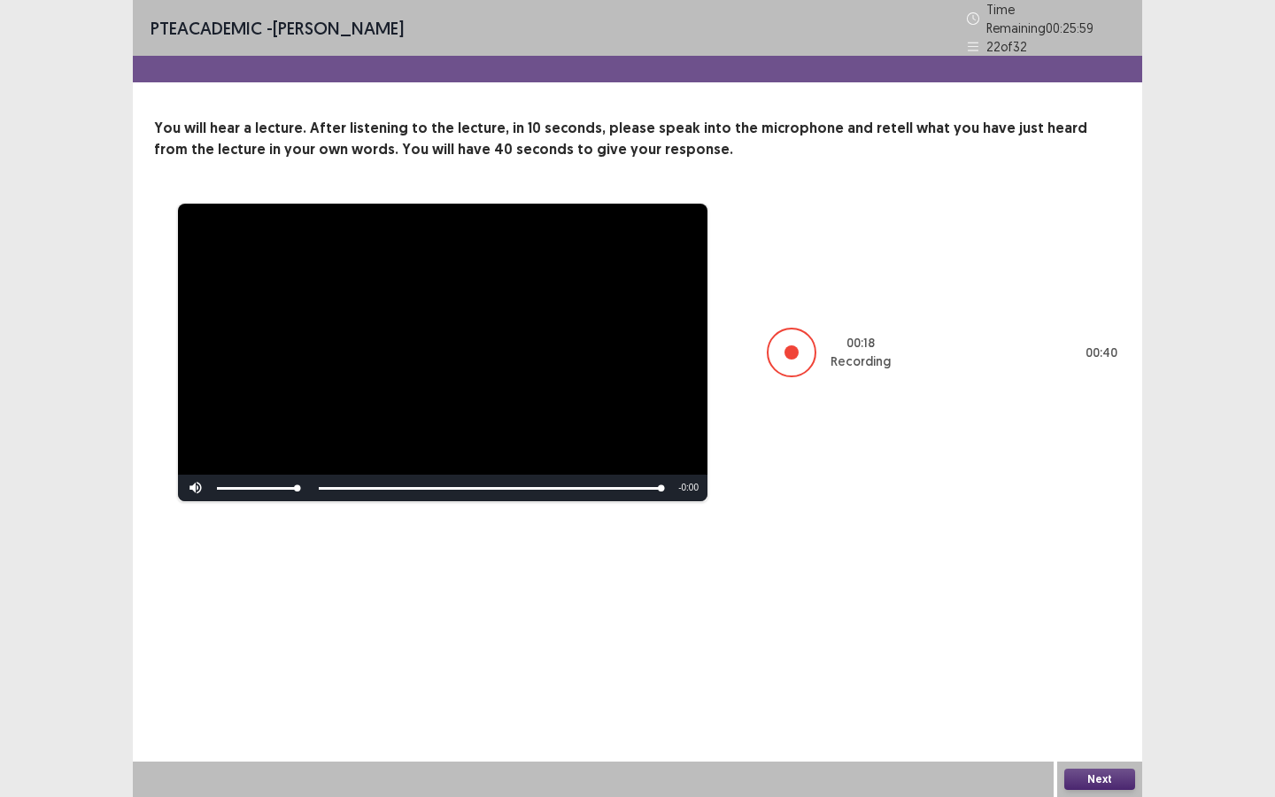
click at [1106, 688] on button "Next" at bounding box center [1099, 778] width 71 height 21
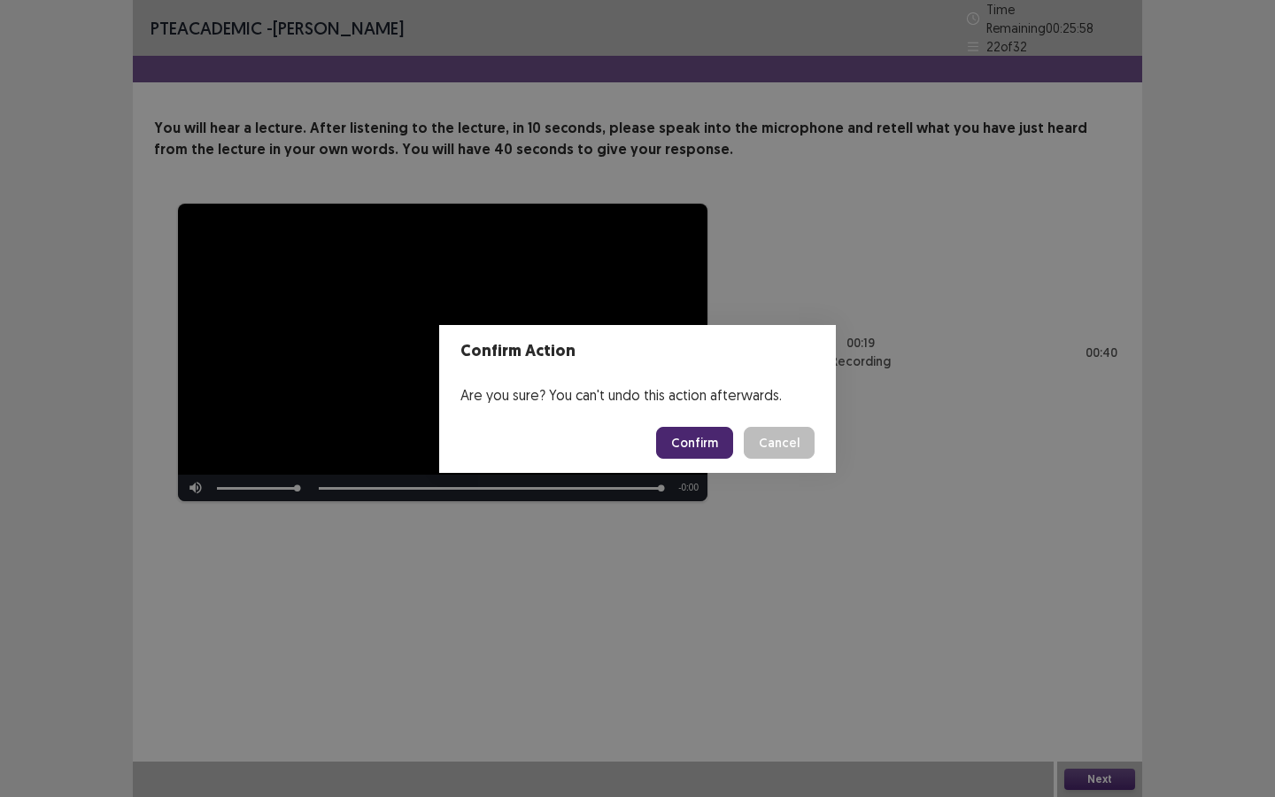
click at [709, 455] on button "Confirm" at bounding box center [694, 443] width 77 height 32
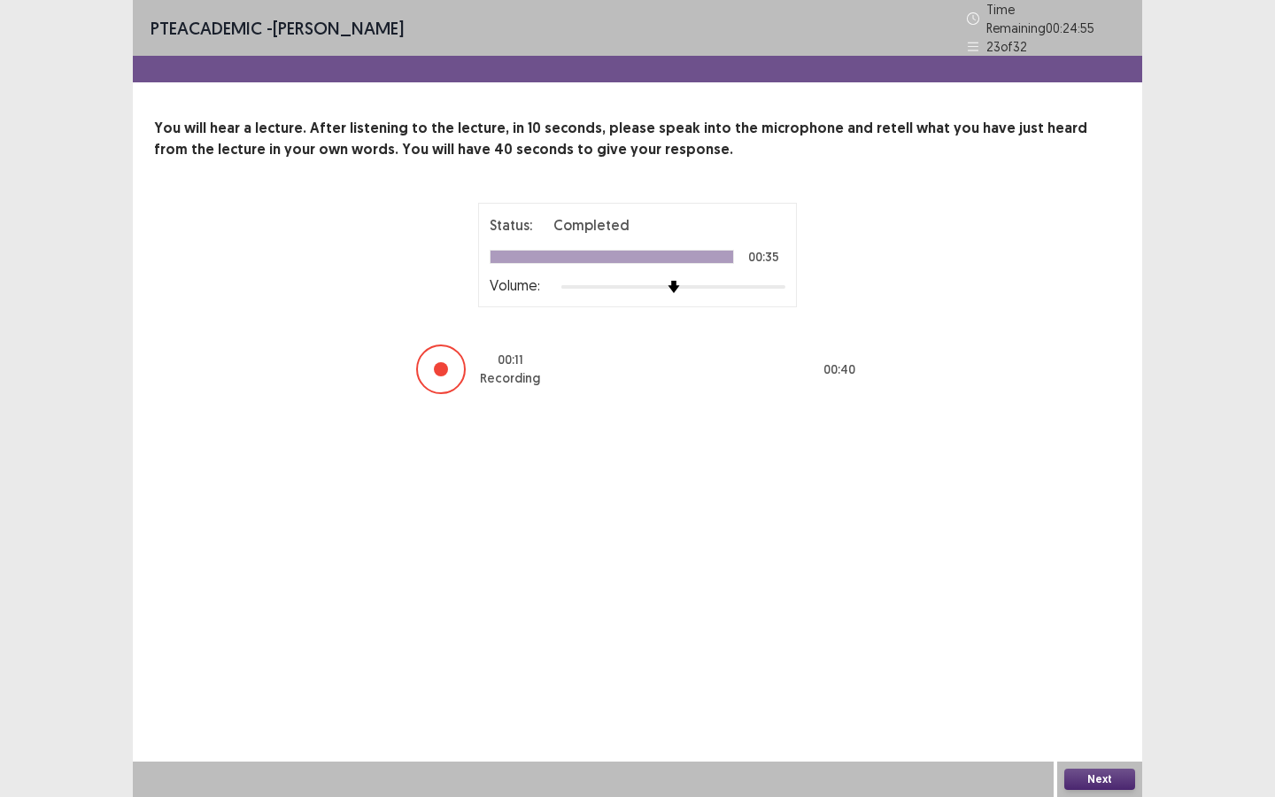
click at [1109, 688] on button "Next" at bounding box center [1099, 778] width 71 height 21
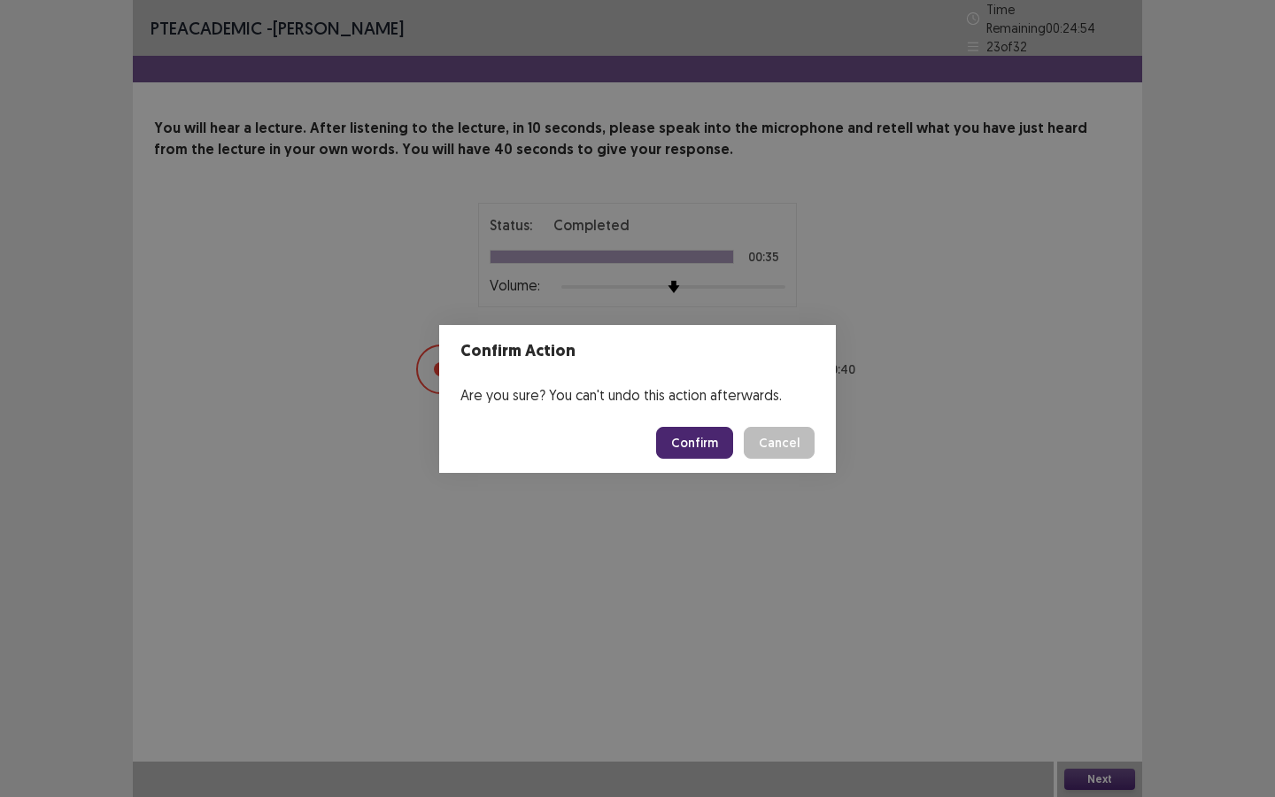
click at [696, 441] on button "Confirm" at bounding box center [694, 443] width 77 height 32
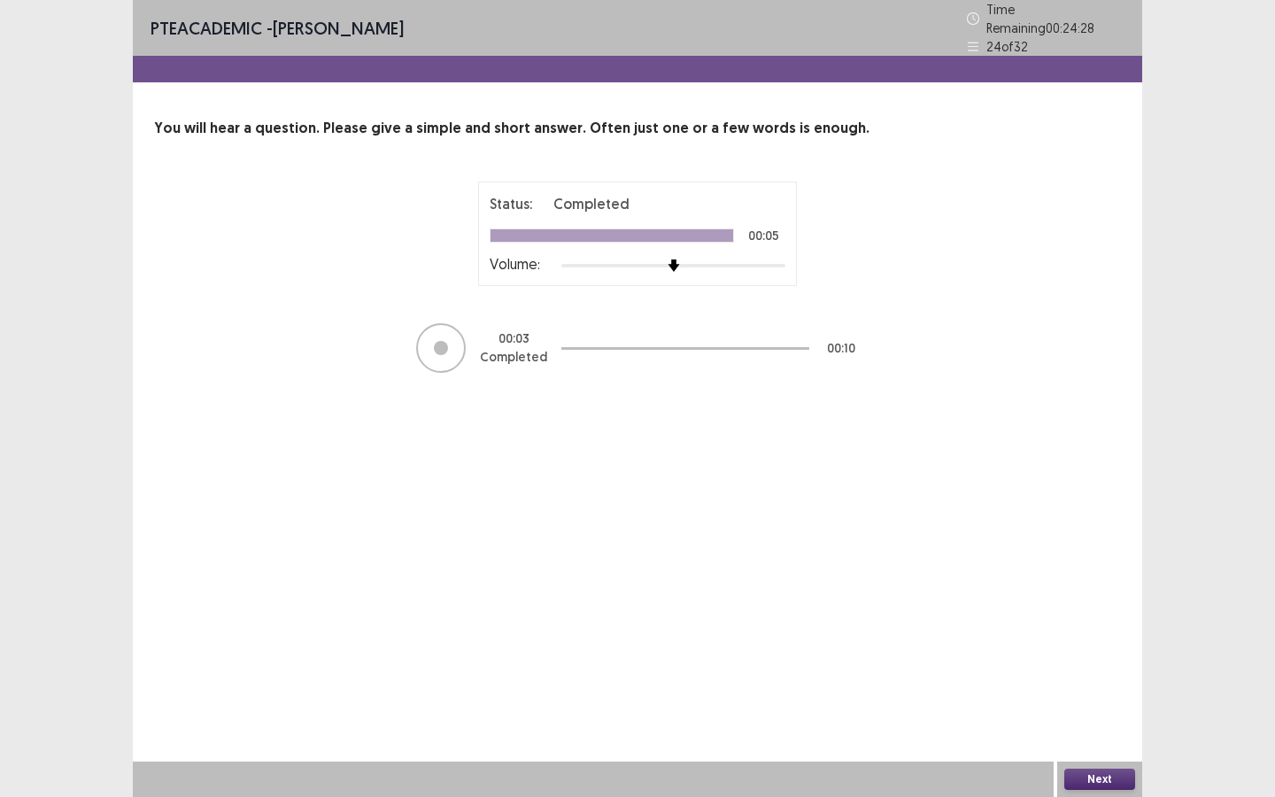
click at [1097, 688] on button "Next" at bounding box center [1099, 778] width 71 height 21
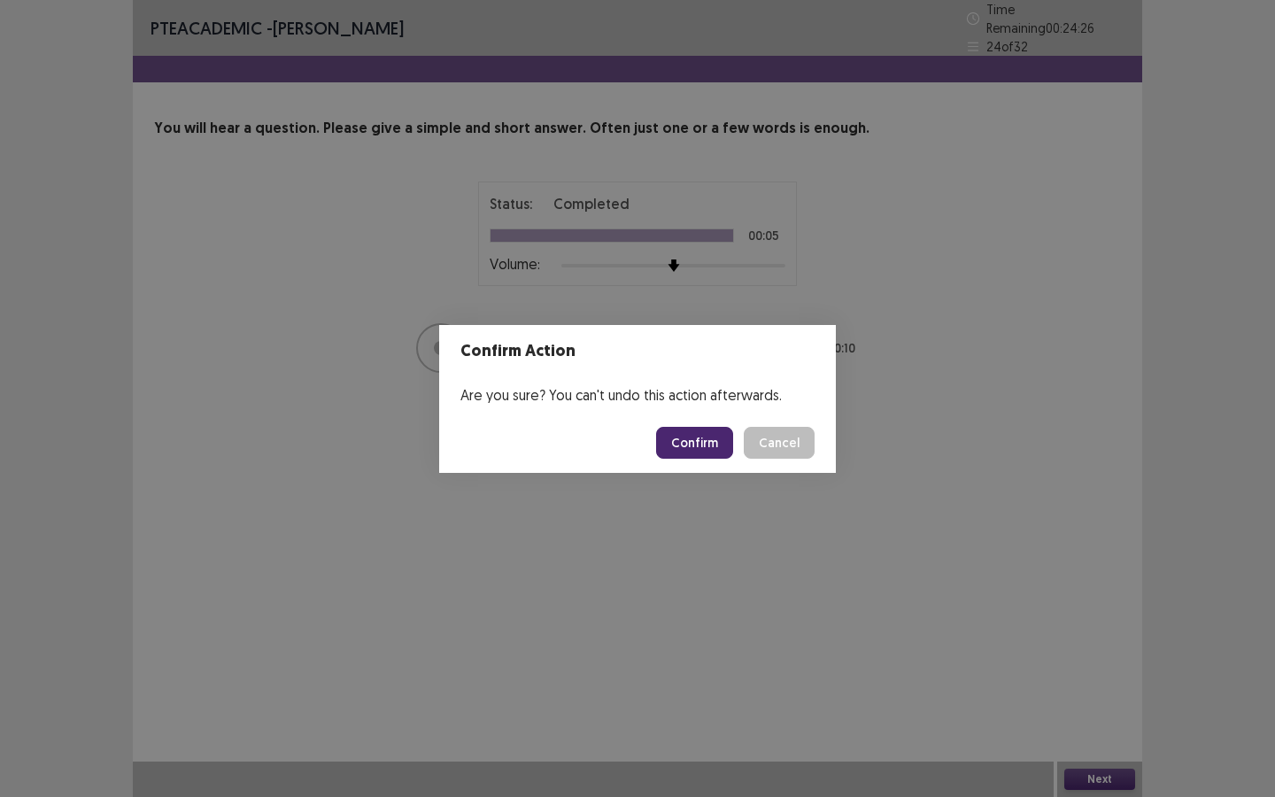
click at [723, 446] on button "Confirm" at bounding box center [694, 443] width 77 height 32
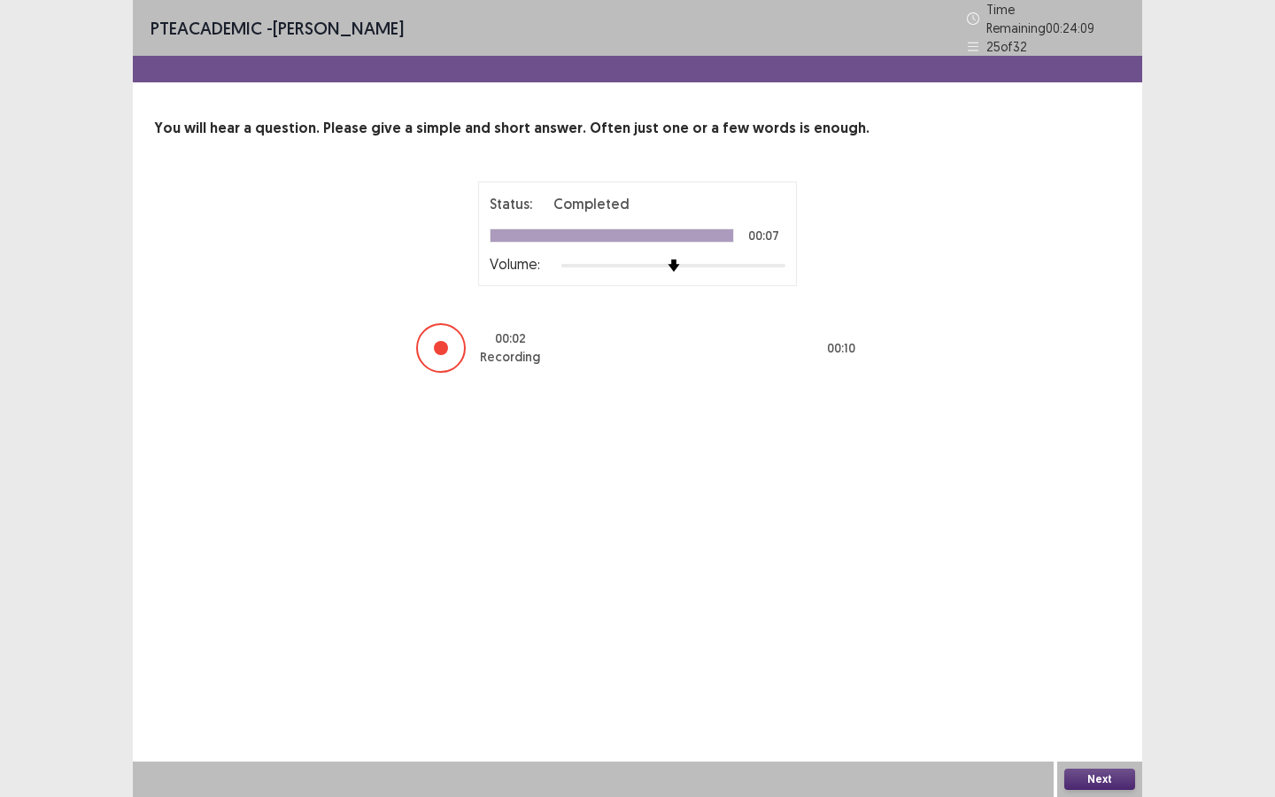
click at [1078, 688] on button "Next" at bounding box center [1099, 778] width 71 height 21
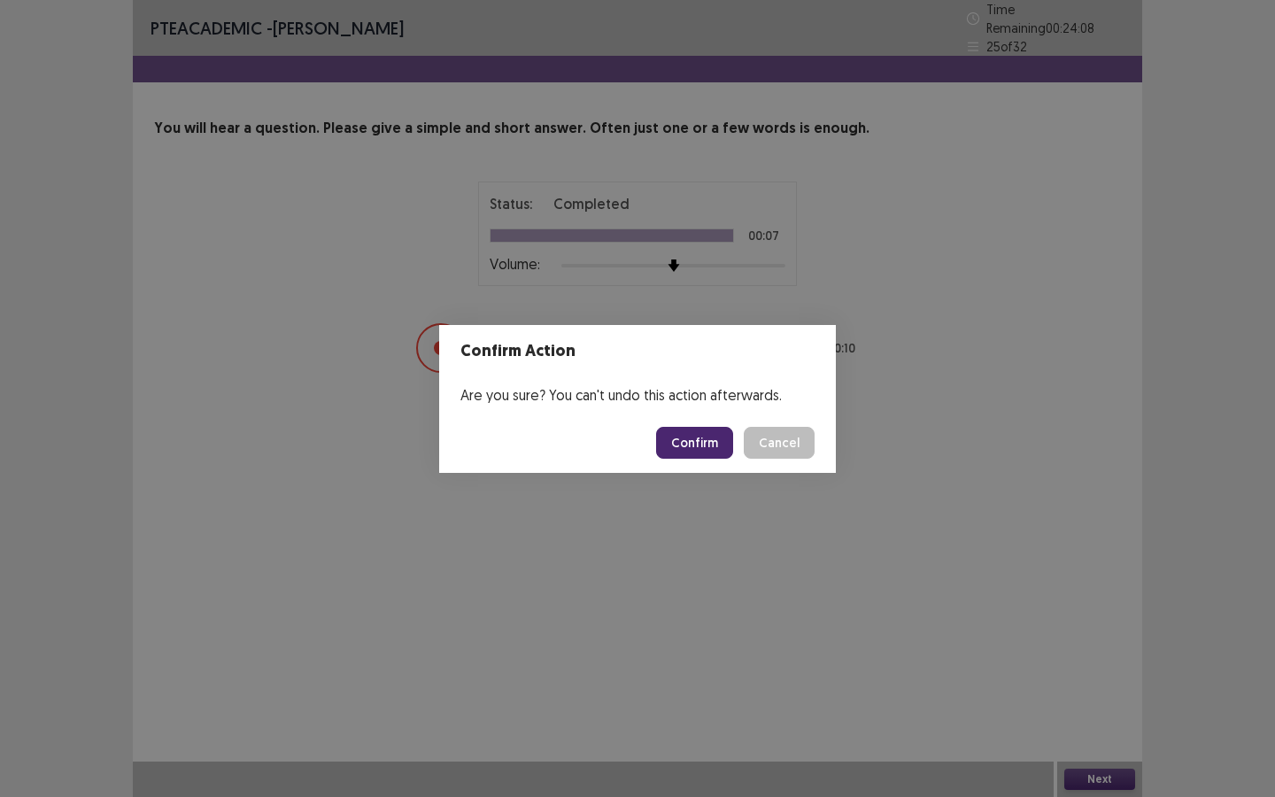
drag, startPoint x: 722, startPoint y: 443, endPoint x: 709, endPoint y: 432, distance: 17.0
click at [722, 443] on button "Confirm" at bounding box center [694, 443] width 77 height 32
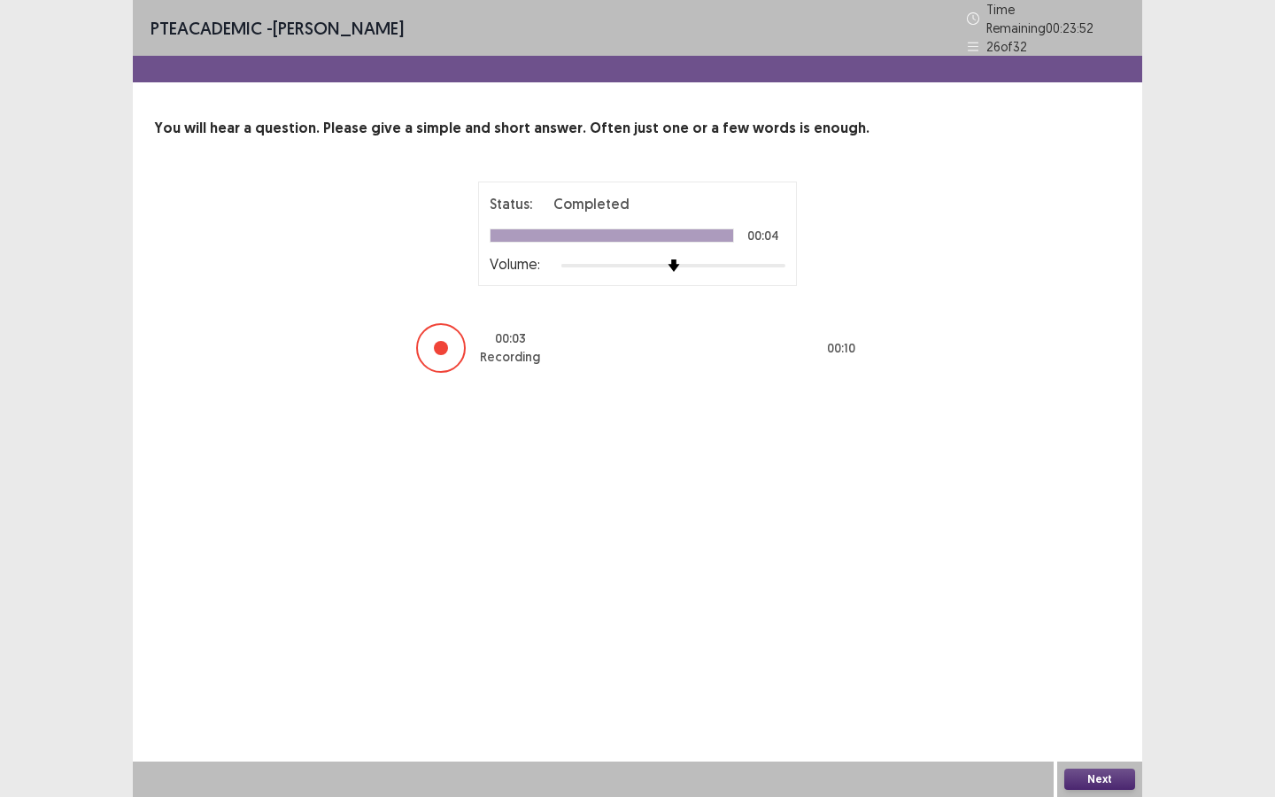
click at [1118, 688] on button "Next" at bounding box center [1099, 778] width 71 height 21
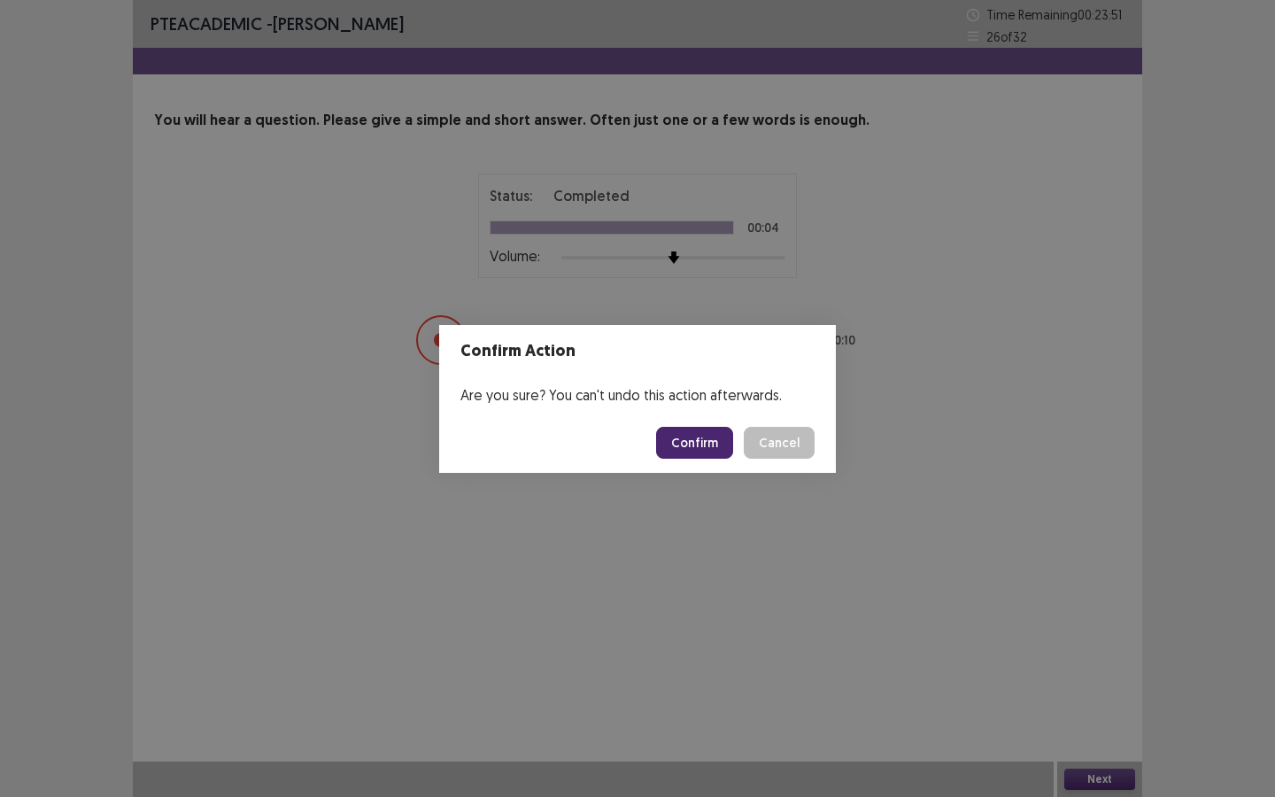
click at [725, 445] on button "Confirm" at bounding box center [694, 443] width 77 height 32
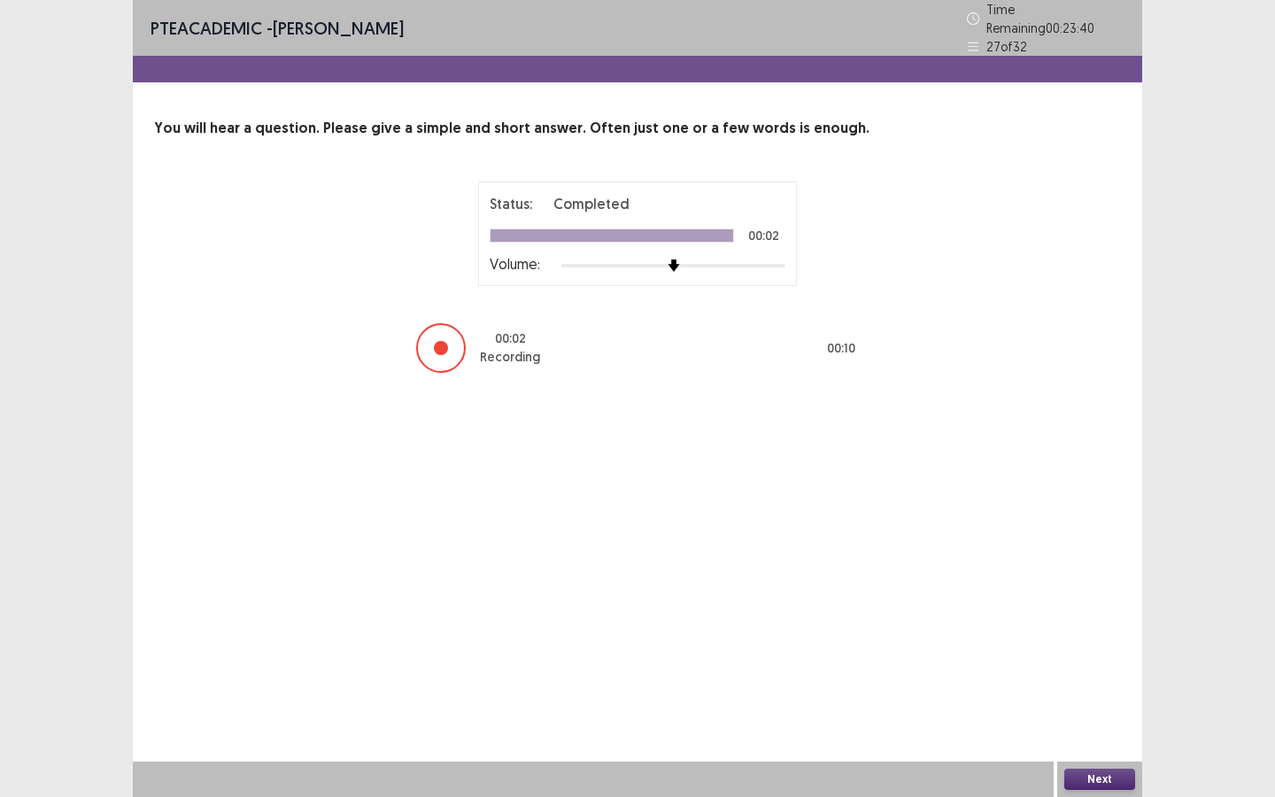
click at [1085, 688] on button "Next" at bounding box center [1099, 778] width 71 height 21
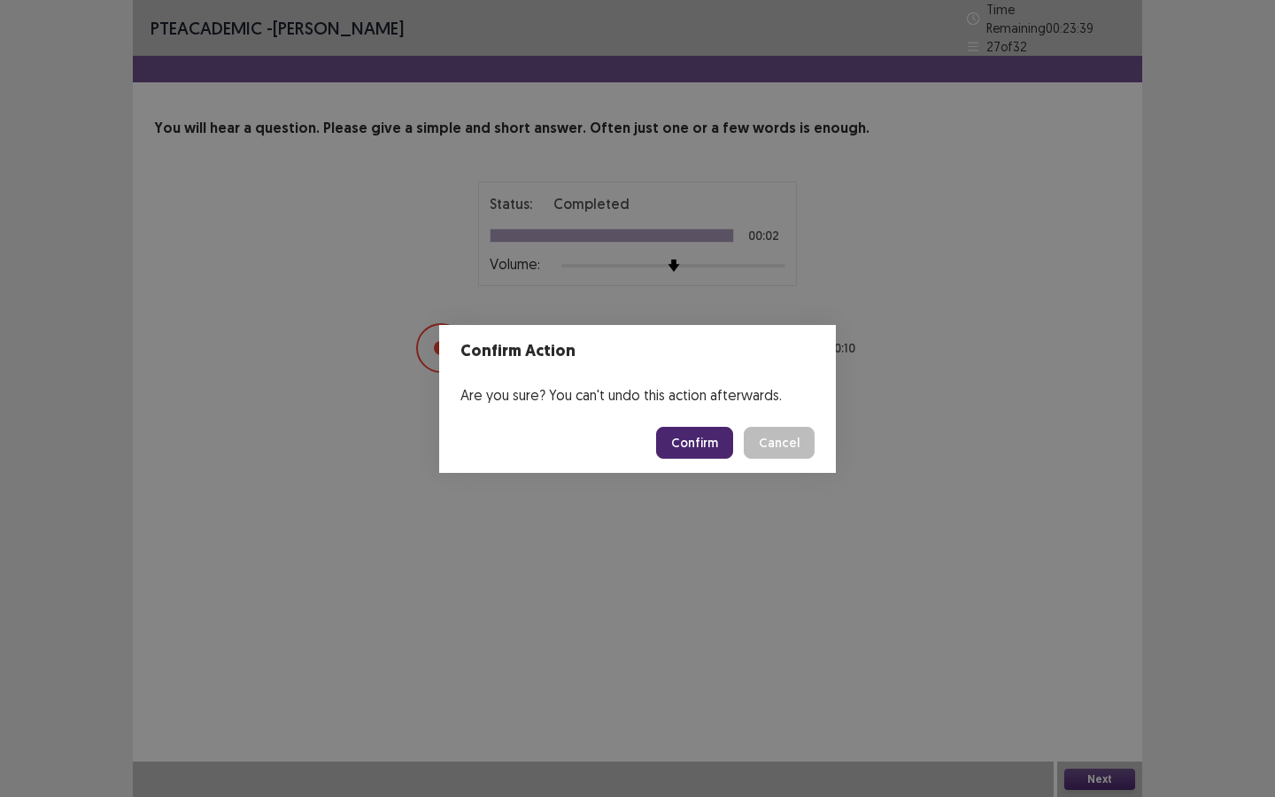
click at [695, 436] on button "Confirm" at bounding box center [694, 443] width 77 height 32
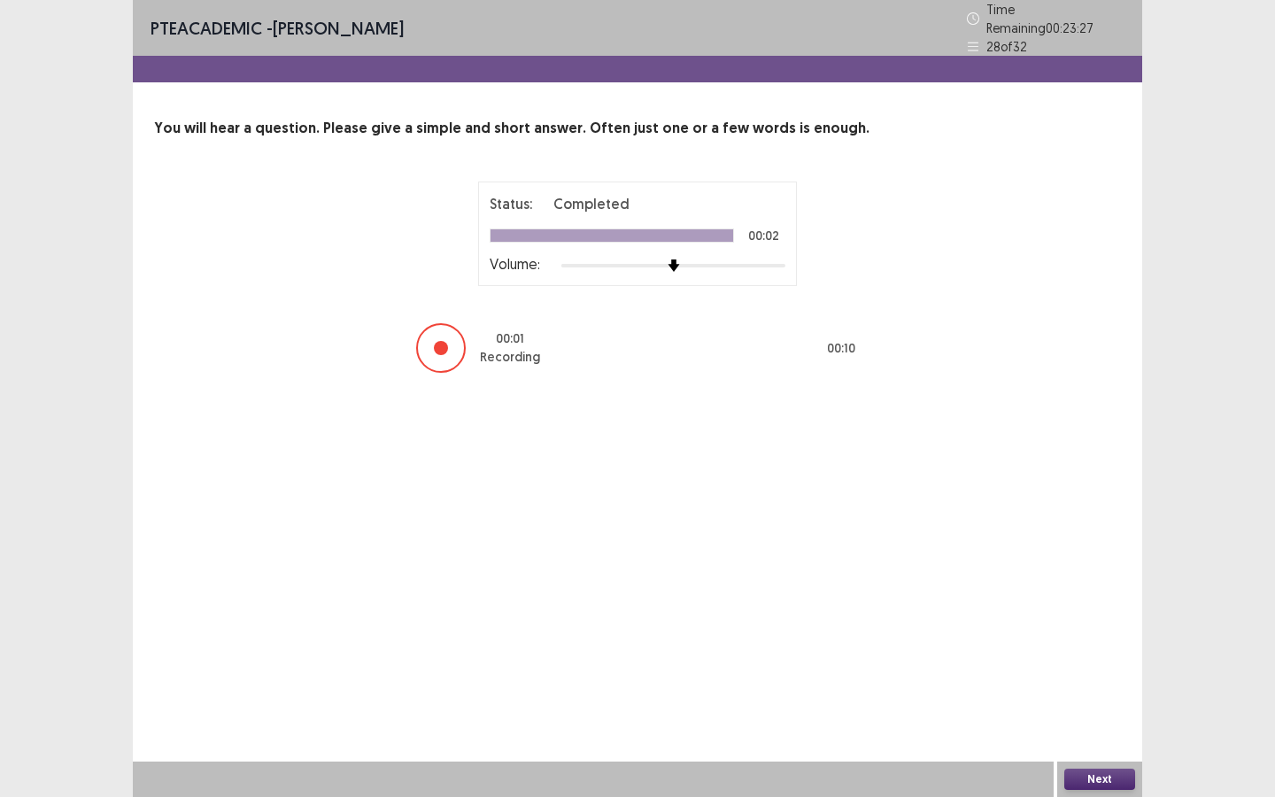
click at [1093, 688] on button "Next" at bounding box center [1099, 778] width 71 height 21
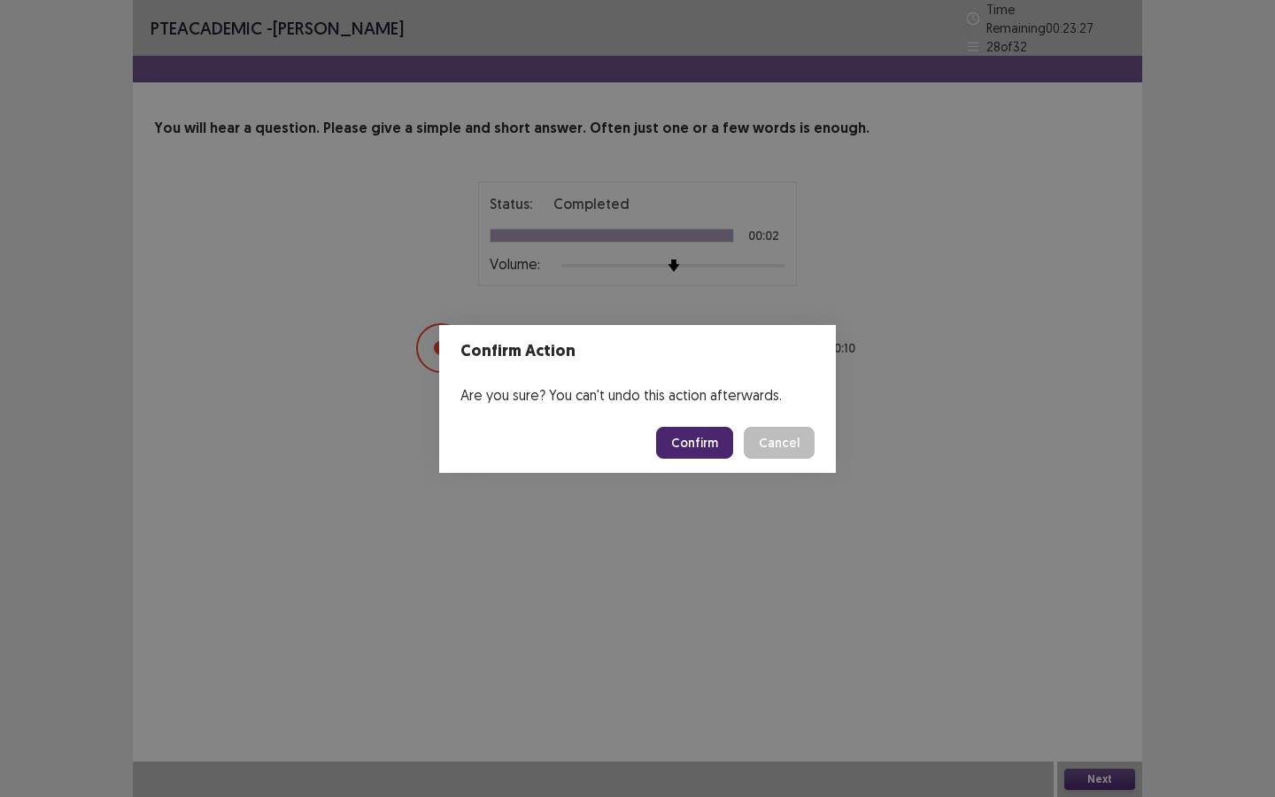
click at [728, 445] on button "Confirm" at bounding box center [694, 443] width 77 height 32
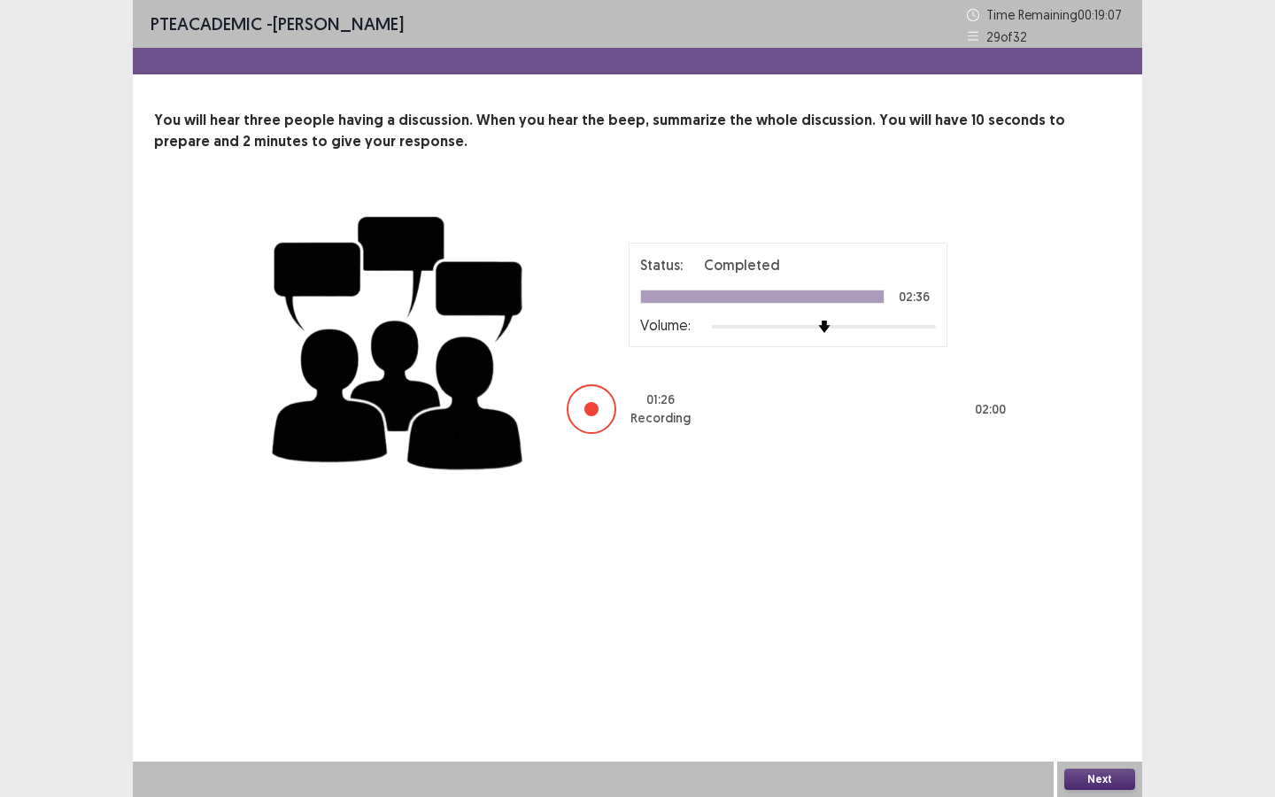
click at [1096, 688] on button "Next" at bounding box center [1099, 778] width 71 height 21
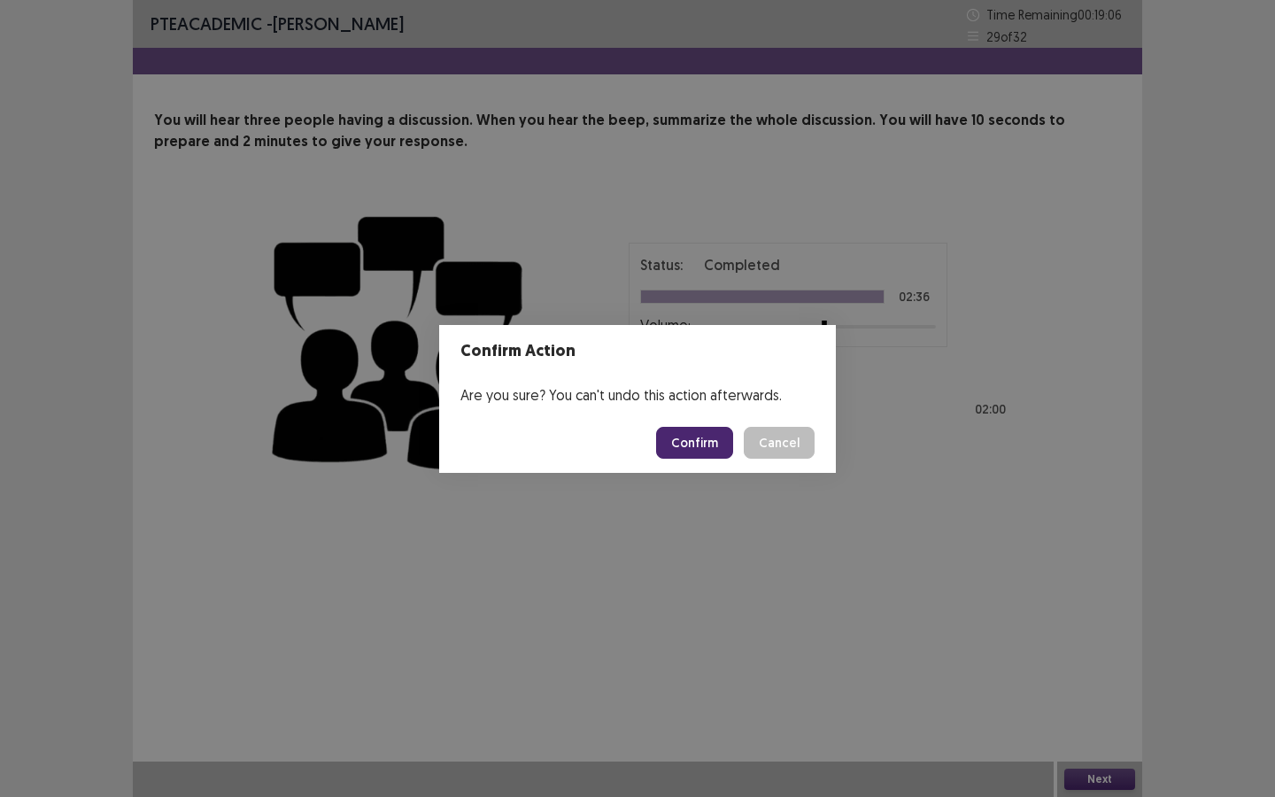
click at [705, 451] on button "Confirm" at bounding box center [694, 443] width 77 height 32
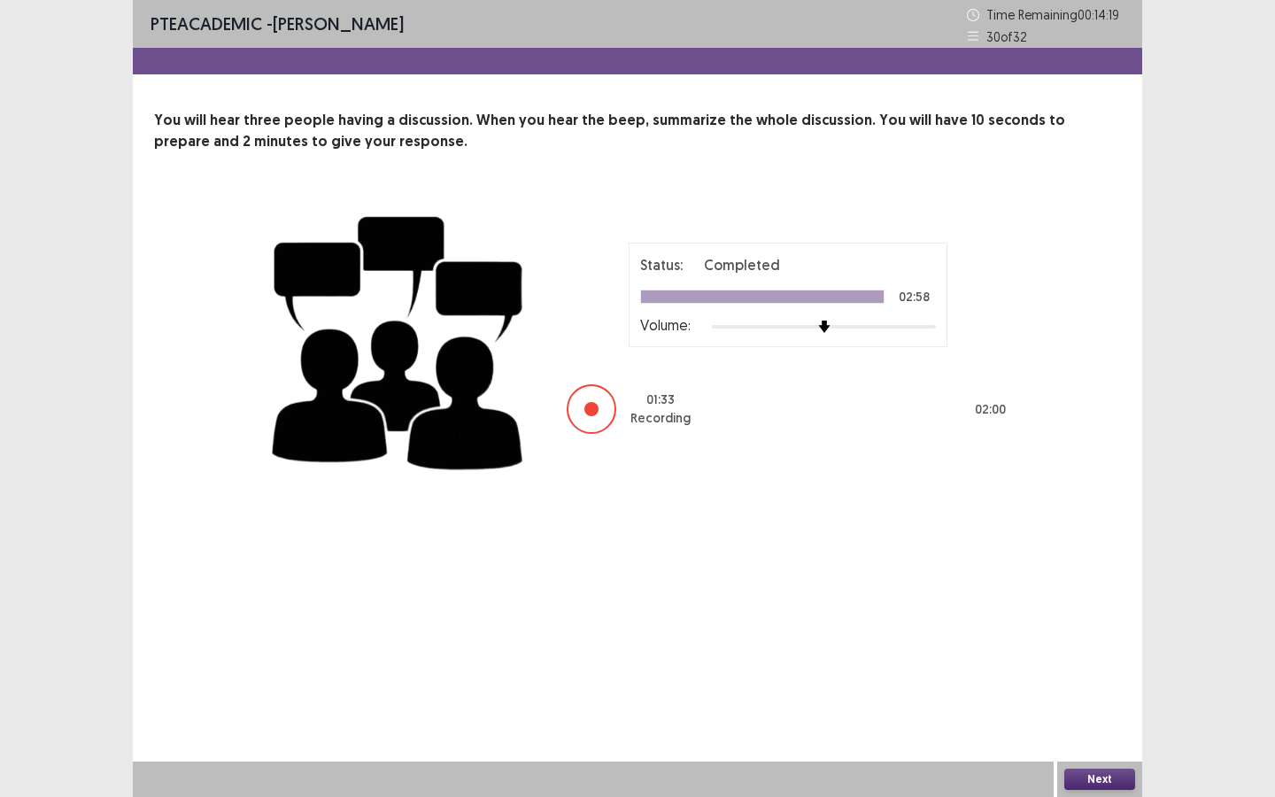
click at [1079, 688] on button "Next" at bounding box center [1099, 778] width 71 height 21
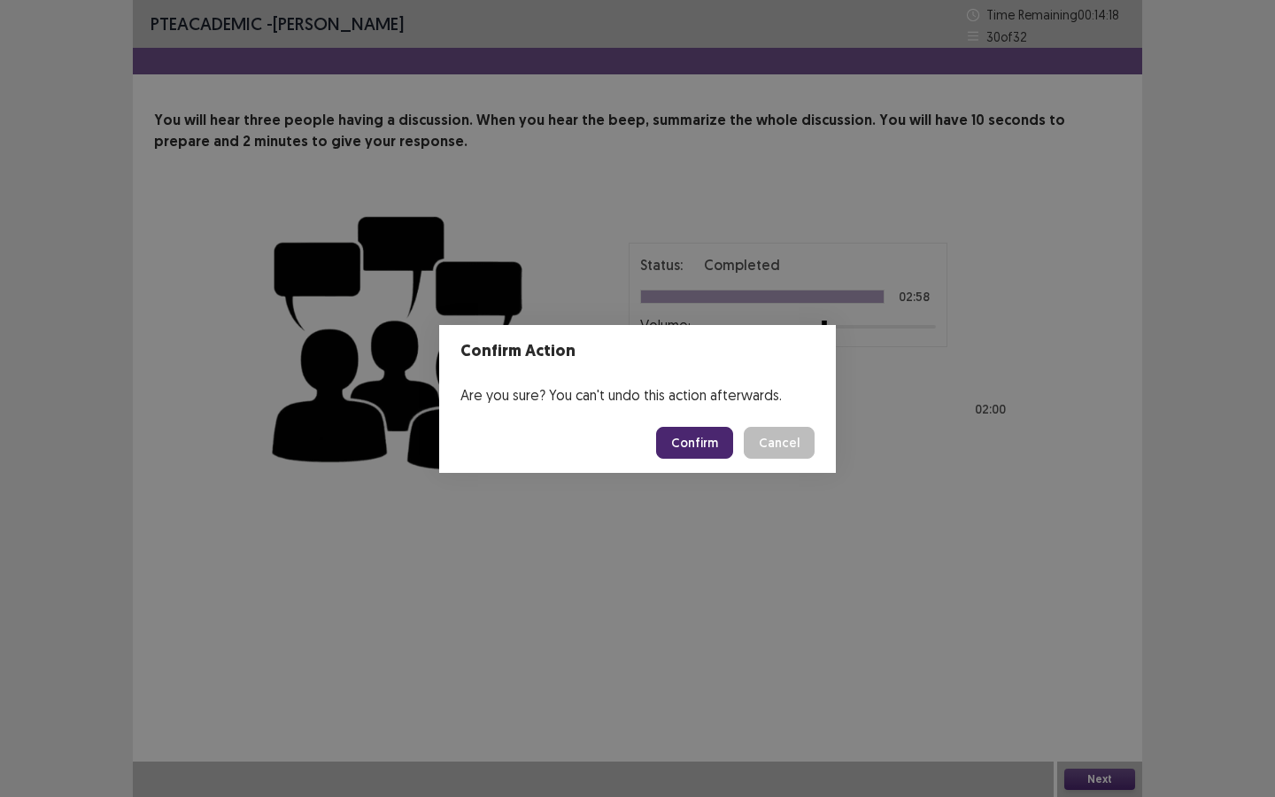
click at [681, 442] on button "Confirm" at bounding box center [694, 443] width 77 height 32
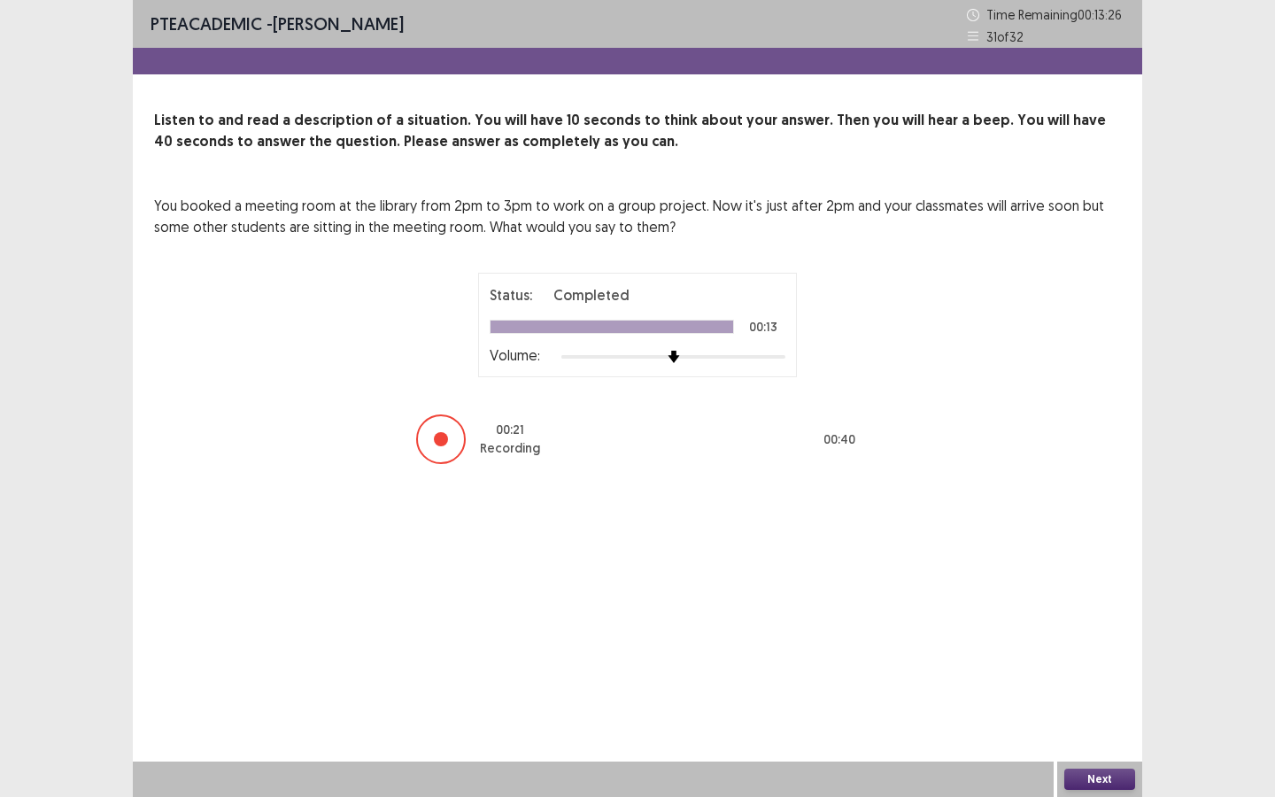
click at [1109, 688] on button "Next" at bounding box center [1099, 778] width 71 height 21
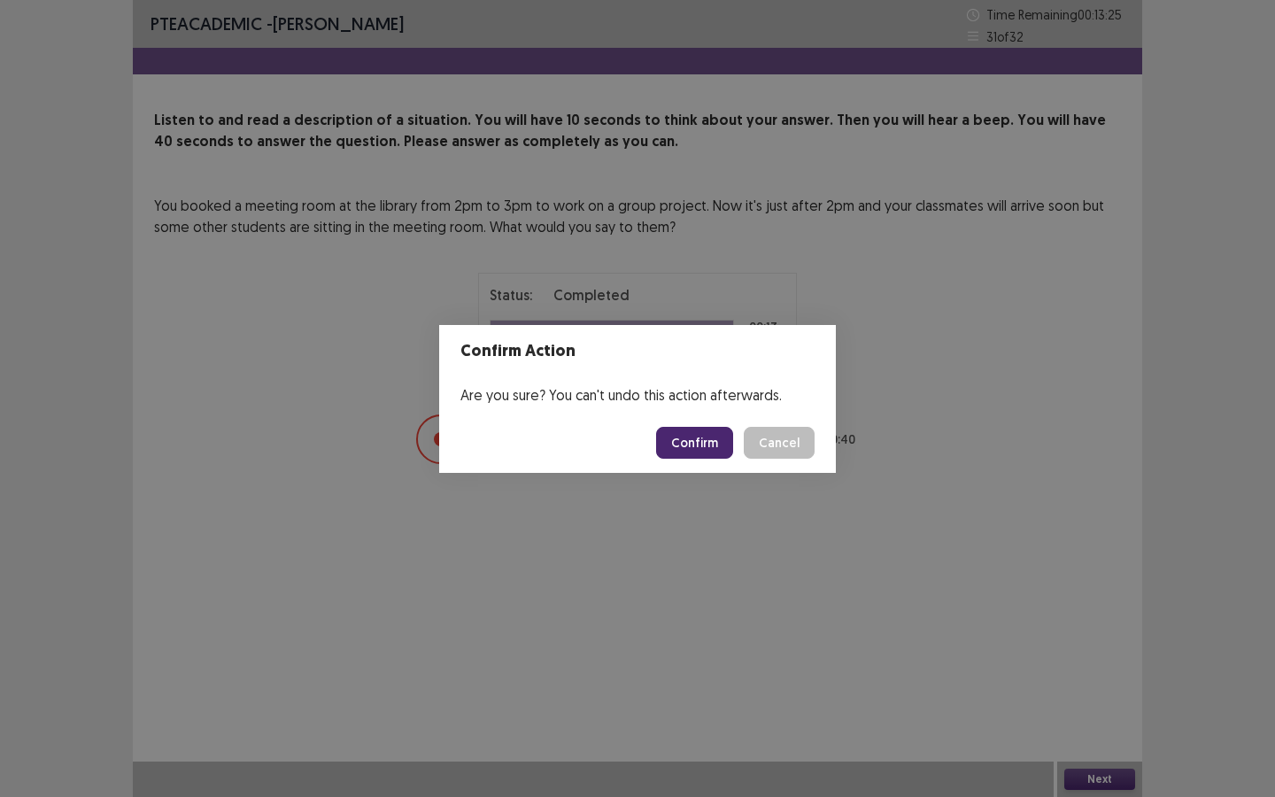
click at [714, 442] on button "Confirm" at bounding box center [694, 443] width 77 height 32
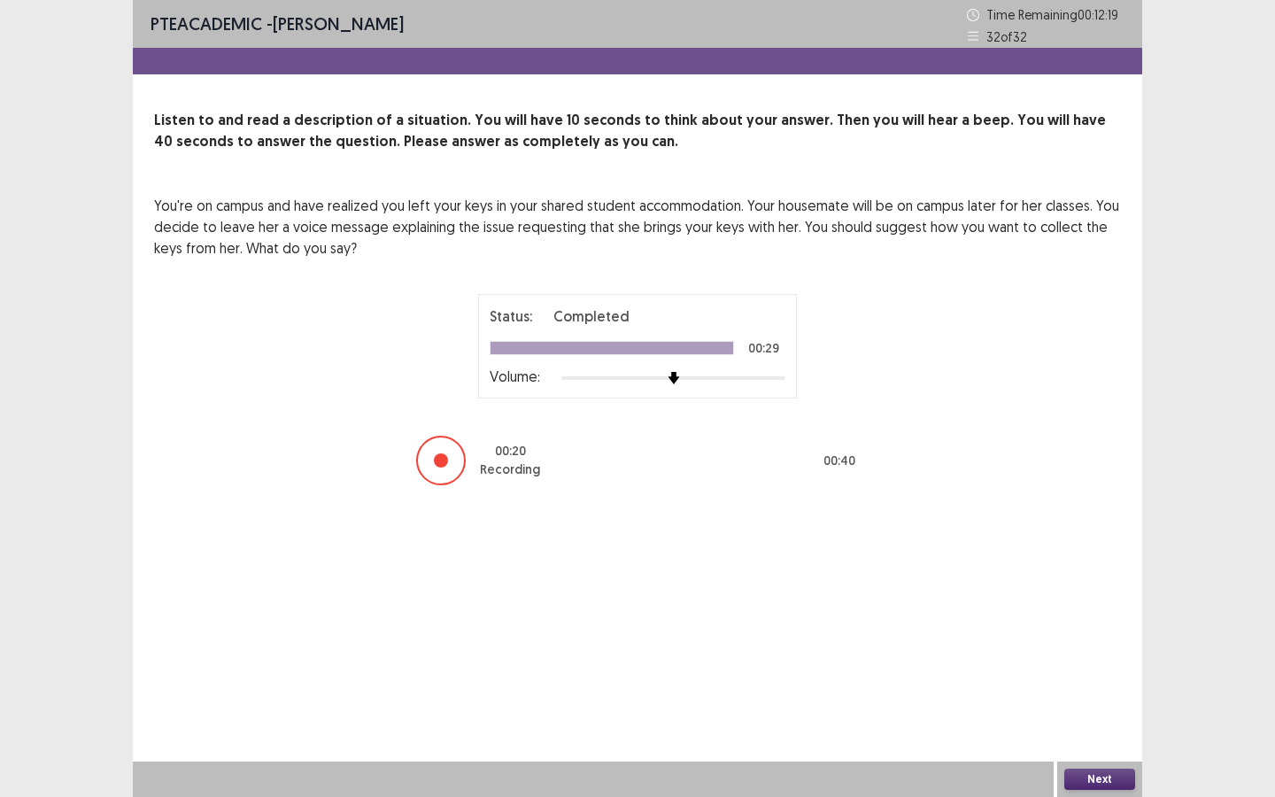
click at [1080, 688] on button "Next" at bounding box center [1099, 778] width 71 height 21
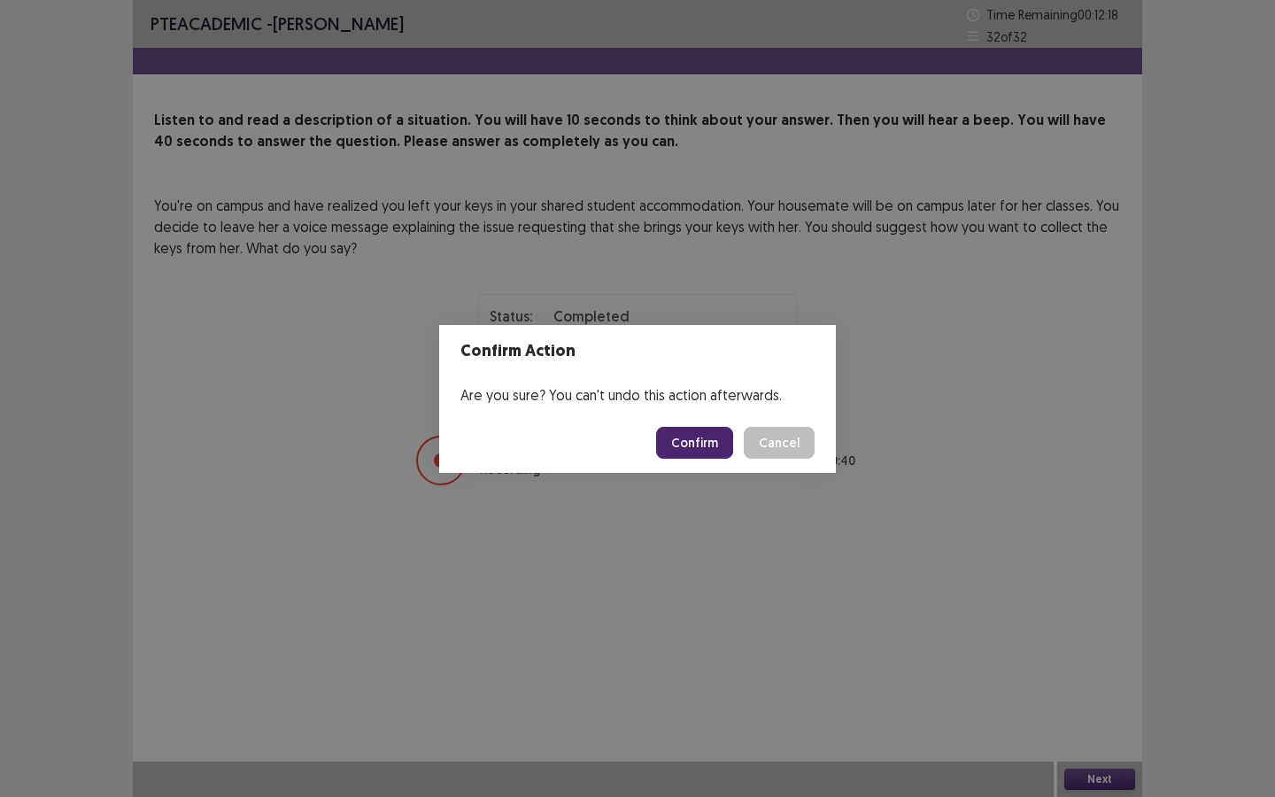
drag, startPoint x: 664, startPoint y: 451, endPoint x: 678, endPoint y: 451, distance: 14.2
click at [664, 451] on button "Confirm" at bounding box center [694, 443] width 77 height 32
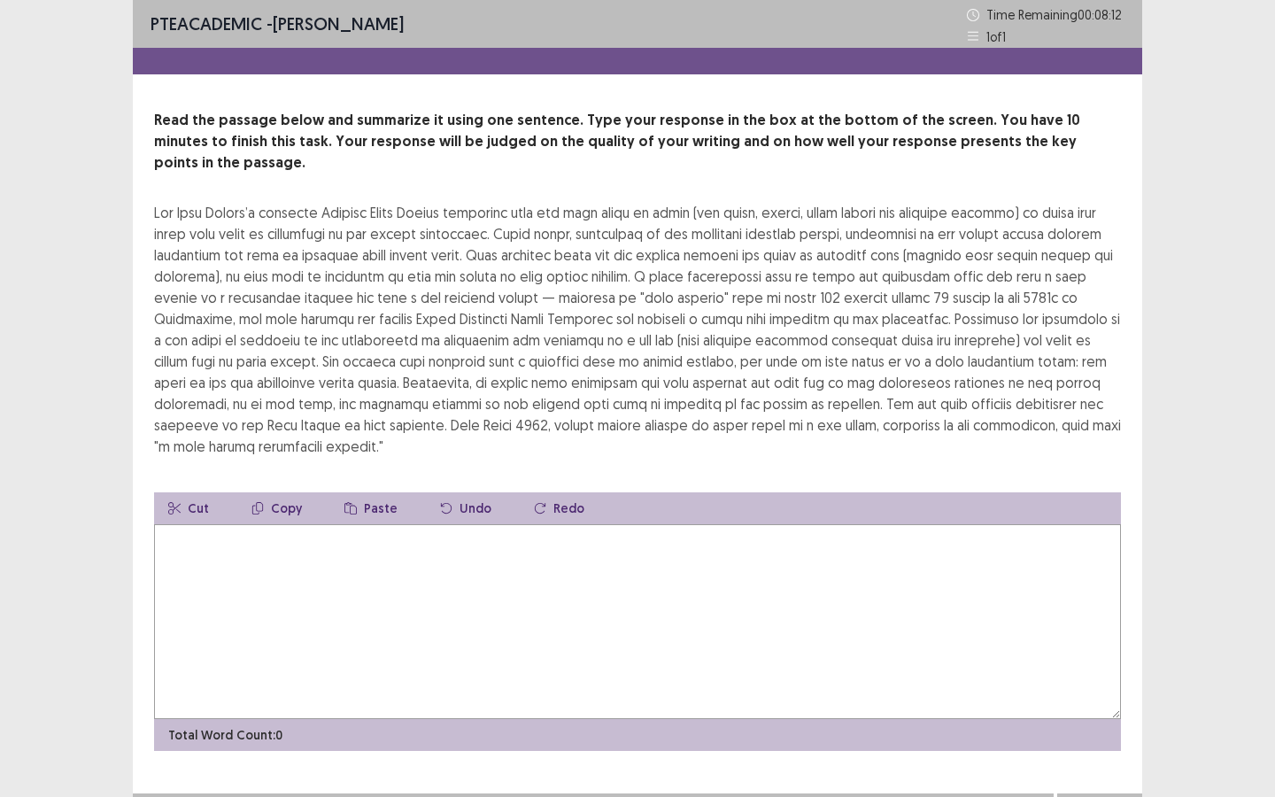
click at [706, 538] on textarea at bounding box center [637, 621] width 967 height 195
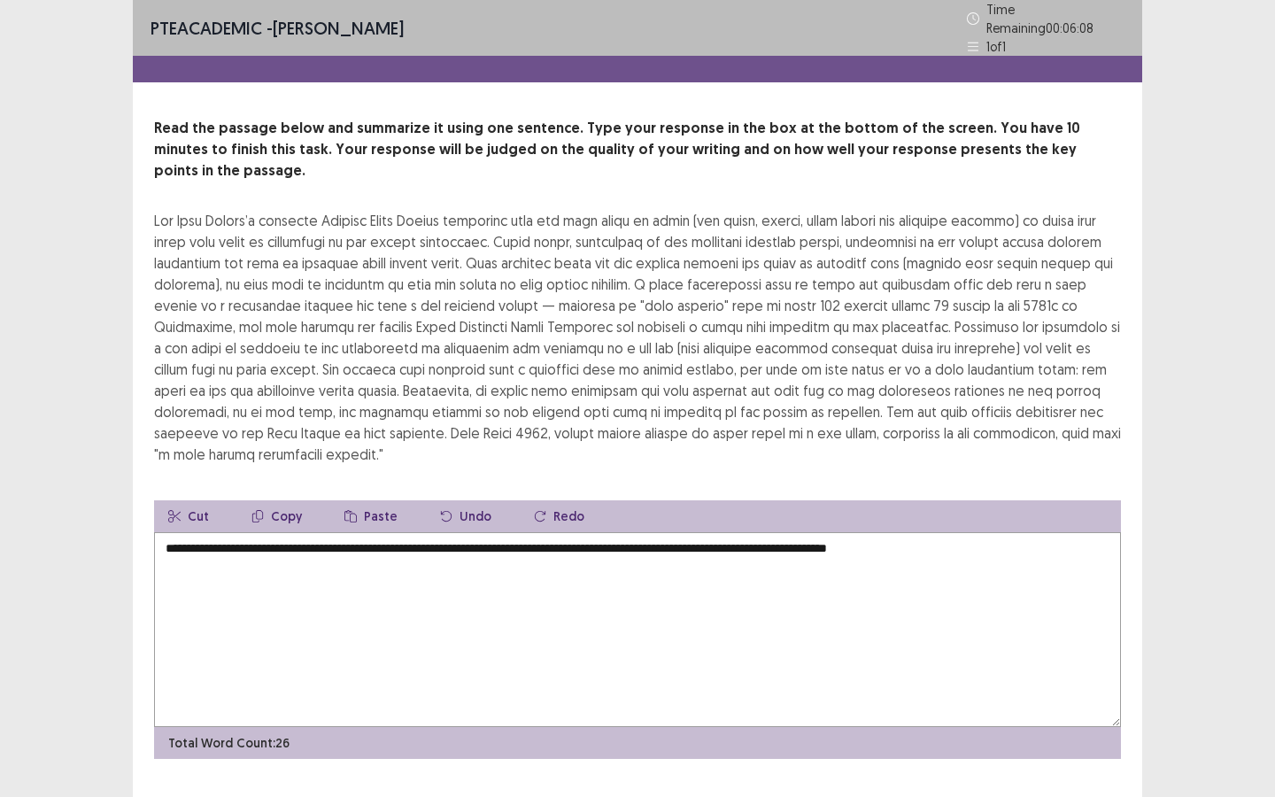
click at [630, 532] on textarea "**********" at bounding box center [637, 629] width 967 height 195
type textarea "**********"
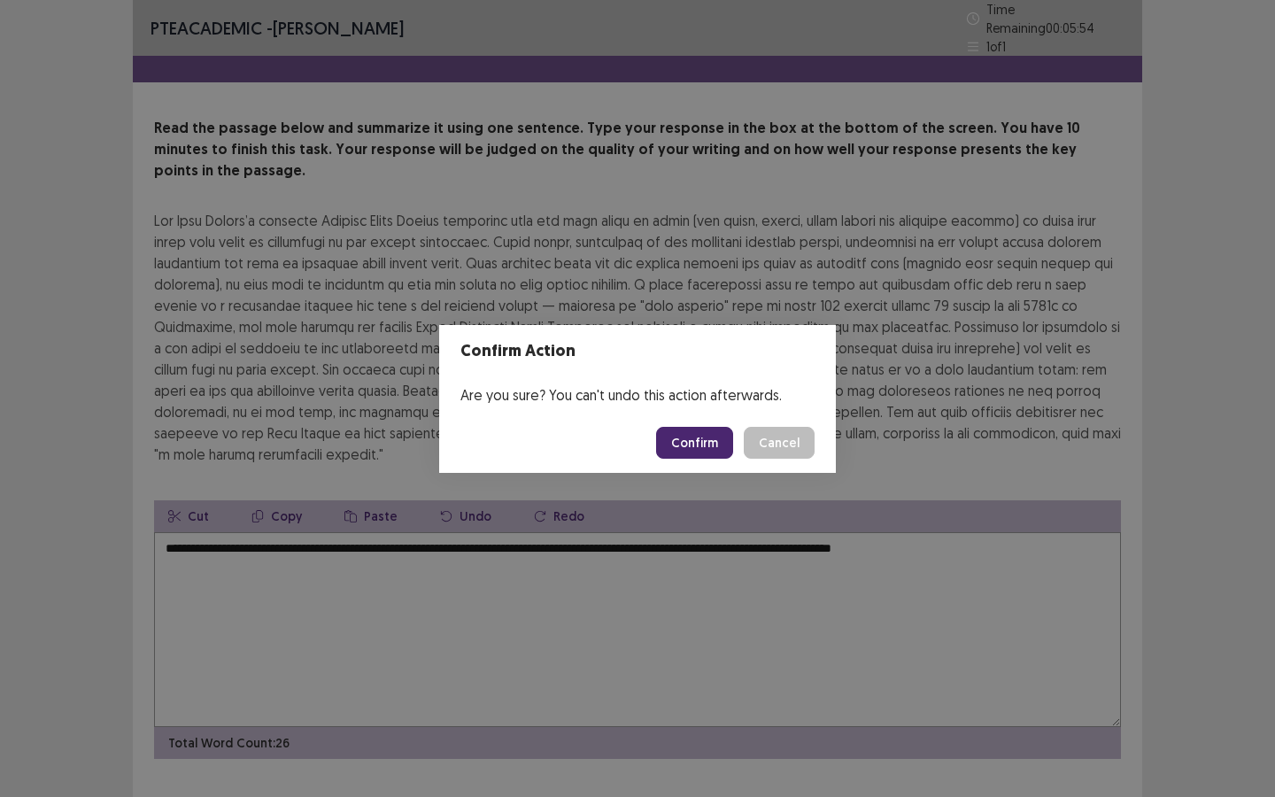
click at [687, 443] on button "Confirm" at bounding box center [694, 443] width 77 height 32
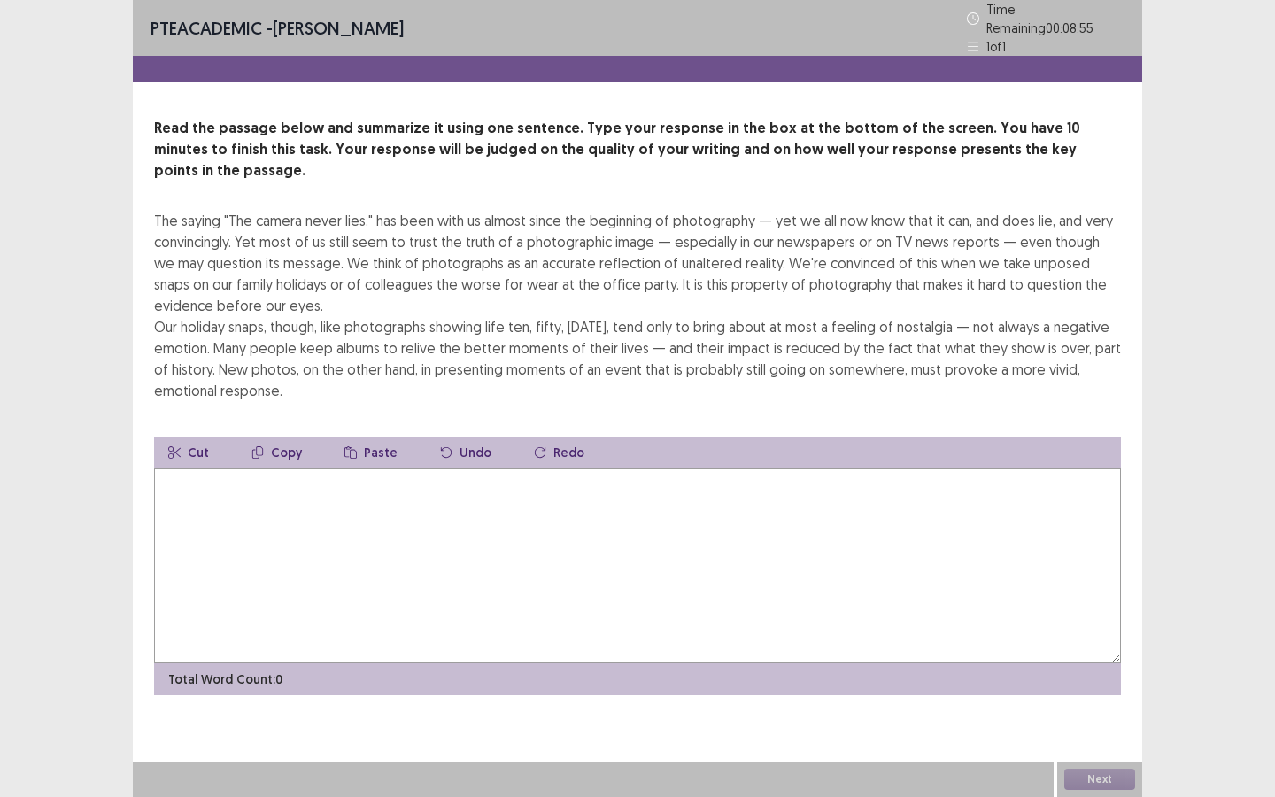
click at [675, 468] on textarea at bounding box center [637, 565] width 967 height 195
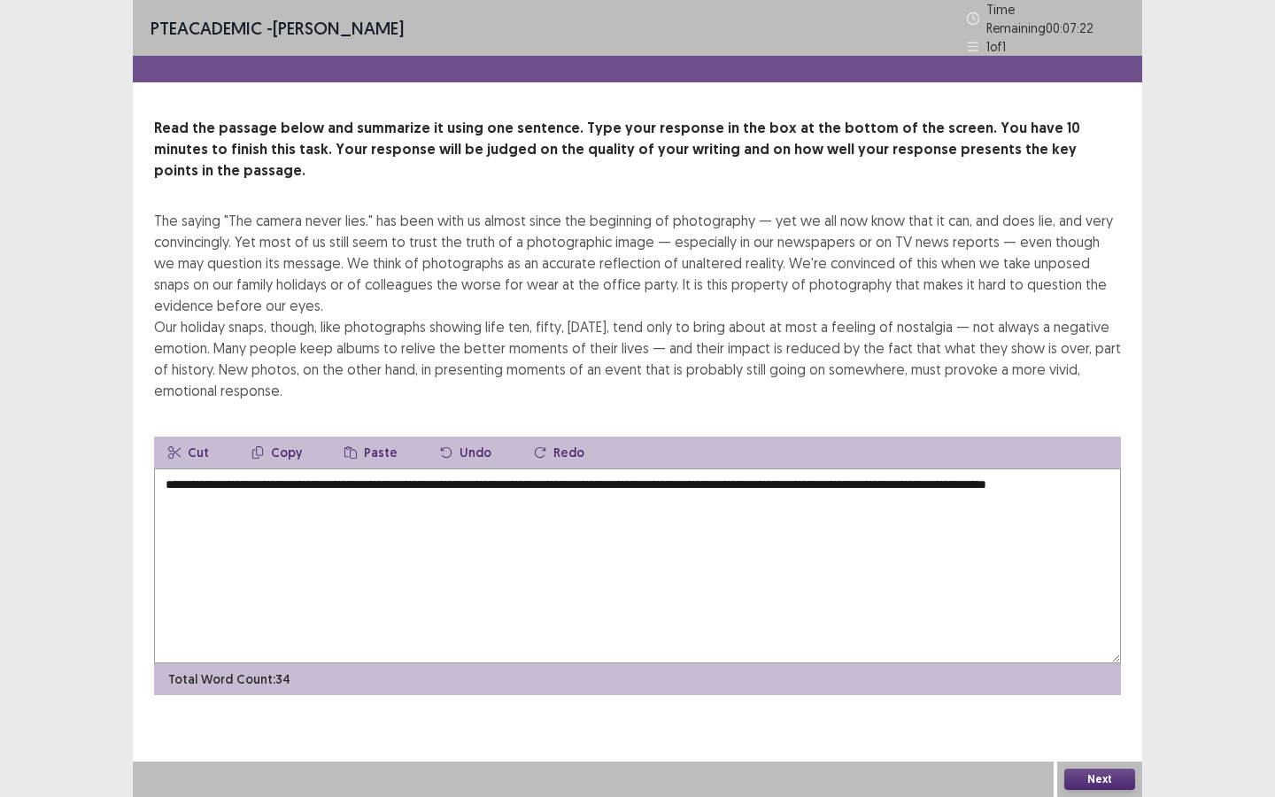
click at [579, 468] on textarea "**********" at bounding box center [637, 565] width 967 height 195
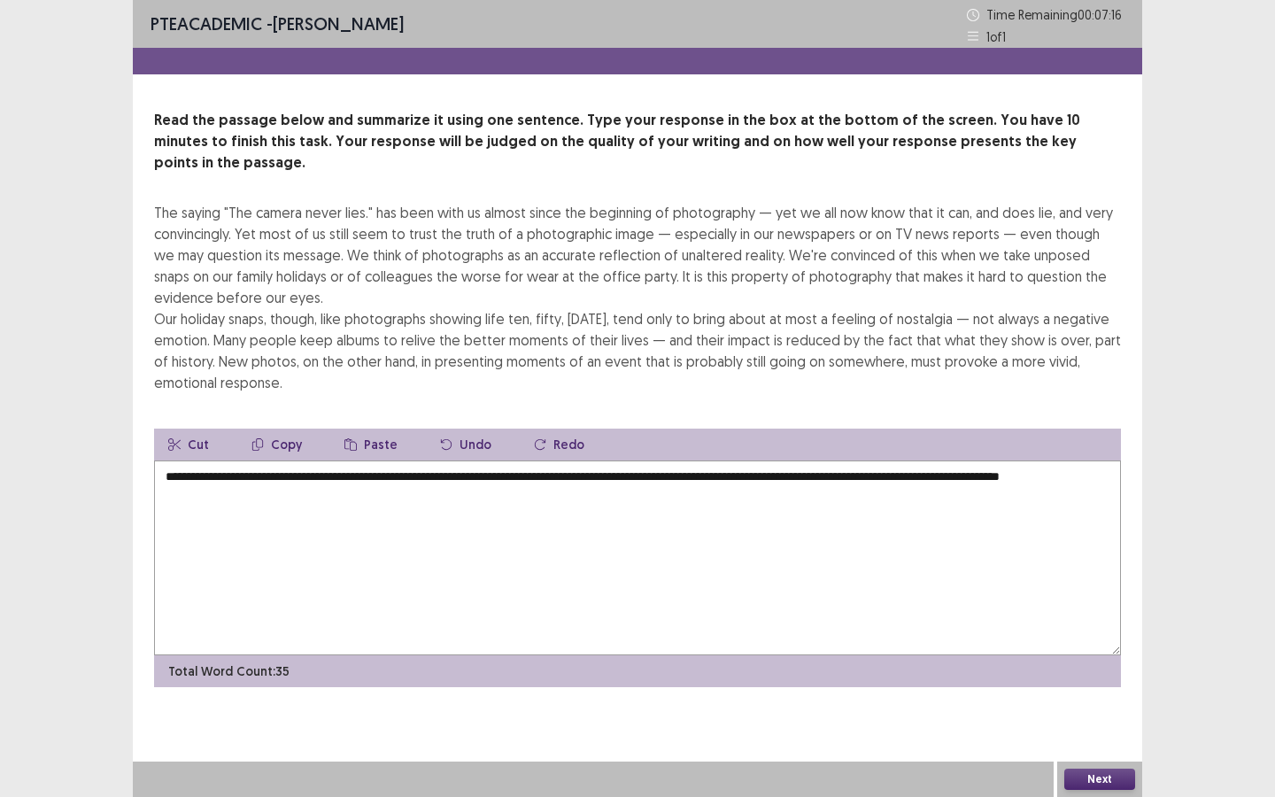
click at [557, 460] on textarea "**********" at bounding box center [637, 557] width 967 height 195
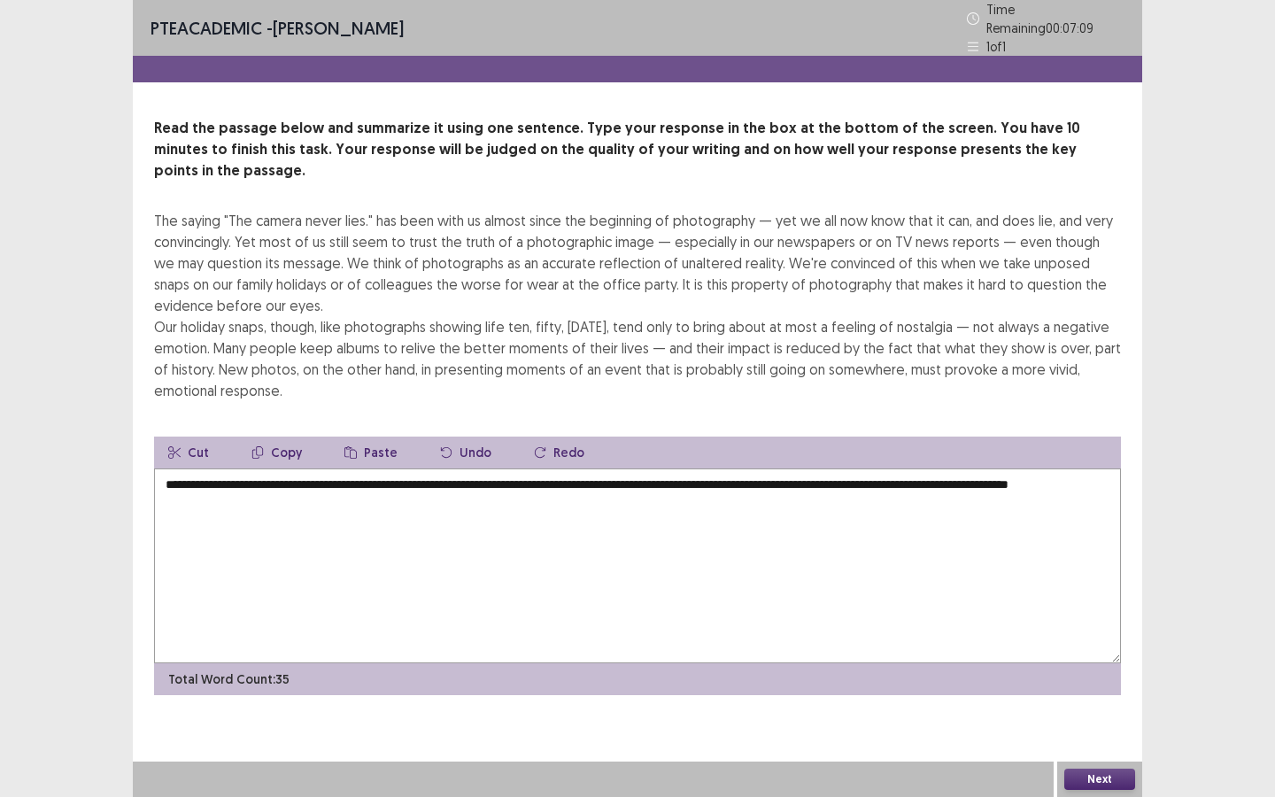
type textarea "**********"
click at [1092, 688] on button "Next" at bounding box center [1099, 778] width 71 height 21
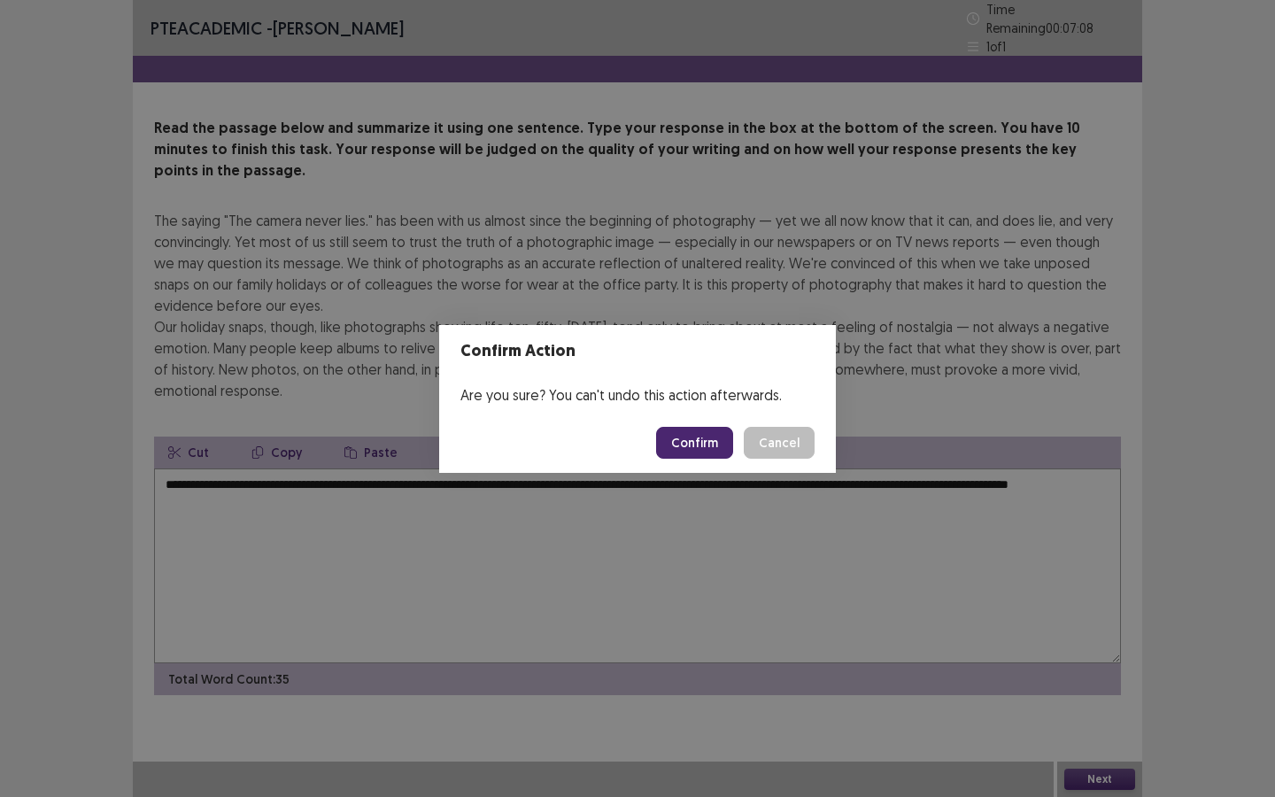
click at [698, 442] on button "Confirm" at bounding box center [694, 443] width 77 height 32
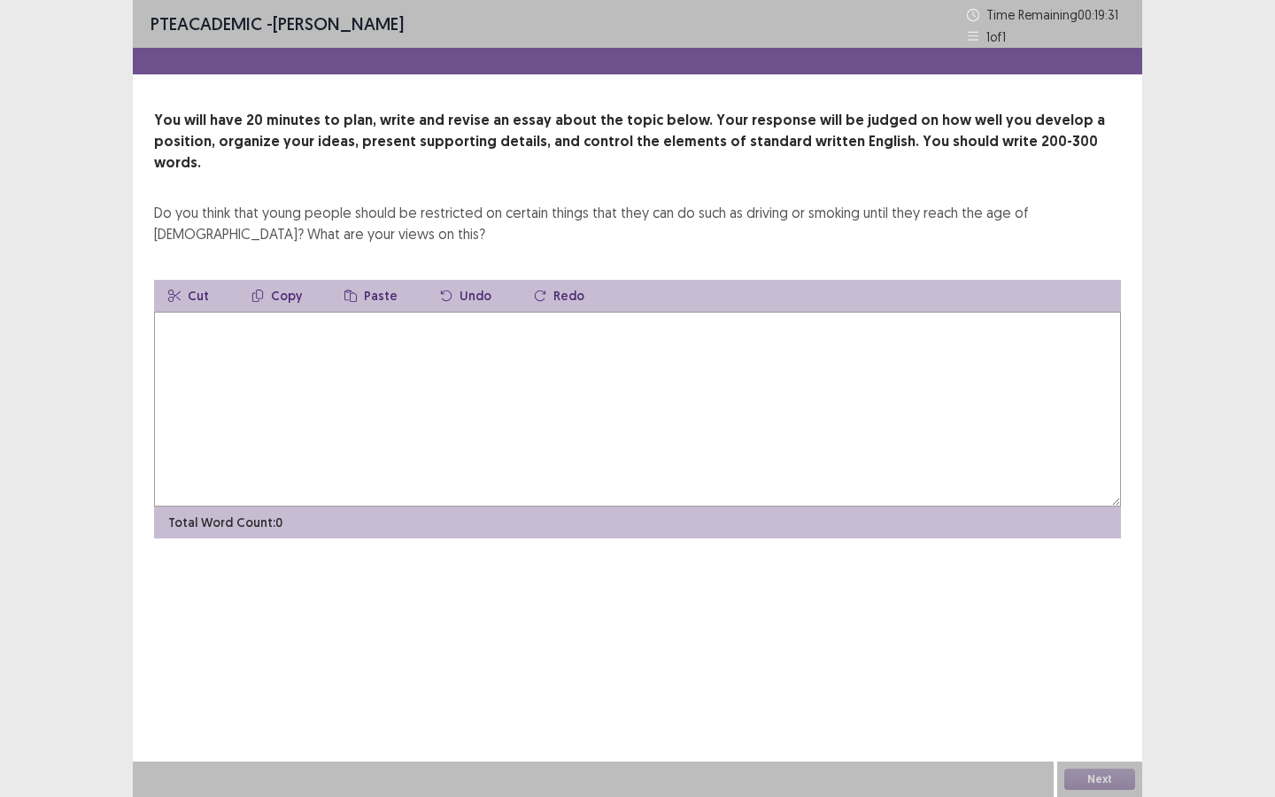
click at [706, 361] on textarea at bounding box center [637, 409] width 967 height 195
type textarea "*"
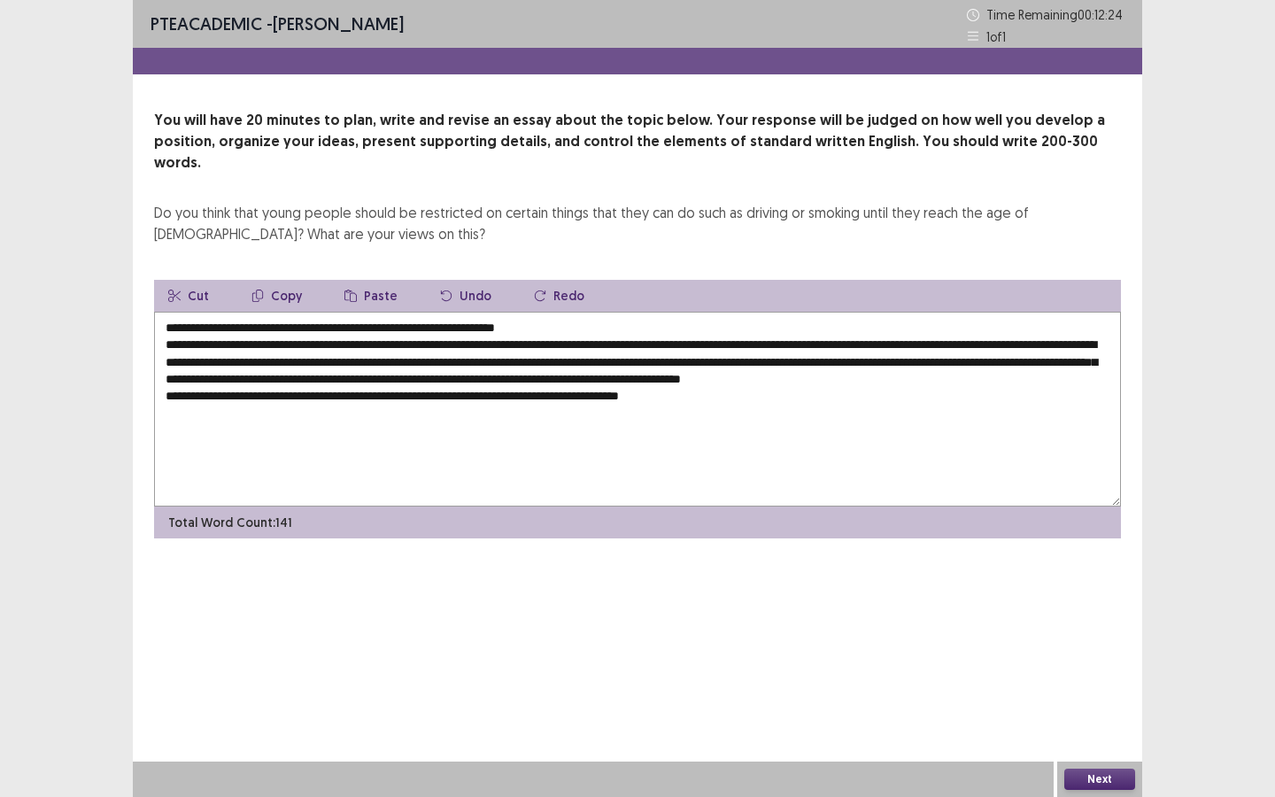
click at [297, 312] on textarea "**********" at bounding box center [637, 409] width 967 height 195
click at [546, 312] on textarea "**********" at bounding box center [637, 409] width 967 height 195
click at [853, 326] on textarea "**********" at bounding box center [637, 409] width 967 height 195
click at [1095, 320] on textarea "**********" at bounding box center [637, 409] width 967 height 195
click at [261, 361] on textarea "**********" at bounding box center [637, 409] width 967 height 195
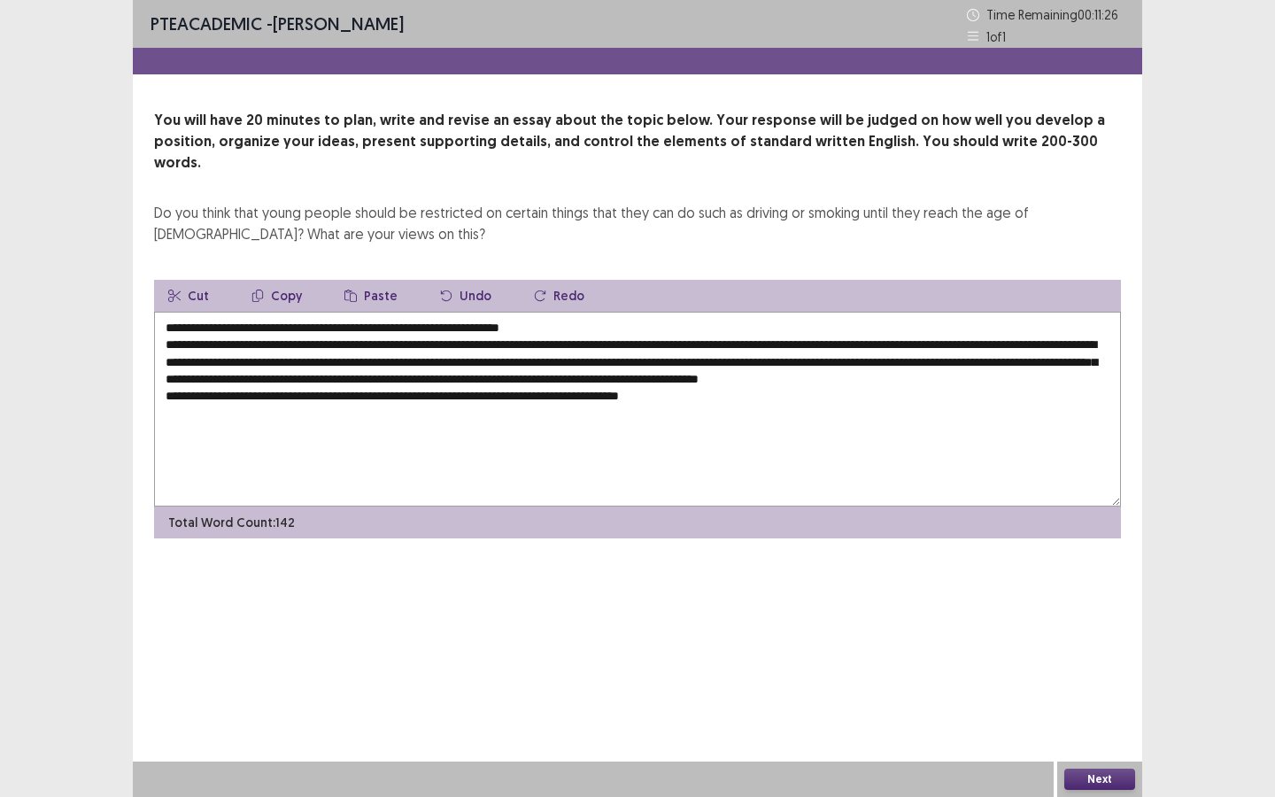
click at [334, 361] on textarea "**********" at bounding box center [637, 409] width 967 height 195
click at [885, 366] on textarea "**********" at bounding box center [637, 409] width 967 height 195
click at [975, 355] on textarea "**********" at bounding box center [637, 409] width 967 height 195
drag, startPoint x: 355, startPoint y: 395, endPoint x: 274, endPoint y: 389, distance: 80.8
click at [274, 389] on textarea "**********" at bounding box center [637, 409] width 967 height 195
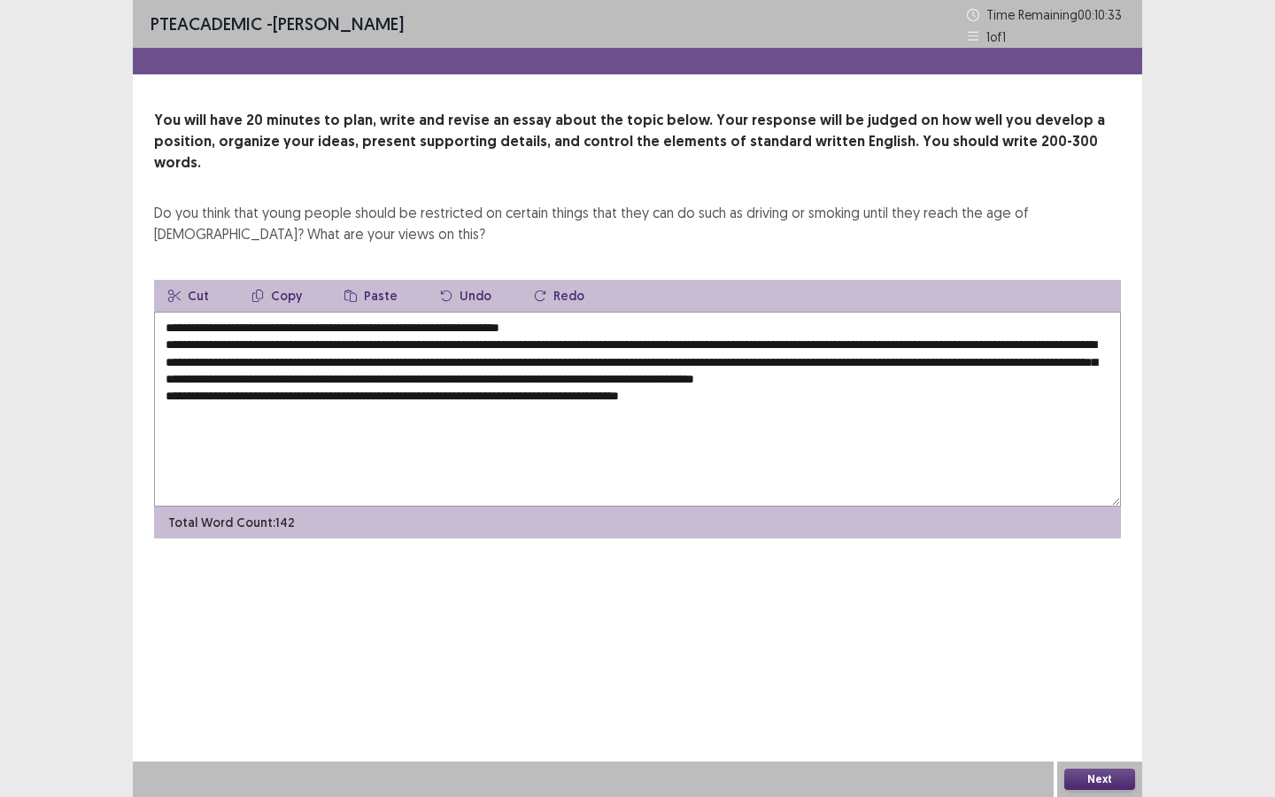
click at [396, 390] on textarea "**********" at bounding box center [637, 409] width 967 height 195
click at [626, 393] on textarea "**********" at bounding box center [637, 409] width 967 height 195
type textarea "**********"
click at [1116, 688] on button "Next" at bounding box center [1099, 778] width 71 height 21
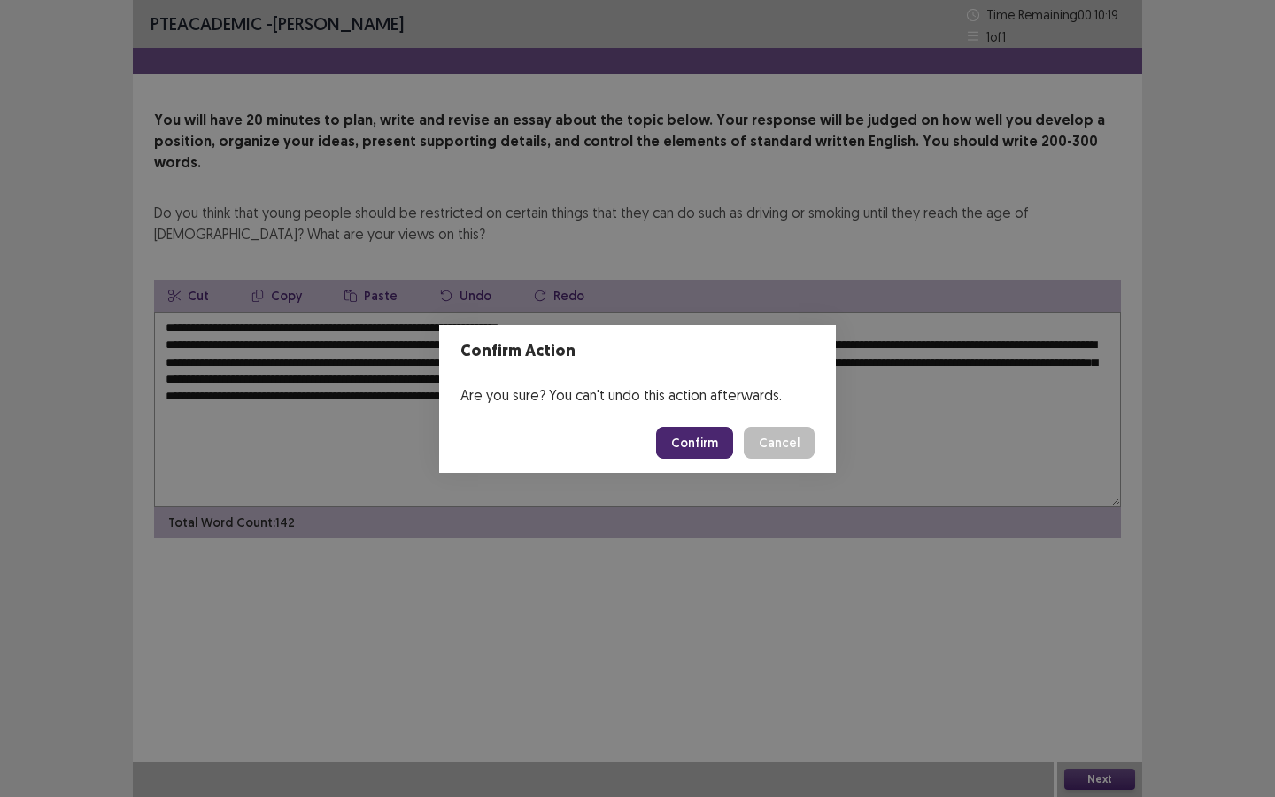
click at [722, 452] on button "Confirm" at bounding box center [694, 443] width 77 height 32
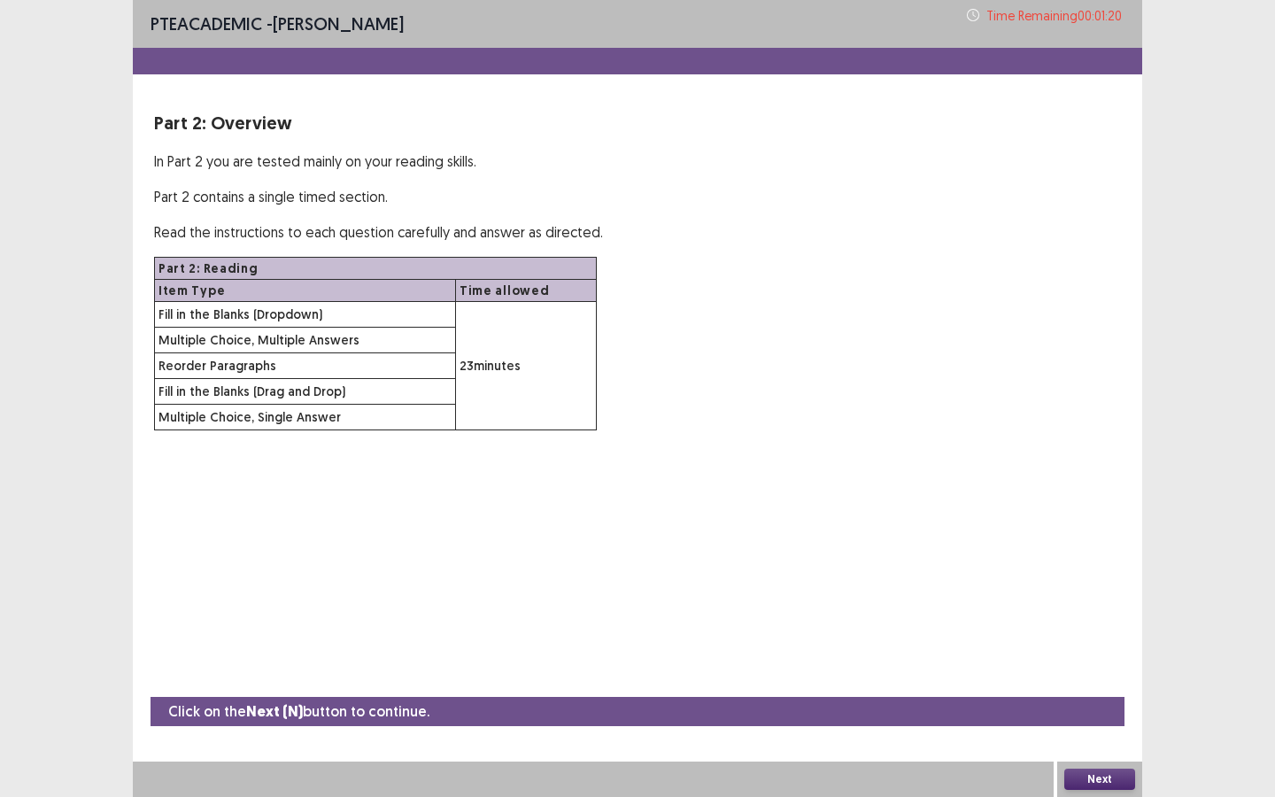
click at [1078, 688] on button "Next" at bounding box center [1099, 778] width 71 height 21
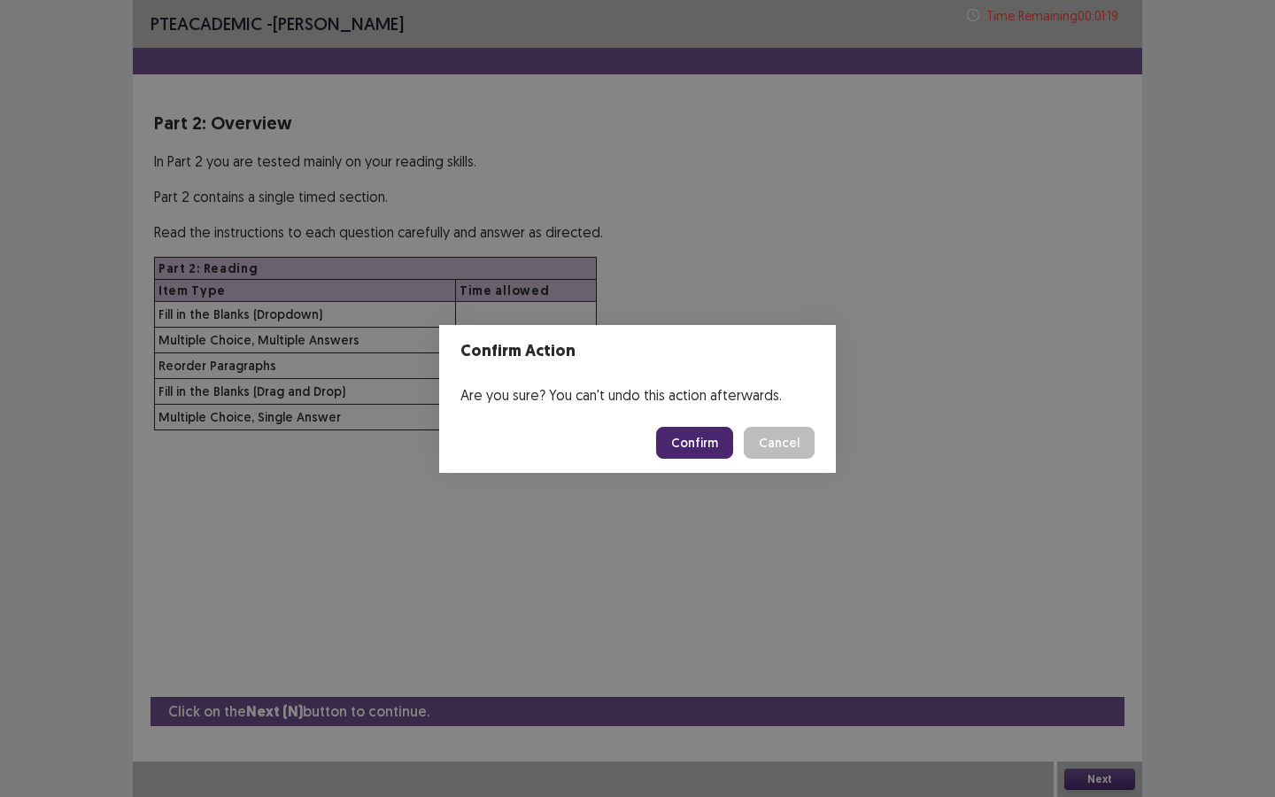
click at [694, 428] on button "Confirm" at bounding box center [694, 443] width 77 height 32
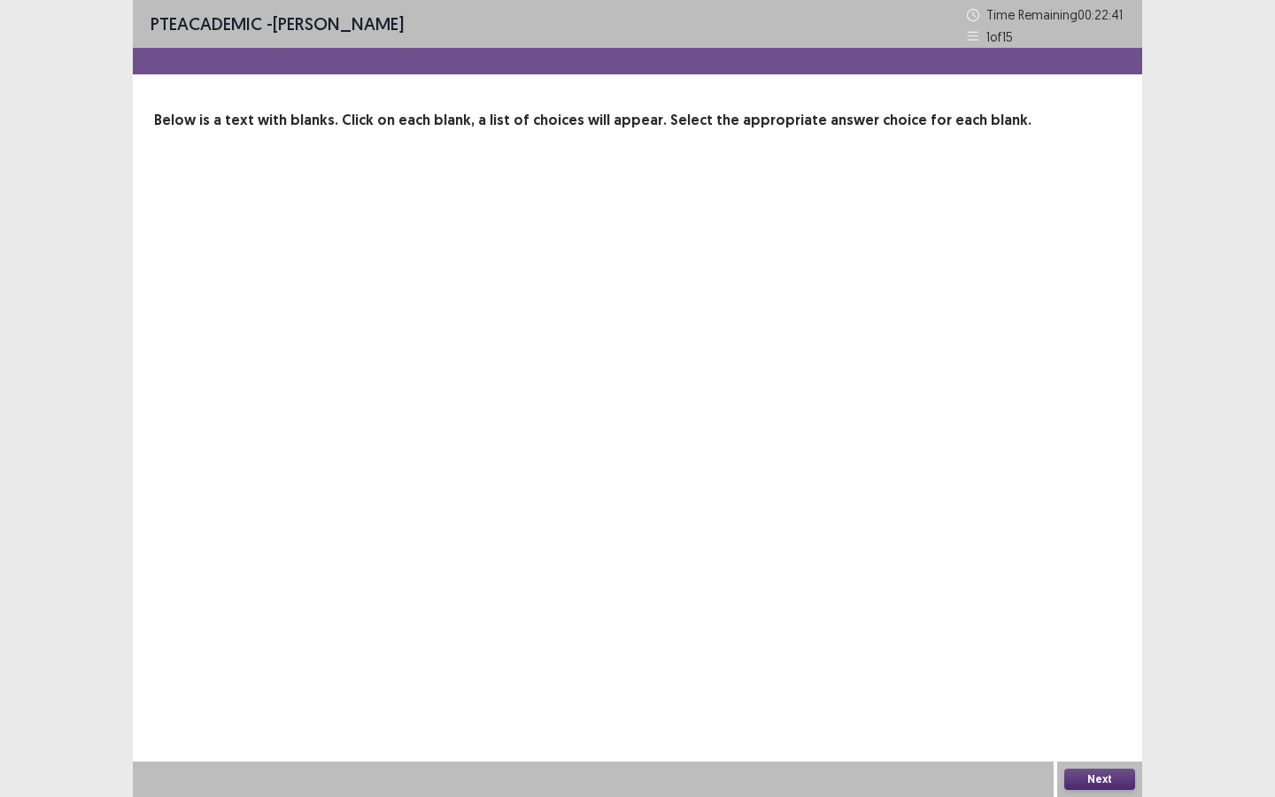
click at [1119, 688] on div "Next" at bounding box center [1099, 778] width 85 height 35
click at [1117, 688] on button "Next" at bounding box center [1099, 778] width 71 height 21
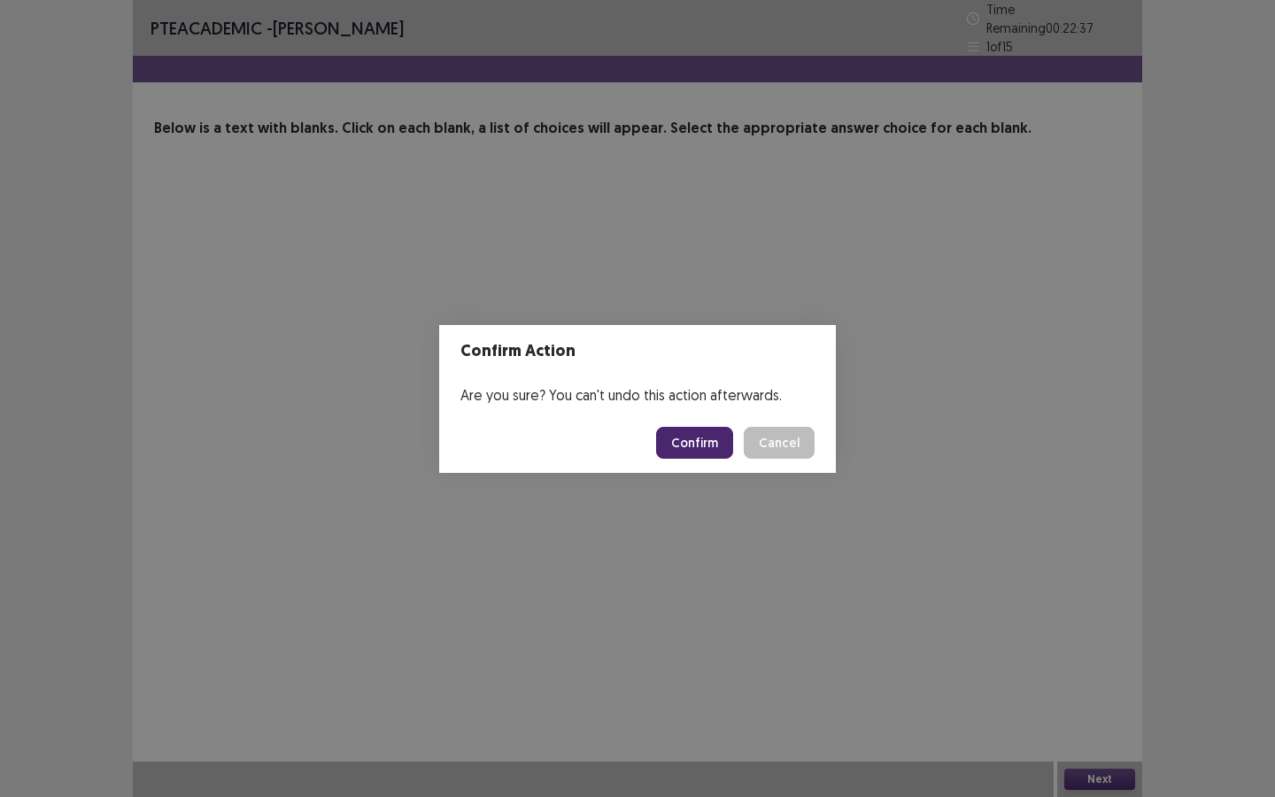
drag, startPoint x: 782, startPoint y: 444, endPoint x: 766, endPoint y: 396, distance: 50.4
click at [782, 444] on button "Cancel" at bounding box center [779, 443] width 71 height 32
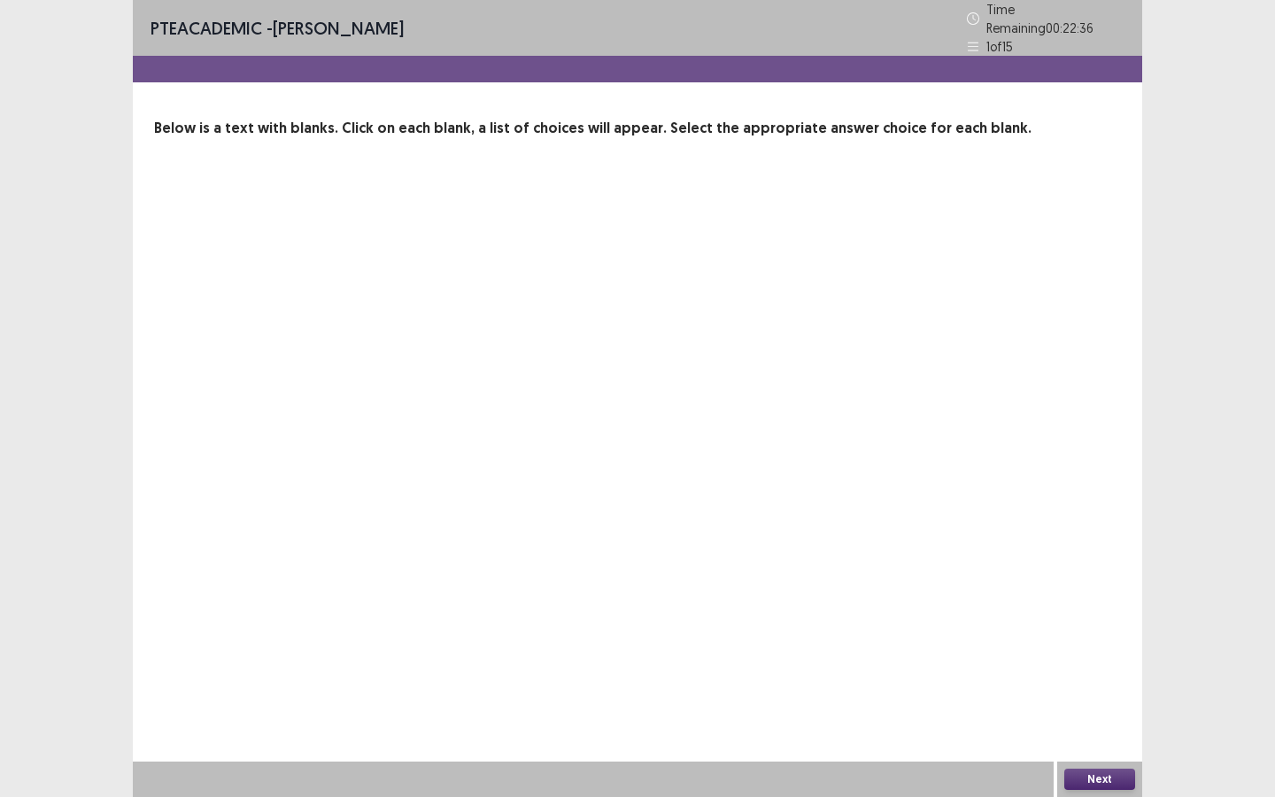
click at [435, 216] on div "PTE academic - [PERSON_NAME] Time Remaining 00 : 22 : 36 1 of 15 Below is a tex…" at bounding box center [637, 398] width 1009 height 797
drag, startPoint x: 278, startPoint y: 181, endPoint x: 285, endPoint y: 199, distance: 19.1
click at [281, 186] on div "PTE academic - [PERSON_NAME] Time Remaining 00 : 22 : 36 1 of 15 Below is a tex…" at bounding box center [637, 398] width 1009 height 797
click at [344, 447] on div "PTE academic - [PERSON_NAME] Time Remaining 00 : 22 : 35 1 of 15 Below is a tex…" at bounding box center [637, 398] width 1009 height 797
click at [675, 308] on div "PTE academic - [PERSON_NAME] Time Remaining 00 : 22 : 35 1 of 15 Below is a tex…" at bounding box center [637, 398] width 1009 height 797
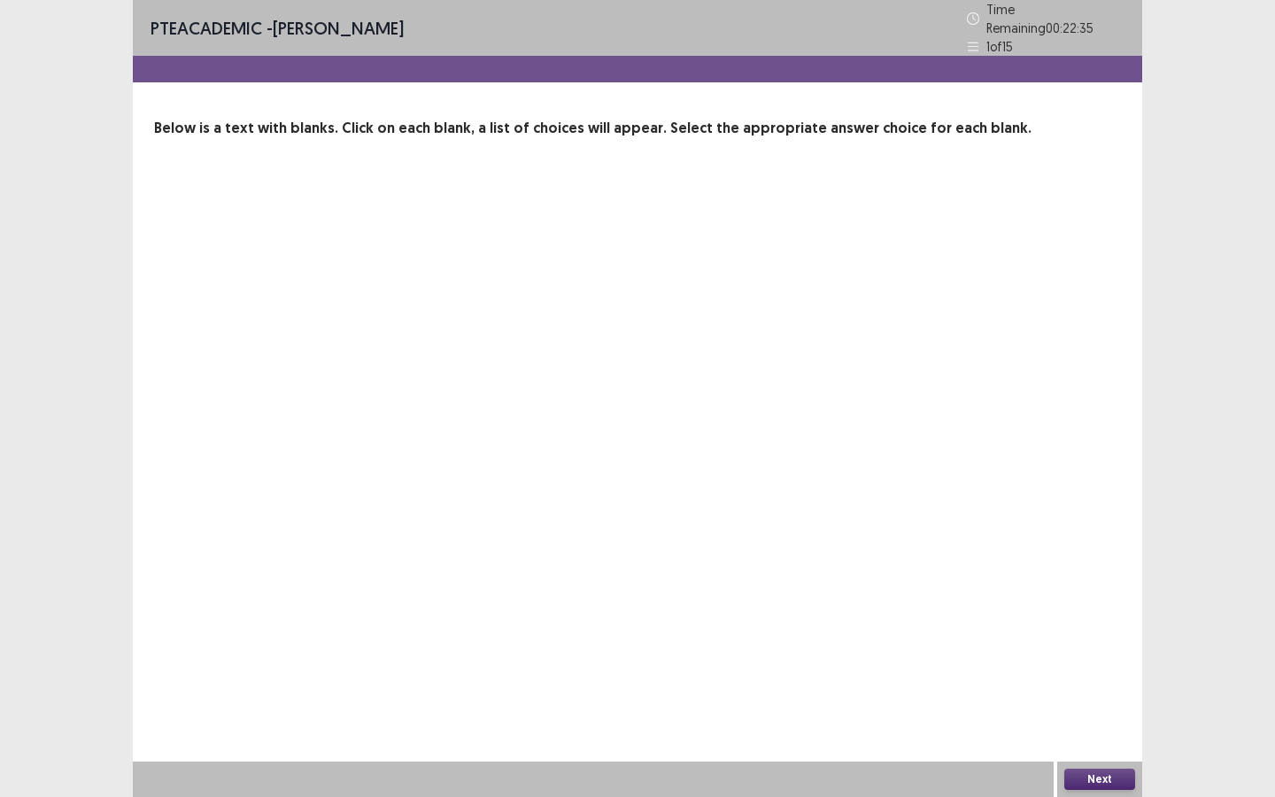
drag, startPoint x: 658, startPoint y: 459, endPoint x: 368, endPoint y: 213, distance: 379.4
click at [653, 447] on div "PTE academic - [PERSON_NAME] Time Remaining 00 : 22 : 35 1 of 15 Below is a tex…" at bounding box center [637, 398] width 1009 height 797
drag, startPoint x: 244, startPoint y: 112, endPoint x: 363, endPoint y: 189, distance: 141.4
click at [244, 118] on p "Below is a text with blanks. Click on each blank, a list of choices will appear…" at bounding box center [637, 128] width 967 height 21
drag, startPoint x: 490, startPoint y: 353, endPoint x: 1090, endPoint y: 684, distance: 684.7
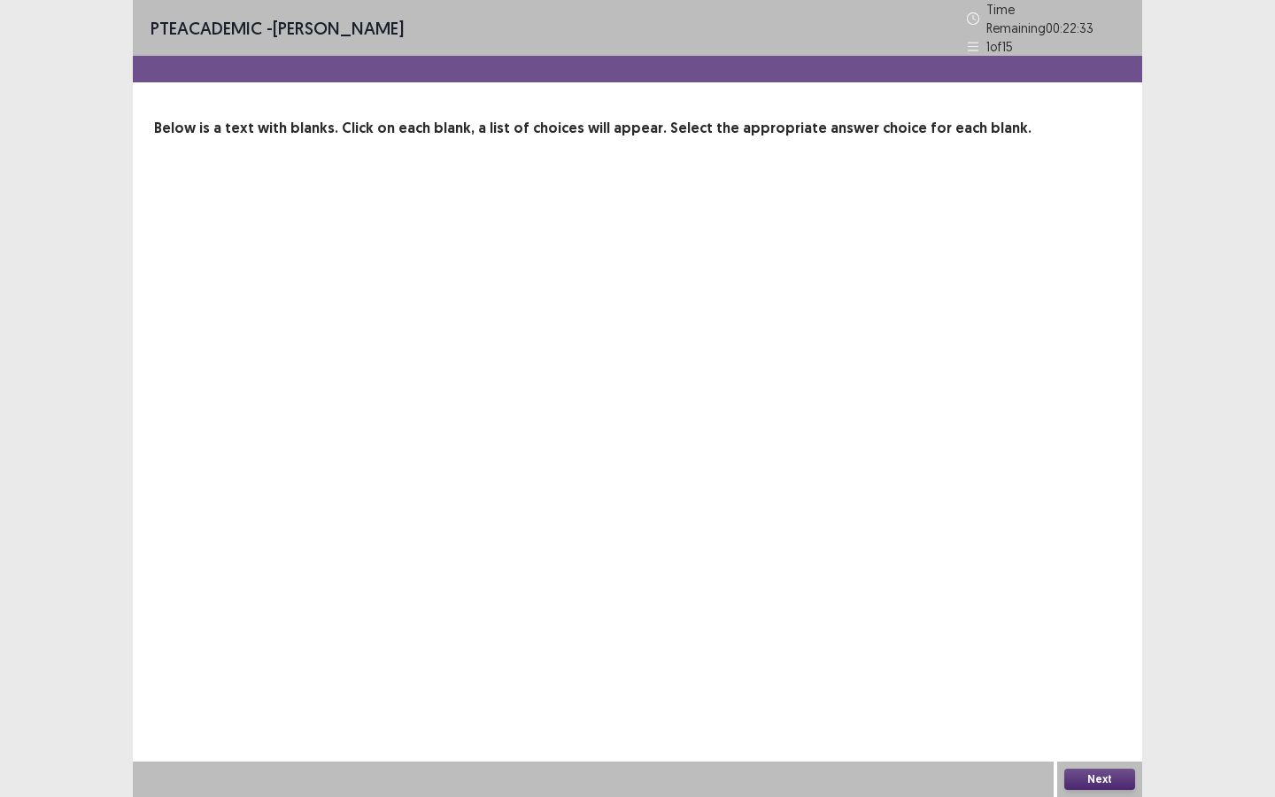
click at [1138, 688] on div "PTE academic - [PERSON_NAME] Time Remaining 00 : 22 : 33 1 of 15 Below is a tex…" at bounding box center [637, 398] width 1009 height 797
drag, startPoint x: 659, startPoint y: 251, endPoint x: 798, endPoint y: 239, distance: 139.5
click at [776, 236] on div "PTE academic - [PERSON_NAME] Time Remaining 00 : 22 : 33 1 of 15 Below is a tex…" at bounding box center [637, 398] width 1009 height 797
drag, startPoint x: 895, startPoint y: 246, endPoint x: 868, endPoint y: 249, distance: 27.6
click at [889, 247] on div "PTE academic - [PERSON_NAME] Time Remaining 00 : 22 : 32 1 of 15 Below is a tex…" at bounding box center [637, 398] width 1009 height 797
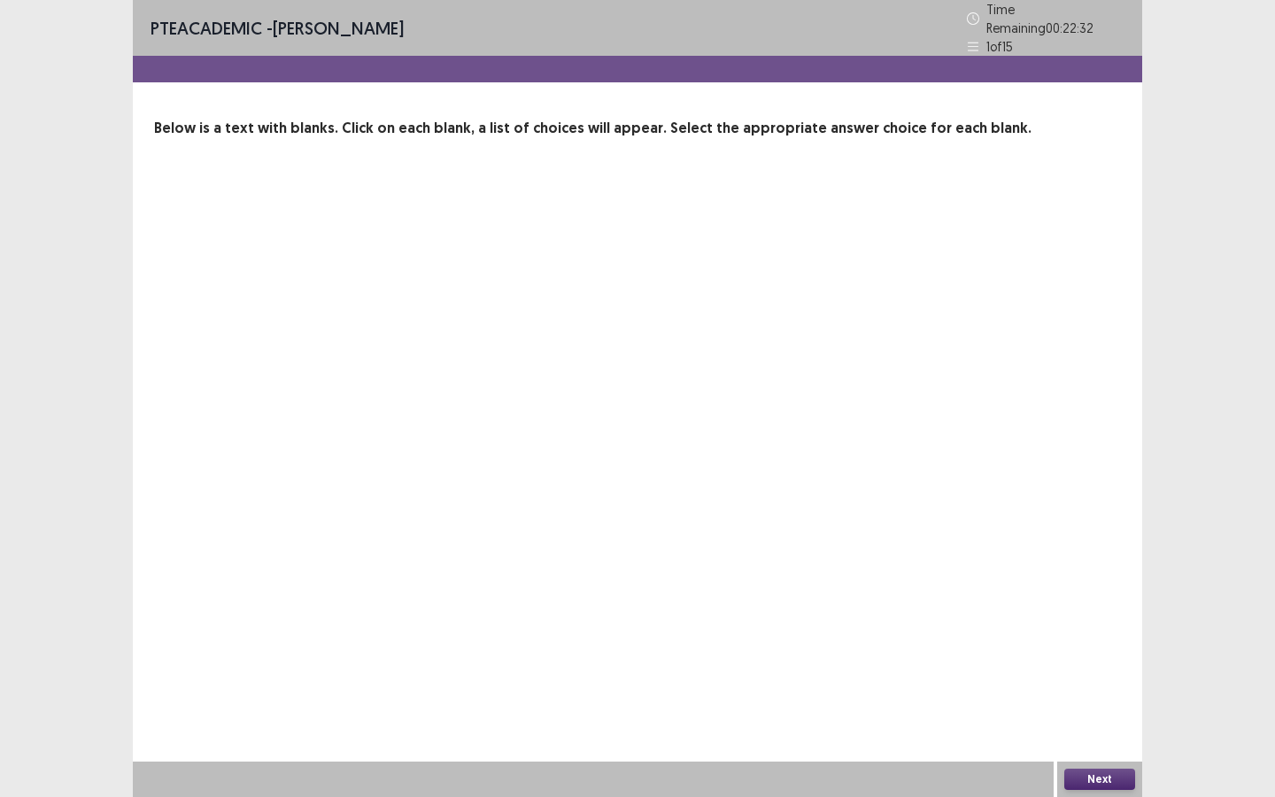
drag, startPoint x: 782, startPoint y: 263, endPoint x: 756, endPoint y: 266, distance: 25.8
click at [759, 266] on div "PTE academic - [PERSON_NAME] Time Remaining 00 : 22 : 32 1 of 15 Below is a tex…" at bounding box center [637, 398] width 1009 height 797
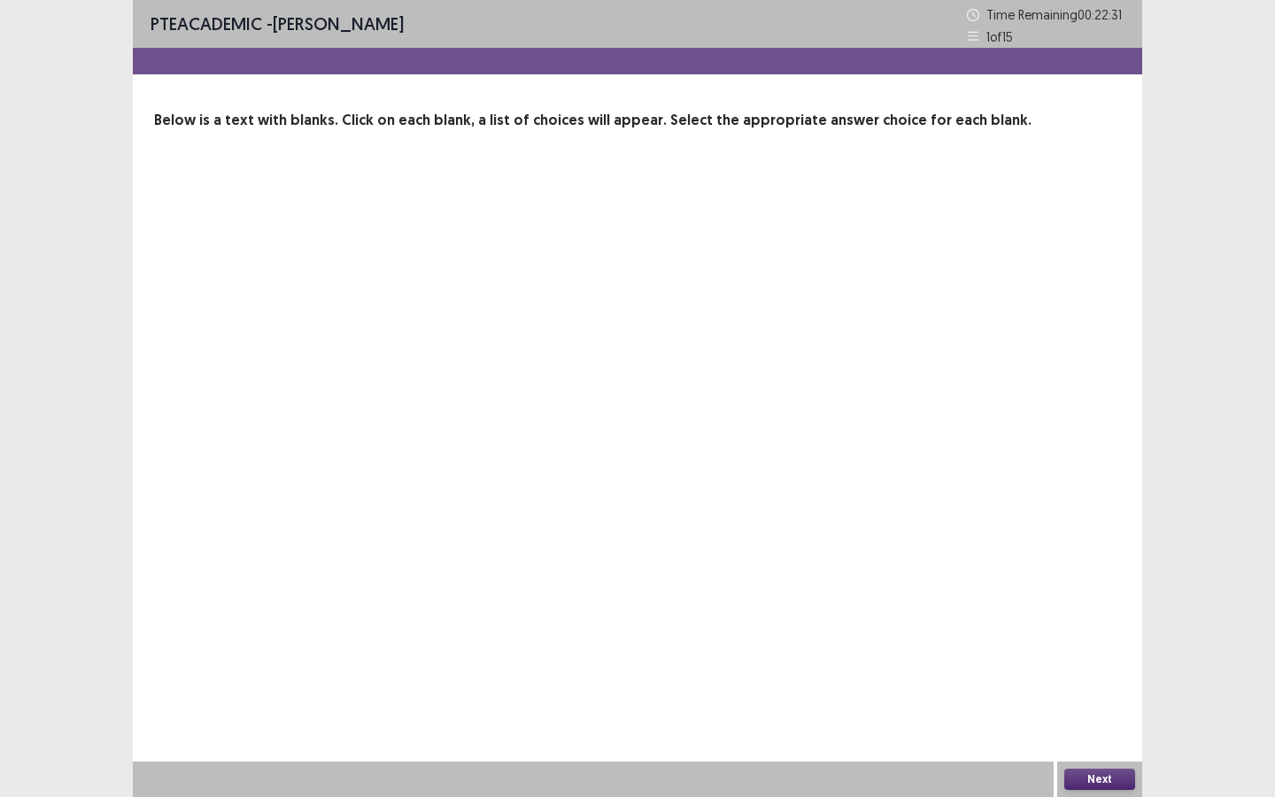
click at [1110, 688] on button "Next" at bounding box center [1099, 778] width 71 height 21
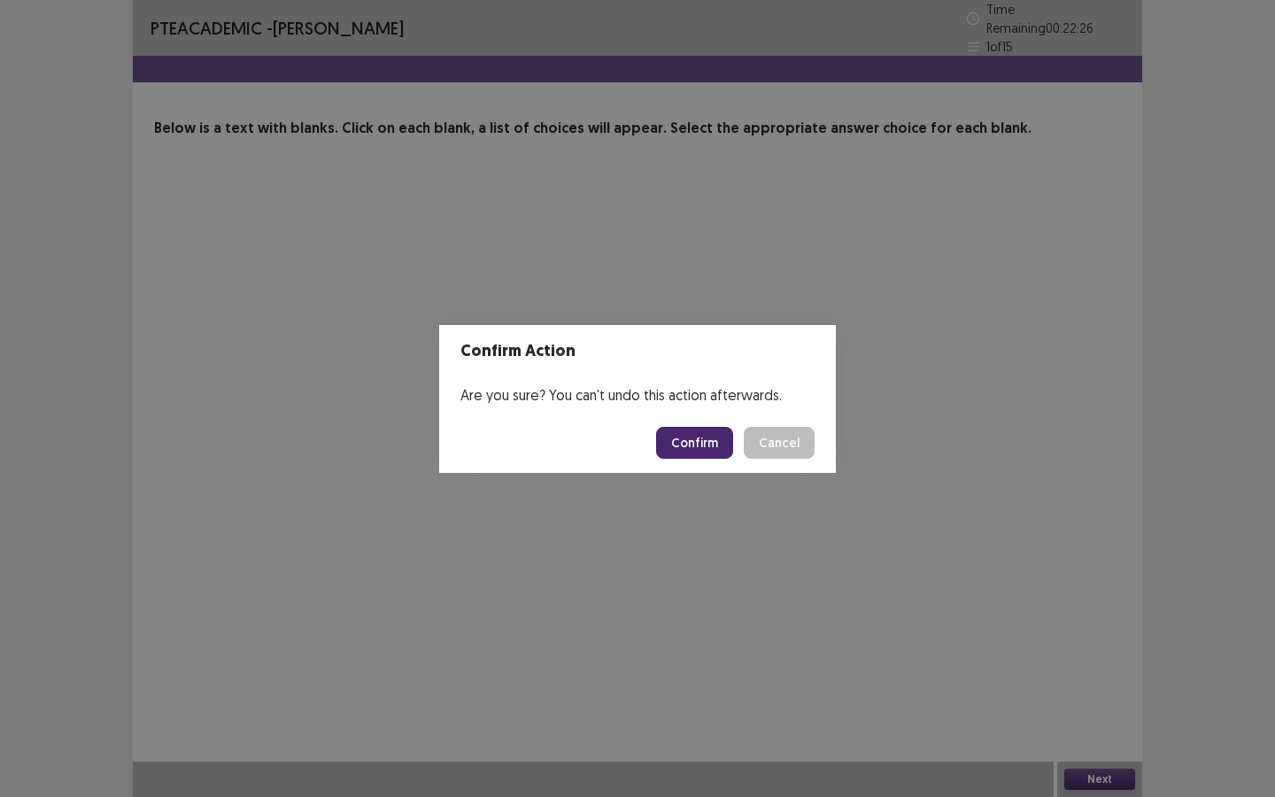
click at [761, 444] on button "Cancel" at bounding box center [779, 443] width 71 height 32
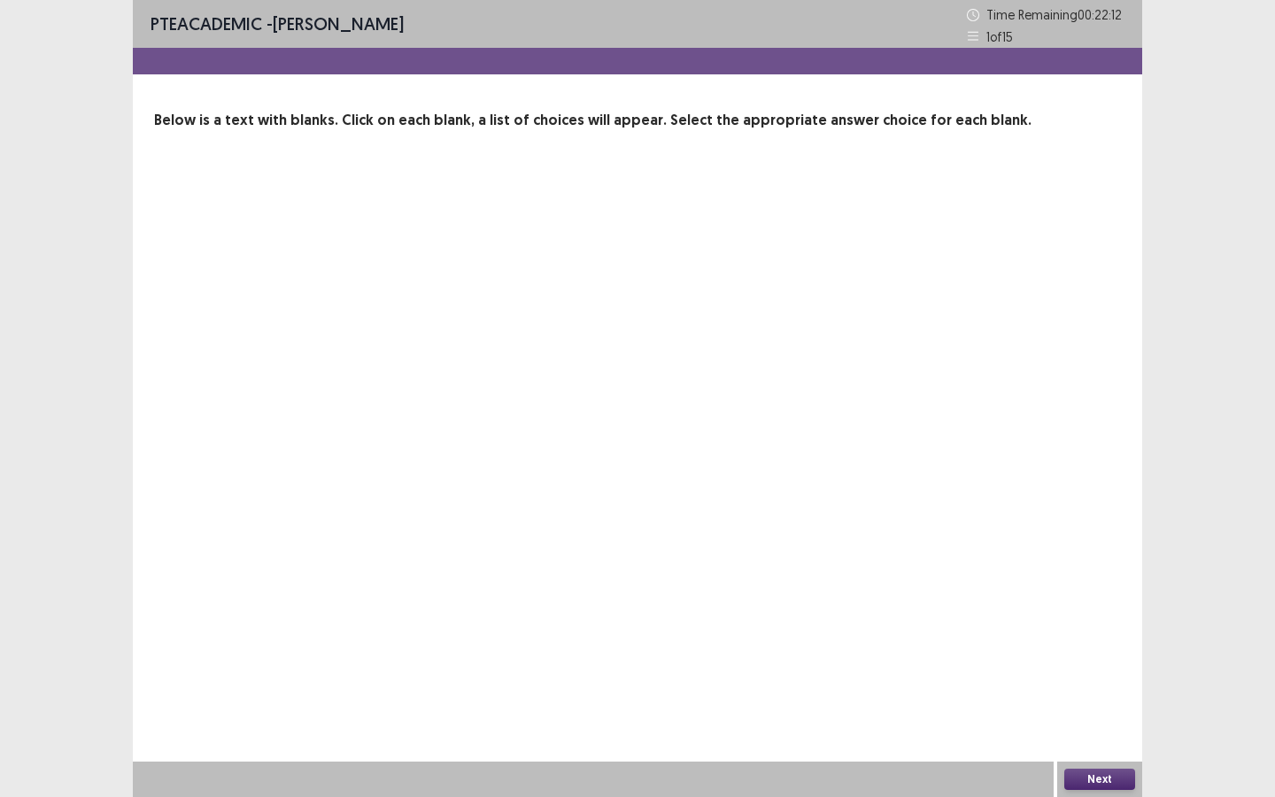
click at [304, 320] on div "PTE academic - [PERSON_NAME] Time Remaining 00 : 22 : 12 1 of 15 Below is a tex…" at bounding box center [637, 398] width 1009 height 797
drag, startPoint x: 567, startPoint y: 471, endPoint x: 775, endPoint y: 428, distance: 213.4
click at [746, 435] on div "PTE academic - [PERSON_NAME] Time Remaining 00 : 22 : 12 1 of 15 Below is a tex…" at bounding box center [637, 398] width 1009 height 797
drag, startPoint x: 853, startPoint y: 401, endPoint x: 957, endPoint y: 302, distance: 143.4
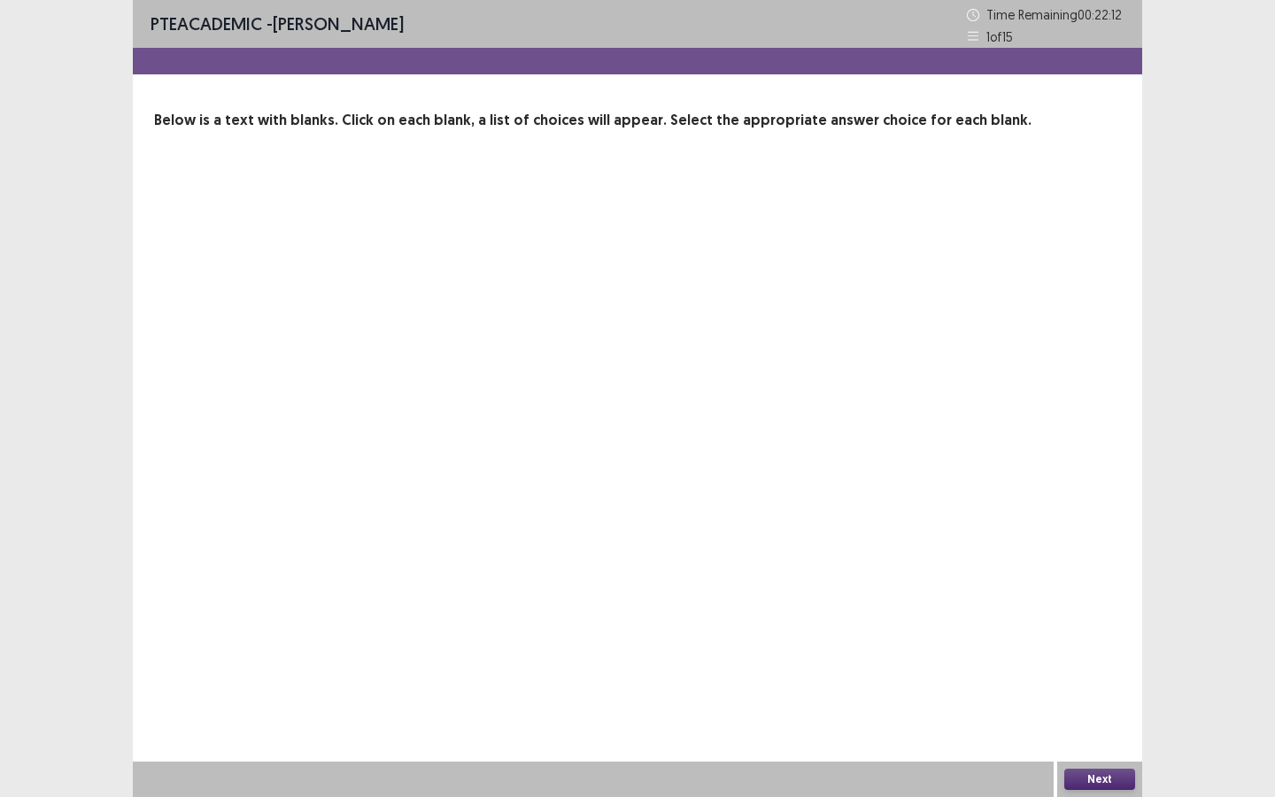
click at [950, 313] on div "PTE academic - [PERSON_NAME] Time Remaining 00 : 22 : 12 1 of 15 Below is a tex…" at bounding box center [637, 398] width 1009 height 797
drag, startPoint x: 986, startPoint y: 266, endPoint x: 1009, endPoint y: 359, distance: 94.9
click at [990, 265] on div "PTE academic - [PERSON_NAME] Time Remaining 00 : 22 : 11 1 of 15 Below is a tex…" at bounding box center [637, 398] width 1009 height 797
drag, startPoint x: 1009, startPoint y: 359, endPoint x: 1107, endPoint y: 796, distance: 448.0
click at [1107, 688] on div "PTE academic - [PERSON_NAME] Time Remaining 00 : 22 : 11 1 of 15 Below is a tex…" at bounding box center [637, 398] width 1009 height 797
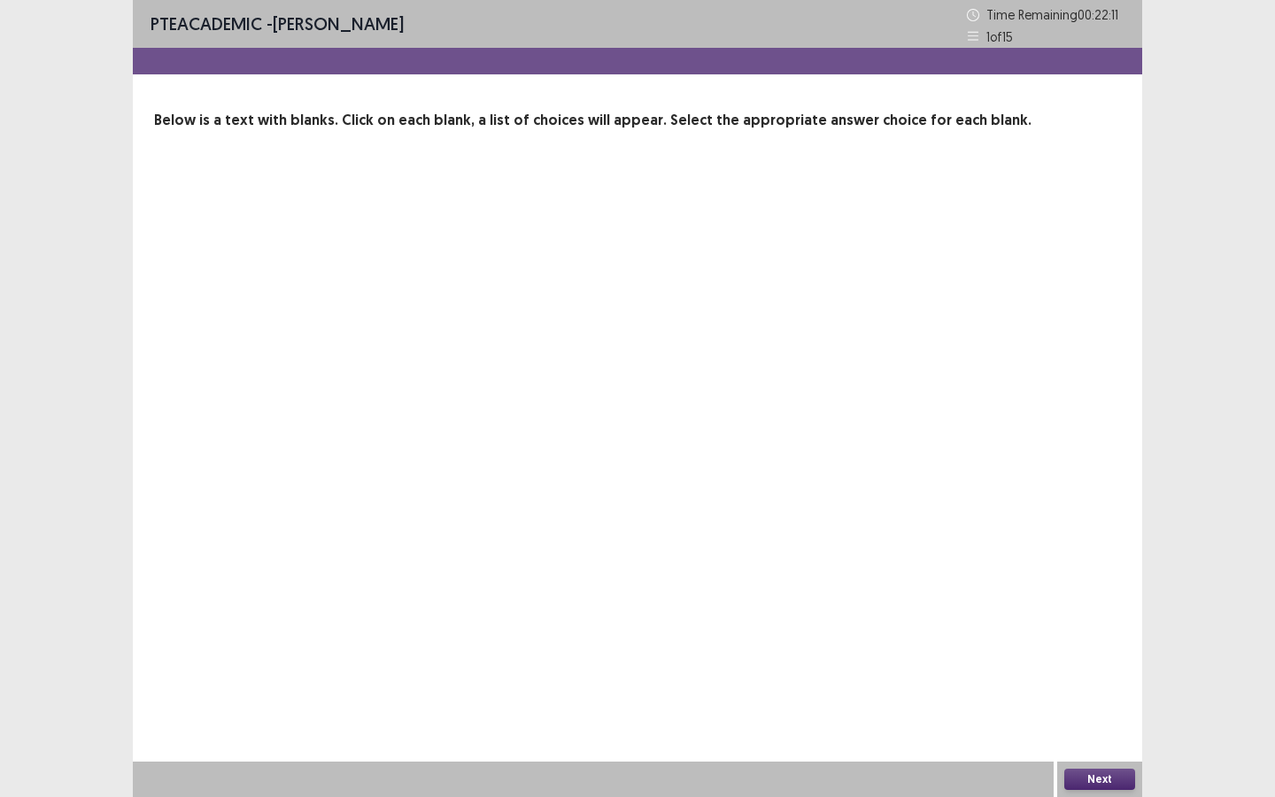
click at [1105, 688] on button "Next" at bounding box center [1099, 778] width 71 height 21
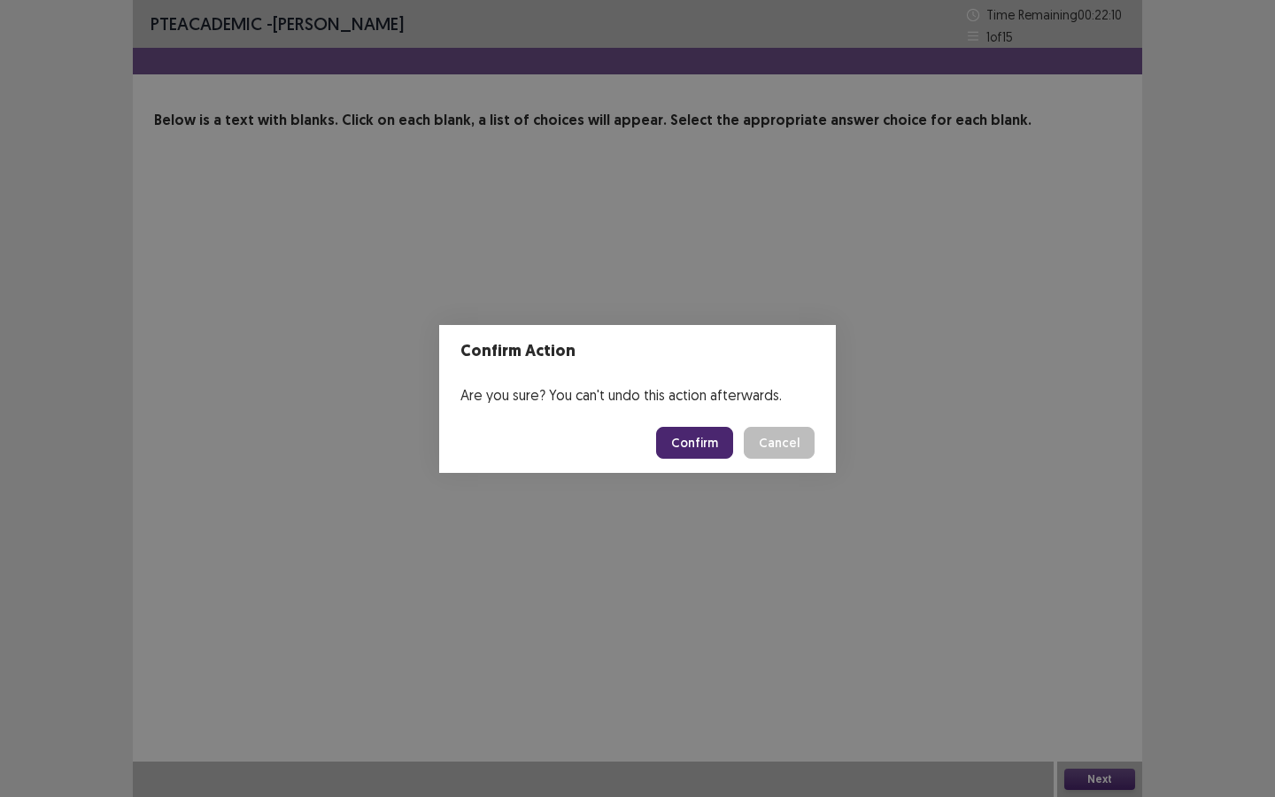
click at [692, 428] on button "Confirm" at bounding box center [694, 443] width 77 height 32
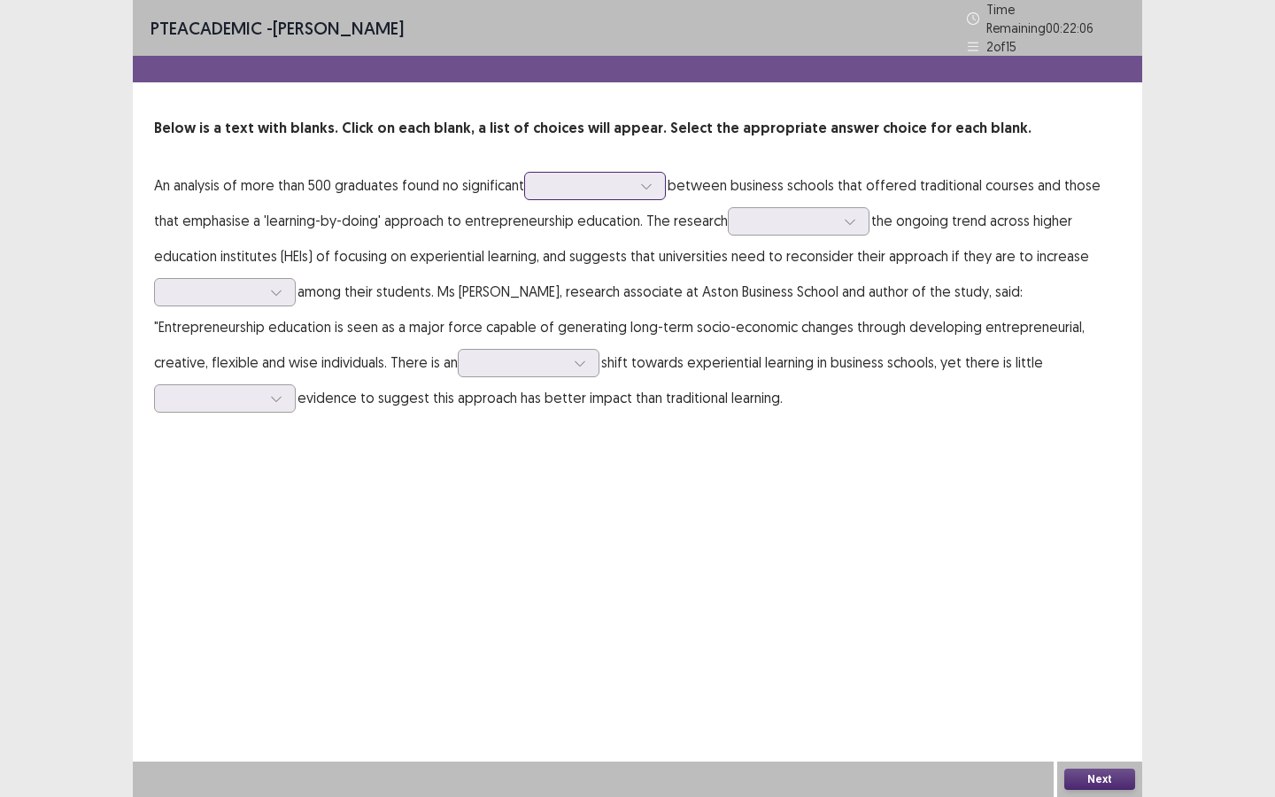
click at [567, 181] on div at bounding box center [585, 185] width 92 height 17
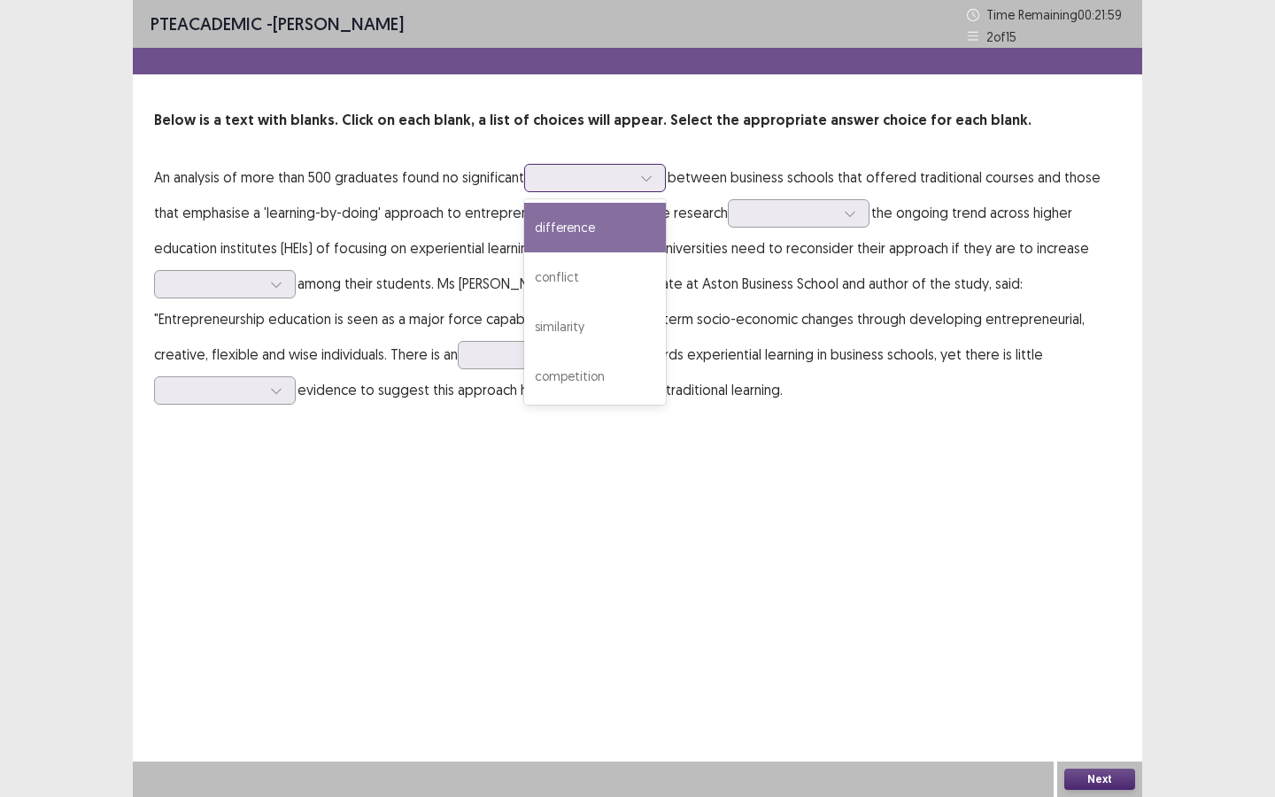
click at [616, 228] on div "difference" at bounding box center [595, 228] width 142 height 50
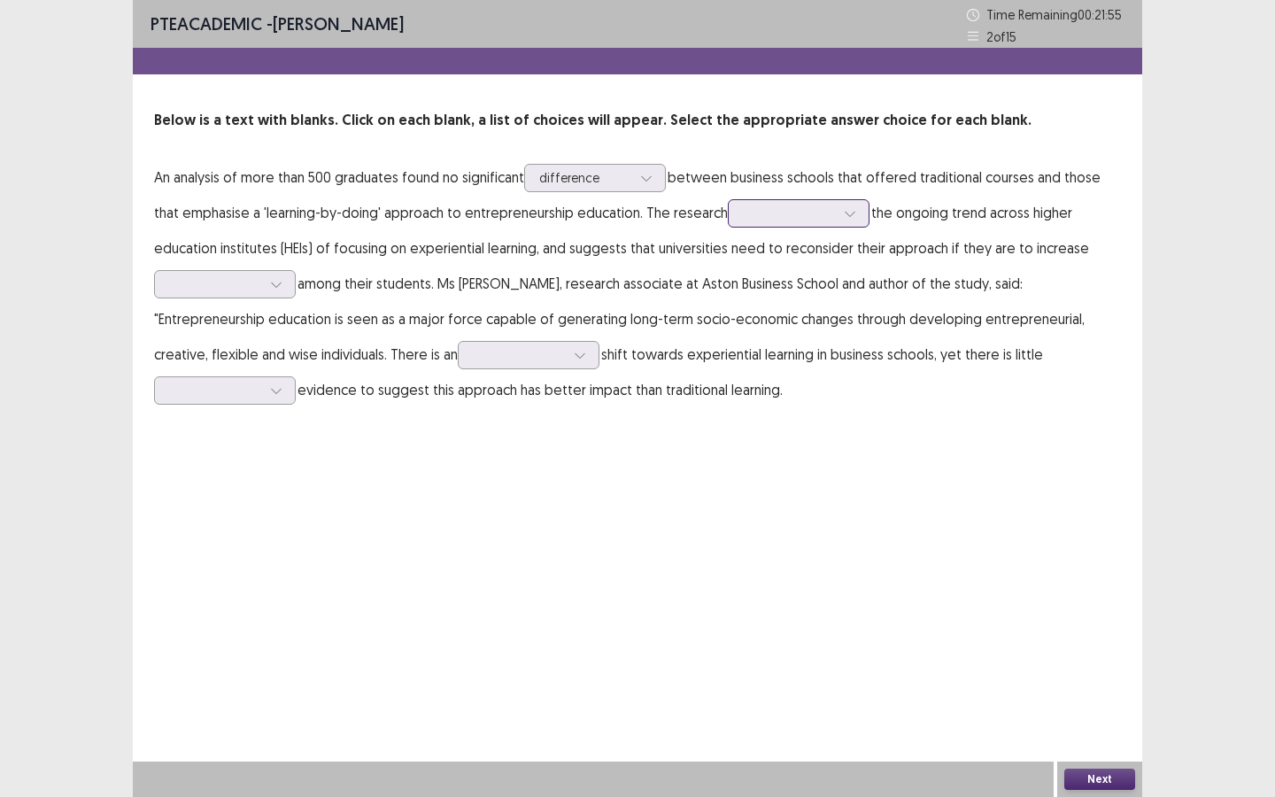
click at [790, 207] on div at bounding box center [789, 212] width 92 height 17
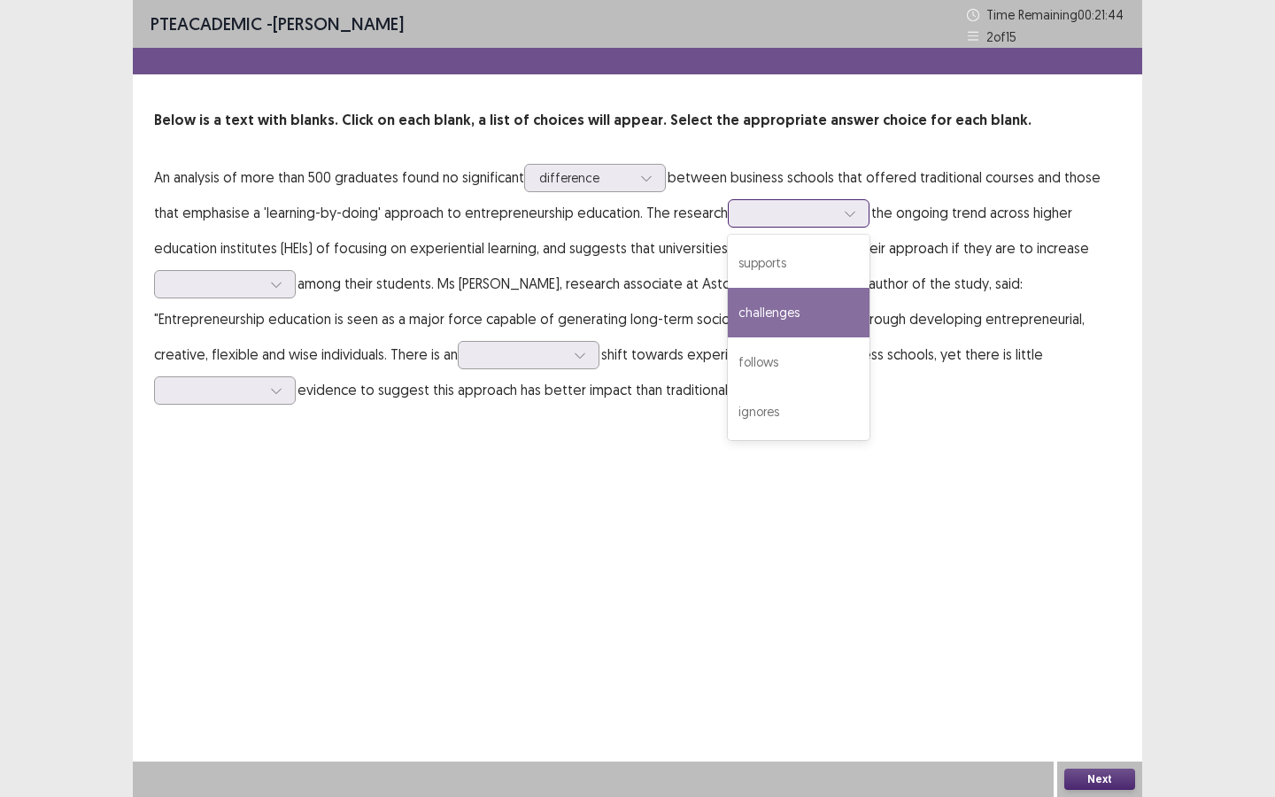
click at [783, 313] on div "challenges" at bounding box center [799, 313] width 142 height 50
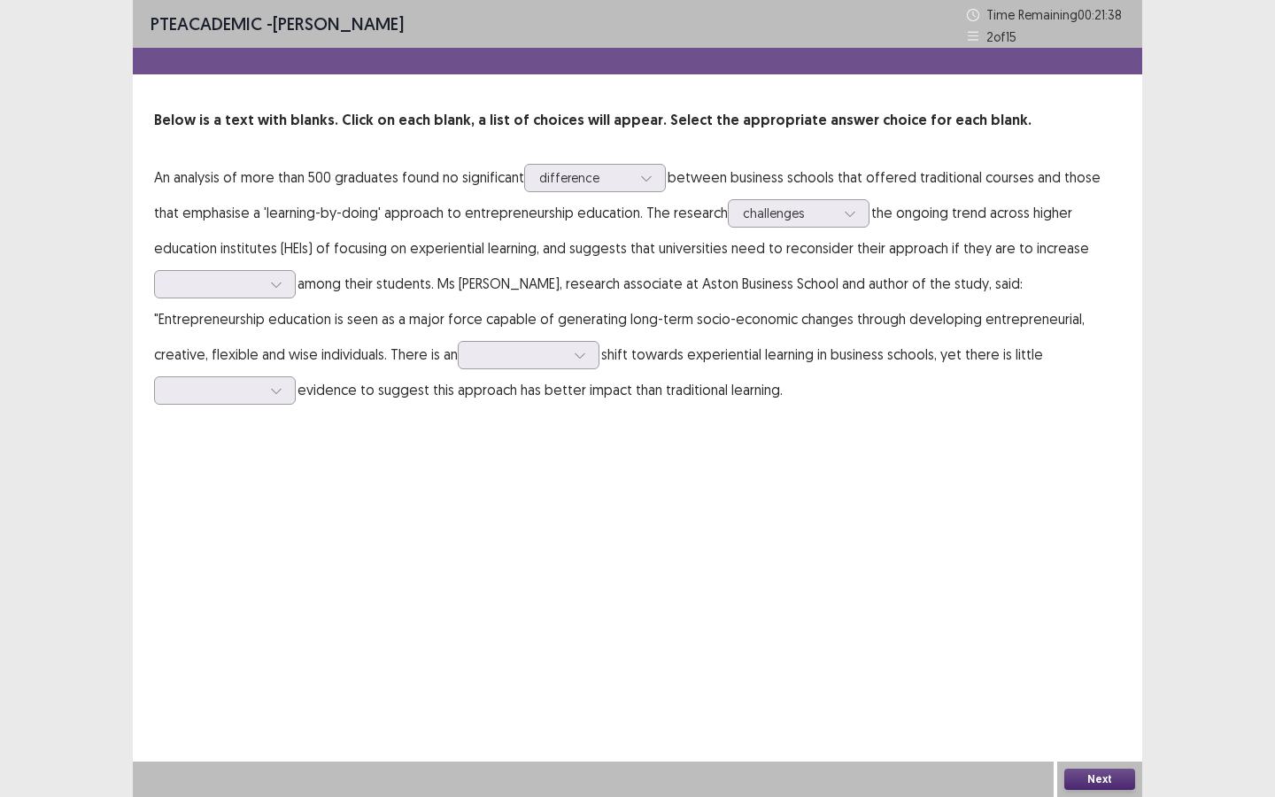
drag, startPoint x: 564, startPoint y: 243, endPoint x: 856, endPoint y: 253, distance: 292.3
click at [856, 253] on p "An analysis of more than 500 graduates found no significant difference between …" at bounding box center [637, 283] width 967 height 248
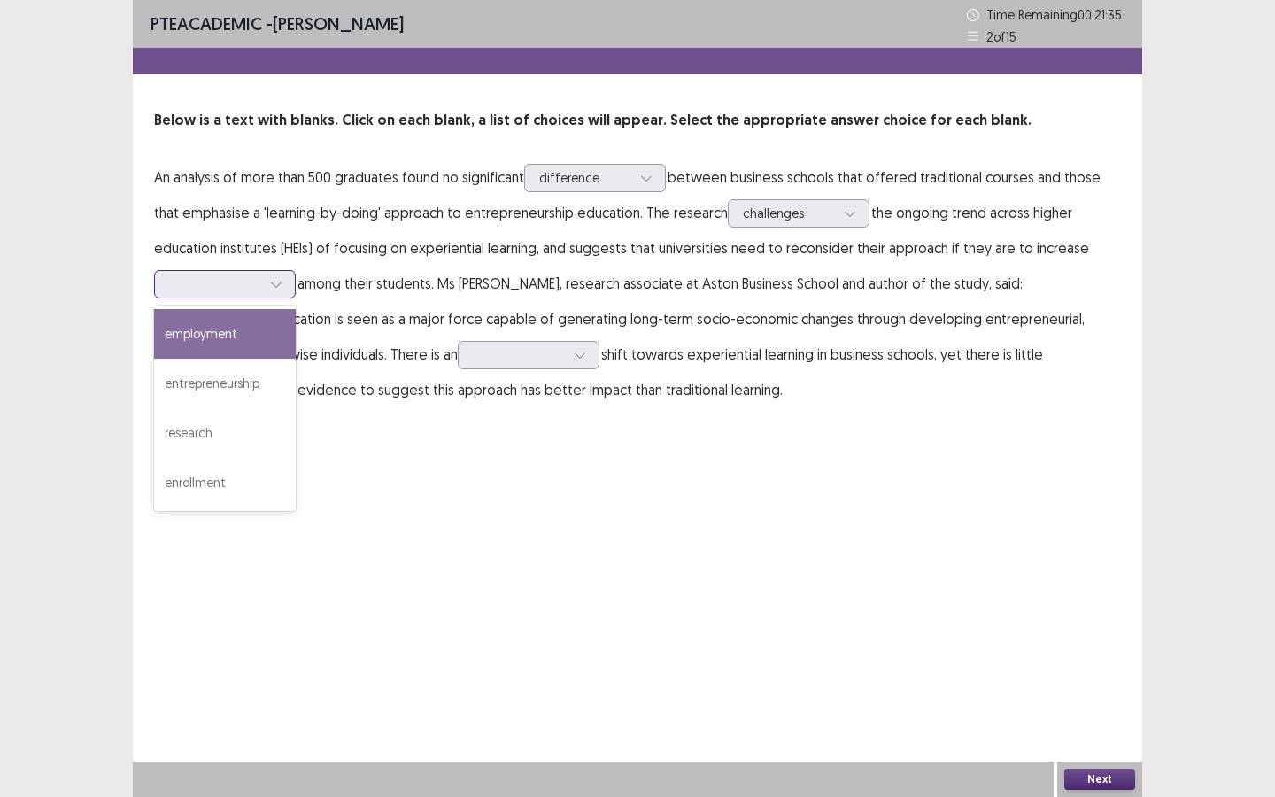
click at [286, 282] on div at bounding box center [276, 284] width 27 height 27
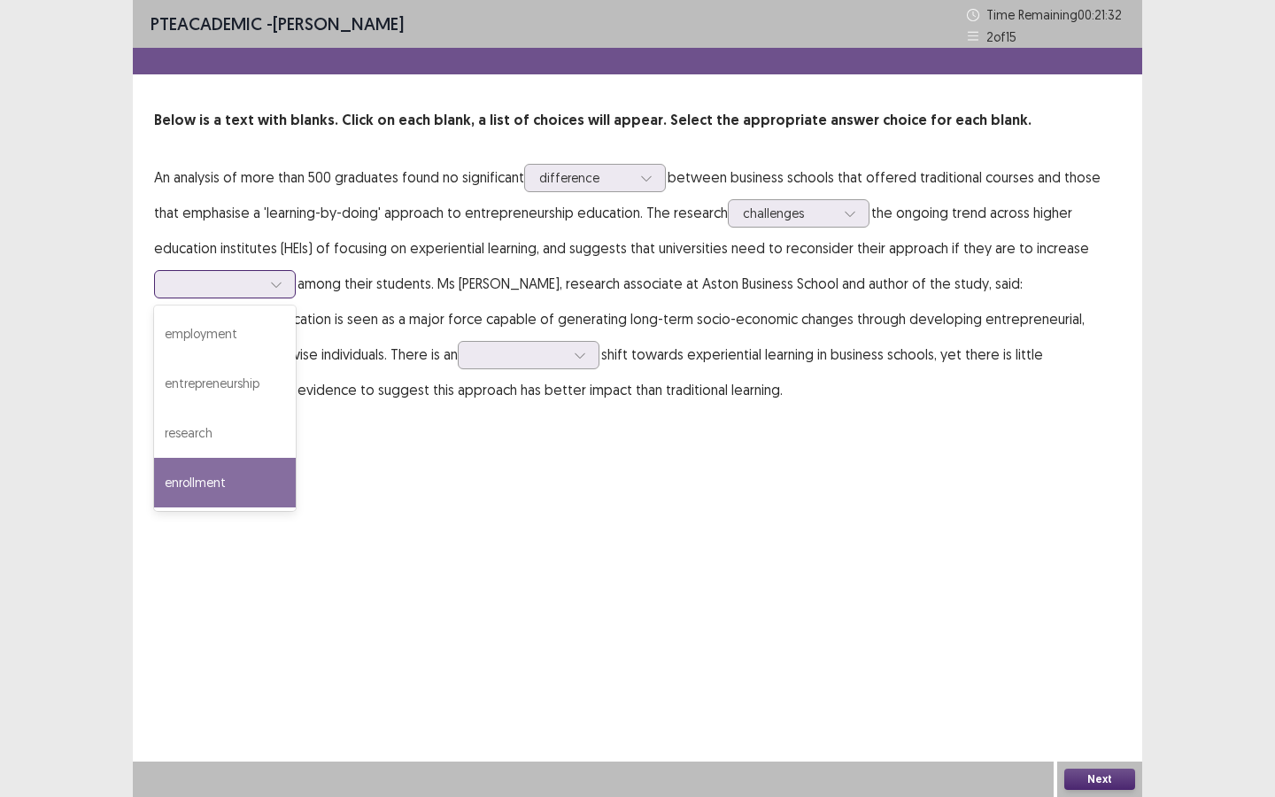
click at [241, 471] on div "enrollment" at bounding box center [225, 483] width 142 height 50
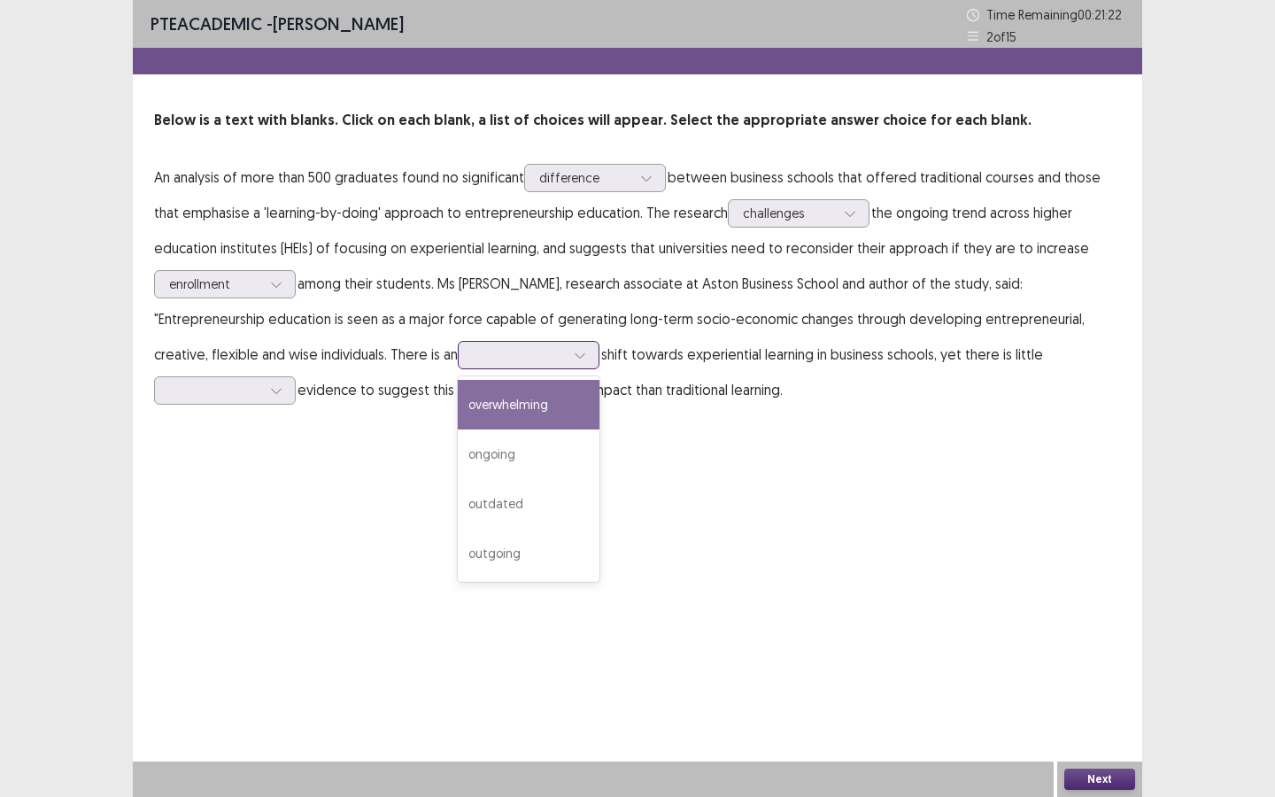
click at [458, 342] on div at bounding box center [529, 355] width 142 height 28
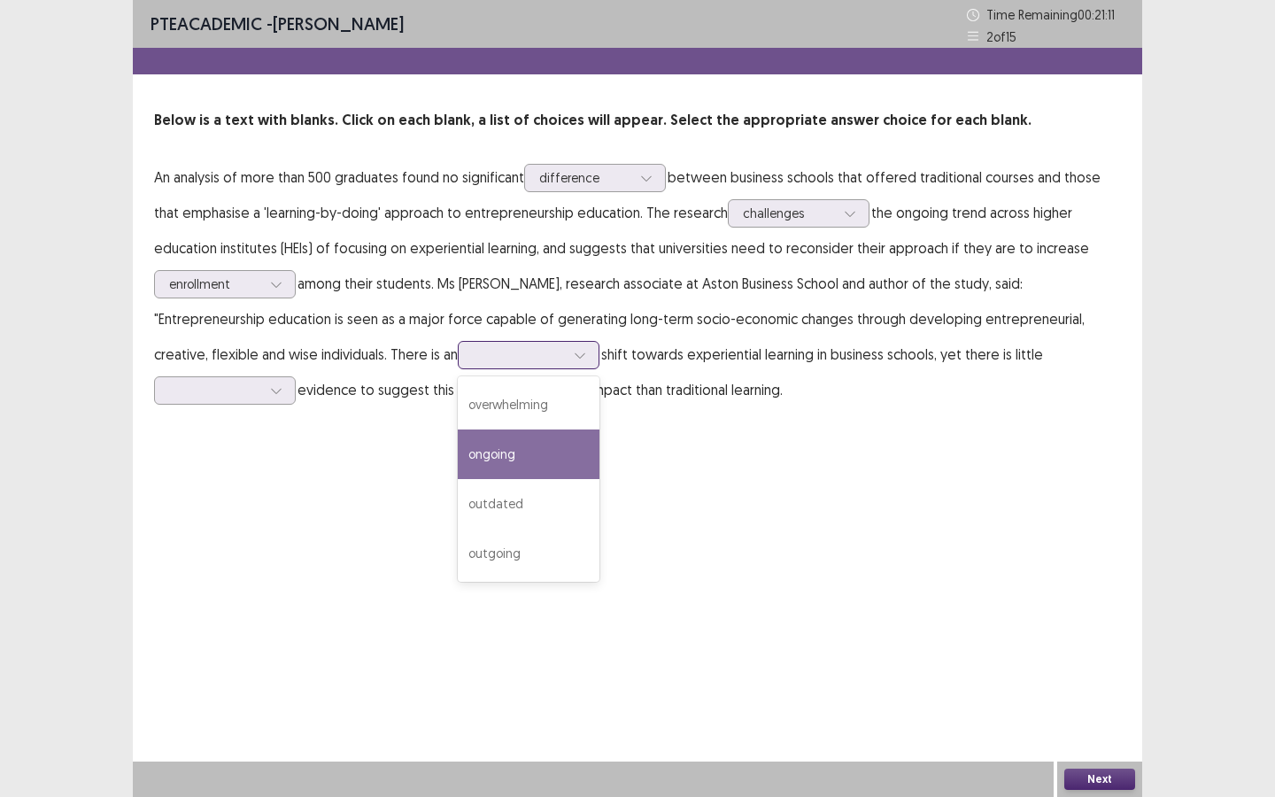
click at [458, 462] on div "ongoing" at bounding box center [529, 454] width 142 height 50
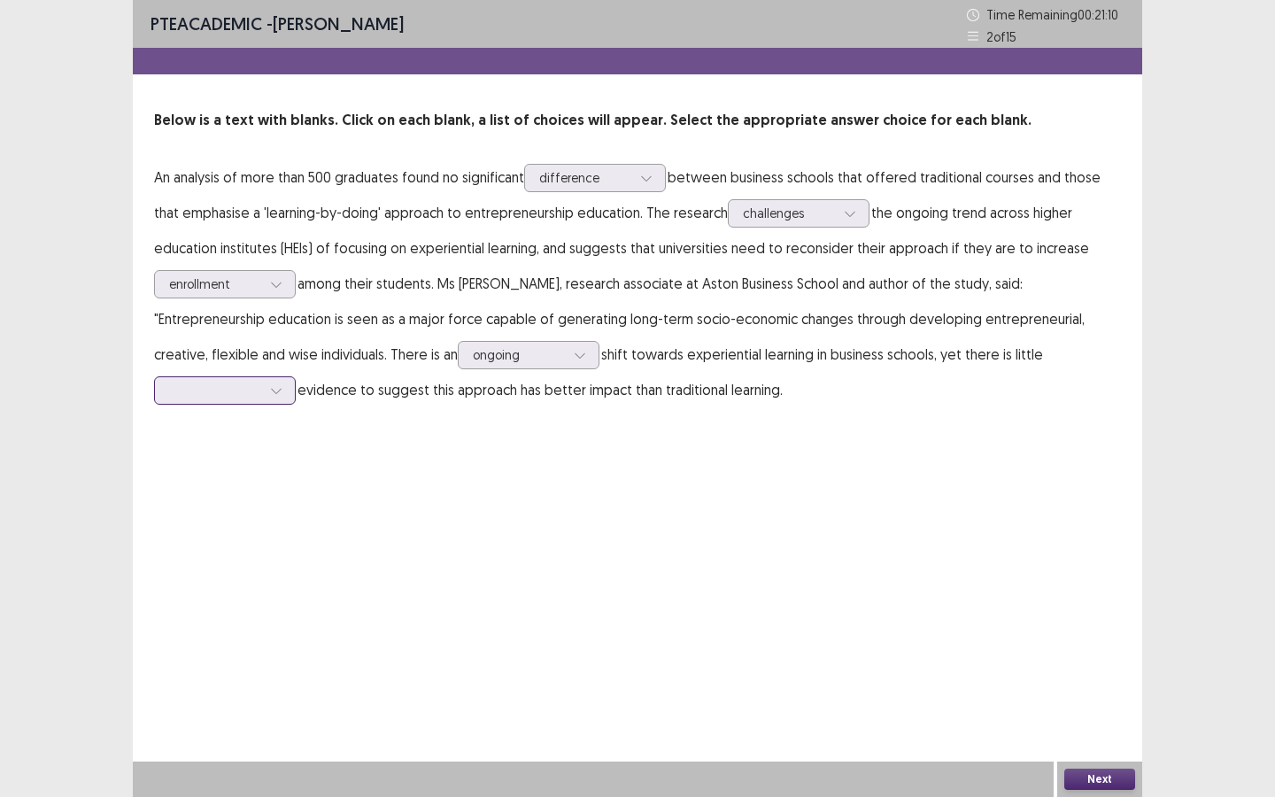
click at [261, 382] on div at bounding box center [215, 390] width 92 height 17
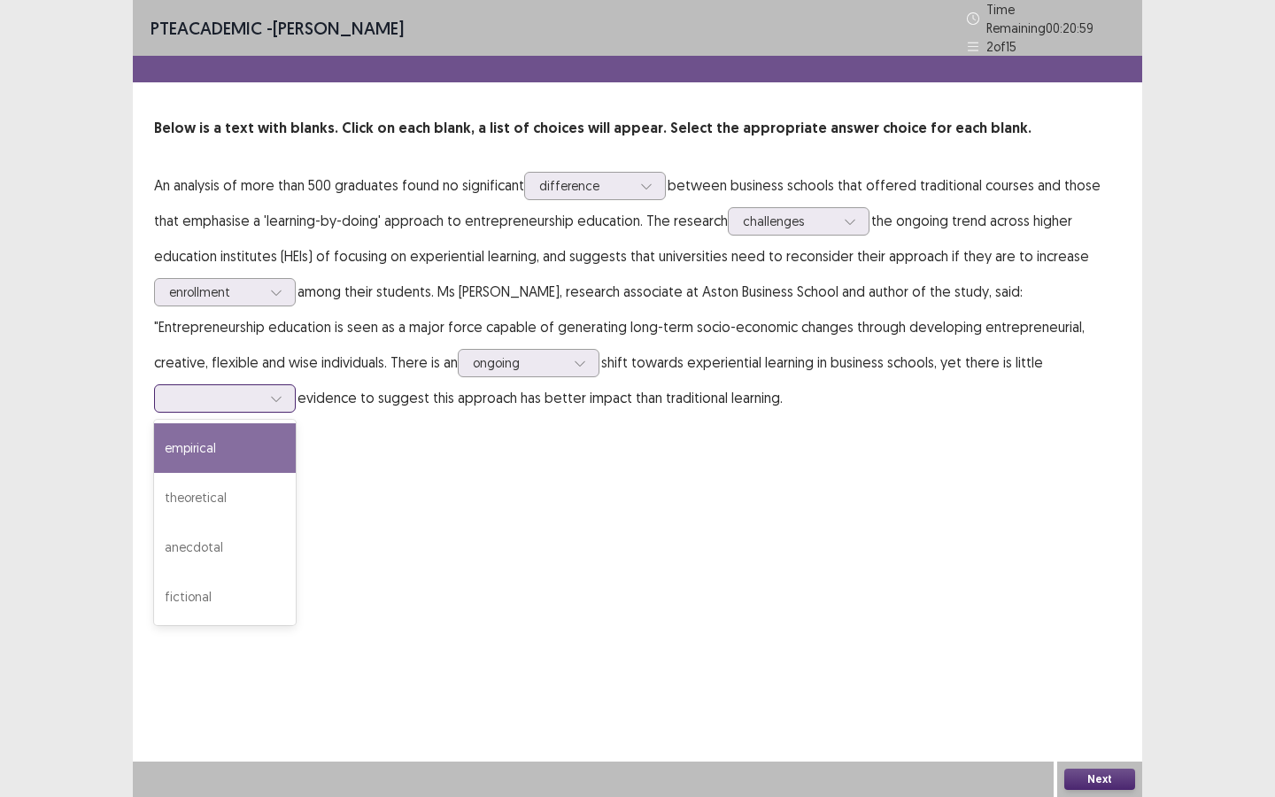
click at [296, 423] on div "empirical" at bounding box center [225, 448] width 142 height 50
click at [1110, 688] on div "PTE academic - [PERSON_NAME] Time Remaining 00 : 20 : 58 2 of 15 Below is a tex…" at bounding box center [637, 398] width 1009 height 797
click at [1105, 688] on button "Next" at bounding box center [1099, 778] width 71 height 21
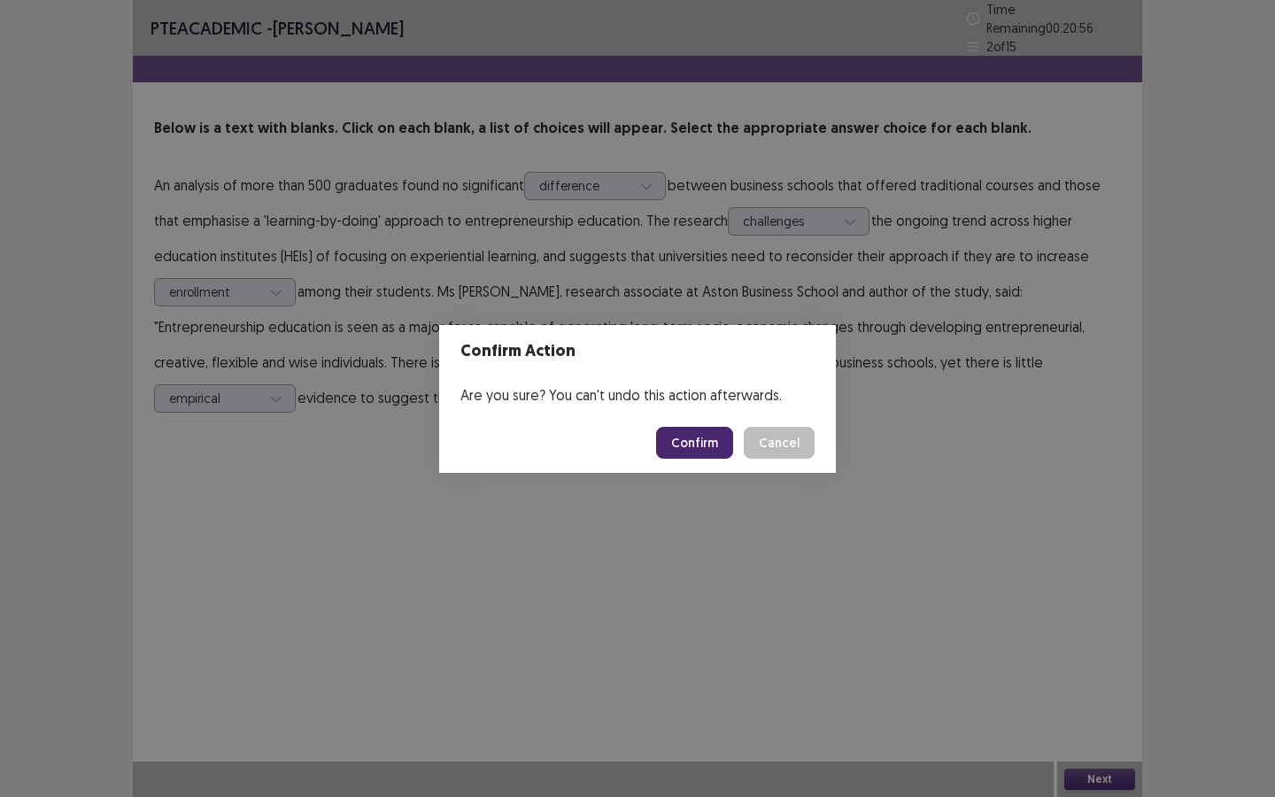
click at [697, 437] on button "Confirm" at bounding box center [694, 443] width 77 height 32
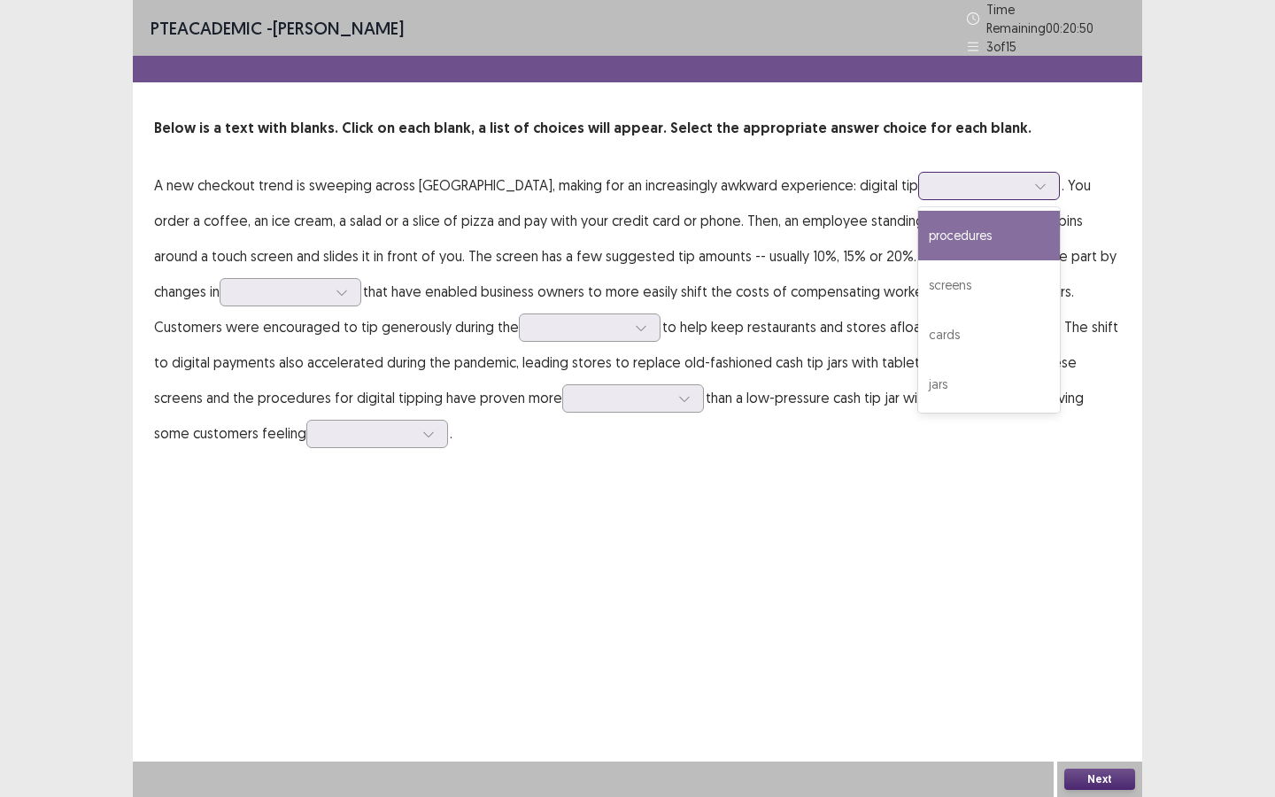
click at [933, 184] on div at bounding box center [979, 185] width 92 height 17
click at [918, 241] on div "procedures" at bounding box center [989, 236] width 142 height 50
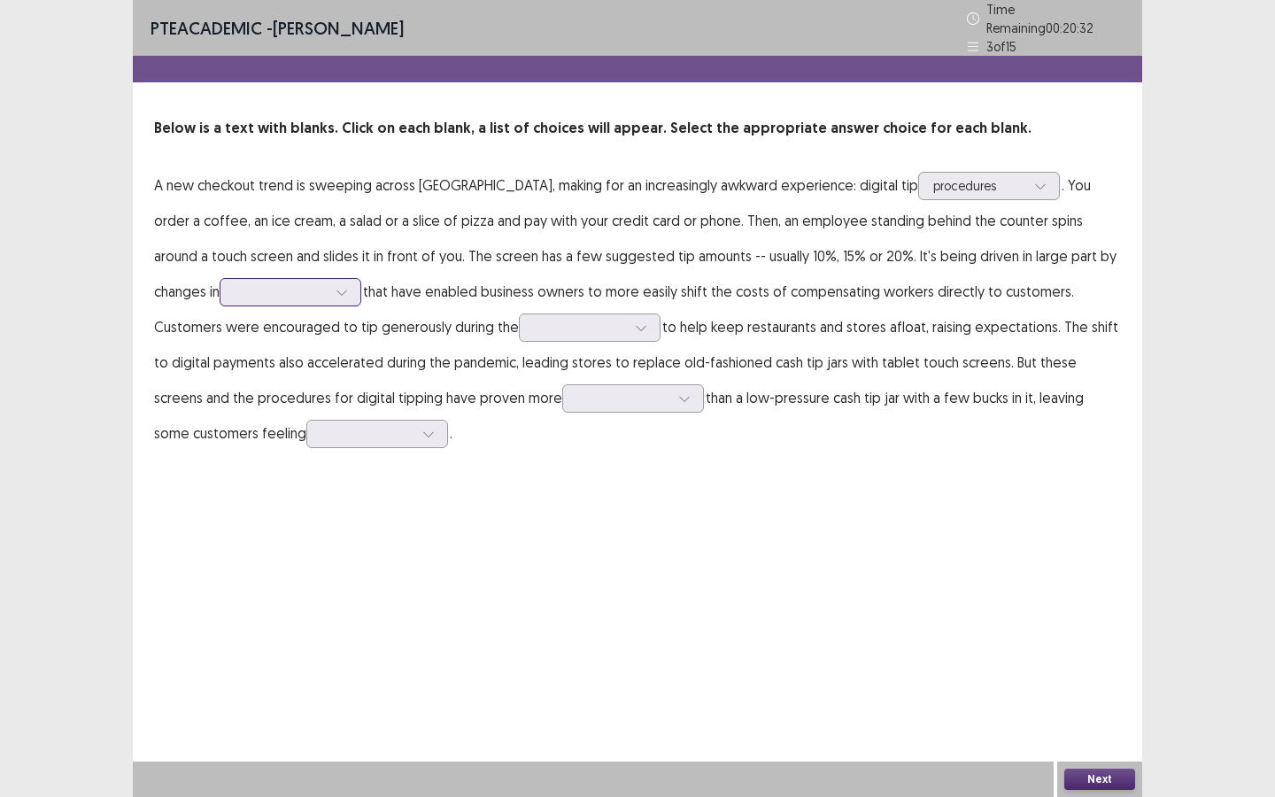
click at [328, 292] on div at bounding box center [341, 292] width 27 height 27
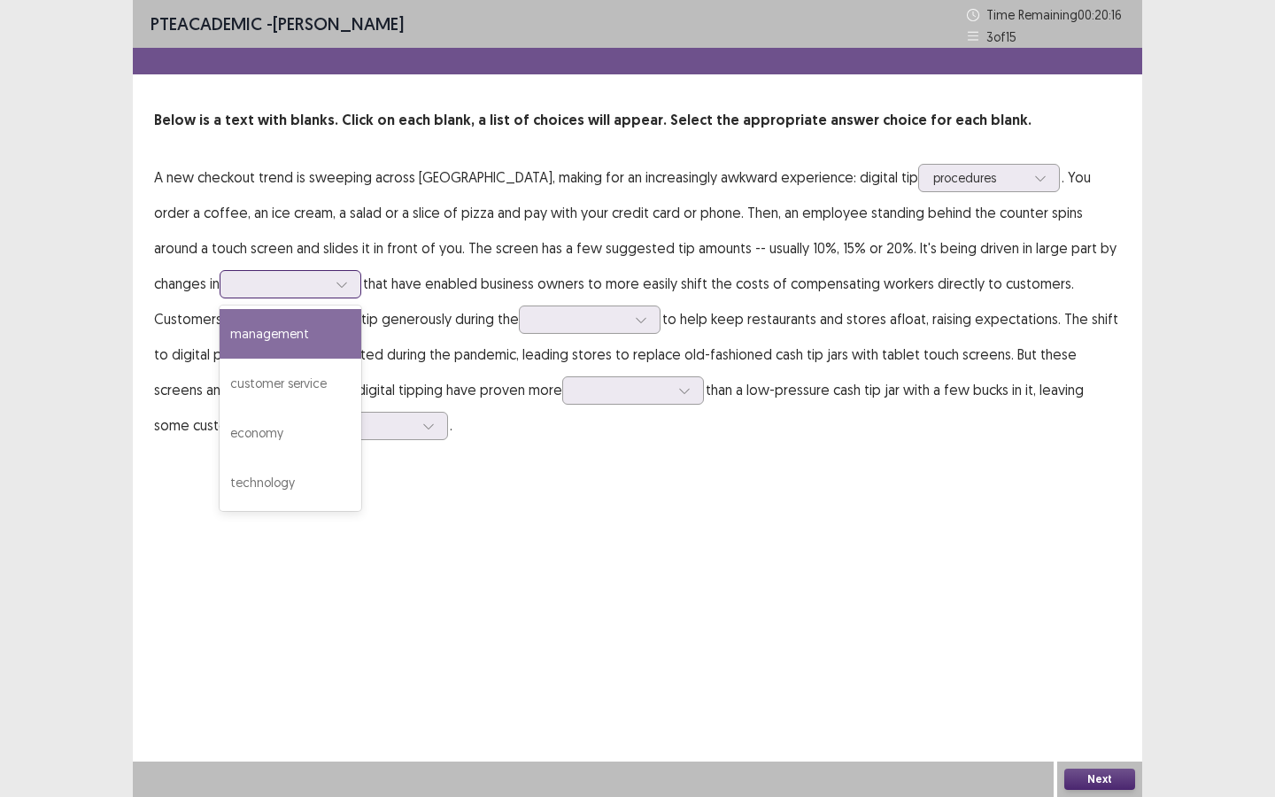
click at [241, 341] on div "management" at bounding box center [291, 334] width 142 height 50
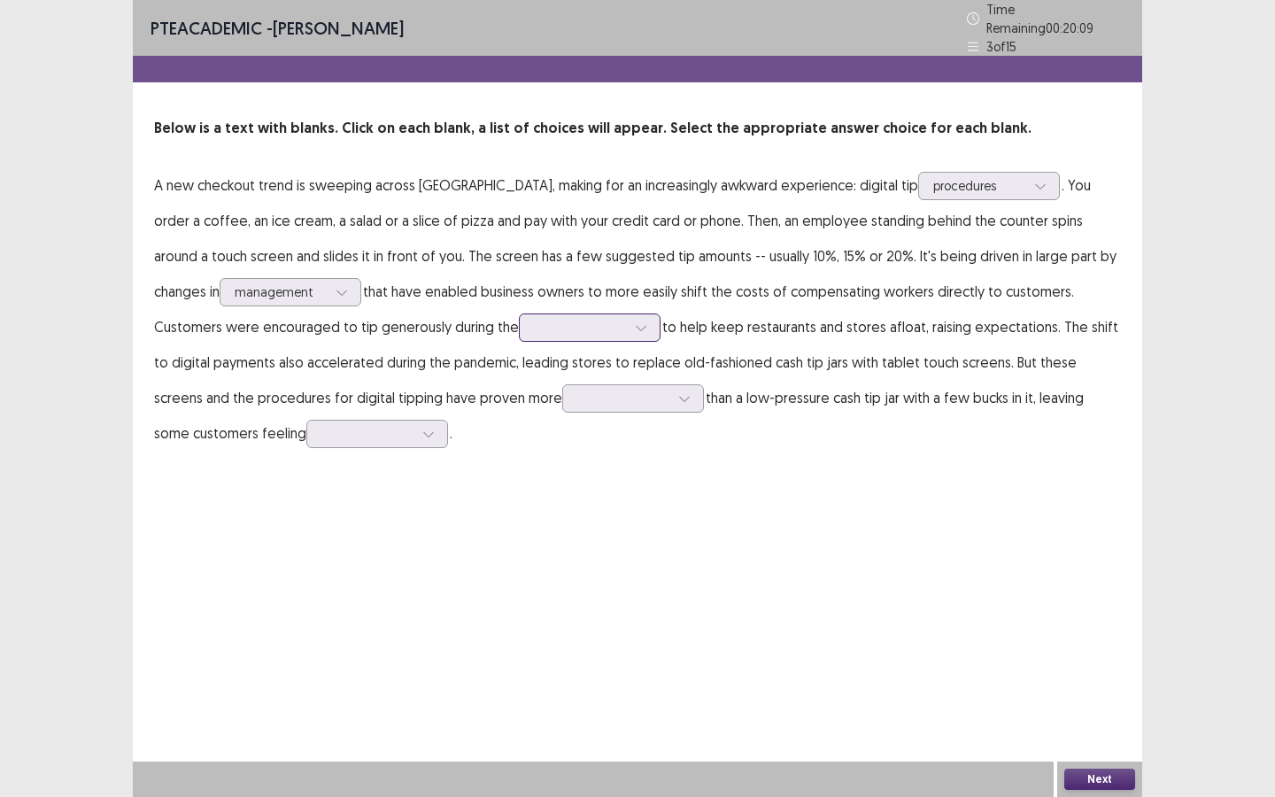
click at [534, 319] on div at bounding box center [580, 327] width 92 height 17
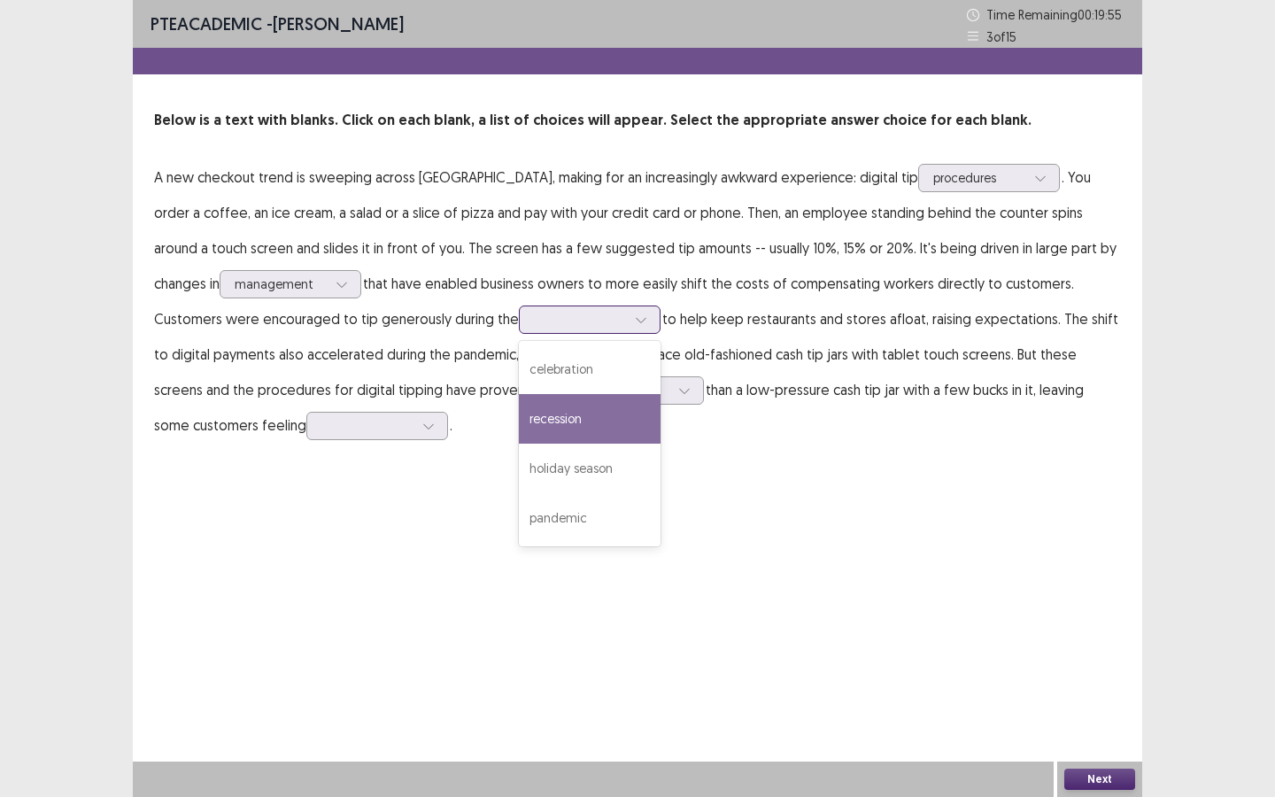
click at [519, 428] on div "recession" at bounding box center [590, 419] width 142 height 50
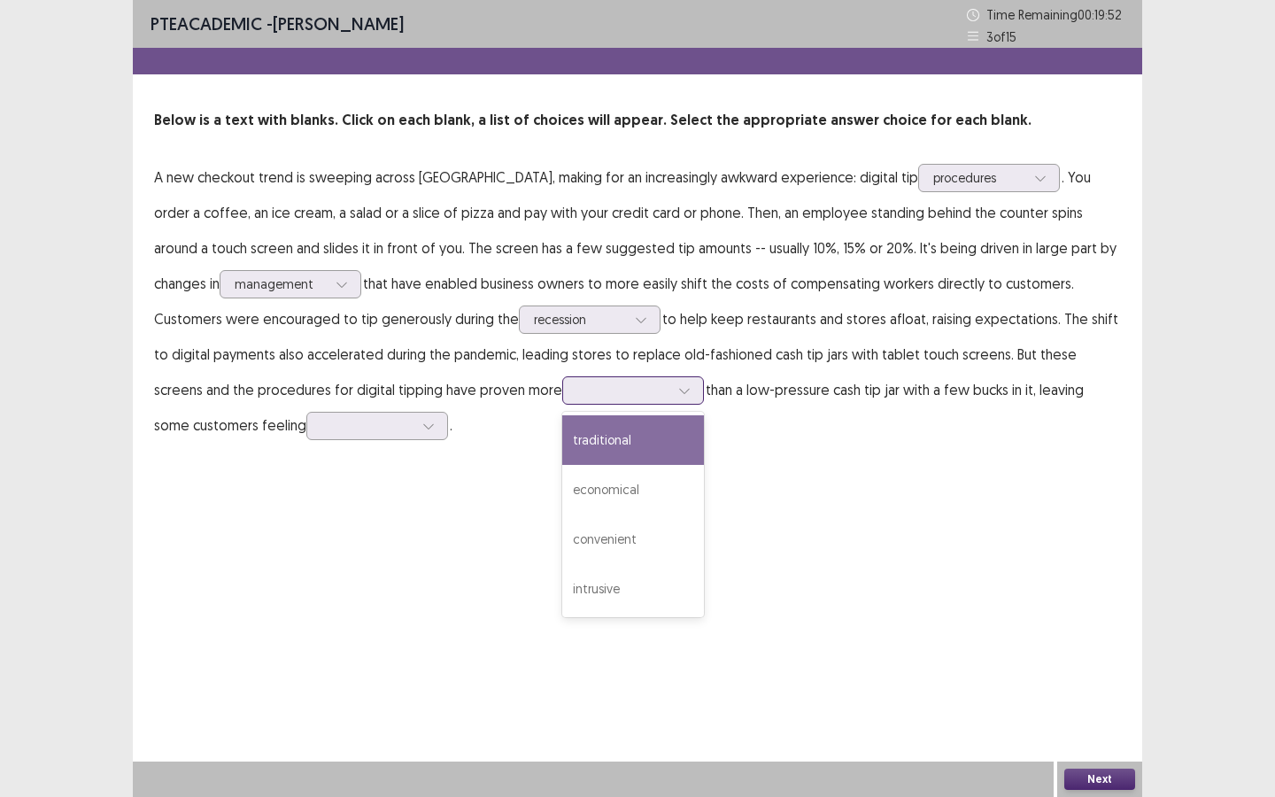
click at [577, 393] on div at bounding box center [623, 390] width 92 height 17
click at [562, 462] on div "traditional" at bounding box center [633, 440] width 142 height 50
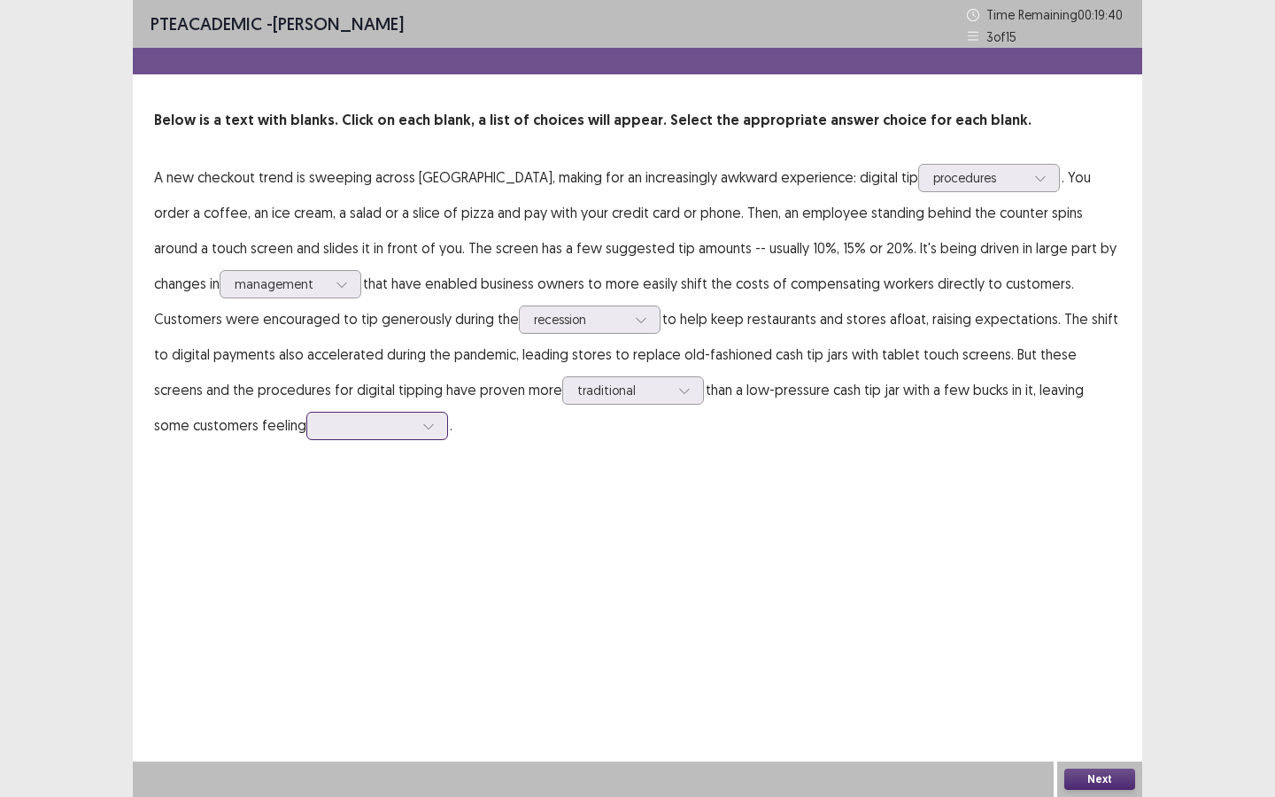
click at [321, 432] on div at bounding box center [367, 425] width 92 height 17
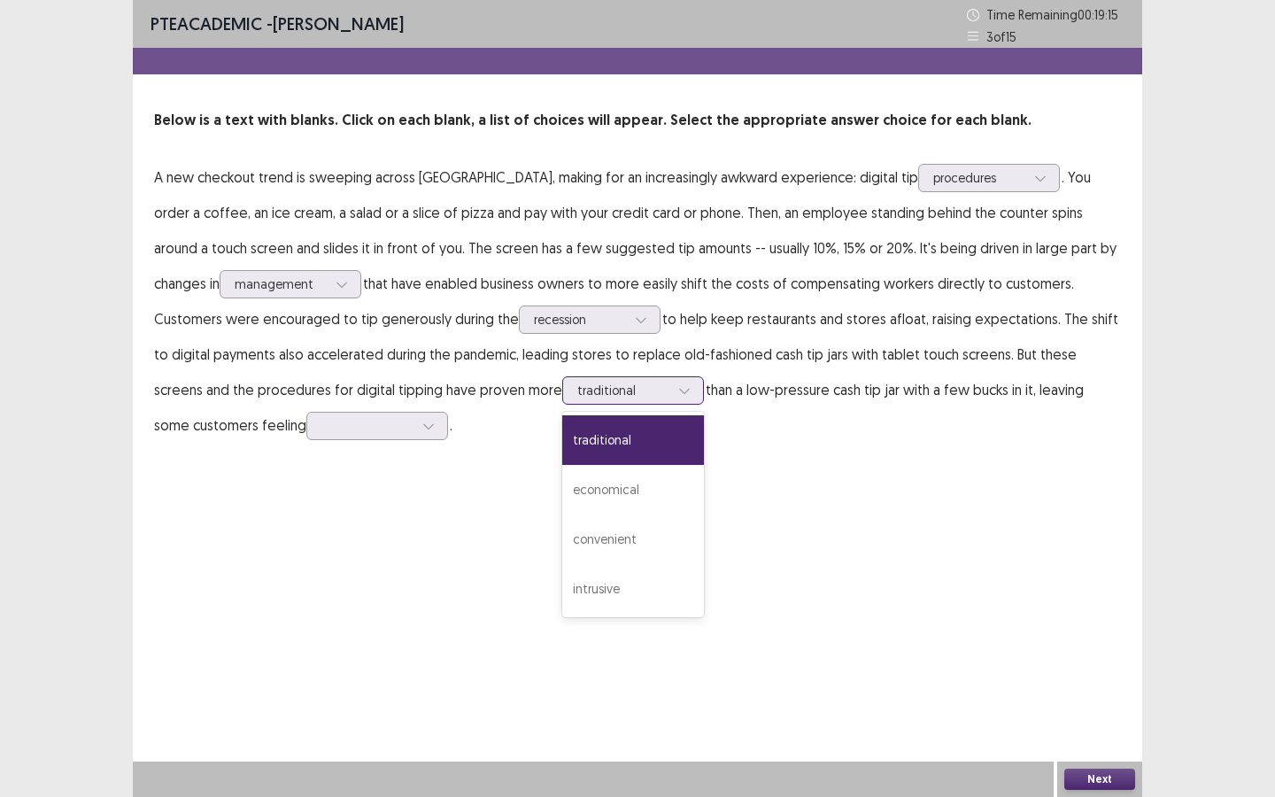
click at [577, 384] on div at bounding box center [623, 390] width 92 height 17
click at [562, 538] on div "convenient" at bounding box center [633, 539] width 142 height 50
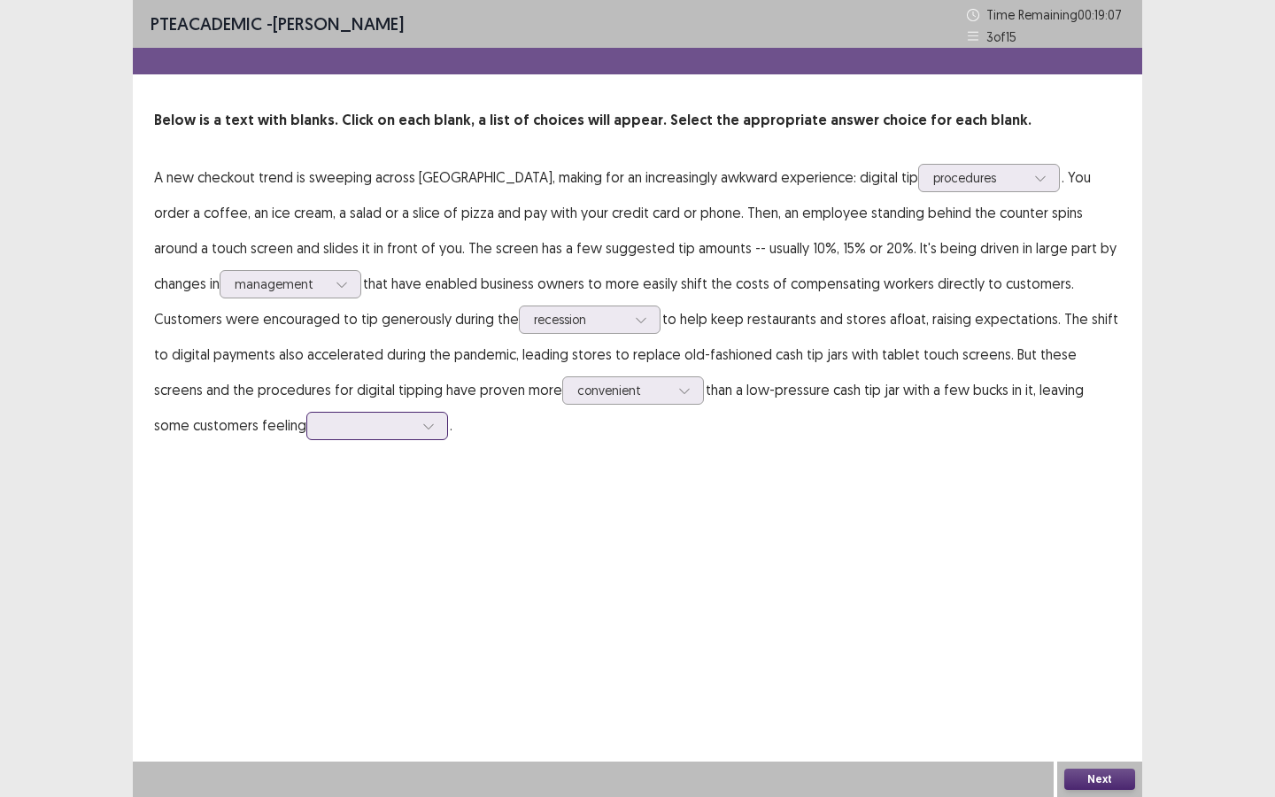
click at [321, 426] on div at bounding box center [367, 425] width 92 height 17
click at [306, 522] on div "embarrassed" at bounding box center [377, 525] width 142 height 50
click at [1092, 688] on button "Next" at bounding box center [1099, 778] width 71 height 21
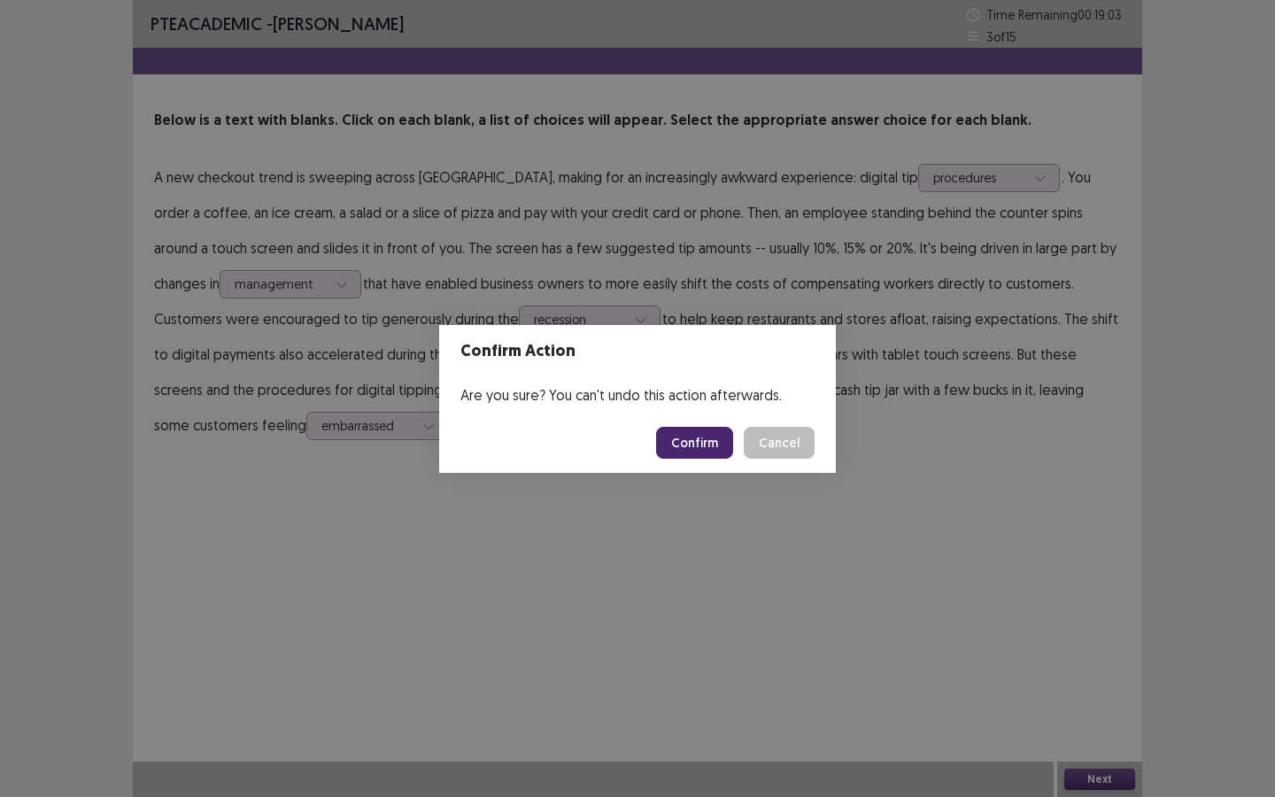
click at [730, 438] on button "Confirm" at bounding box center [694, 443] width 77 height 32
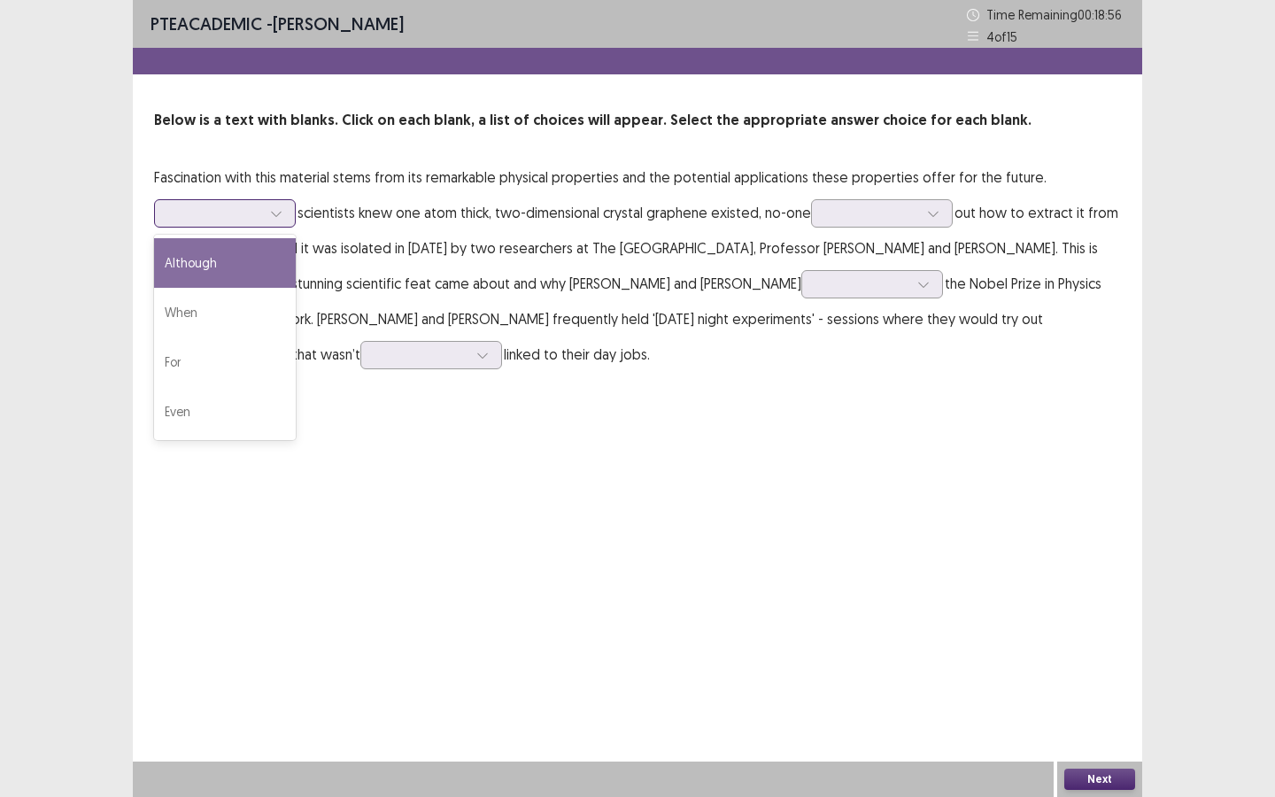
click at [225, 221] on div at bounding box center [215, 212] width 92 height 17
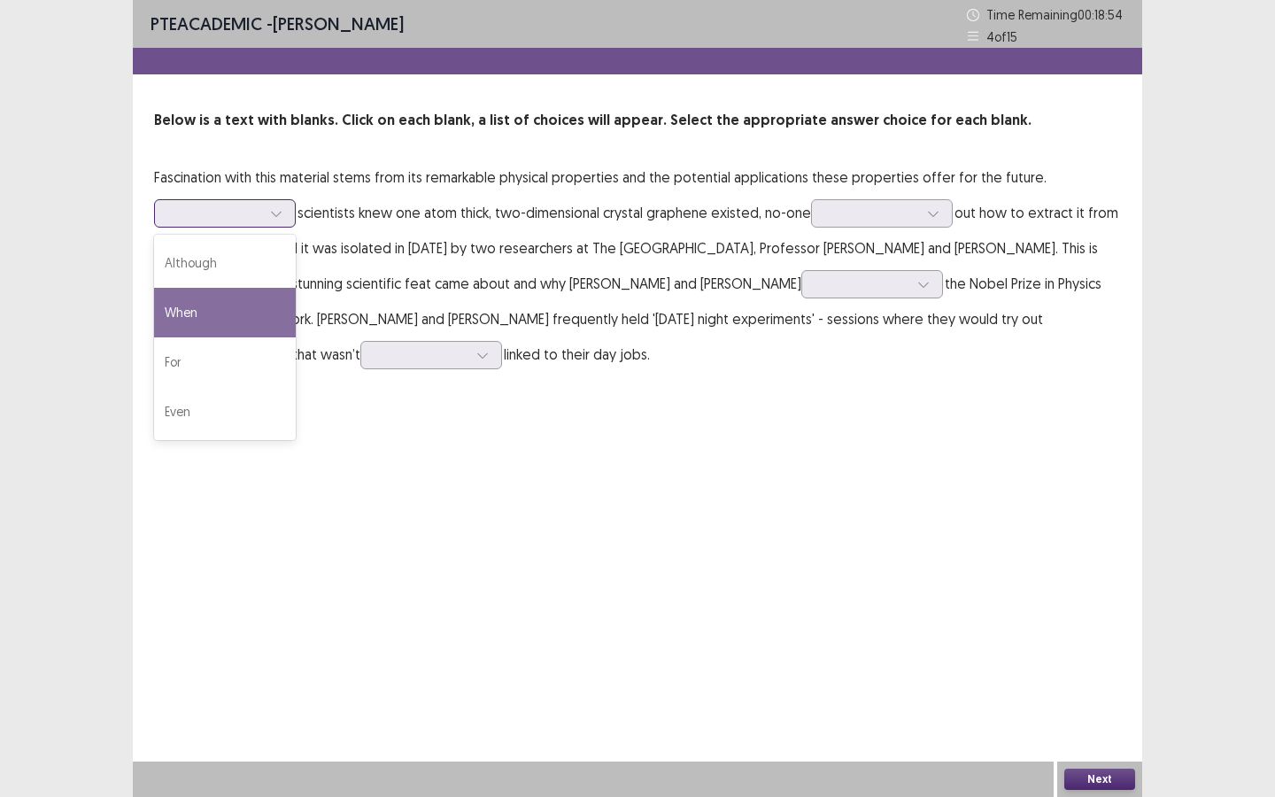
click at [216, 312] on div "When" at bounding box center [225, 313] width 142 height 50
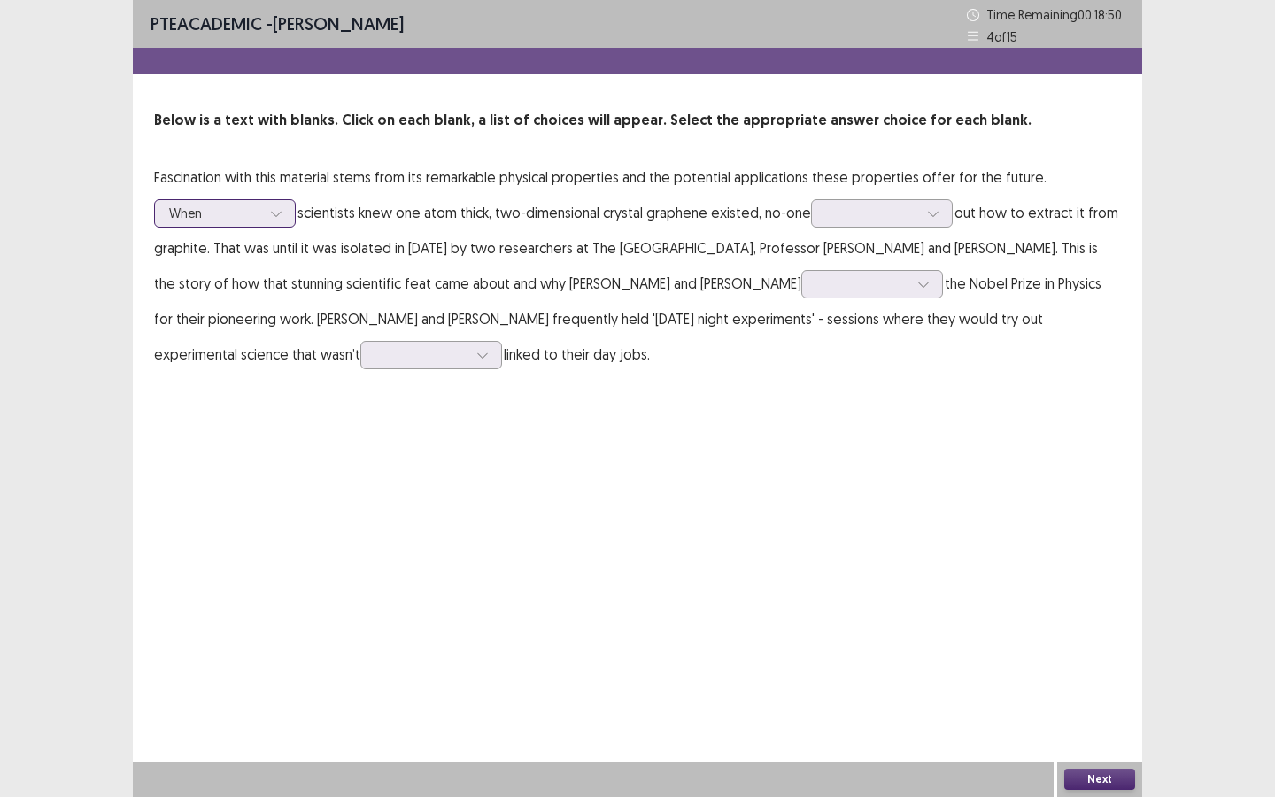
click at [253, 220] on div at bounding box center [215, 212] width 92 height 17
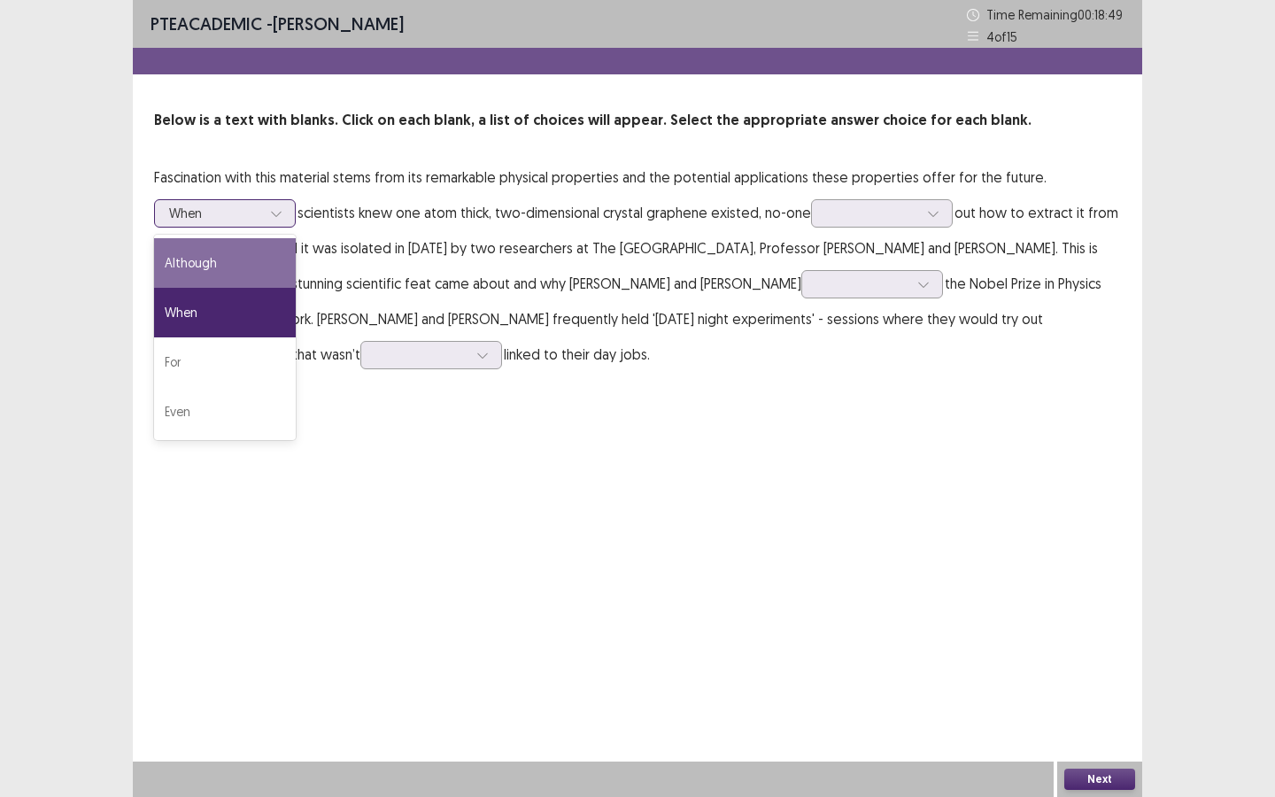
click at [254, 254] on div "Although" at bounding box center [225, 263] width 142 height 50
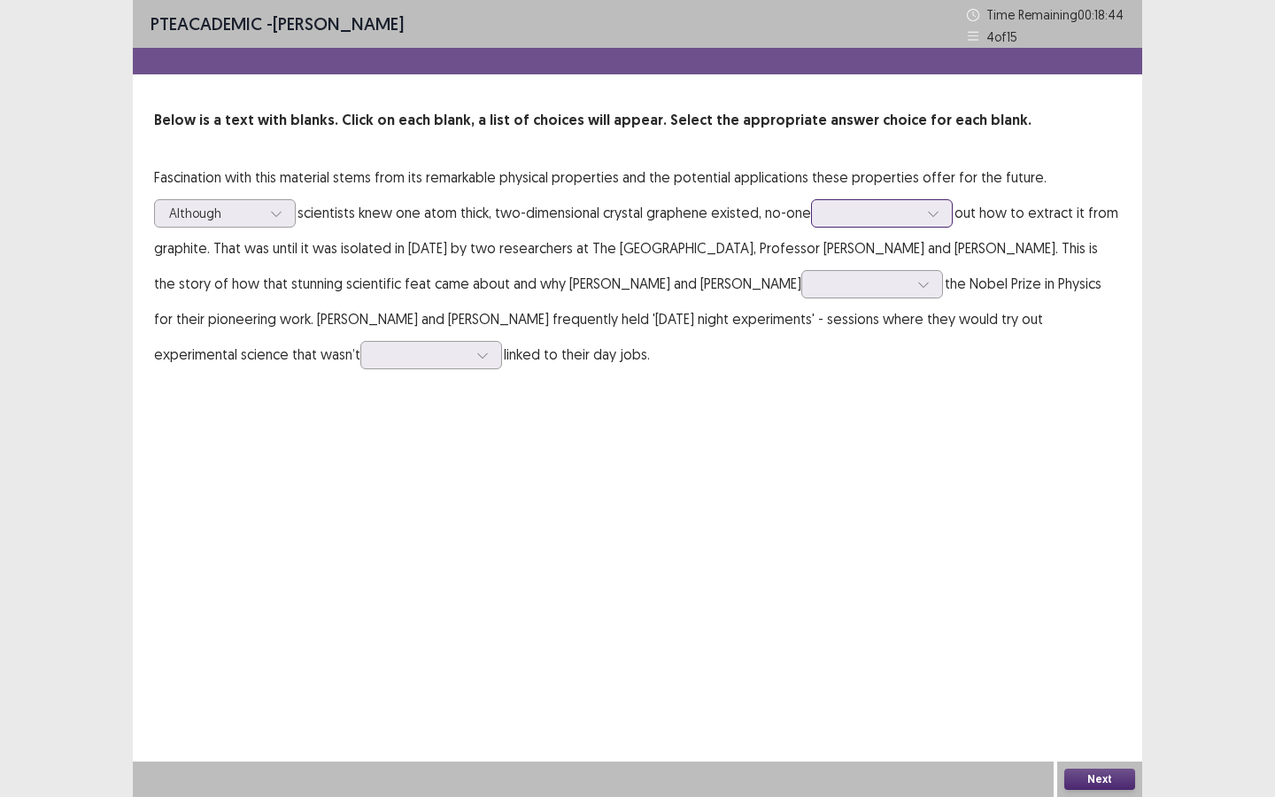
click at [899, 221] on div at bounding box center [872, 212] width 92 height 17
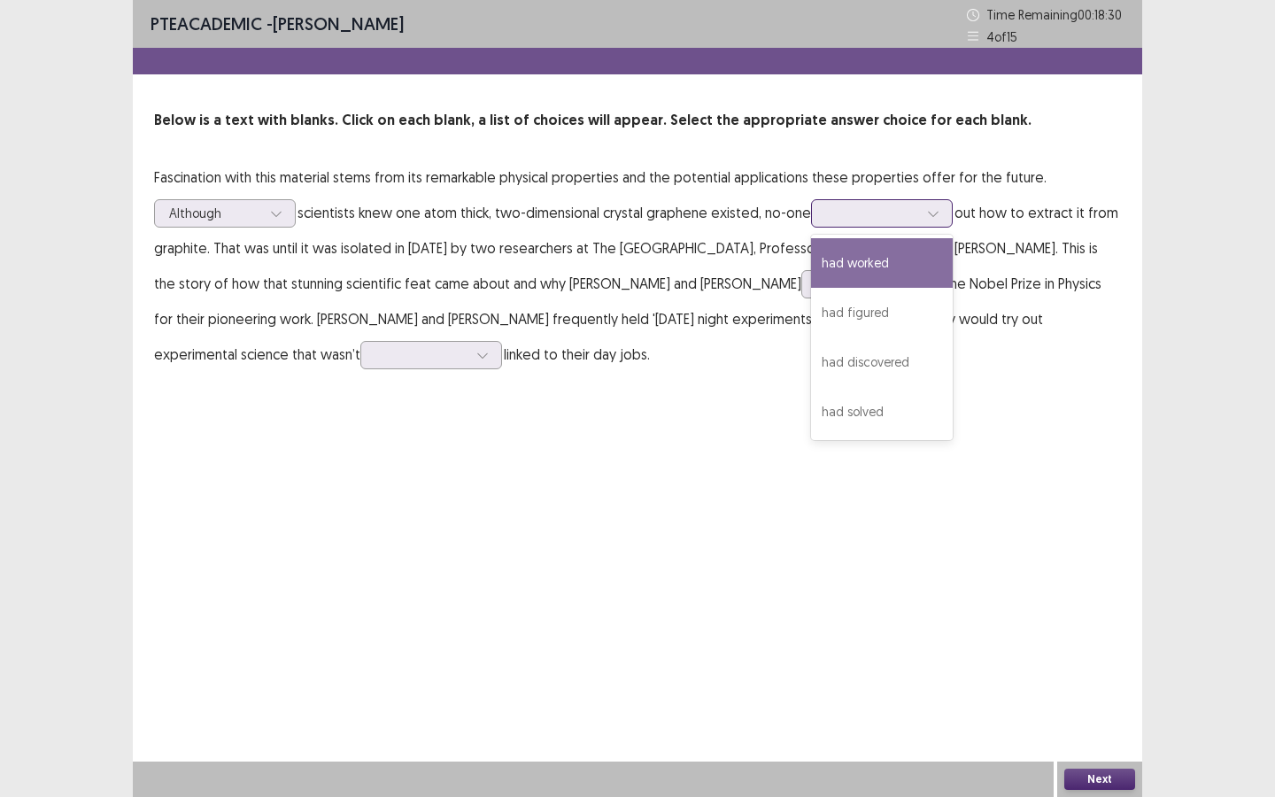
click at [918, 266] on div "had worked" at bounding box center [882, 263] width 142 height 50
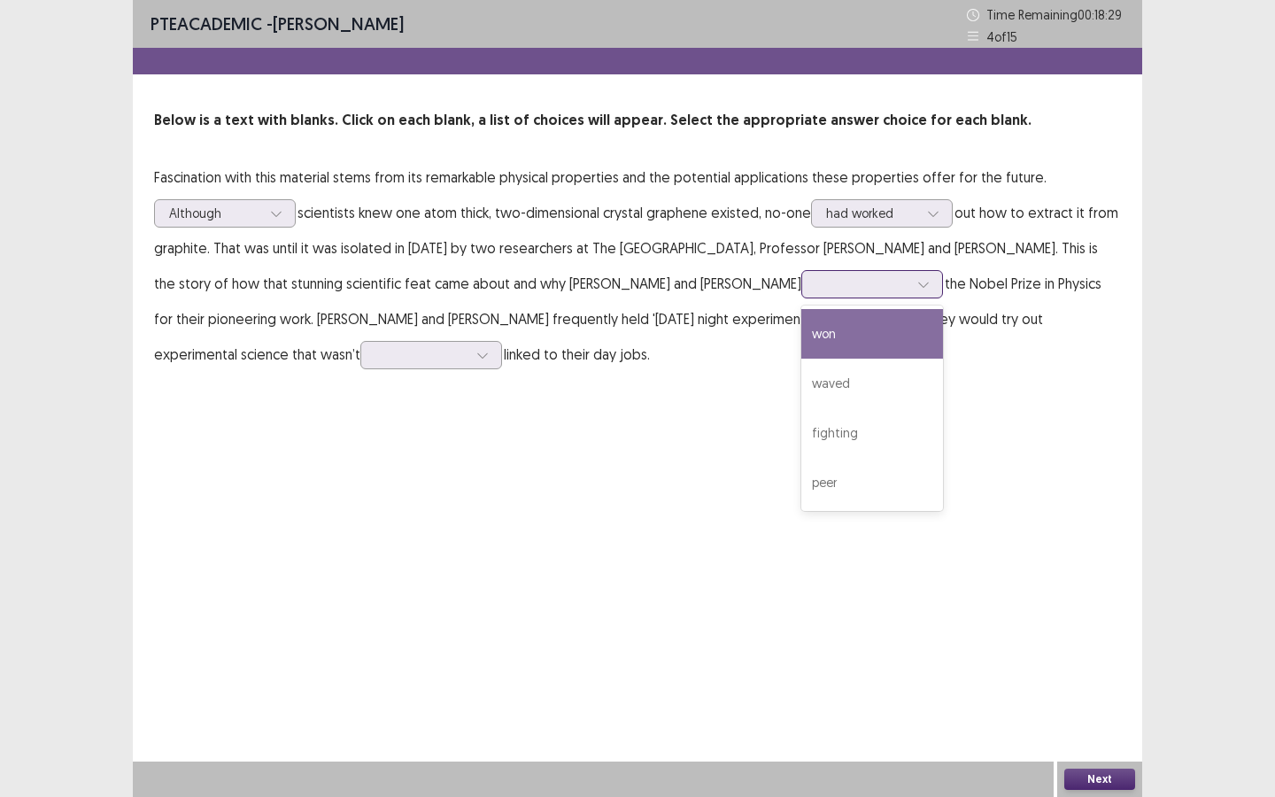
click at [816, 287] on input "text" at bounding box center [818, 283] width 4 height 13
click at [810, 335] on div "won" at bounding box center [872, 334] width 142 height 50
click at [375, 355] on div at bounding box center [421, 354] width 92 height 17
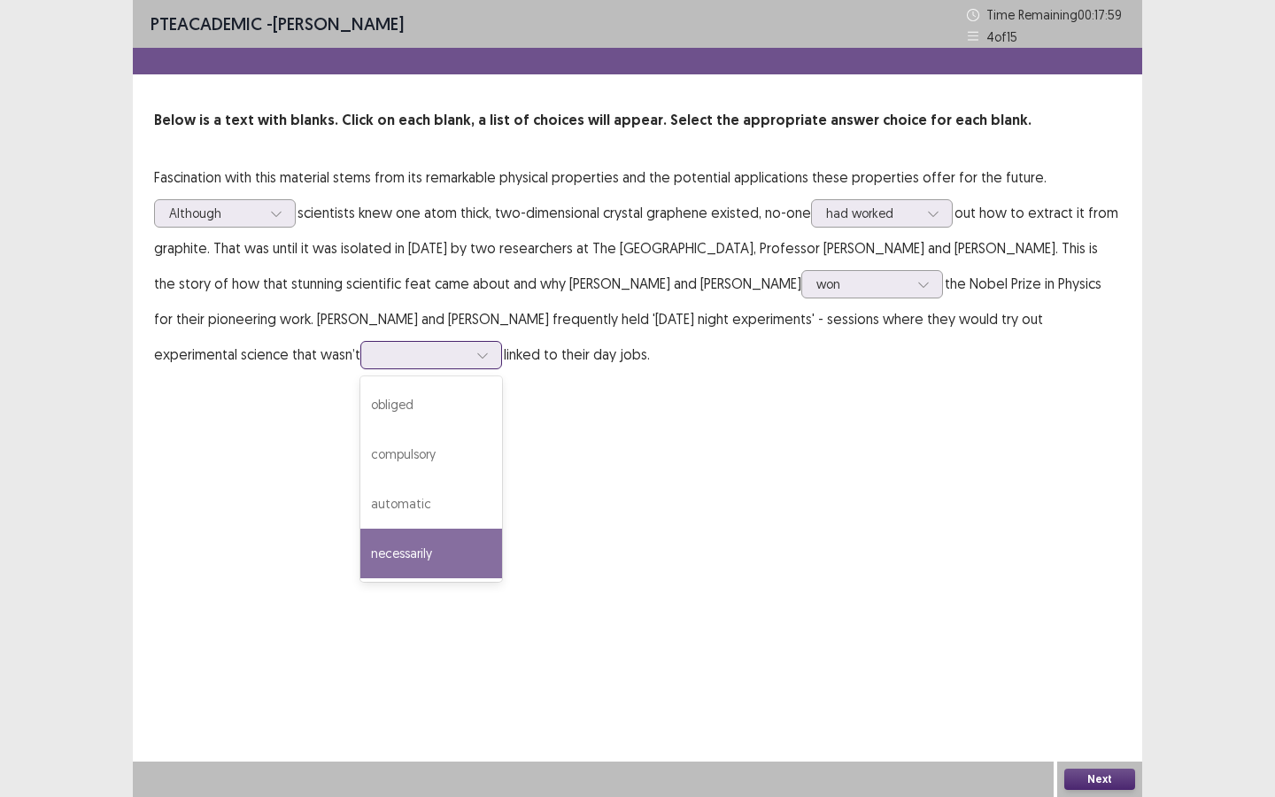
click at [360, 557] on div "necessarily" at bounding box center [431, 554] width 142 height 50
click at [1092, 688] on button "Next" at bounding box center [1099, 778] width 71 height 21
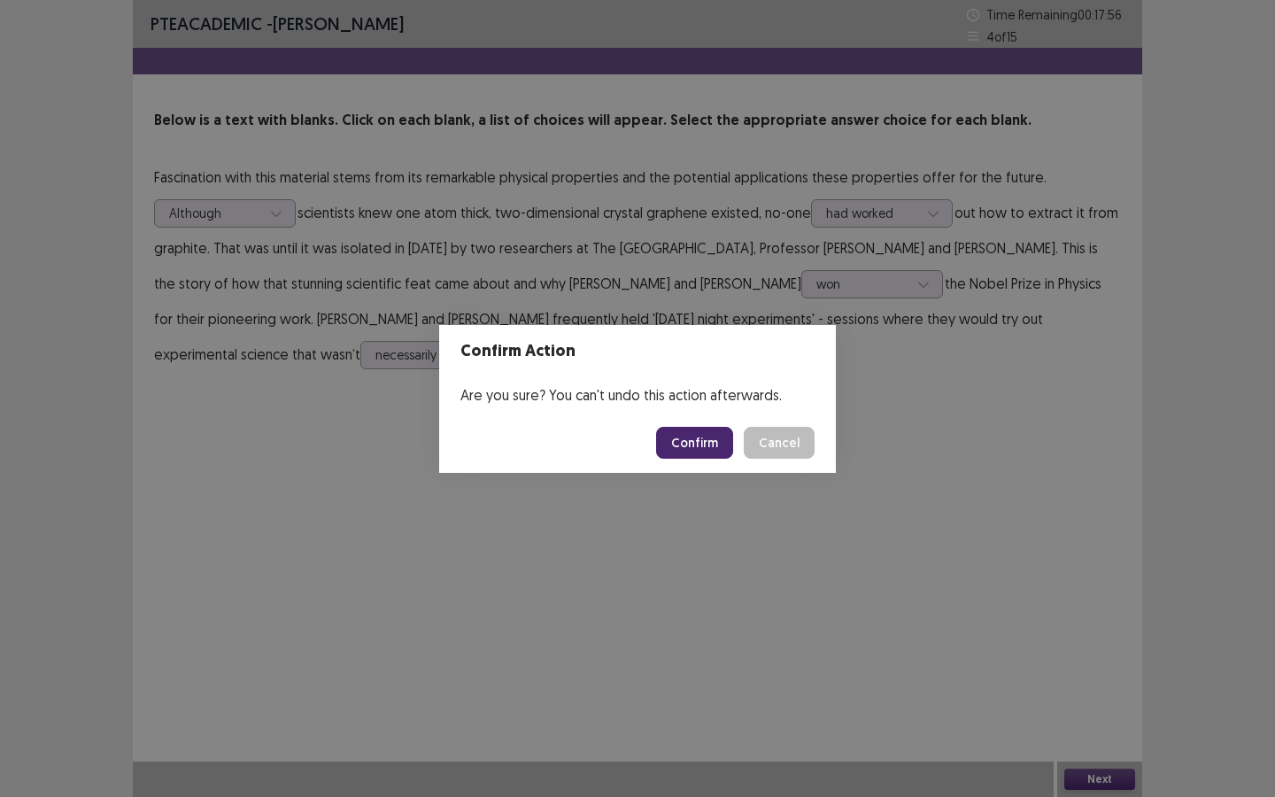
click at [713, 441] on button "Confirm" at bounding box center [694, 443] width 77 height 32
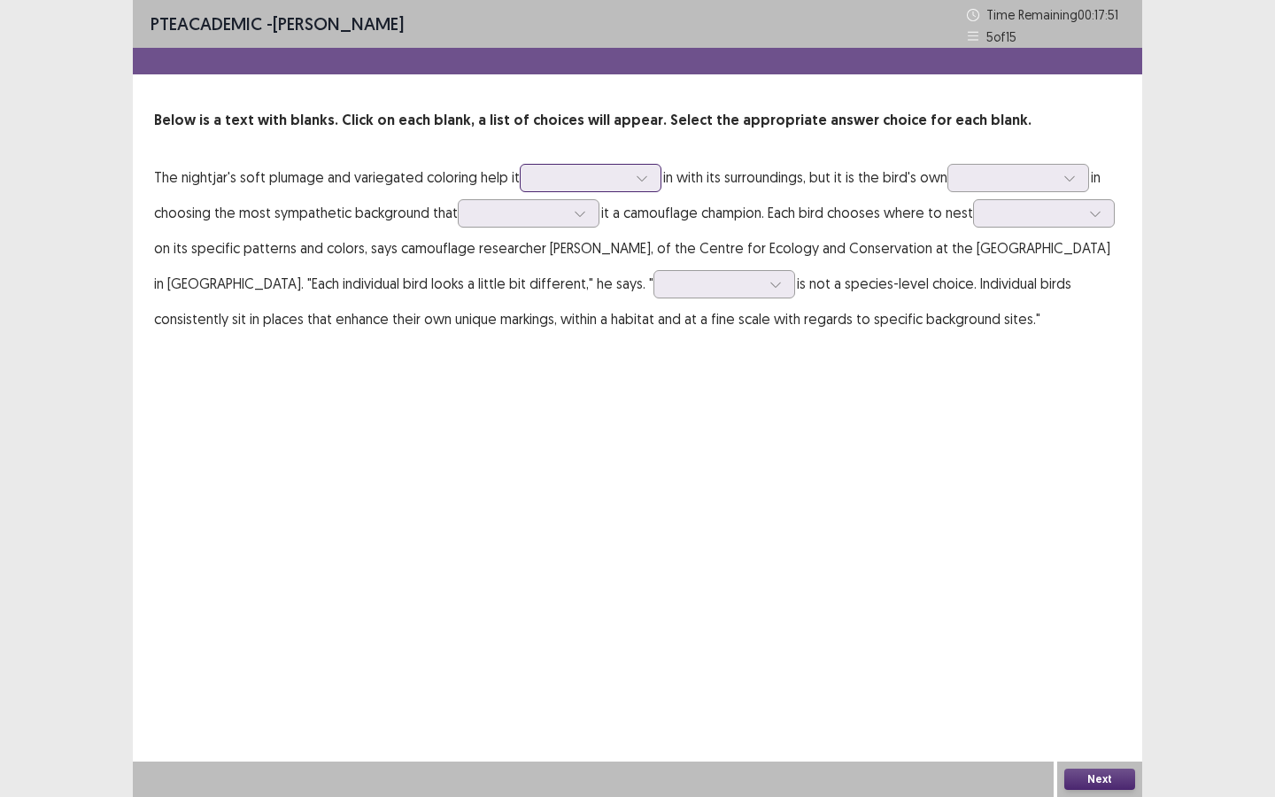
click at [615, 181] on div at bounding box center [581, 177] width 92 height 17
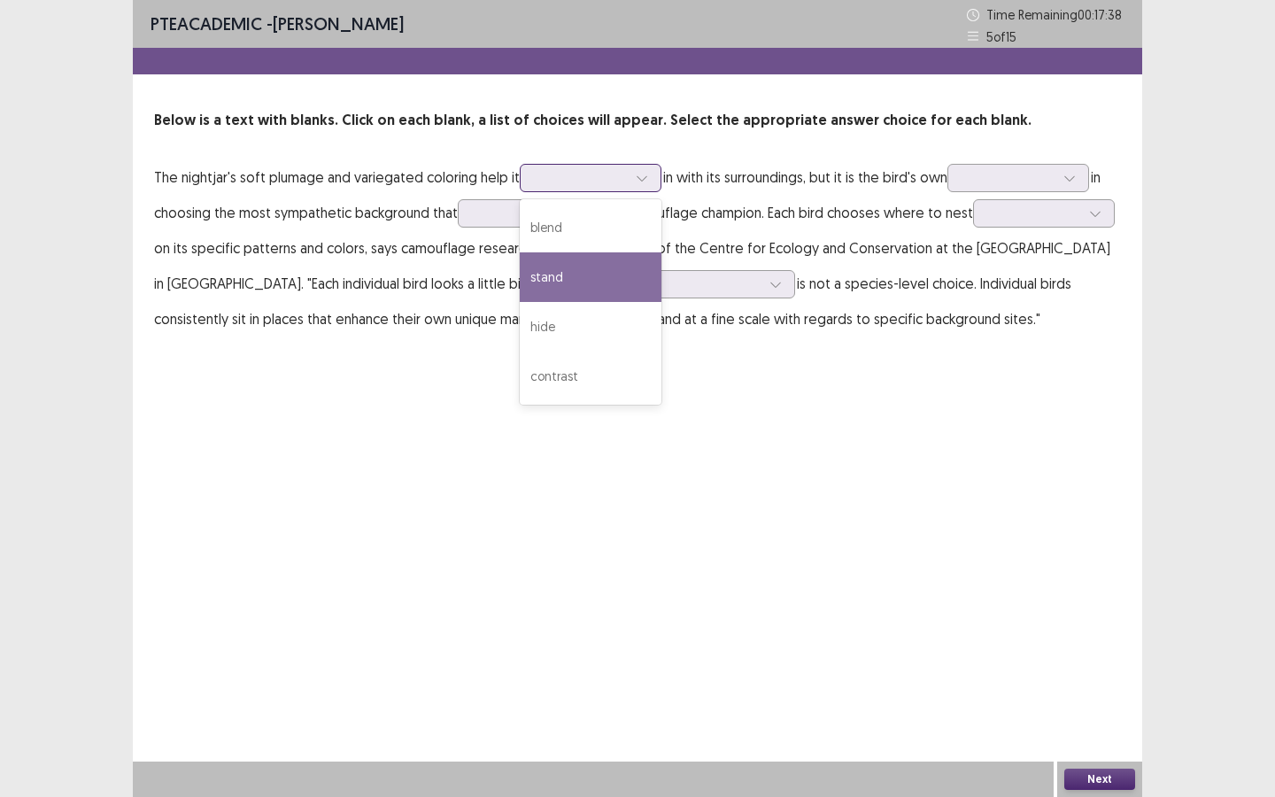
click at [583, 282] on div "stand" at bounding box center [591, 277] width 142 height 50
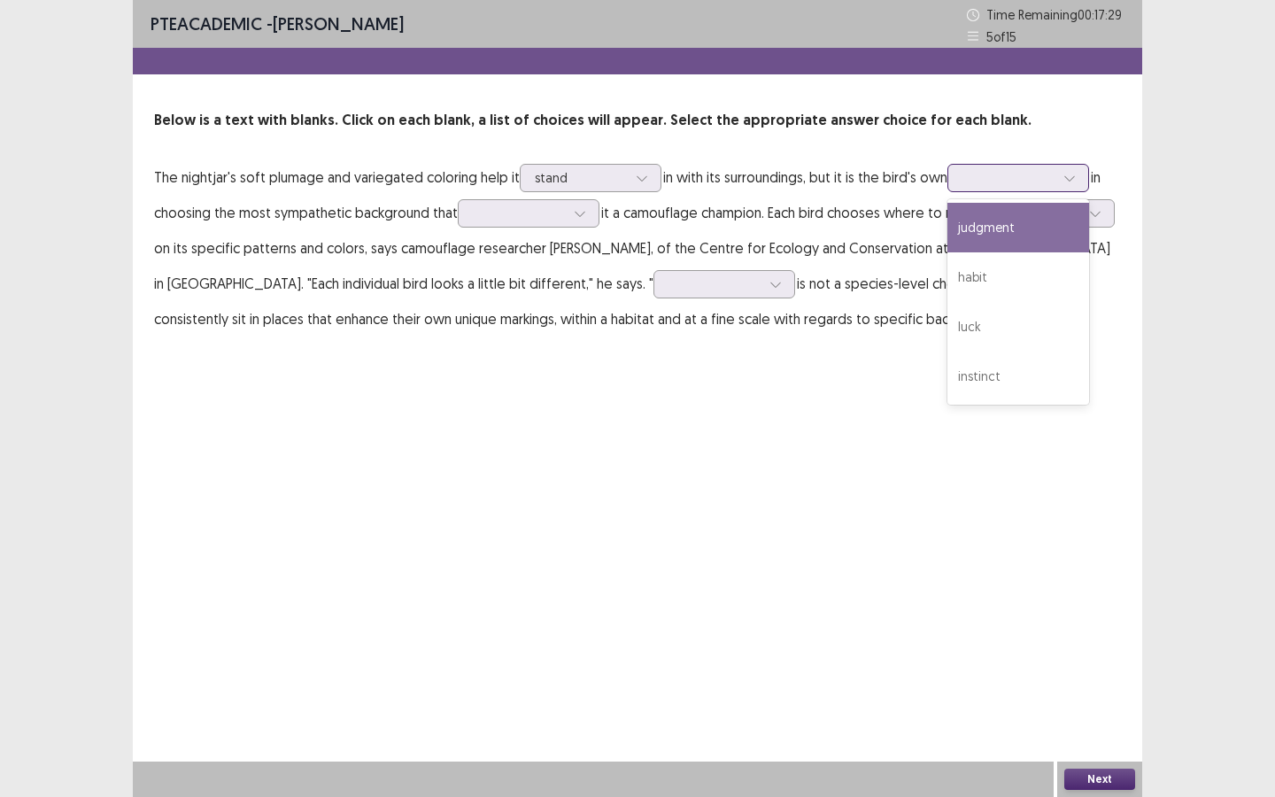
click at [977, 180] on div at bounding box center [1008, 177] width 92 height 17
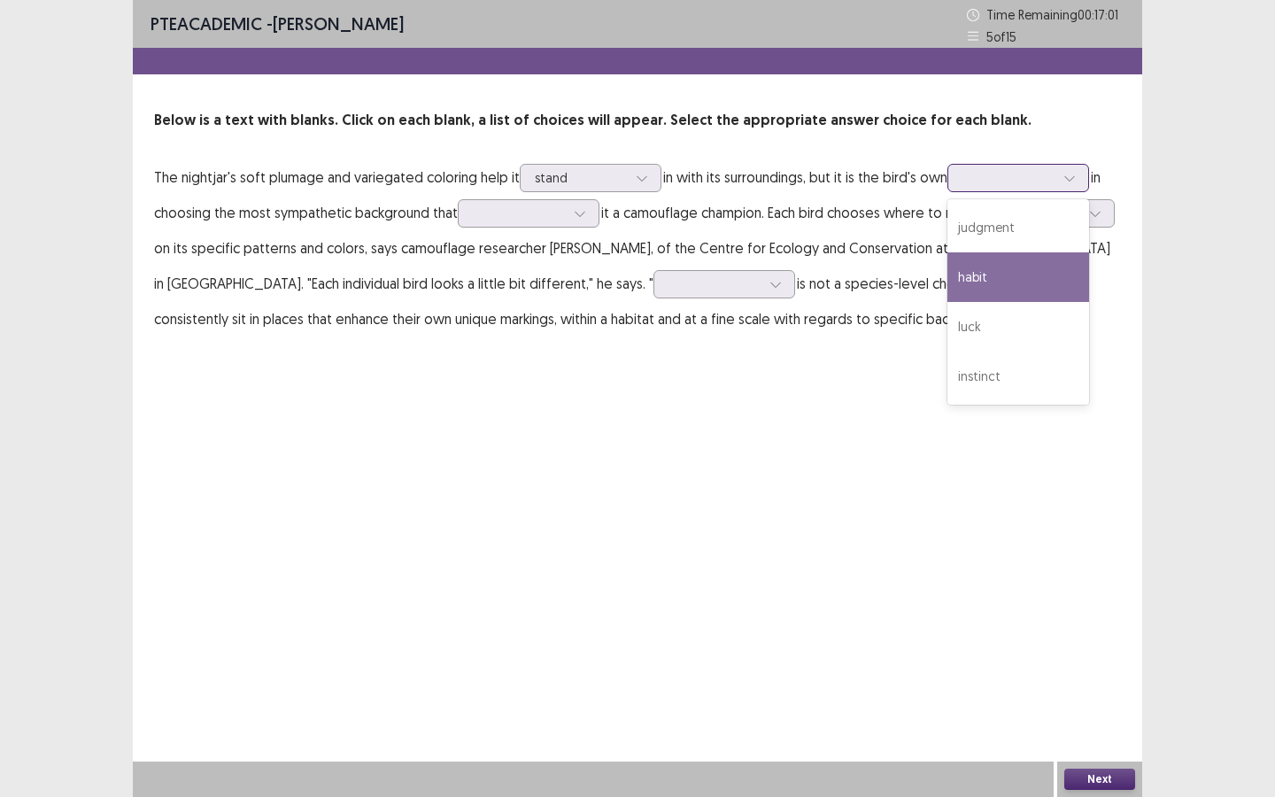
click at [994, 289] on div "habit" at bounding box center [1018, 277] width 142 height 50
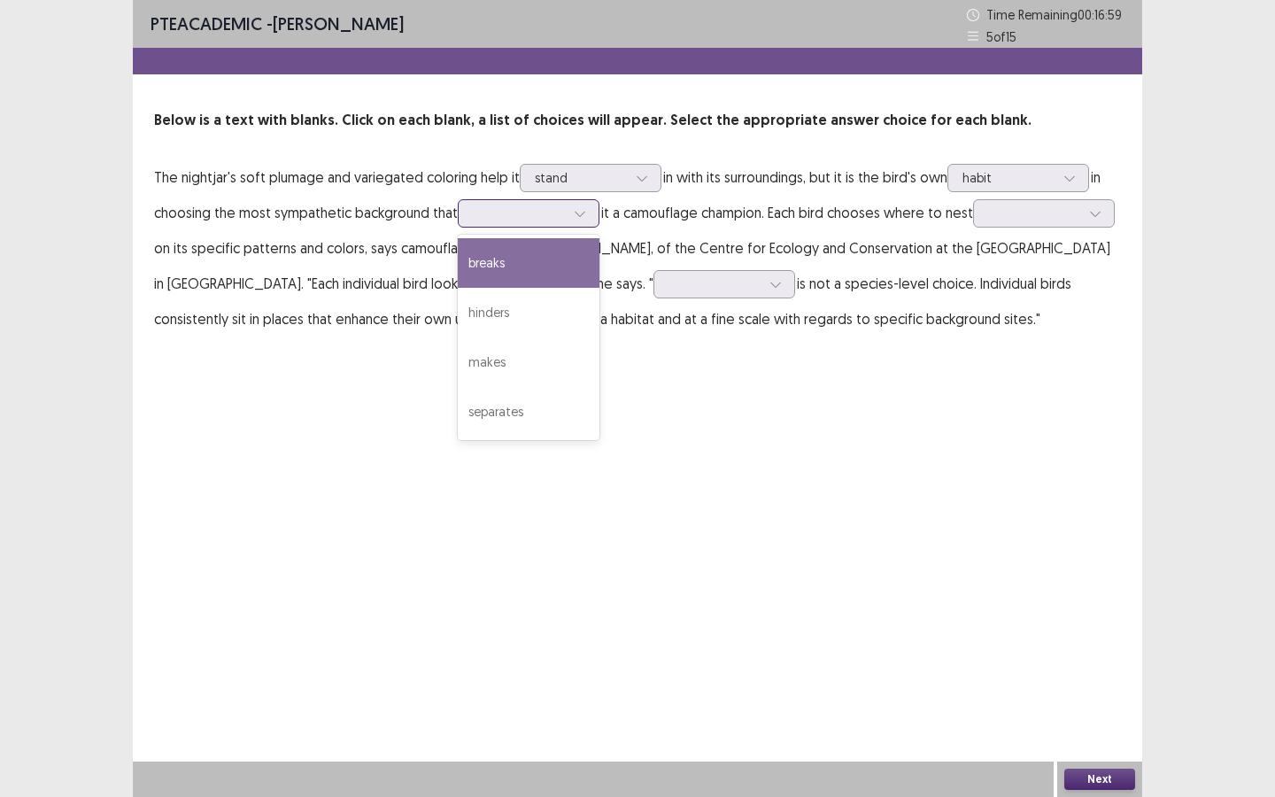
click at [536, 212] on div at bounding box center [519, 212] width 92 height 17
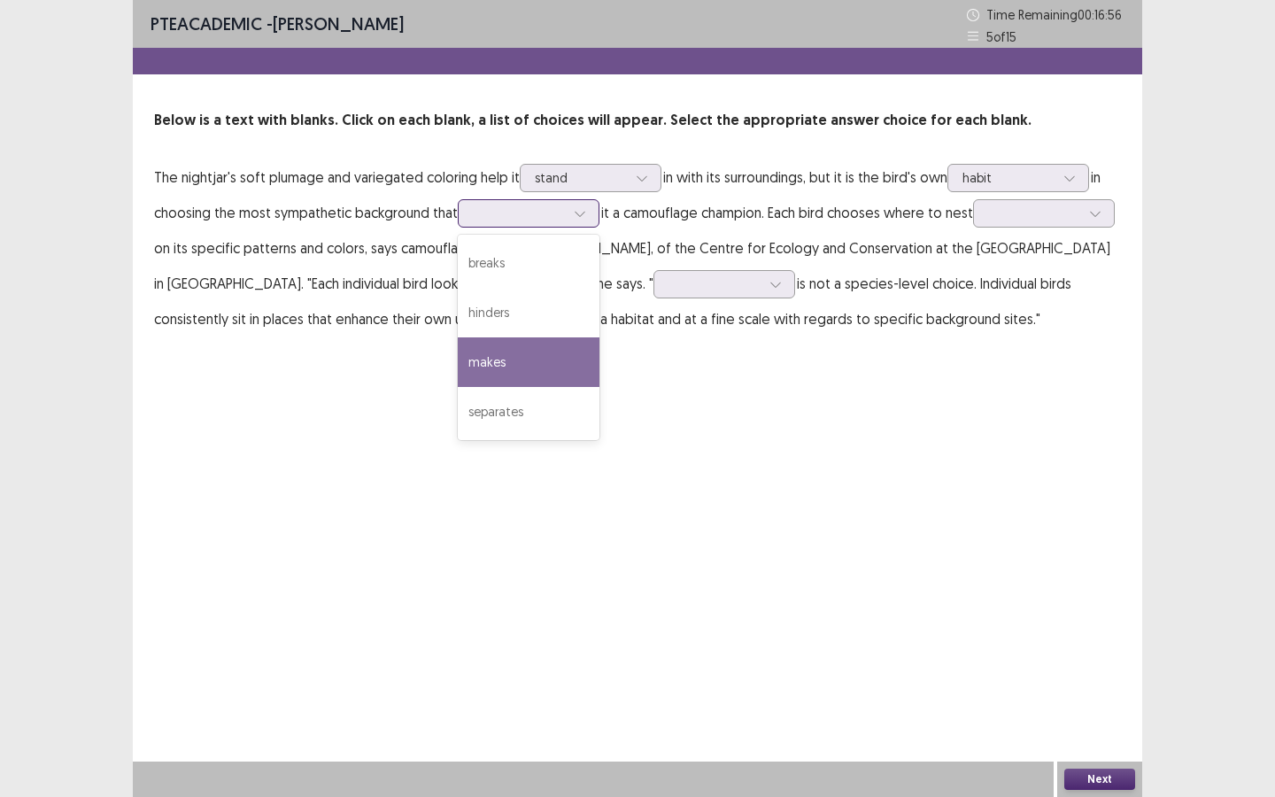
click at [542, 363] on div "makes" at bounding box center [529, 362] width 142 height 50
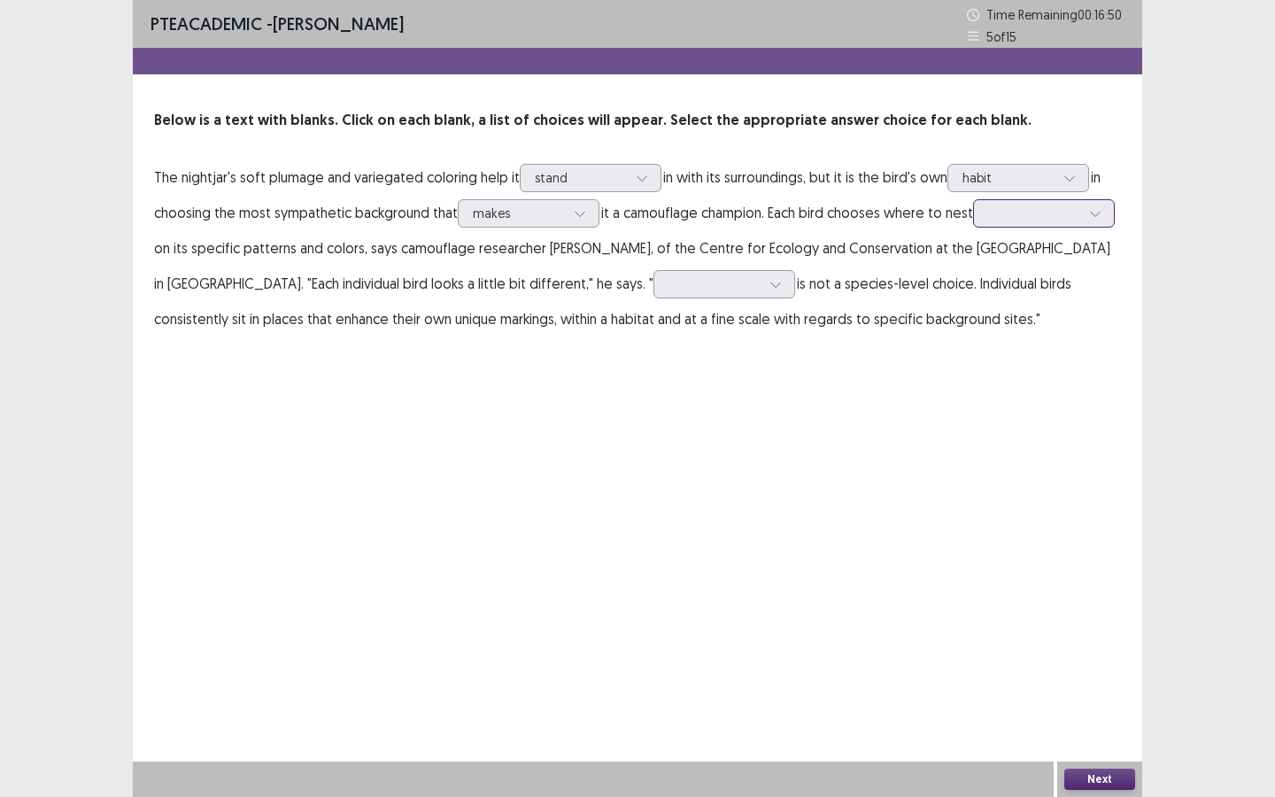
click at [973, 228] on div at bounding box center [1044, 213] width 142 height 28
click at [973, 337] on div "reversed" at bounding box center [1044, 313] width 142 height 50
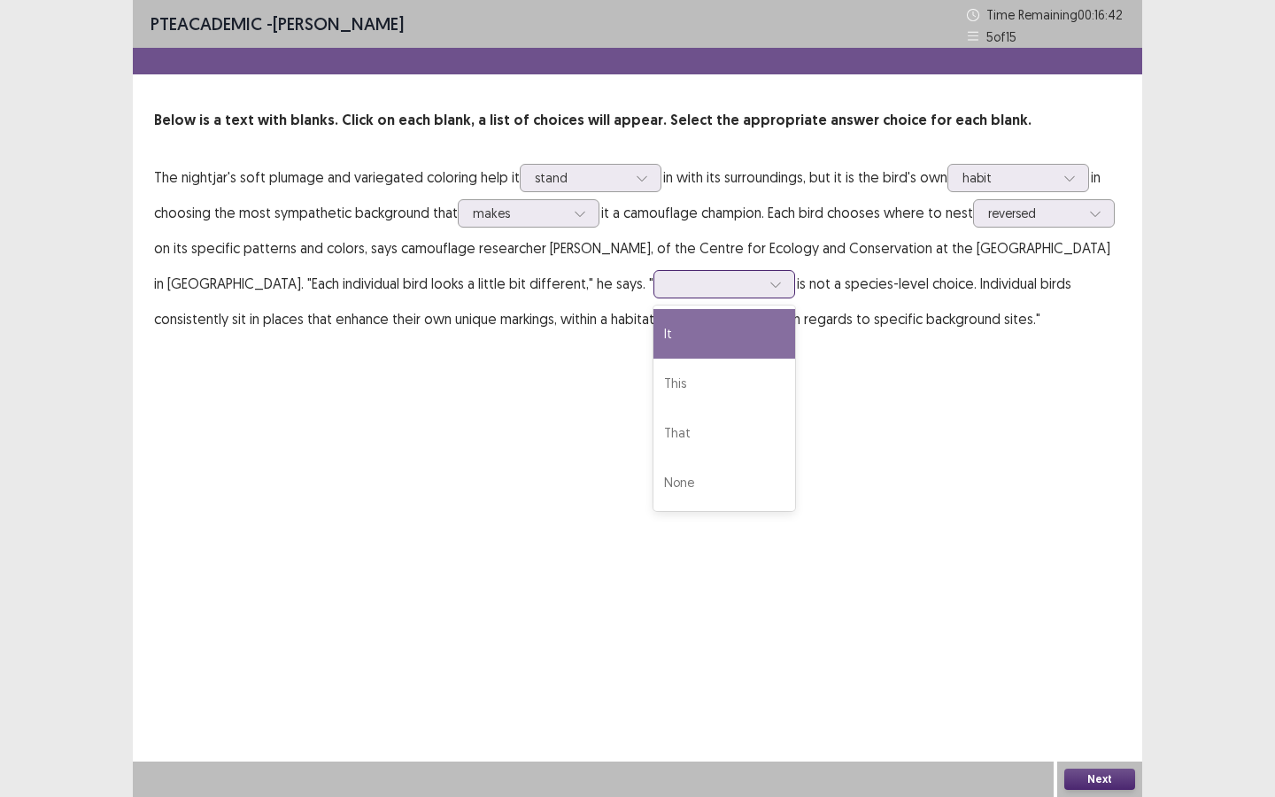
click at [751, 283] on div at bounding box center [714, 283] width 92 height 17
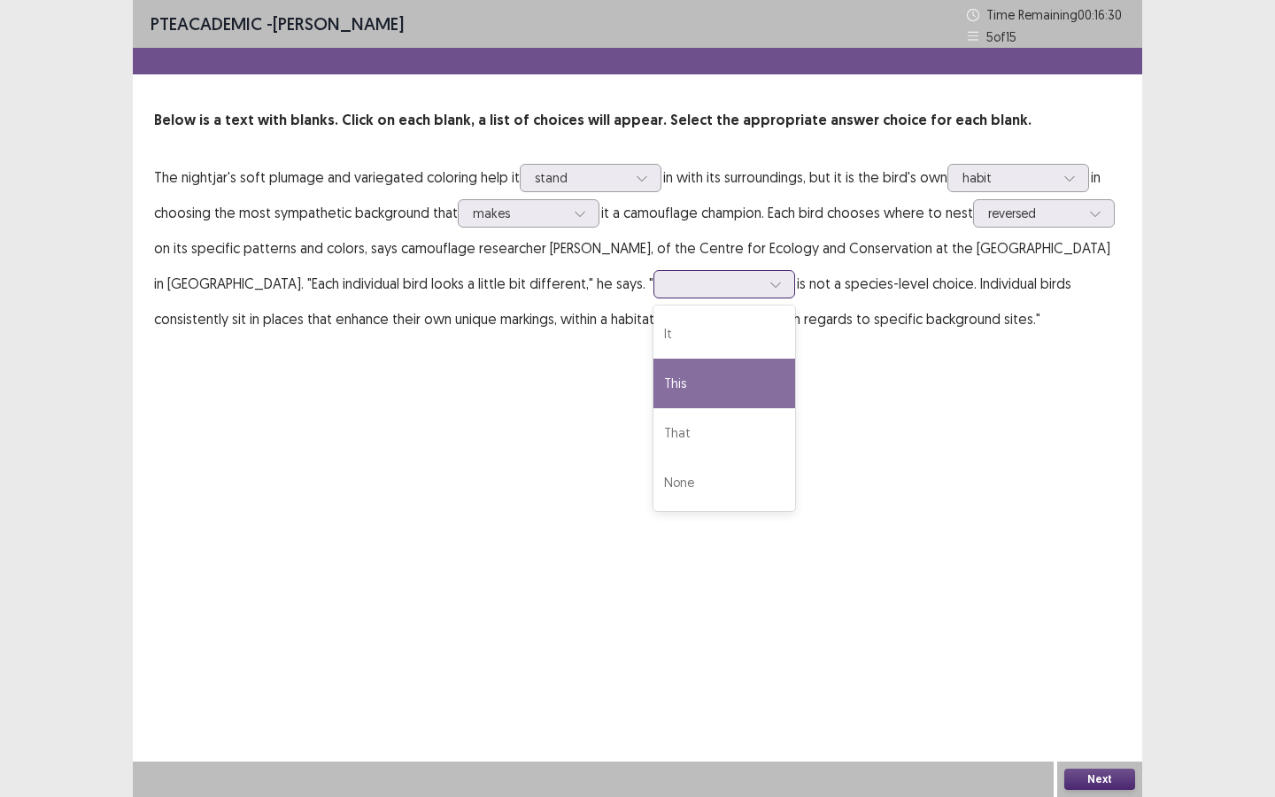
click at [773, 387] on div "This" at bounding box center [724, 384] width 142 height 50
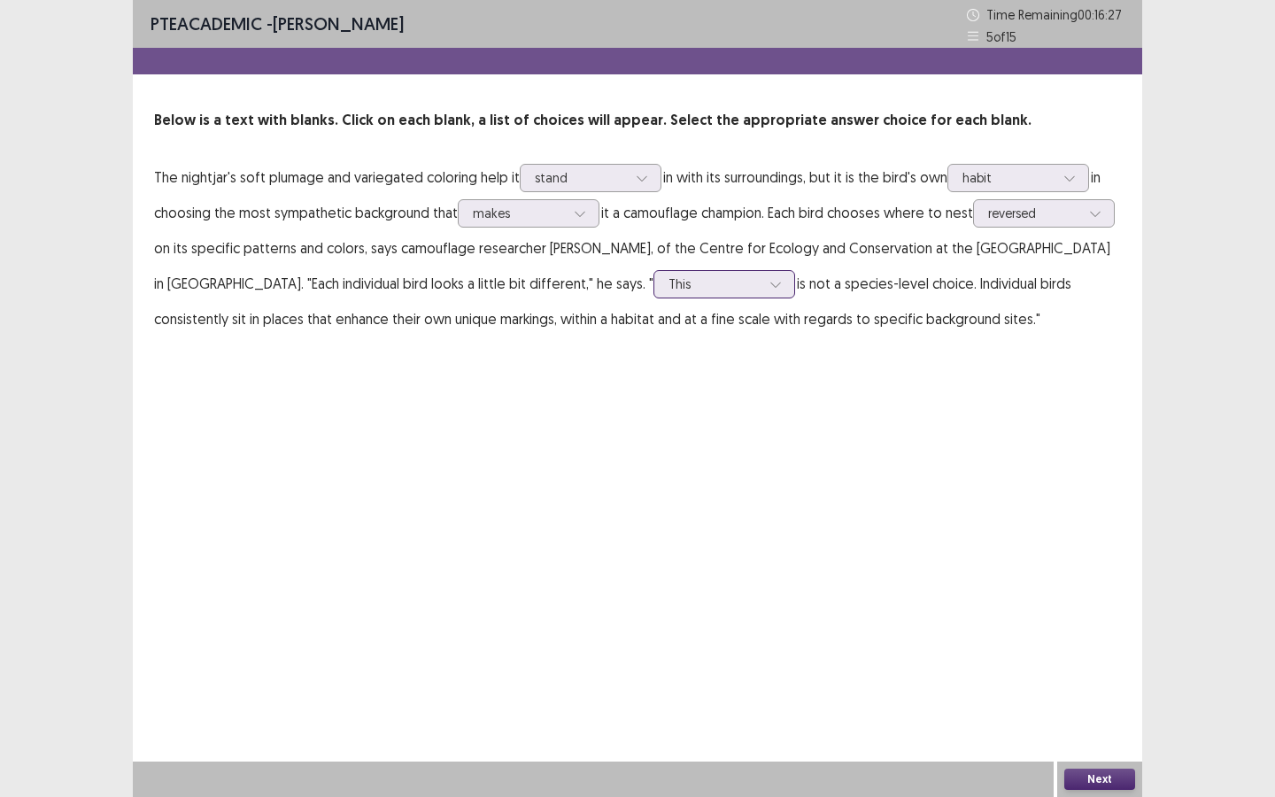
drag, startPoint x: 788, startPoint y: 274, endPoint x: 794, endPoint y: 287, distance: 13.9
click at [760, 275] on div at bounding box center [714, 283] width 92 height 17
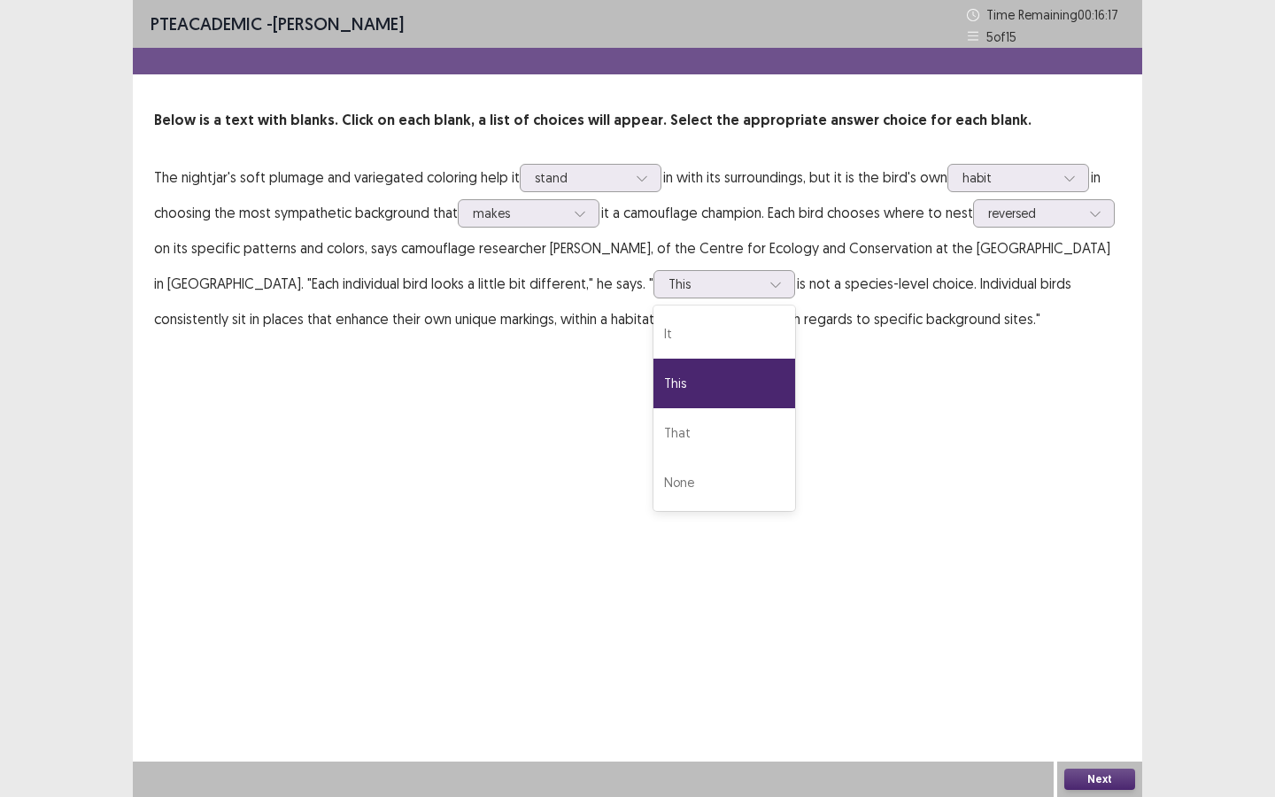
click at [952, 312] on p "The nightjar's soft plumage and variegated coloring help it stand in with its s…" at bounding box center [637, 247] width 967 height 177
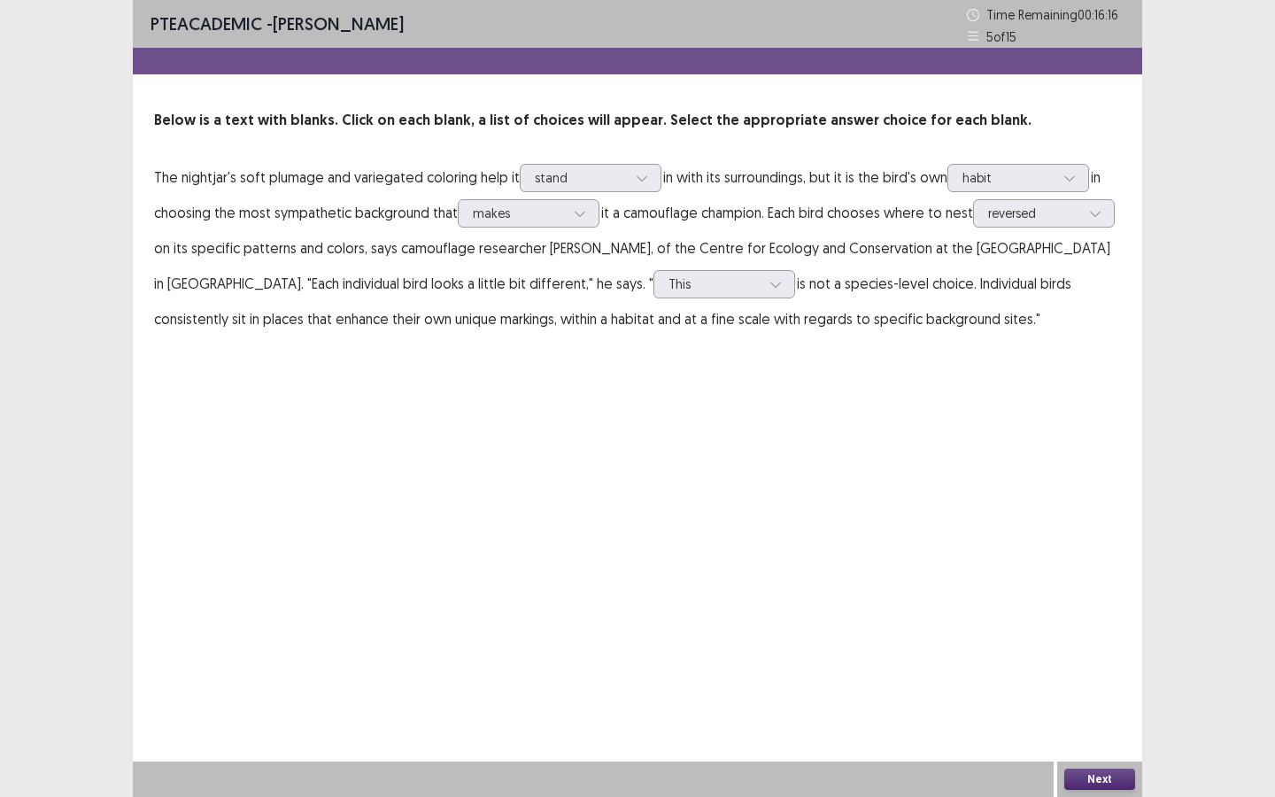
click at [1115, 688] on button "Next" at bounding box center [1099, 778] width 71 height 21
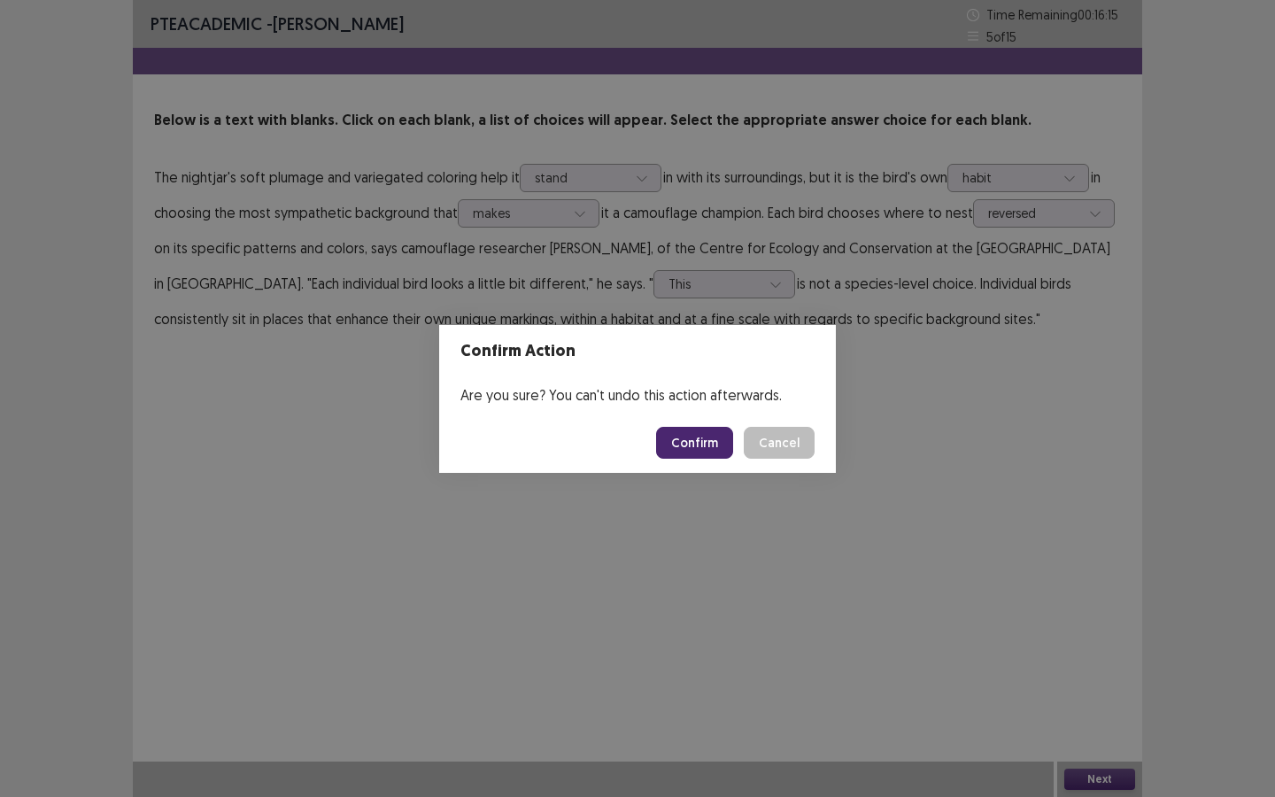
click at [695, 433] on button "Confirm" at bounding box center [694, 443] width 77 height 32
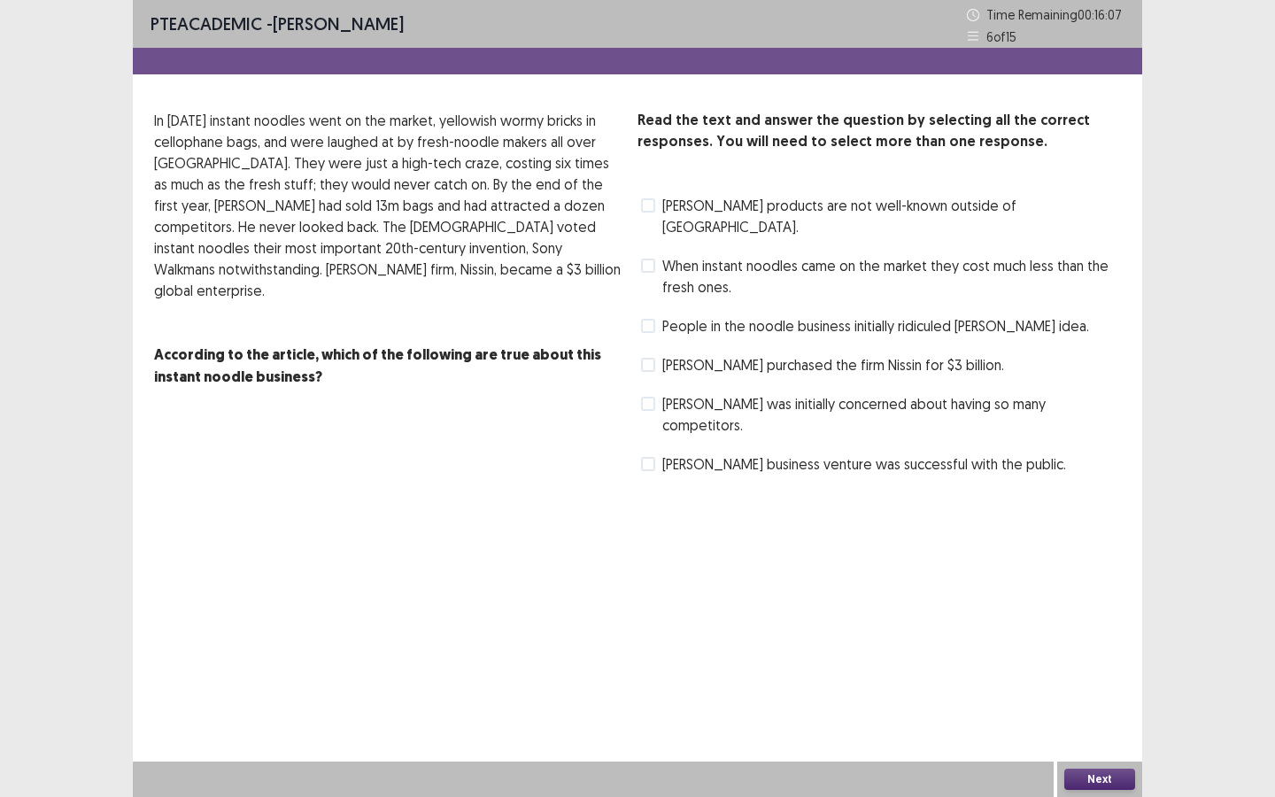
click at [648, 358] on span at bounding box center [648, 365] width 14 height 14
click at [1132, 688] on button "Next" at bounding box center [1099, 778] width 71 height 21
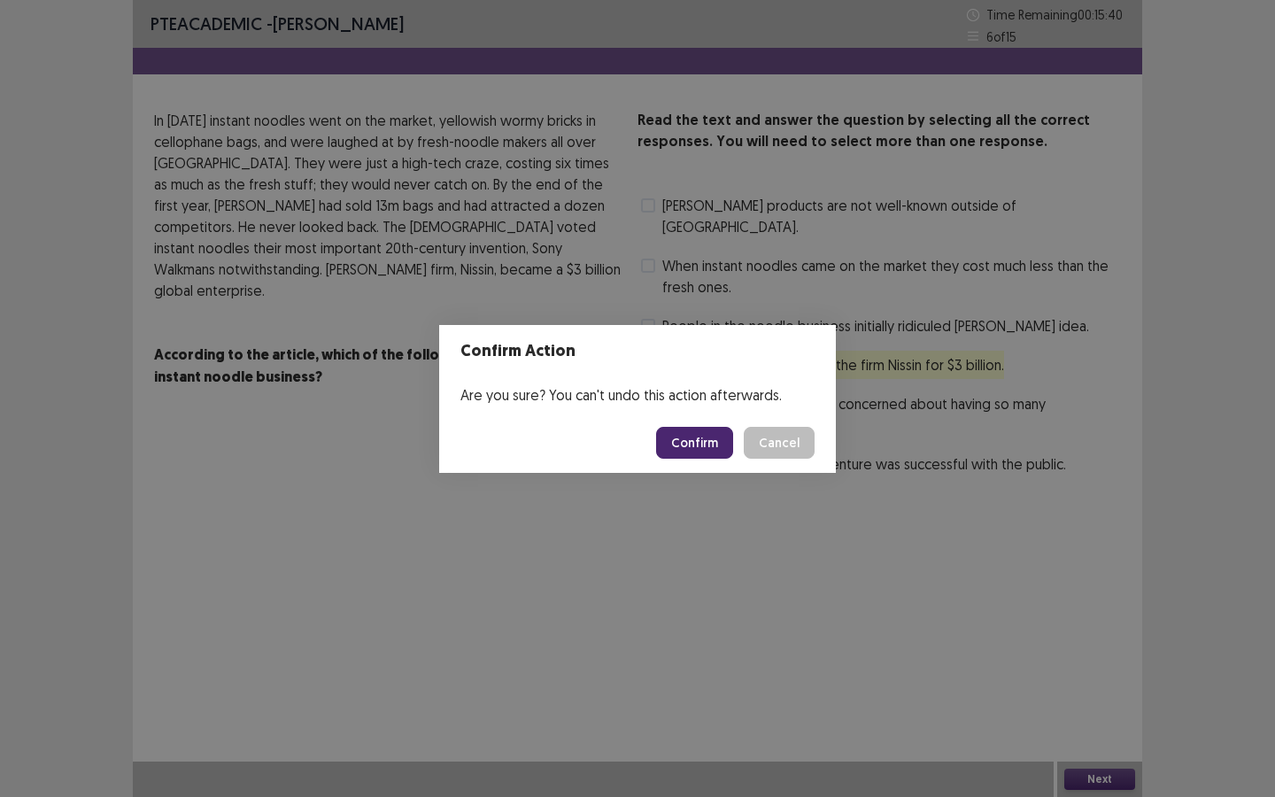
click at [697, 444] on button "Confirm" at bounding box center [694, 443] width 77 height 32
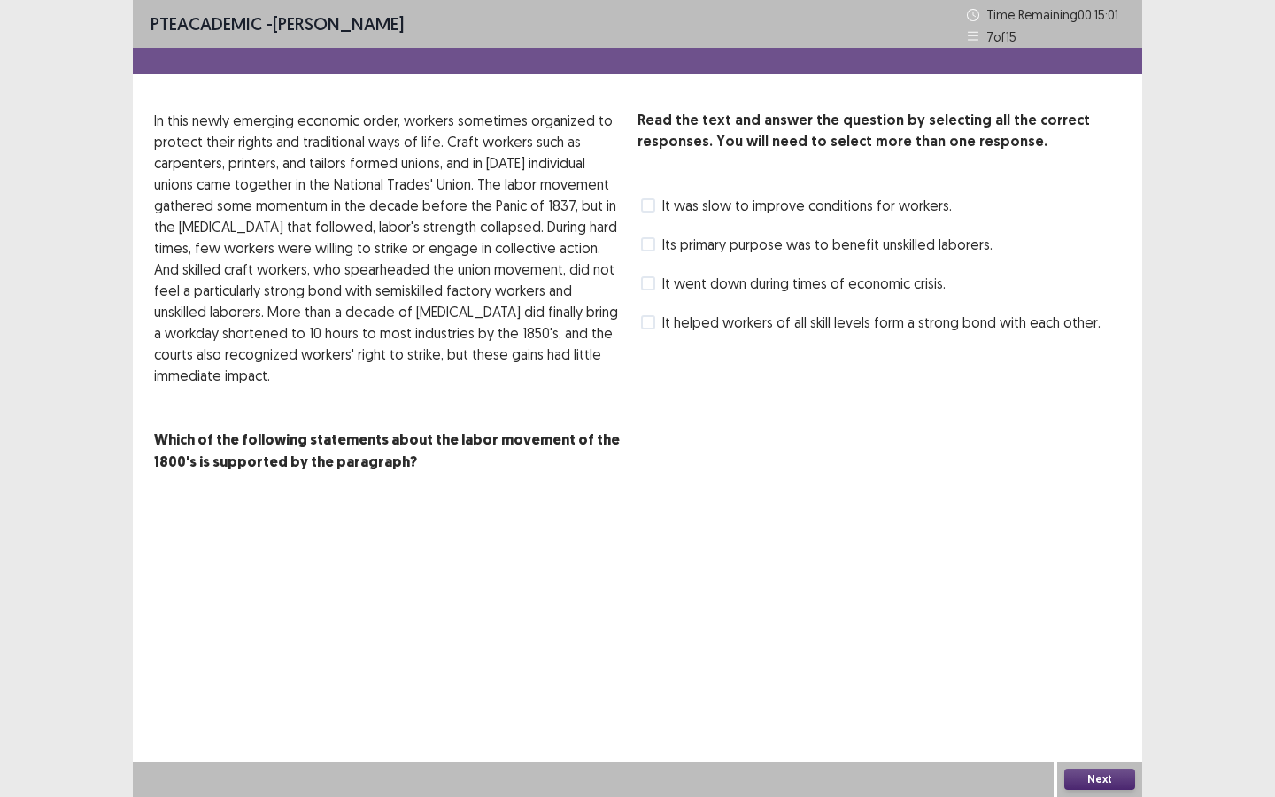
click at [642, 322] on span at bounding box center [648, 322] width 14 height 14
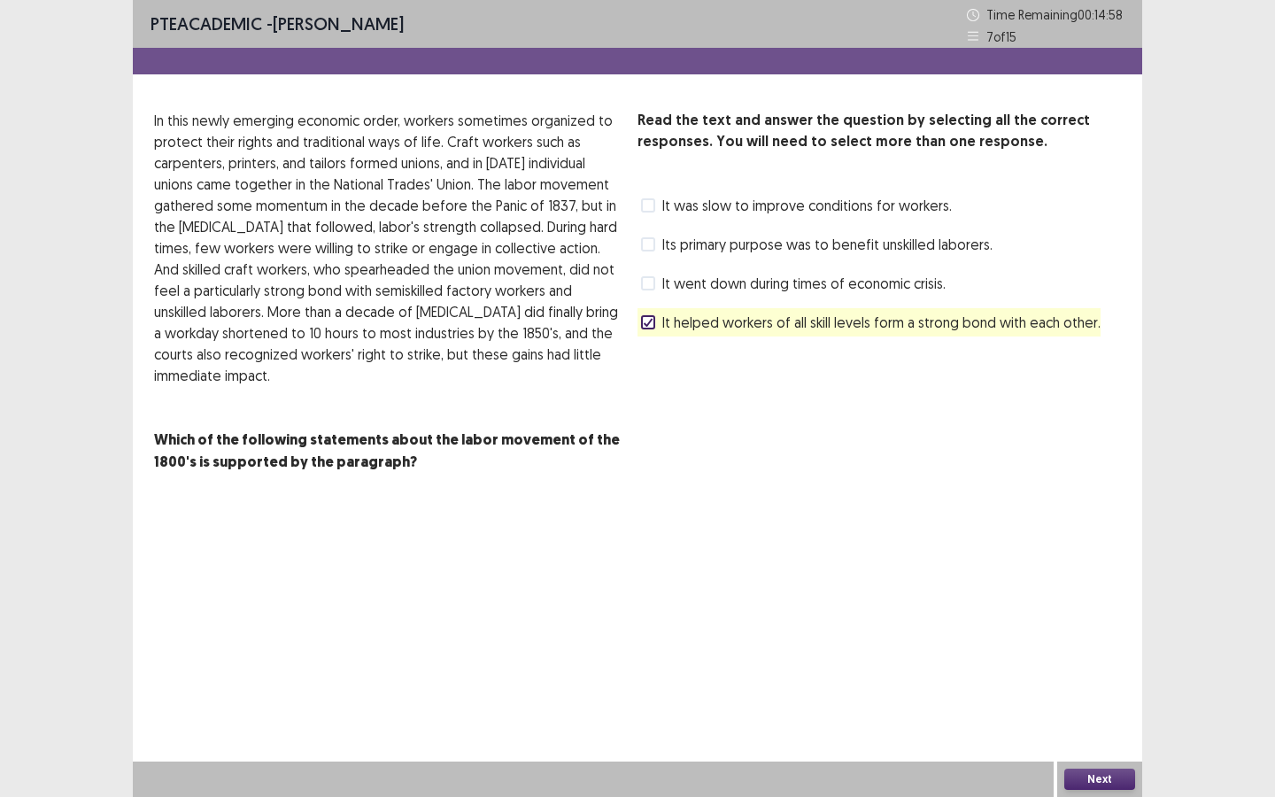
click at [1077, 688] on button "Next" at bounding box center [1099, 778] width 71 height 21
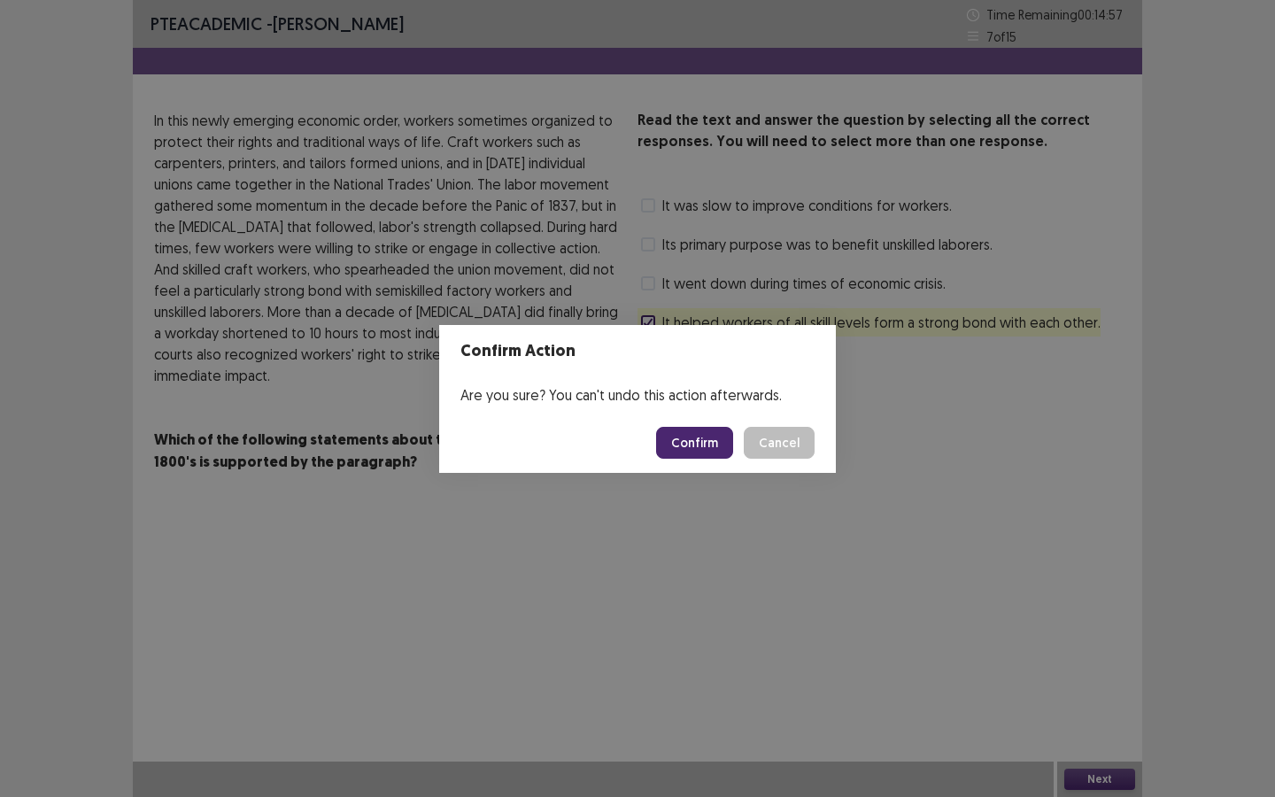
click at [702, 444] on button "Confirm" at bounding box center [694, 443] width 77 height 32
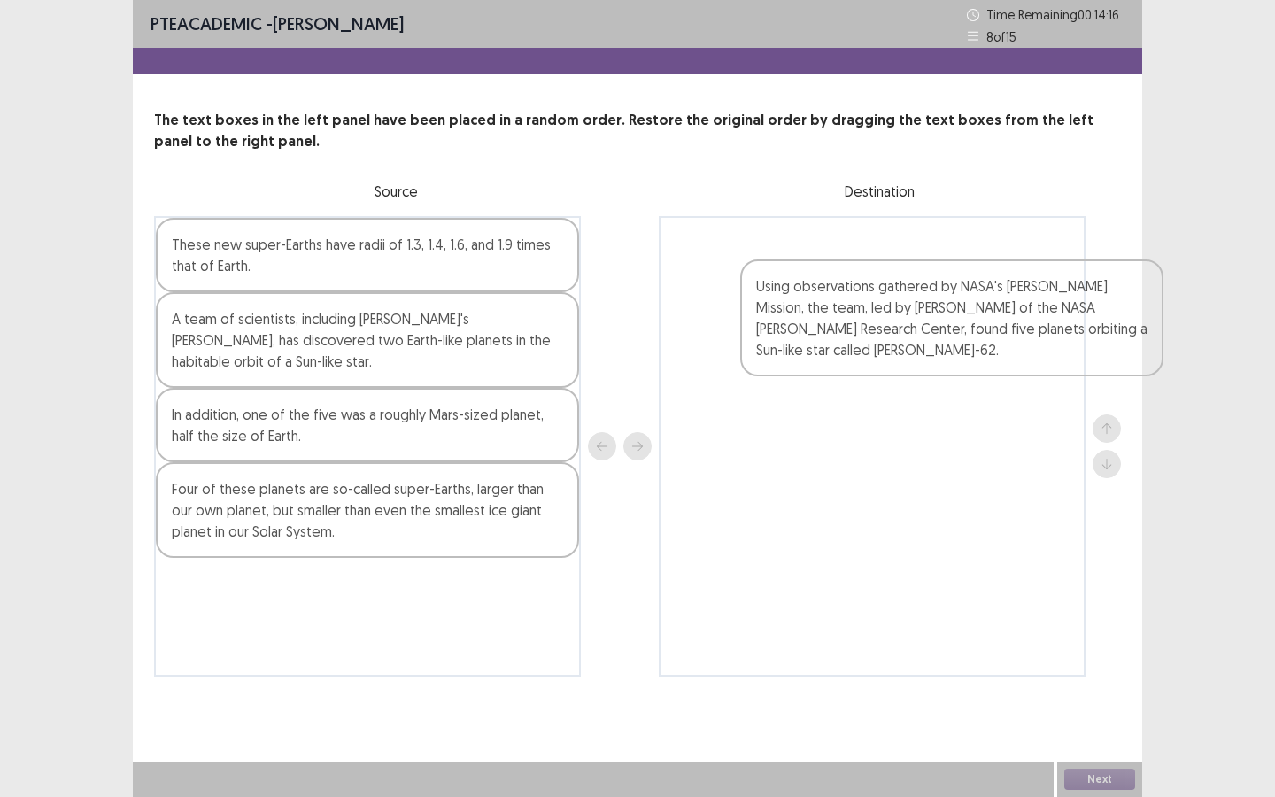
drag, startPoint x: 331, startPoint y: 476, endPoint x: 920, endPoint y: 338, distance: 604.7
click at [920, 338] on div "These new super-Earths have radii of 1.3, 1.4, 1.6, and 1.9 times that of Earth…" at bounding box center [637, 446] width 967 height 460
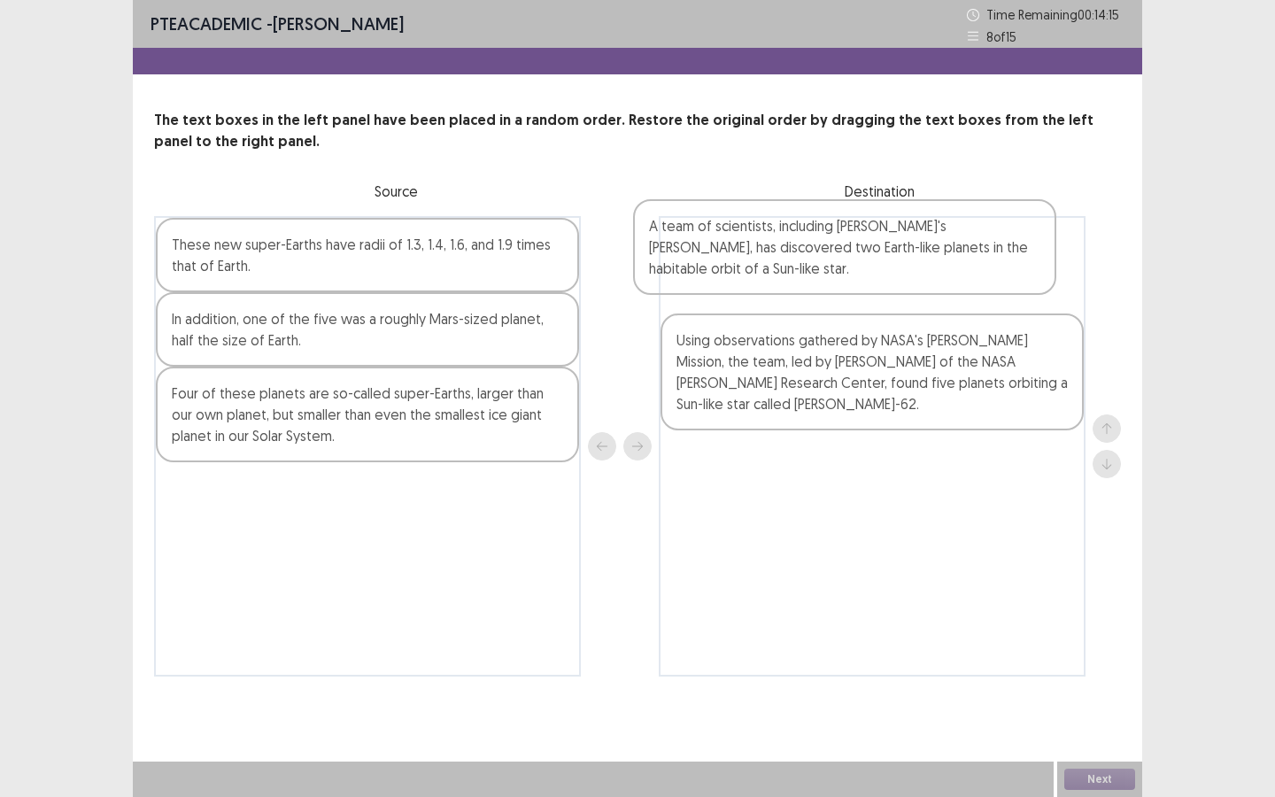
drag, startPoint x: 444, startPoint y: 348, endPoint x: 930, endPoint y: 264, distance: 494.1
click at [930, 258] on div "These new super-Earths have radii of 1.3, 1.4, 1.6, and 1.9 times that of Earth…" at bounding box center [637, 446] width 967 height 460
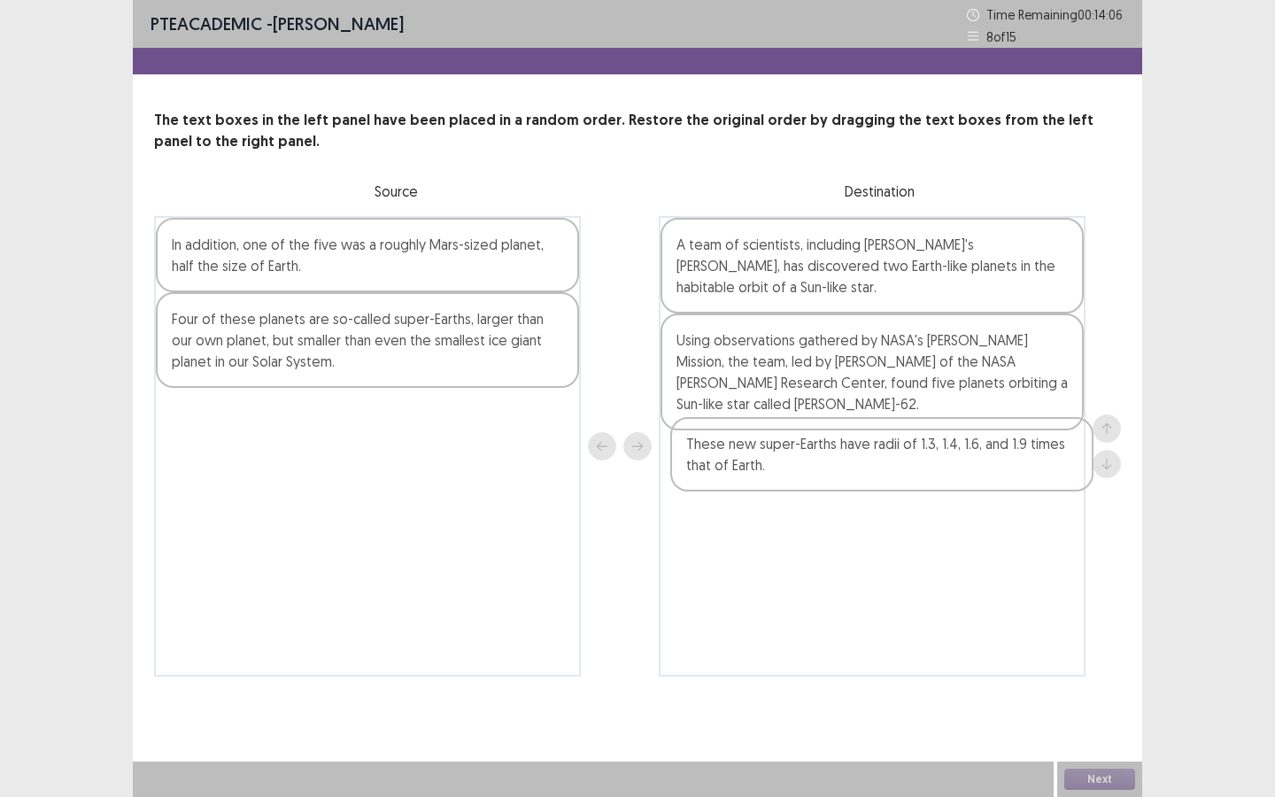
drag, startPoint x: 384, startPoint y: 251, endPoint x: 908, endPoint y: 458, distance: 563.2
click at [908, 458] on div "These new super-Earths have radii of 1.3, 1.4, 1.6, and 1.9 times that of Earth…" at bounding box center [637, 446] width 967 height 460
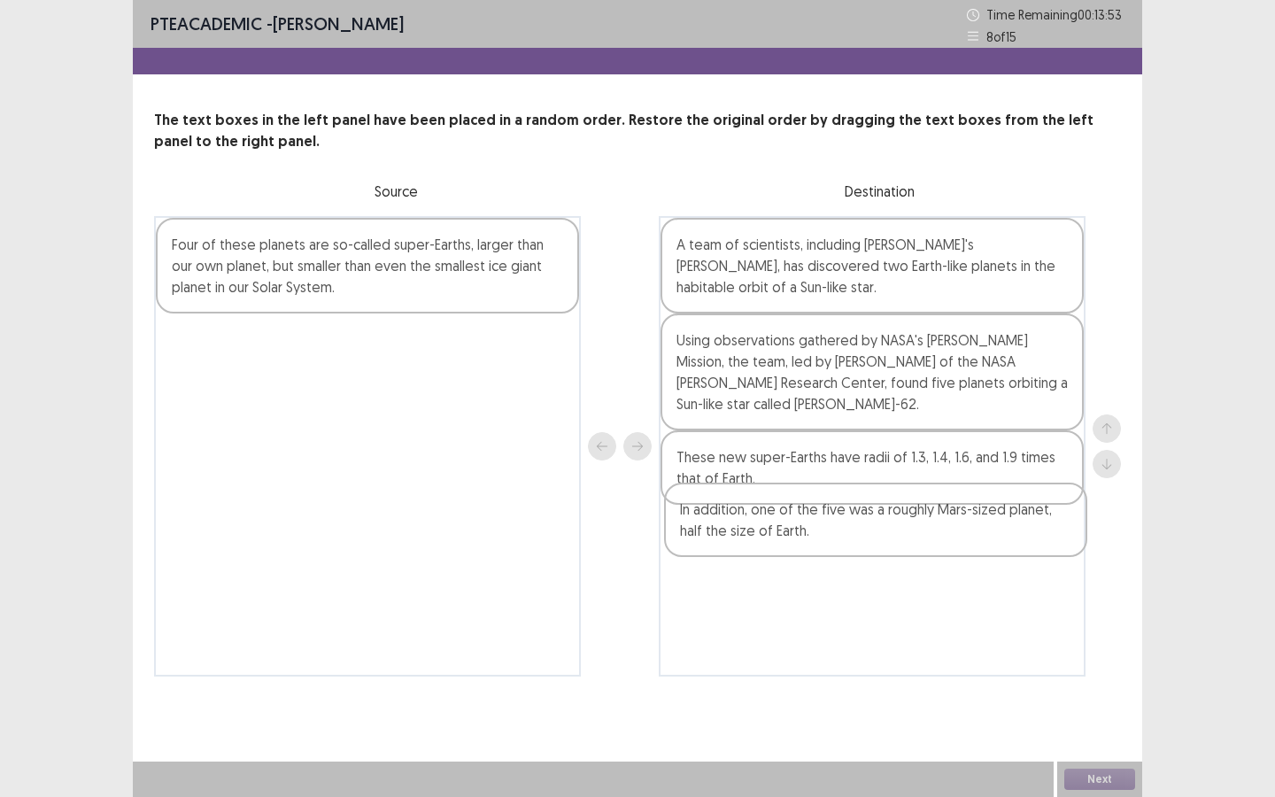
drag, startPoint x: 369, startPoint y: 260, endPoint x: 639, endPoint y: 410, distance: 308.7
click at [884, 532] on div "In addition, one of the five was a roughly Mars-sized planet, half the size of …" at bounding box center [637, 446] width 967 height 460
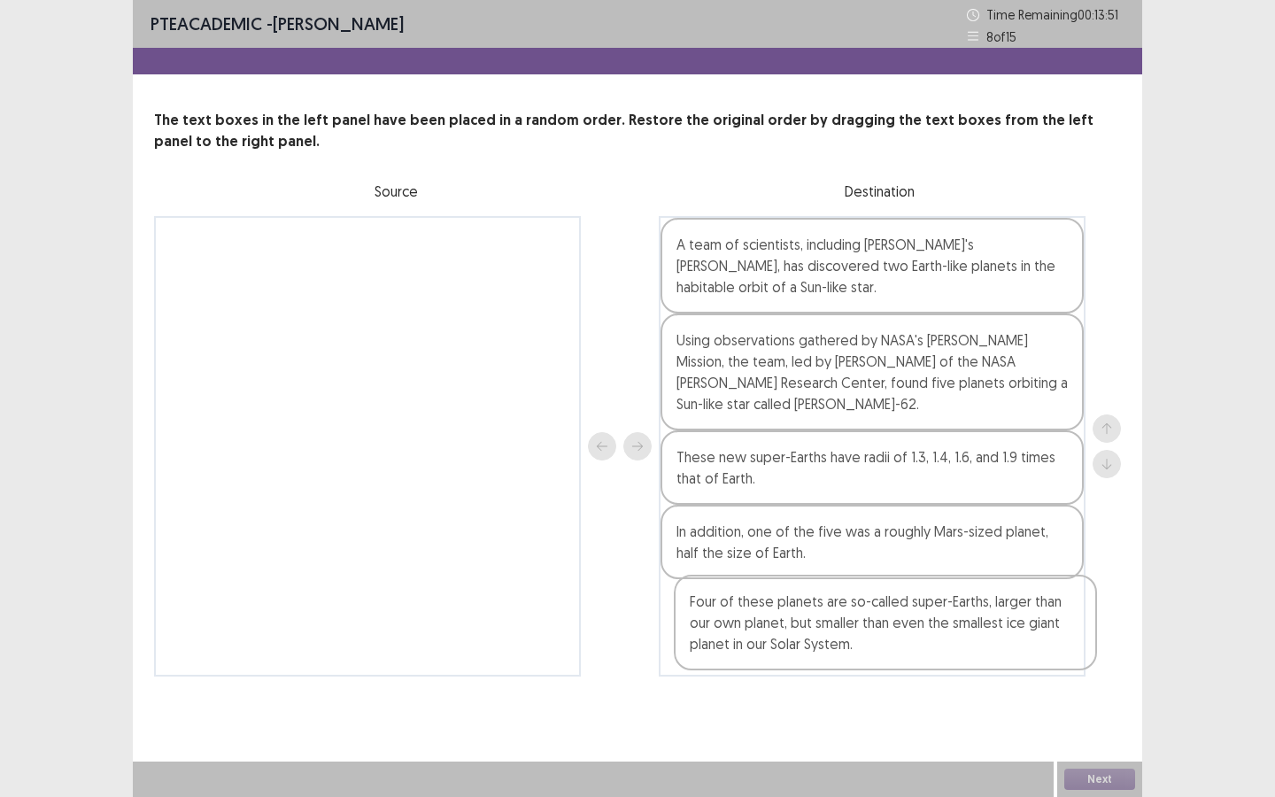
drag, startPoint x: 597, startPoint y: 423, endPoint x: 975, endPoint y: 631, distance: 431.5
click at [975, 631] on div "Four of these planets are so-called super-Earths, larger than our own planet, b…" at bounding box center [637, 446] width 967 height 460
click at [1080, 688] on button "Next" at bounding box center [1099, 778] width 71 height 21
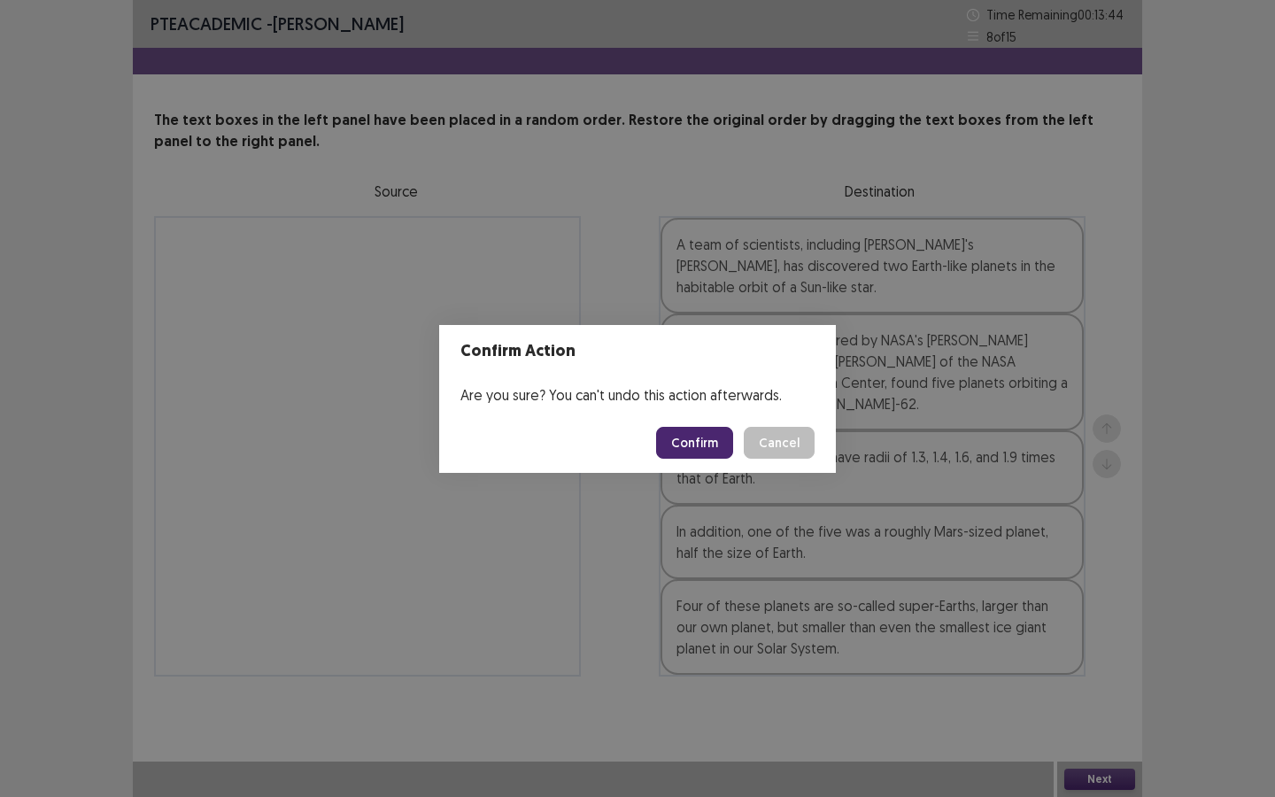
click at [728, 452] on button "Confirm" at bounding box center [694, 443] width 77 height 32
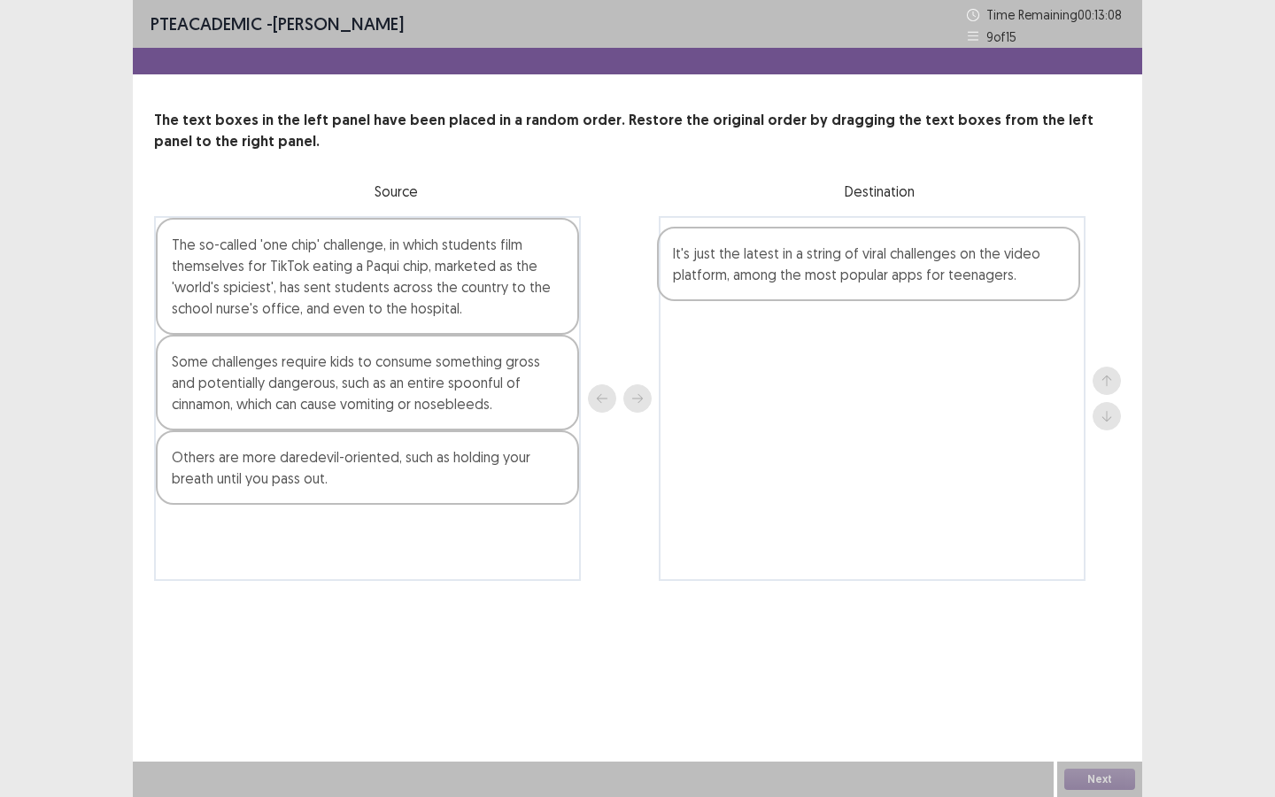
drag, startPoint x: 263, startPoint y: 389, endPoint x: 769, endPoint y: 280, distance: 517.9
click at [769, 280] on div "The so-called 'one chip' challenge, in which students film themselves for TikTo…" at bounding box center [637, 398] width 967 height 365
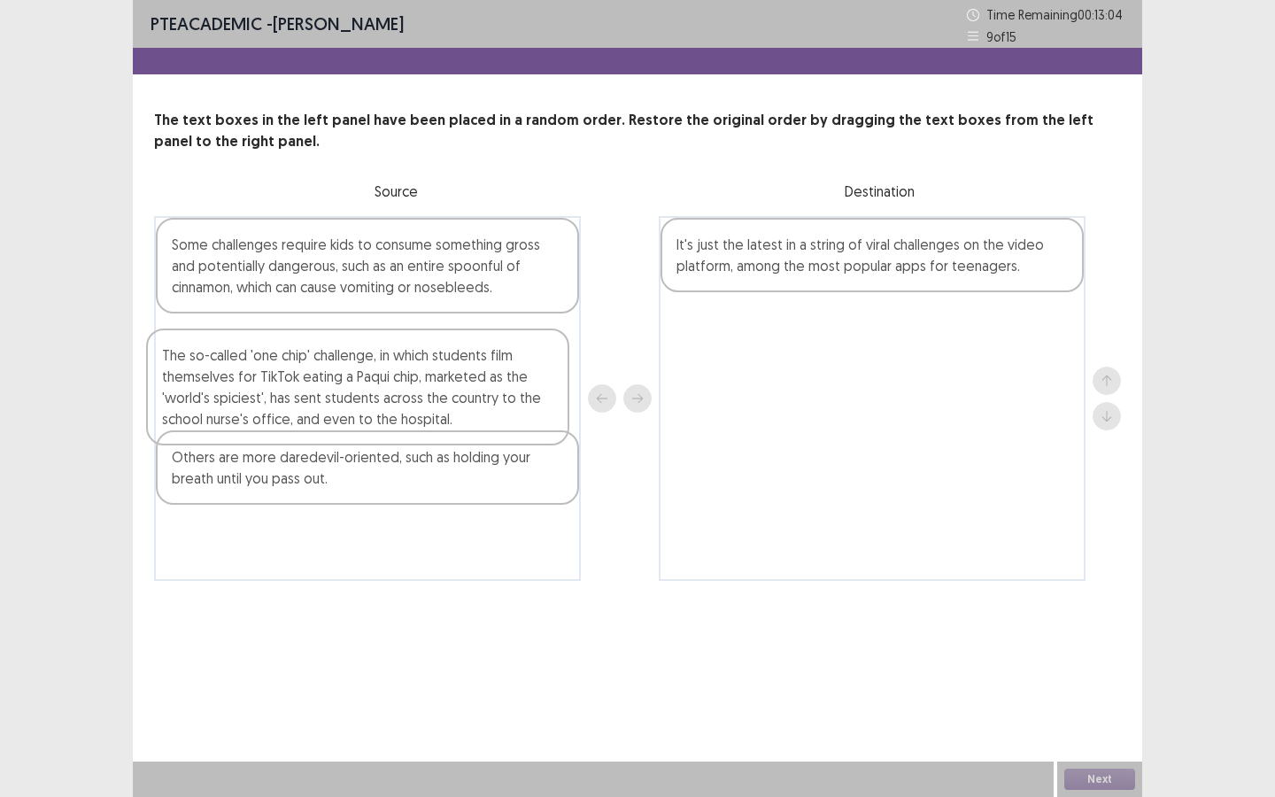
drag, startPoint x: 316, startPoint y: 293, endPoint x: 286, endPoint y: 407, distance: 118.1
click at [286, 407] on div "The so-called 'one chip' challenge, in which students film themselves for TikTo…" at bounding box center [367, 398] width 427 height 365
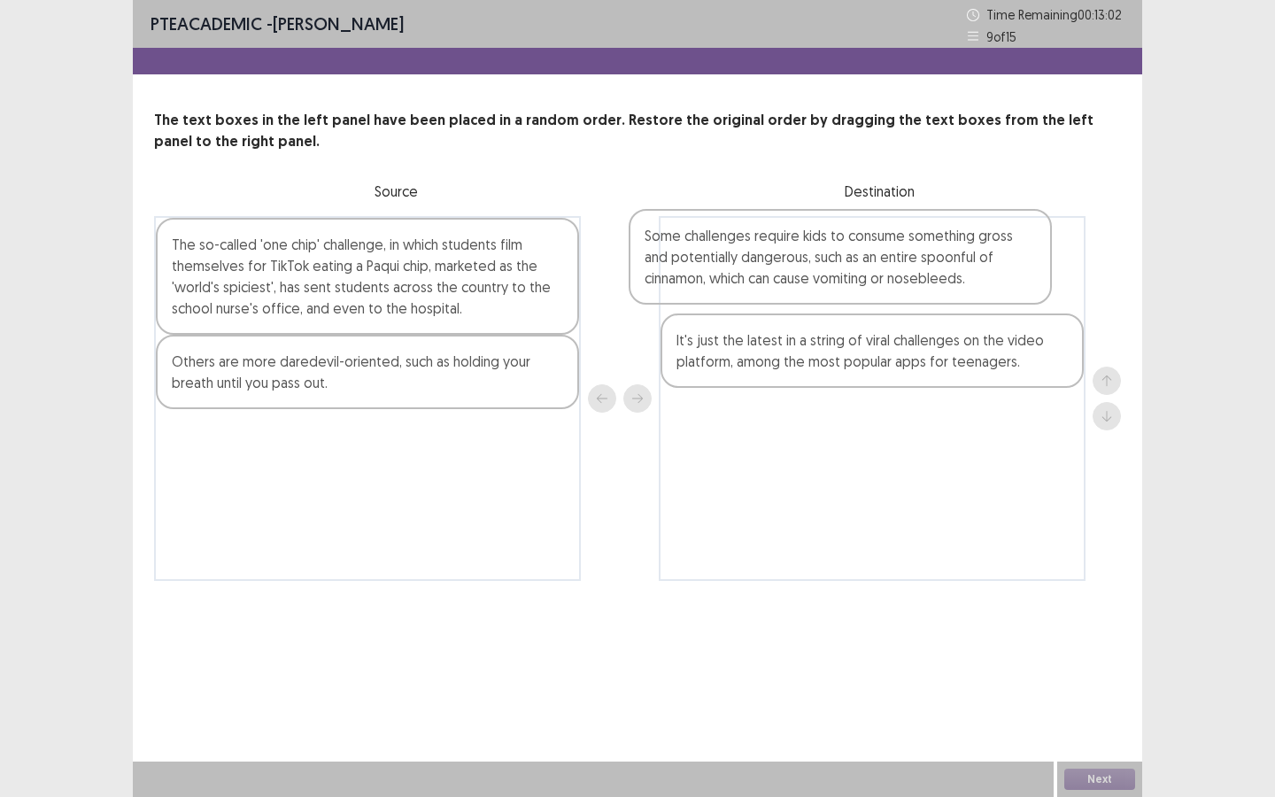
drag, startPoint x: 291, startPoint y: 268, endPoint x: 772, endPoint y: 259, distance: 480.8
click at [772, 259] on div "Some challenges require kids to consume something gross and potentially dangero…" at bounding box center [637, 398] width 967 height 365
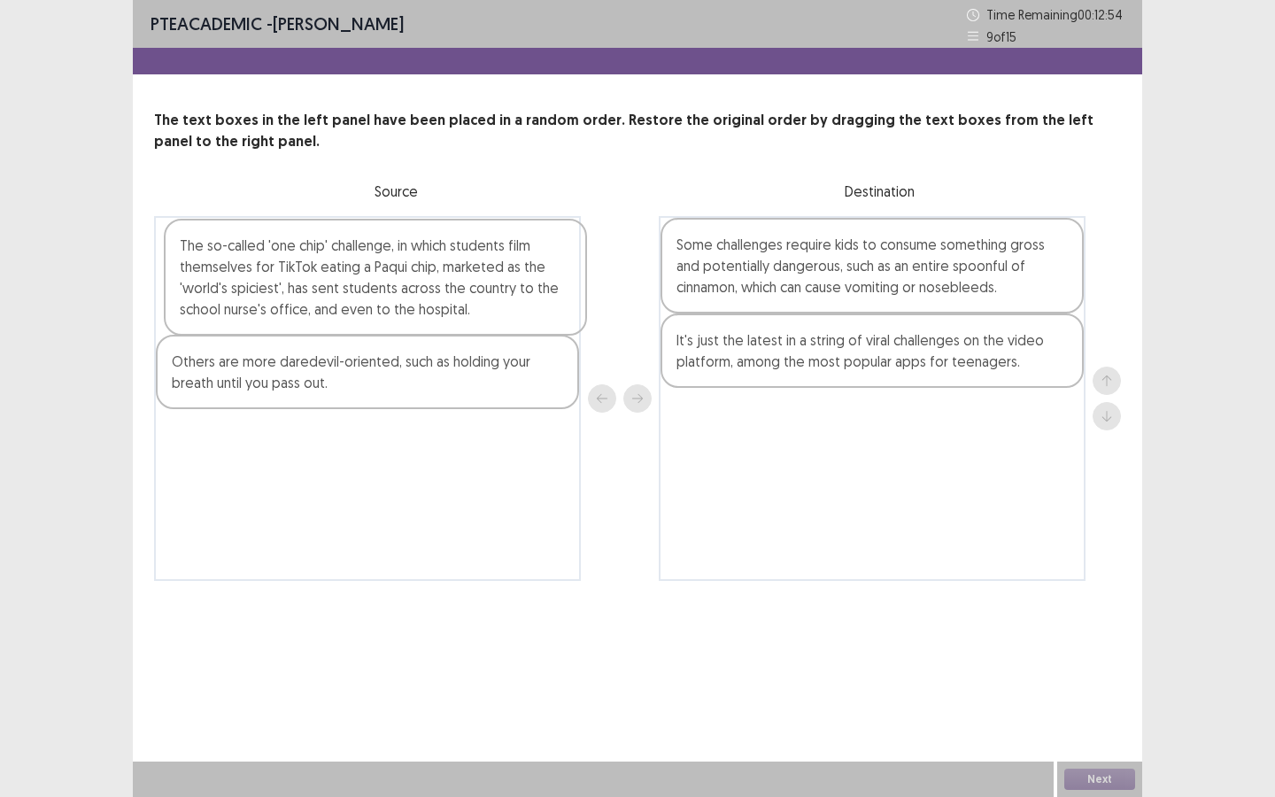
drag, startPoint x: 352, startPoint y: 289, endPoint x: 365, endPoint y: 289, distance: 12.4
click at [365, 289] on div "The so-called 'one chip' challenge, in which students film themselves for TikTo…" at bounding box center [367, 398] width 427 height 365
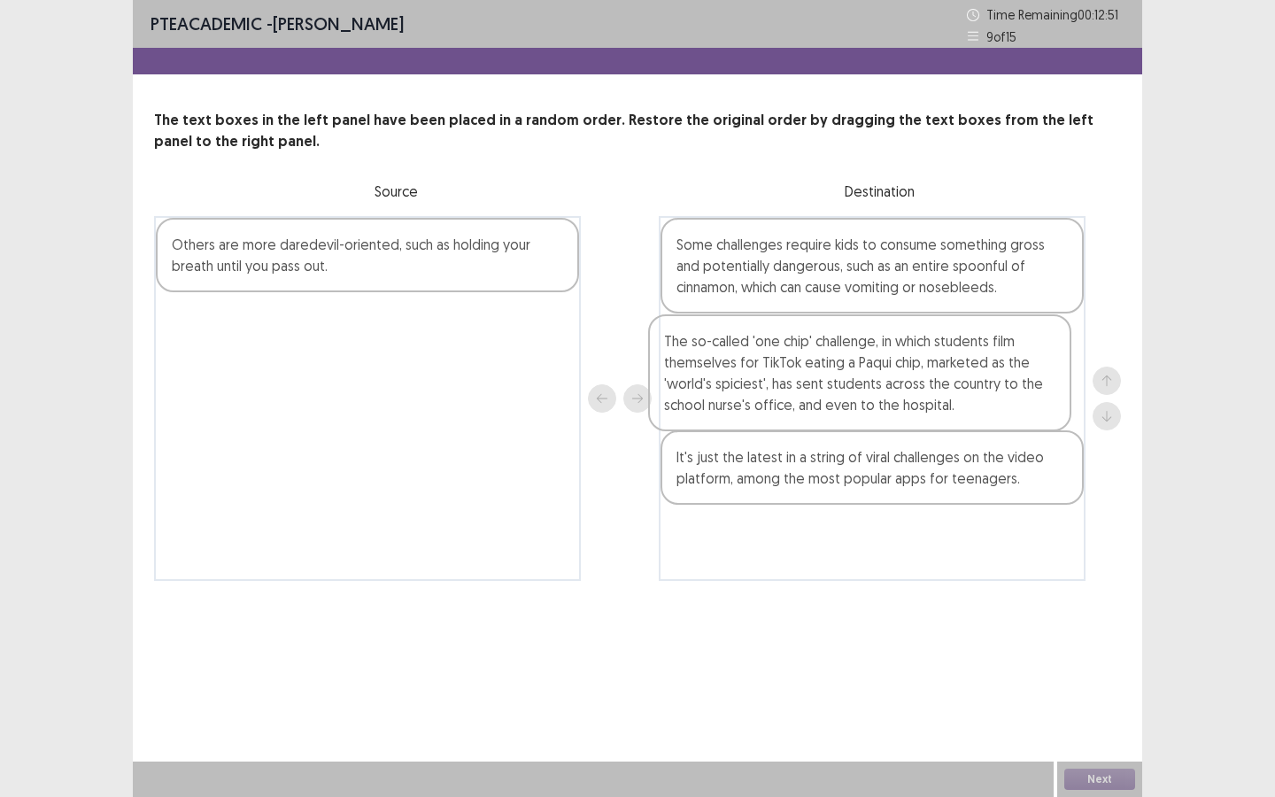
drag, startPoint x: 343, startPoint y: 285, endPoint x: 842, endPoint y: 381, distance: 508.4
click at [842, 381] on div "The so-called 'one chip' challenge, in which students film themselves for TikTo…" at bounding box center [637, 398] width 967 height 365
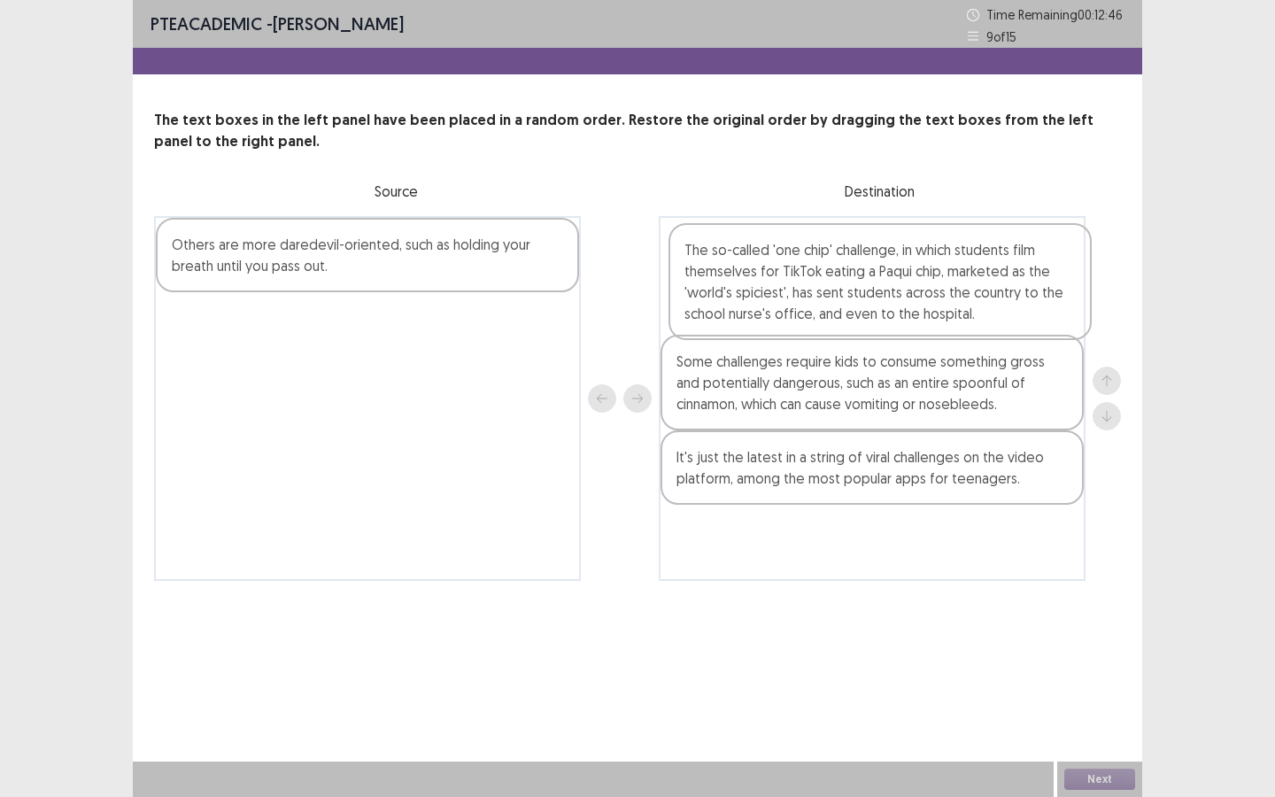
drag, startPoint x: 733, startPoint y: 358, endPoint x: 742, endPoint y: 271, distance: 87.2
click at [743, 265] on div "Some challenges require kids to consume something gross and potentially dangero…" at bounding box center [872, 398] width 427 height 365
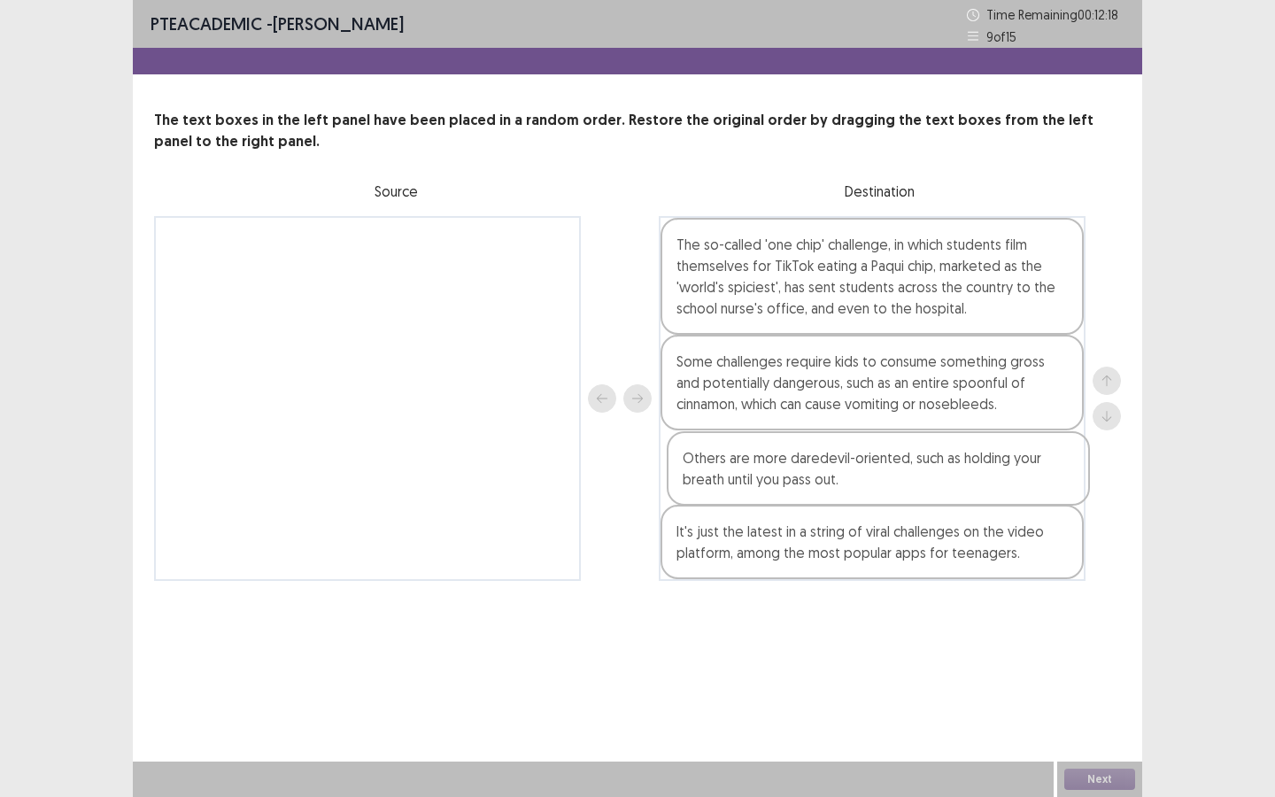
drag, startPoint x: 312, startPoint y: 258, endPoint x: 831, endPoint y: 477, distance: 564.1
click at [831, 475] on div "Others are more daredevil-oriented, such as holding your breath until you pass …" at bounding box center [637, 398] width 967 height 365
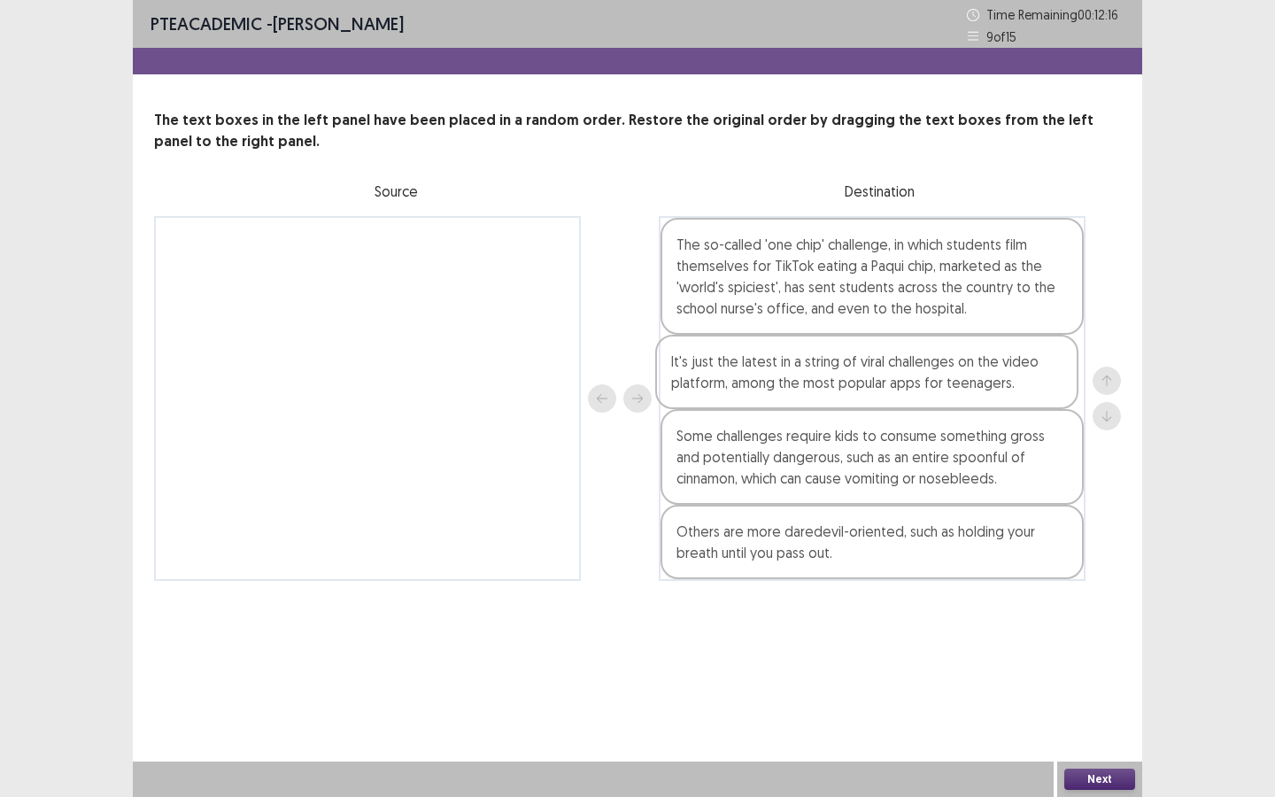
drag, startPoint x: 813, startPoint y: 521, endPoint x: 806, endPoint y: 344, distance: 176.3
click at [806, 344] on div "The so-called 'one chip' challenge, in which students film themselves for TikTo…" at bounding box center [872, 398] width 427 height 365
click at [1074, 688] on button "Next" at bounding box center [1099, 778] width 71 height 21
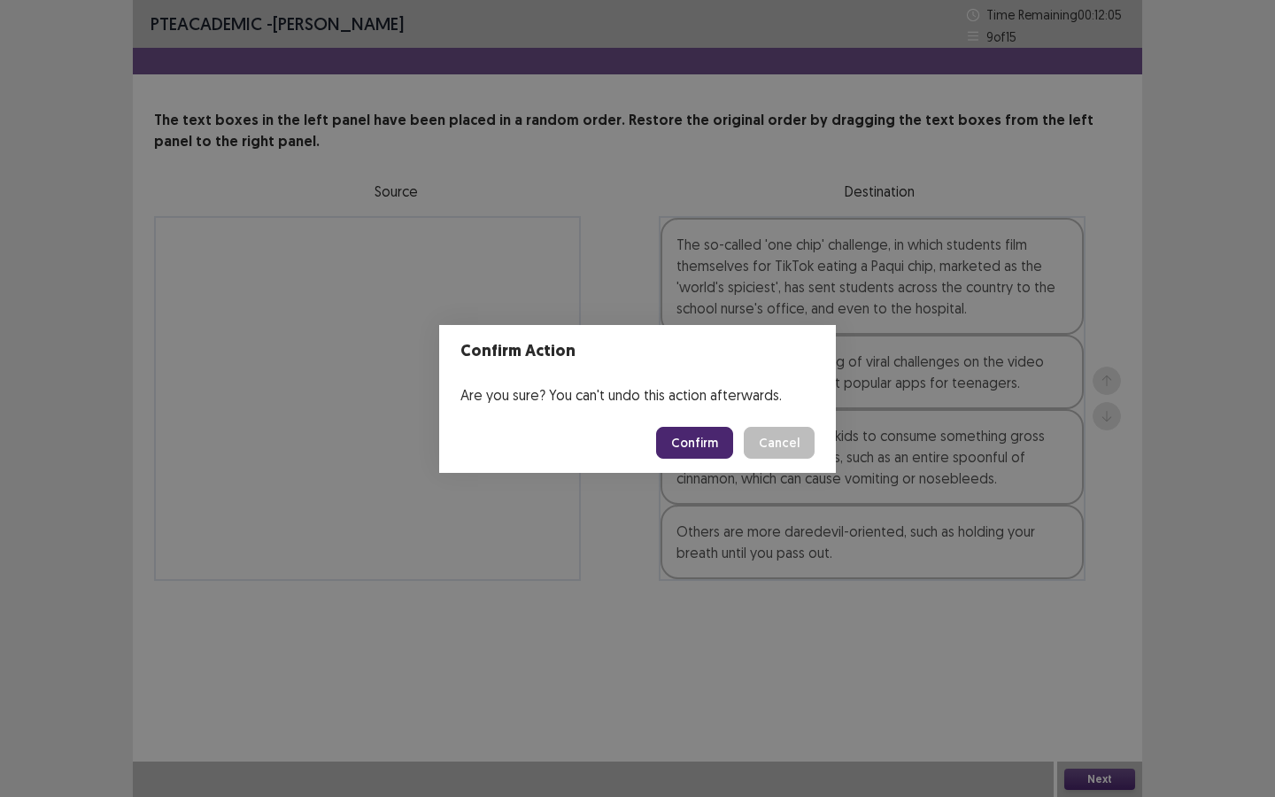
click at [691, 439] on button "Confirm" at bounding box center [694, 443] width 77 height 32
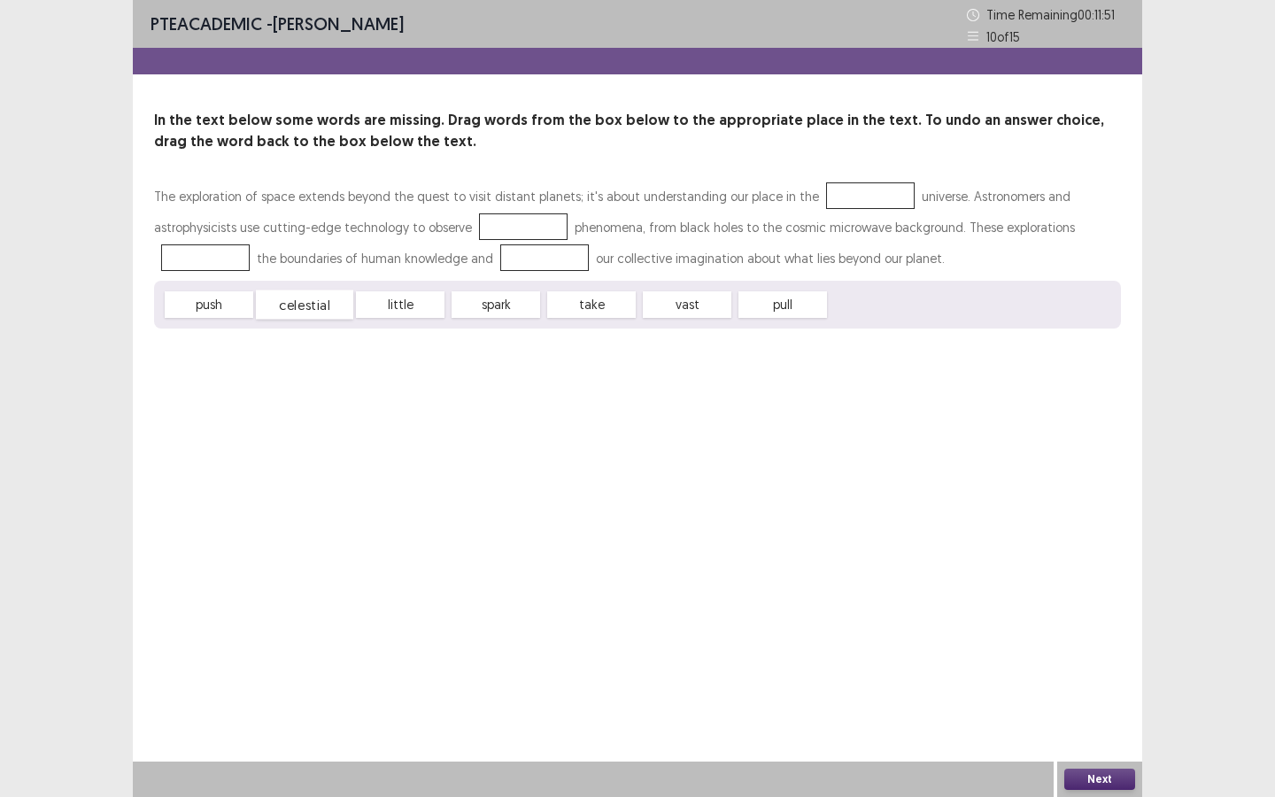
click at [311, 305] on span "celestial" at bounding box center [304, 304] width 97 height 29
drag, startPoint x: 418, startPoint y: 311, endPoint x: 469, endPoint y: 235, distance: 91.8
drag, startPoint x: 220, startPoint y: 302, endPoint x: 374, endPoint y: 333, distance: 157.1
click at [960, 235] on div "The exploration of space extends beyond the quest to visit distant planets; it'…" at bounding box center [637, 255] width 967 height 148
drag, startPoint x: 212, startPoint y: 301, endPoint x: 1015, endPoint y: 222, distance: 807.7
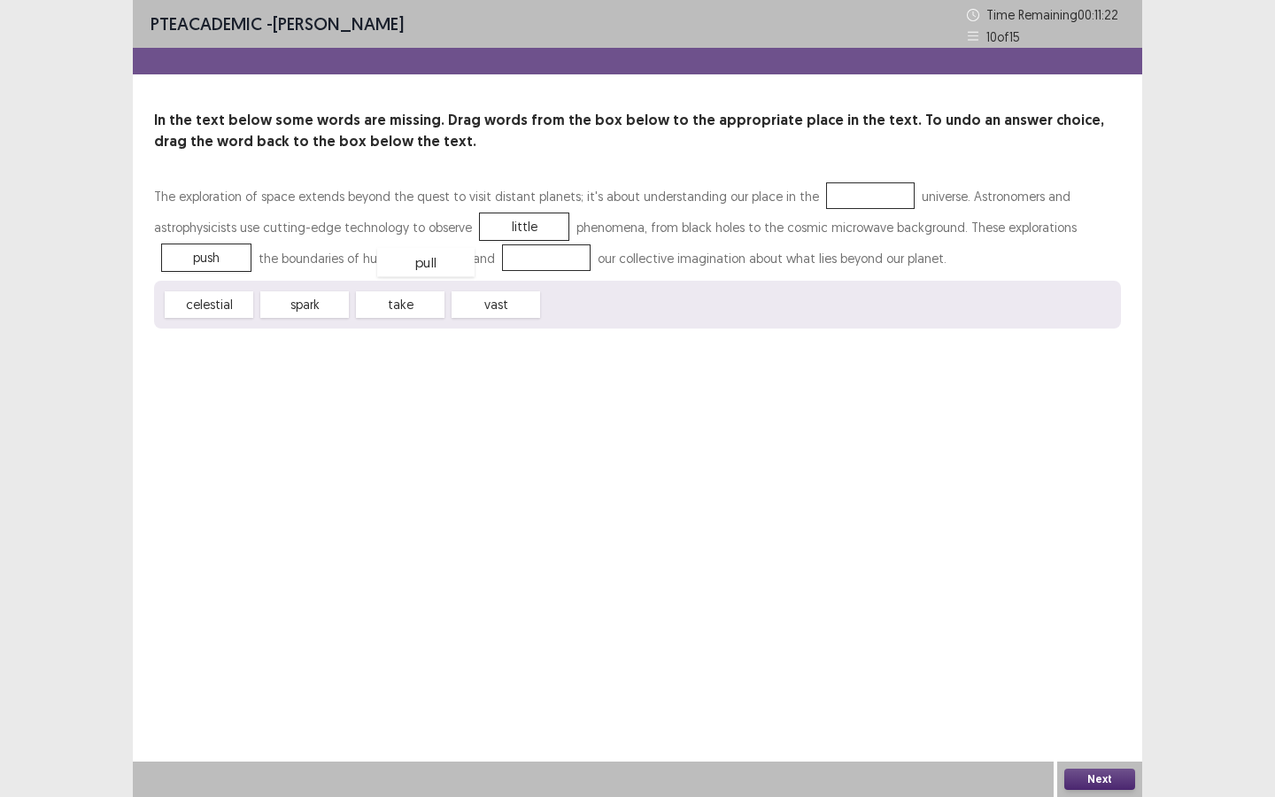
drag, startPoint x: 575, startPoint y: 298, endPoint x: 463, endPoint y: 273, distance: 115.3
drag, startPoint x: 366, startPoint y: 298, endPoint x: 732, endPoint y: 246, distance: 370.2
click at [840, 203] on div "The exploration of space extends beyond the quest to visit distant planets; it'…" at bounding box center [637, 255] width 967 height 148
drag, startPoint x: 320, startPoint y: 310, endPoint x: 853, endPoint y: 197, distance: 543.8
click at [1088, 688] on button "Next" at bounding box center [1099, 778] width 71 height 21
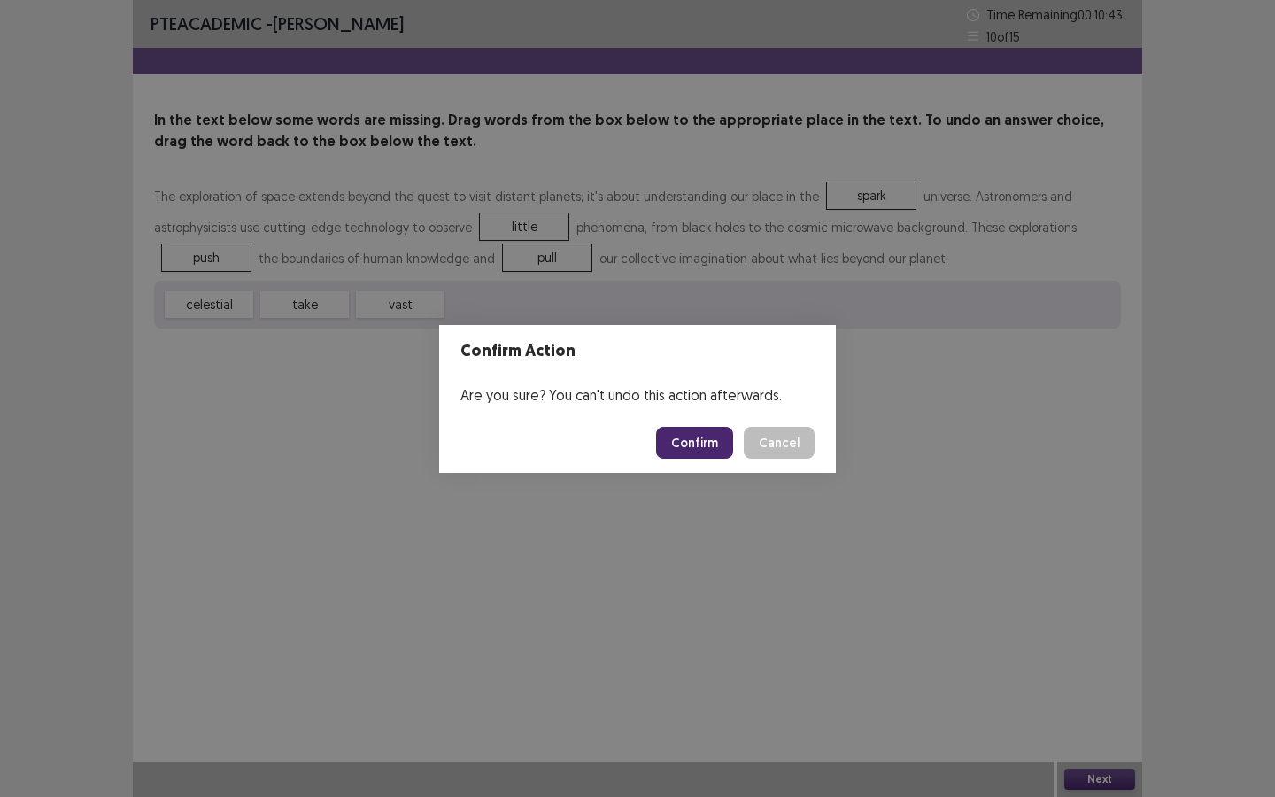
click at [715, 427] on button "Confirm" at bounding box center [694, 443] width 77 height 32
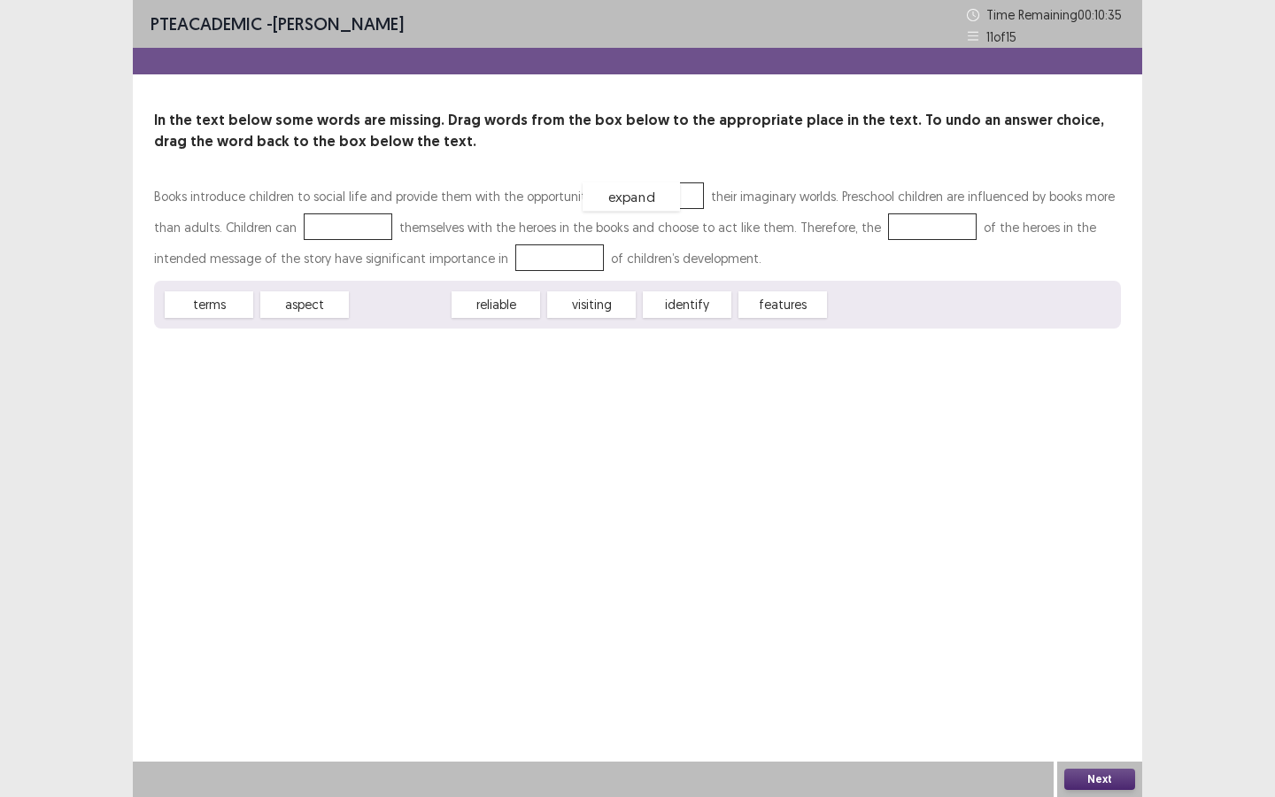
drag, startPoint x: 419, startPoint y: 309, endPoint x: 657, endPoint y: 199, distance: 262.2
drag, startPoint x: 403, startPoint y: 258, endPoint x: 374, endPoint y: 243, distance: 32.1
click at [329, 229] on div "Books introduce children to social life and provide them with the opportunity t…" at bounding box center [637, 255] width 967 height 148
drag, startPoint x: 505, startPoint y: 273, endPoint x: 305, endPoint y: 235, distance: 203.7
drag, startPoint x: 249, startPoint y: 306, endPoint x: 196, endPoint y: 304, distance: 53.2
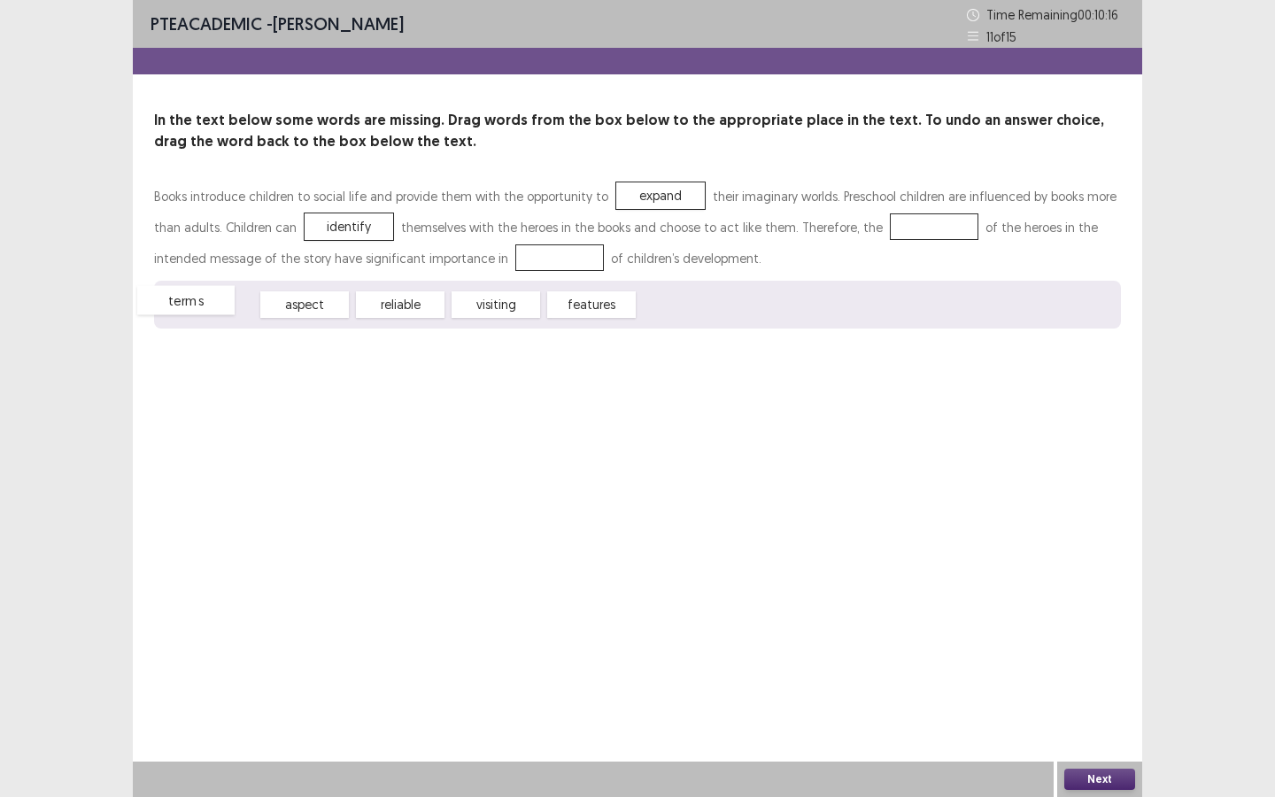
click at [196, 304] on span "terms" at bounding box center [185, 300] width 97 height 29
drag, startPoint x: 305, startPoint y: 311, endPoint x: 882, endPoint y: 229, distance: 582.9
drag, startPoint x: 215, startPoint y: 305, endPoint x: 374, endPoint y: 271, distance: 162.9
click at [462, 263] on div "Books introduce children to social life and provide them with the opportunity t…" at bounding box center [637, 255] width 967 height 148
drag, startPoint x: 308, startPoint y: 296, endPoint x: 369, endPoint y: 275, distance: 64.4
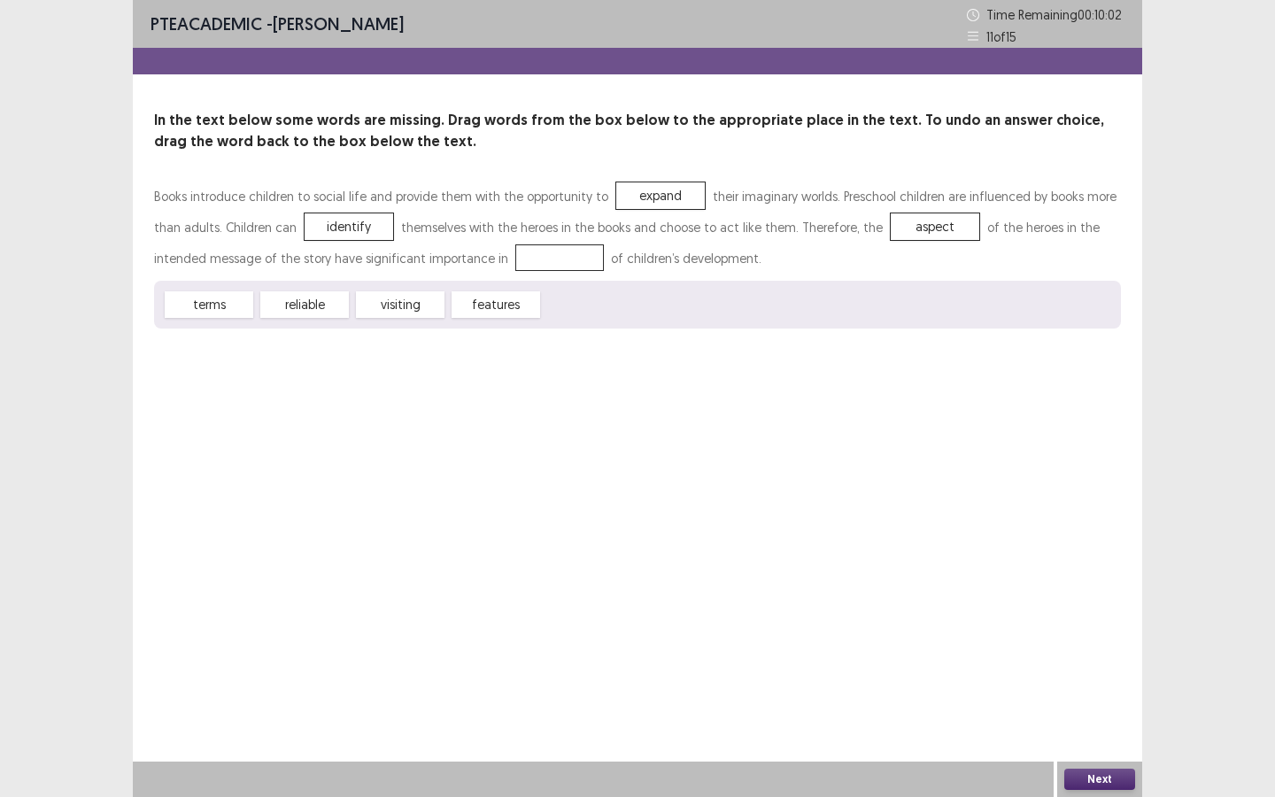
click at [450, 261] on div "Books introduce children to social life and provide them with the opportunity t…" at bounding box center [637, 255] width 967 height 148
drag, startPoint x: 222, startPoint y: 305, endPoint x: 630, endPoint y: 342, distance: 409.8
click at [1097, 688] on button "Next" at bounding box center [1099, 778] width 71 height 21
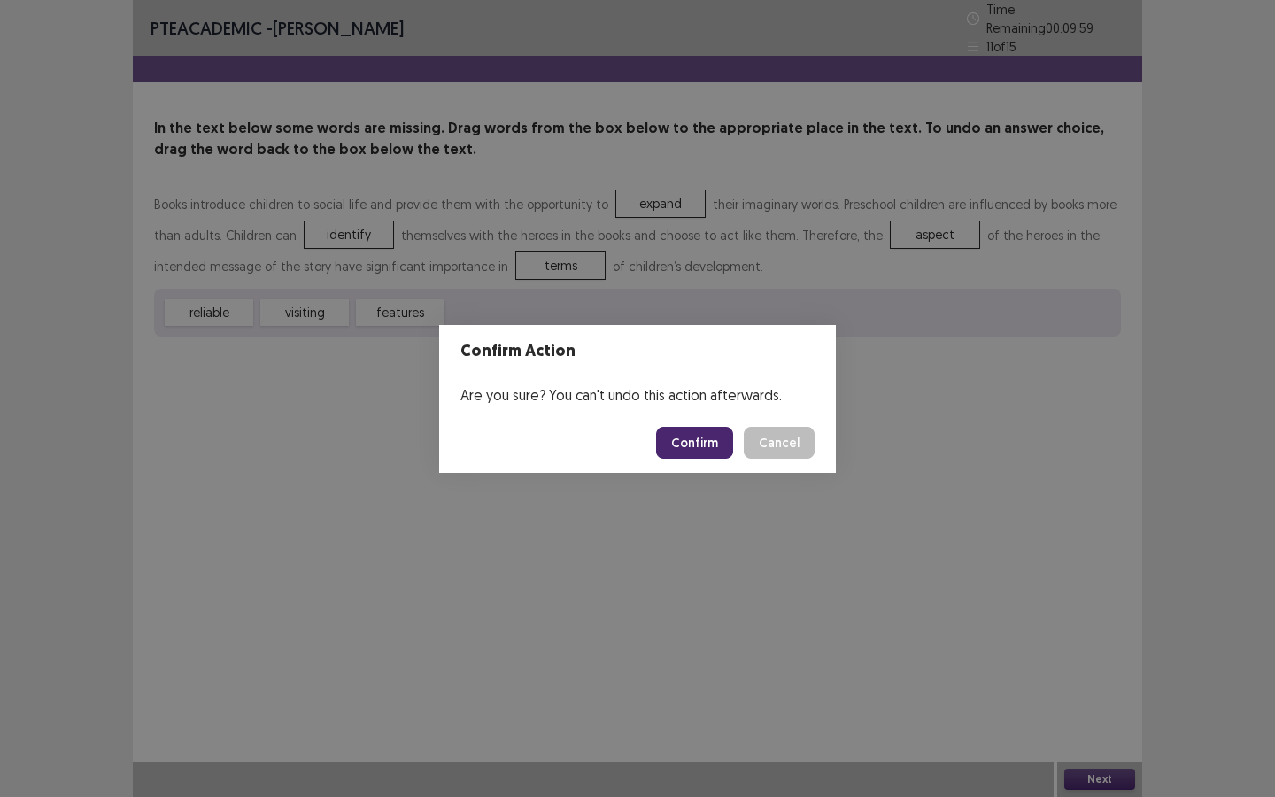
click at [702, 428] on button "Confirm" at bounding box center [694, 443] width 77 height 32
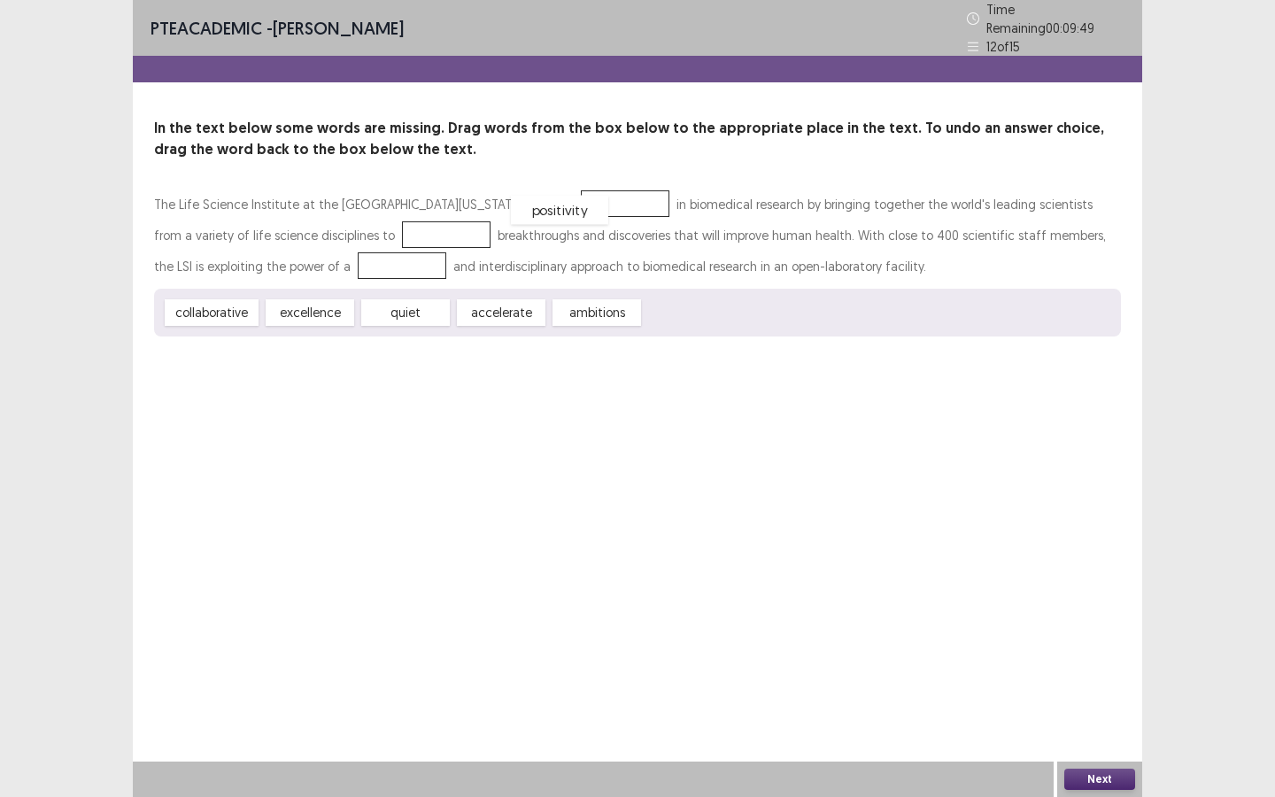
drag, startPoint x: 687, startPoint y: 308, endPoint x: 555, endPoint y: 205, distance: 167.2
drag, startPoint x: 184, startPoint y: 316, endPoint x: 307, endPoint y: 242, distance: 143.8
drag, startPoint x: 398, startPoint y: 301, endPoint x: 375, endPoint y: 294, distance: 24.1
click at [374, 294] on span "accelerate" at bounding box center [376, 305] width 97 height 29
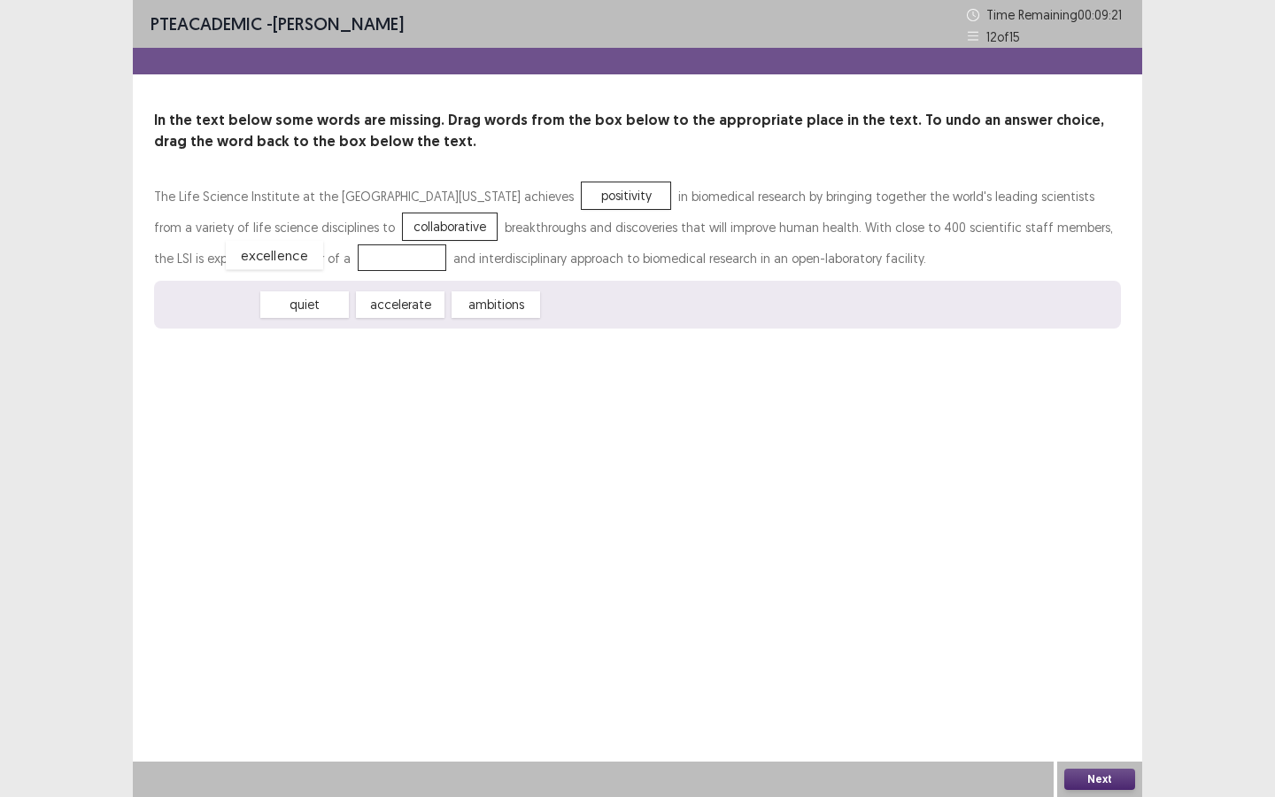
drag, startPoint x: 199, startPoint y: 306, endPoint x: 265, endPoint y: 257, distance: 82.2
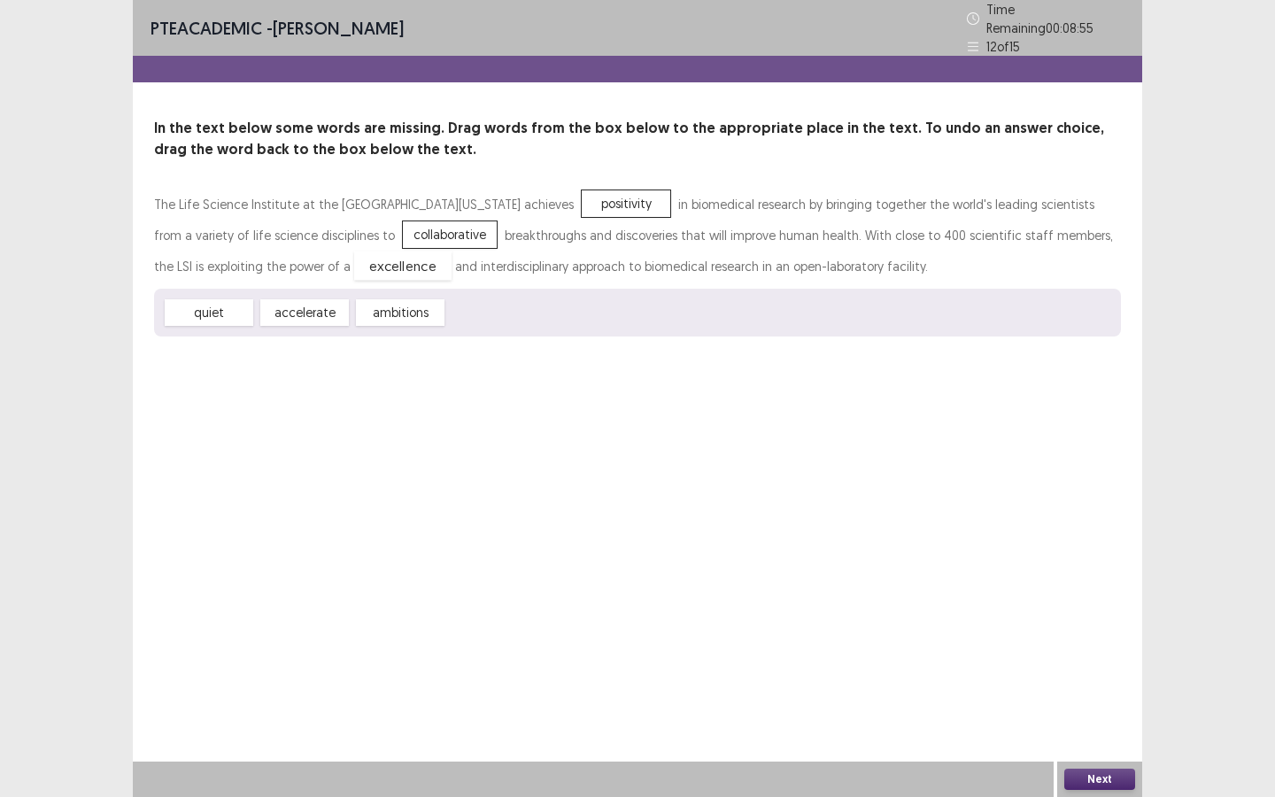
click at [354, 264] on span "excellence" at bounding box center [402, 265] width 97 height 29
click at [1104, 688] on button "Next" at bounding box center [1099, 778] width 71 height 21
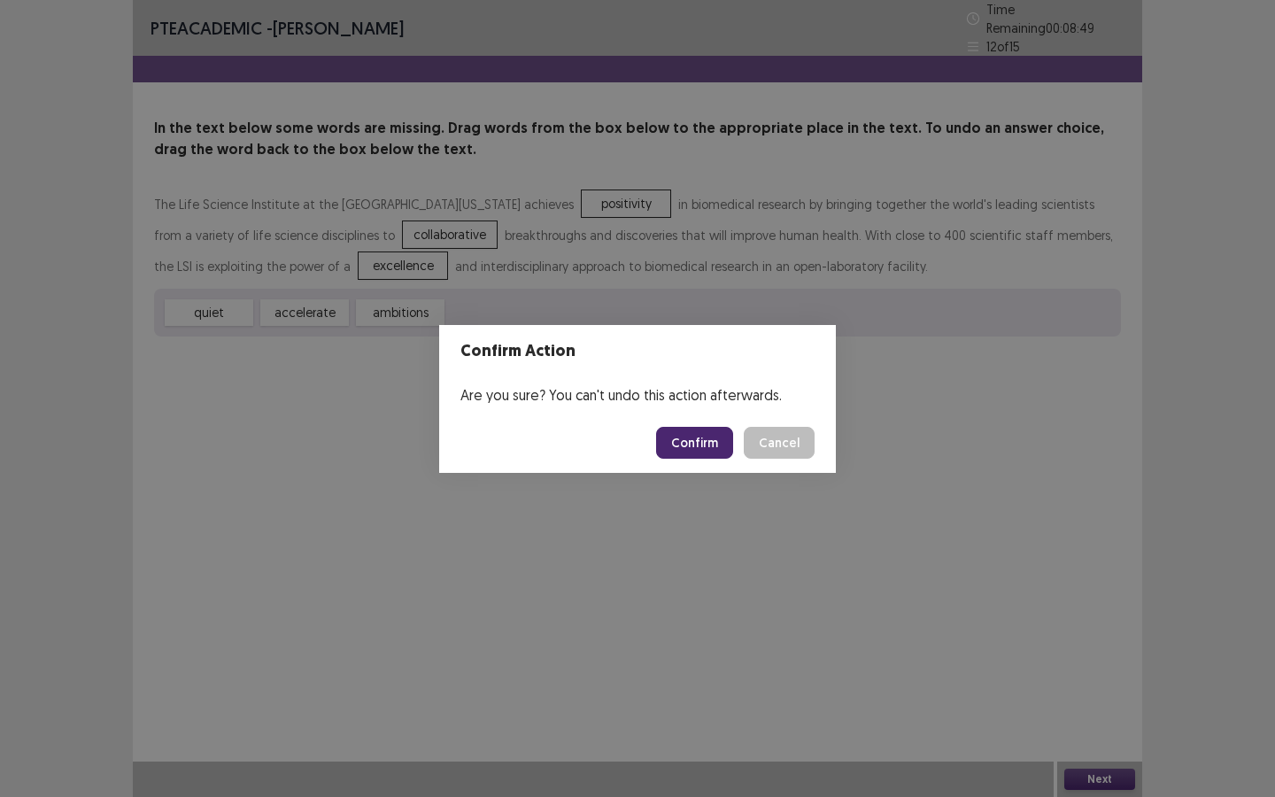
click at [703, 441] on button "Confirm" at bounding box center [694, 443] width 77 height 32
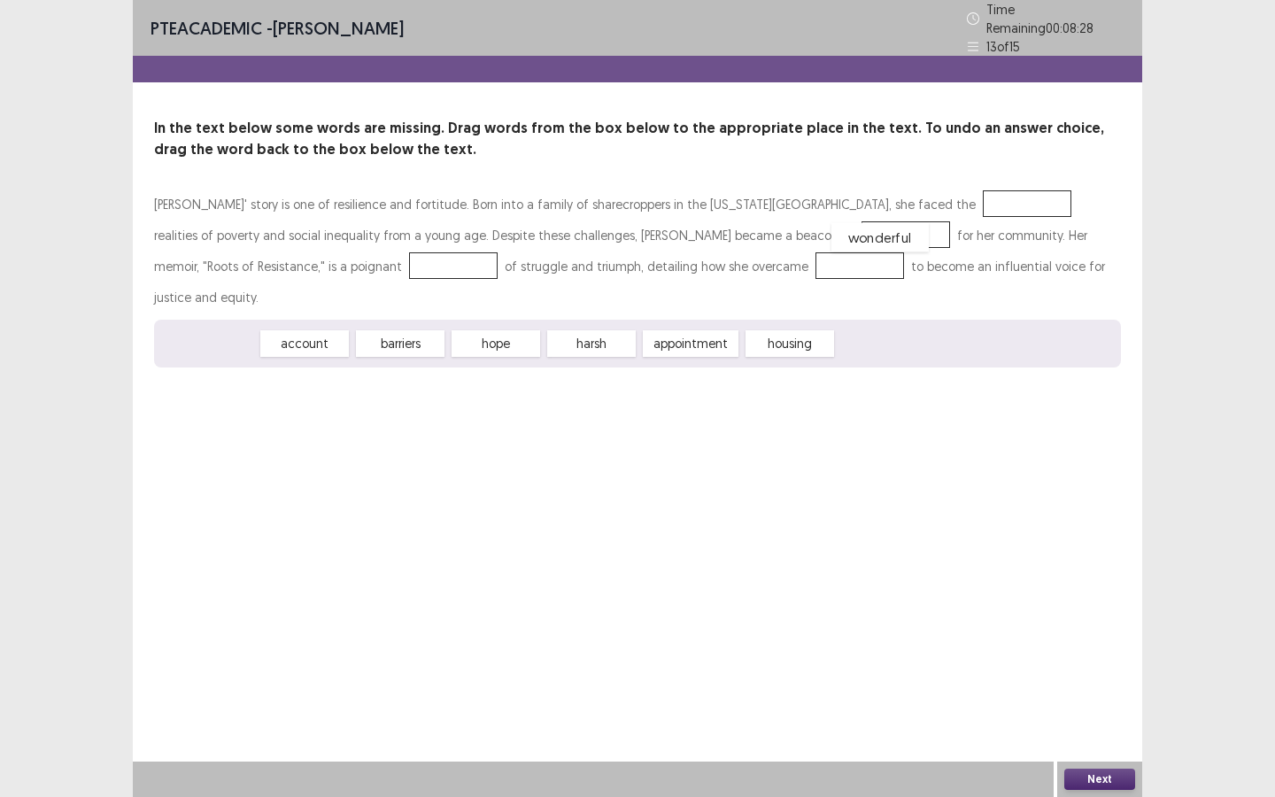
drag, startPoint x: 219, startPoint y: 301, endPoint x: 888, endPoint y: 195, distance: 677.6
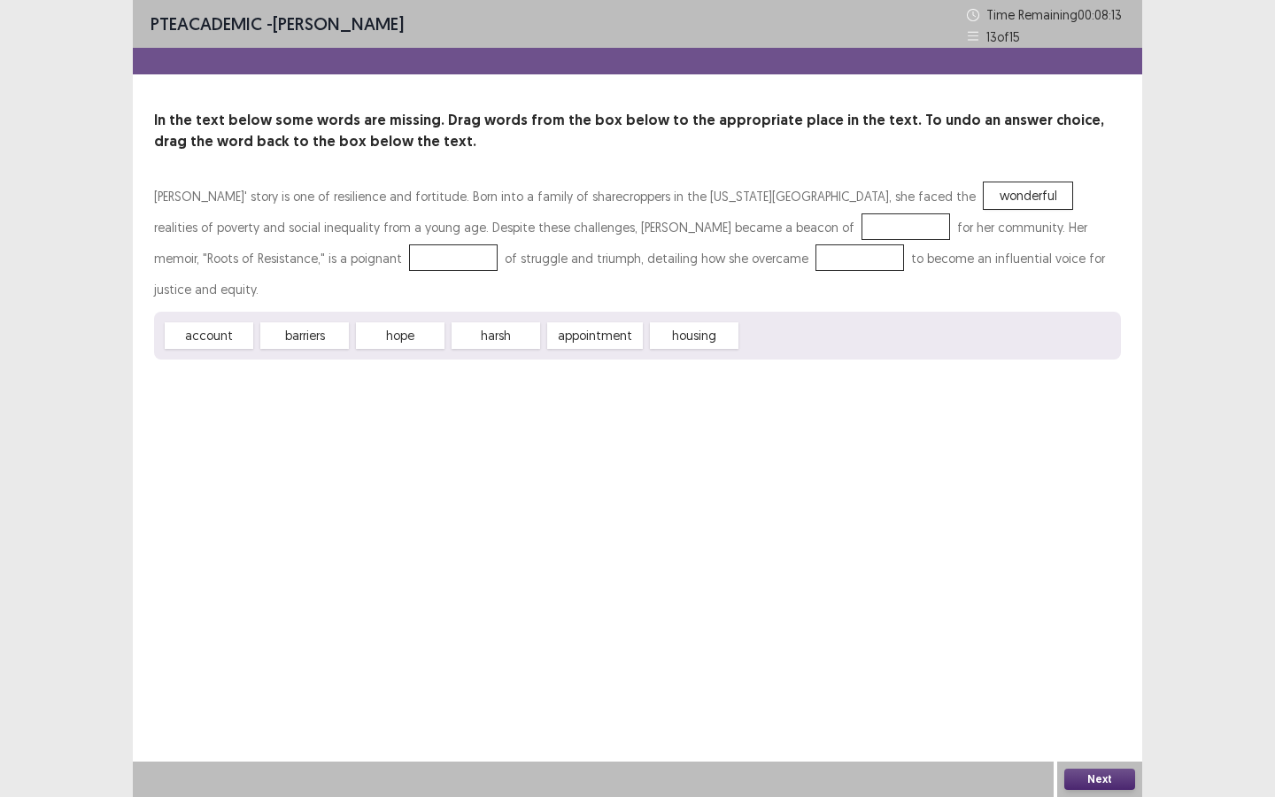
drag, startPoint x: 685, startPoint y: 305, endPoint x: 644, endPoint y: 213, distance: 101.0
click at [645, 212] on div "[PERSON_NAME]' story is one of resilience and fortitude. Born into a family of …" at bounding box center [637, 270] width 967 height 179
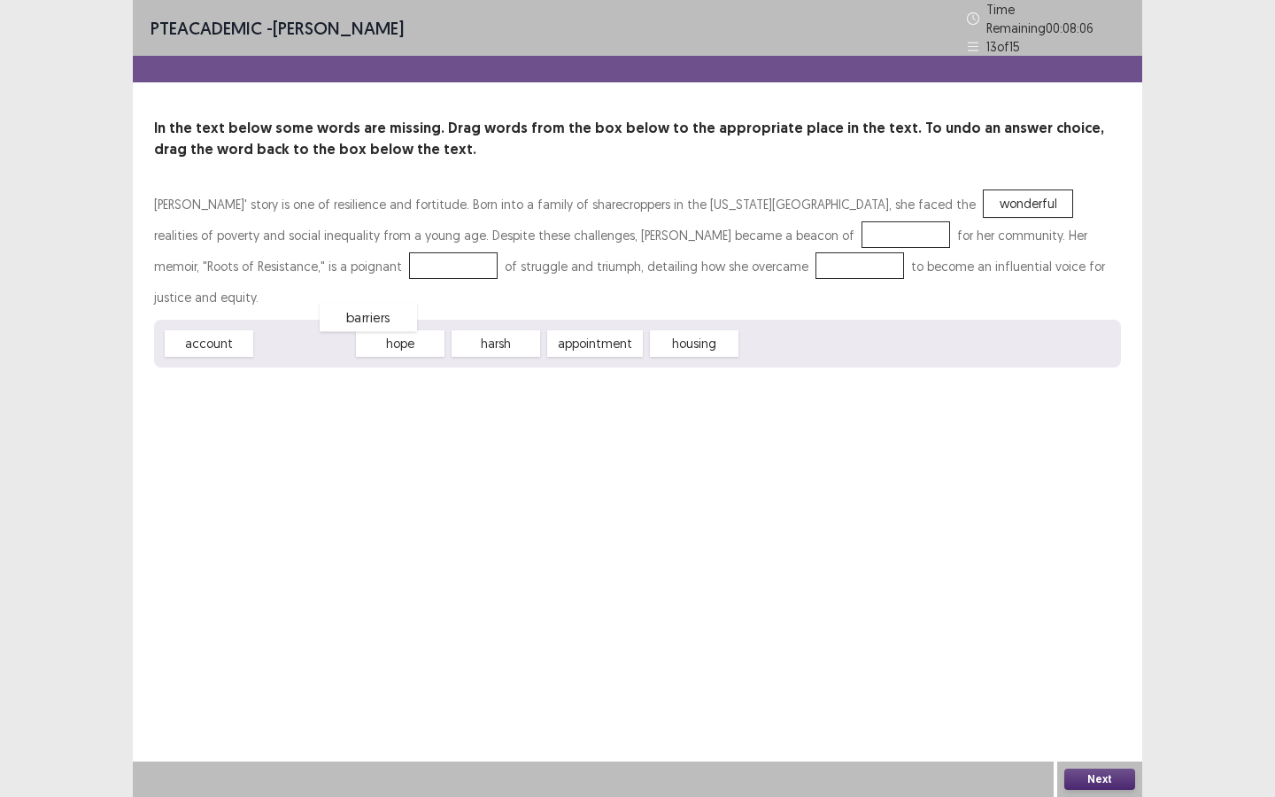
drag, startPoint x: 318, startPoint y: 309, endPoint x: 360, endPoint y: 299, distance: 43.6
click at [336, 303] on span "barriers" at bounding box center [368, 317] width 97 height 29
drag, startPoint x: 390, startPoint y: 302, endPoint x: 651, endPoint y: 220, distance: 272.7
drag, startPoint x: 311, startPoint y: 309, endPoint x: 610, endPoint y: 270, distance: 301.7
drag, startPoint x: 283, startPoint y: 307, endPoint x: 185, endPoint y: 268, distance: 105.7
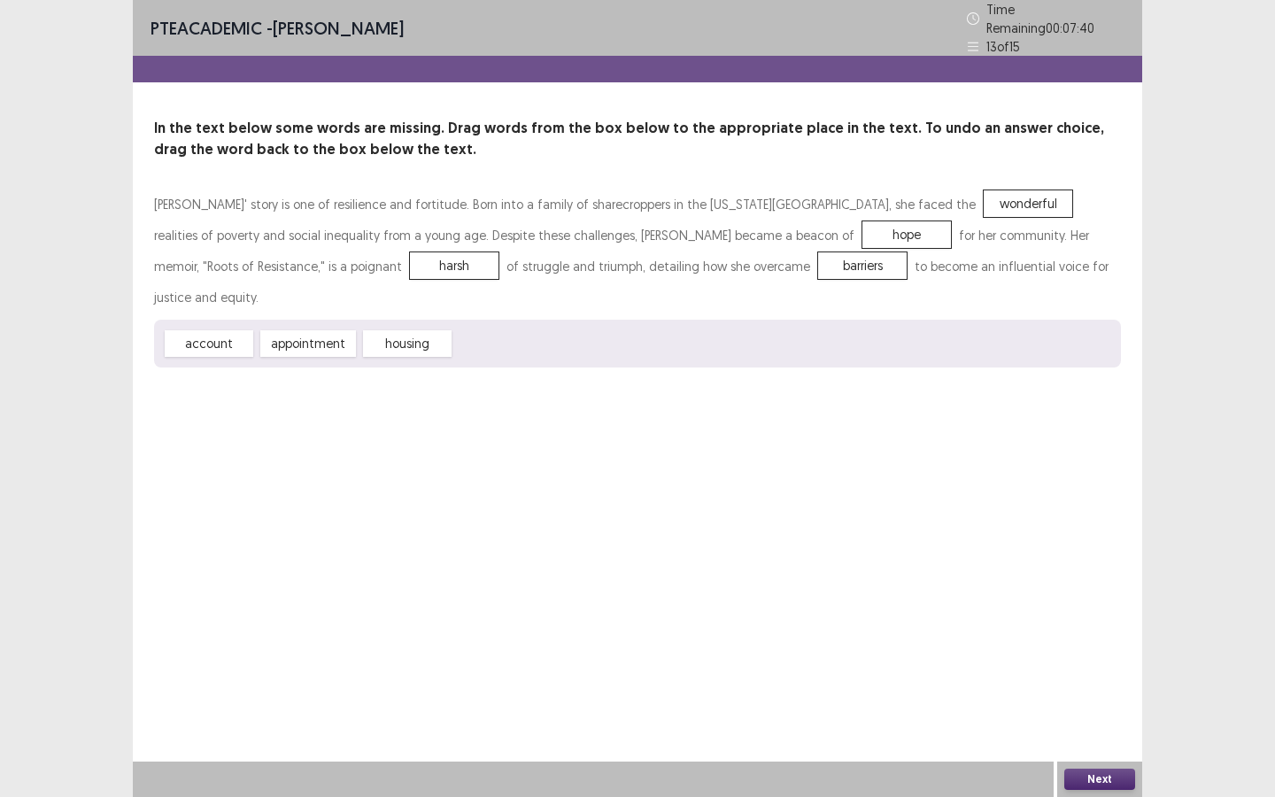
click at [1096, 688] on button "Next" at bounding box center [1099, 778] width 71 height 21
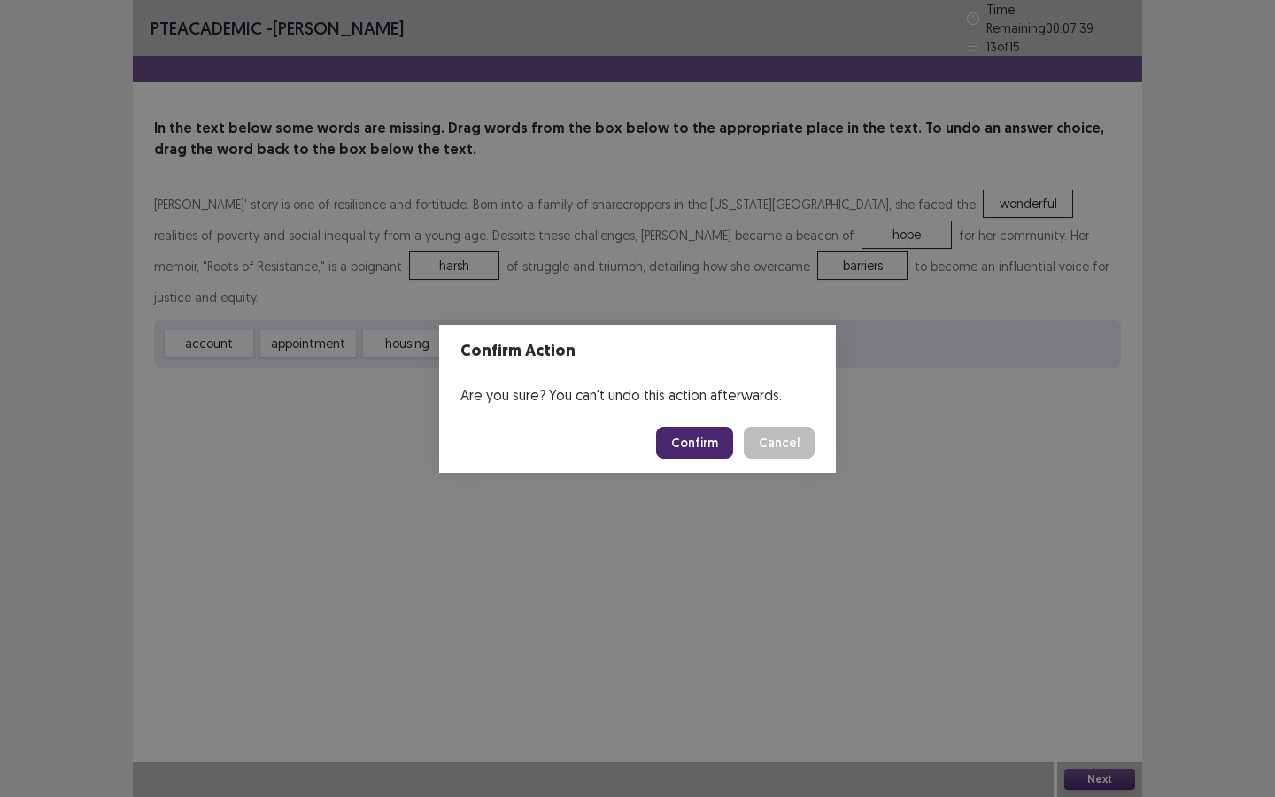
click at [674, 441] on button "Confirm" at bounding box center [694, 443] width 77 height 32
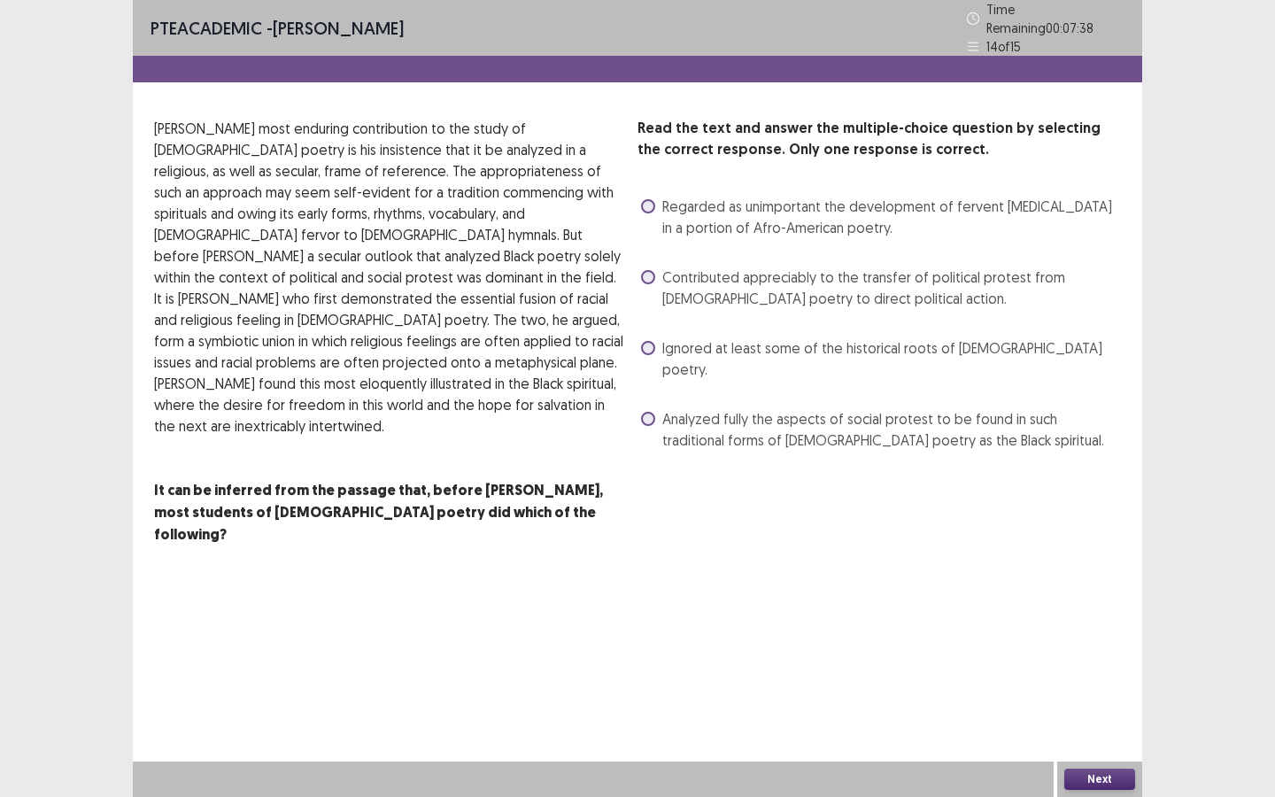
click at [654, 266] on label "Contributed appreciably to the transfer of political protest from [DEMOGRAPHIC_…" at bounding box center [881, 287] width 480 height 42
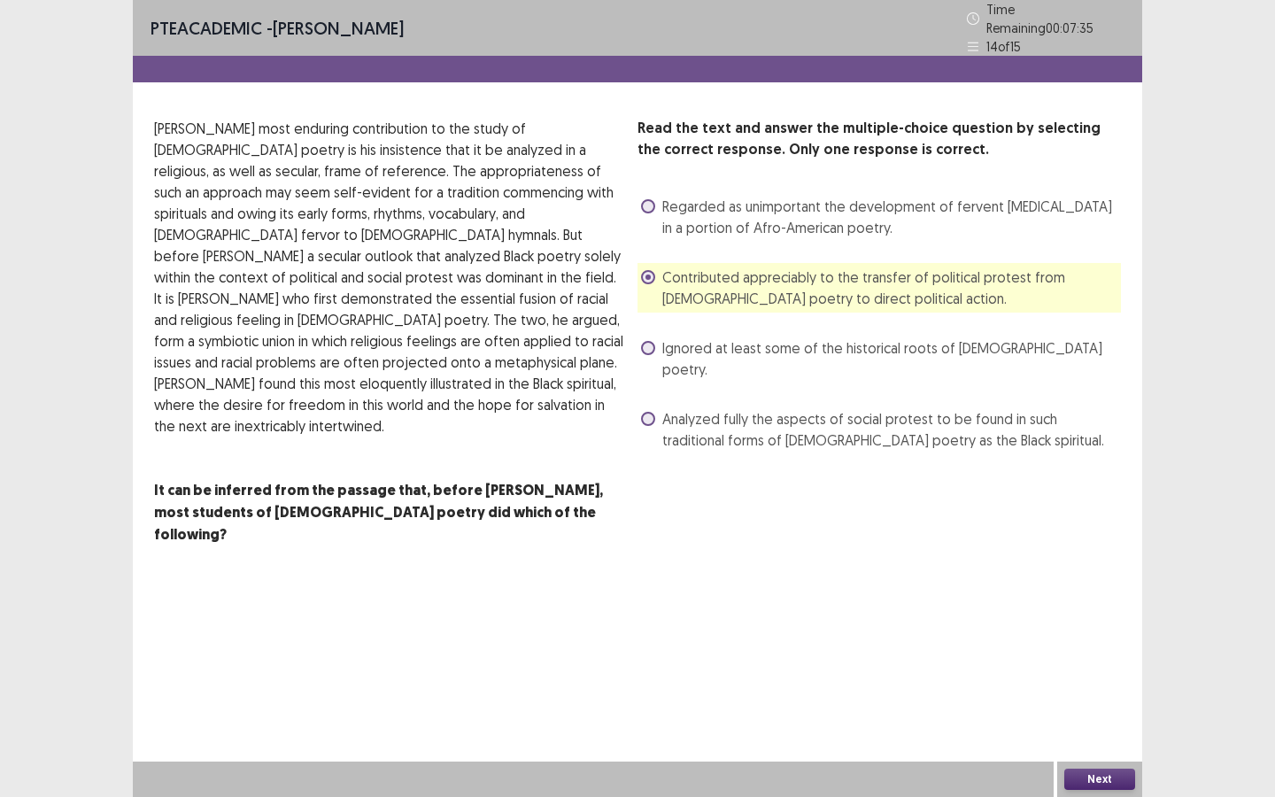
click at [1084, 688] on button "Next" at bounding box center [1099, 778] width 71 height 21
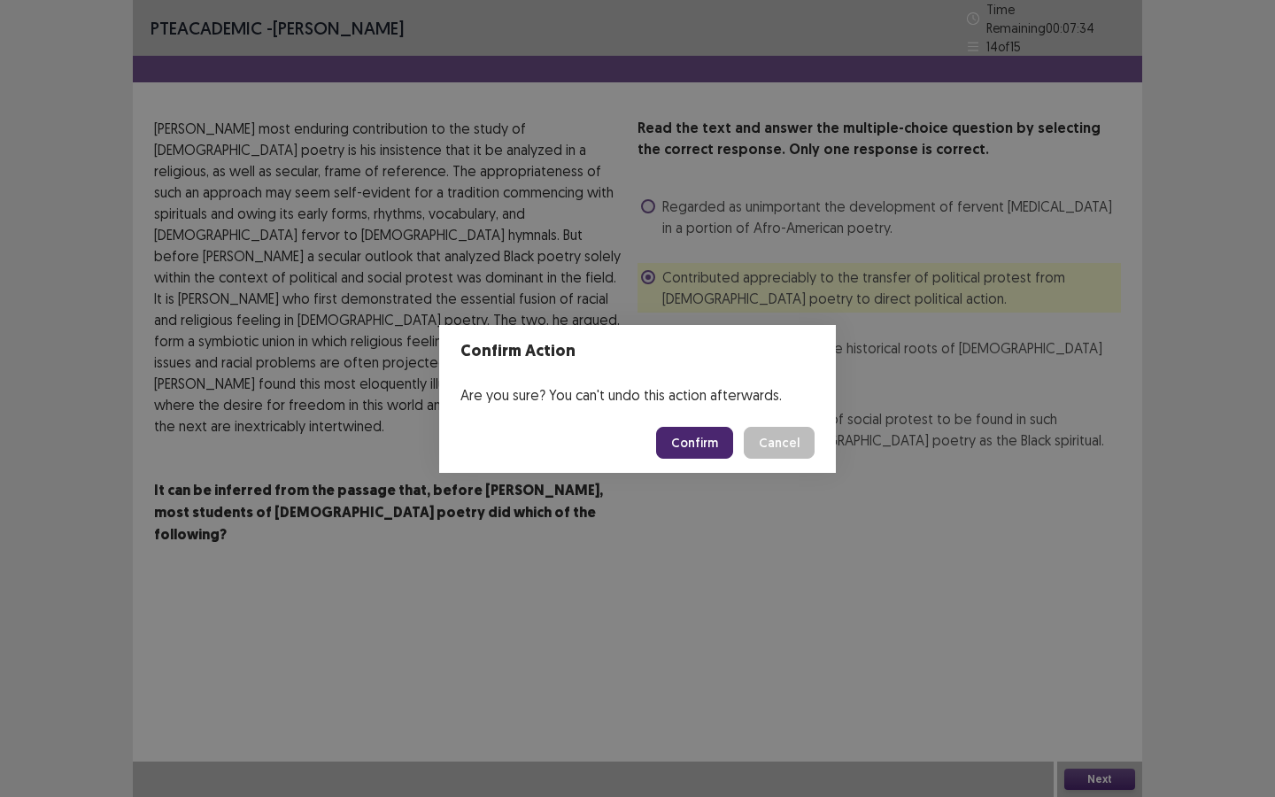
click at [683, 435] on button "Confirm" at bounding box center [694, 443] width 77 height 32
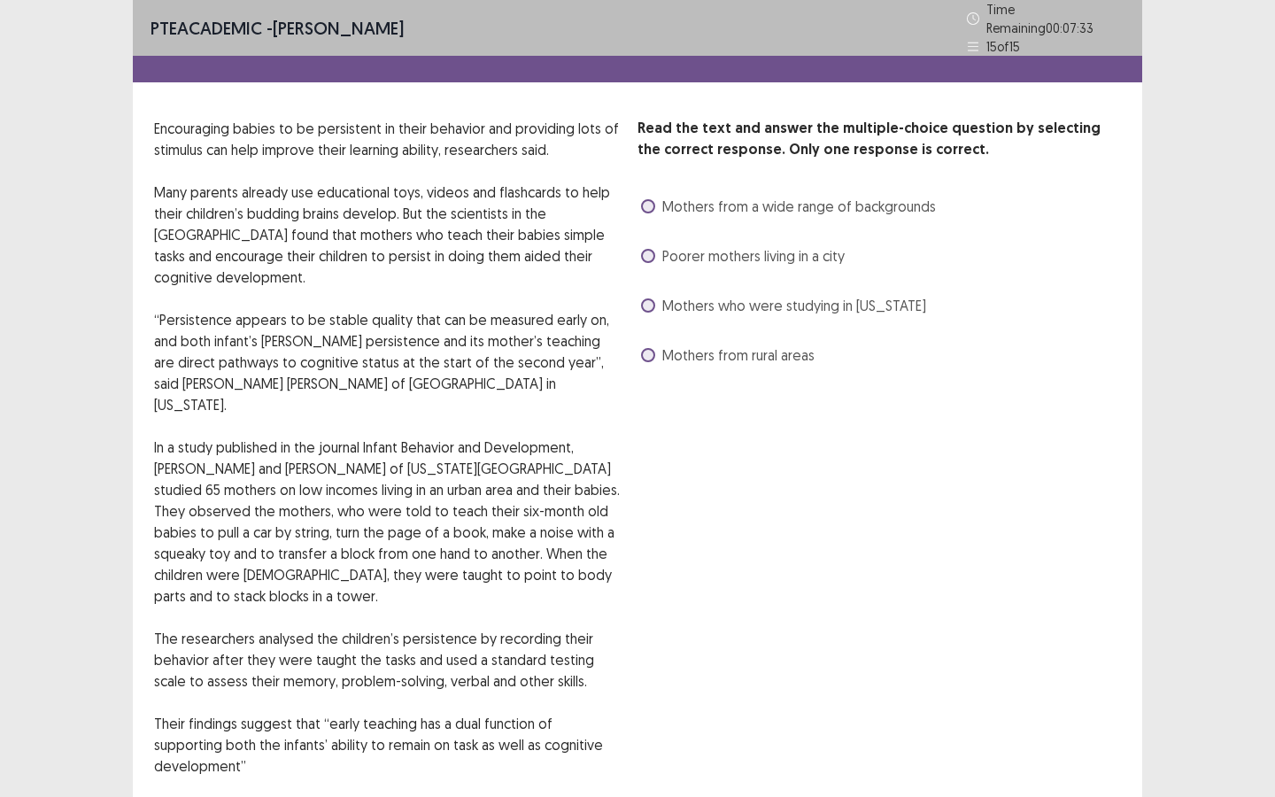
drag, startPoint x: 650, startPoint y: 298, endPoint x: 648, endPoint y: 270, distance: 28.4
click at [652, 298] on span at bounding box center [648, 305] width 14 height 14
click at [646, 249] on span at bounding box center [648, 256] width 14 height 14
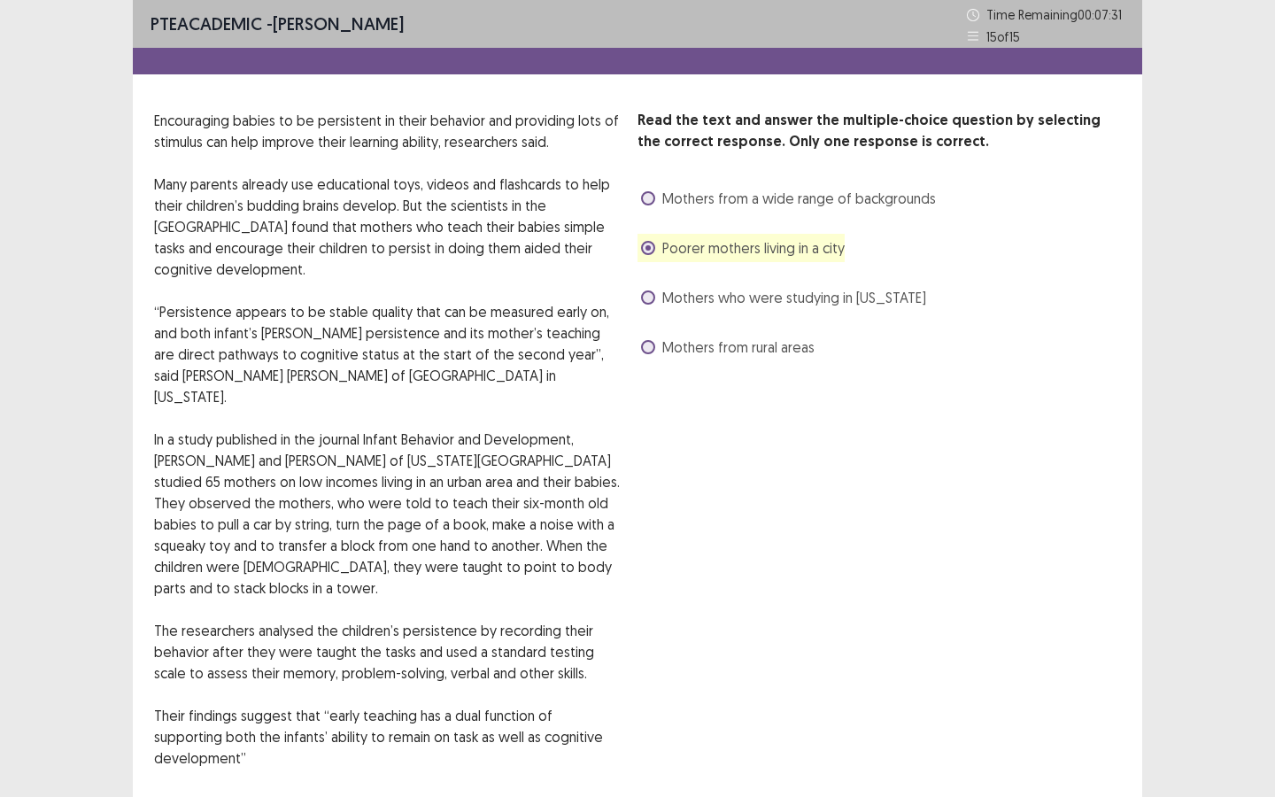
click at [649, 200] on span at bounding box center [648, 198] width 14 height 14
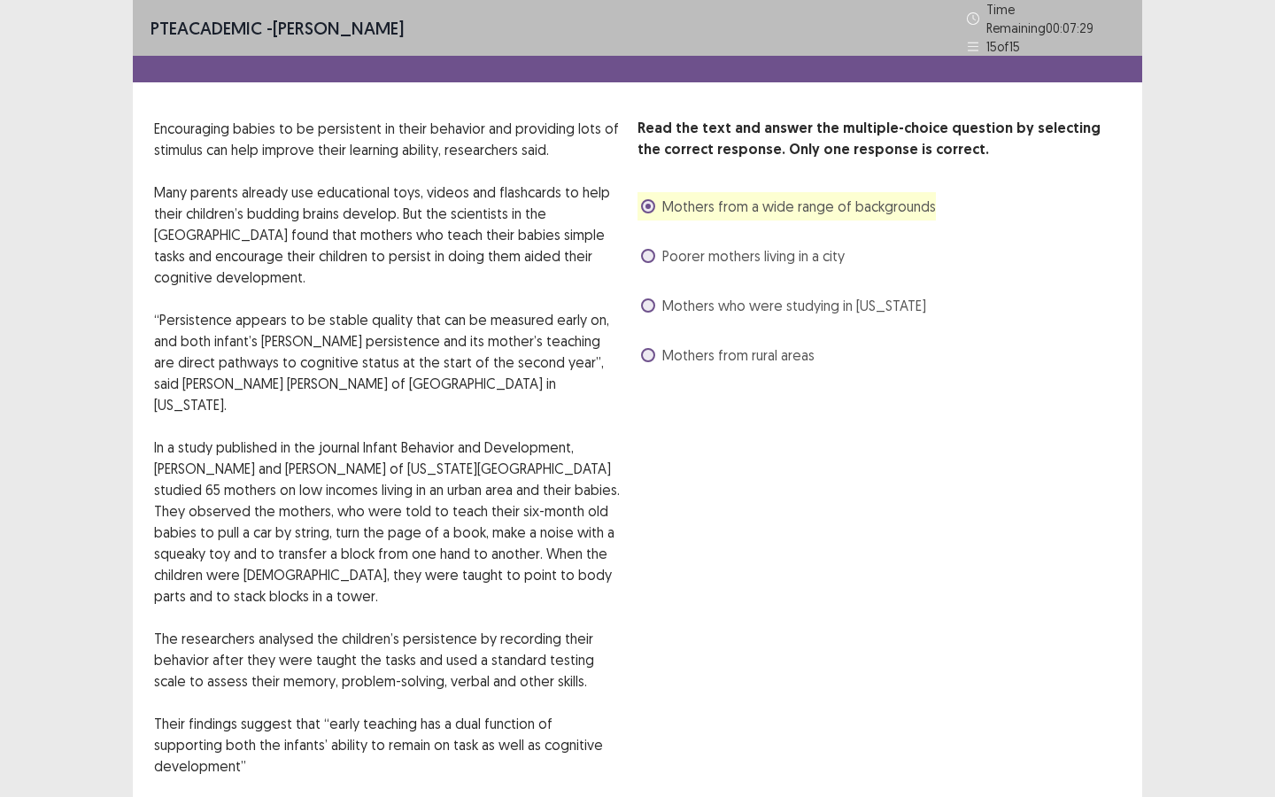
click at [941, 688] on div "PTE academic - [PERSON_NAME] Time Remaining 00 : 07 : 29 15 of 15 Read the text…" at bounding box center [637, 438] width 1009 height 876
click at [879, 140] on p "Read the text and answer the multiple-choice question by selecting the correct …" at bounding box center [878, 139] width 483 height 42
click at [1091, 267] on div "Read the text and answer the multiple-choice question by selecting the correct …" at bounding box center [878, 243] width 483 height 251
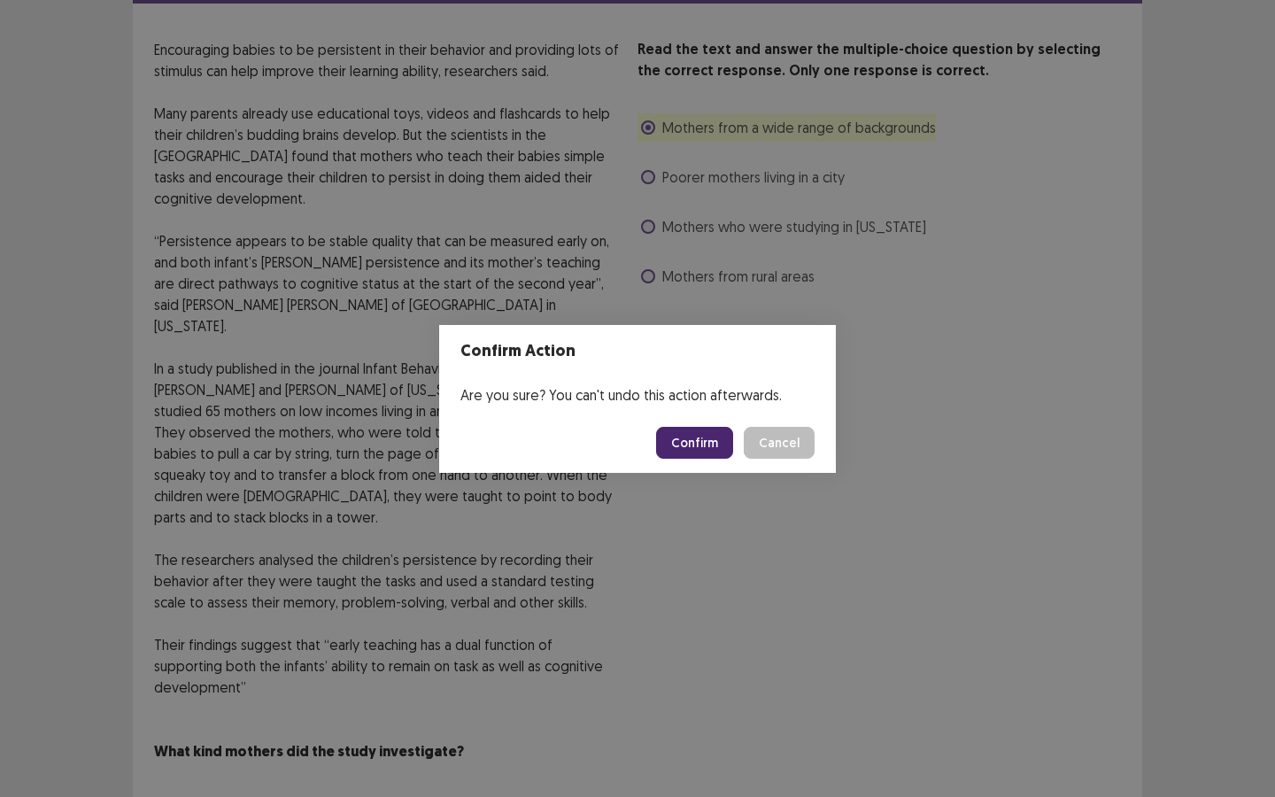
click at [706, 444] on button "Confirm" at bounding box center [694, 443] width 77 height 32
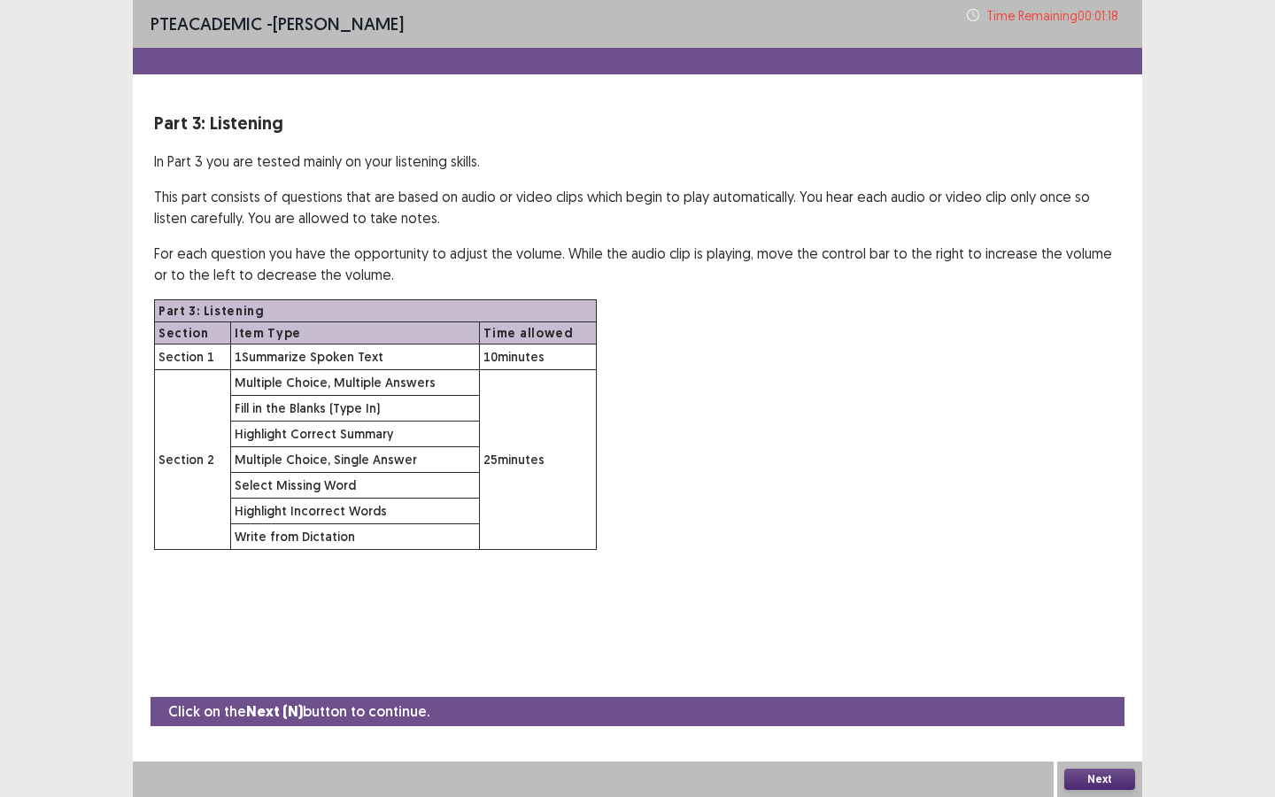
click at [1088, 688] on button "Next" at bounding box center [1099, 778] width 71 height 21
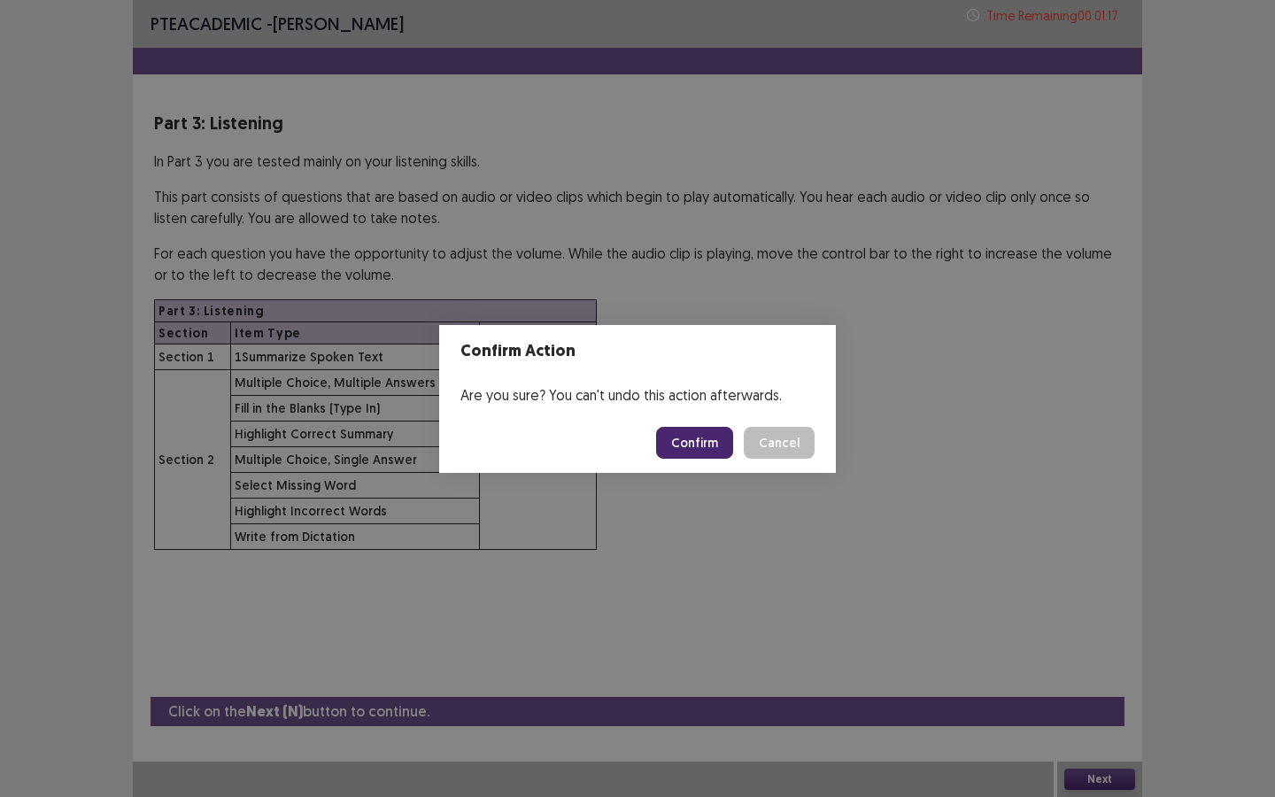
click at [700, 450] on button "Confirm" at bounding box center [694, 443] width 77 height 32
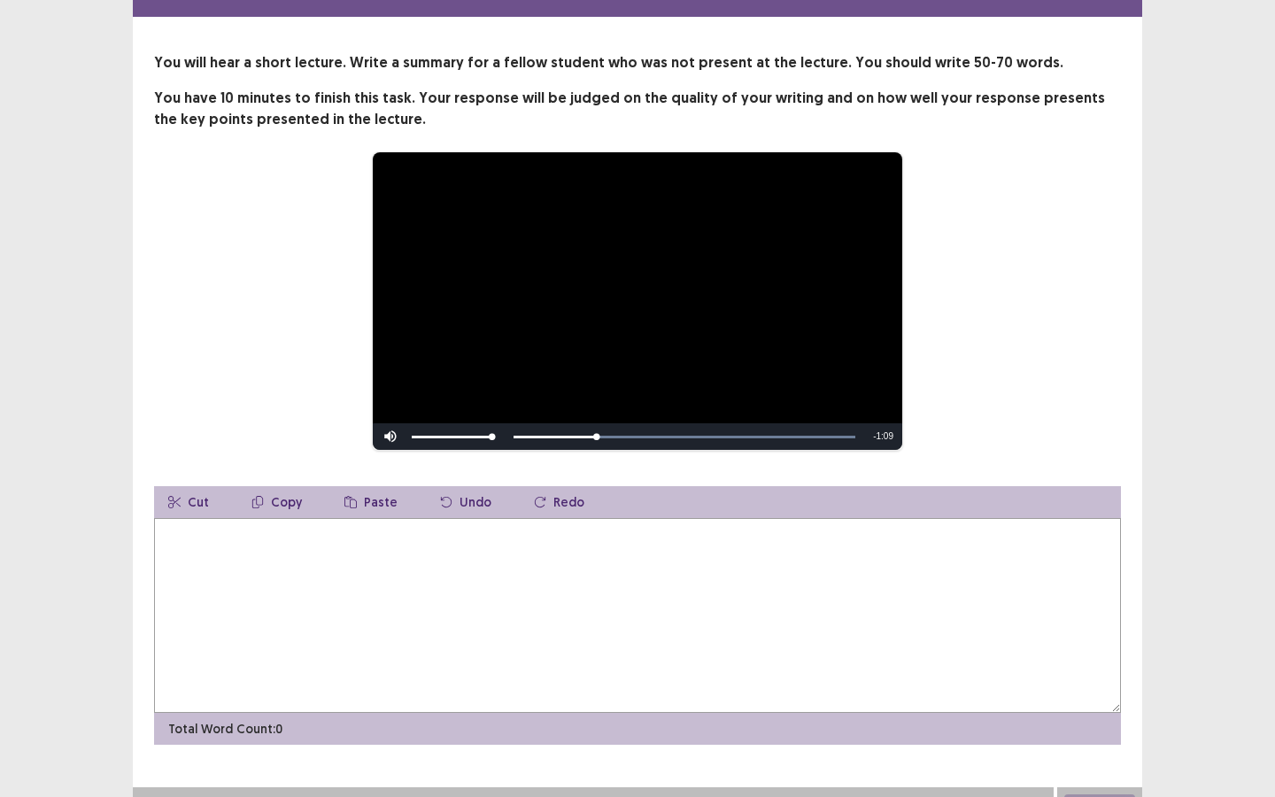
scroll to position [83, 0]
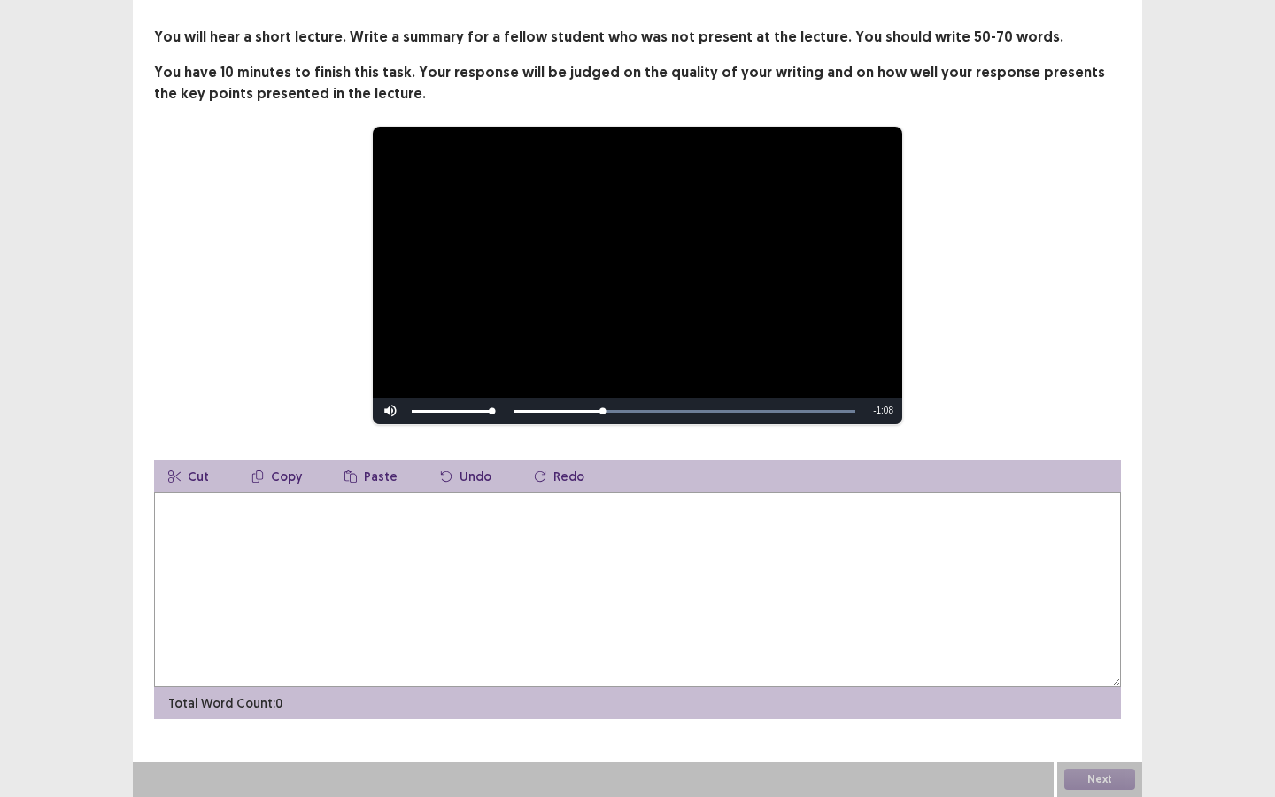
click at [356, 550] on textarea at bounding box center [637, 589] width 967 height 195
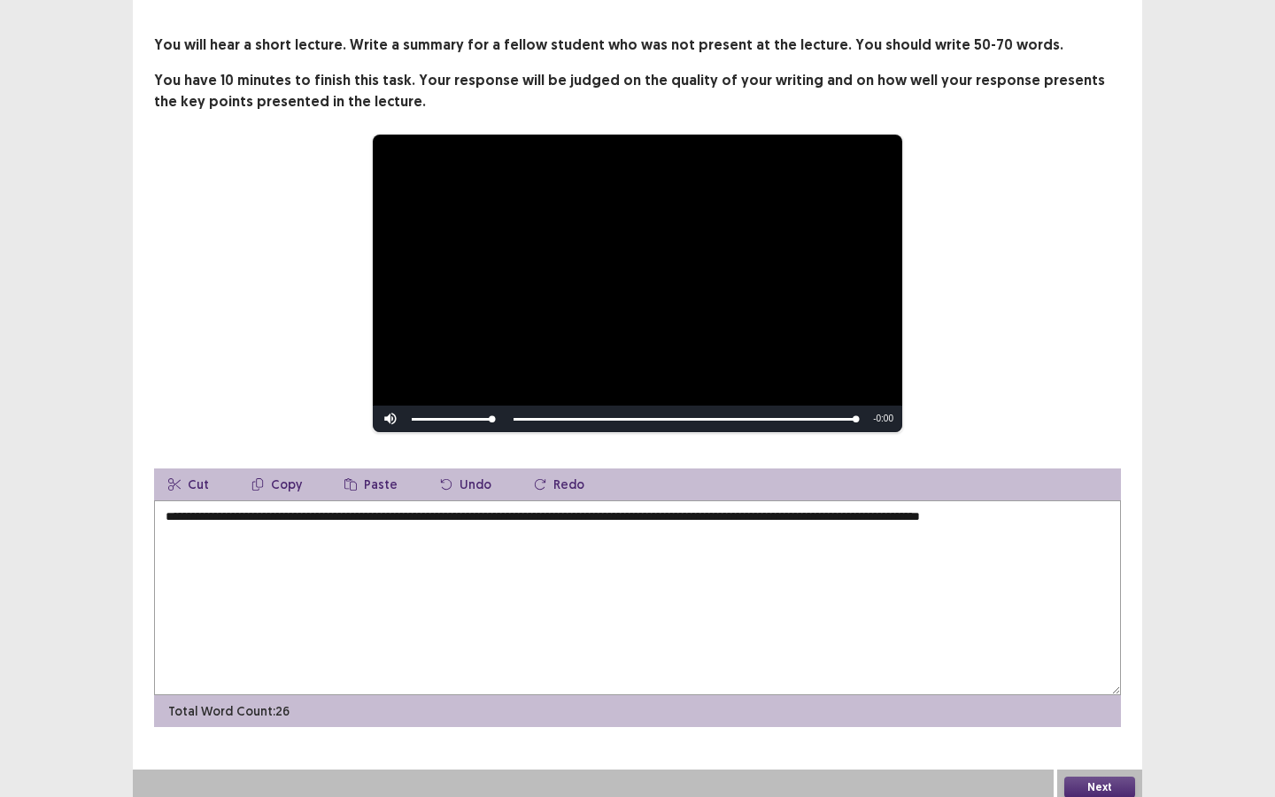
click at [162, 505] on textarea "**********" at bounding box center [637, 597] width 967 height 195
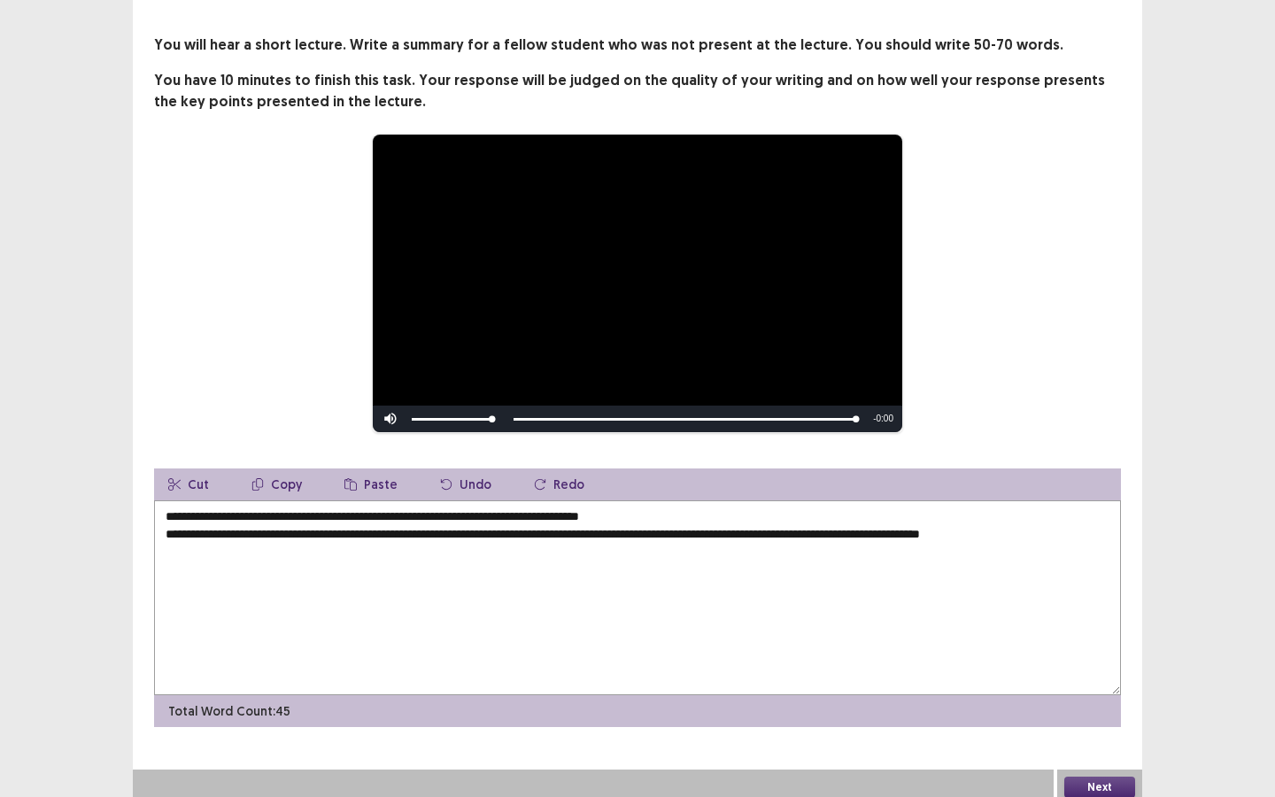
click at [263, 523] on textarea "**********" at bounding box center [637, 597] width 967 height 195
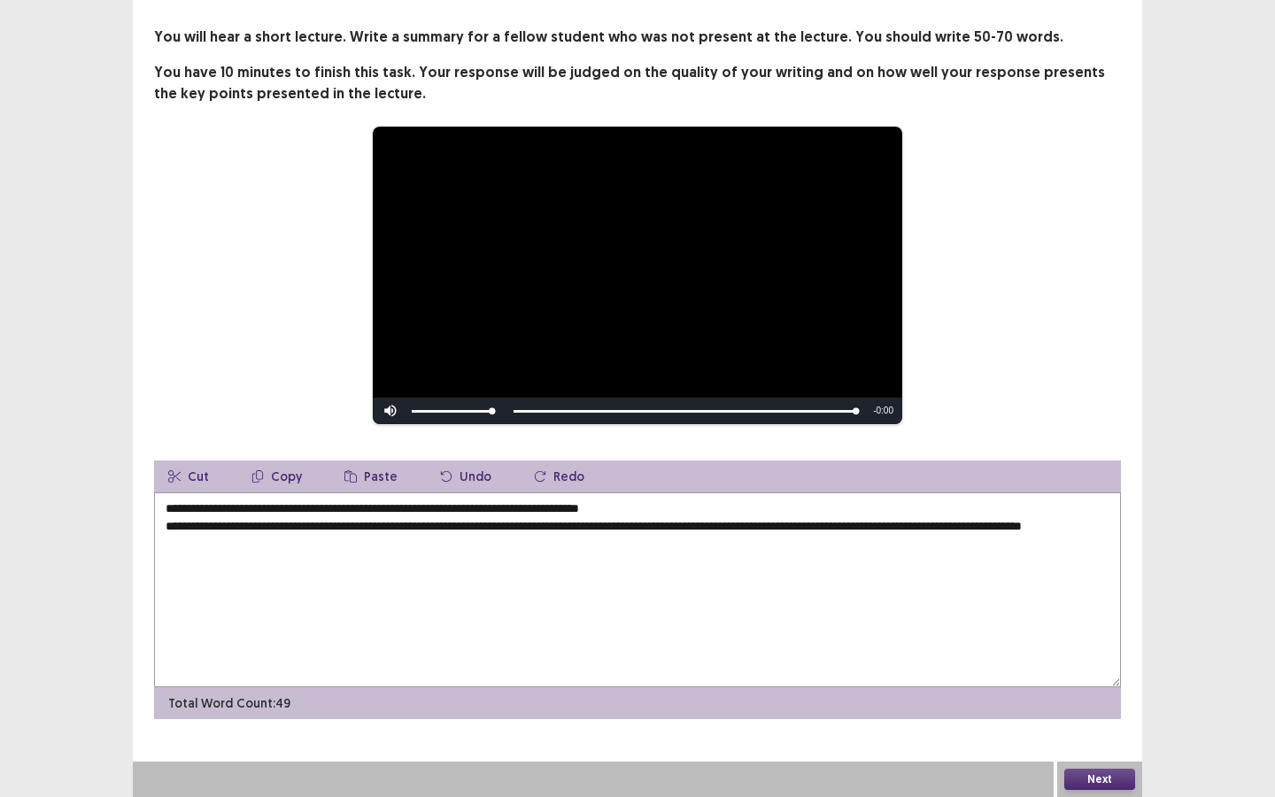
click at [440, 526] on textarea "**********" at bounding box center [637, 589] width 967 height 195
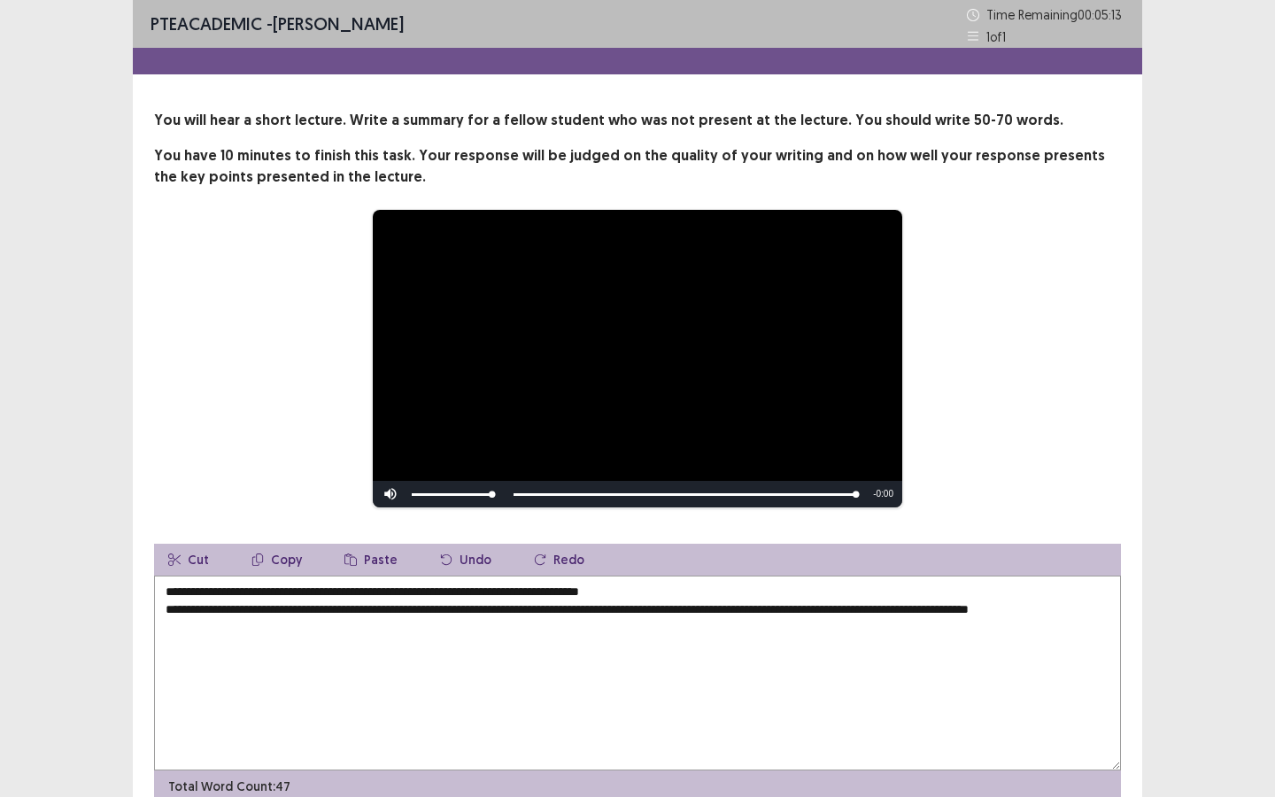
click at [176, 589] on textarea "**********" at bounding box center [637, 672] width 967 height 195
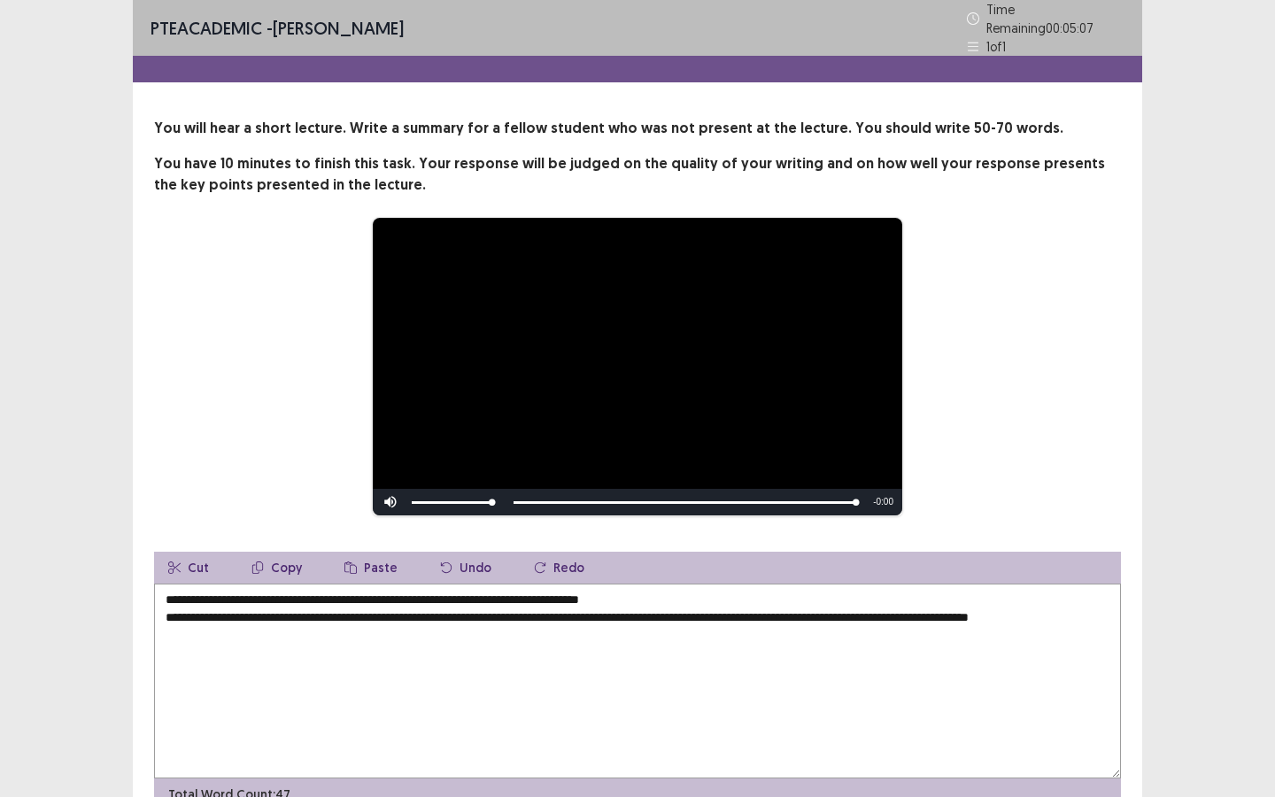
click at [276, 597] on textarea "**********" at bounding box center [637, 680] width 967 height 195
drag, startPoint x: 274, startPoint y: 595, endPoint x: 247, endPoint y: 595, distance: 27.4
click at [247, 595] on textarea "**********" at bounding box center [637, 680] width 967 height 195
click at [397, 590] on textarea "**********" at bounding box center [637, 680] width 967 height 195
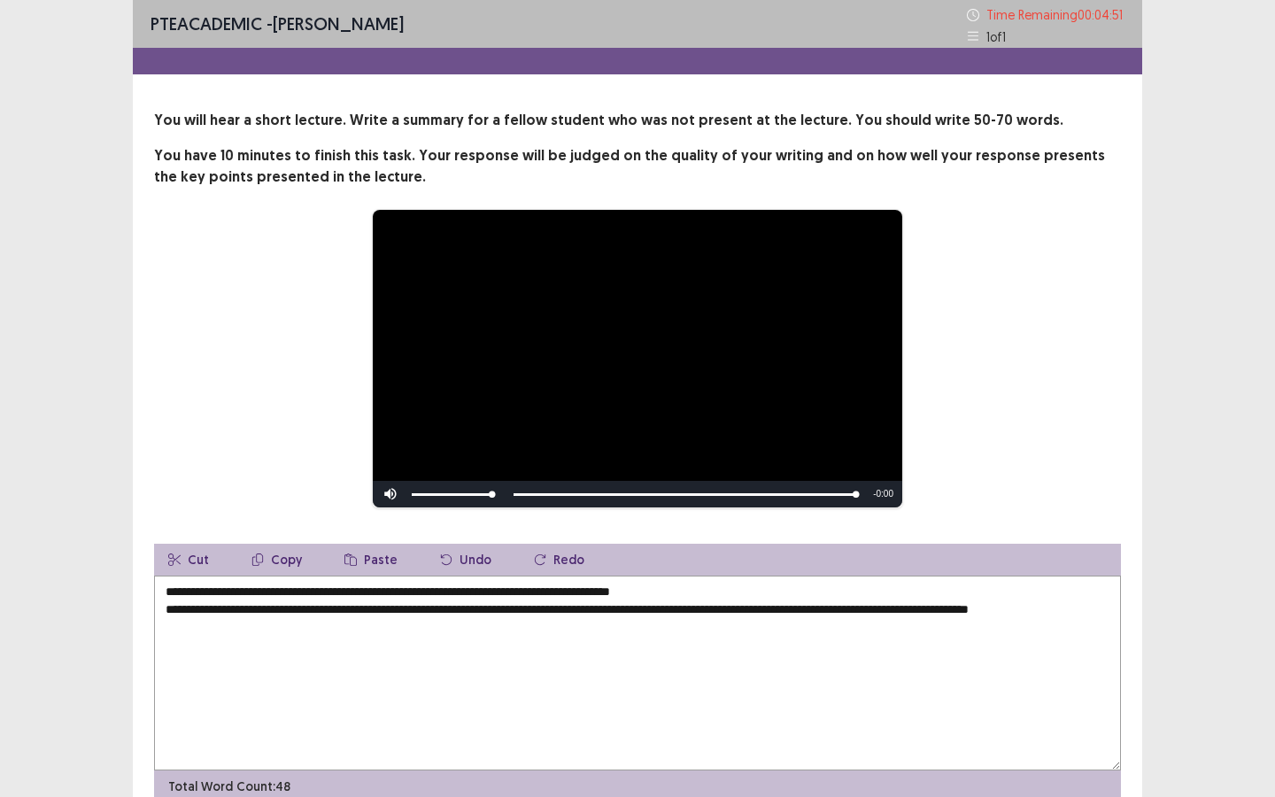
click at [433, 597] on textarea "**********" at bounding box center [637, 672] width 967 height 195
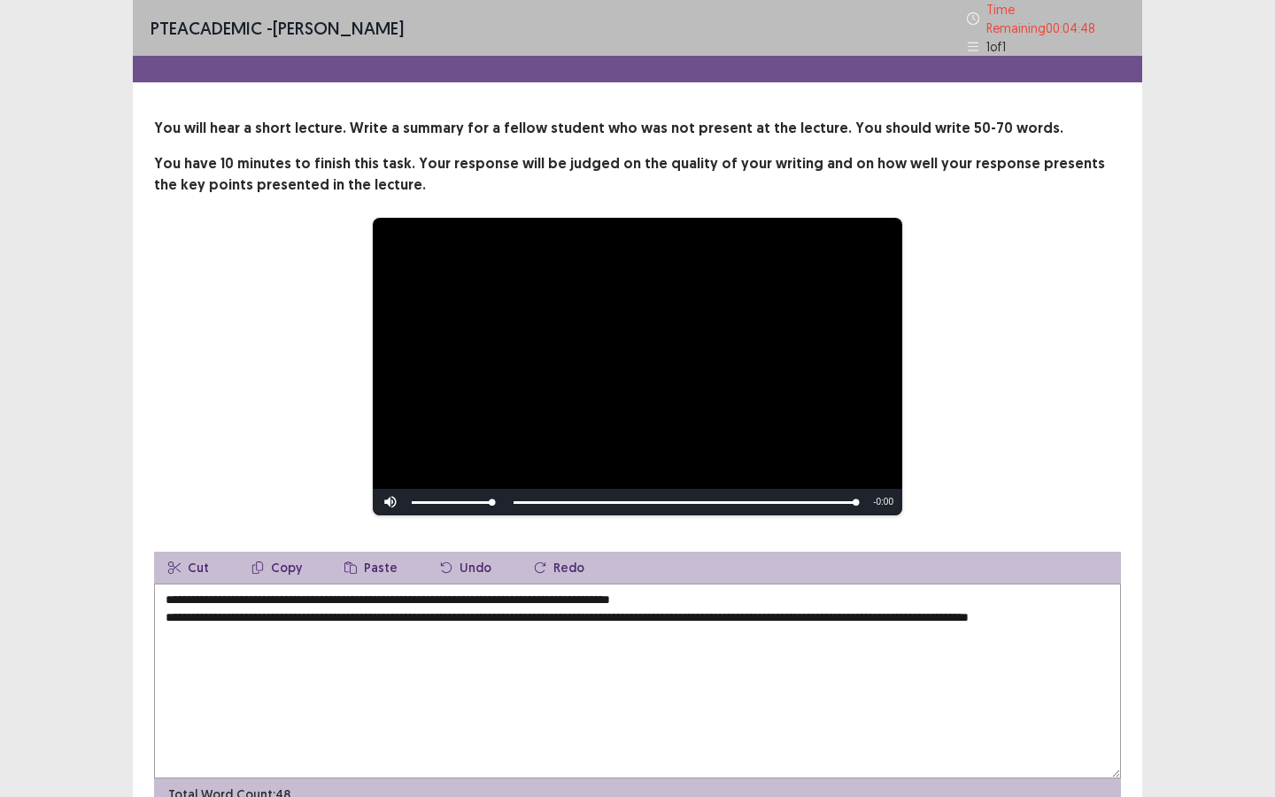
click at [554, 596] on textarea "**********" at bounding box center [637, 680] width 967 height 195
click at [166, 609] on textarea "**********" at bounding box center [637, 680] width 967 height 195
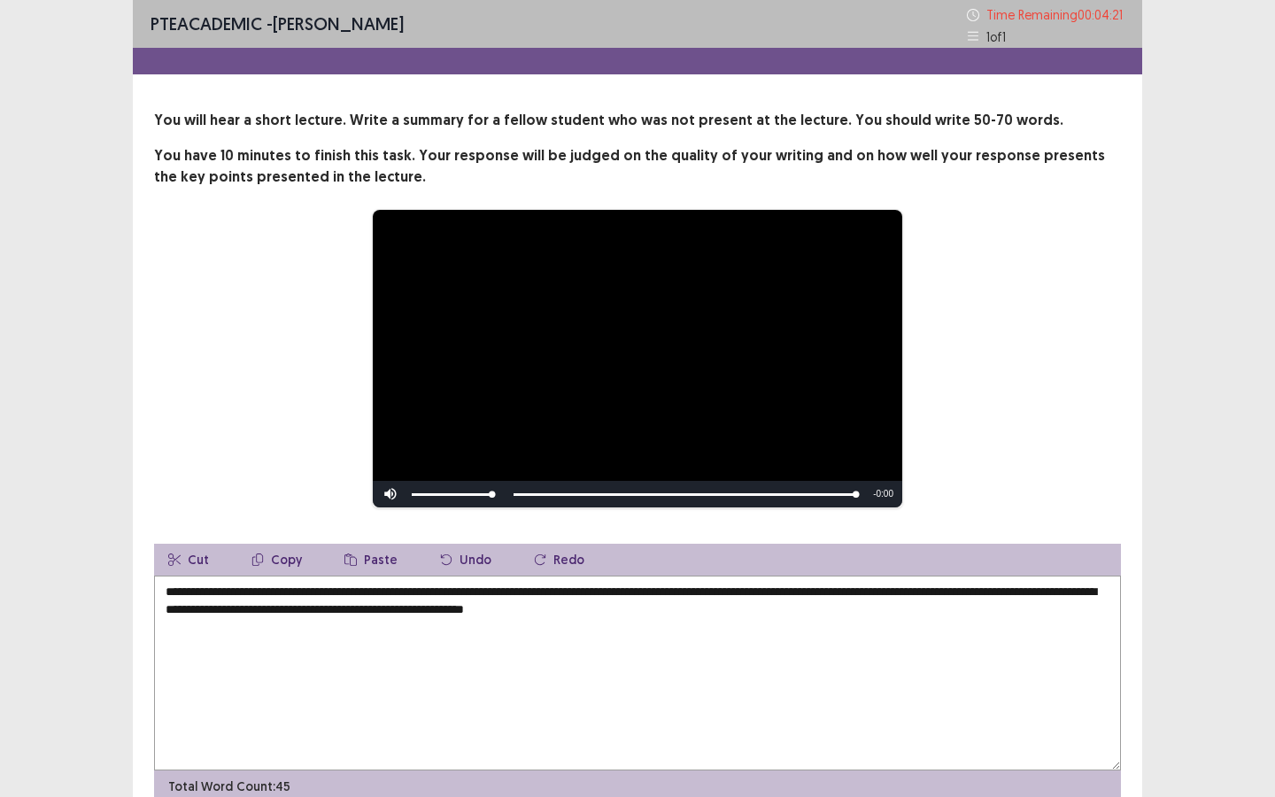
click at [258, 613] on textarea "**********" at bounding box center [637, 672] width 967 height 195
click at [390, 612] on textarea "**********" at bounding box center [637, 672] width 967 height 195
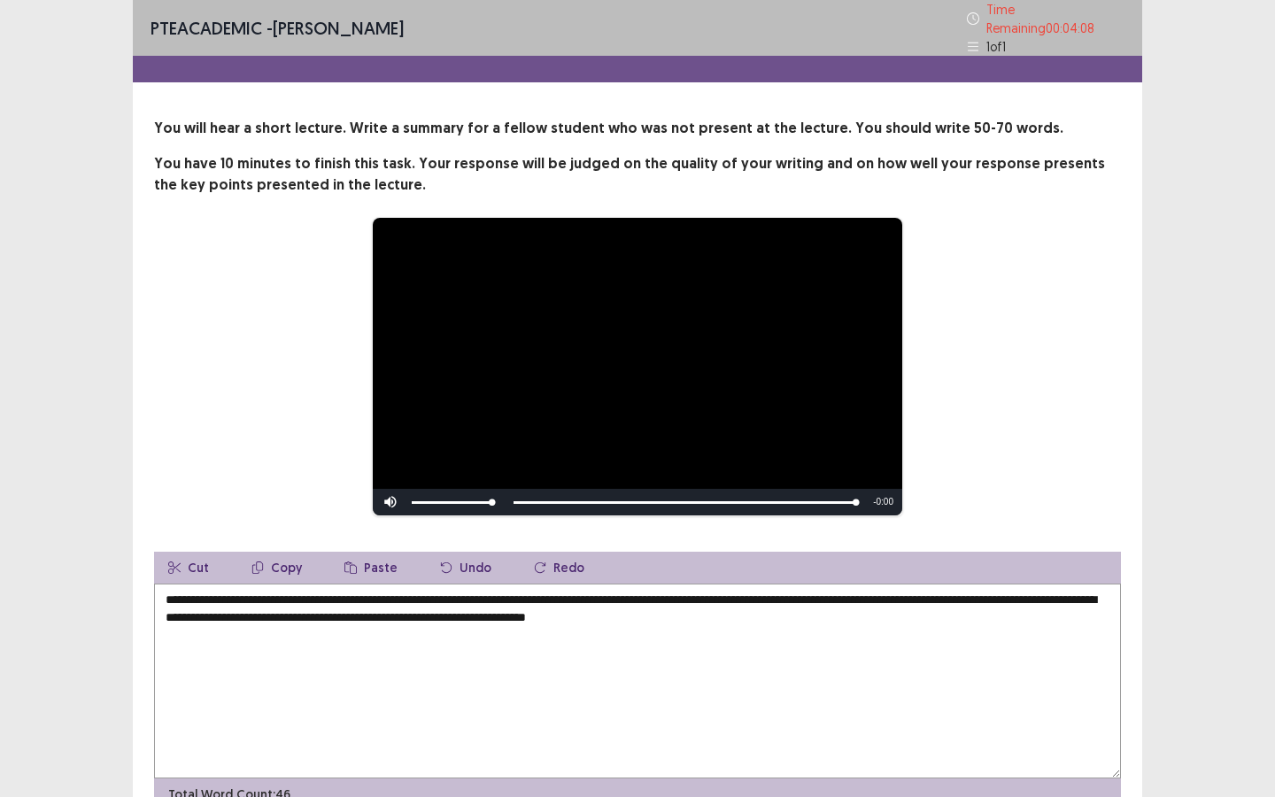
drag, startPoint x: 484, startPoint y: 610, endPoint x: 513, endPoint y: 613, distance: 28.5
click at [485, 610] on textarea "**********" at bounding box center [637, 680] width 967 height 195
click at [690, 613] on textarea "**********" at bounding box center [637, 680] width 967 height 195
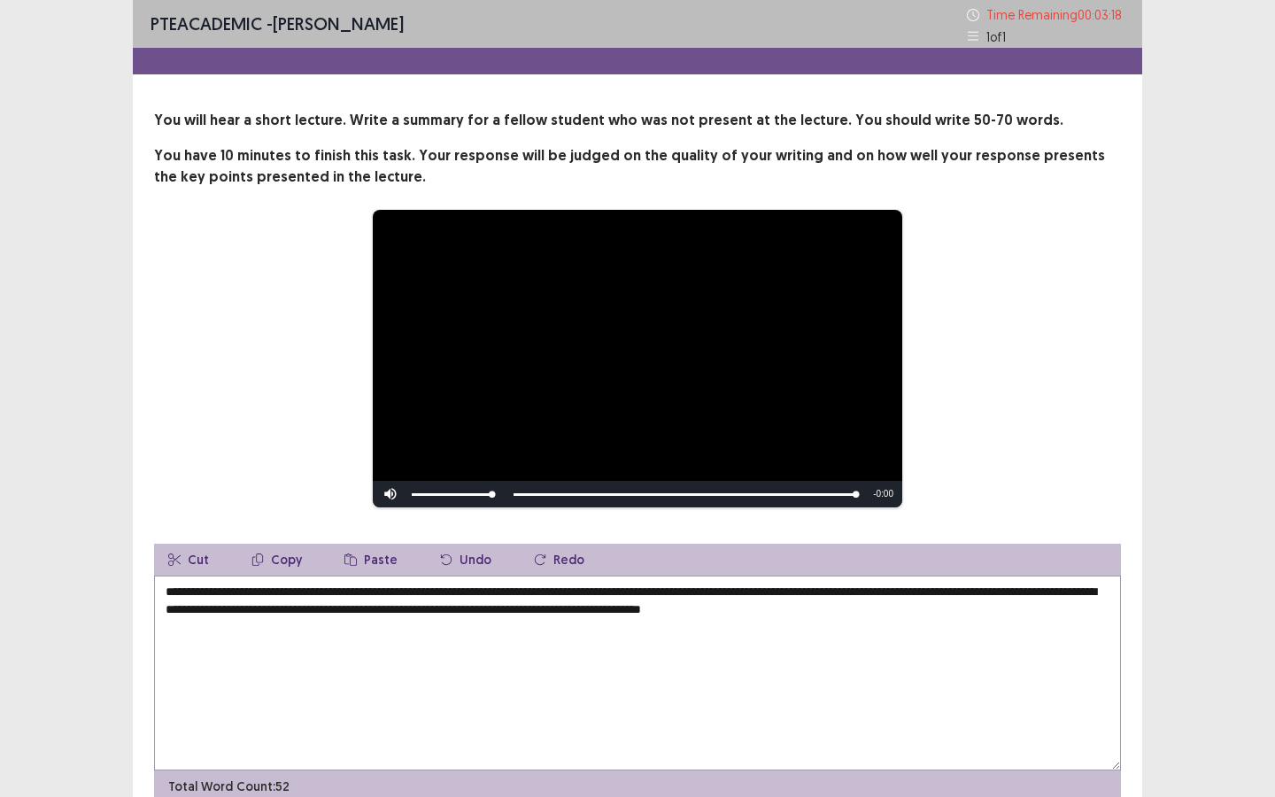
drag, startPoint x: 690, startPoint y: 609, endPoint x: 792, endPoint y: 621, distance: 103.4
click at [690, 609] on textarea "**********" at bounding box center [637, 672] width 967 height 195
click at [860, 634] on textarea "**********" at bounding box center [637, 672] width 967 height 195
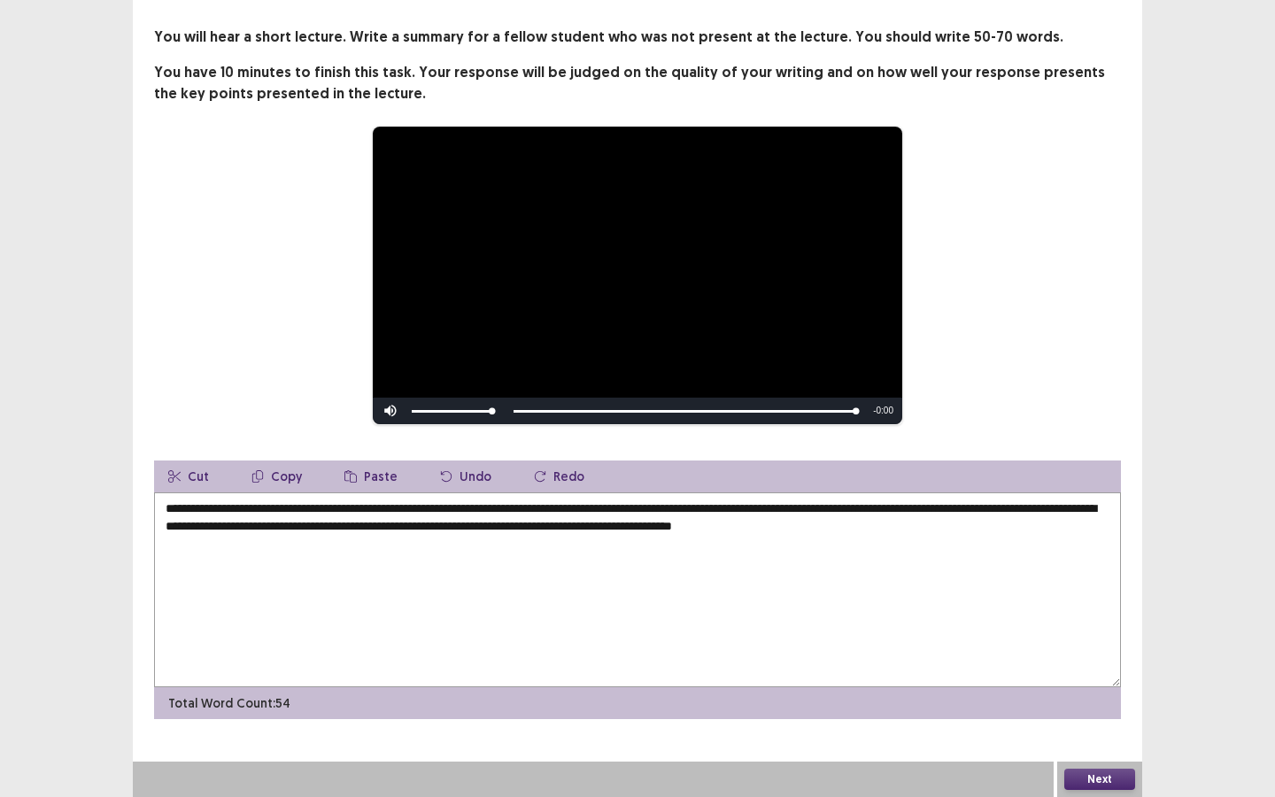
type textarea "**********"
click at [1095, 688] on button "Next" at bounding box center [1099, 778] width 71 height 21
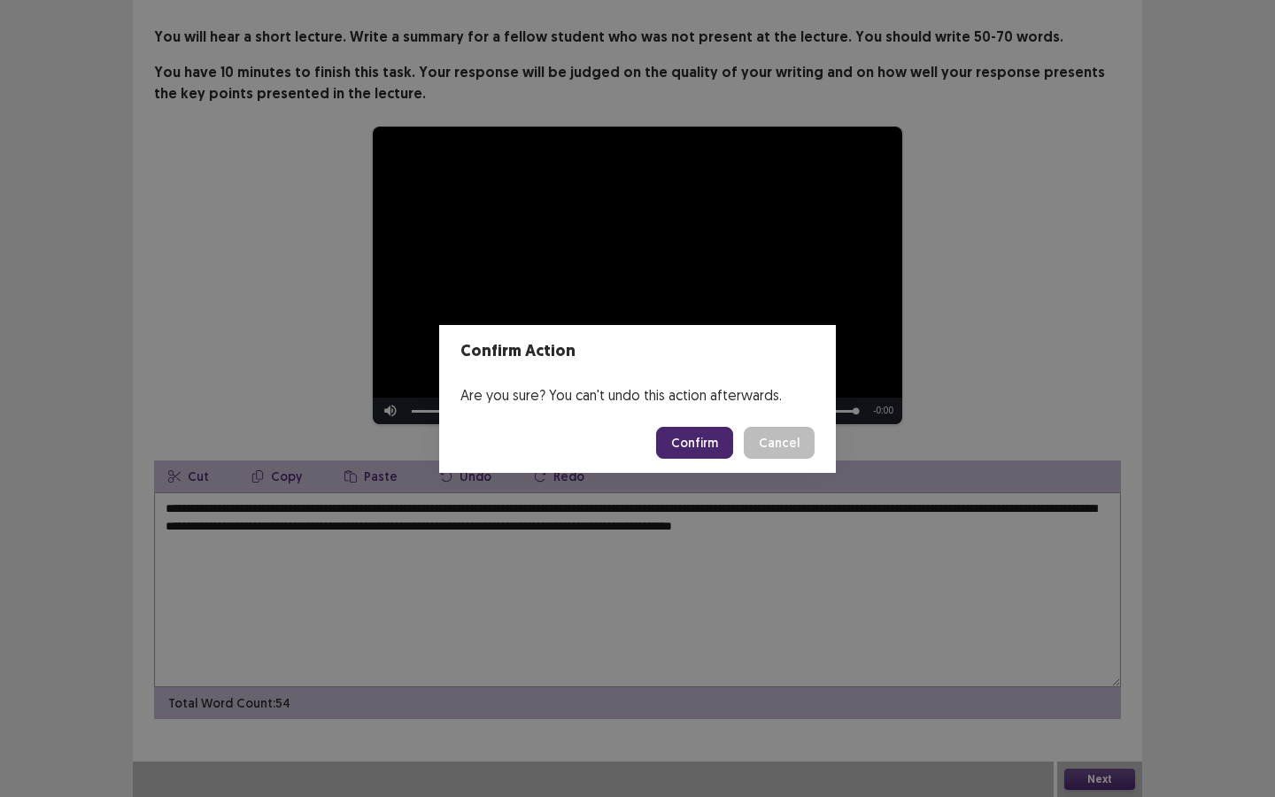
click at [708, 441] on button "Confirm" at bounding box center [694, 443] width 77 height 32
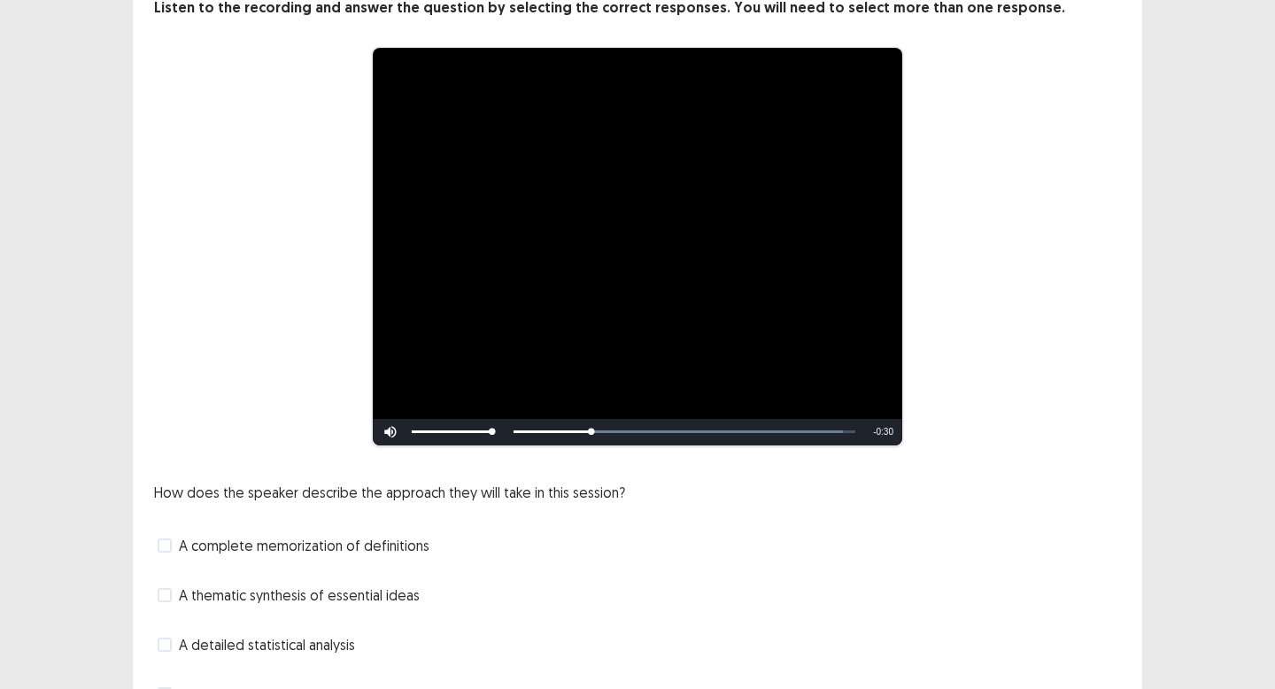
scroll to position [209, 0]
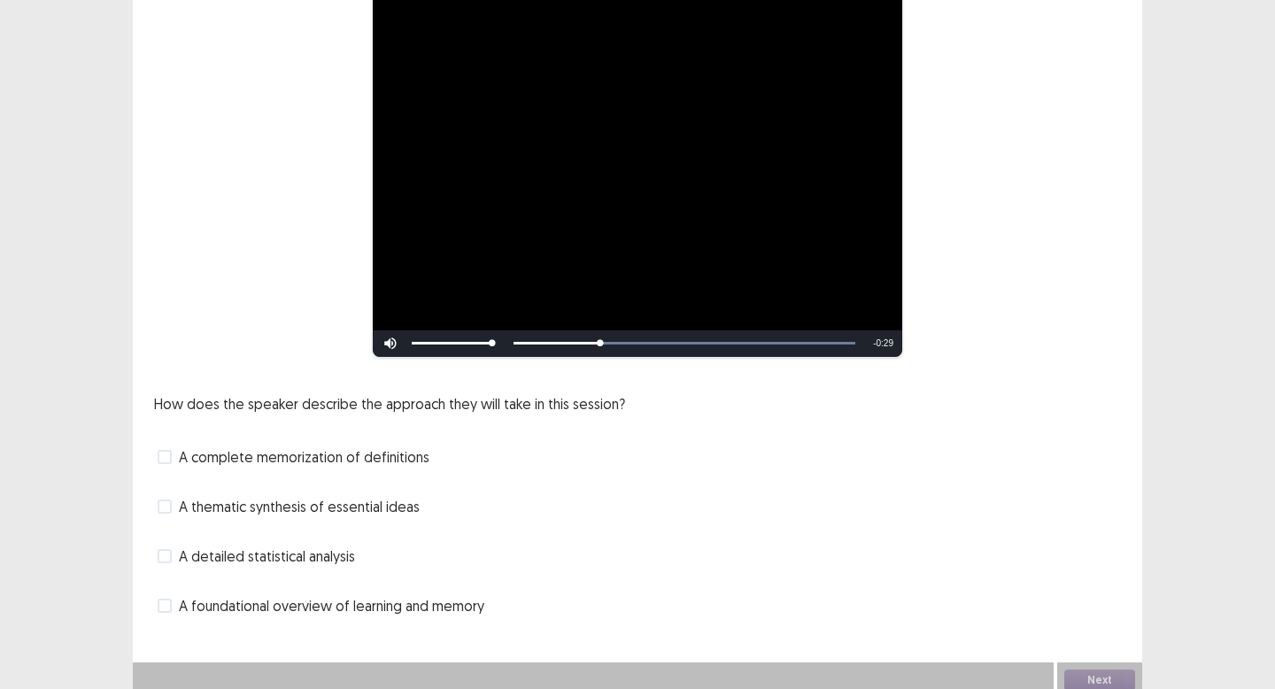
click at [1048, 621] on div "**********" at bounding box center [637, 223] width 1009 height 864
